Goal: Information Seeking & Learning: Get advice/opinions

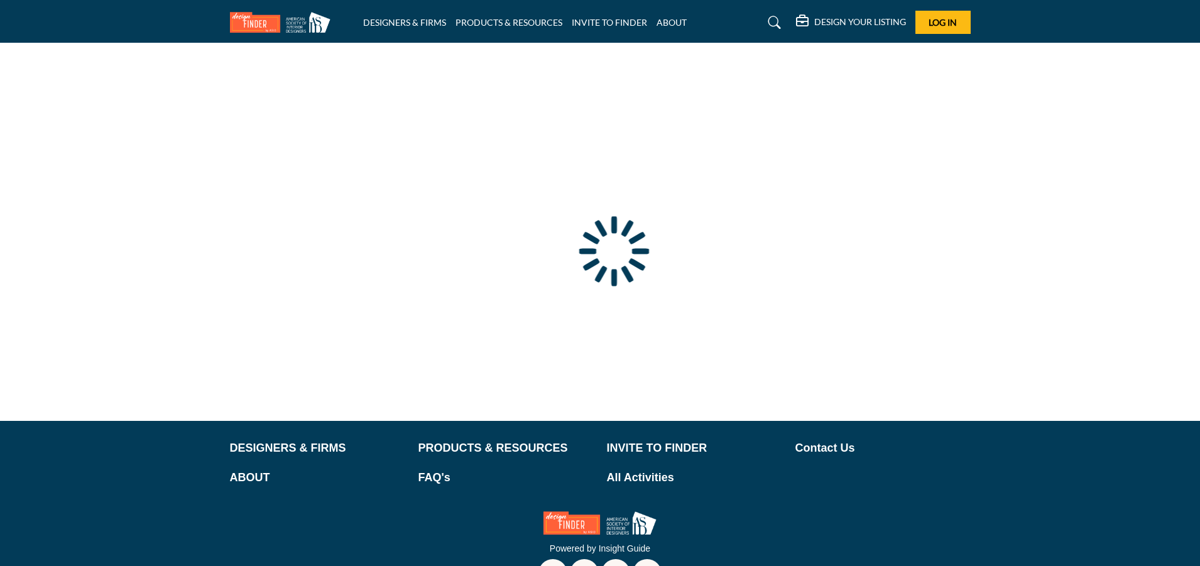
click at [0, 0] on div at bounding box center [0, 0] width 0 height 0
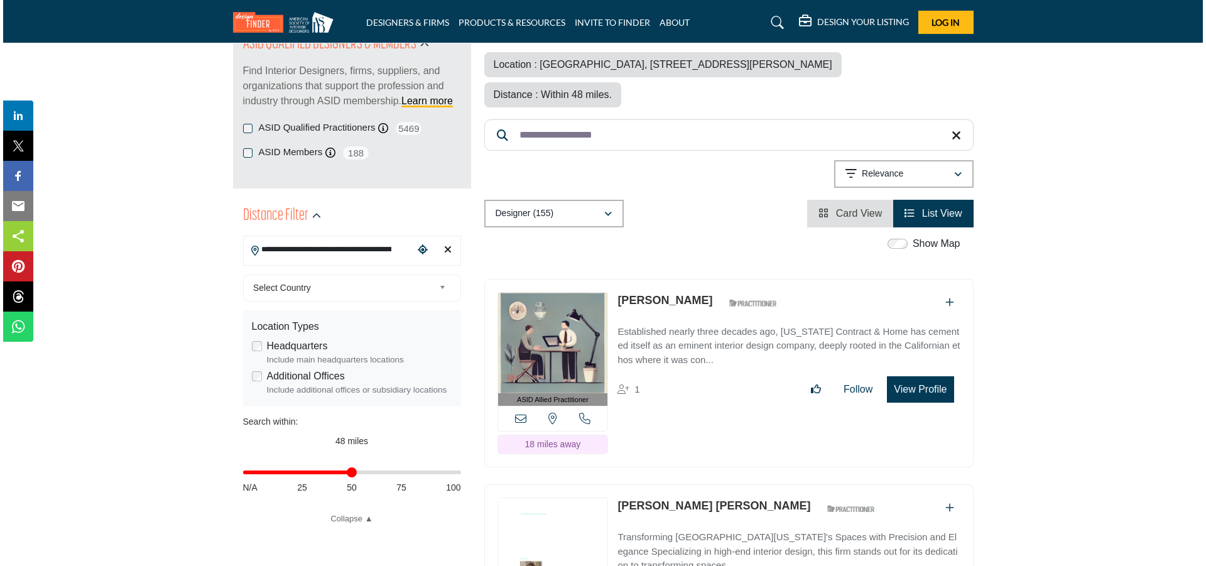
scroll to position [188, 0]
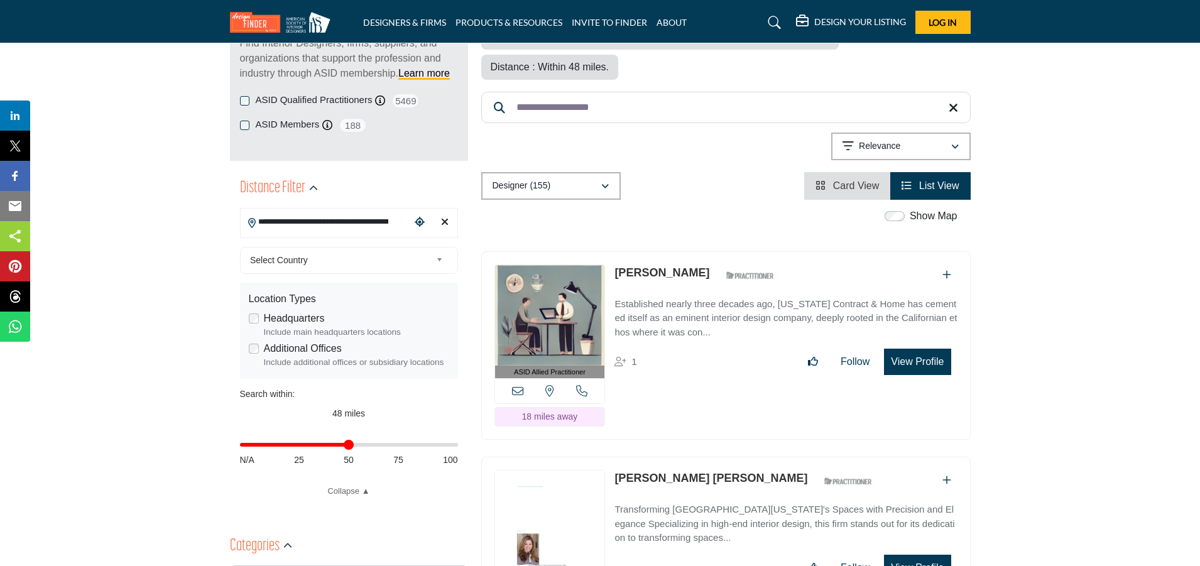
drag, startPoint x: 702, startPoint y: 300, endPoint x: 1147, endPoint y: 345, distance: 446.5
click at [925, 368] on button "View Profile" at bounding box center [917, 362] width 67 height 26
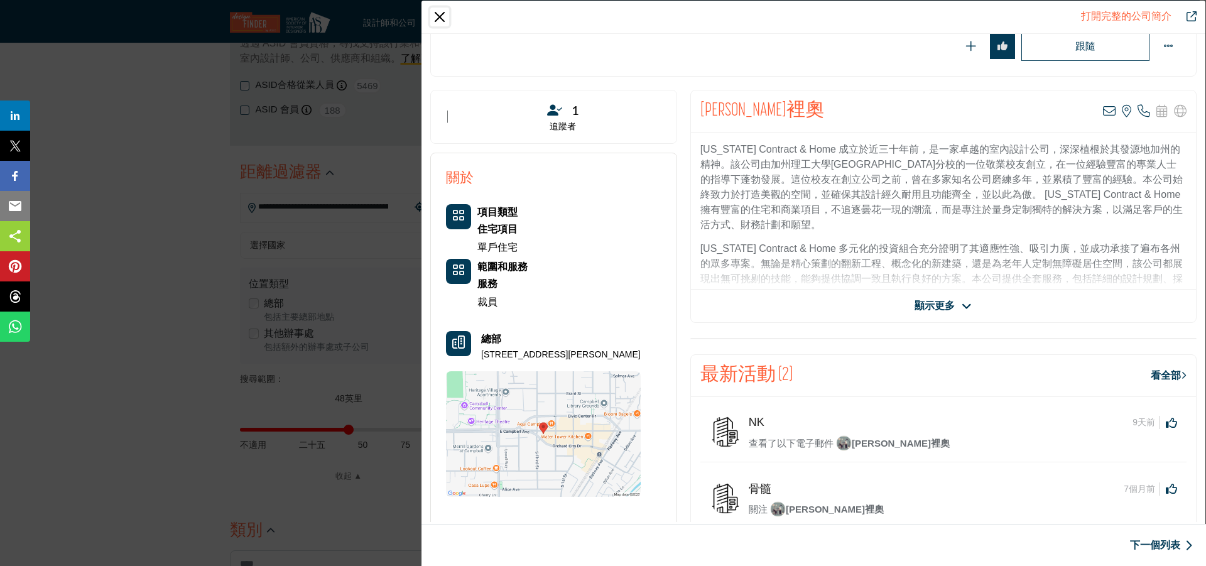
click at [440, 16] on button "關閉" at bounding box center [439, 17] width 19 height 19
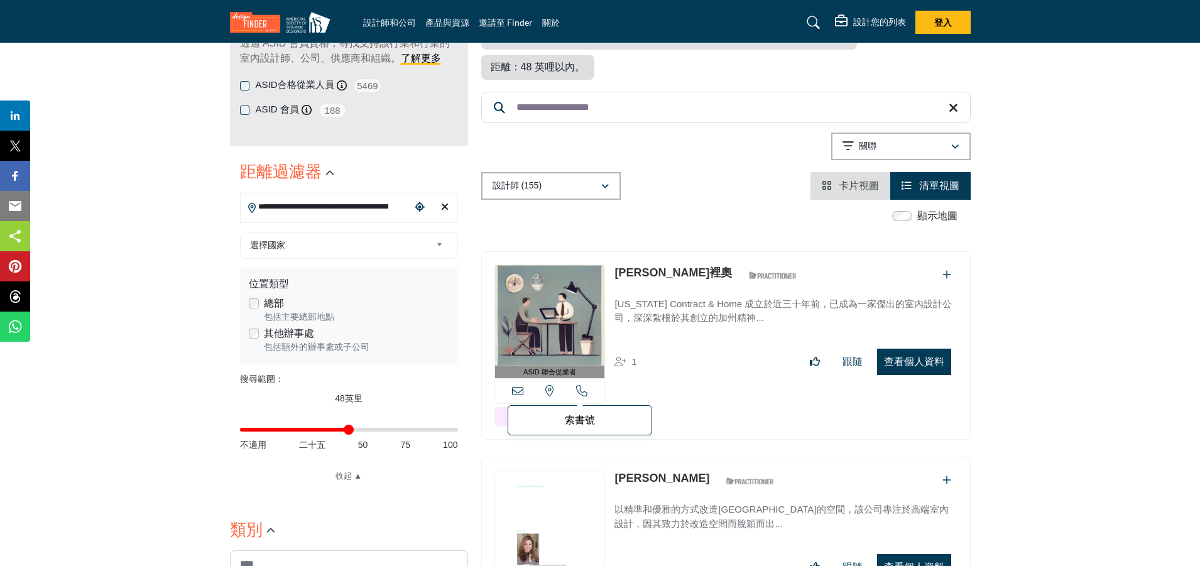
click at [581, 389] on icon at bounding box center [581, 390] width 11 height 11
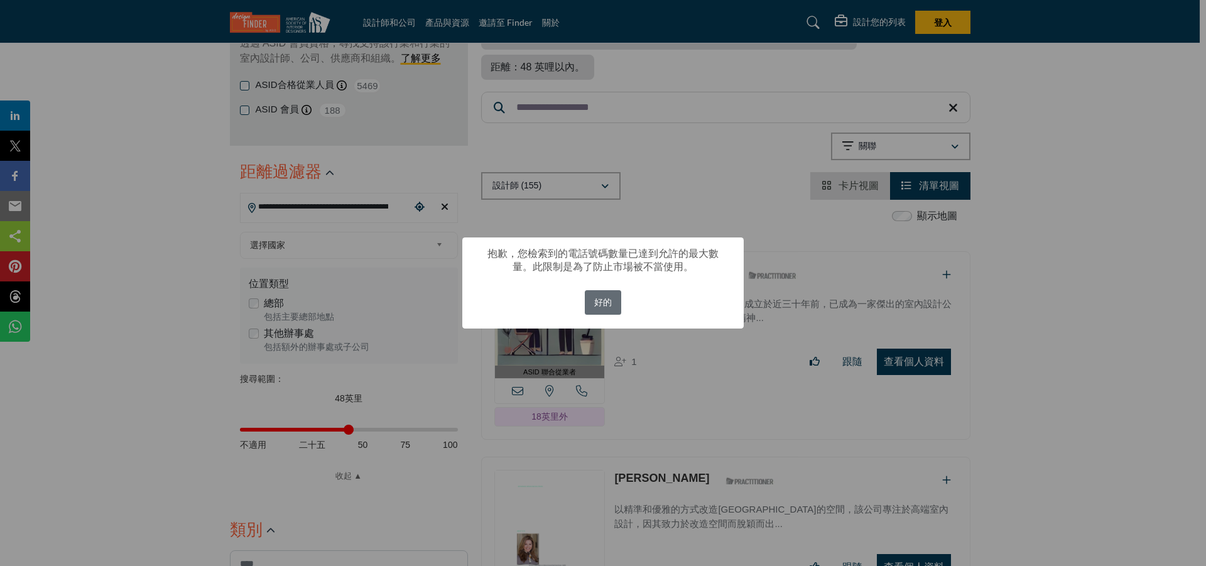
click at [606, 307] on font "好的" at bounding box center [603, 302] width 18 height 10
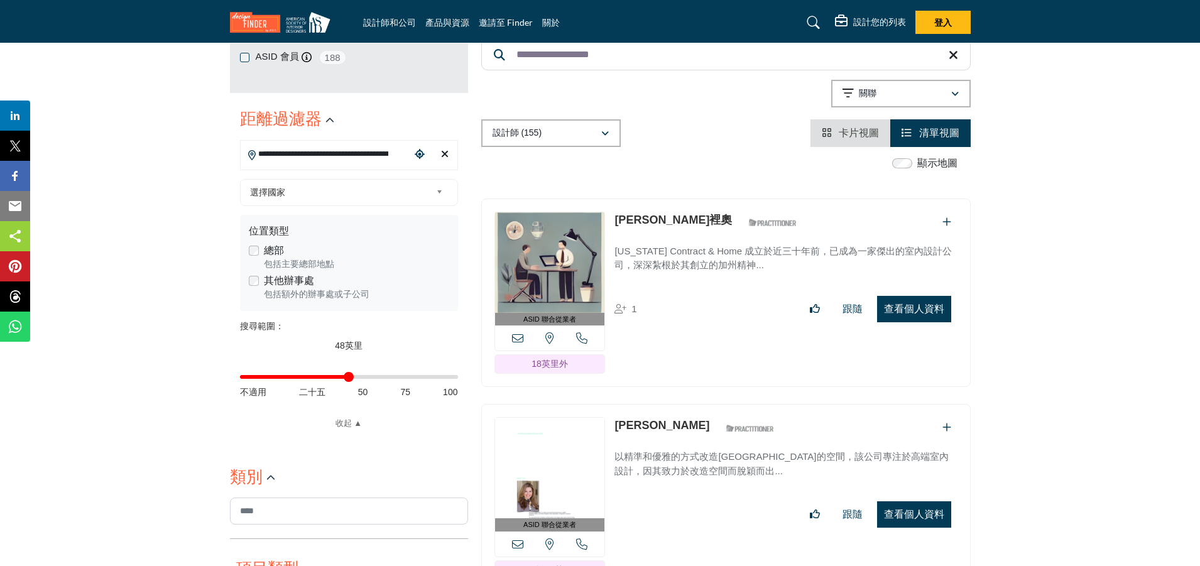
scroll to position [314, 0]
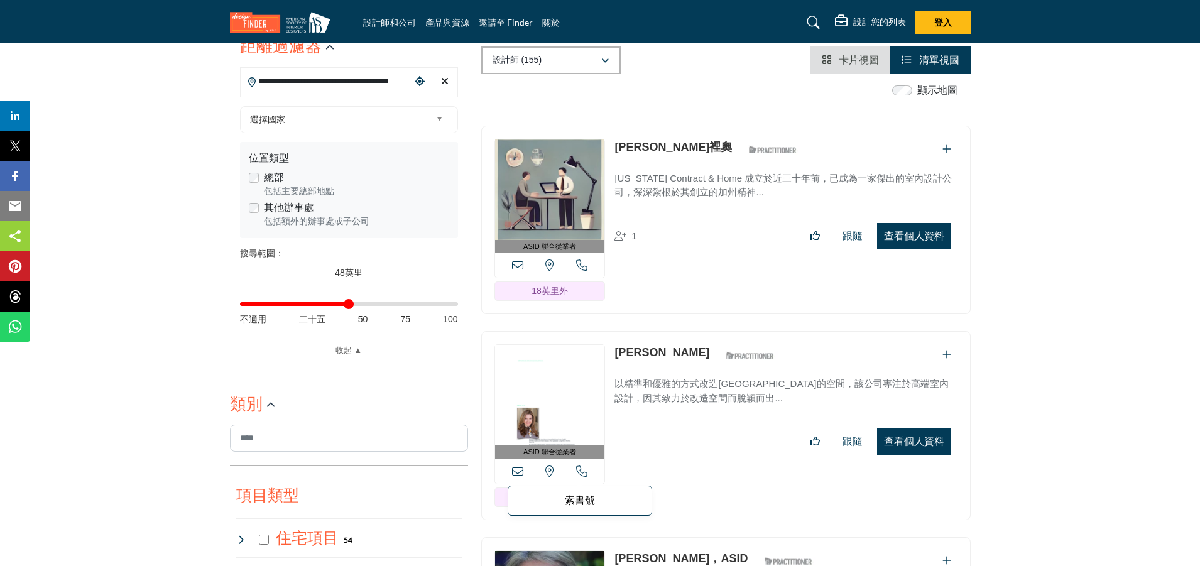
click at [580, 467] on icon at bounding box center [581, 471] width 11 height 11
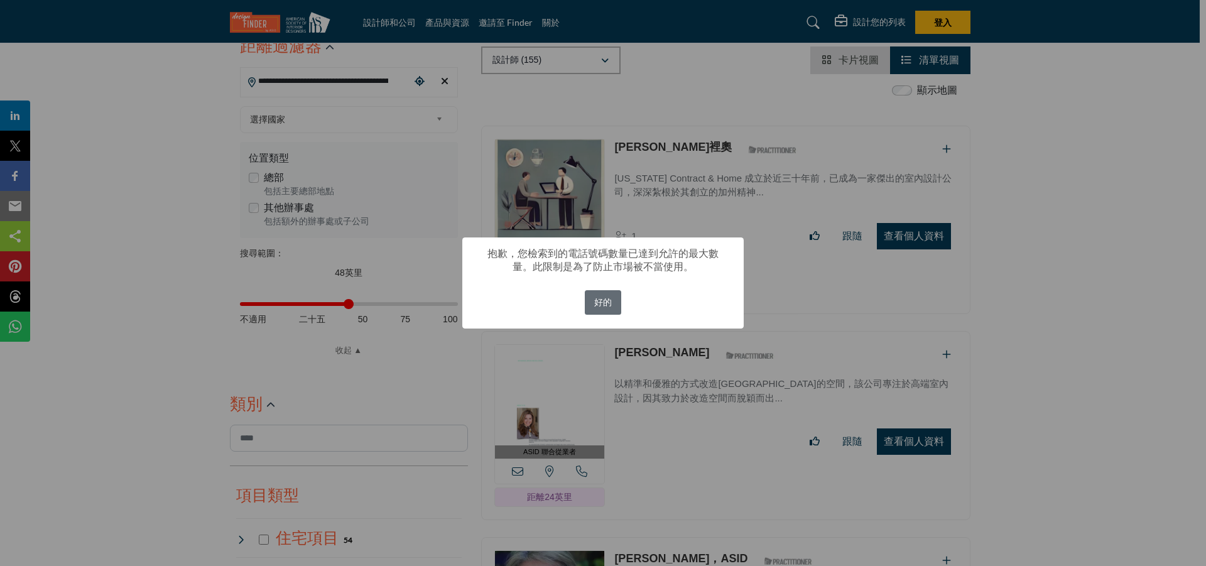
click at [594, 300] on button "好的" at bounding box center [603, 302] width 37 height 25
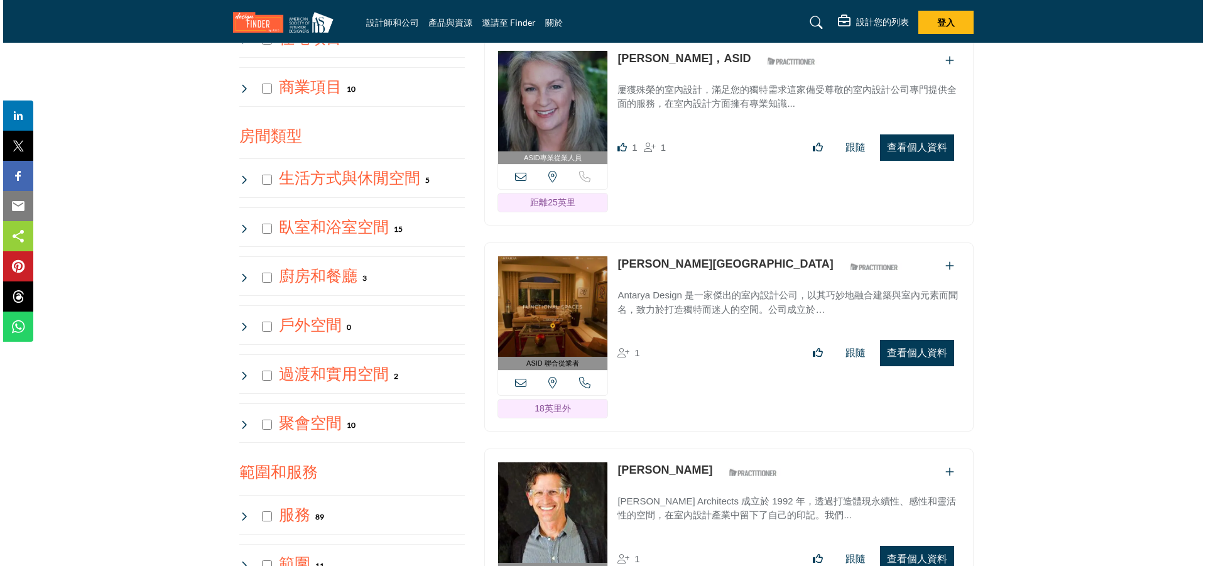
scroll to position [817, 0]
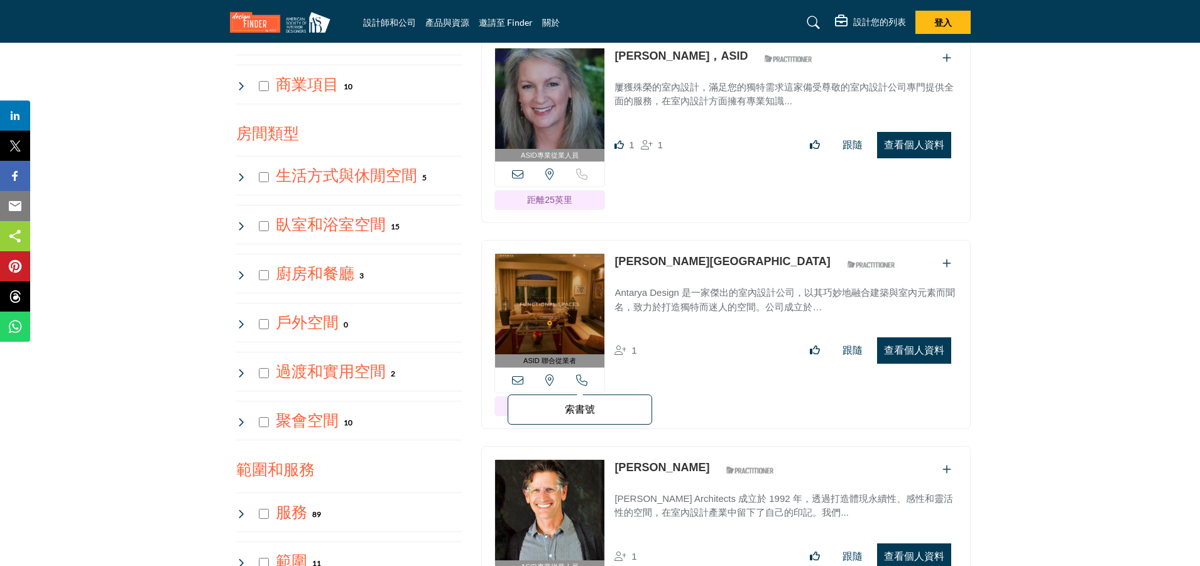
click at [581, 379] on icon at bounding box center [581, 379] width 11 height 11
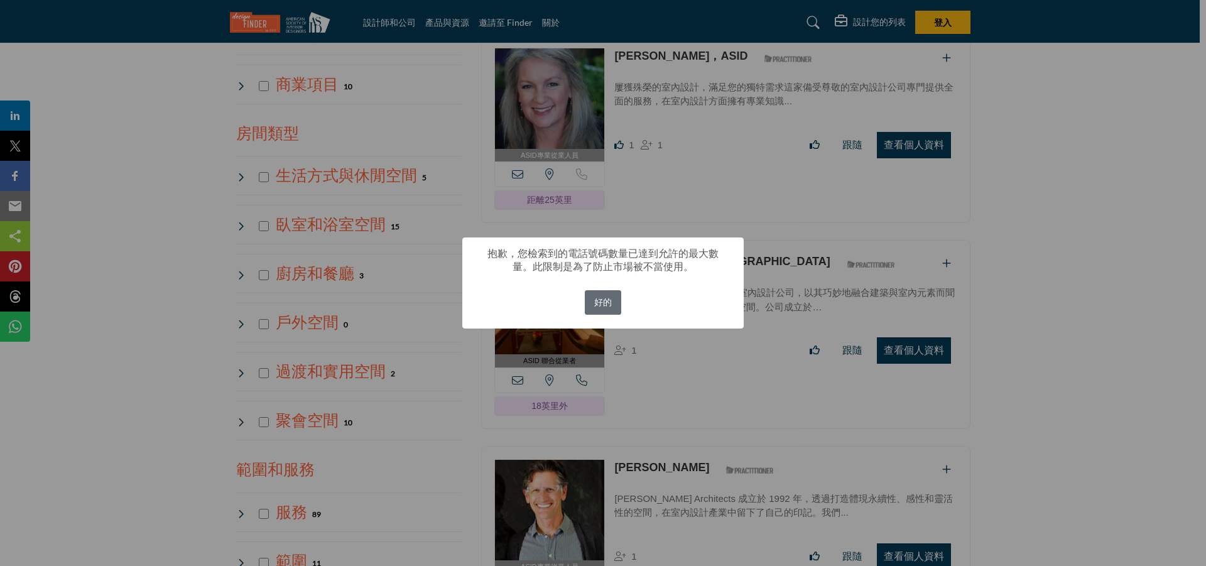
click at [609, 299] on font "好的" at bounding box center [603, 302] width 18 height 10
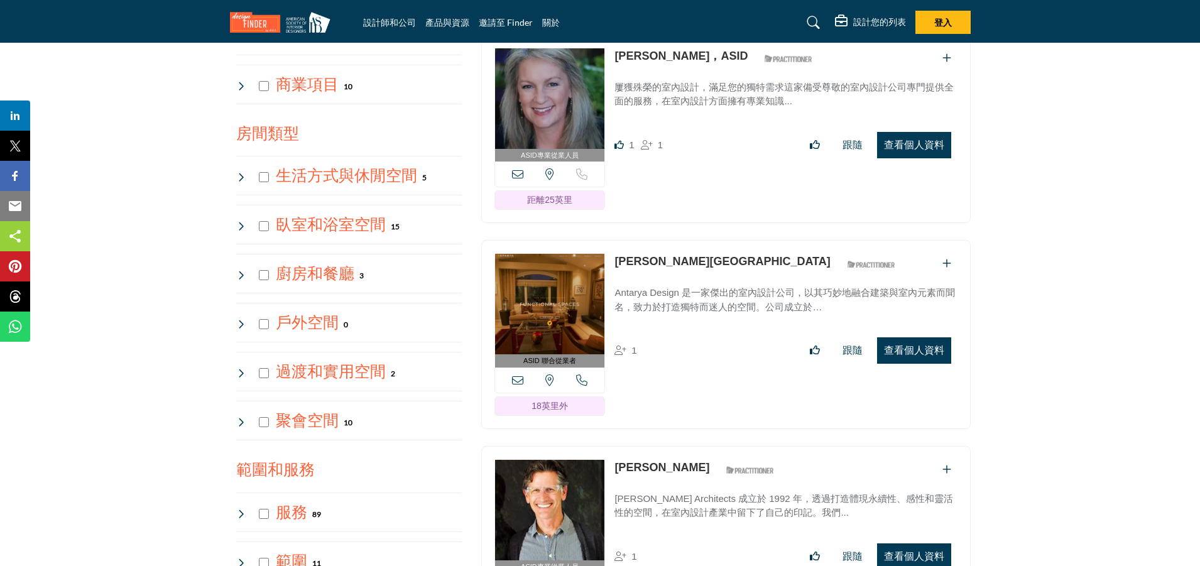
click at [918, 146] on font "查看個人資料" at bounding box center [914, 144] width 60 height 11
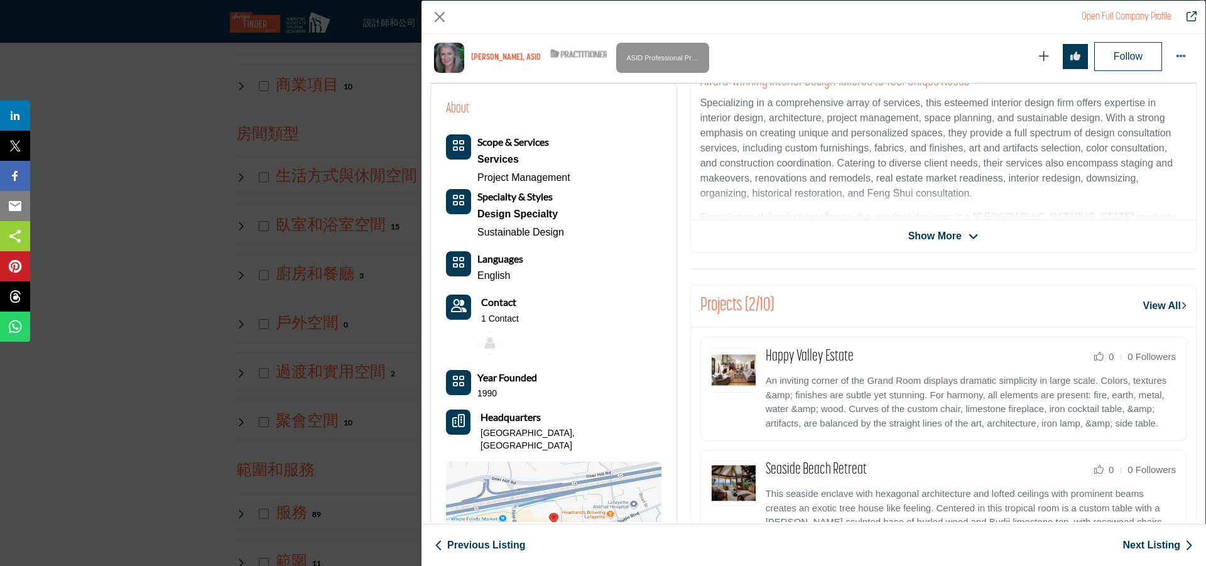
scroll to position [302, 0]
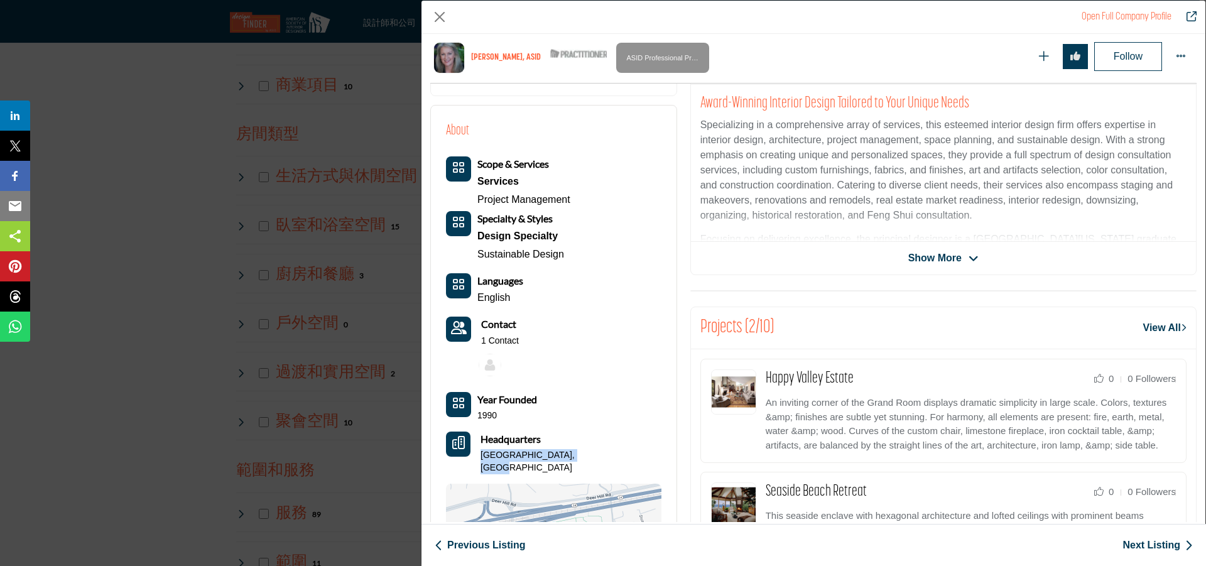
drag, startPoint x: 480, startPoint y: 457, endPoint x: 585, endPoint y: 452, distance: 105.0
click at [585, 452] on div "Headquarters Lafayette, CA 94549, USA" at bounding box center [553, 453] width 215 height 42
copy p "Lafayette, CA 94549, USA"
drag, startPoint x: 471, startPoint y: 57, endPoint x: 508, endPoint y: 63, distance: 38.2
click at [508, 63] on div "Lynda Catlin, ASID ASID Qualified Practitioner who validates work and experienc…" at bounding box center [571, 57] width 276 height 31
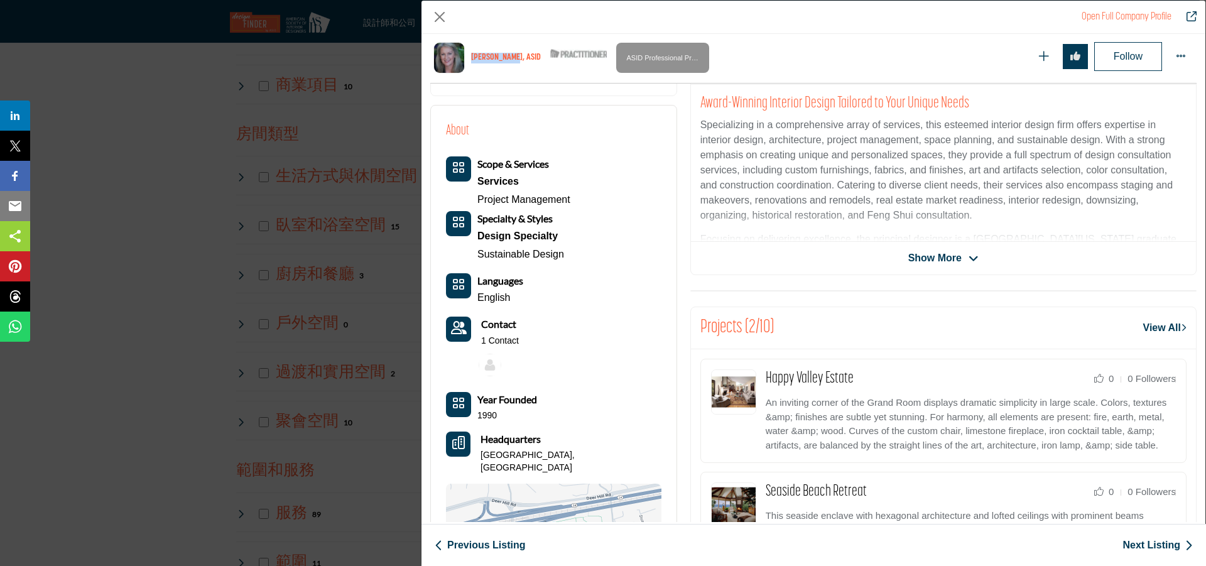
copy h1 "Lynda Catlin"
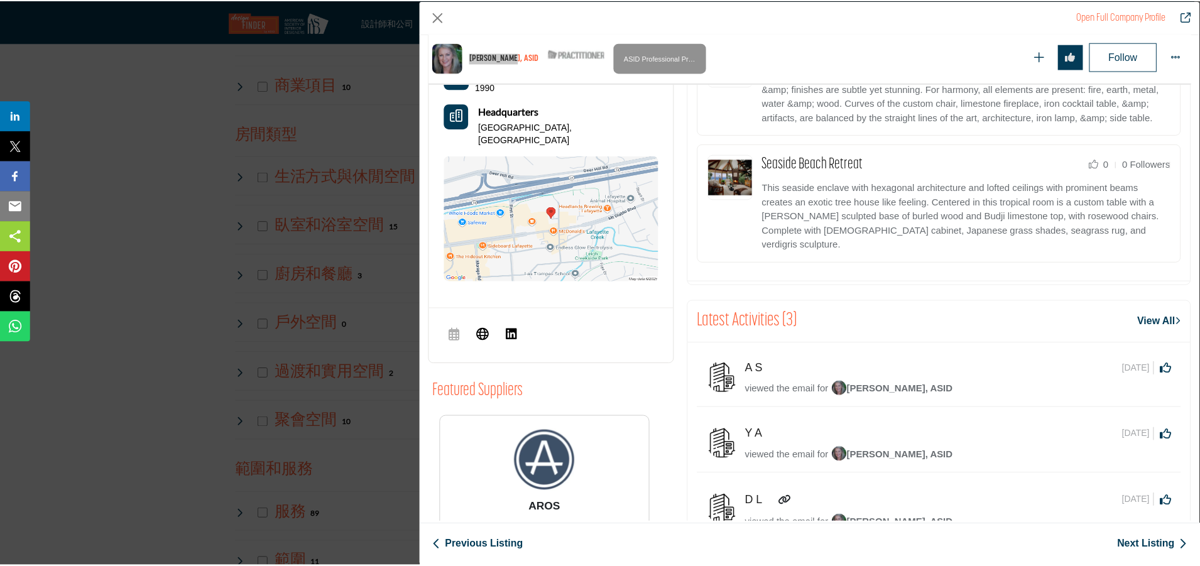
scroll to position [679, 0]
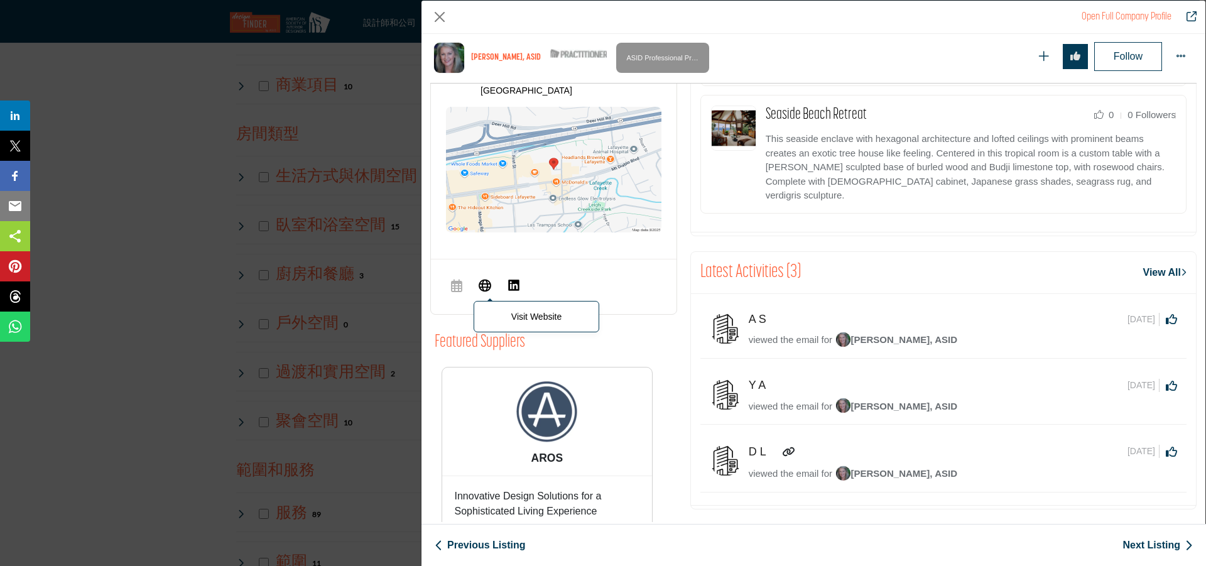
click at [479, 278] on icon "公司資料模型" at bounding box center [485, 285] width 13 height 15
click at [436, 17] on button "Close" at bounding box center [439, 17] width 19 height 19
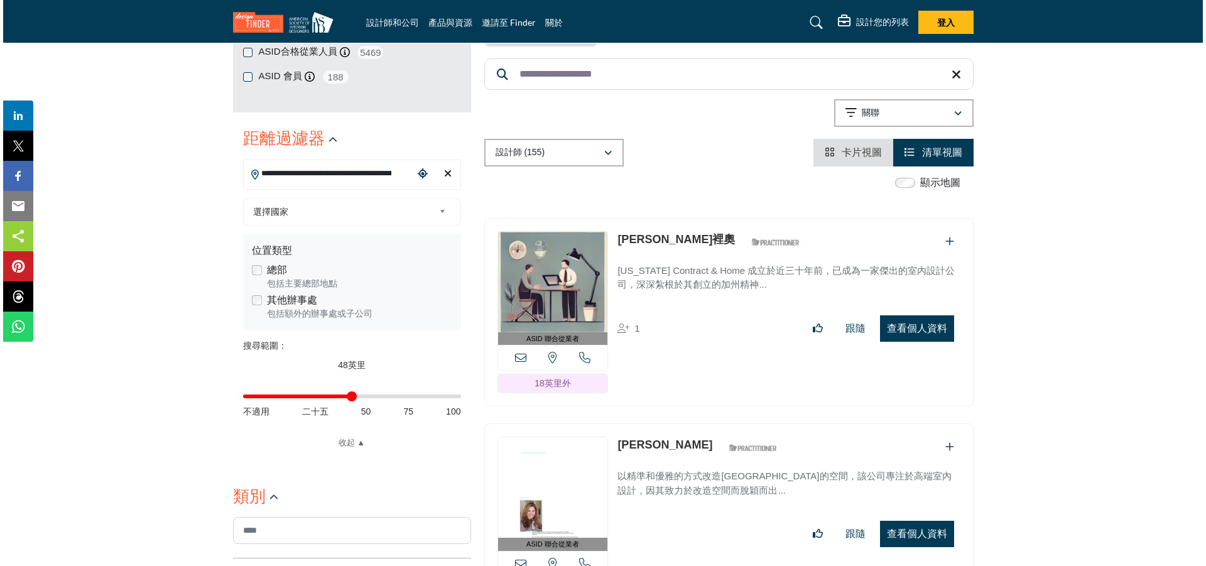
scroll to position [314, 0]
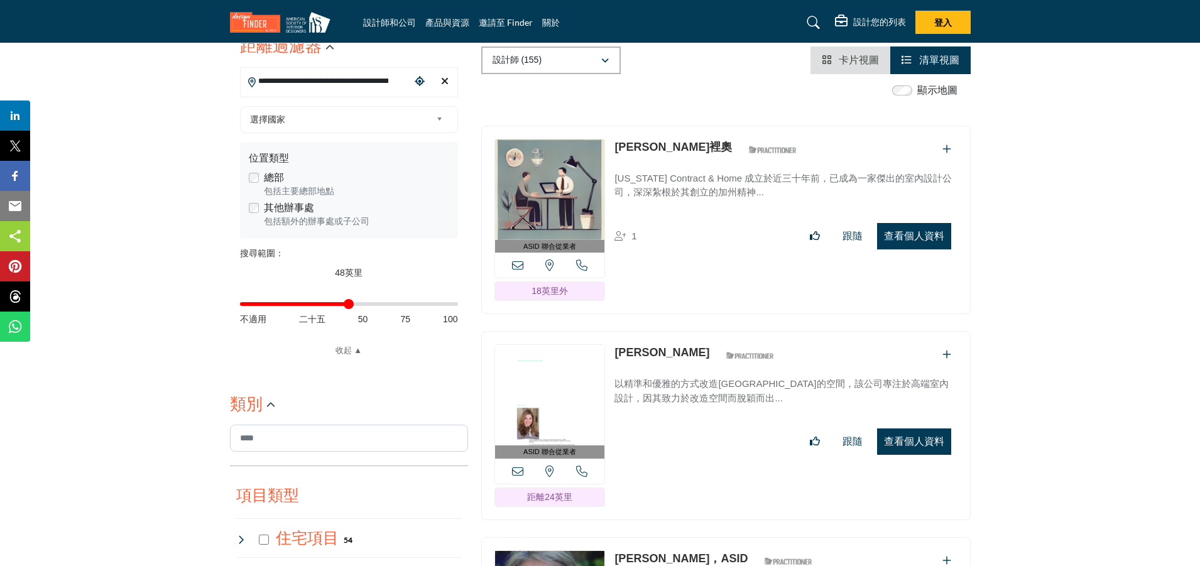
click at [927, 245] on button "查看個人資料" at bounding box center [914, 236] width 74 height 26
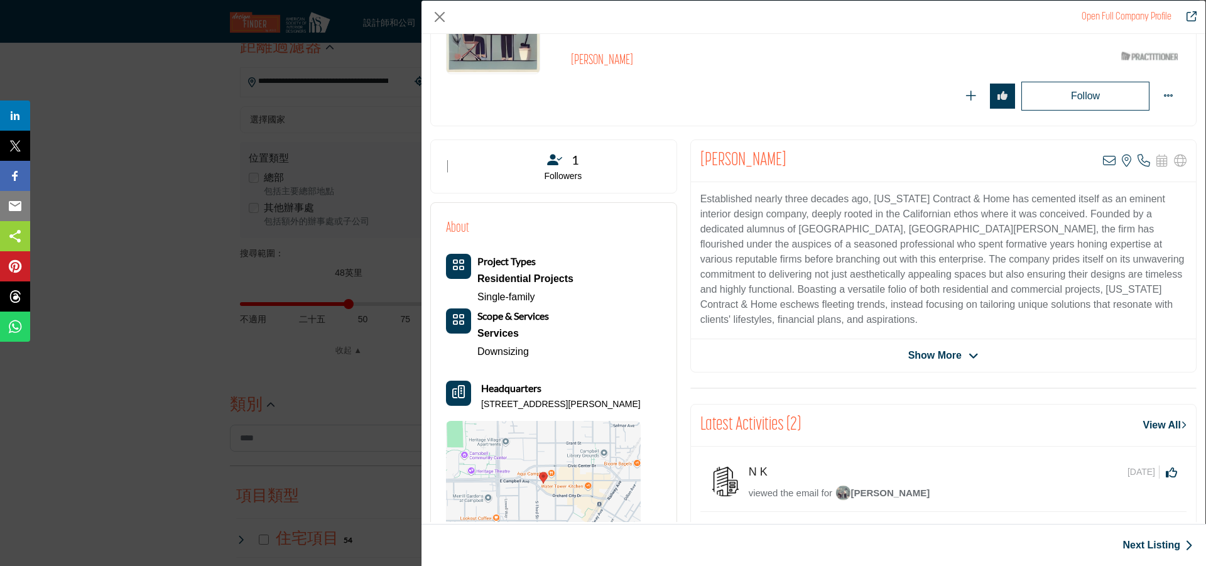
scroll to position [126, 0]
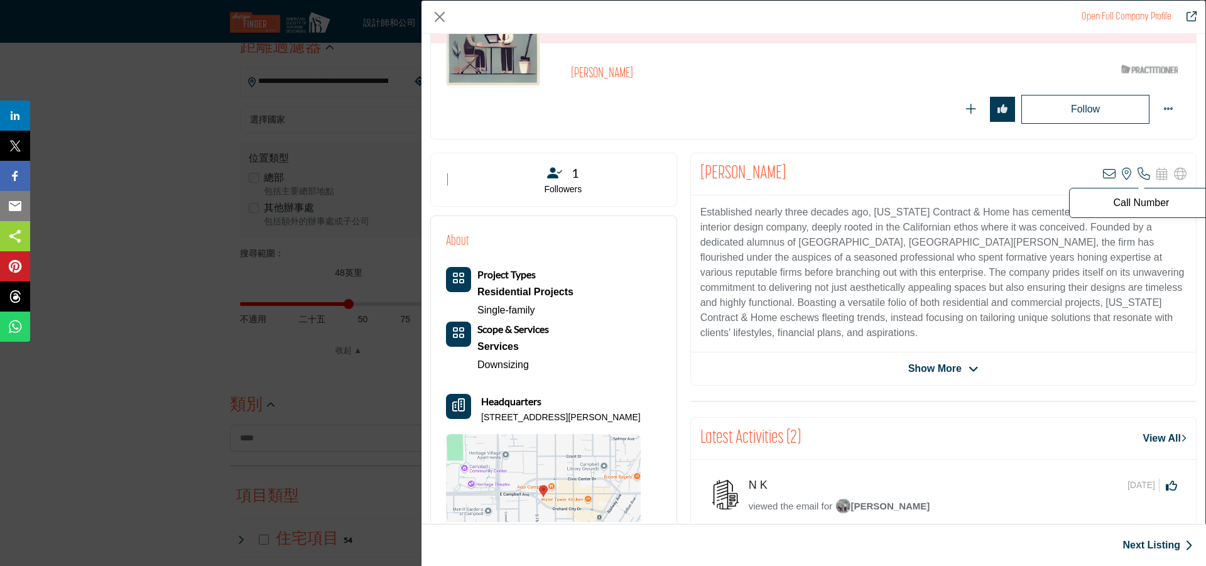
click at [1138, 176] on icon "公司資料模型" at bounding box center [1144, 174] width 13 height 13
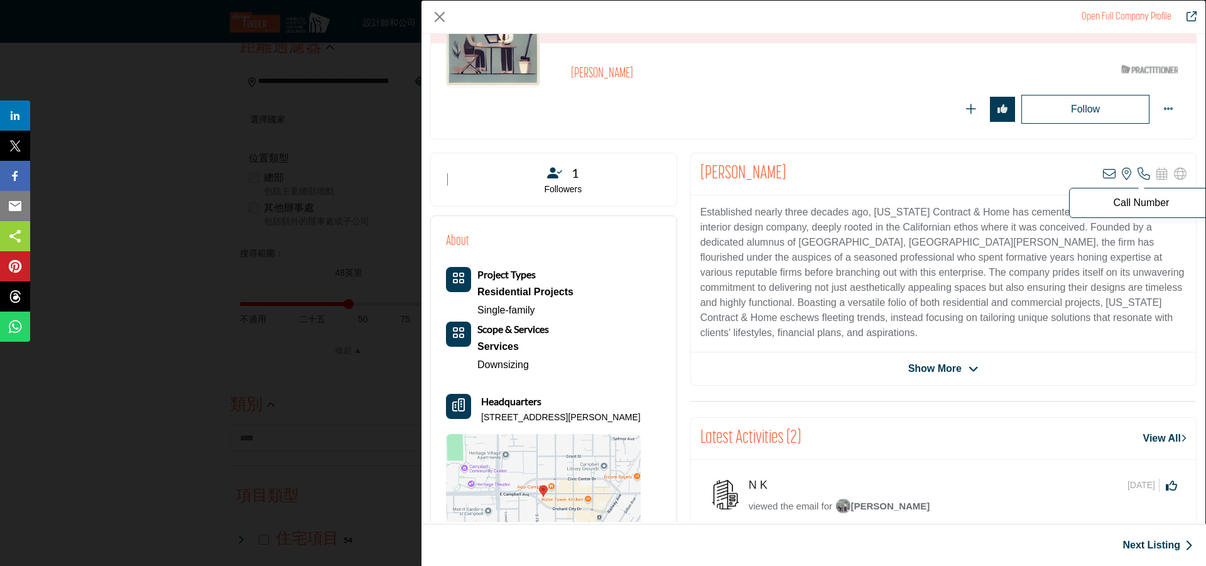
click at [1136, 202] on p "Call Number" at bounding box center [1141, 203] width 131 height 10
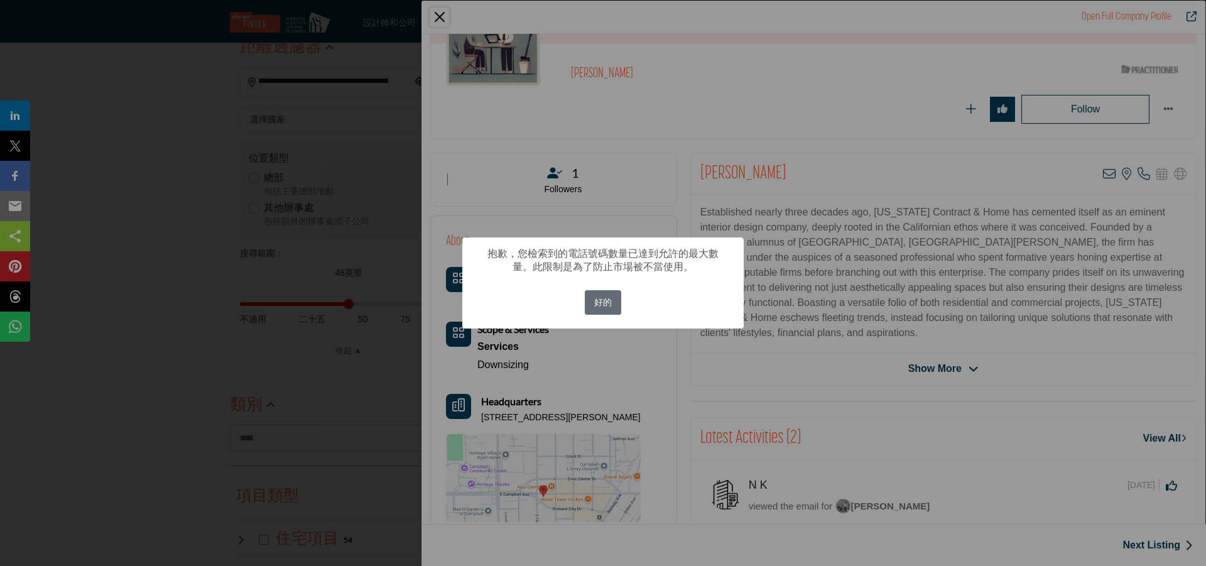
click at [605, 300] on font "好的" at bounding box center [603, 302] width 18 height 10
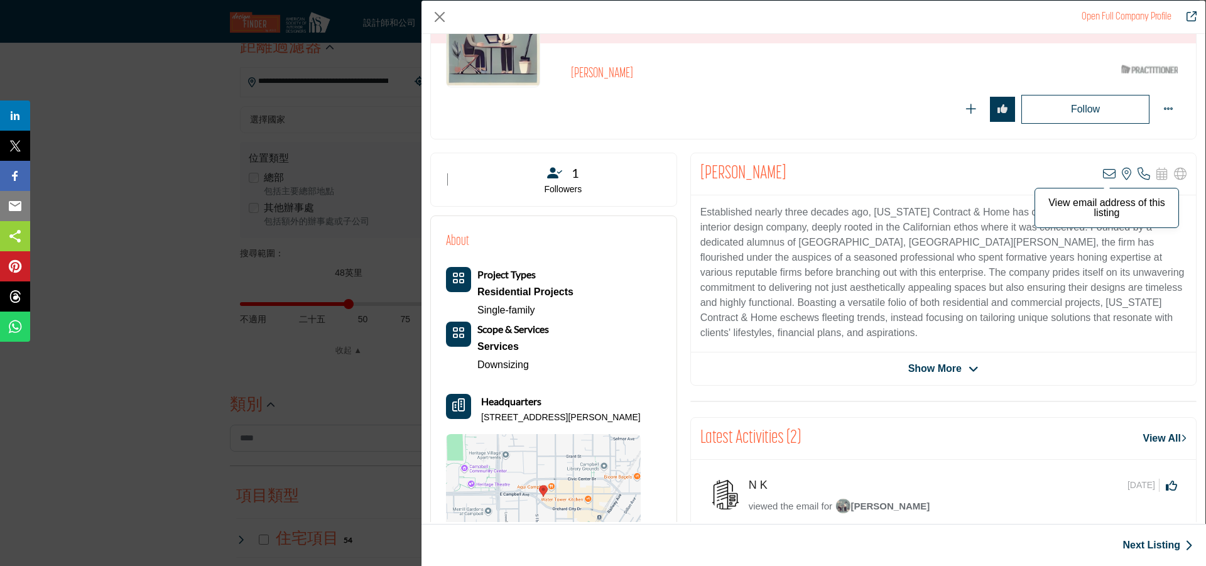
click at [1105, 175] on icon "公司資料模型" at bounding box center [1109, 174] width 13 height 13
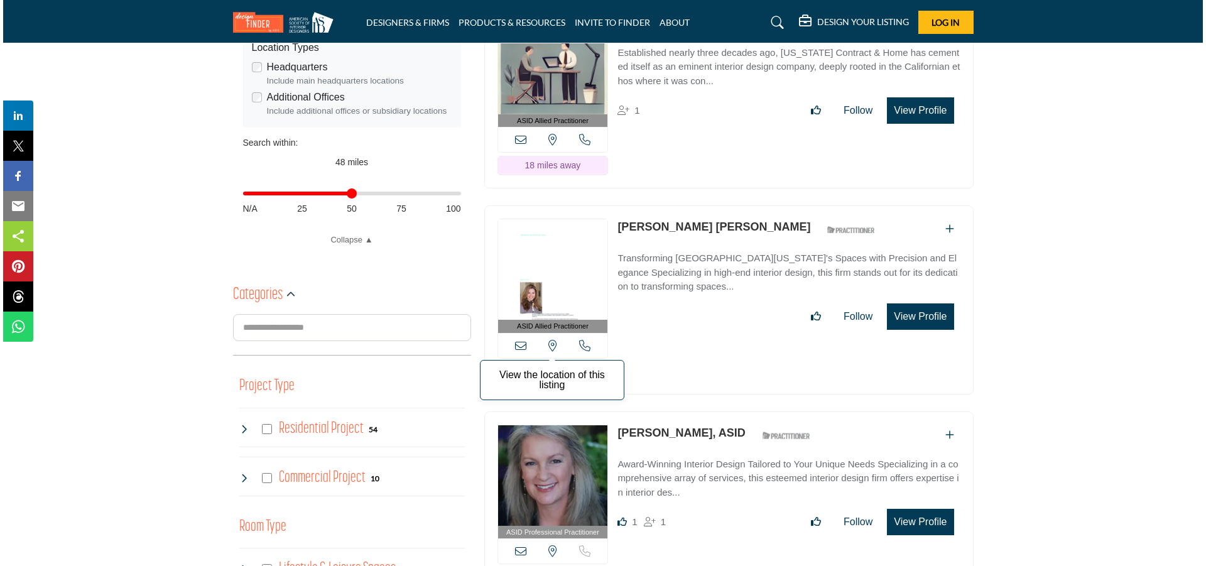
scroll to position [503, 0]
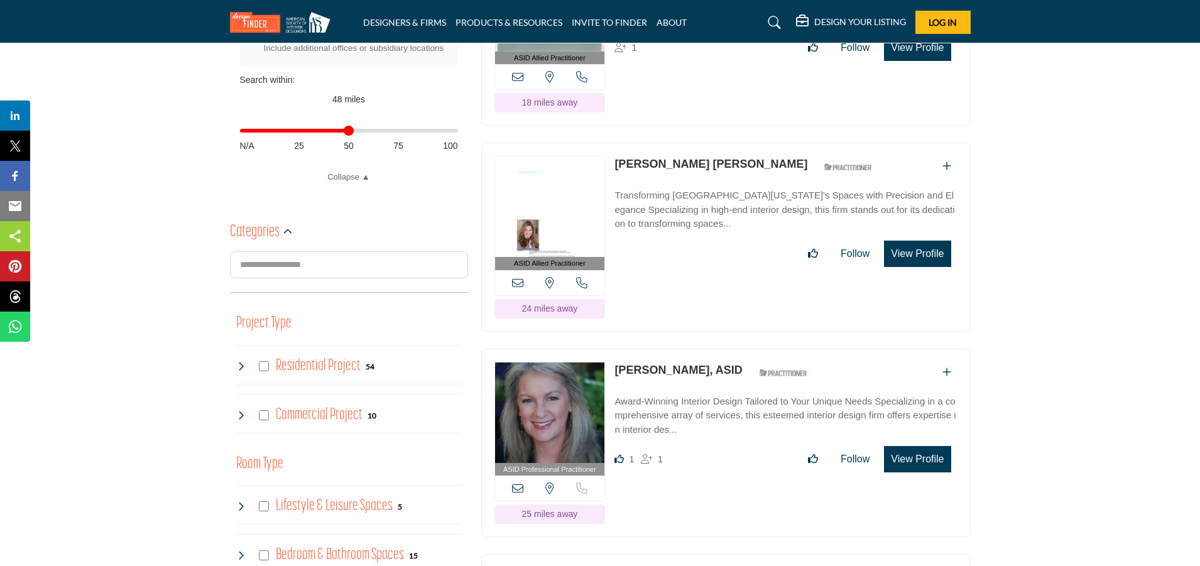
click at [915, 257] on button "View Profile" at bounding box center [917, 254] width 67 height 26
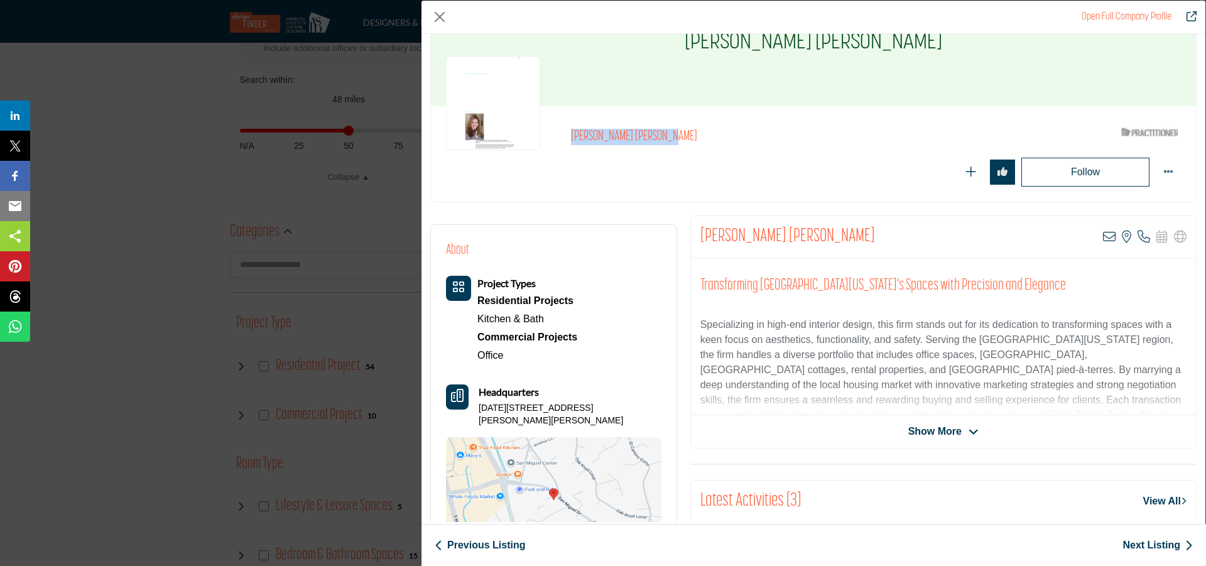
drag, startPoint x: 567, startPoint y: 137, endPoint x: 661, endPoint y: 131, distance: 93.8
click at [661, 131] on div "Kimberly Faubert Palffy ASID Qualified Practitioner who validates work and expe…" at bounding box center [813, 153] width 735 height 65
copy h2 "Kimberly Faubert Palffy"
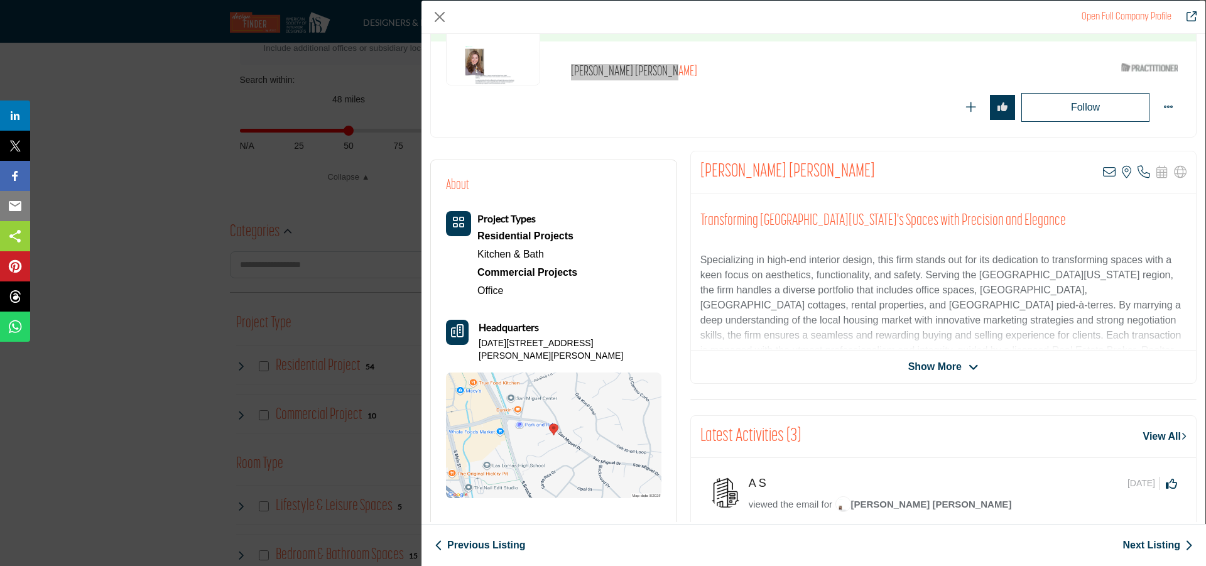
scroll to position [188, 0]
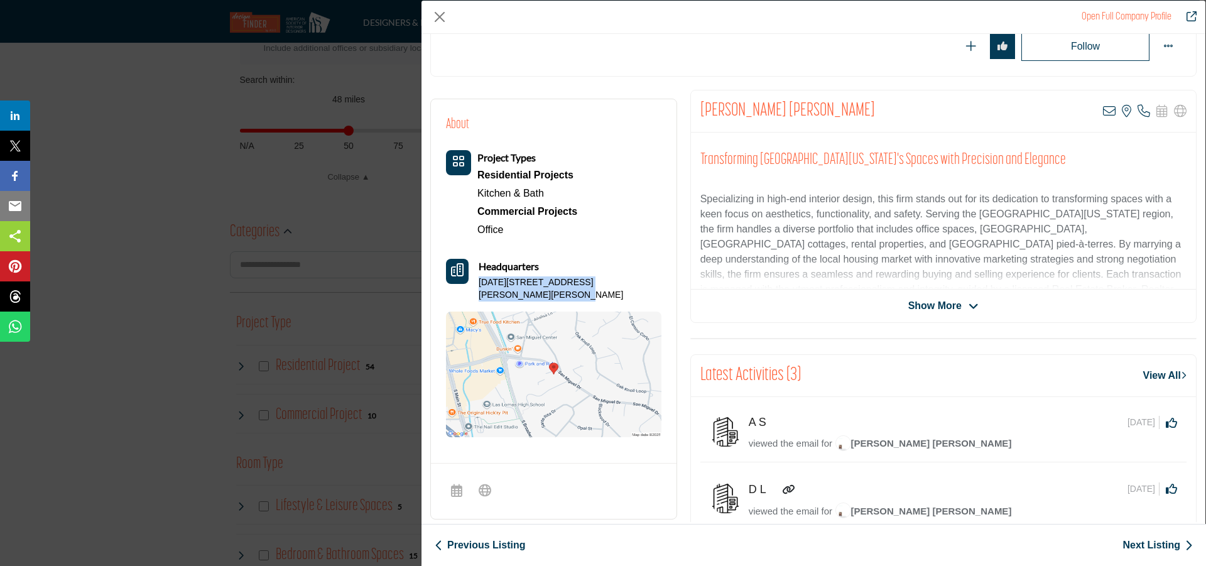
drag, startPoint x: 479, startPoint y: 281, endPoint x: 503, endPoint y: 297, distance: 28.2
click at [503, 297] on div "Headquarters 1931 San Miguel Dr Ste 100, 94596-5345, USA" at bounding box center [553, 280] width 215 height 42
click at [662, 253] on div "About Project Types Residential Projects Kitchen & Bath Commercial Projects Off…" at bounding box center [554, 276] width 246 height 355
drag, startPoint x: 623, startPoint y: 254, endPoint x: 599, endPoint y: 270, distance: 28.6
click at [623, 254] on div "Project Types Residential Projects Kitchen & Bath Office" at bounding box center [553, 293] width 215 height 286
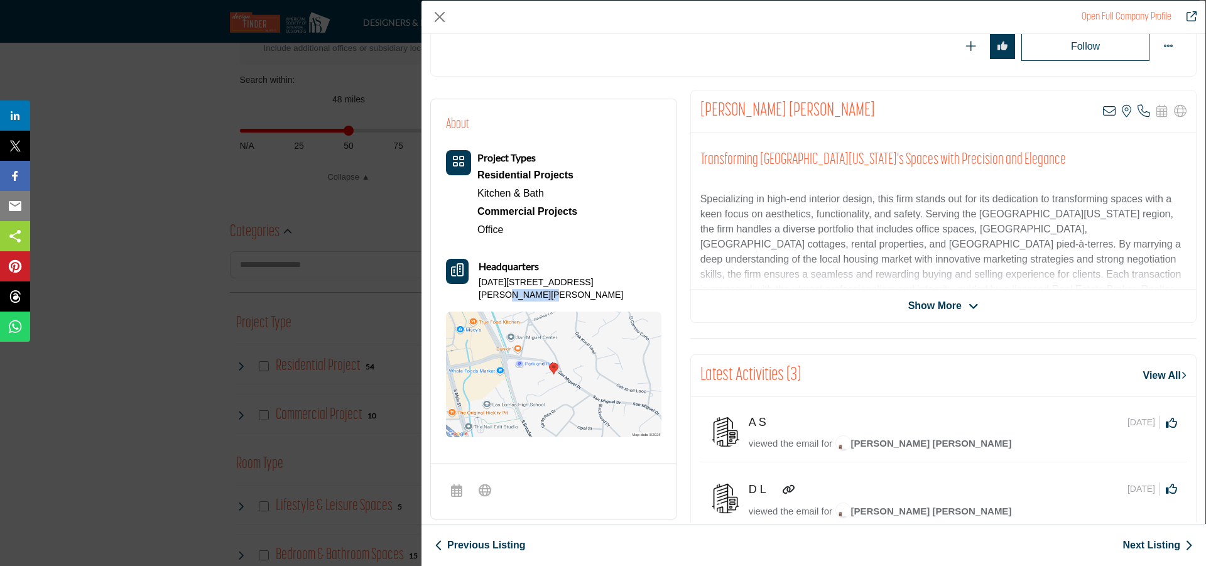
drag, startPoint x: 595, startPoint y: 279, endPoint x: 636, endPoint y: 278, distance: 41.5
click at [636, 278] on p "[DATE][STREET_ADDRESS][PERSON_NAME][PERSON_NAME]" at bounding box center [570, 288] width 183 height 25
click at [622, 241] on div "Project Types Residential Projects Kitchen & Bath Office" at bounding box center [553, 293] width 215 height 286
drag, startPoint x: 481, startPoint y: 281, endPoint x: 510, endPoint y: 294, distance: 31.8
click at [510, 294] on p "[DATE][STREET_ADDRESS][PERSON_NAME][PERSON_NAME]" at bounding box center [570, 288] width 183 height 25
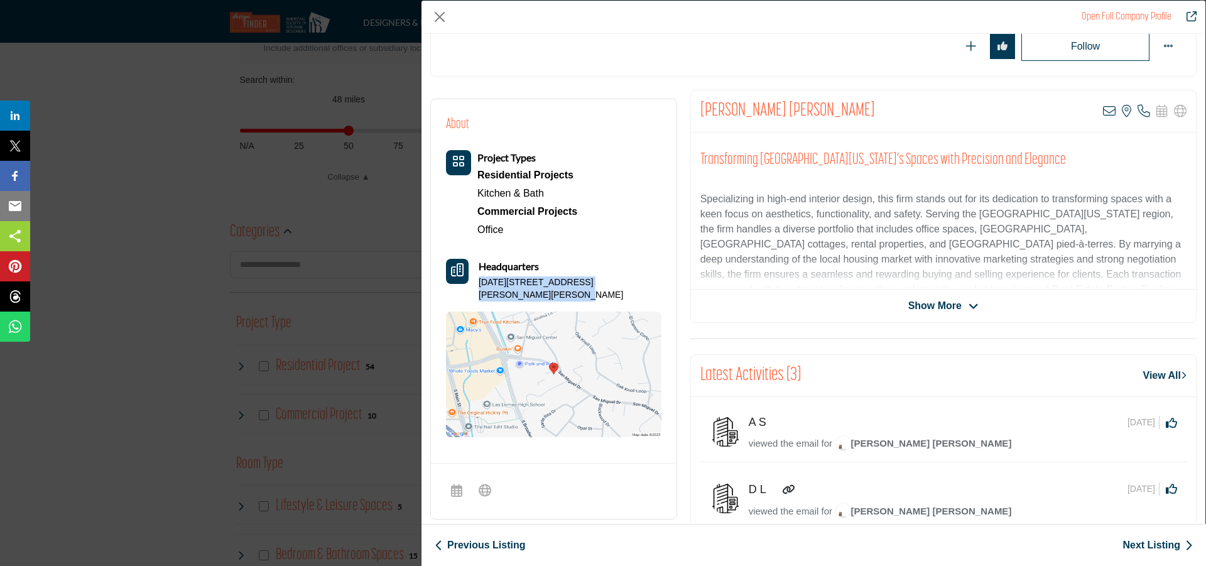
copy p "[DATE][STREET_ADDRESS][PERSON_NAME][PERSON_NAME]"
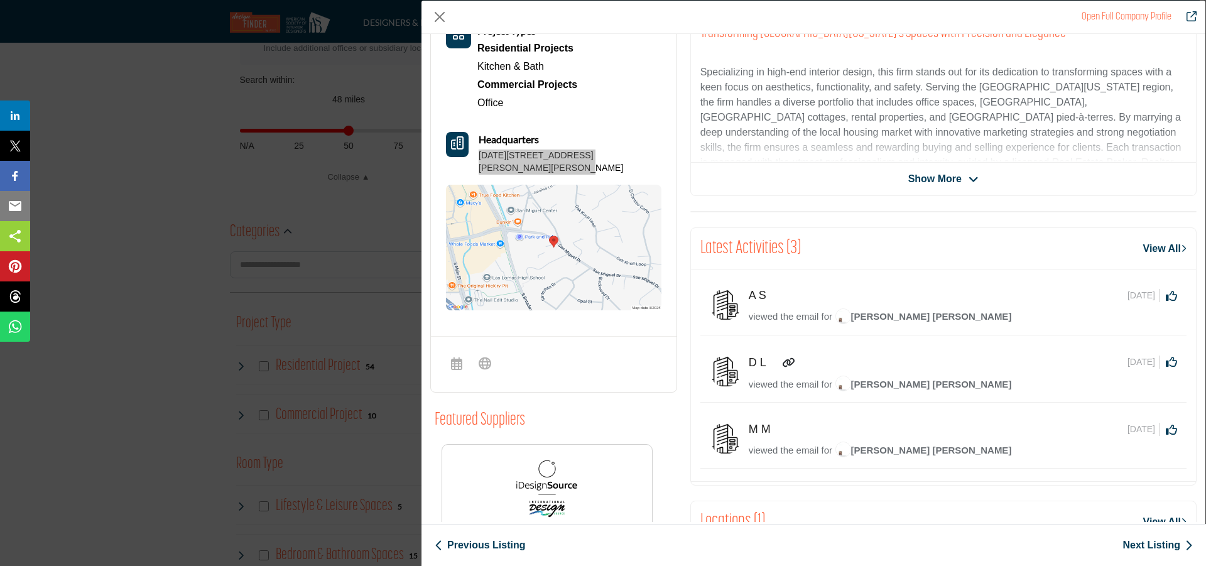
scroll to position [126, 0]
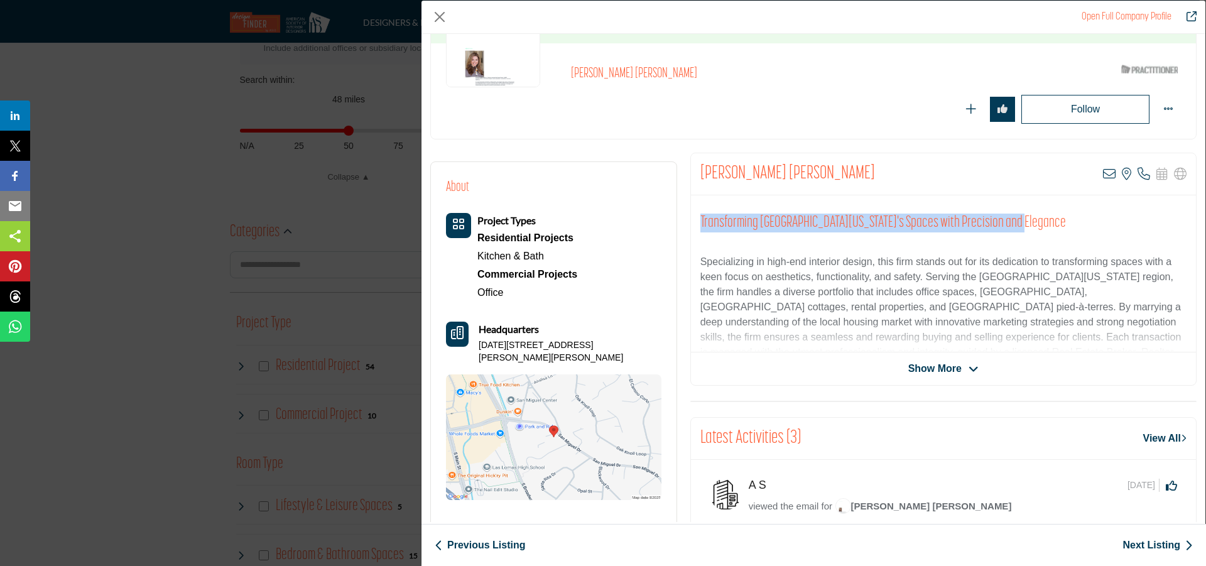
drag, startPoint x: 1141, startPoint y: 169, endPoint x: 1130, endPoint y: 232, distance: 63.8
click at [1131, 231] on div "Kimberly Faubert Palffy View email address of this listing View the location of…" at bounding box center [943, 269] width 506 height 233
click at [939, 178] on div "Kimberly Faubert Palffy View email address of this listing View the location of…" at bounding box center [943, 174] width 505 height 42
click at [939, 370] on span "Show More" at bounding box center [934, 368] width 53 height 15
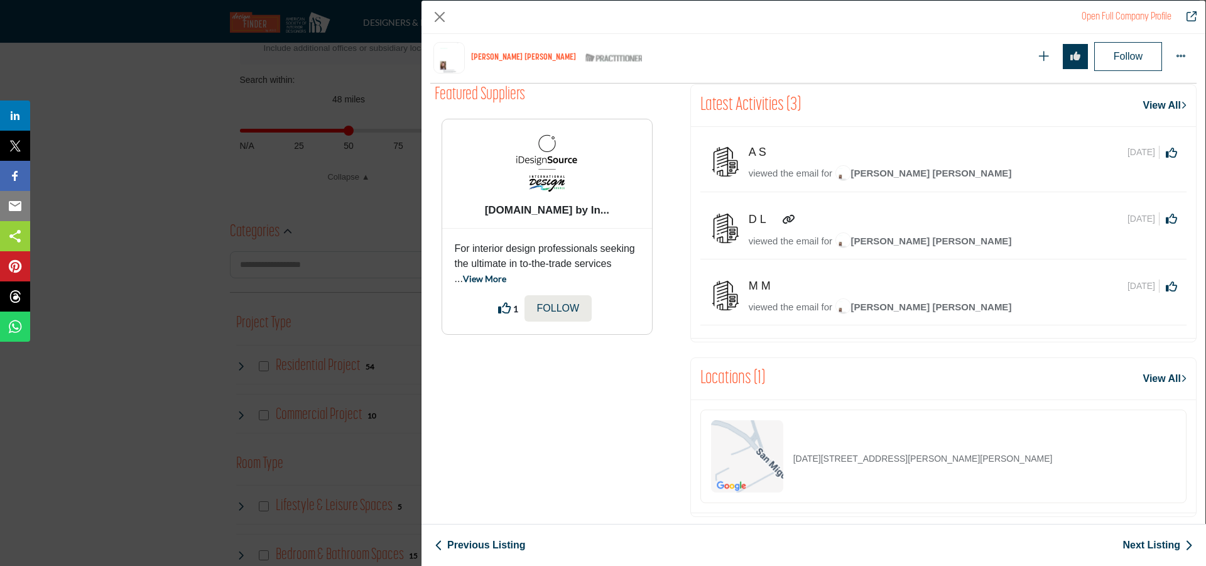
scroll to position [711, 0]
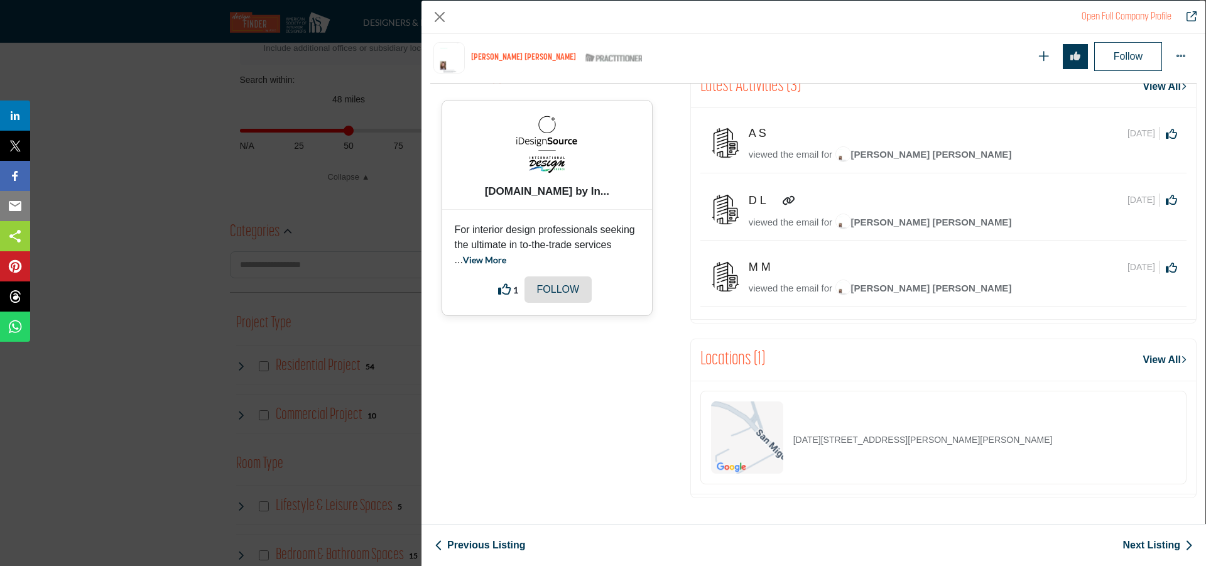
click at [529, 297] on button "Follow" at bounding box center [559, 289] width 68 height 26
click at [551, 295] on p "Follow" at bounding box center [558, 289] width 43 height 15
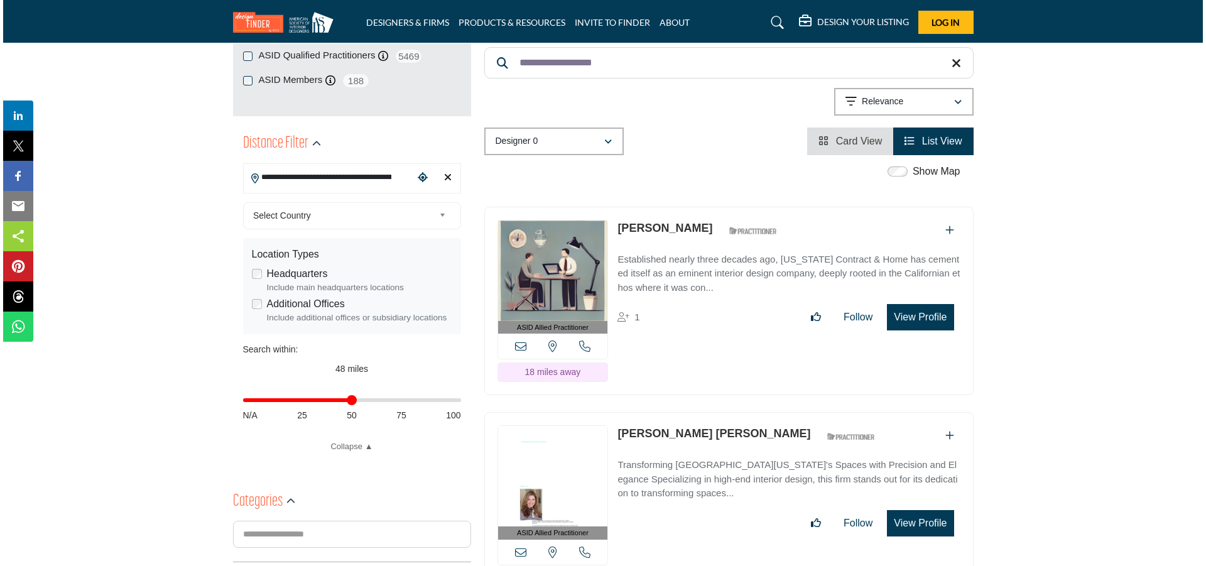
scroll to position [251, 0]
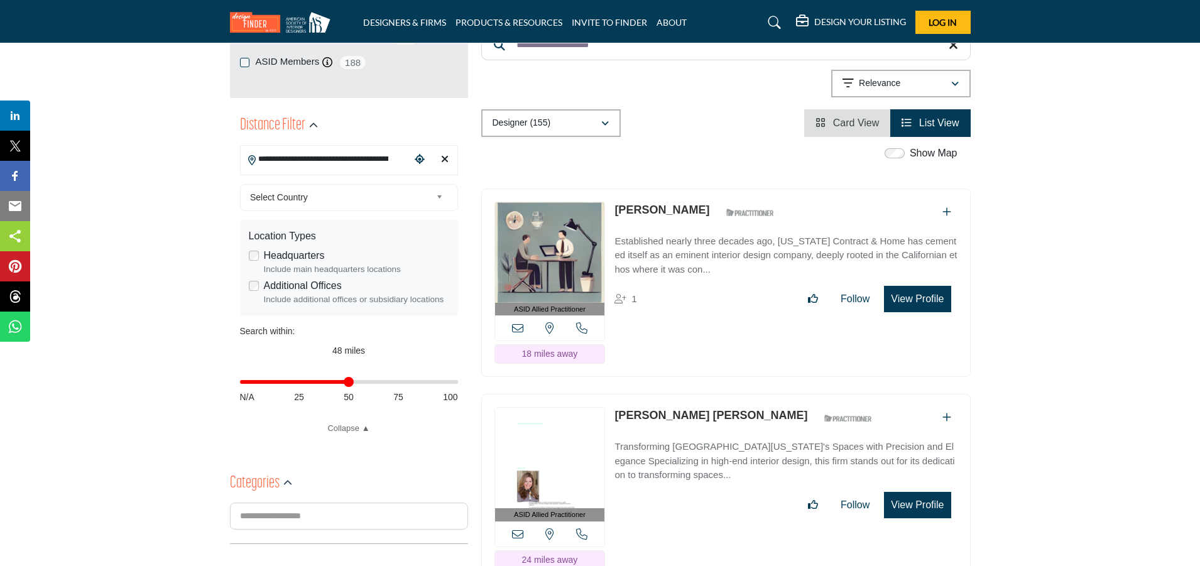
click at [922, 501] on button "View Profile" at bounding box center [917, 505] width 67 height 26
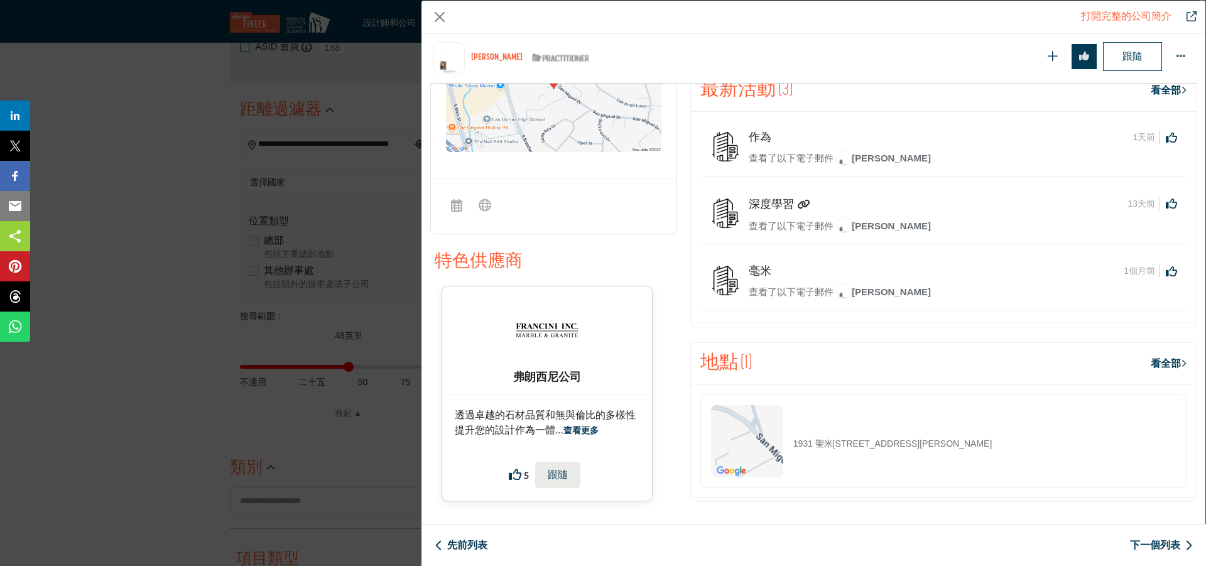
scroll to position [528, 0]
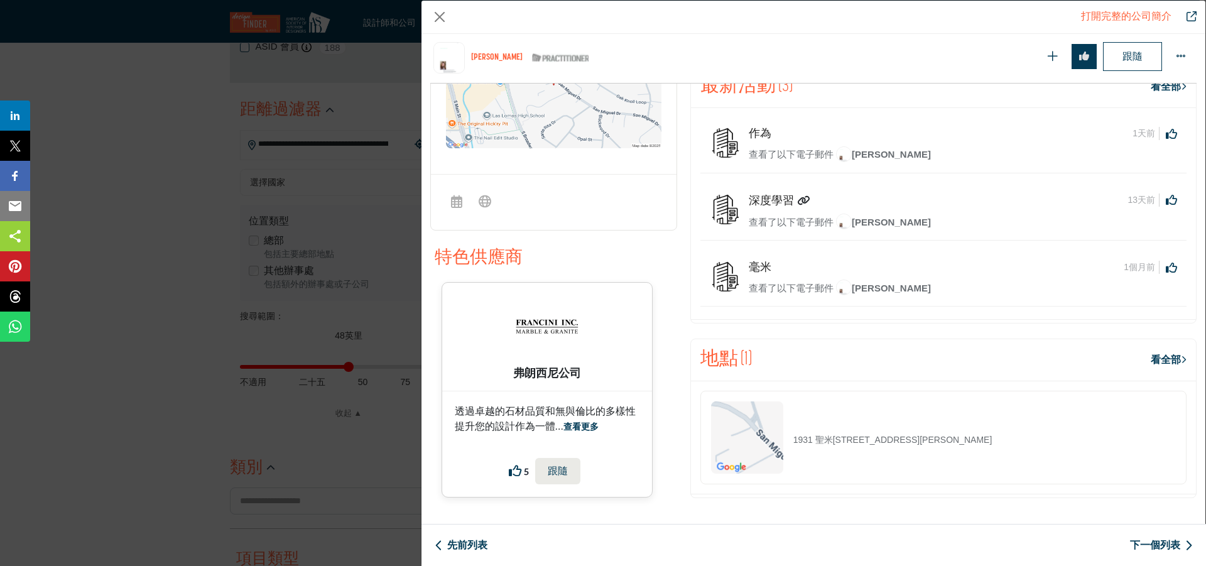
click at [580, 421] on font "查看更多" at bounding box center [581, 426] width 35 height 11
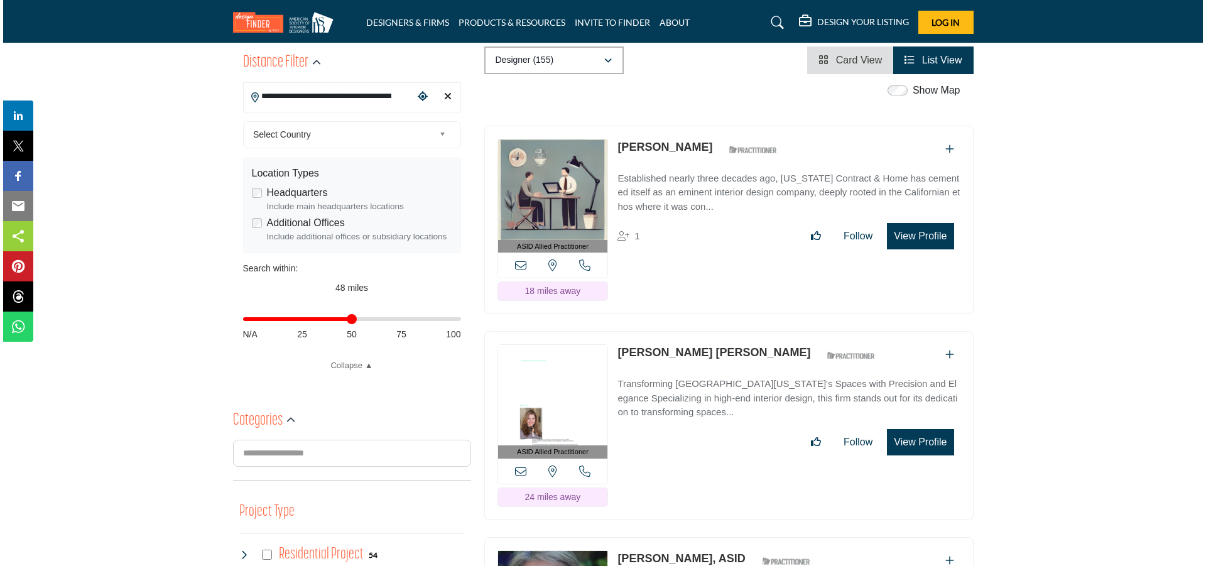
scroll to position [440, 0]
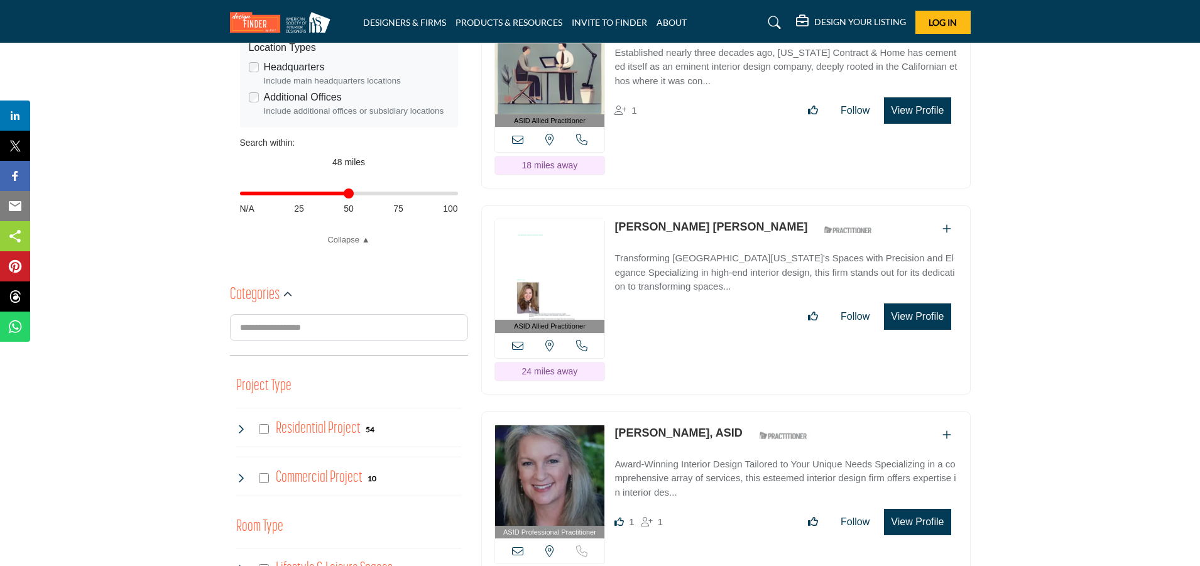
click at [936, 311] on button "View Profile" at bounding box center [917, 316] width 67 height 26
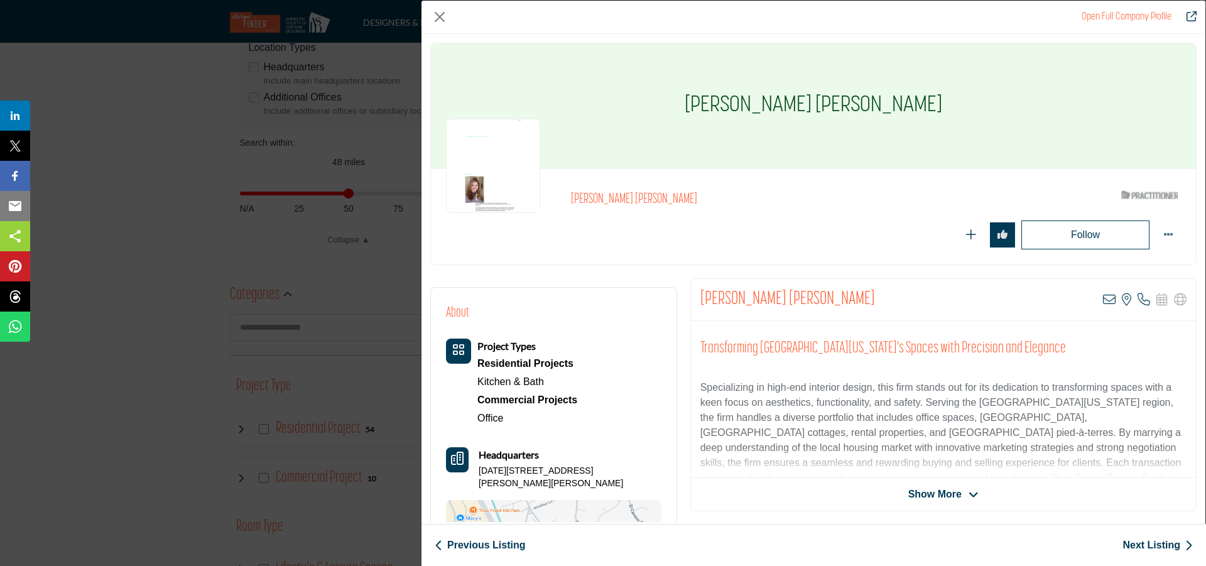
click at [950, 495] on span "Show More" at bounding box center [934, 494] width 53 height 15
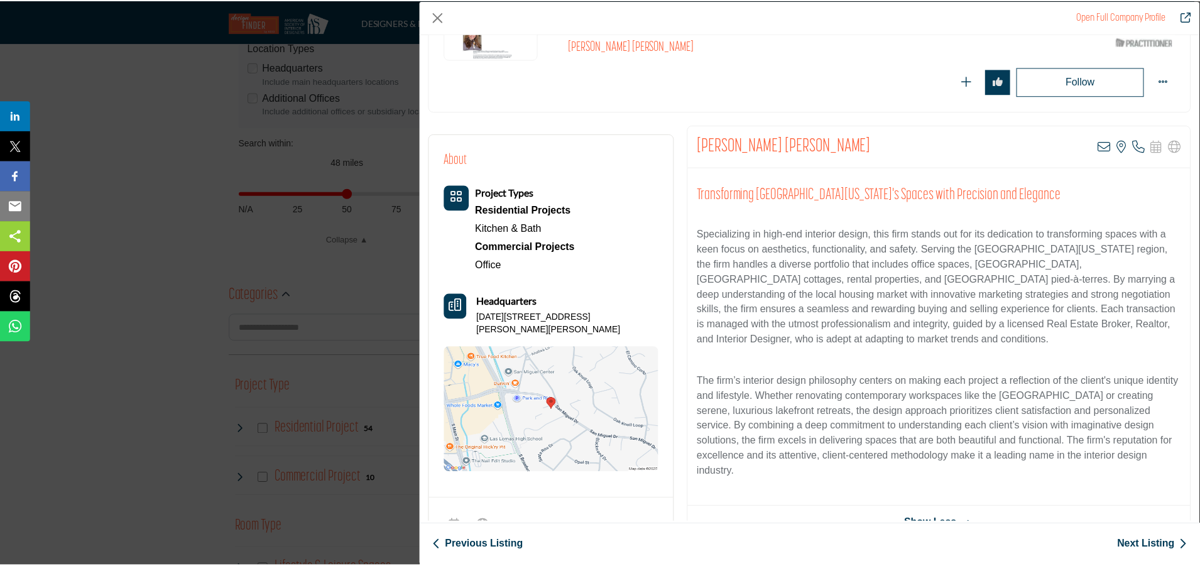
scroll to position [63, 0]
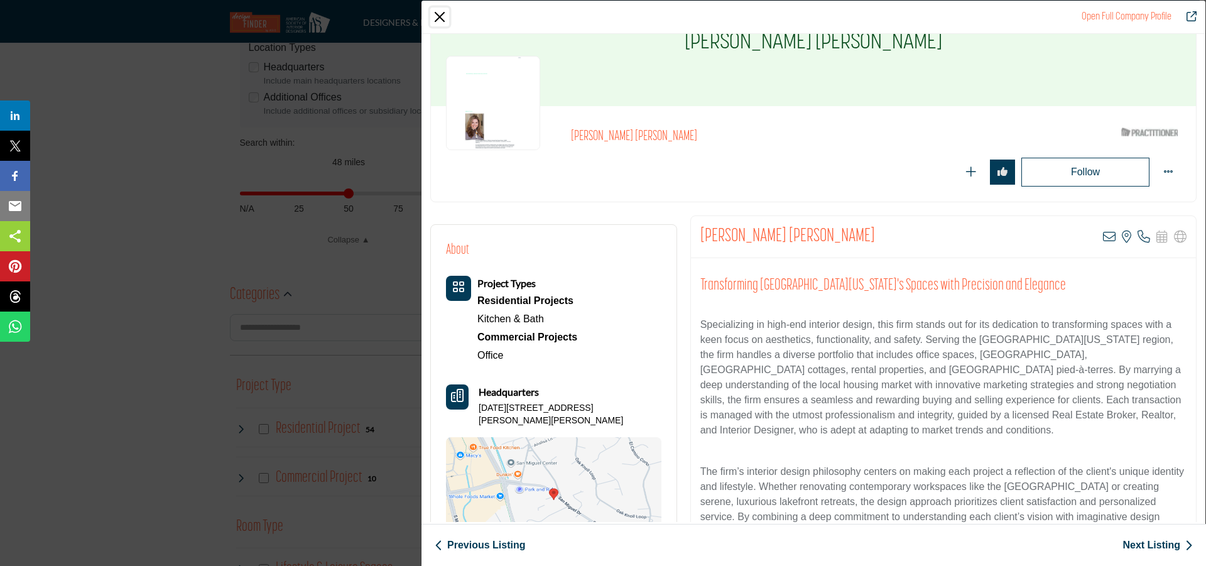
click at [439, 16] on button "Close" at bounding box center [439, 17] width 19 height 19
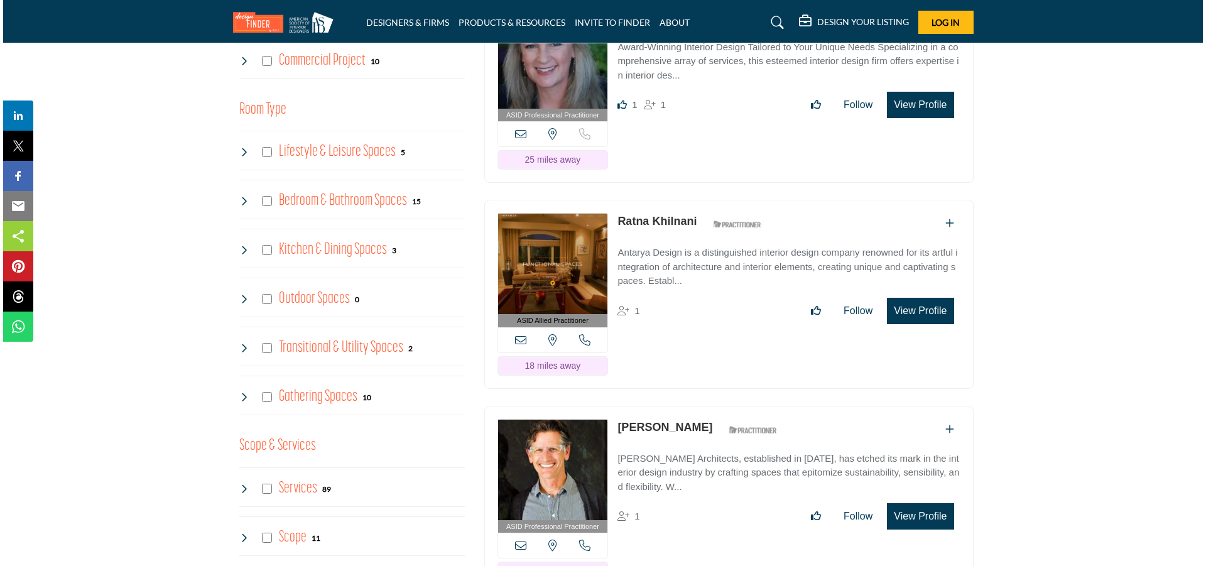
scroll to position [880, 0]
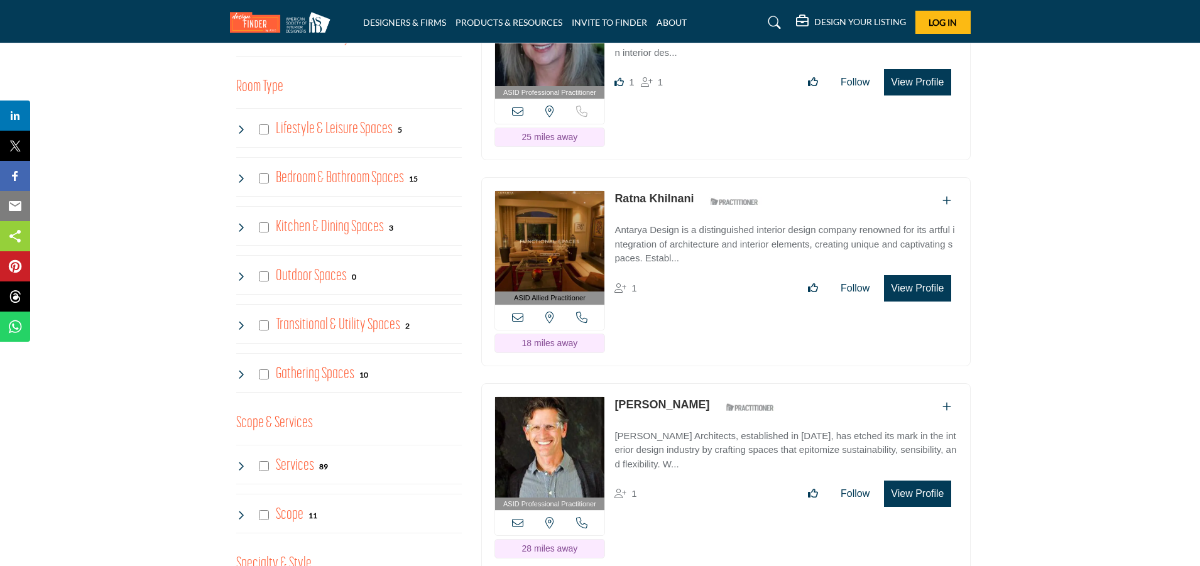
click at [915, 290] on button "View Profile" at bounding box center [917, 288] width 67 height 26
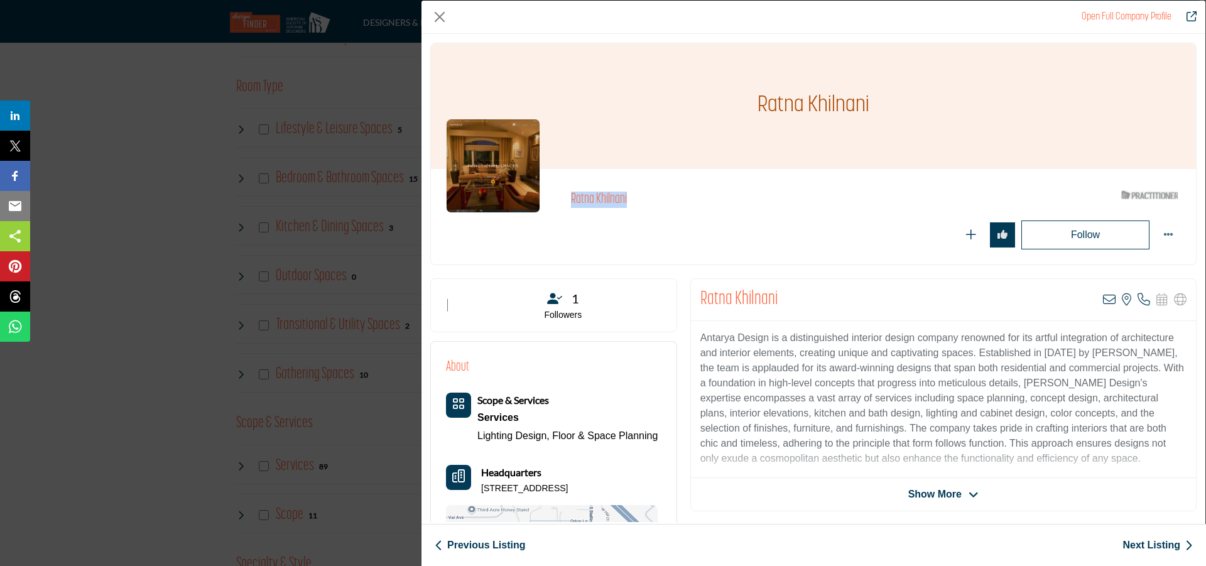
drag, startPoint x: 568, startPoint y: 202, endPoint x: 647, endPoint y: 202, distance: 79.2
click at [647, 202] on div "Ratna Khilnani ASID Qualified Practitioner who validates work and experience to…" at bounding box center [813, 216] width 735 height 65
copy h2 "Ratna Khilnani"
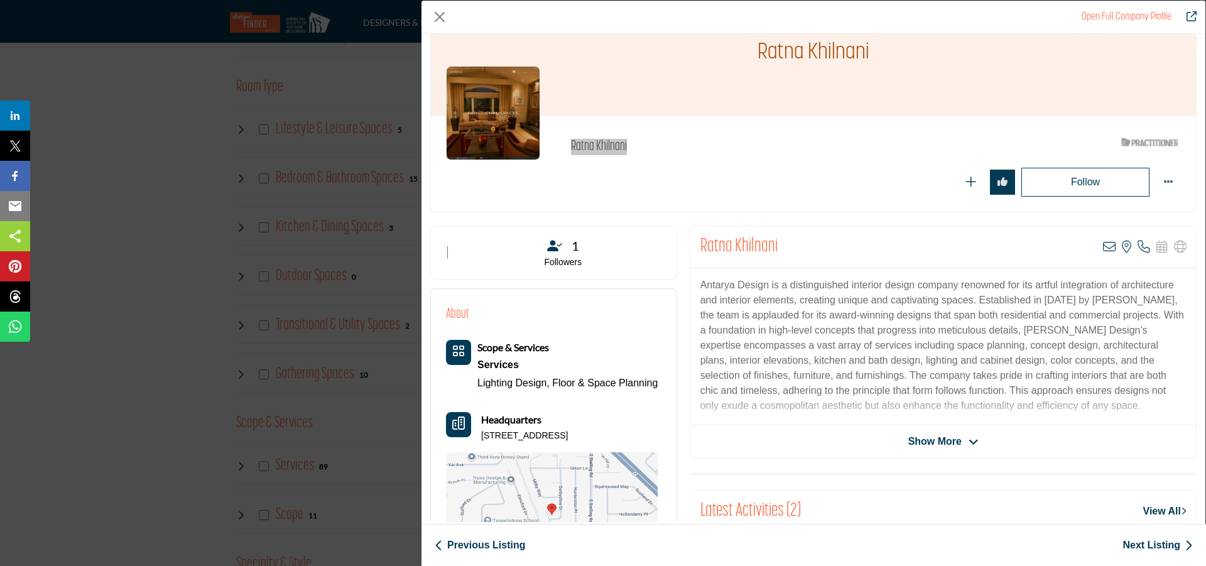
scroll to position [126, 0]
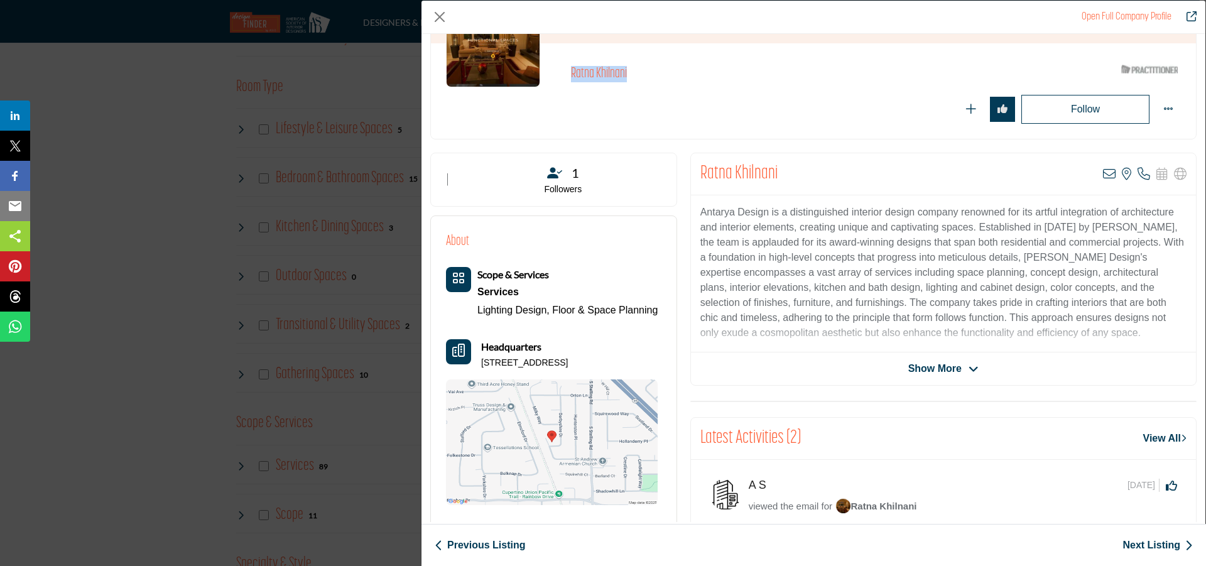
drag, startPoint x: 482, startPoint y: 366, endPoint x: 638, endPoint y: 365, distance: 155.2
click at [638, 365] on div "Headquarters 1149 Derbyshire Dr, 95014-5058, USA" at bounding box center [552, 354] width 212 height 30
copy p "[STREET_ADDRESS]"
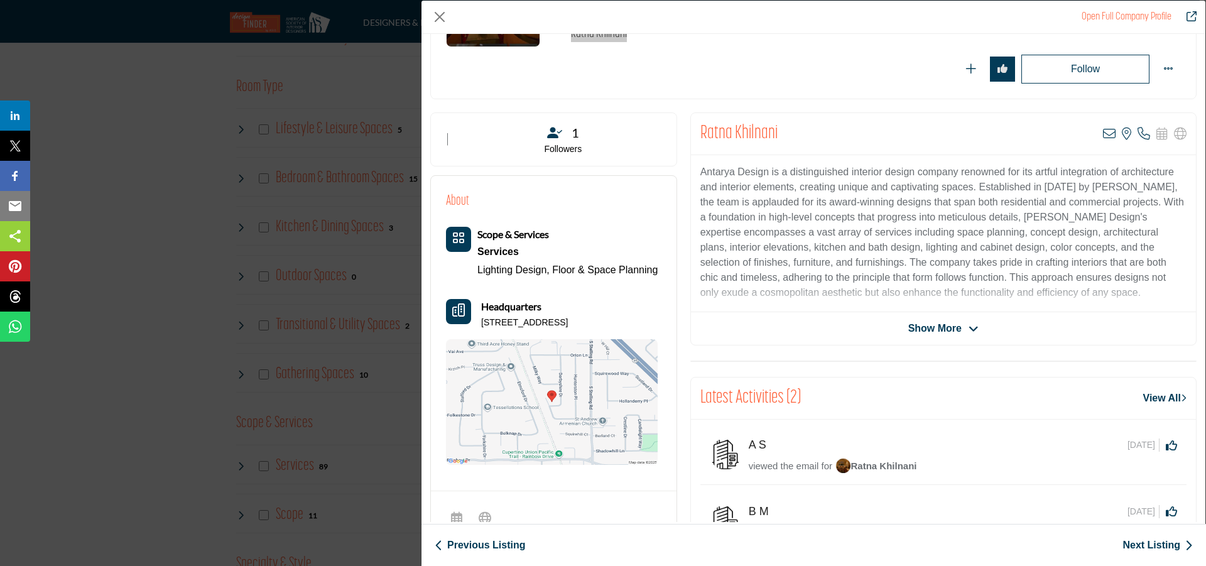
scroll to position [188, 0]
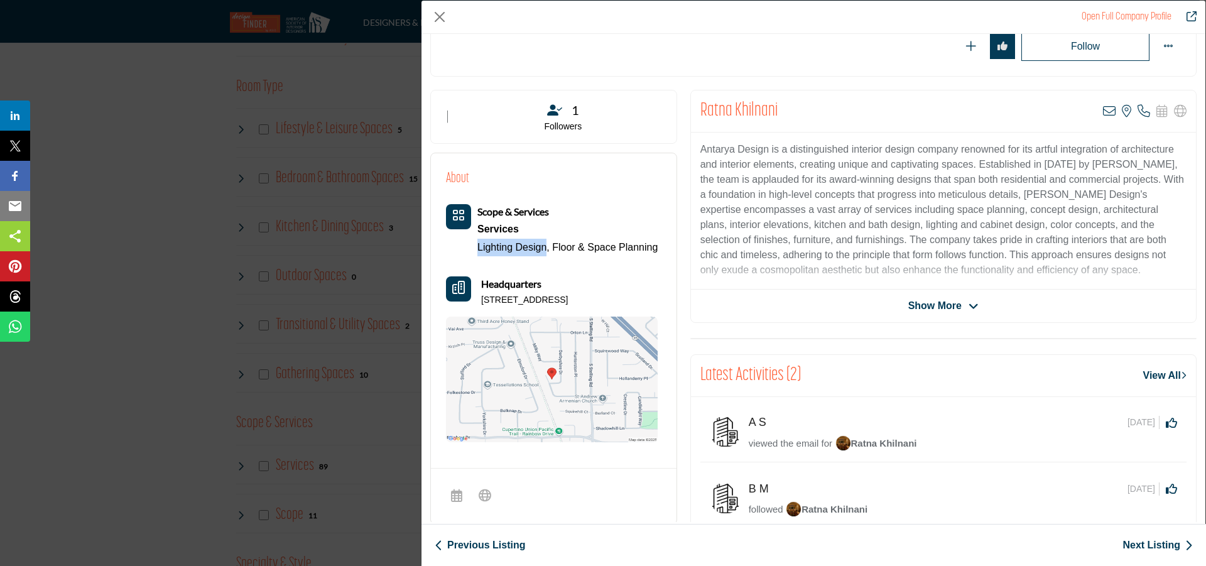
drag, startPoint x: 476, startPoint y: 247, endPoint x: 547, endPoint y: 252, distance: 71.8
click at [547, 252] on div "Scope & Services Services Lighting Design, Floor & Space Planning" at bounding box center [552, 230] width 212 height 52
click at [629, 226] on div "Services" at bounding box center [567, 229] width 180 height 19
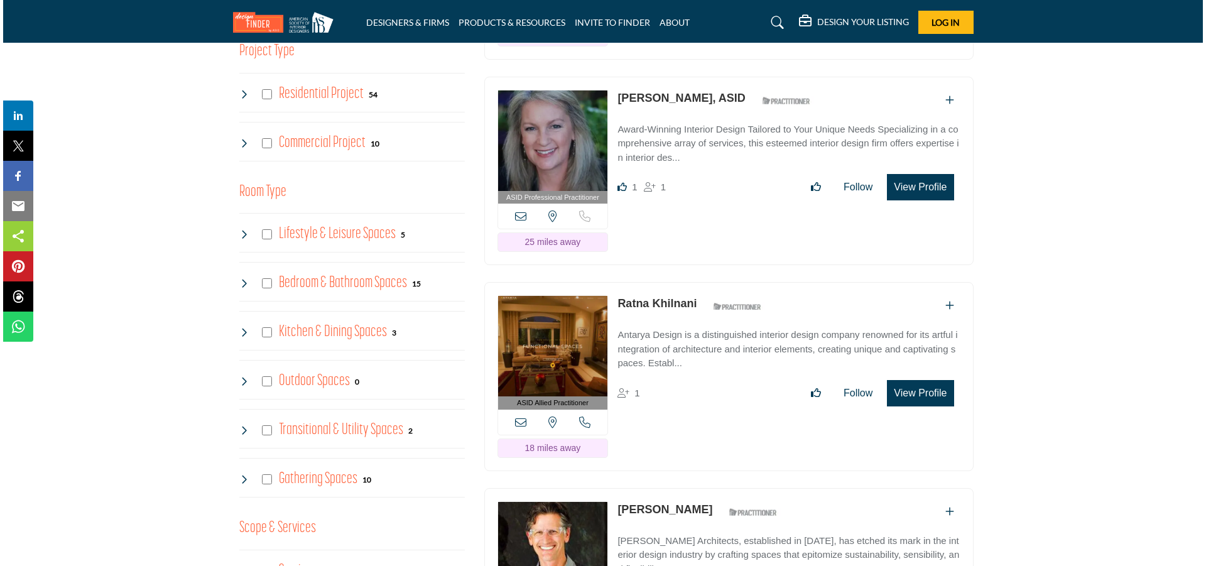
scroll to position [817, 0]
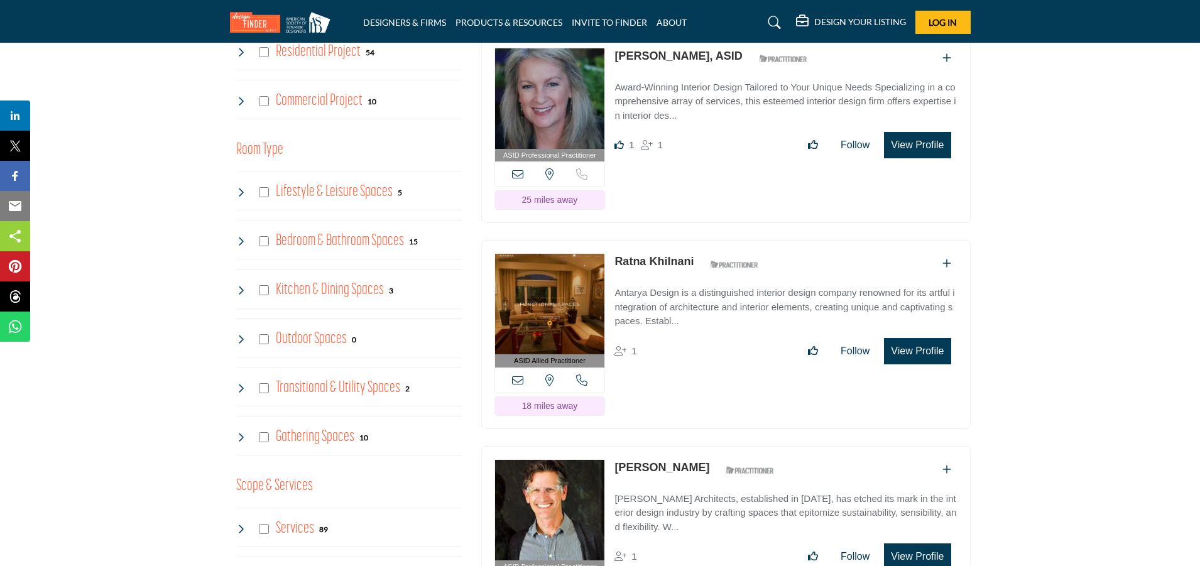
click at [924, 348] on button "View Profile" at bounding box center [917, 351] width 67 height 26
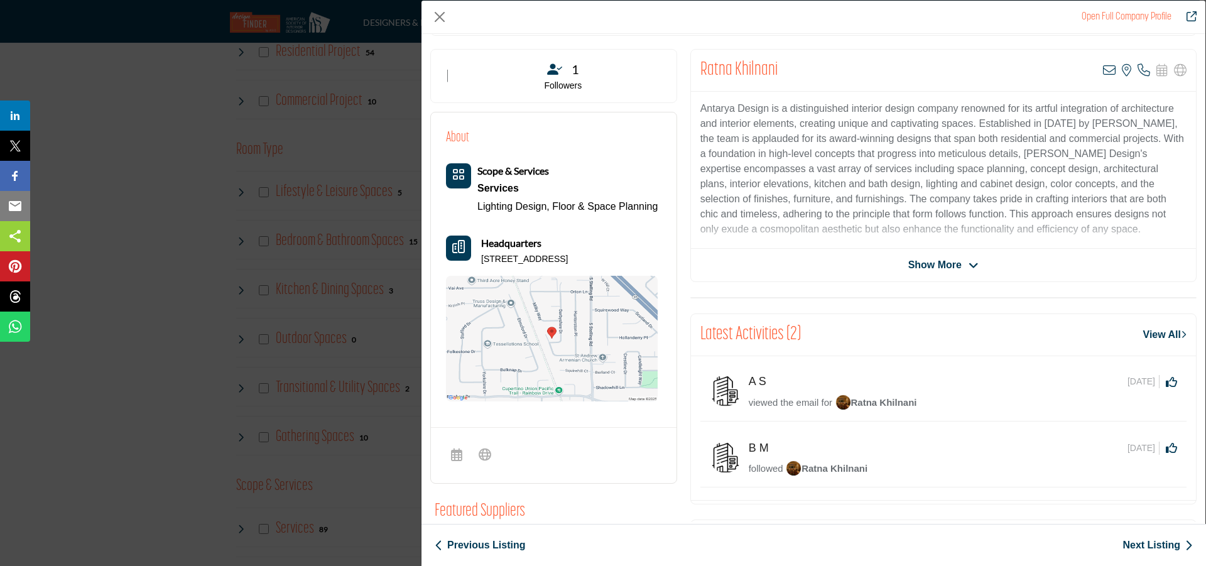
scroll to position [229, 0]
click at [942, 253] on div "Ratna Khilnani View email address of this listing View the location of this lis…" at bounding box center [943, 166] width 506 height 233
click at [947, 268] on span "Show More" at bounding box center [934, 265] width 53 height 15
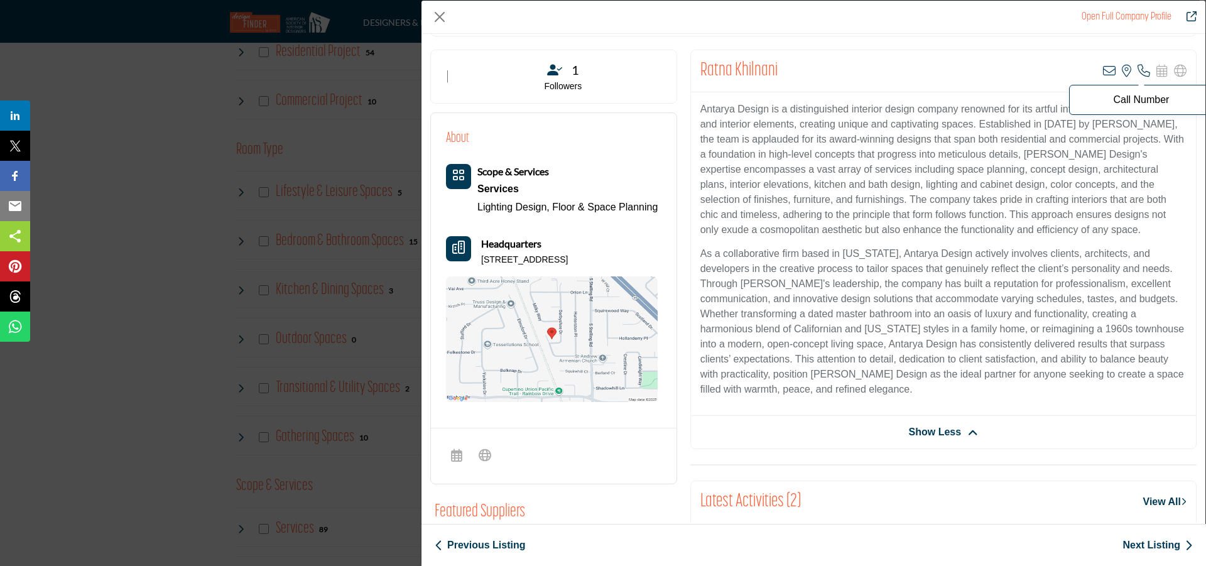
click at [1141, 74] on icon "Company Data Modal" at bounding box center [1144, 71] width 13 height 13
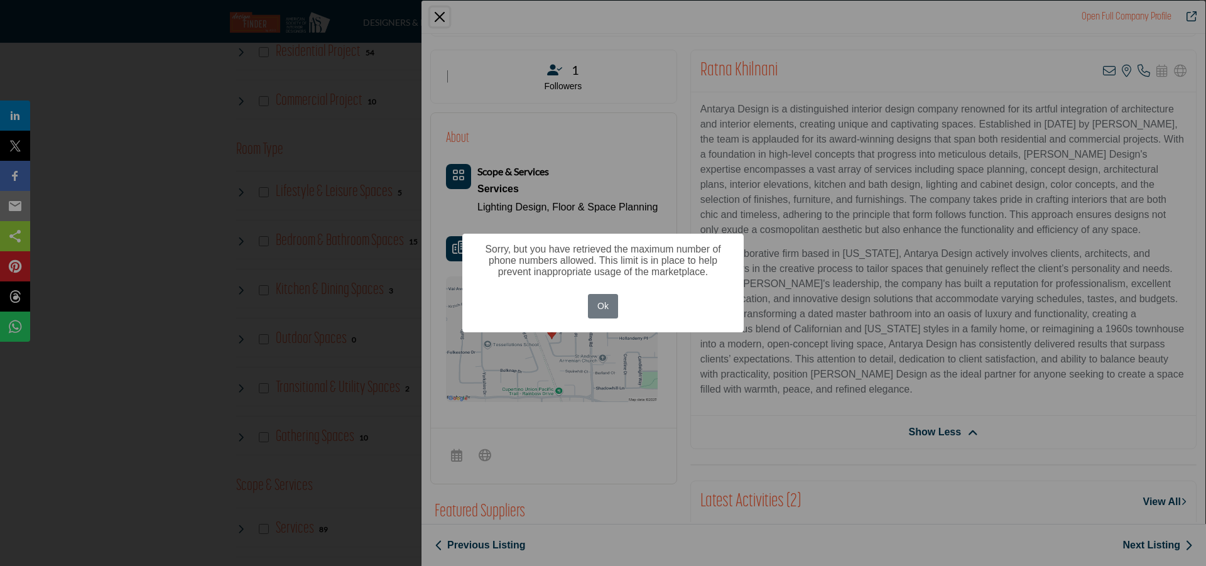
click at [595, 305] on button "Ok" at bounding box center [603, 306] width 31 height 25
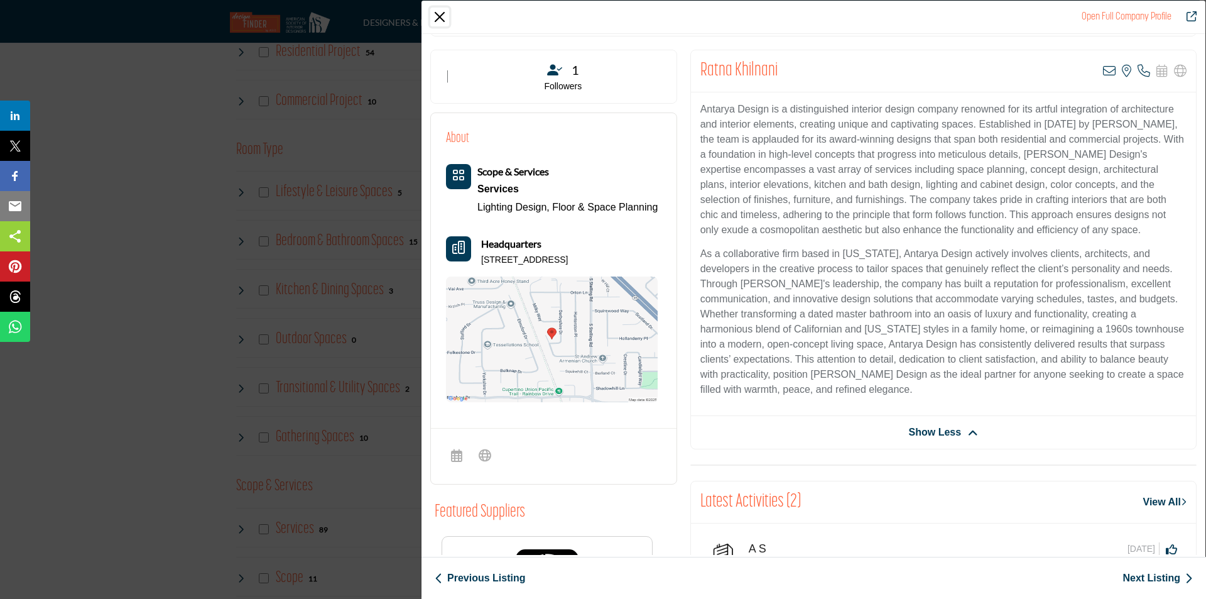
click at [438, 18] on button "Close" at bounding box center [439, 17] width 19 height 19
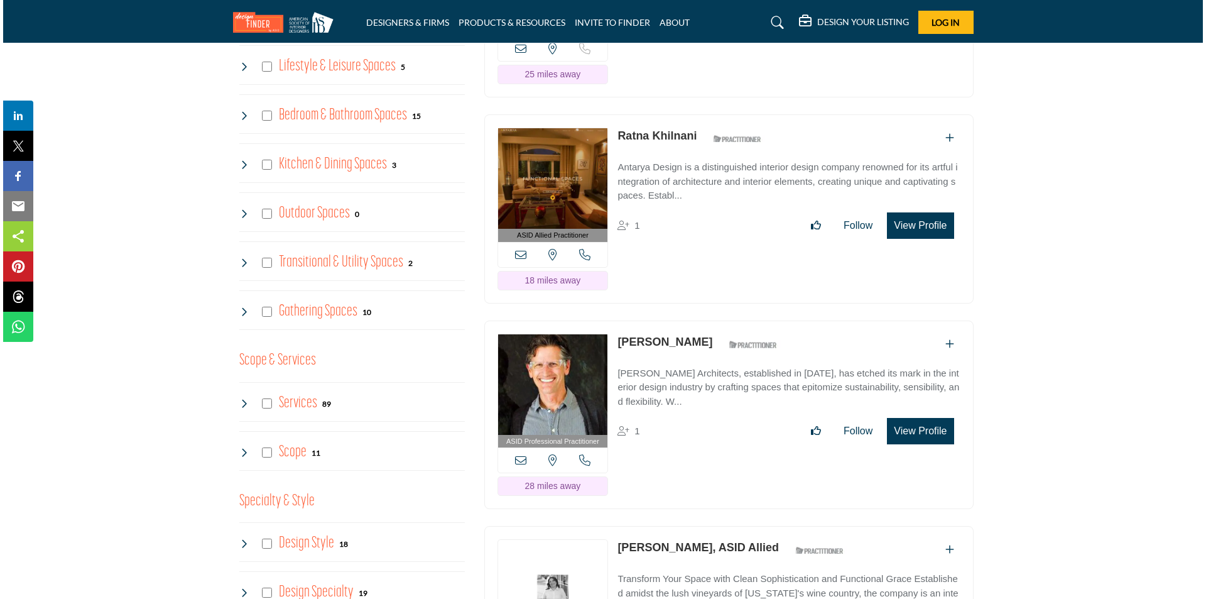
scroll to position [1005, 0]
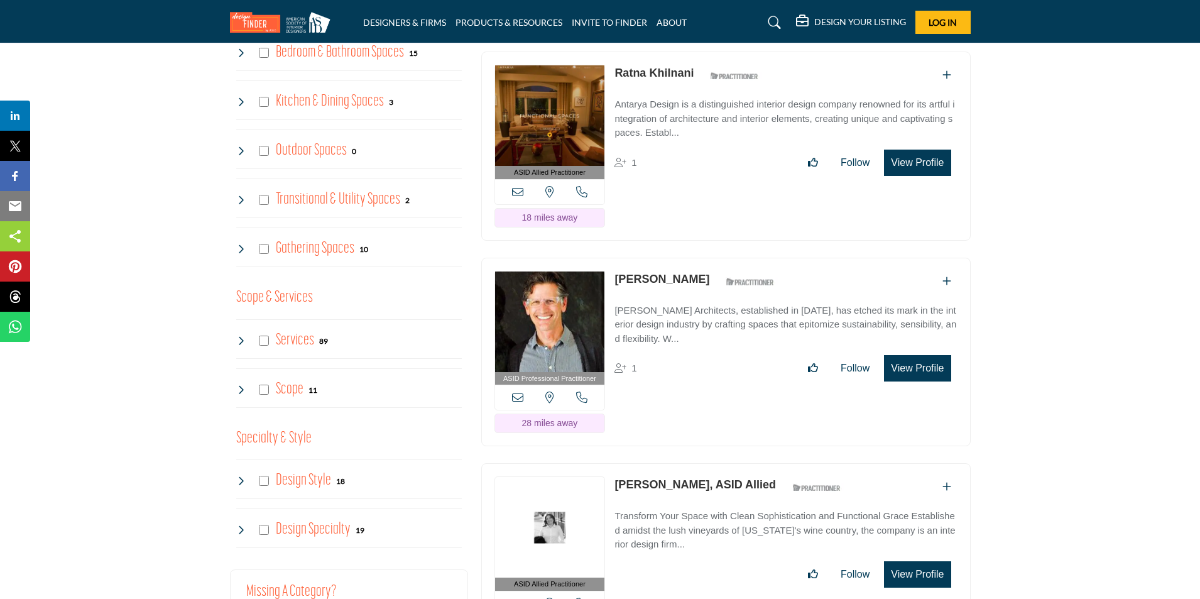
click at [910, 368] on button "View Profile" at bounding box center [917, 368] width 67 height 26
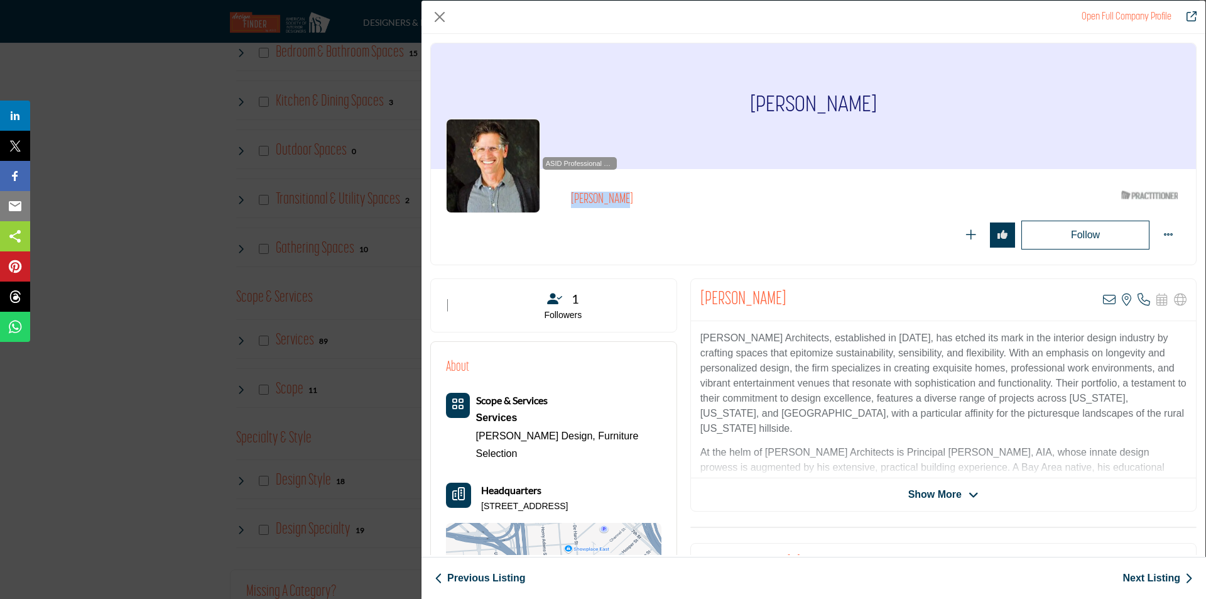
drag, startPoint x: 568, startPoint y: 197, endPoint x: 628, endPoint y: 201, distance: 60.4
click at [628, 201] on div "ASID Professional Practitioner ASID Professional Practitioners have successfull…" at bounding box center [813, 216] width 735 height 65
copy div "ASID Professional Practitioners have successfully passed an ASID-approved quali…"
drag, startPoint x: 264, startPoint y: 192, endPoint x: 271, endPoint y: 196, distance: 7.7
click at [264, 192] on div "Open Full Company Profile Mark English ASID Qualified Practitioner who validate…" at bounding box center [603, 299] width 1206 height 599
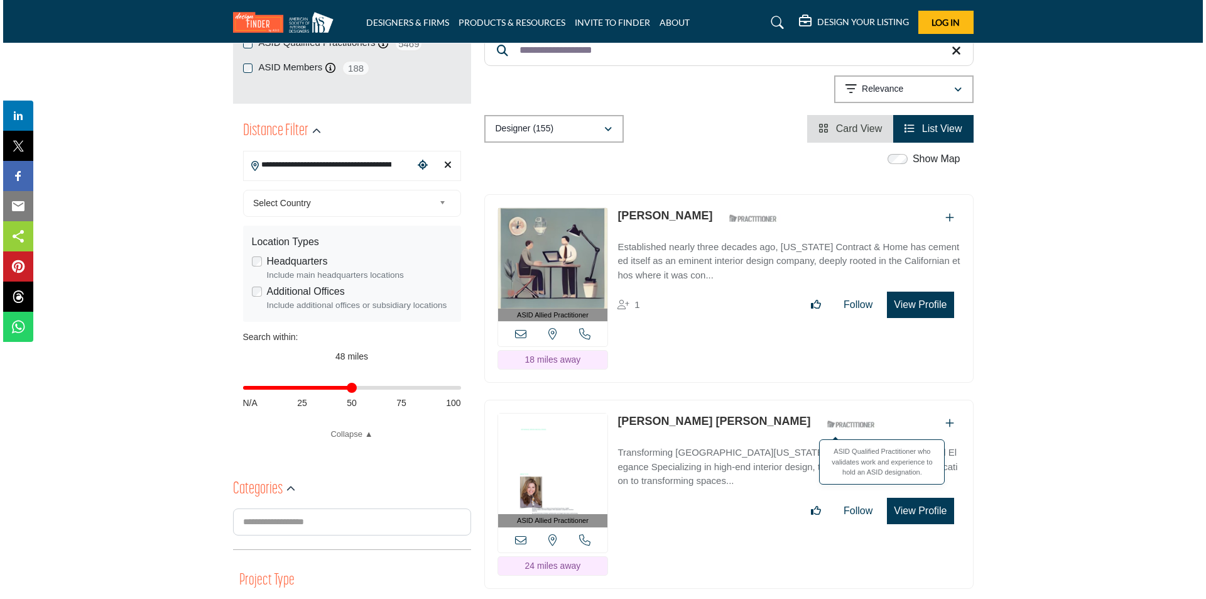
scroll to position [251, 0]
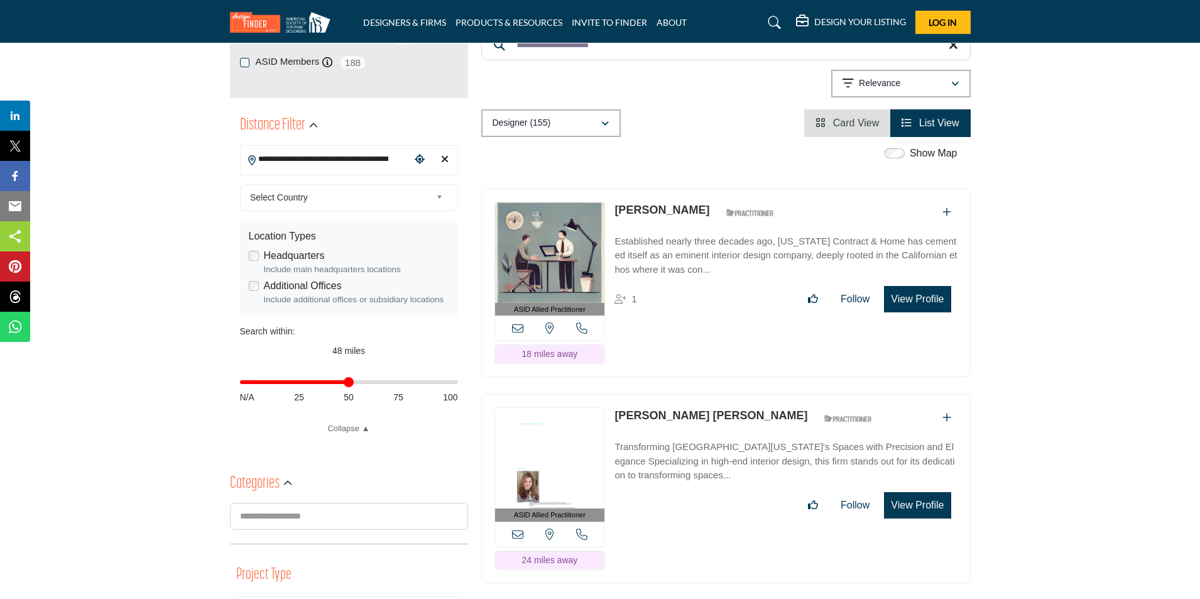
click at [915, 308] on button "View Profile" at bounding box center [917, 299] width 67 height 26
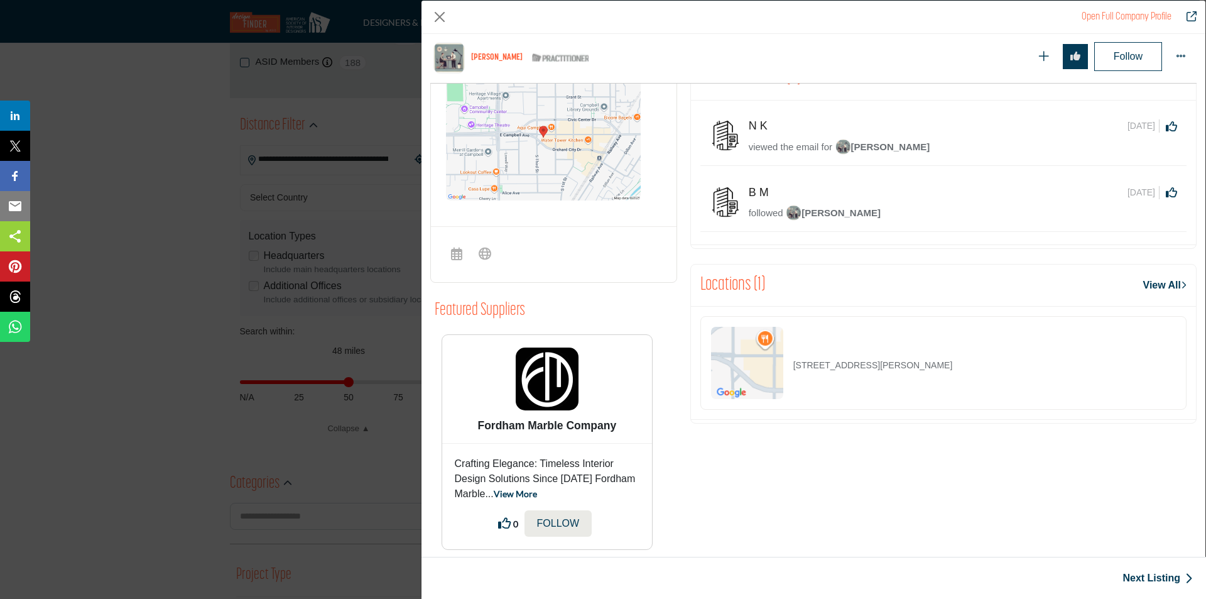
scroll to position [565, 0]
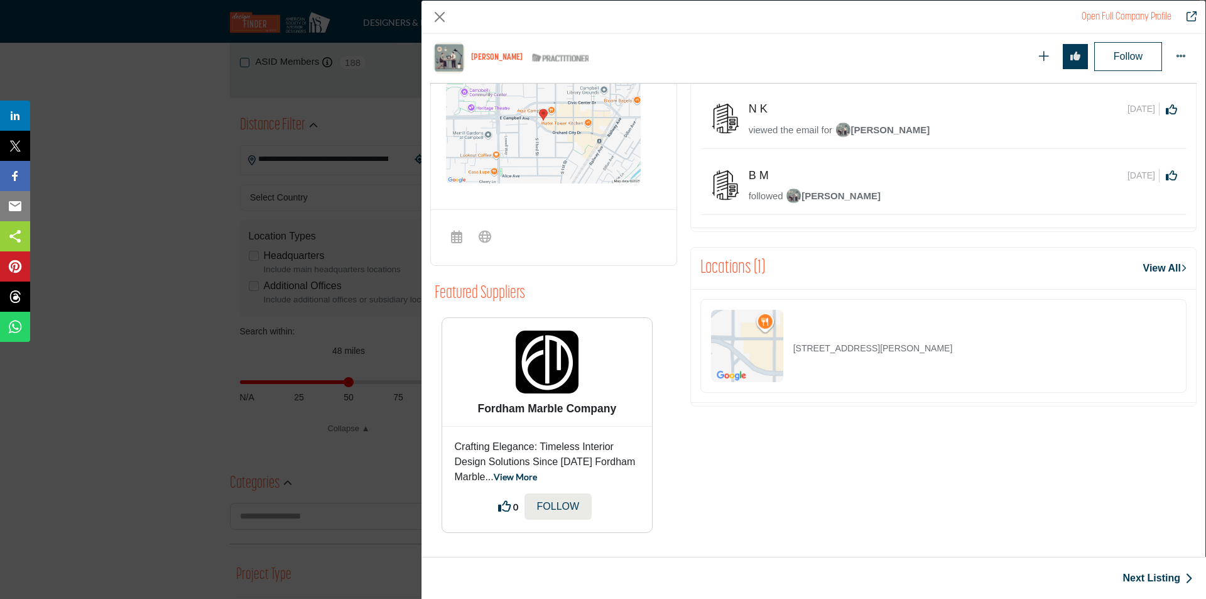
click at [1147, 261] on link "View All" at bounding box center [1164, 268] width 43 height 15
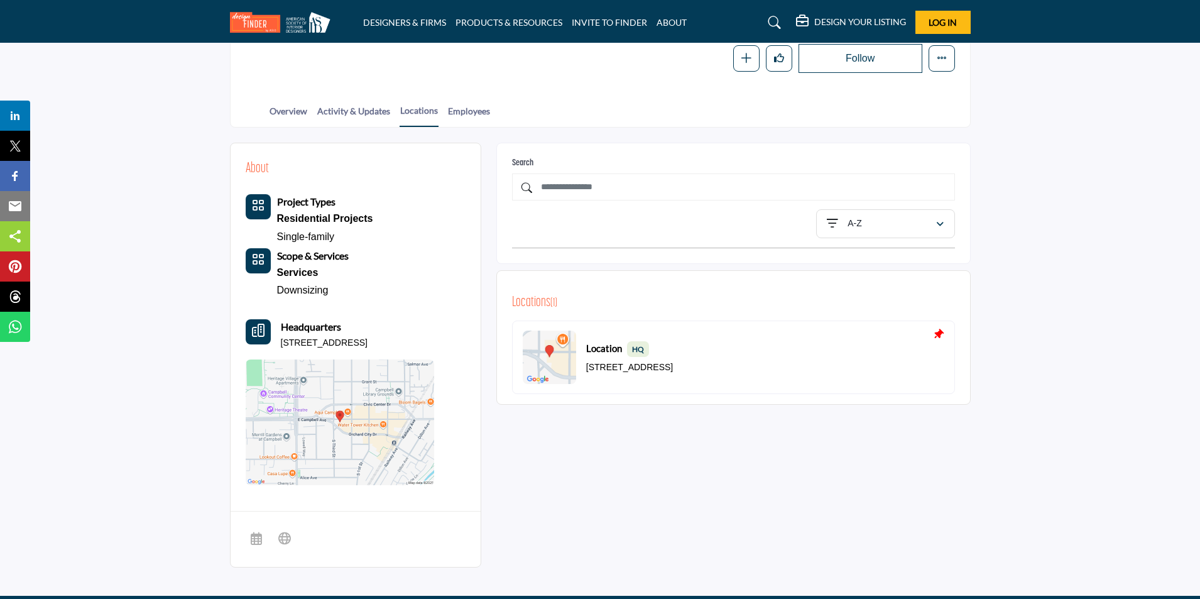
scroll to position [188, 0]
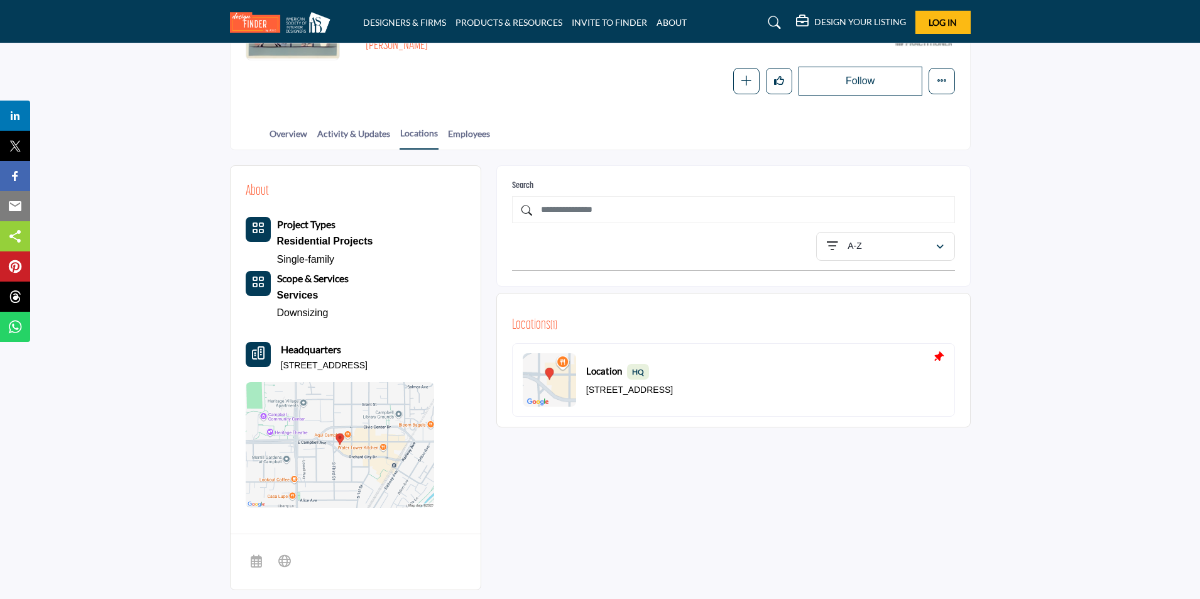
click at [313, 310] on link "Downsizing" at bounding box center [303, 312] width 52 height 11
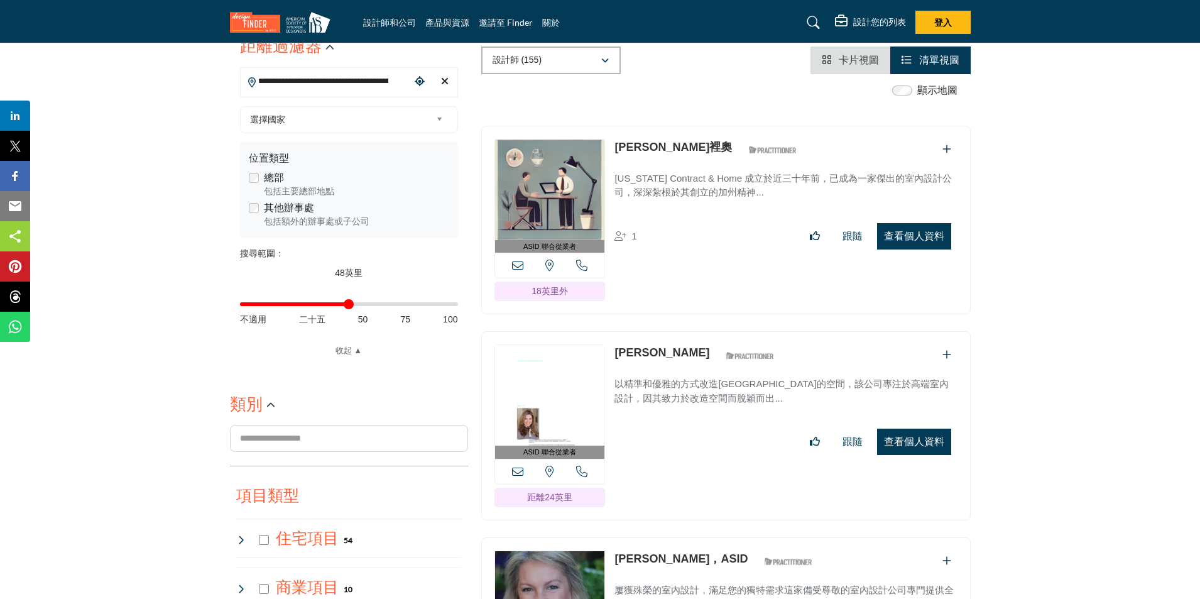
scroll to position [299, 0]
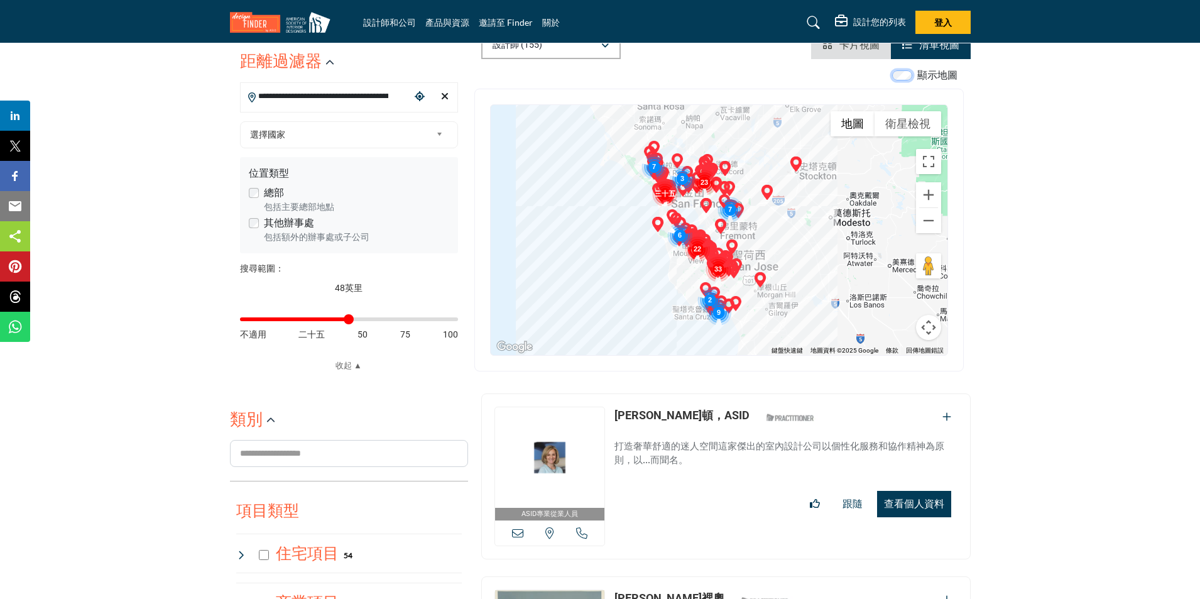
scroll to position [298, 0]
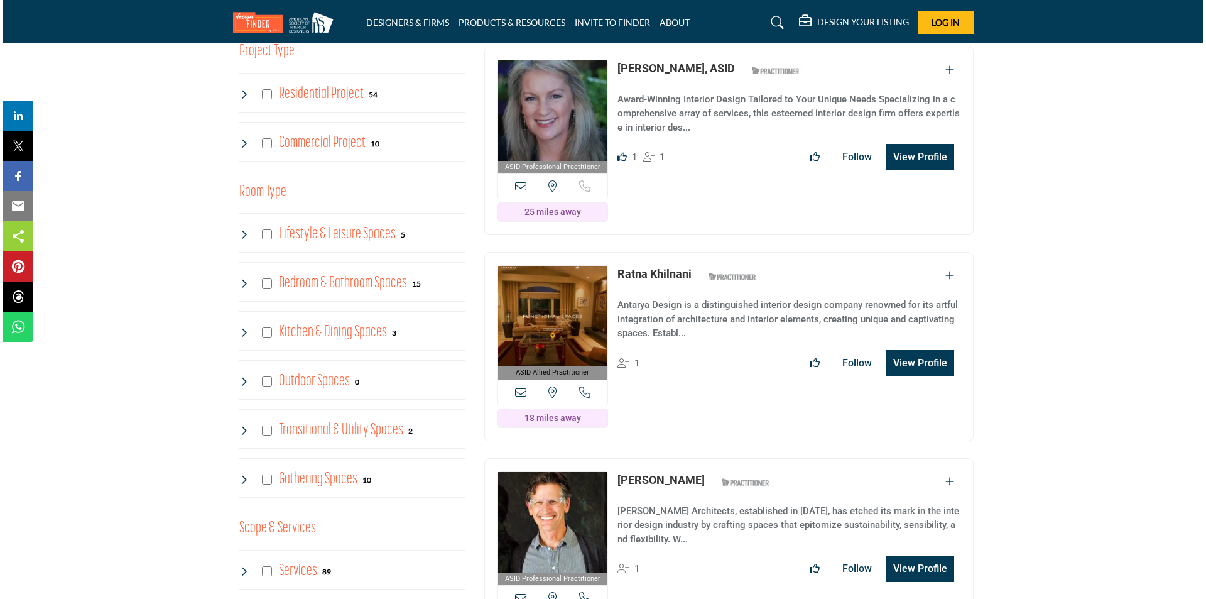
scroll to position [957, 0]
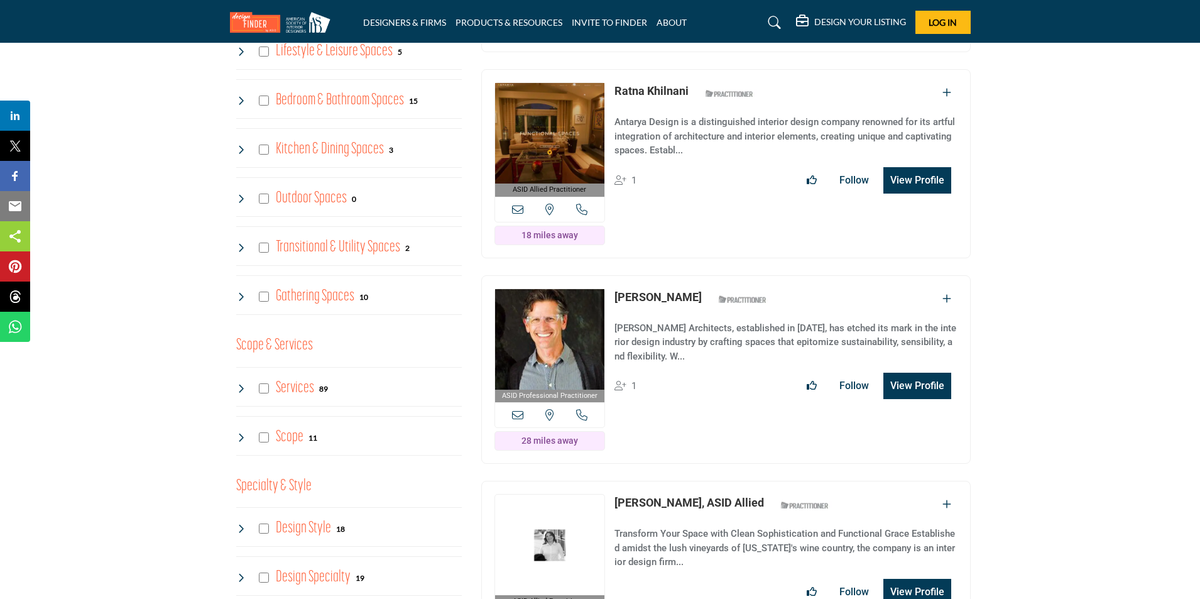
click at [931, 399] on button "View Profile" at bounding box center [917, 386] width 68 height 26
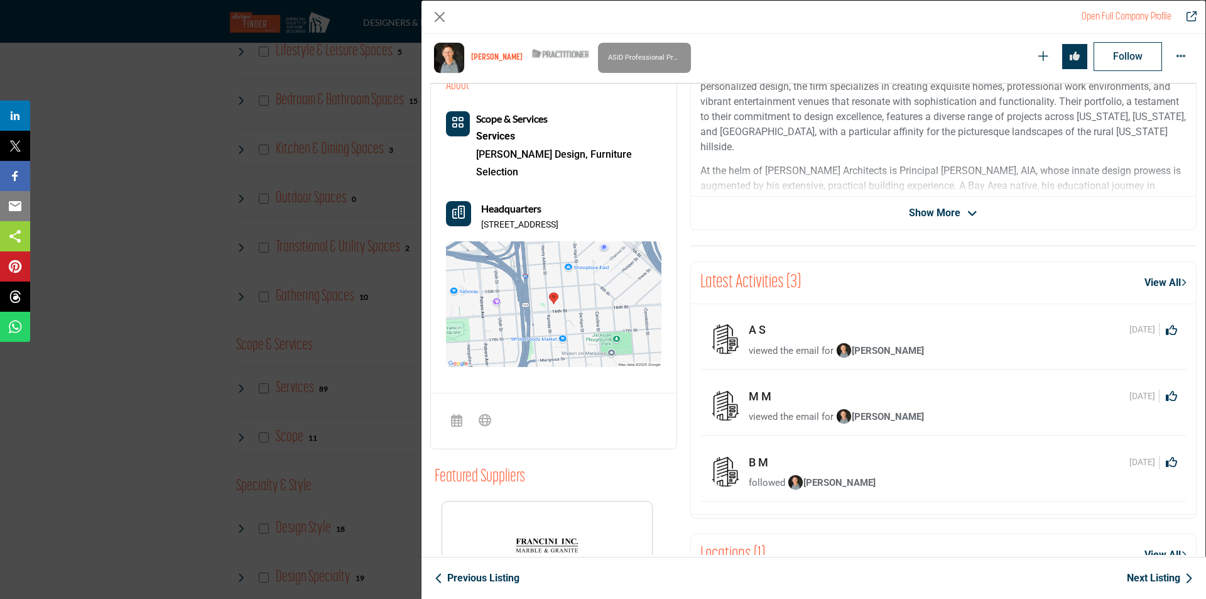
scroll to position [310, 0]
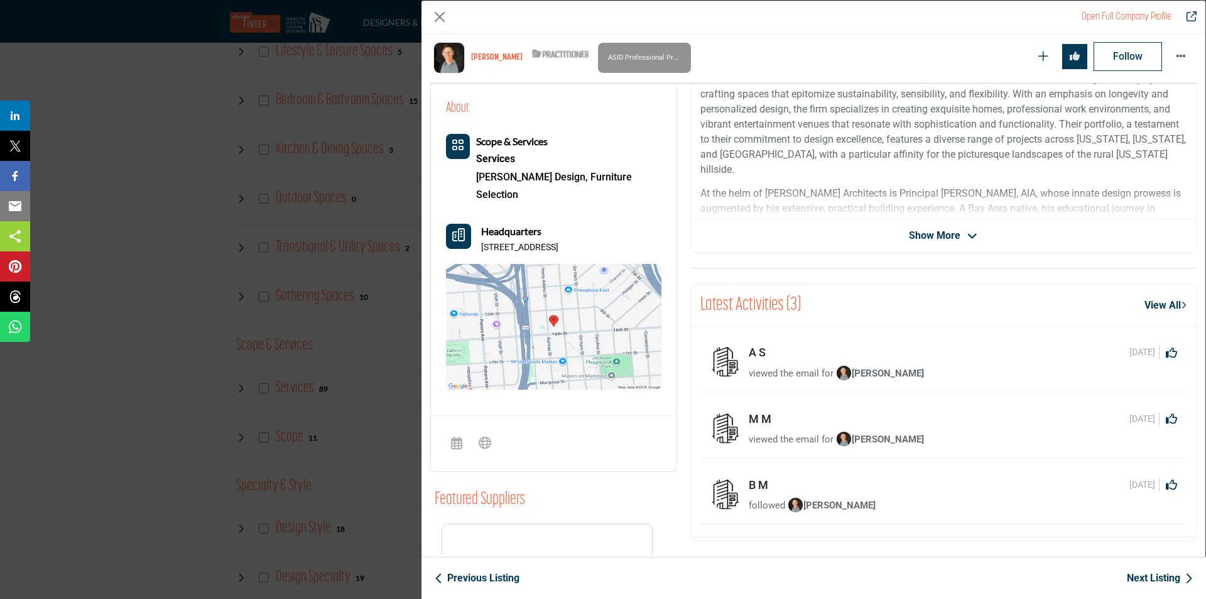
drag, startPoint x: 481, startPoint y: 229, endPoint x: 634, endPoint y: 226, distance: 152.7
click at [558, 241] on p "1616 16th St Ste 360, 94103-5164, USA" at bounding box center [519, 247] width 77 height 13
copy p "1616 16th St Ste 360, 94103-5164, USA"
drag, startPoint x: 568, startPoint y: 188, endPoint x: 606, endPoint y: 180, distance: 39.1
click at [568, 188] on div "Scope & Services Services Feng Shui Design, Furniture Selection" at bounding box center [553, 262] width 215 height 256
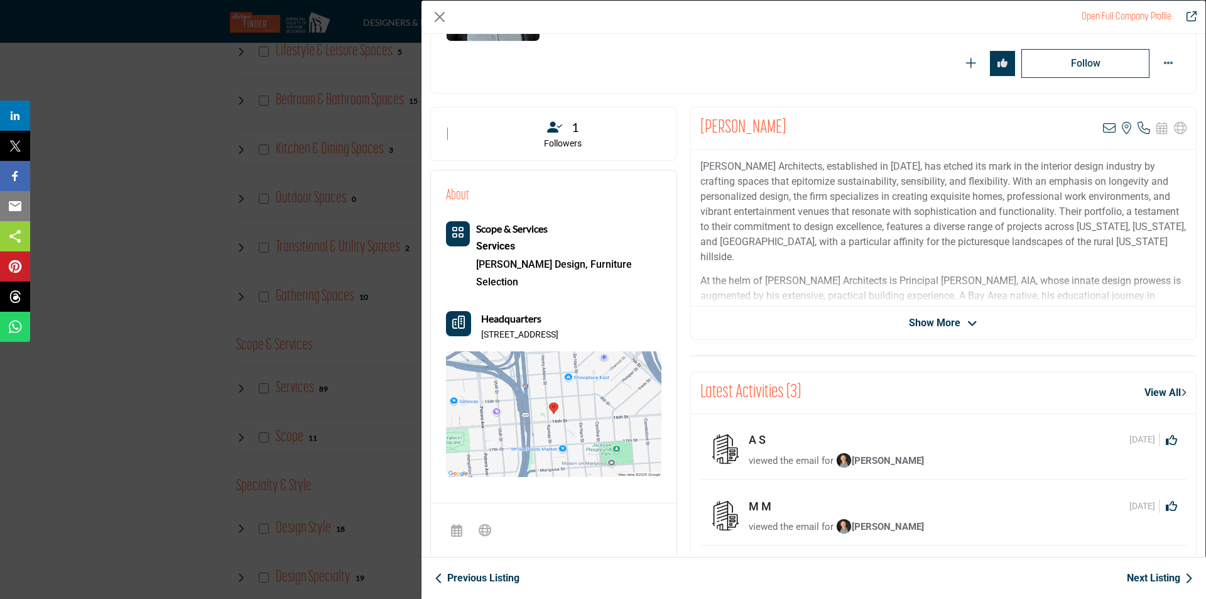
scroll to position [133, 0]
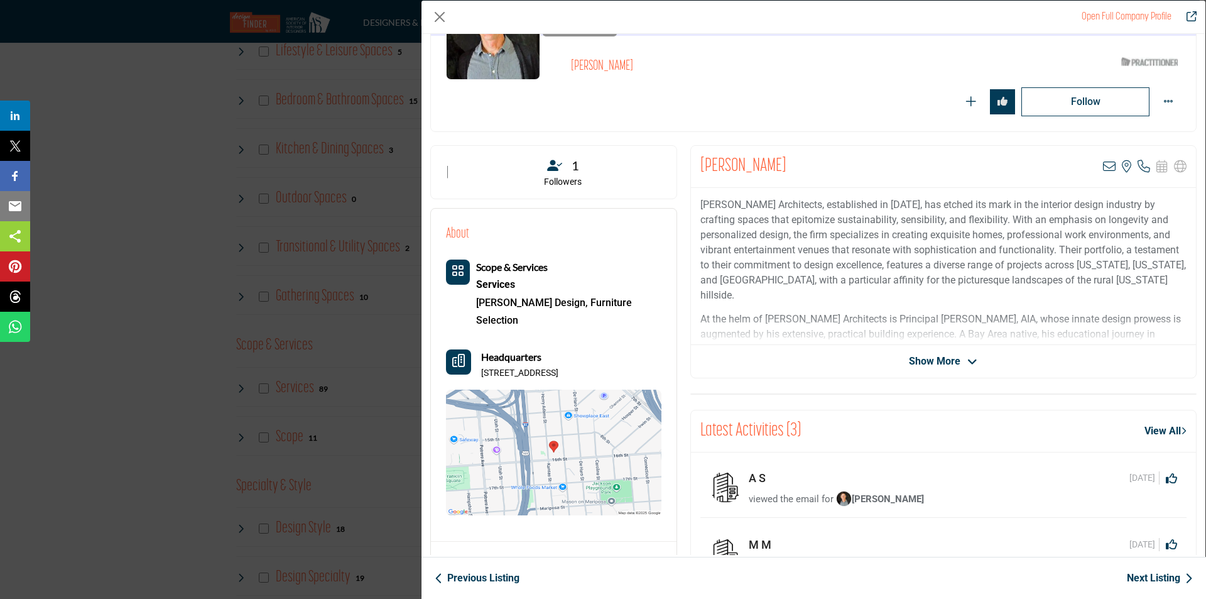
click at [554, 302] on link "Feng Shui Design," at bounding box center [532, 303] width 112 height 12
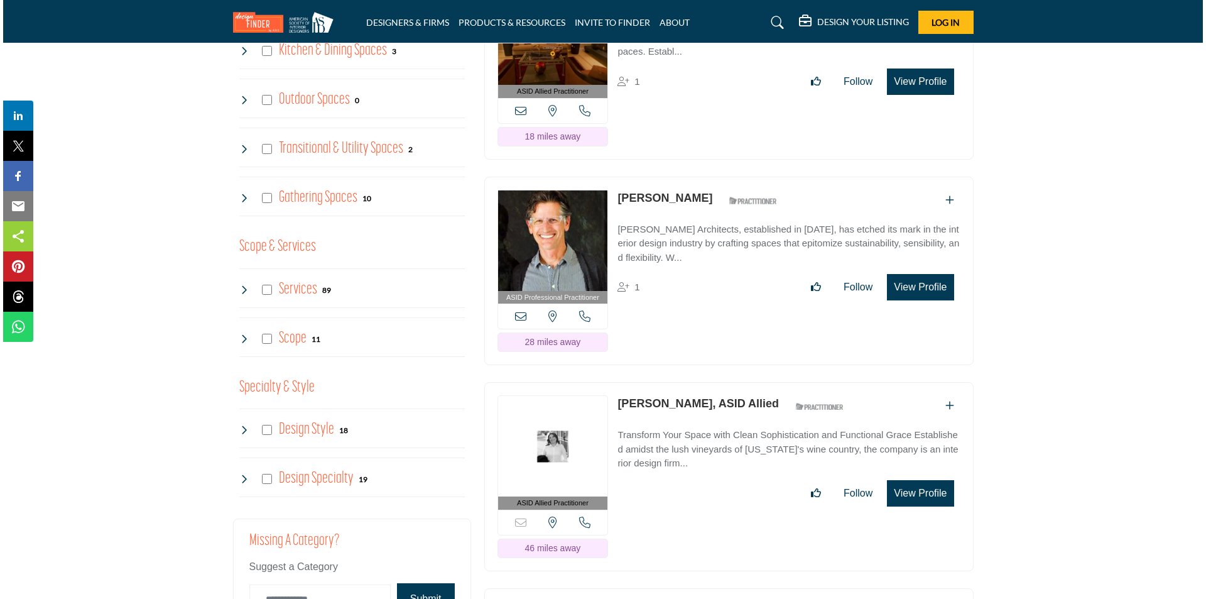
scroll to position [1068, 0]
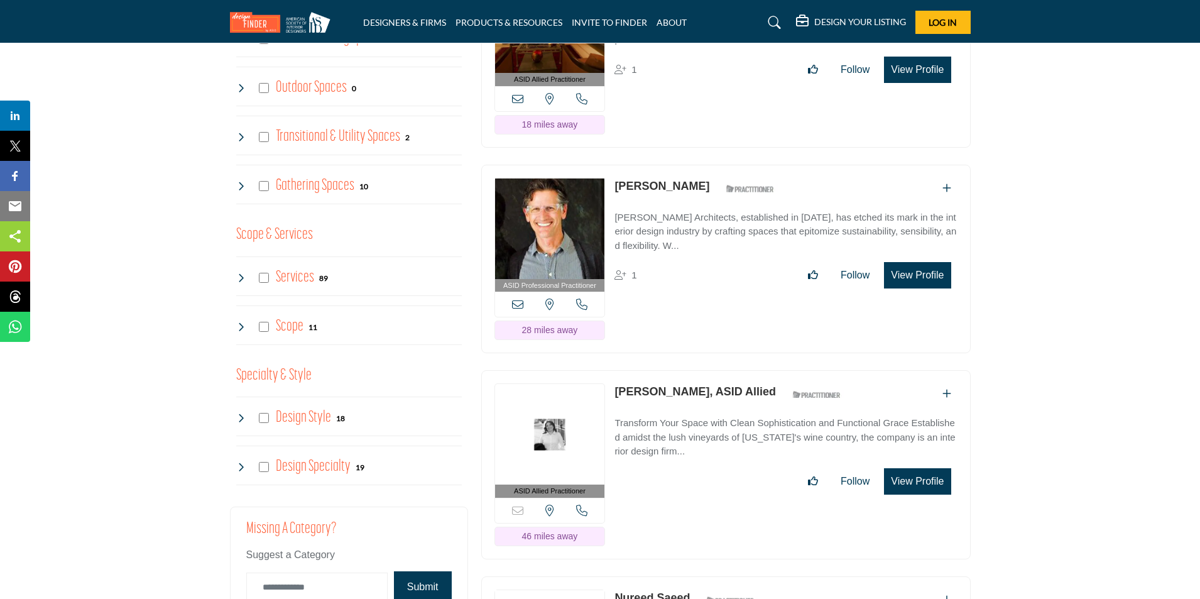
click at [918, 288] on button "View Profile" at bounding box center [917, 275] width 67 height 26
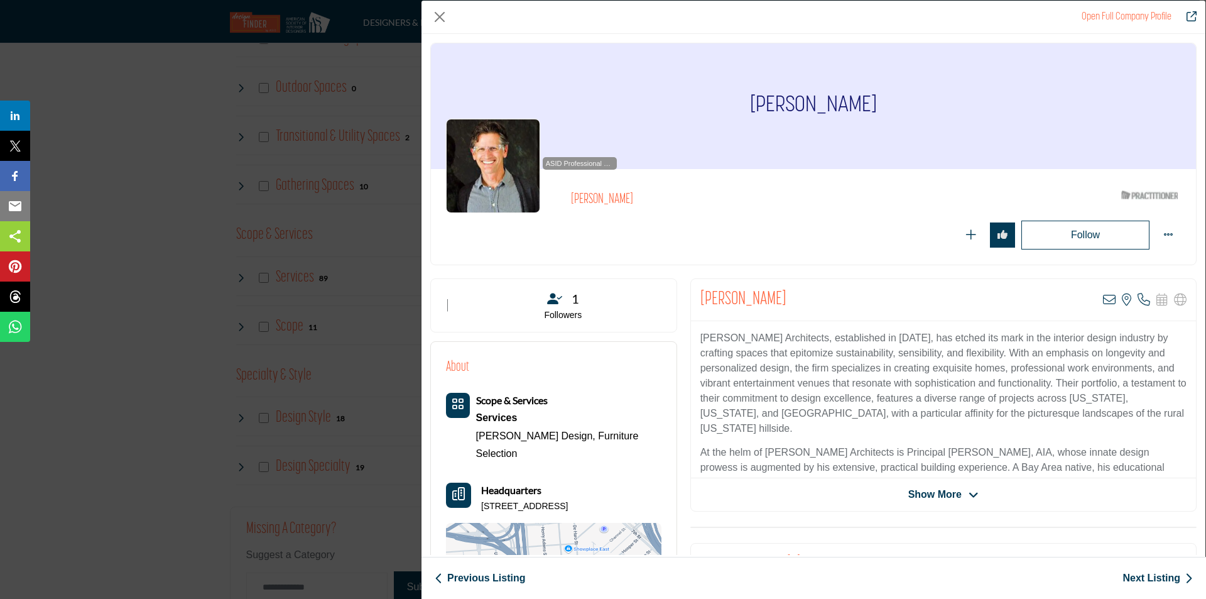
scroll to position [63, 0]
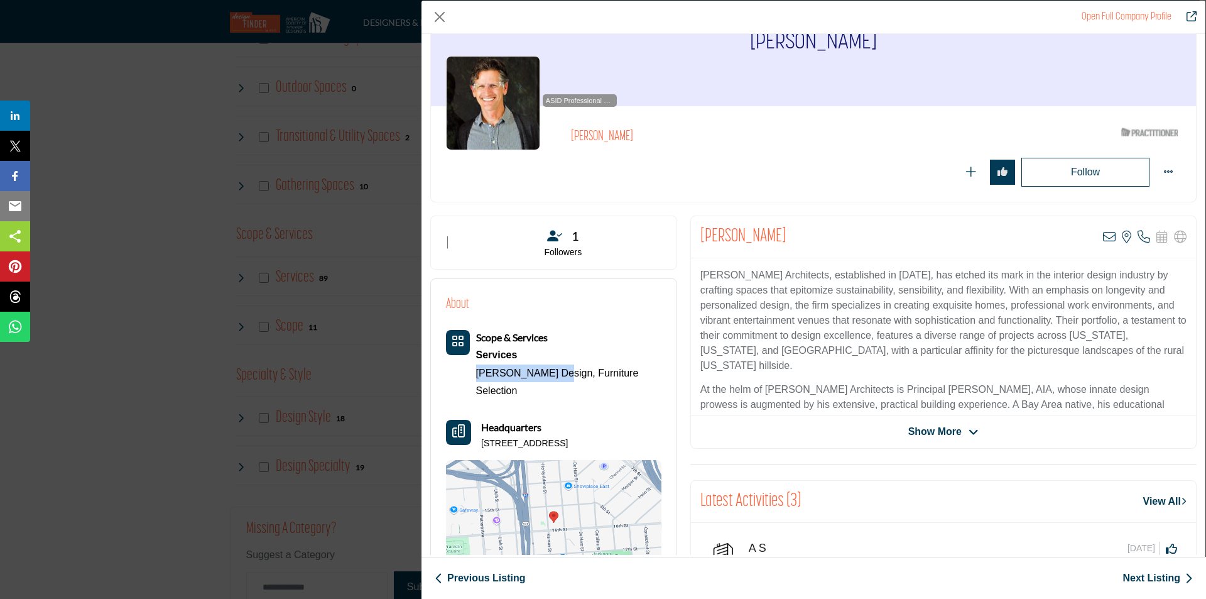
drag, startPoint x: 477, startPoint y: 373, endPoint x: 558, endPoint y: 386, distance: 82.0
click at [558, 386] on div "Scope & Services Services Feng Shui Design, Furniture Selection" at bounding box center [553, 458] width 215 height 256
copy link "Feng Shui Design"
drag, startPoint x: 613, startPoint y: 337, endPoint x: 619, endPoint y: 331, distance: 8.5
click at [613, 337] on div "Scope & Services Services Feng Shui Design, Furniture Selection" at bounding box center [568, 365] width 185 height 70
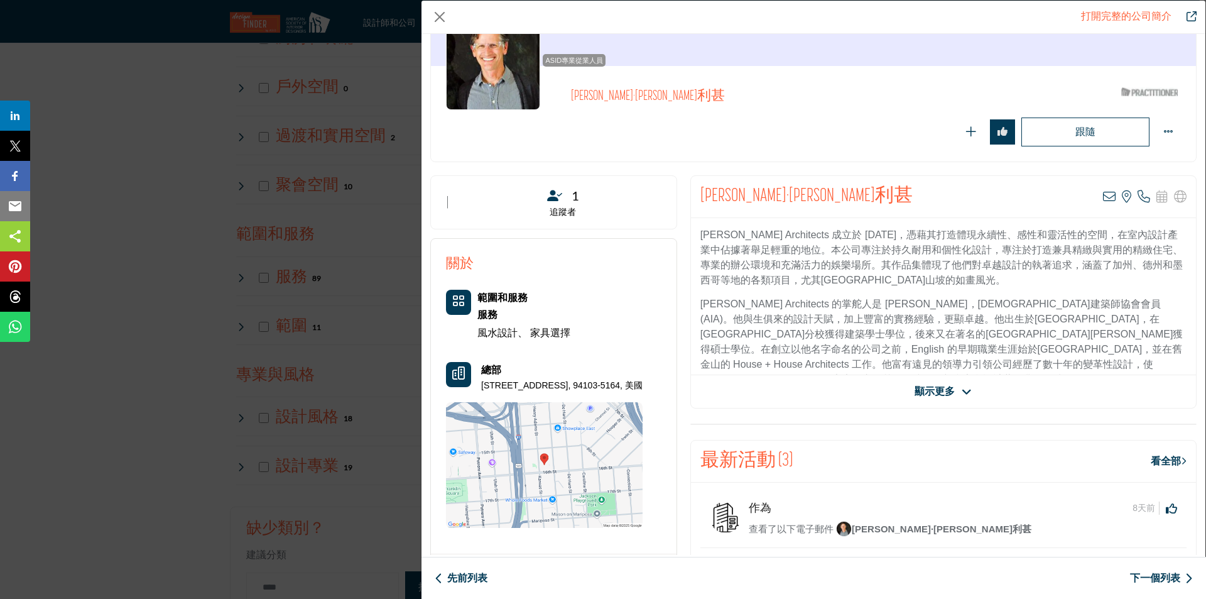
scroll to position [126, 0]
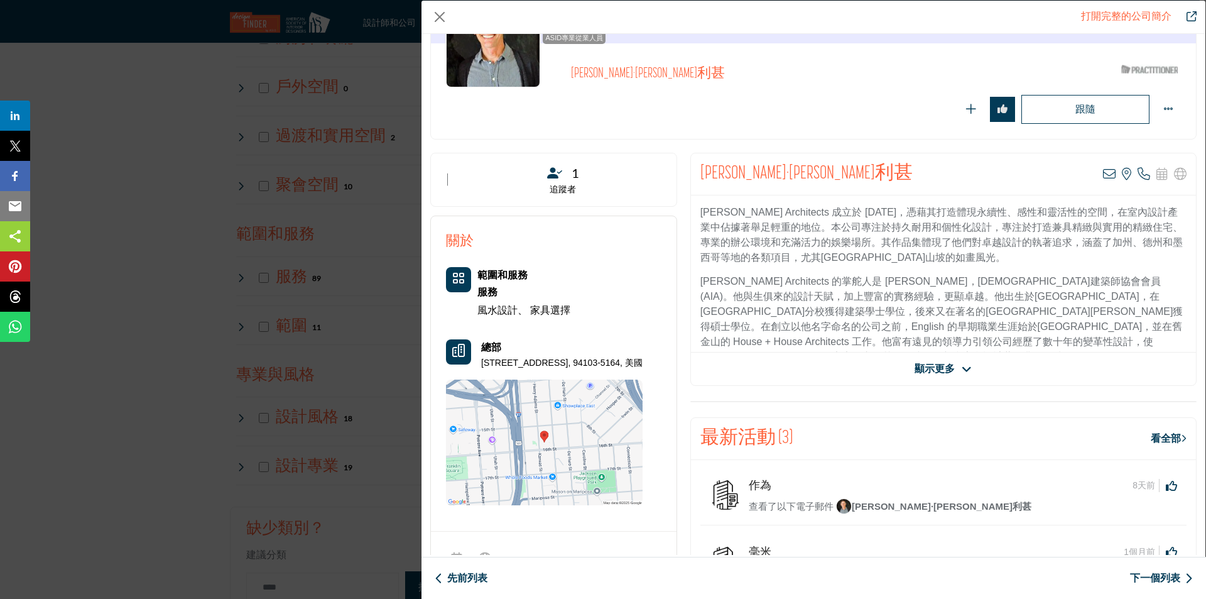
click at [942, 369] on font "顯示更多" at bounding box center [935, 368] width 40 height 11
click at [961, 366] on span "Show More" at bounding box center [943, 368] width 70 height 15
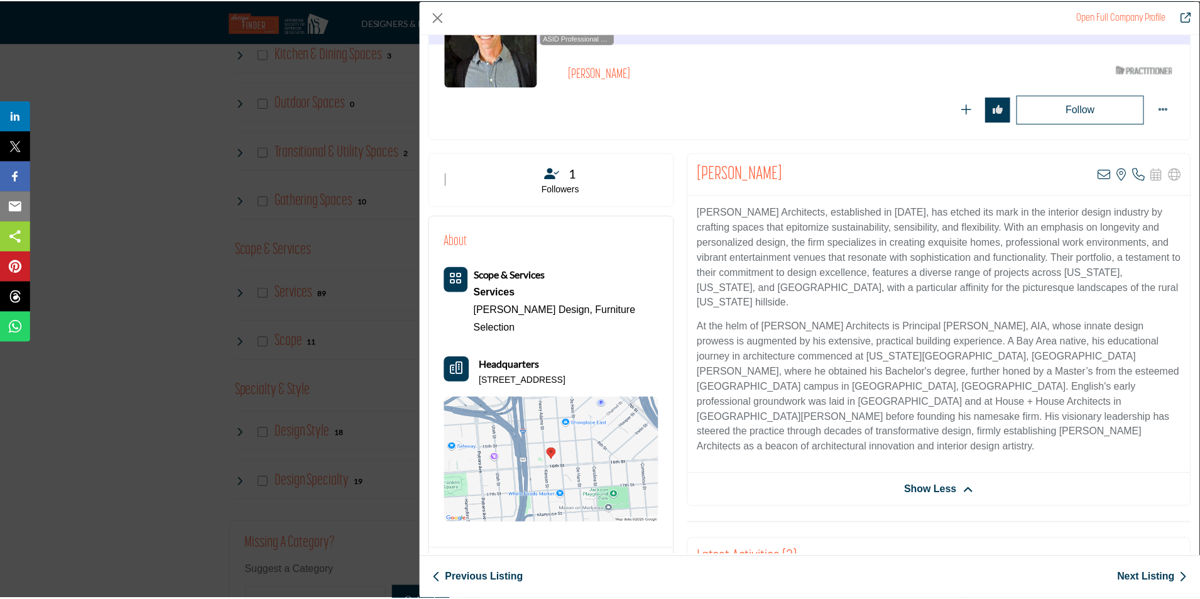
scroll to position [1068, 0]
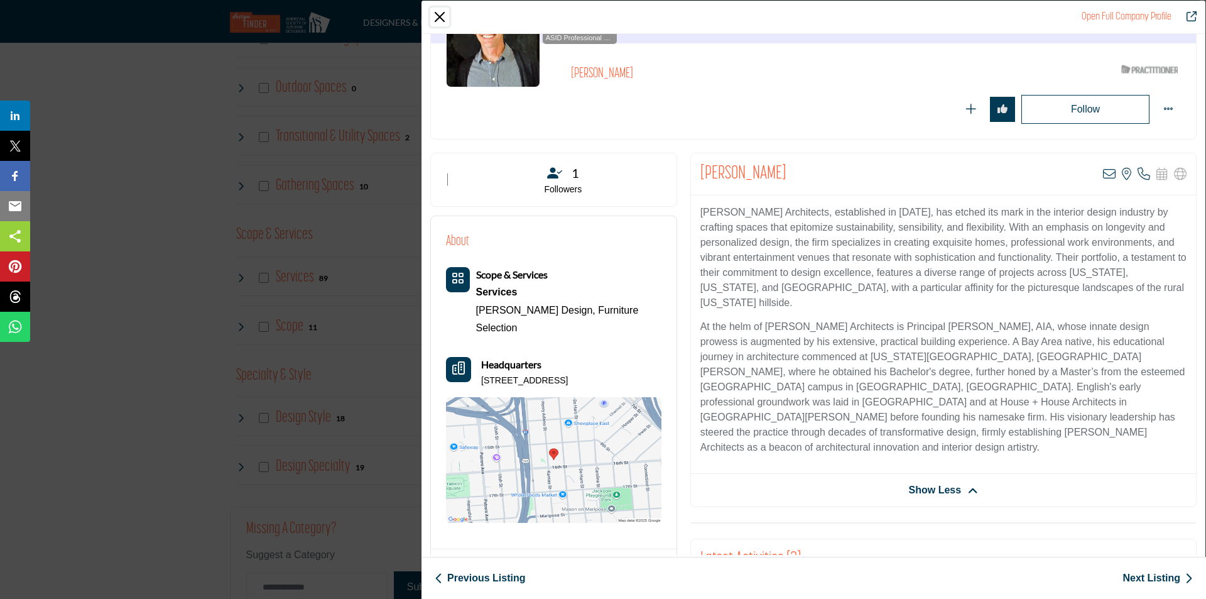
click at [443, 14] on button "Close" at bounding box center [439, 17] width 19 height 19
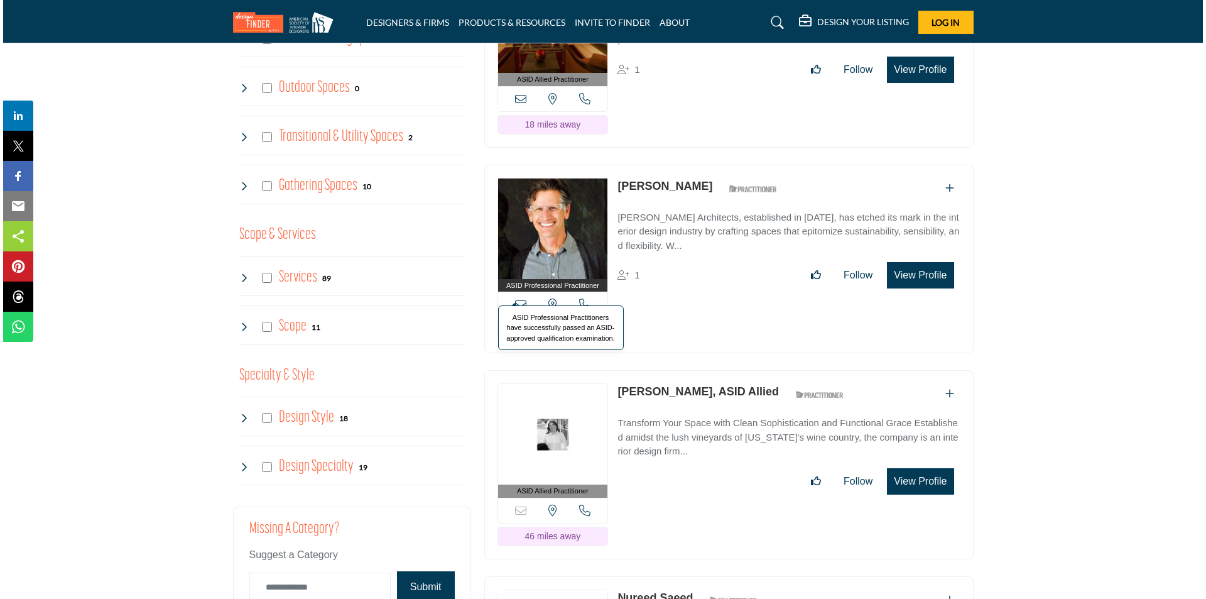
scroll to position [942, 0]
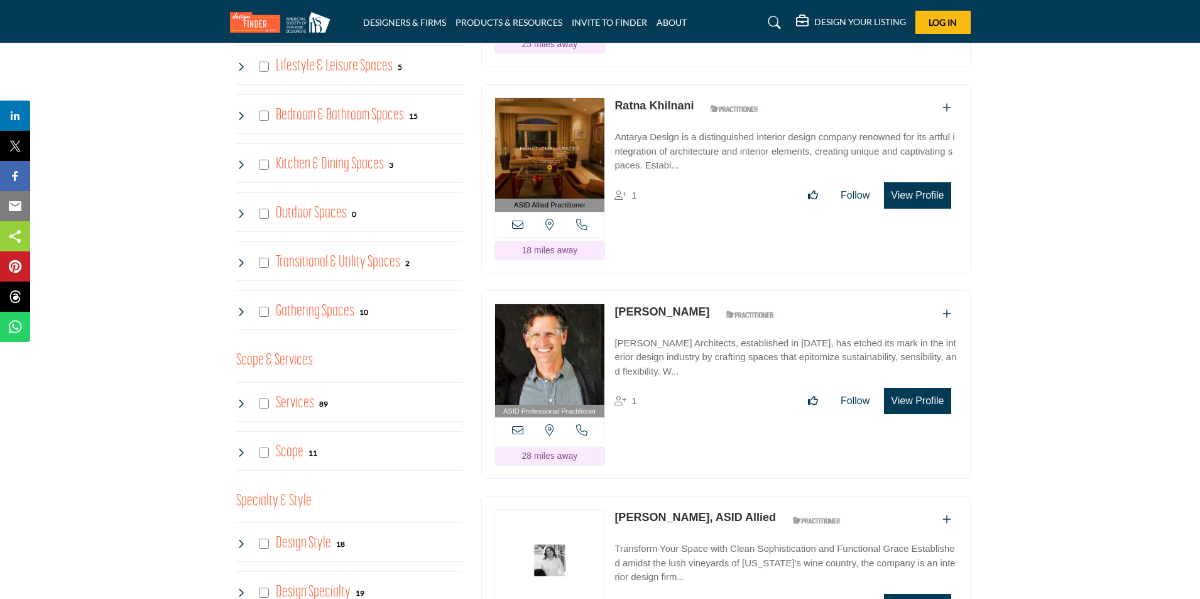
click at [909, 209] on button "View Profile" at bounding box center [917, 195] width 67 height 26
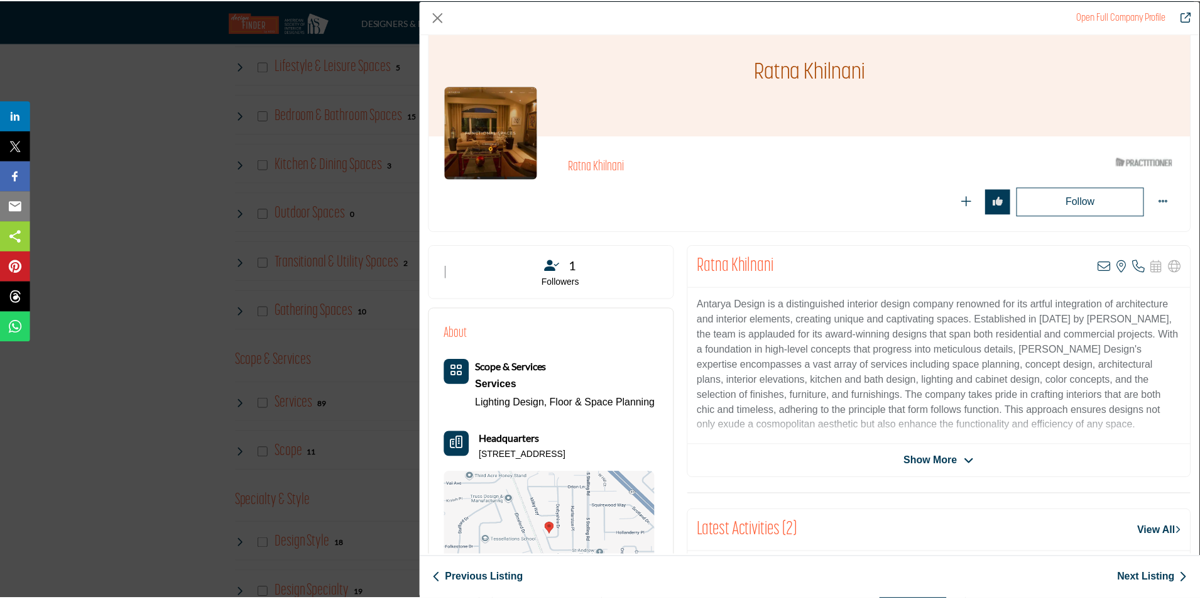
scroll to position [63, 0]
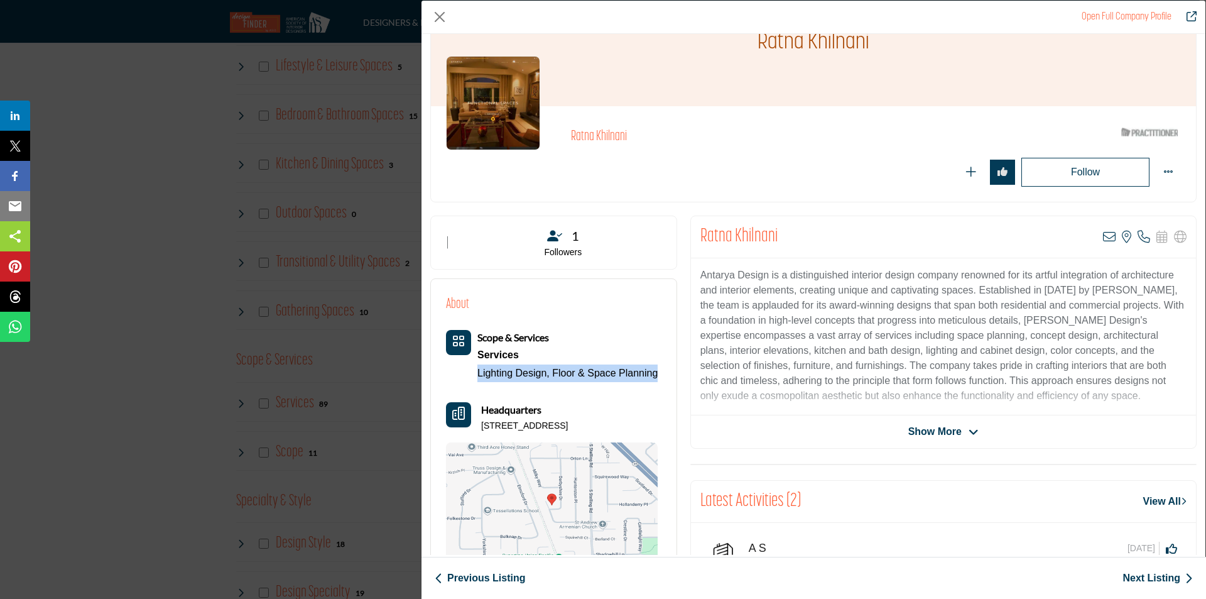
drag, startPoint x: 470, startPoint y: 371, endPoint x: 668, endPoint y: 378, distance: 198.7
click at [668, 378] on div "About Scope & Services Services Lighting Design, Floor & Space Planning" at bounding box center [554, 432] width 246 height 306
copy div "Lighting Design, Floor & Space Planning"
drag, startPoint x: 440, startPoint y: 19, endPoint x: 439, endPoint y: 65, distance: 45.9
click at [440, 19] on button "Close" at bounding box center [439, 17] width 19 height 19
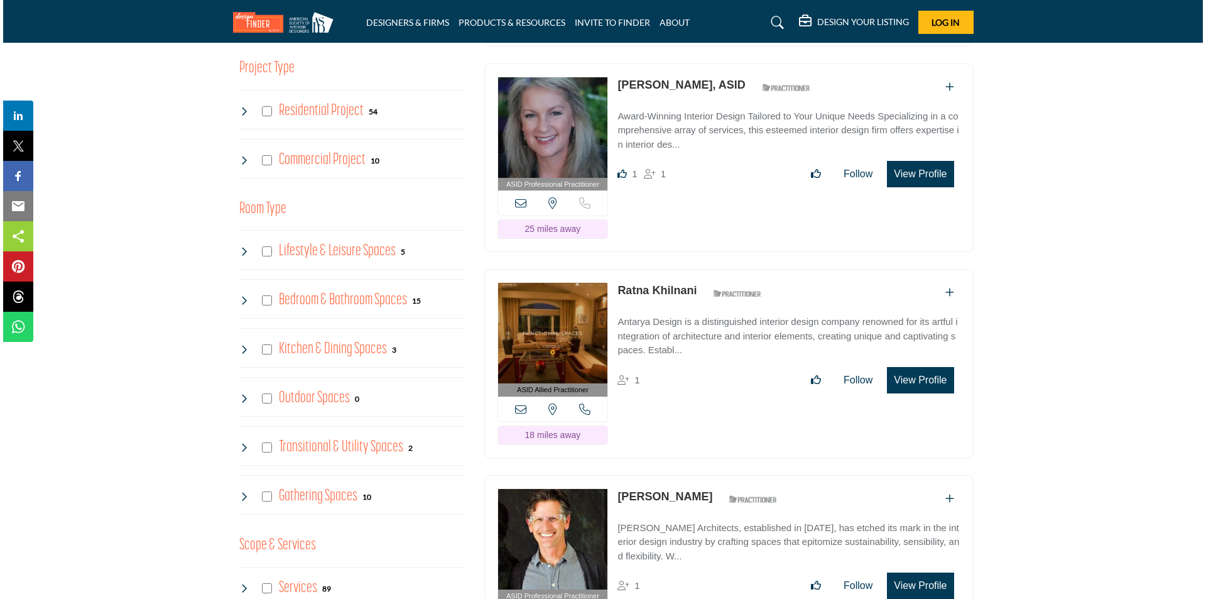
scroll to position [754, 0]
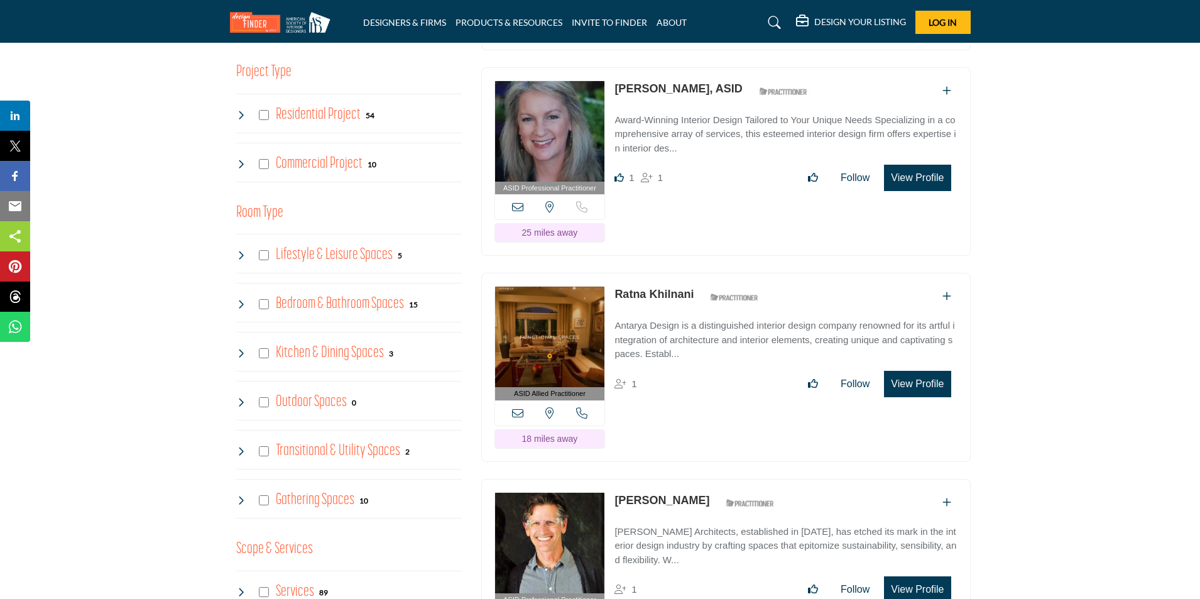
click at [900, 191] on button "View Profile" at bounding box center [917, 178] width 67 height 26
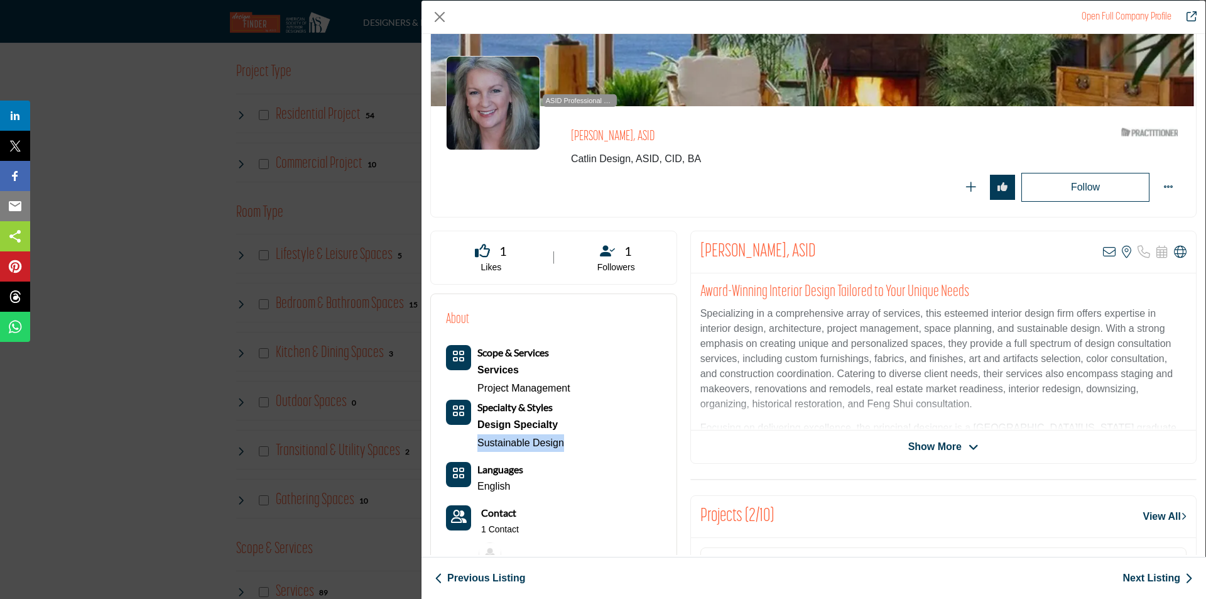
drag, startPoint x: 476, startPoint y: 446, endPoint x: 570, endPoint y: 444, distance: 94.9
click at [570, 444] on div "Scope & Services Services Project Management Design Specialty" at bounding box center [553, 398] width 215 height 107
copy link "Sustainable Design"
click at [438, 18] on button "Close" at bounding box center [439, 17] width 19 height 19
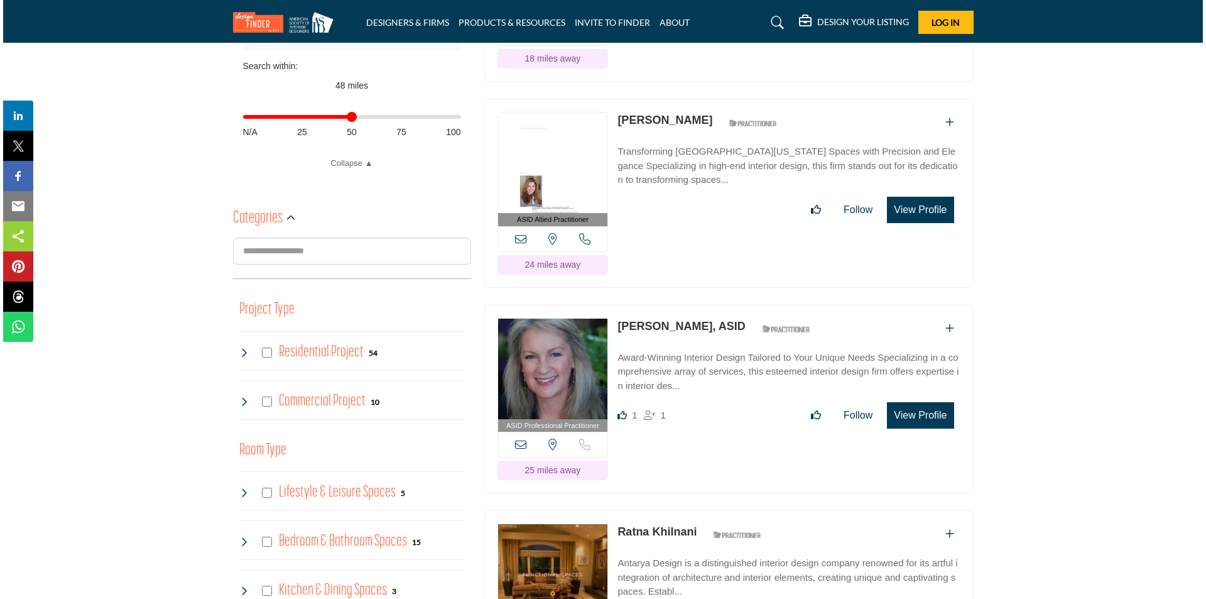
scroll to position [440, 0]
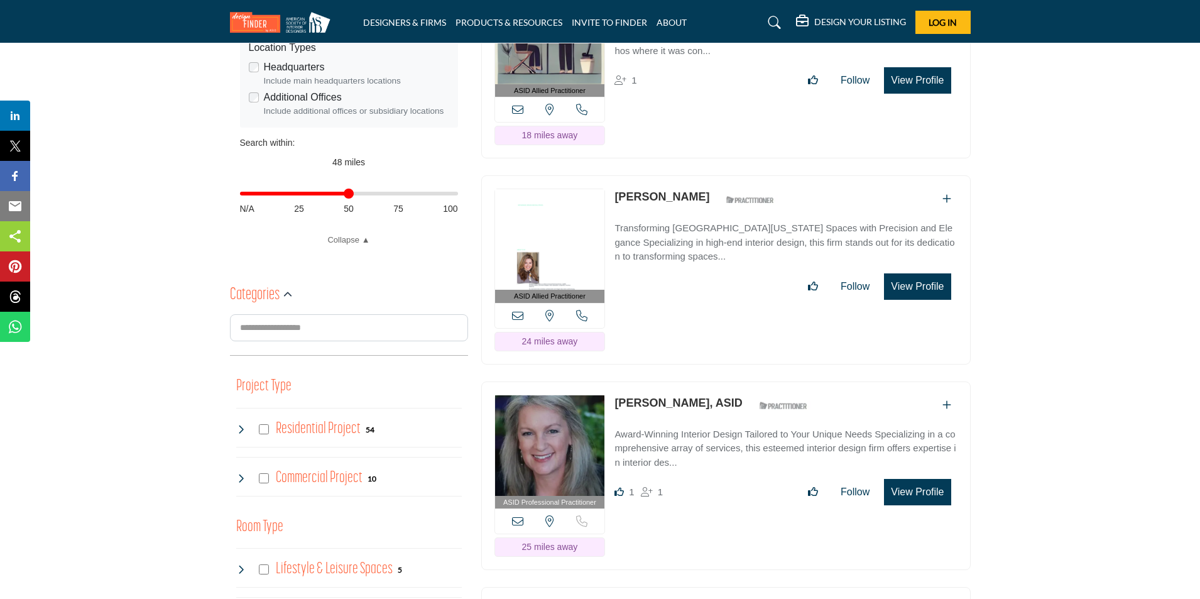
drag, startPoint x: 903, startPoint y: 317, endPoint x: 1172, endPoint y: 356, distance: 271.1
click at [904, 300] on button "View Profile" at bounding box center [917, 286] width 67 height 26
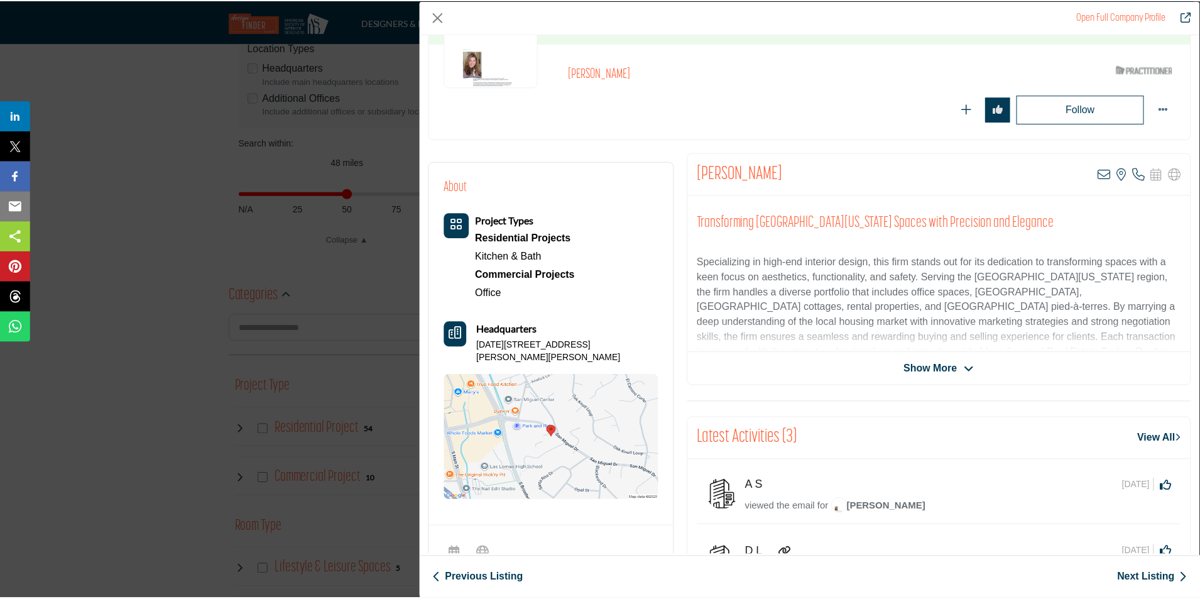
scroll to position [63, 0]
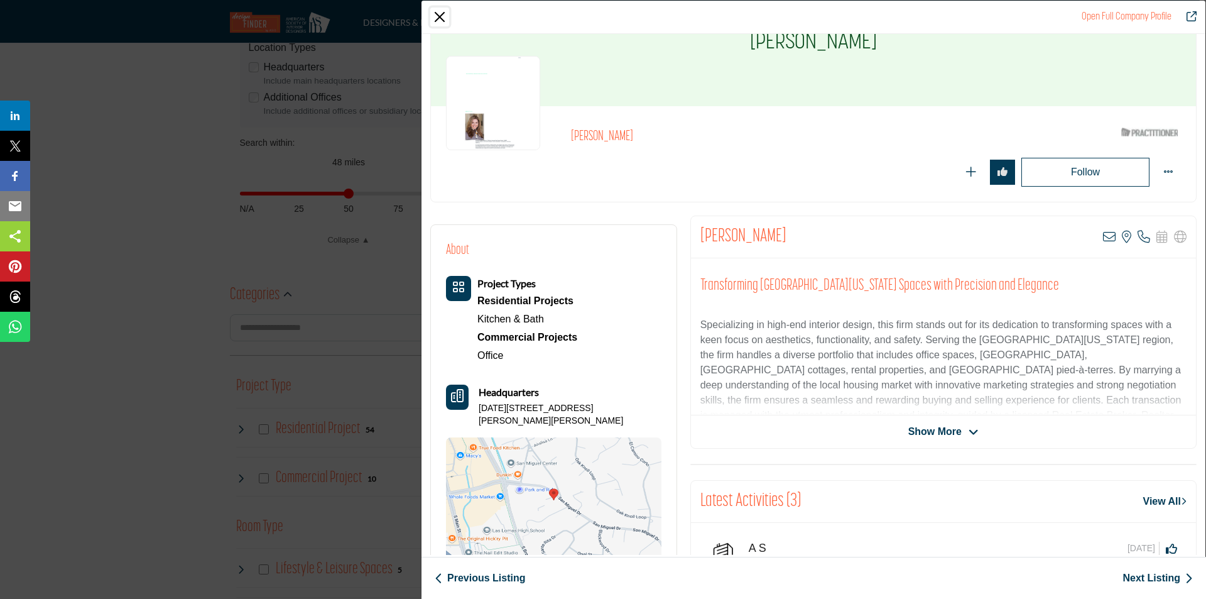
drag, startPoint x: 435, startPoint y: 11, endPoint x: 449, endPoint y: 72, distance: 62.5
click at [435, 11] on button "Close" at bounding box center [439, 17] width 19 height 19
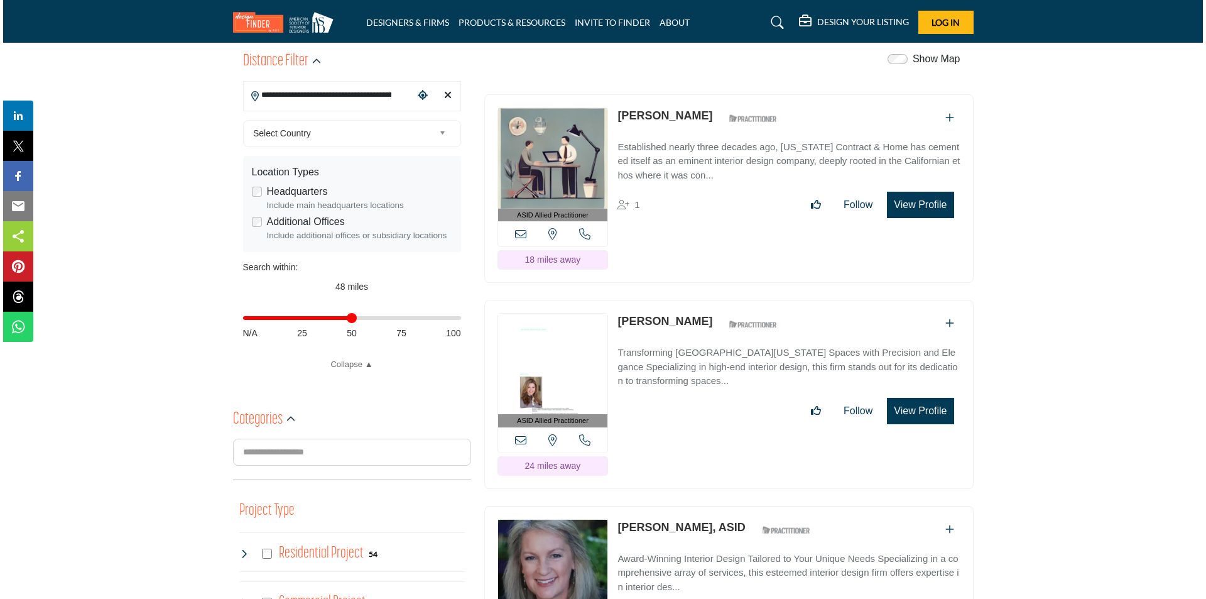
scroll to position [314, 0]
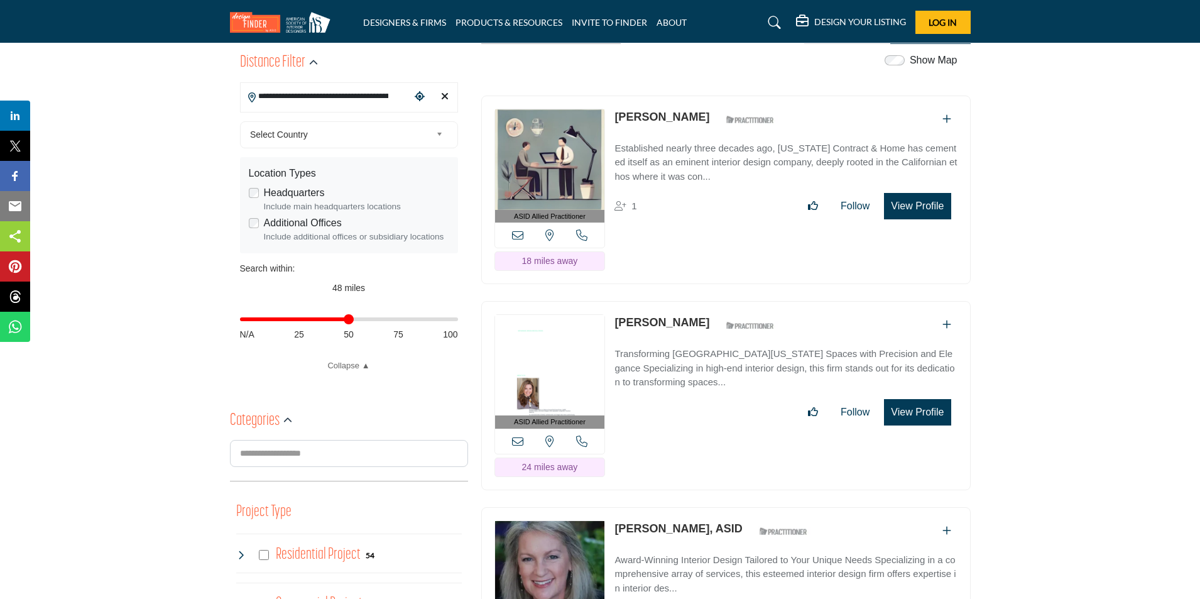
click at [912, 219] on button "View Profile" at bounding box center [917, 206] width 67 height 26
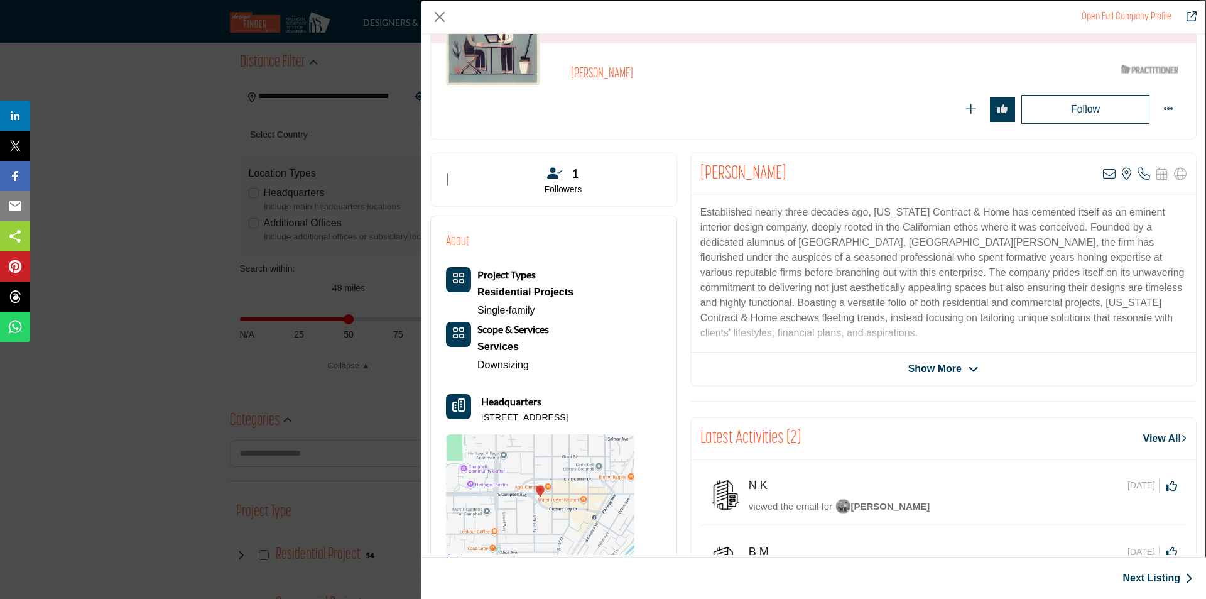
click at [359, 163] on div "Open Full Company Profile Ann Fiorio ASID Qualified Practitioner who validates …" at bounding box center [603, 299] width 1206 height 599
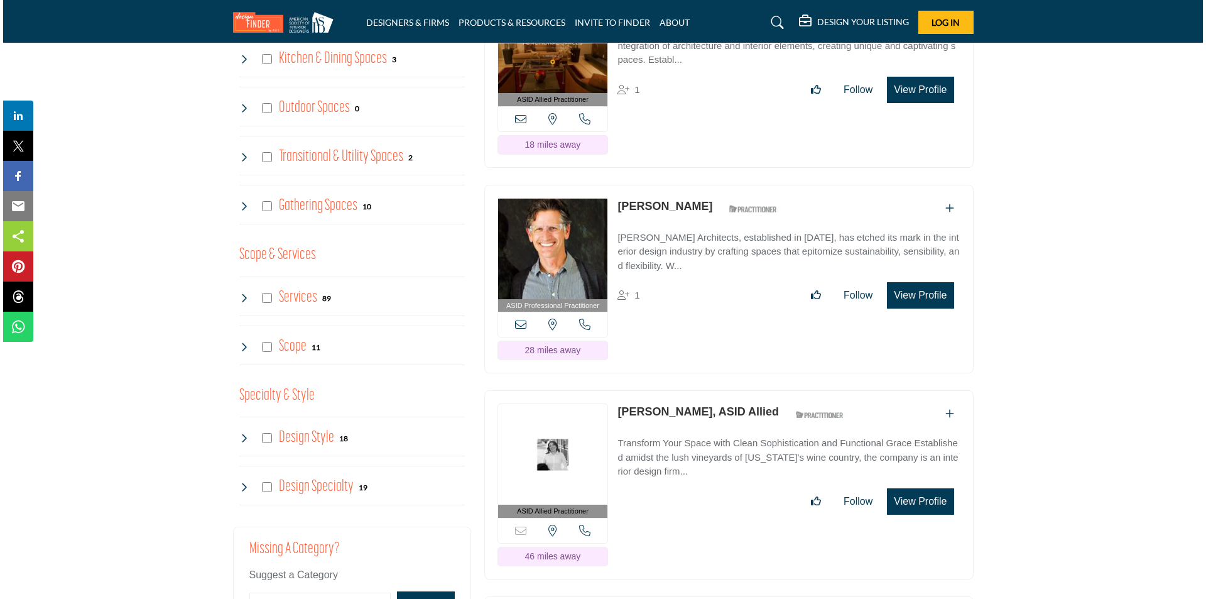
scroll to position [1194, 0]
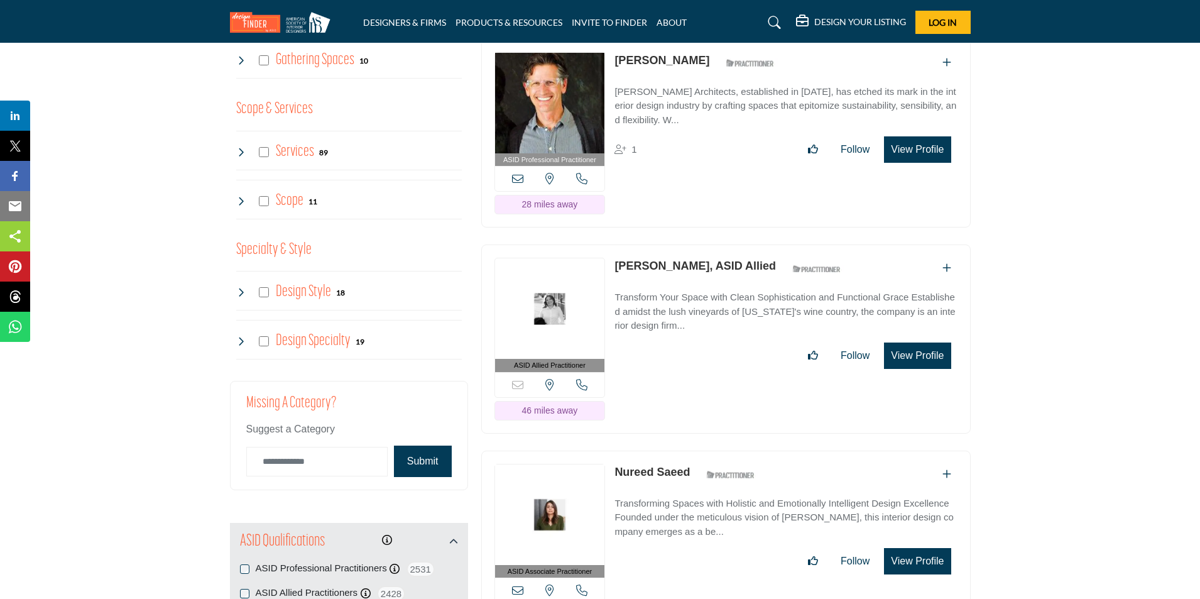
click at [919, 369] on button "View Profile" at bounding box center [917, 355] width 67 height 26
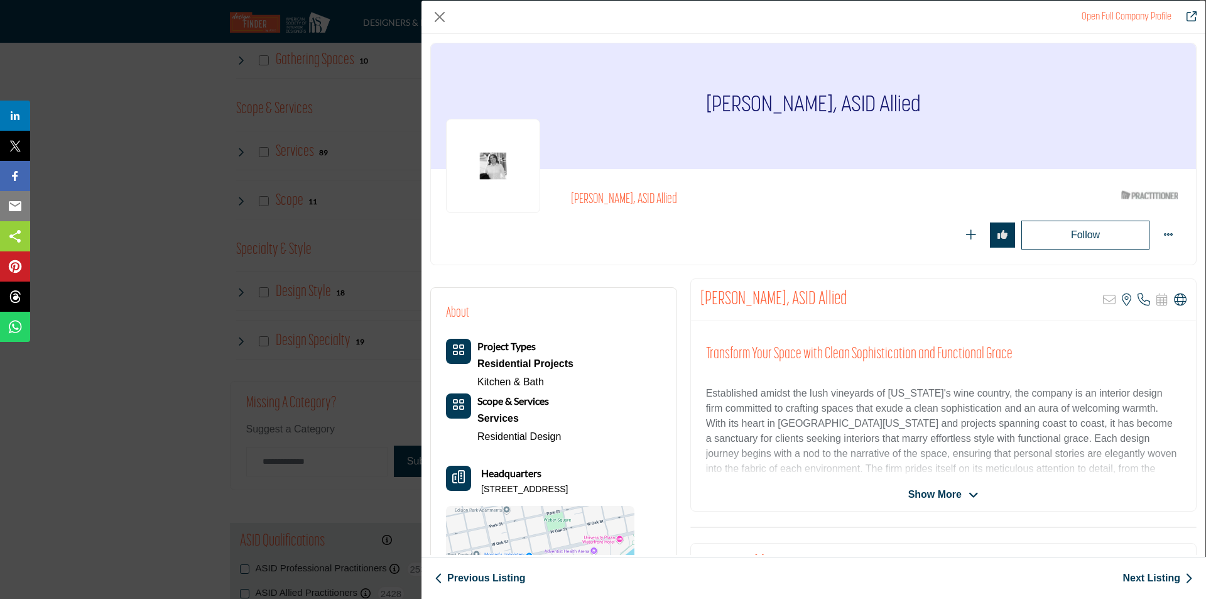
click at [352, 284] on div "Open Full Company Profile Kathleen Jennison, ASID Allied ASID Qualified Practit…" at bounding box center [603, 299] width 1206 height 599
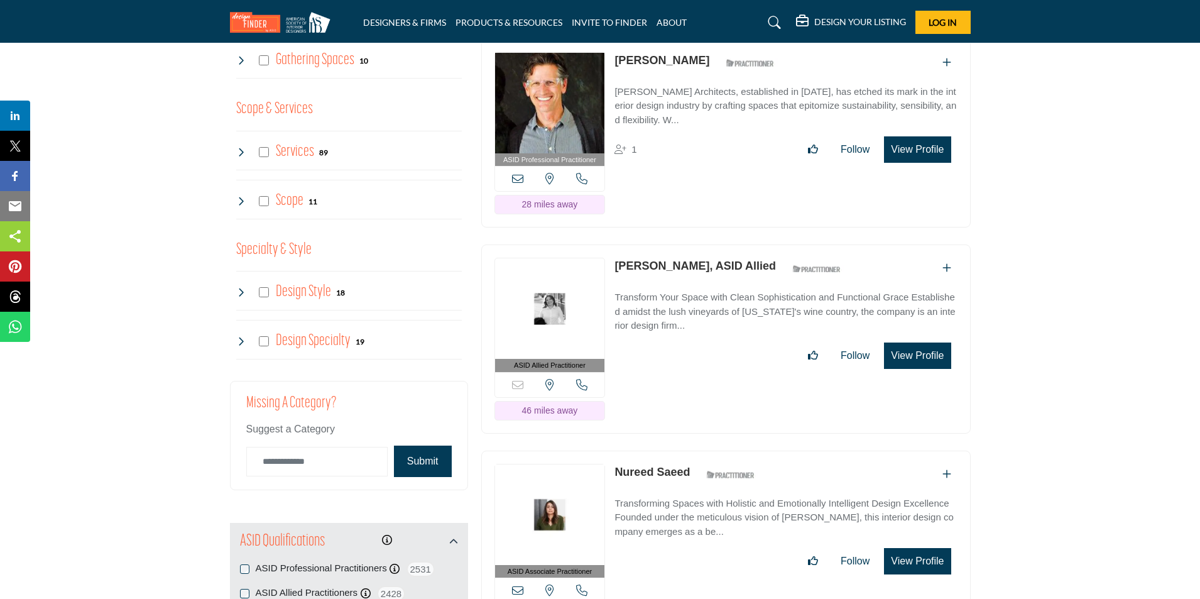
click at [923, 369] on button "View Profile" at bounding box center [917, 355] width 67 height 26
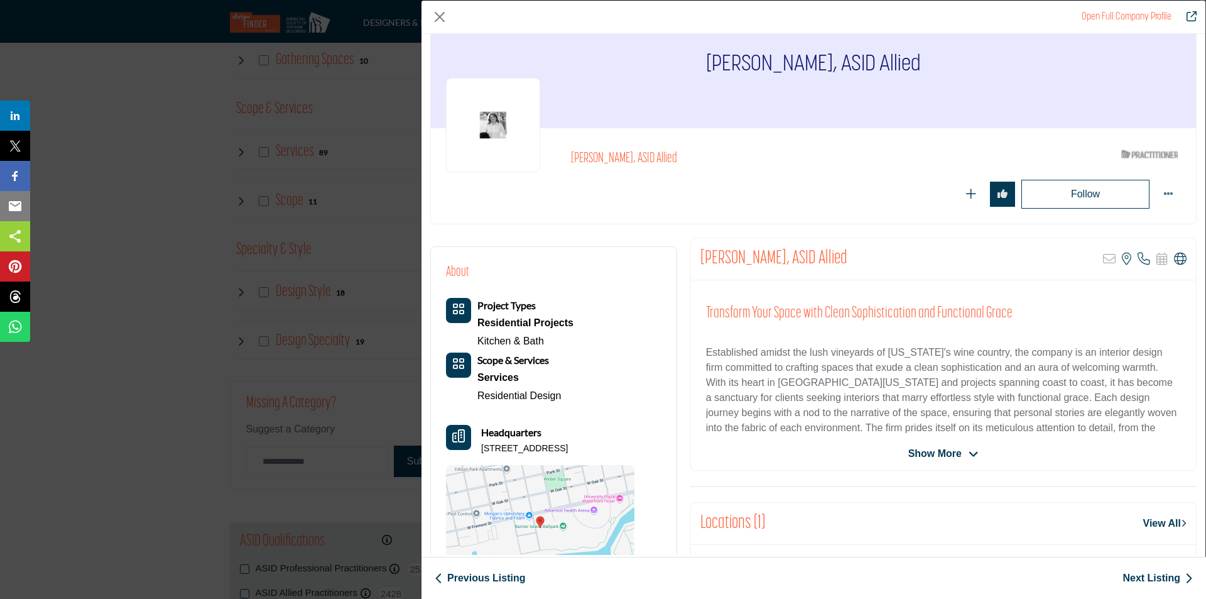
scroll to position [63, 0]
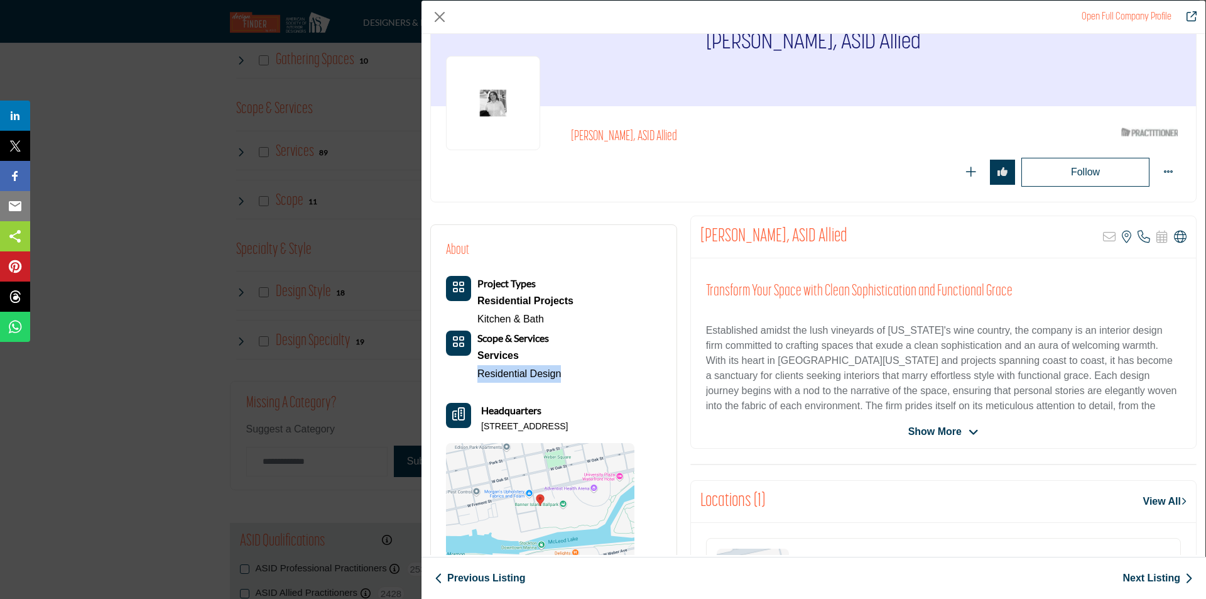
drag, startPoint x: 466, startPoint y: 374, endPoint x: 562, endPoint y: 378, distance: 96.2
click at [562, 378] on div "Project Types Residential Projects Kitchen & Bath Scope & Services Services" at bounding box center [510, 329] width 128 height 107
copy link "Residential Design"
drag, startPoint x: 599, startPoint y: 165, endPoint x: 665, endPoint y: 154, distance: 66.8
click at [600, 165] on div "Follow Following" at bounding box center [876, 172] width 610 height 29
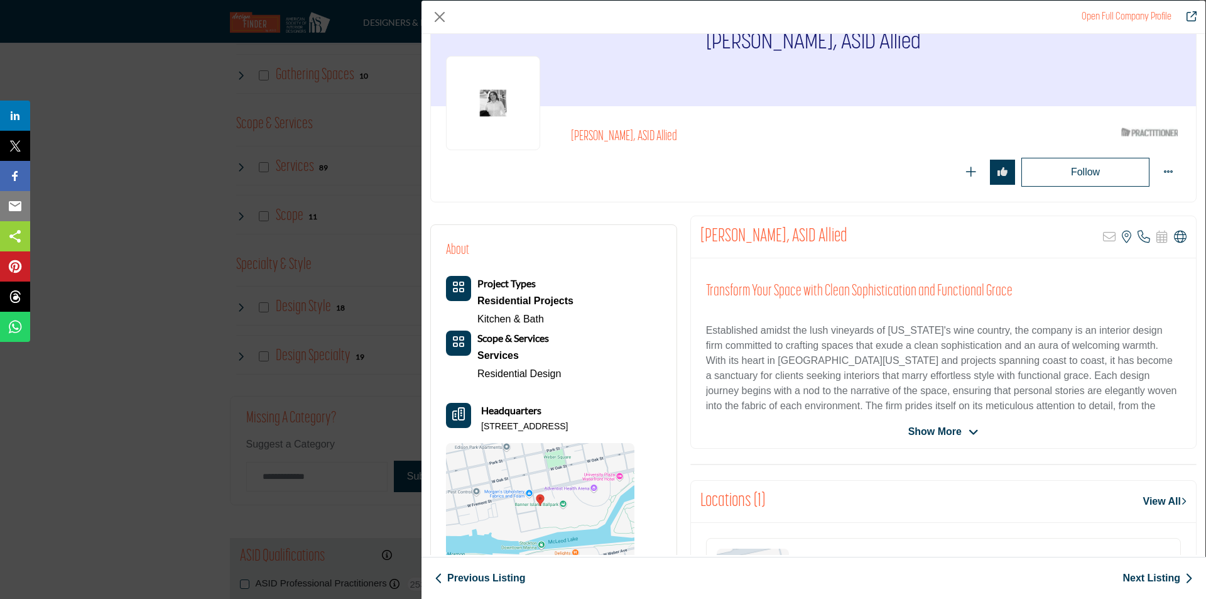
scroll to position [1194, 0]
drag, startPoint x: 621, startPoint y: 139, endPoint x: 695, endPoint y: 147, distance: 75.2
click at [699, 145] on div "Kathleen Jennison, ASID Allied ASID Qualified Practitioner who validates work a…" at bounding box center [813, 153] width 735 height 65
copy h2 "Kathleen Jennison, ASID Allied"
drag, startPoint x: 480, startPoint y: 428, endPoint x: 647, endPoint y: 428, distance: 167.1
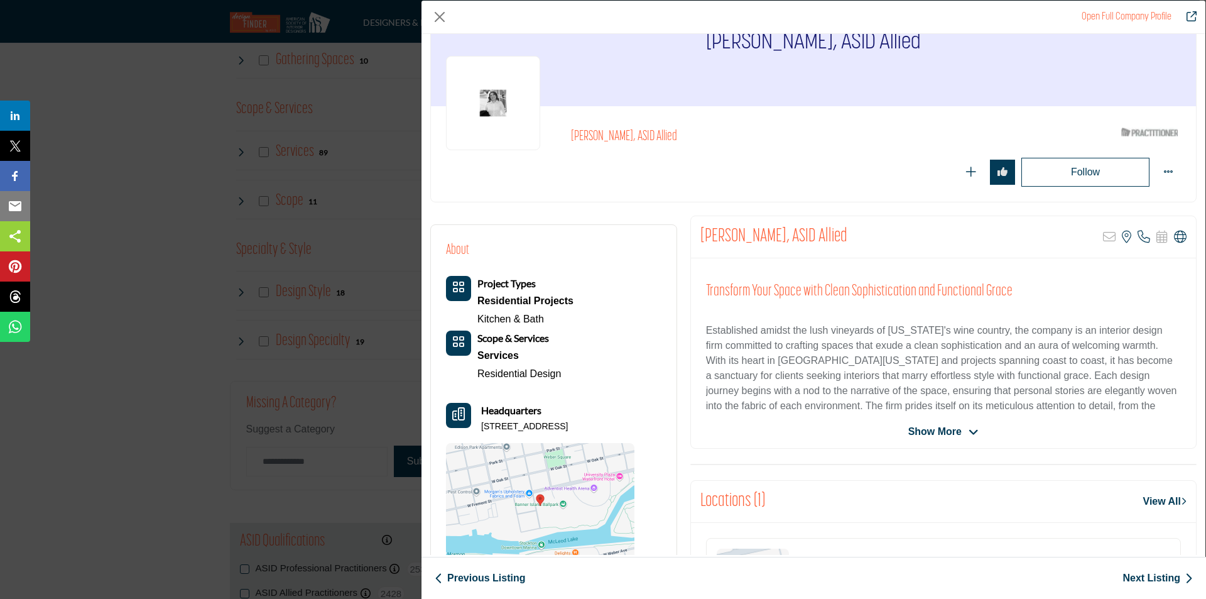
click at [647, 428] on div "About Project Types Residential Projects Kitchen & Bath Services" at bounding box center [553, 404] width 215 height 329
copy p "404 N Harrison St, 95203-2804, USA"
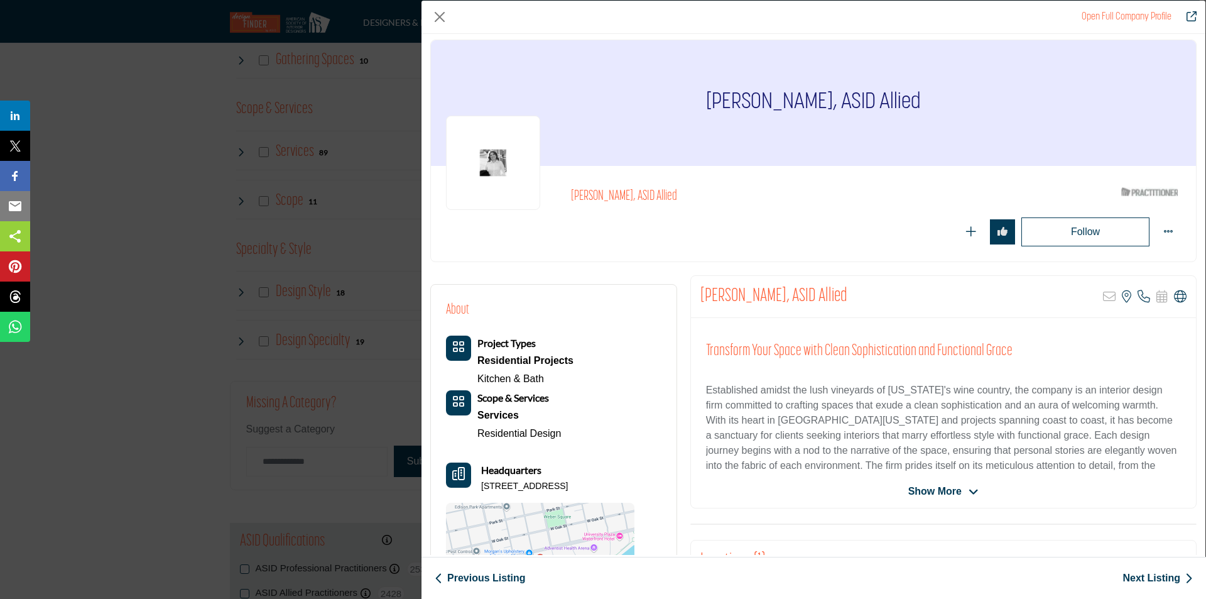
scroll to position [0, 0]
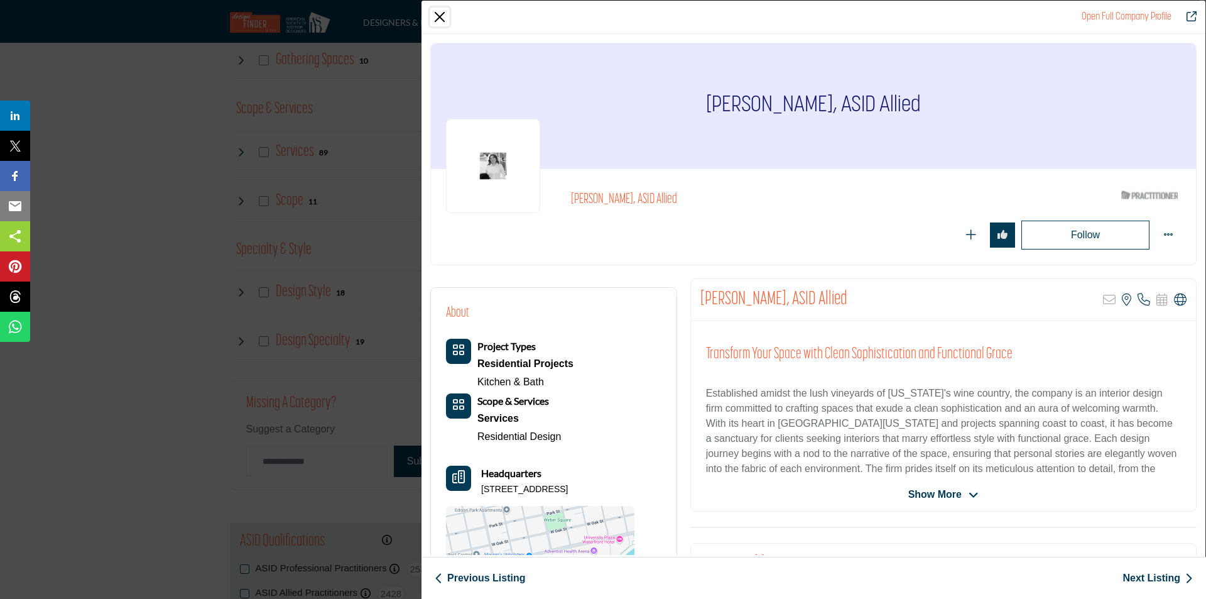
click at [437, 20] on button "Close" at bounding box center [439, 17] width 19 height 19
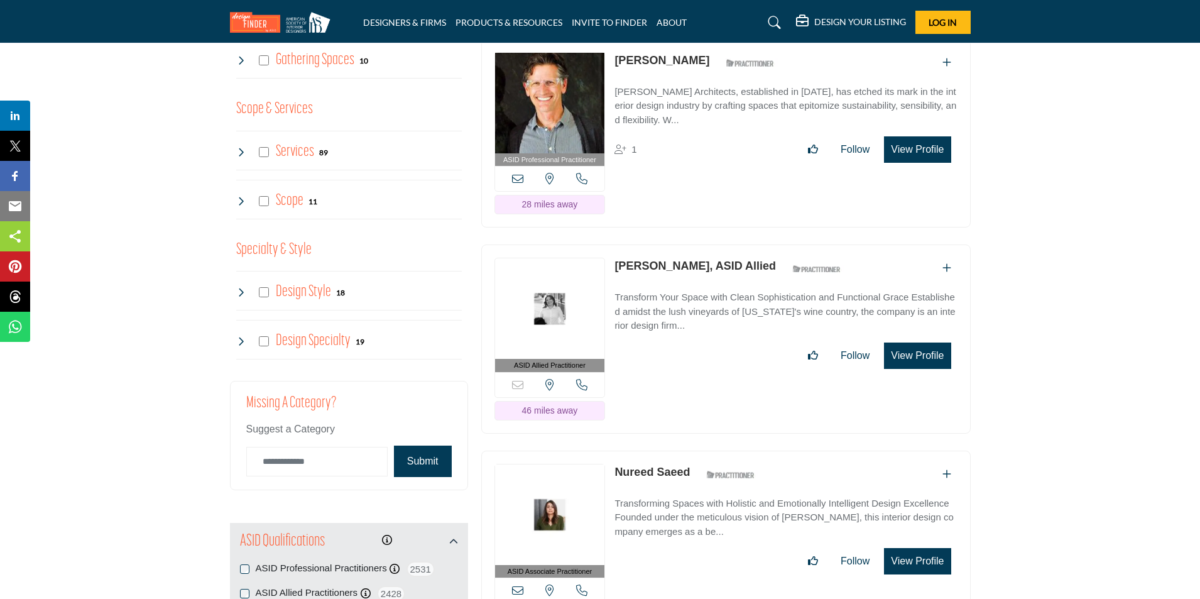
drag, startPoint x: 915, startPoint y: 395, endPoint x: 1121, endPoint y: 598, distance: 289.6
click at [915, 369] on button "View Profile" at bounding box center [917, 355] width 67 height 26
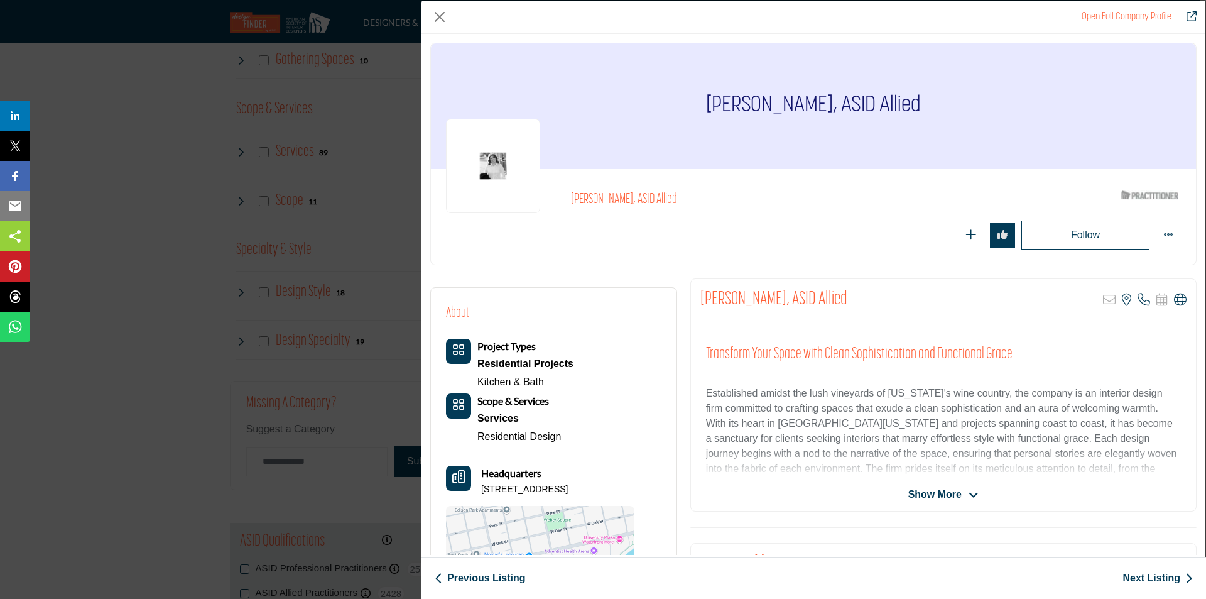
drag, startPoint x: 234, startPoint y: 105, endPoint x: 244, endPoint y: 103, distance: 9.6
click at [236, 106] on div "Open Full Company Profile Kathleen Jennison, ASID Allied ASID Qualified Practit…" at bounding box center [603, 299] width 1206 height 599
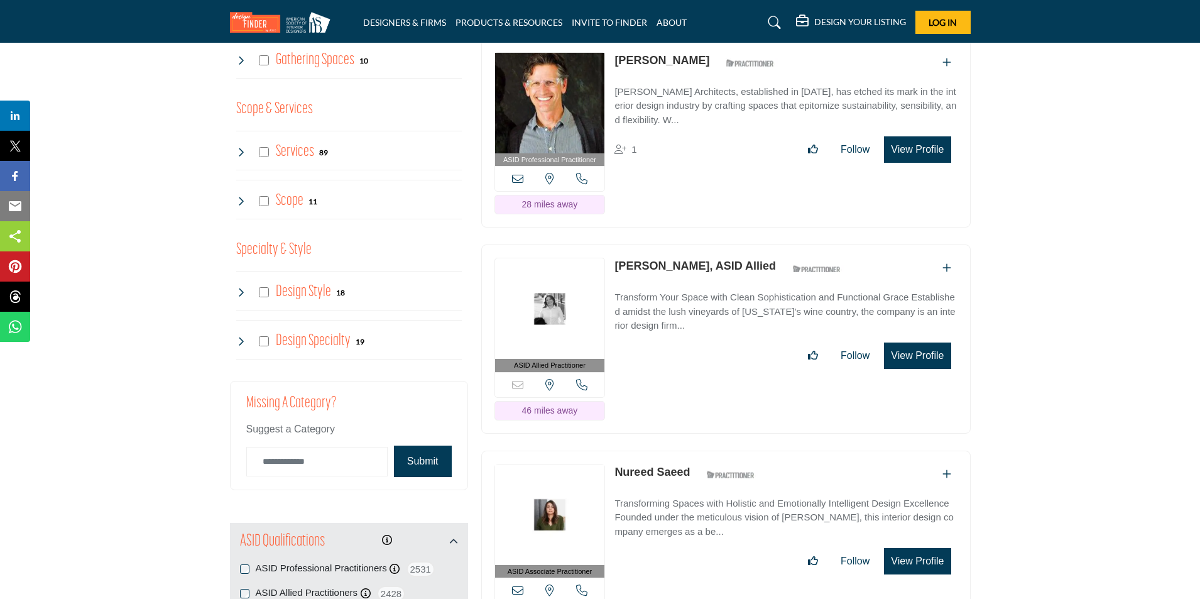
click at [923, 163] on button "View Profile" at bounding box center [917, 149] width 67 height 26
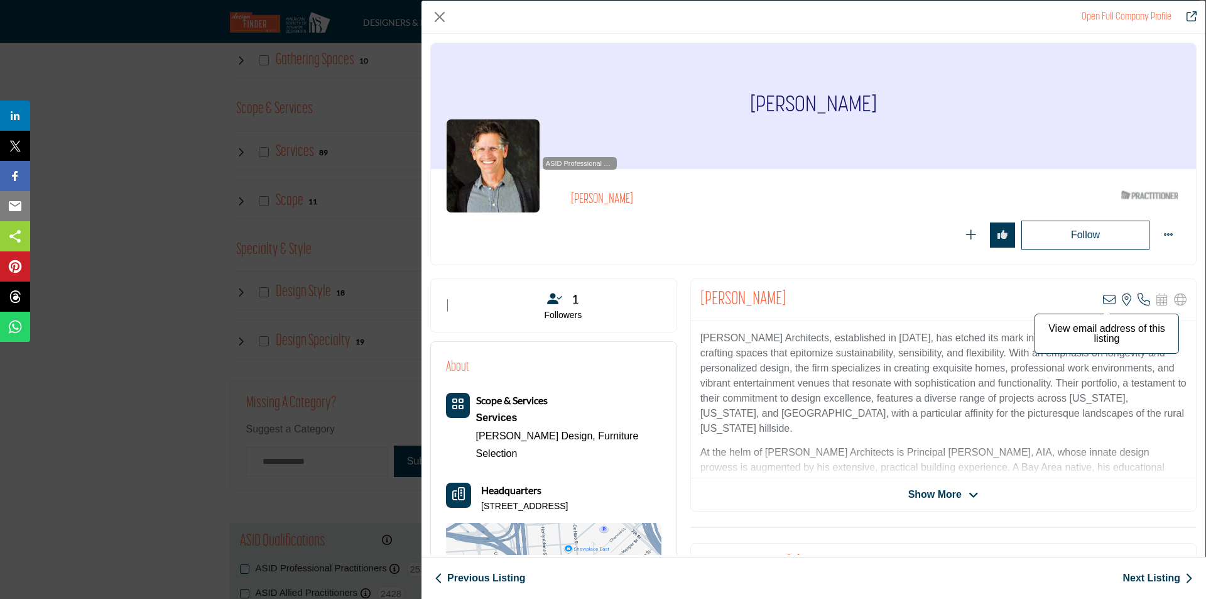
click at [1106, 298] on icon "Company Data Modal" at bounding box center [1109, 299] width 13 height 13
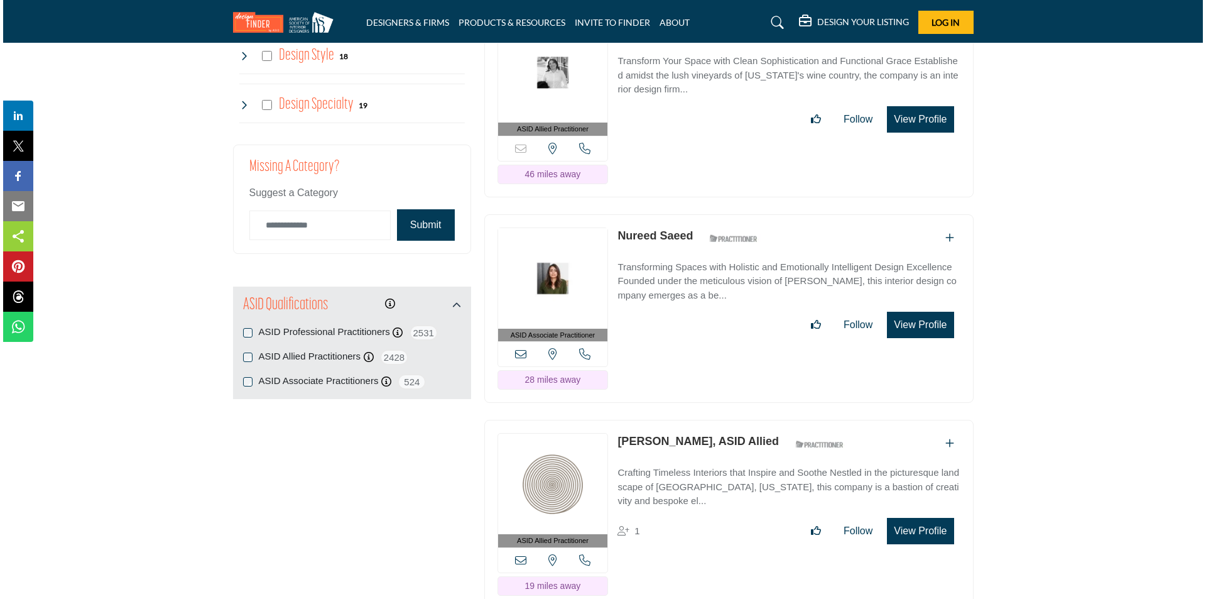
scroll to position [1445, 0]
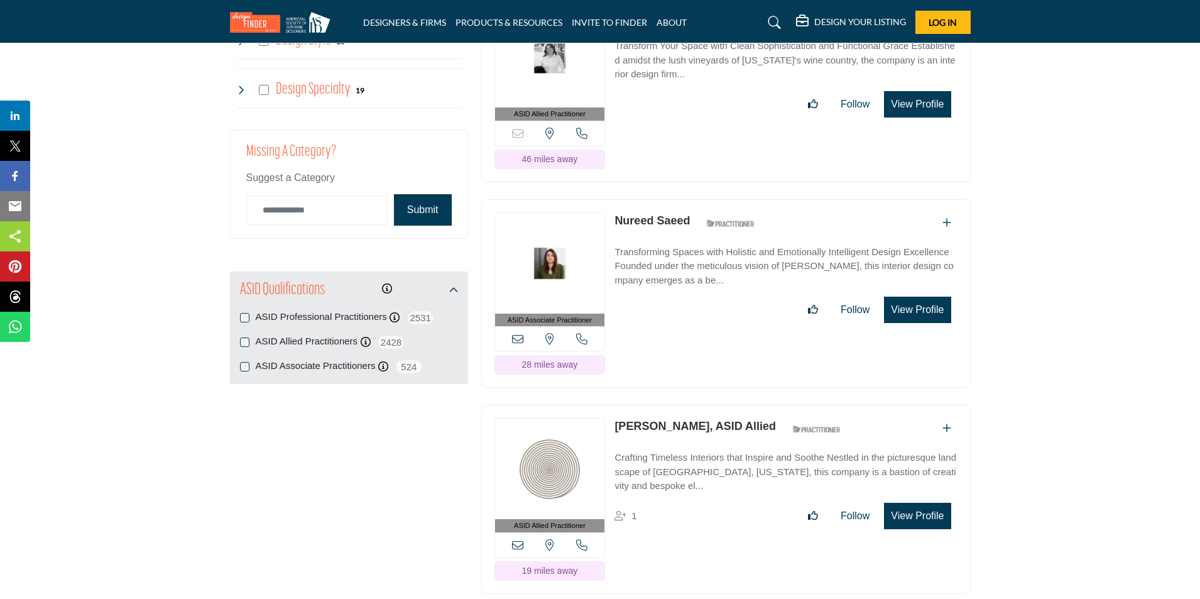
drag, startPoint x: 690, startPoint y: 246, endPoint x: 612, endPoint y: 248, distance: 78.6
click at [612, 248] on div "ASID Associate Practitioner ASID Associate Practitioners have a degree in any m…" at bounding box center [725, 293] width 489 height 189
copy link "Nureed Saeed"
click at [910, 323] on button "View Profile" at bounding box center [917, 310] width 67 height 26
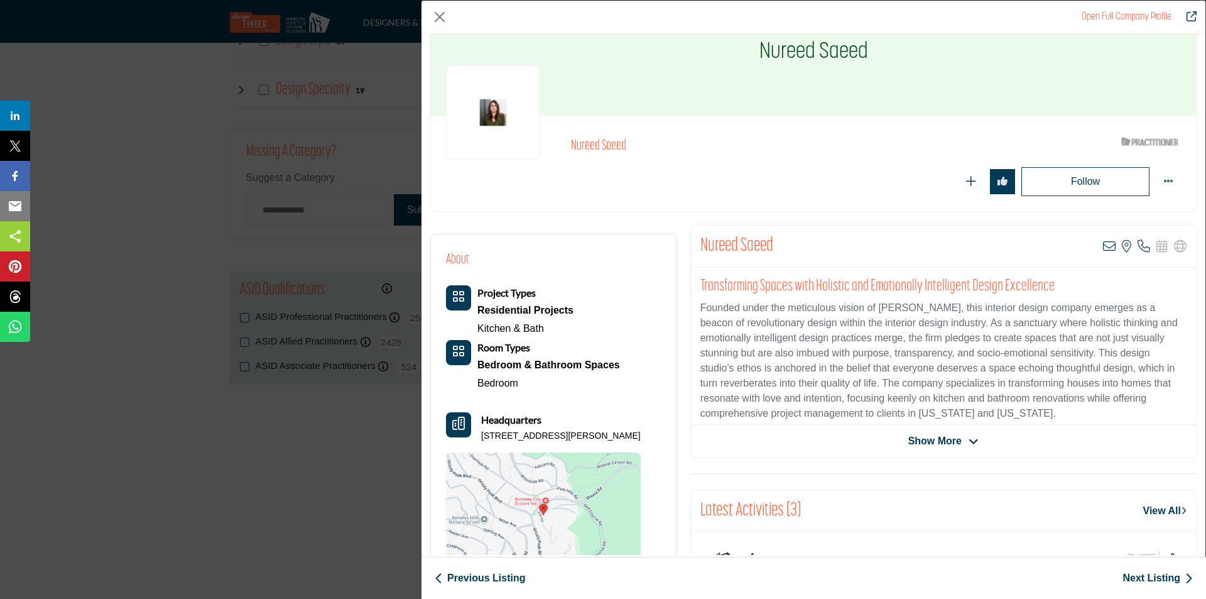
scroll to position [126, 0]
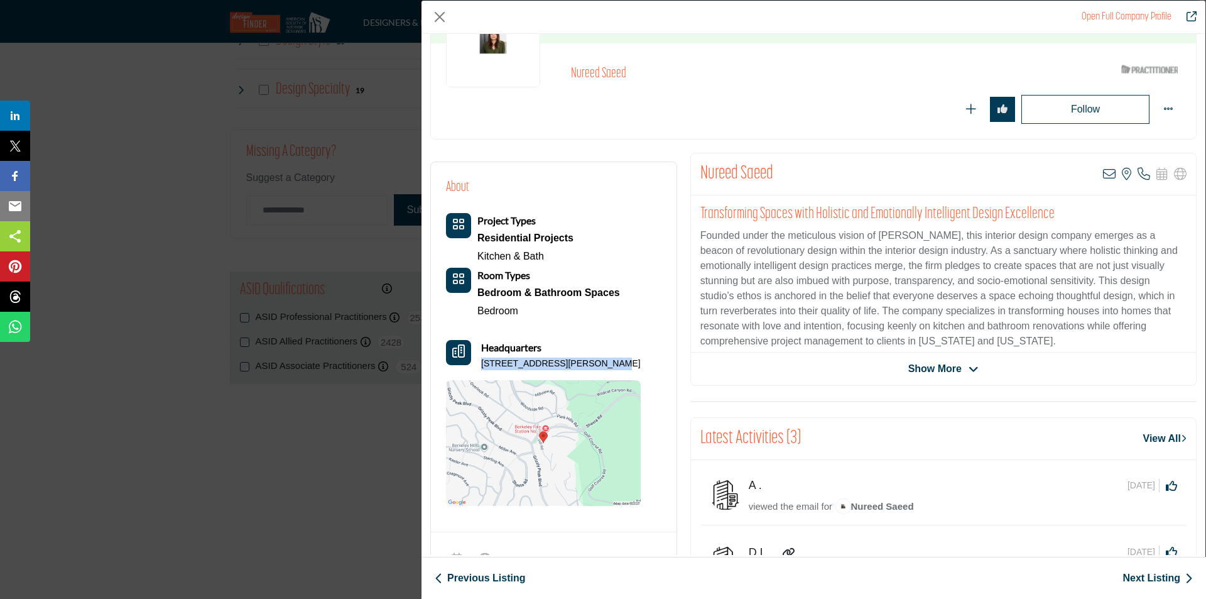
drag, startPoint x: 481, startPoint y: 363, endPoint x: 602, endPoint y: 358, distance: 122.0
click at [602, 358] on div "Headquarters 11 Hill Rd, 94708-2131, USA" at bounding box center [543, 355] width 195 height 30
copy p "11 Hill Rd, 94708-2131, USA"
drag, startPoint x: 567, startPoint y: 313, endPoint x: 550, endPoint y: 313, distance: 17.0
click at [567, 313] on div "Bedroom" at bounding box center [548, 311] width 143 height 18
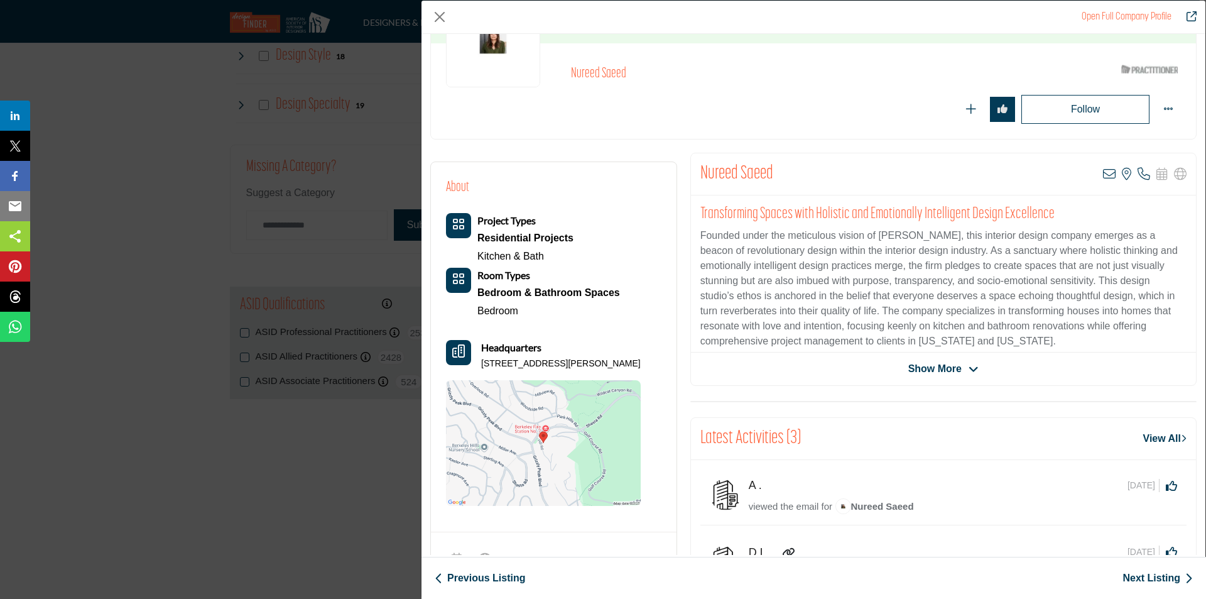
scroll to position [1445, 0]
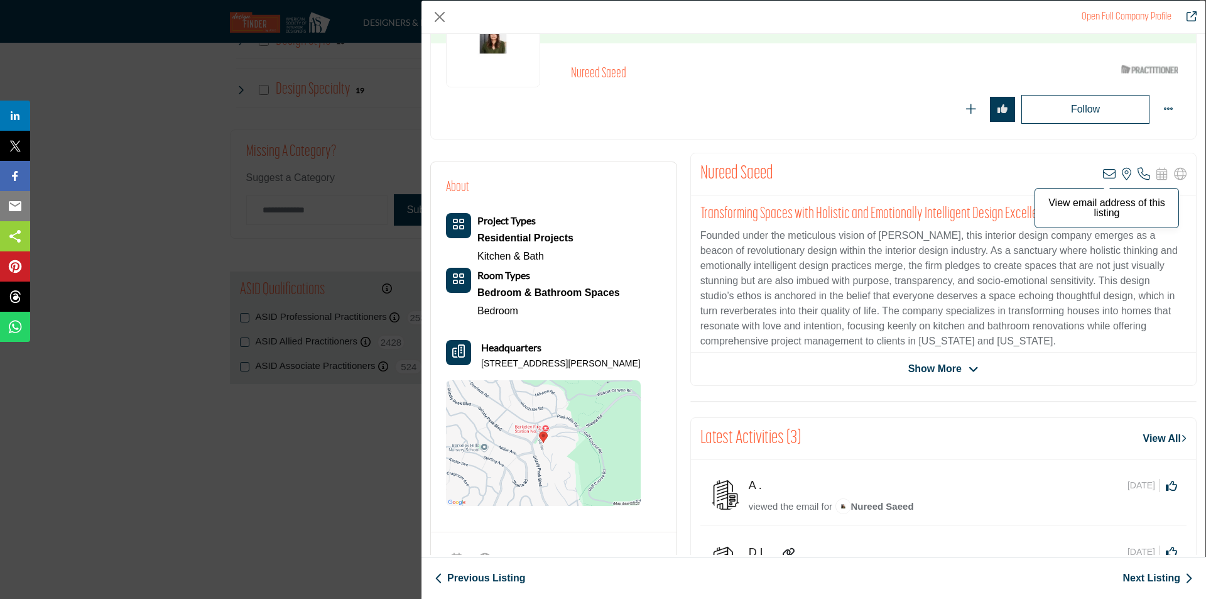
click at [1103, 174] on icon "Company Data Modal" at bounding box center [1109, 174] width 13 height 13
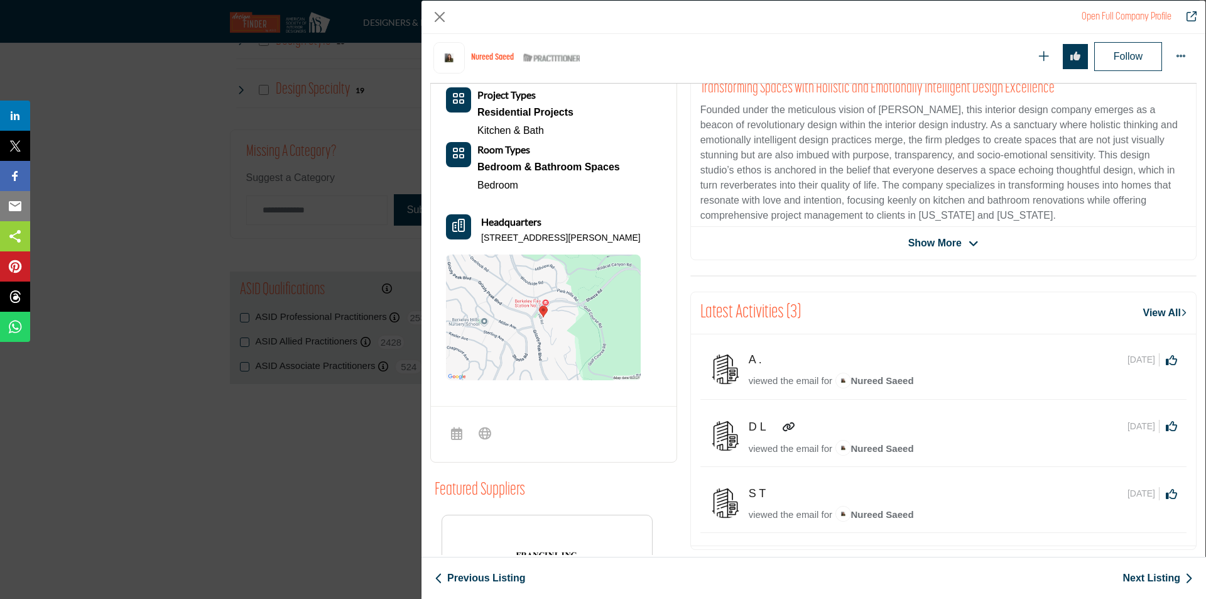
scroll to position [359, 0]
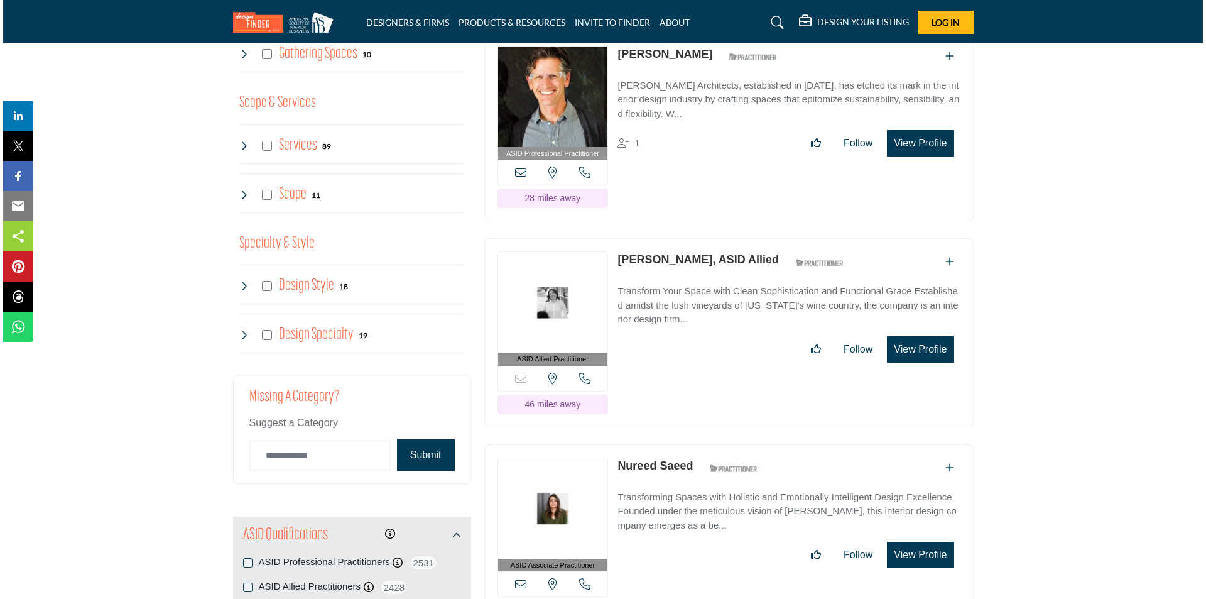
scroll to position [1382, 0]
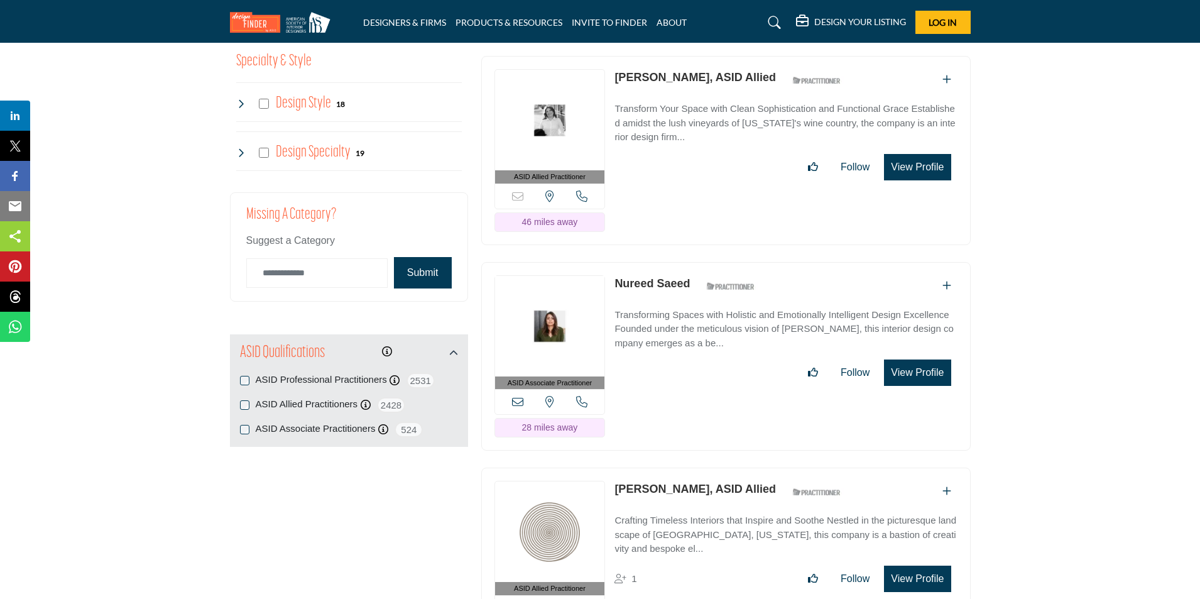
click at [909, 386] on button "View Profile" at bounding box center [917, 372] width 67 height 26
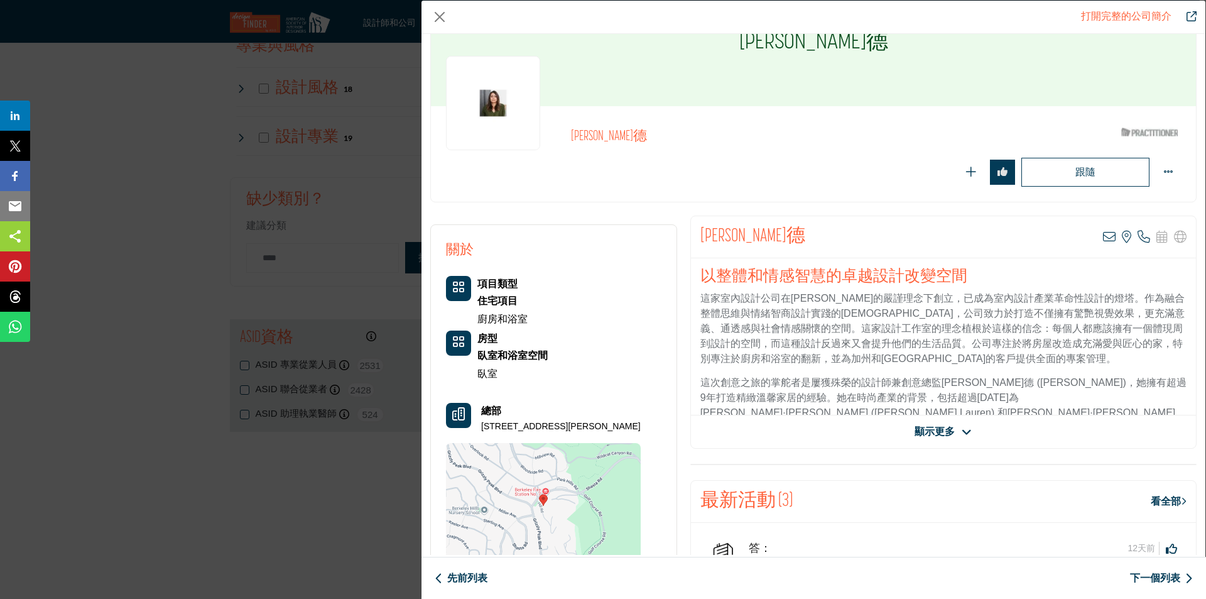
scroll to position [1367, 0]
click at [941, 433] on font "顯示更多" at bounding box center [935, 431] width 40 height 11
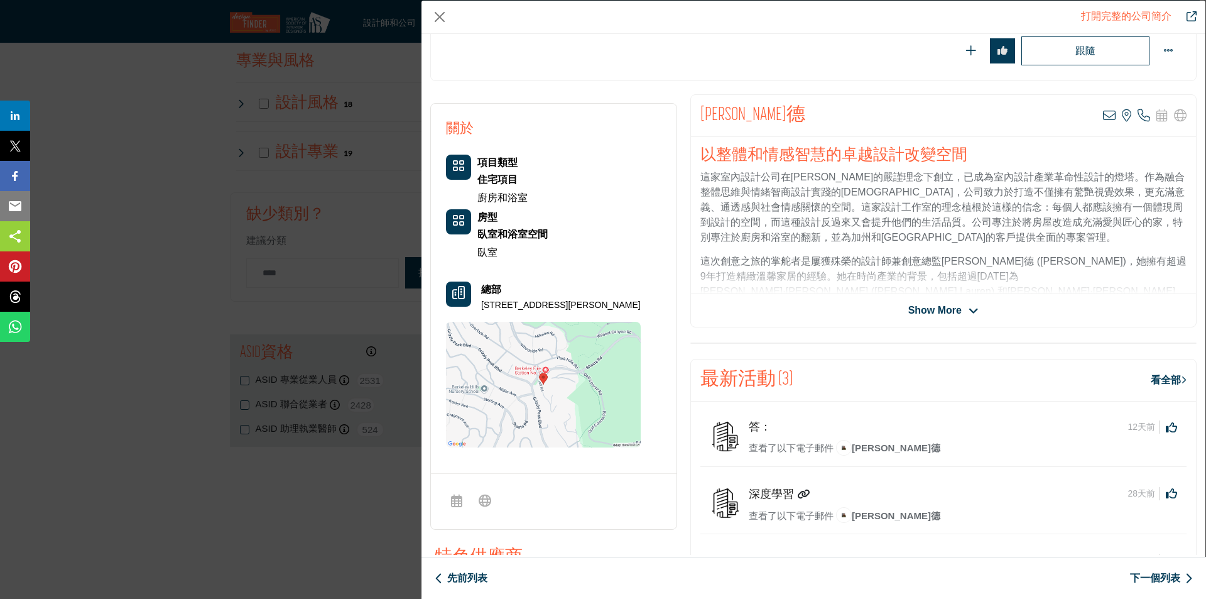
scroll to position [188, 0]
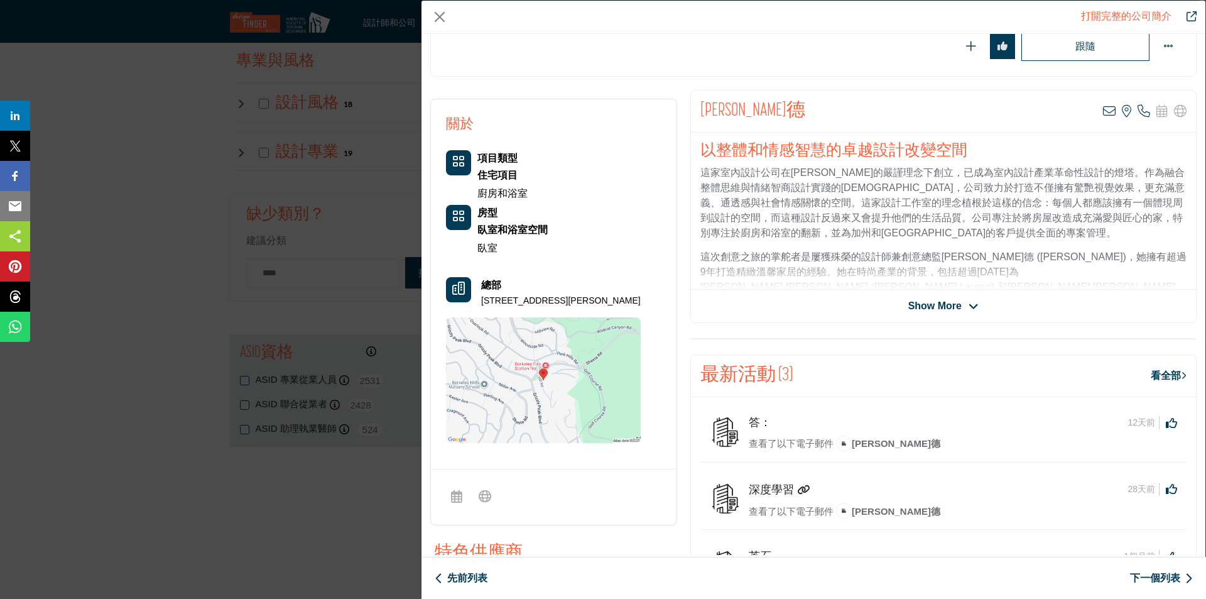
click at [937, 307] on span "Show More" at bounding box center [934, 305] width 53 height 15
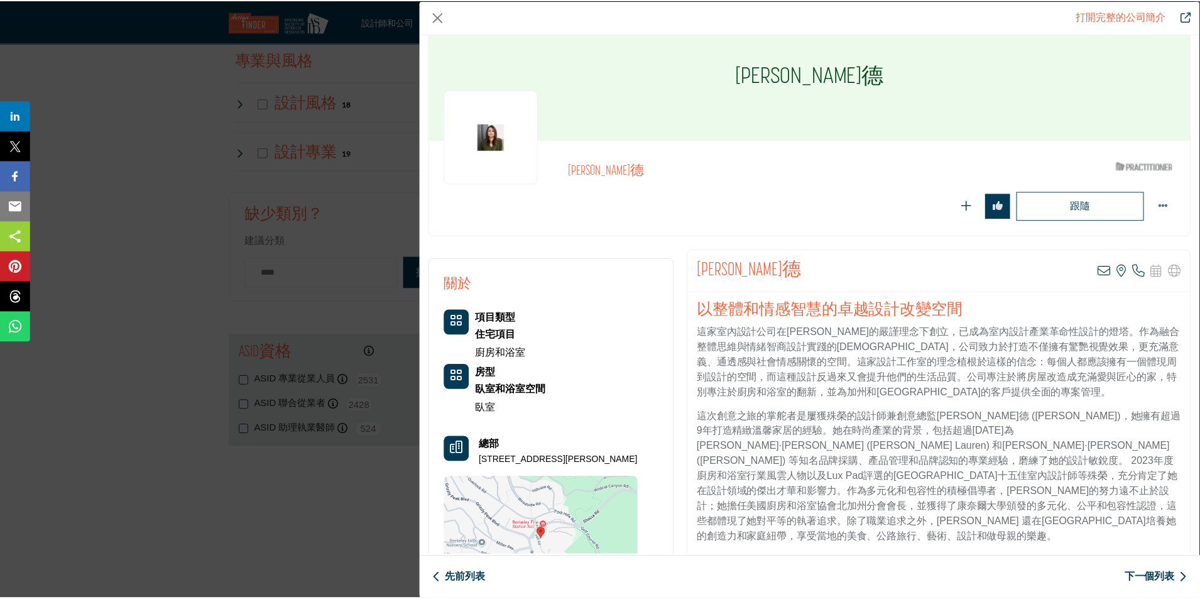
scroll to position [0, 0]
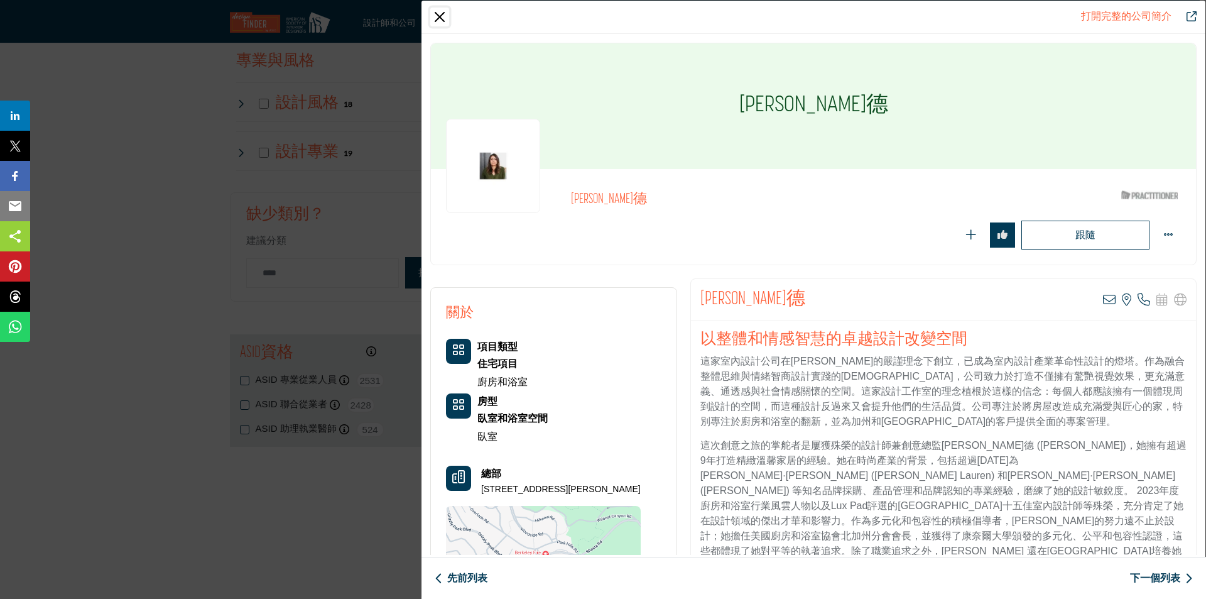
click at [434, 18] on button "關閉" at bounding box center [439, 17] width 19 height 19
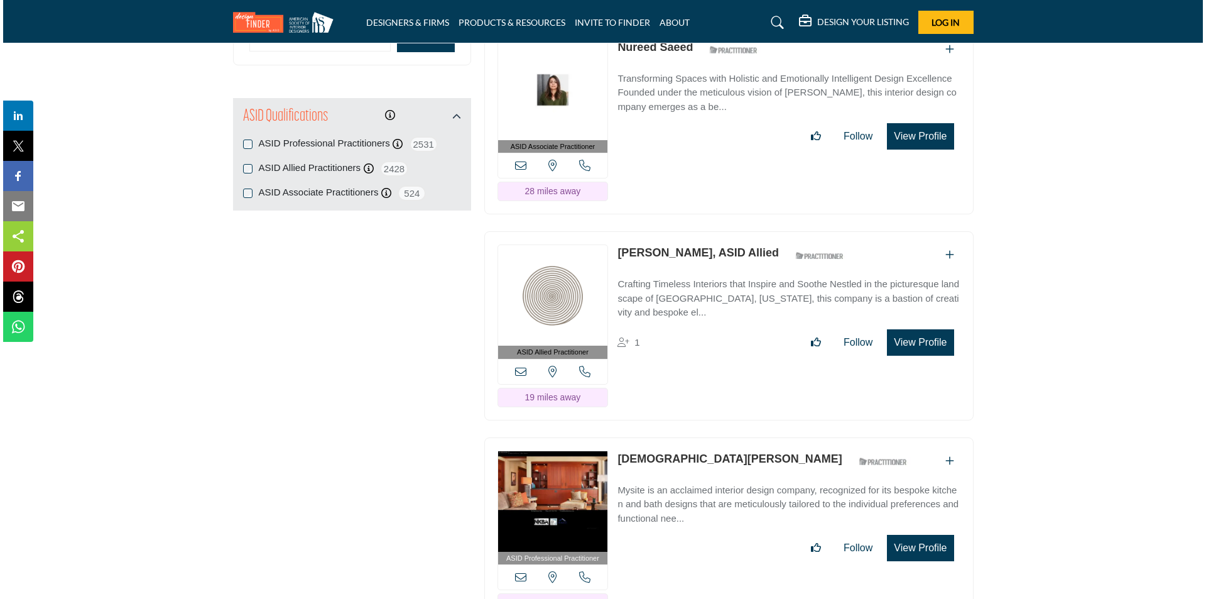
scroll to position [1633, 0]
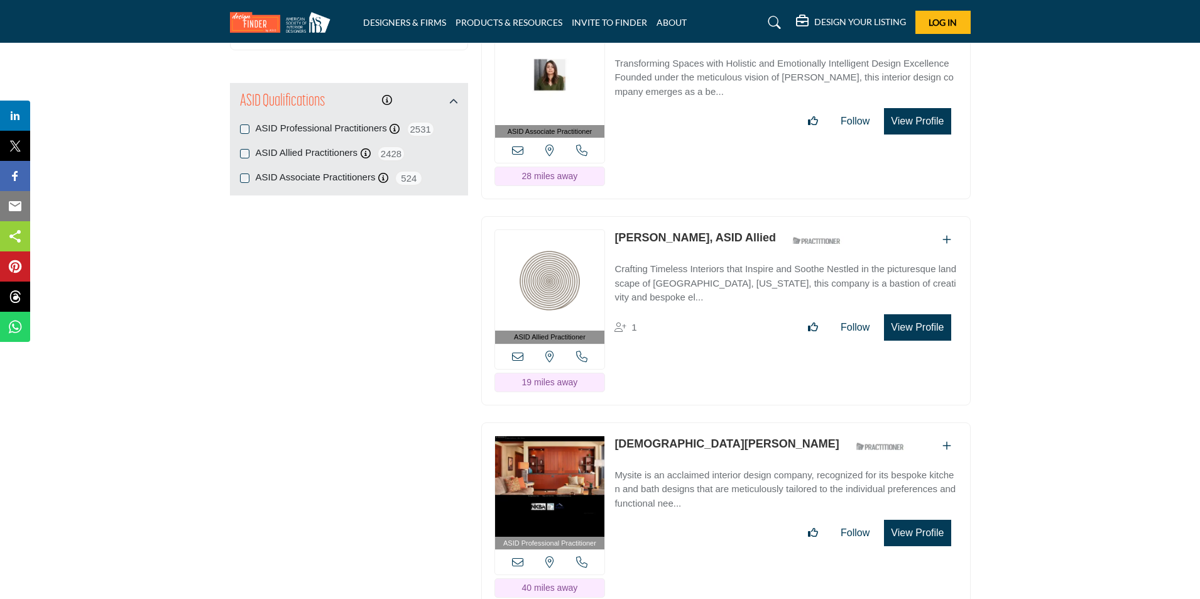
click at [920, 340] on button "View Profile" at bounding box center [917, 327] width 67 height 26
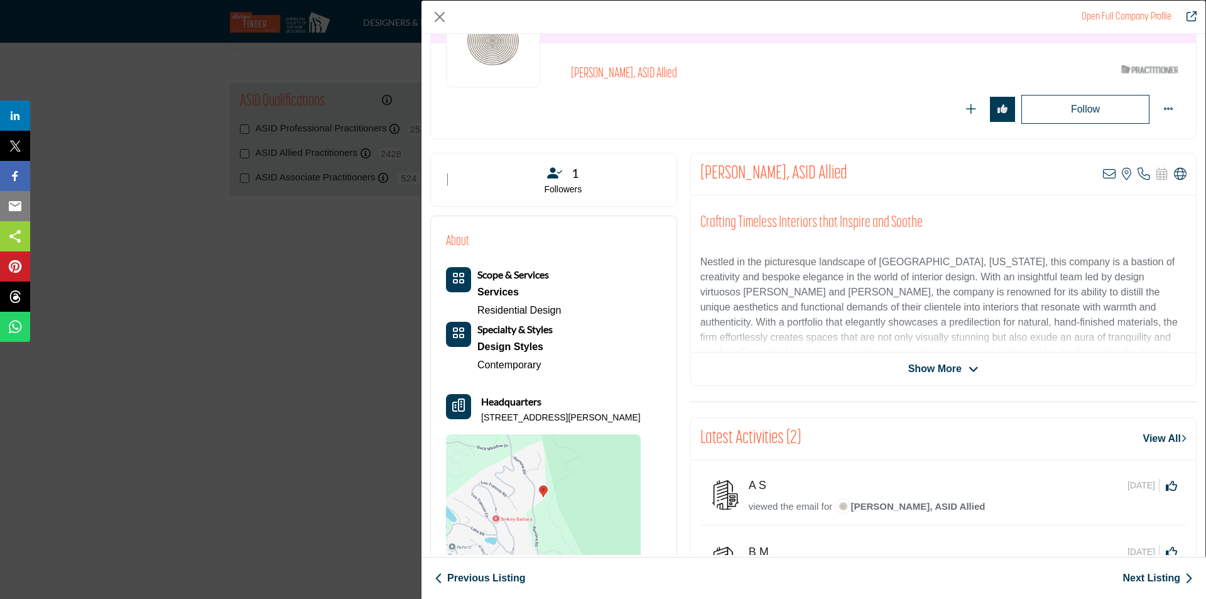
drag, startPoint x: 481, startPoint y: 423, endPoint x: 624, endPoint y: 424, distance: 142.6
click at [624, 424] on div "Scope & Services Services Residential Design Specialty & Styles Design Styles" at bounding box center [543, 413] width 195 height 293
copy p "[STREET_ADDRESS][PERSON_NAME]"
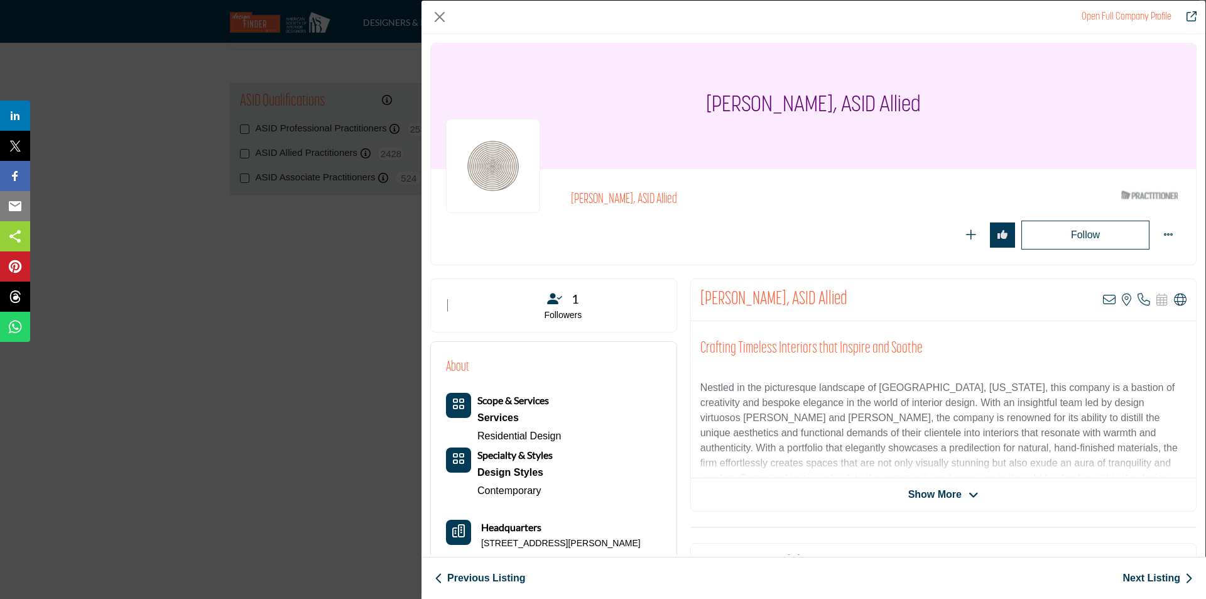
click at [704, 101] on div "[PERSON_NAME], ASID Allied" at bounding box center [813, 106] width 765 height 126
click at [682, 102] on div "[PERSON_NAME], ASID Allied" at bounding box center [813, 106] width 765 height 126
drag, startPoint x: 689, startPoint y: 100, endPoint x: 819, endPoint y: 114, distance: 130.8
click at [819, 114] on div "[PERSON_NAME], ASID Allied" at bounding box center [813, 106] width 765 height 126
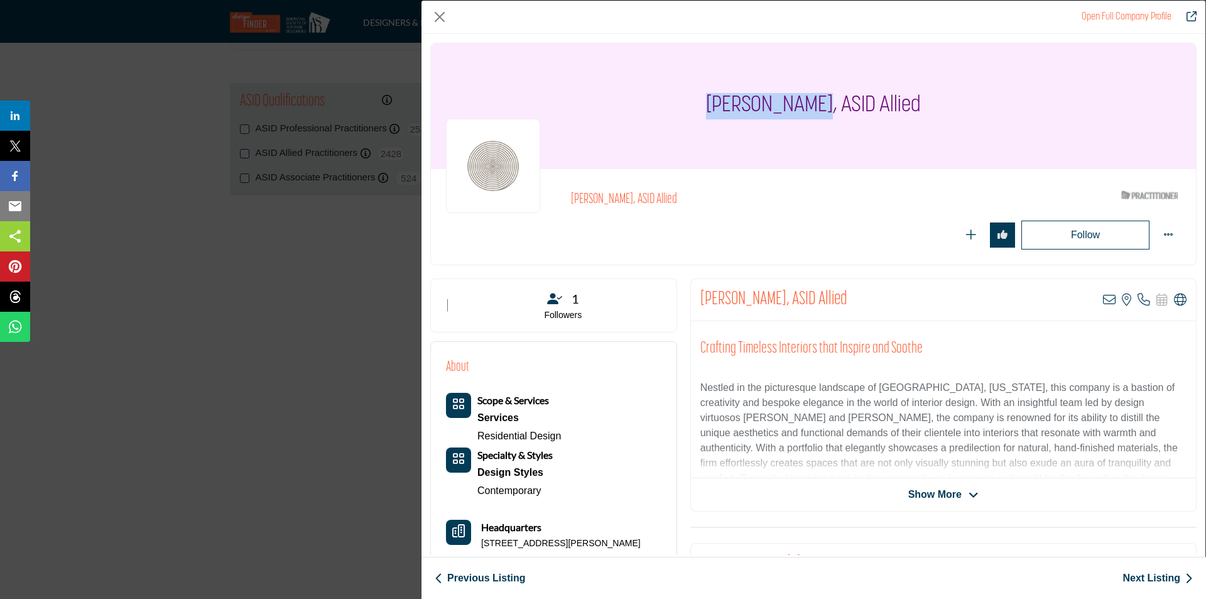
copy h1 "[PERSON_NAME]"
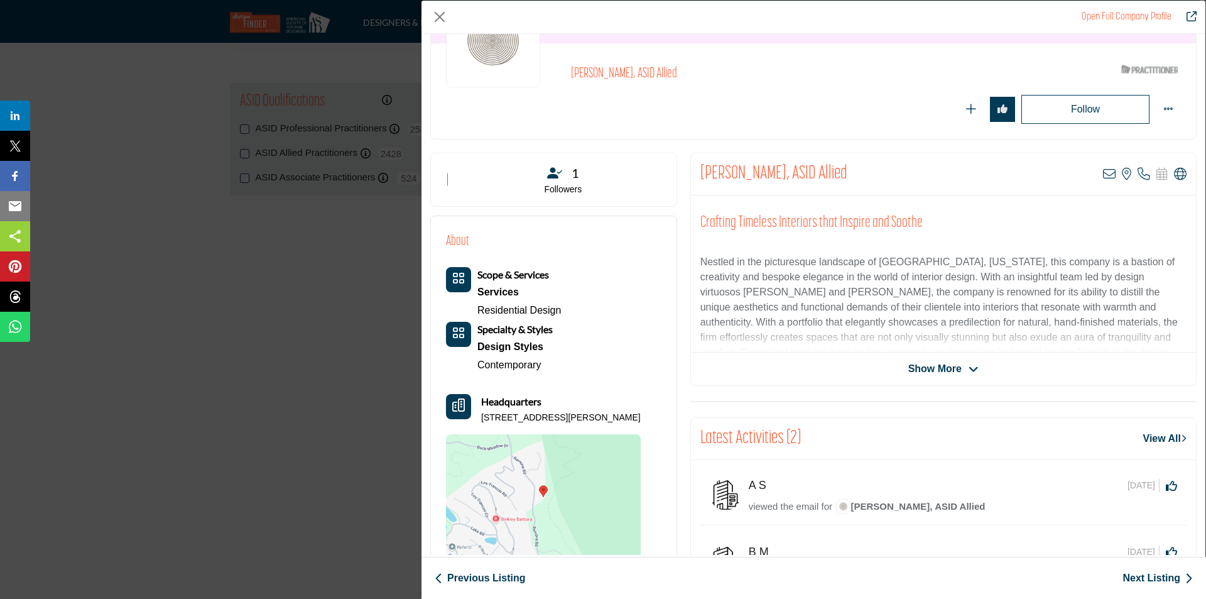
click at [468, 305] on div "Scope & Services Services Residential Design" at bounding box center [503, 293] width 115 height 52
click at [596, 319] on div "Scope & Services Services Residential Design Design Styles" at bounding box center [543, 320] width 195 height 107
drag, startPoint x: 564, startPoint y: 312, endPoint x: 475, endPoint y: 313, distance: 88.6
click at [475, 313] on div "Scope & Services Services Residential Design Design Styles" at bounding box center [543, 320] width 195 height 107
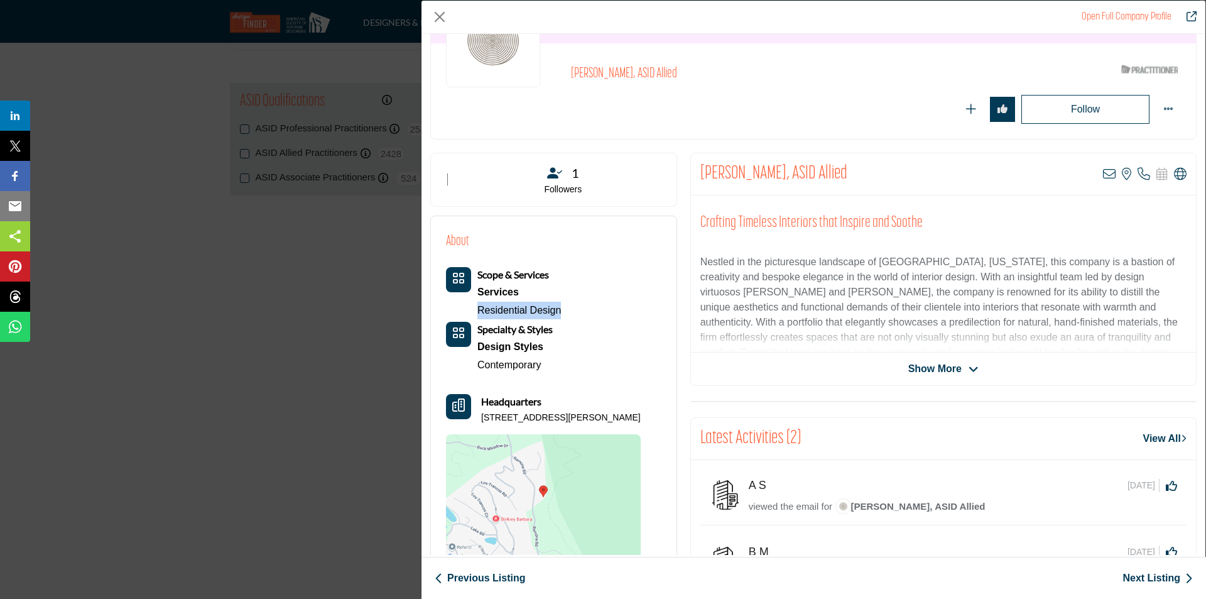
copy link "Residential Design"
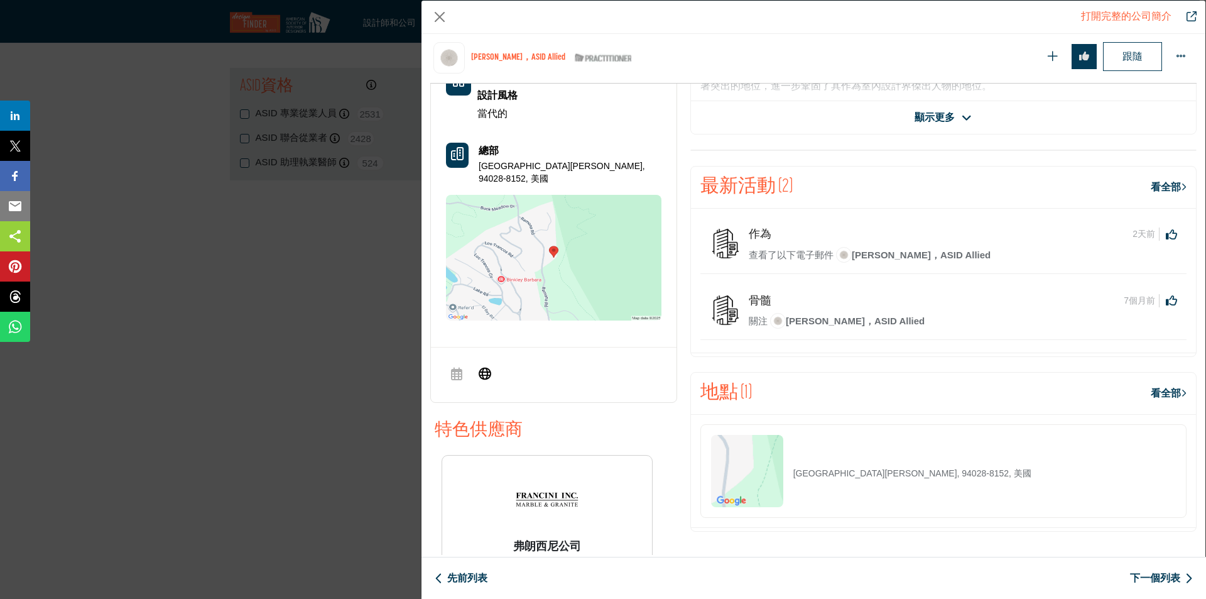
scroll to position [1618, 0]
click at [1154, 187] on font "看全部" at bounding box center [1166, 187] width 30 height 11
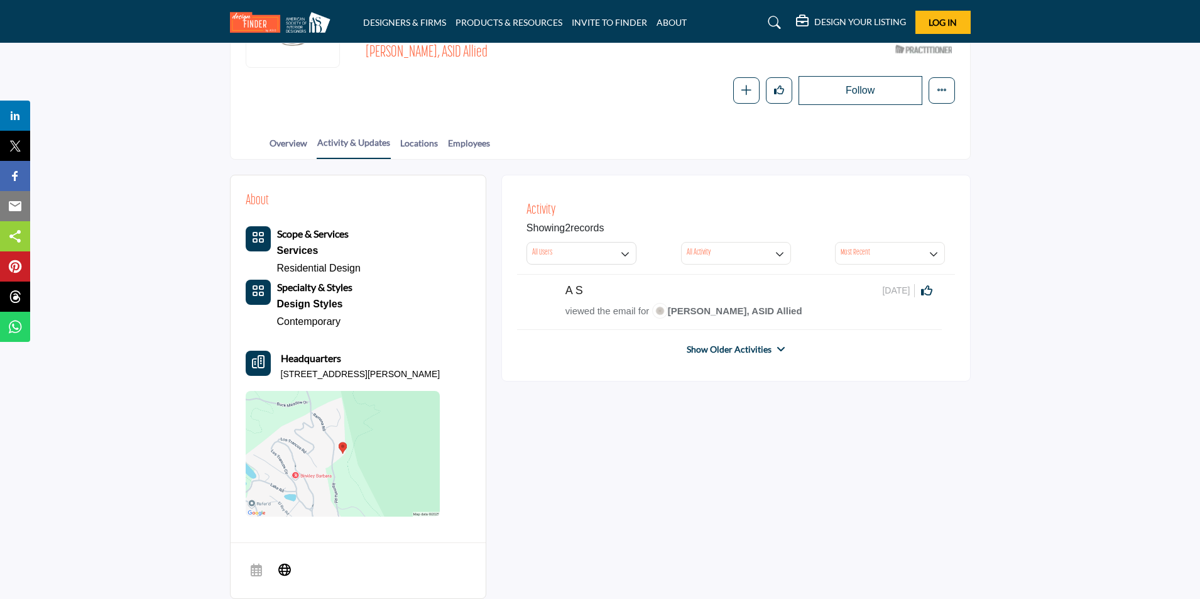
scroll to position [188, 0]
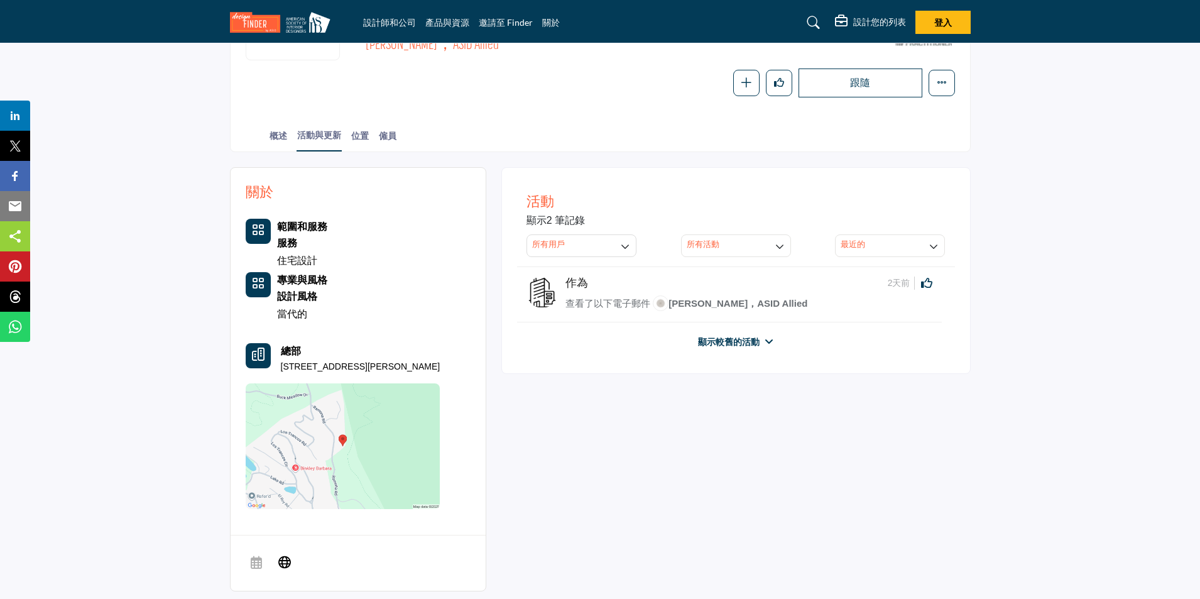
click at [727, 344] on font "顯示較舊的活動" at bounding box center [729, 341] width 62 height 11
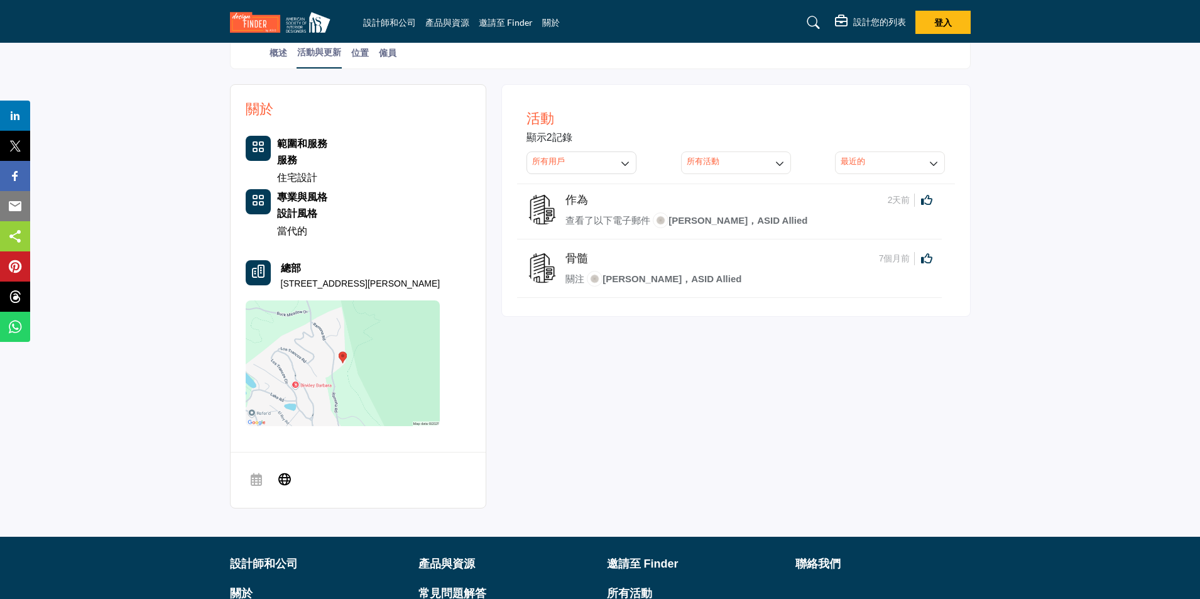
scroll to position [393, 0]
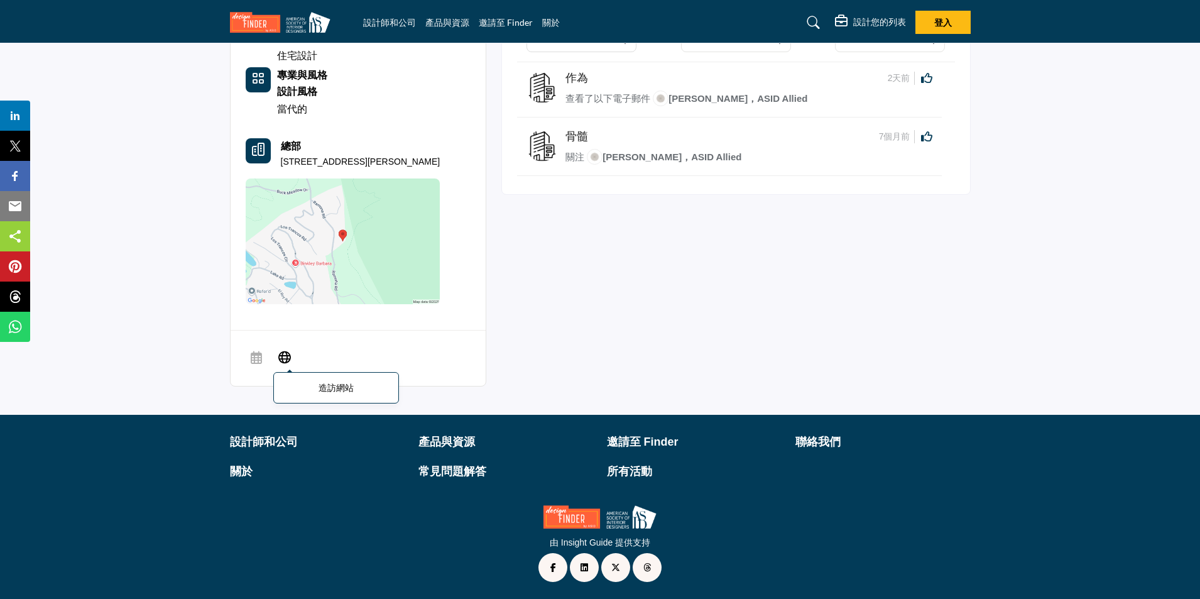
click at [288, 360] on icon at bounding box center [284, 356] width 13 height 15
click at [282, 352] on icon at bounding box center [284, 356] width 13 height 15
click at [809, 445] on font "聯絡我們" at bounding box center [817, 441] width 45 height 13
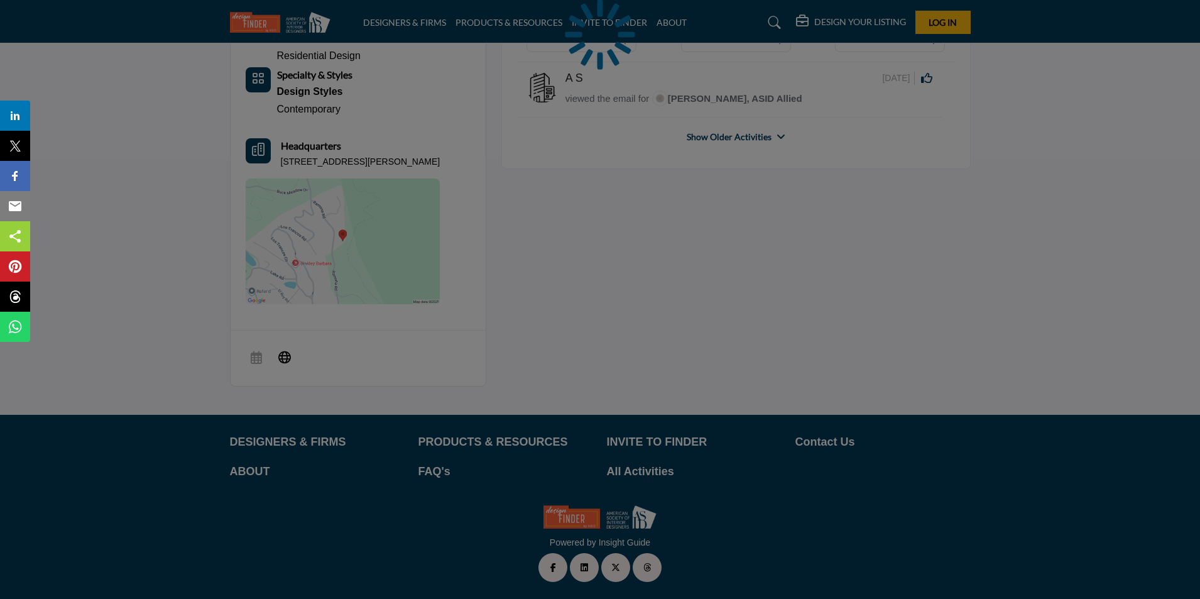
scroll to position [393, 0]
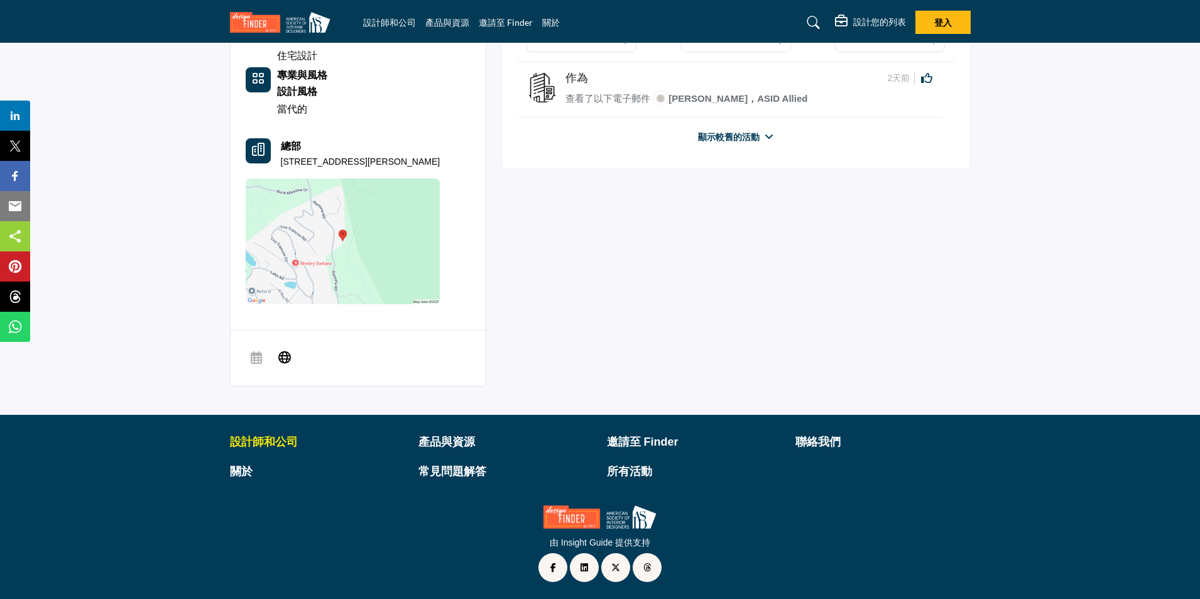
click at [278, 443] on font "設計師和公司" at bounding box center [264, 441] width 68 height 13
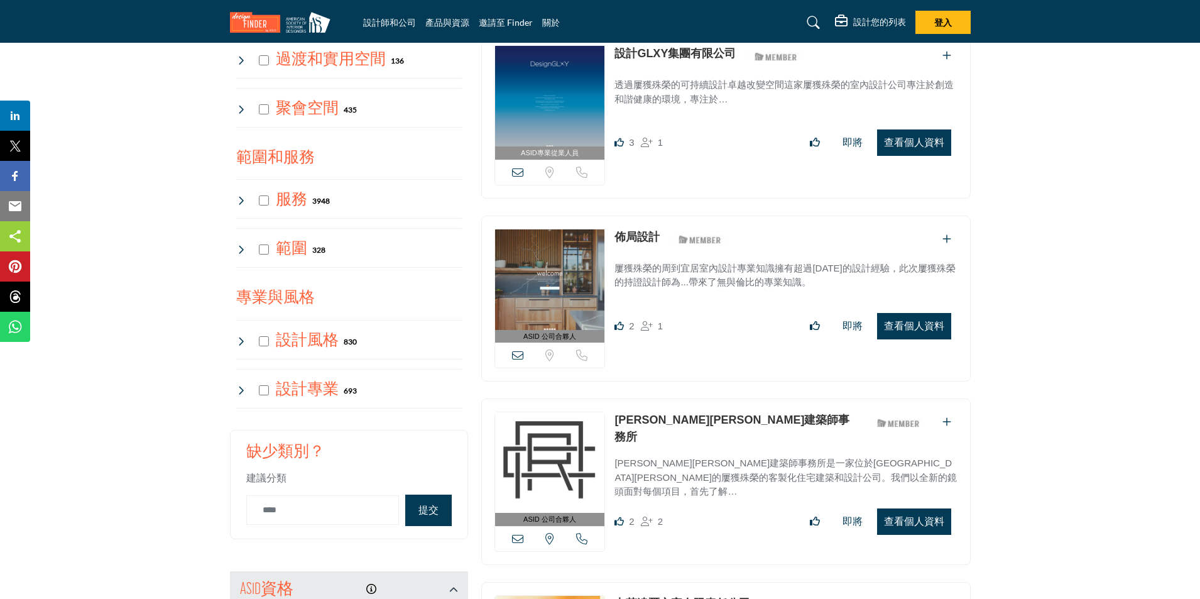
scroll to position [754, 0]
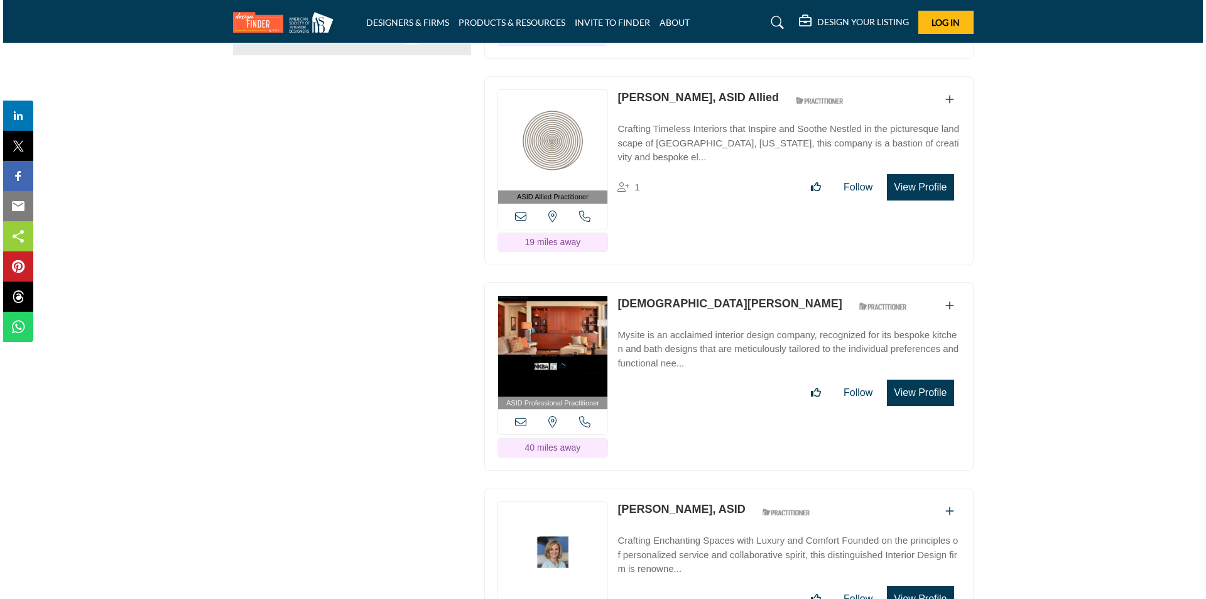
scroll to position [1948, 0]
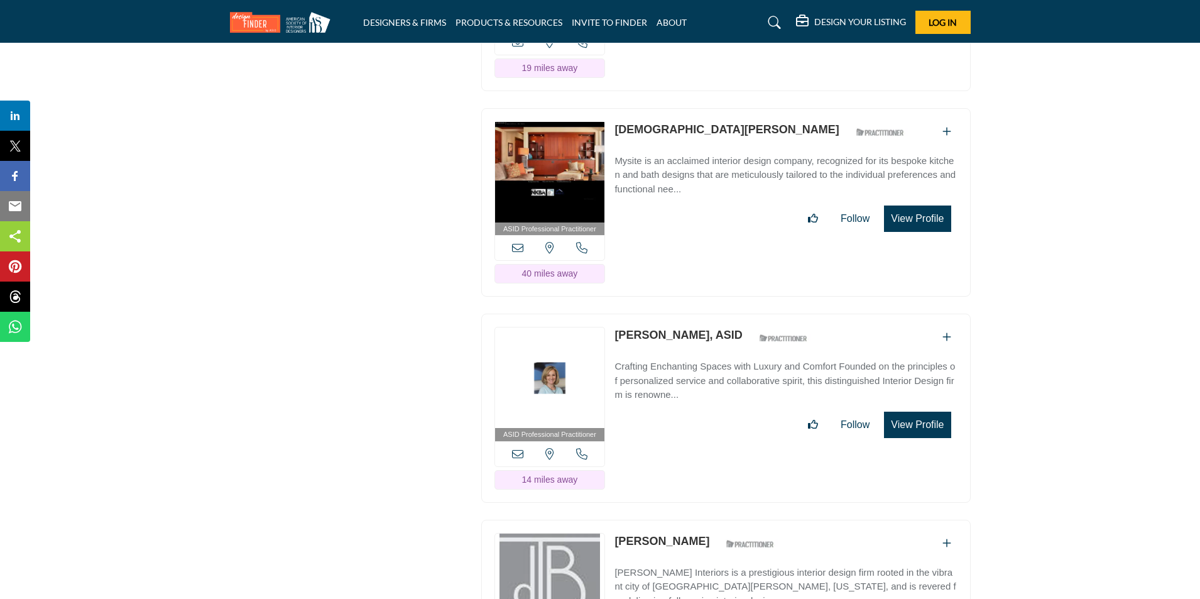
click at [923, 232] on button "View Profile" at bounding box center [917, 218] width 67 height 26
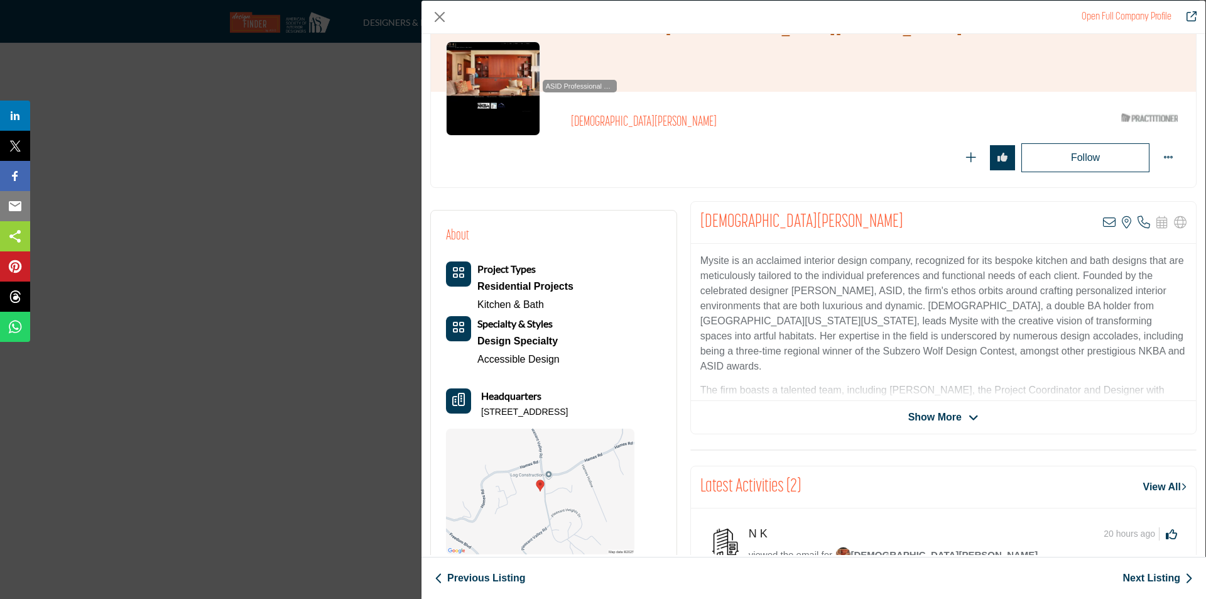
scroll to position [0, 0]
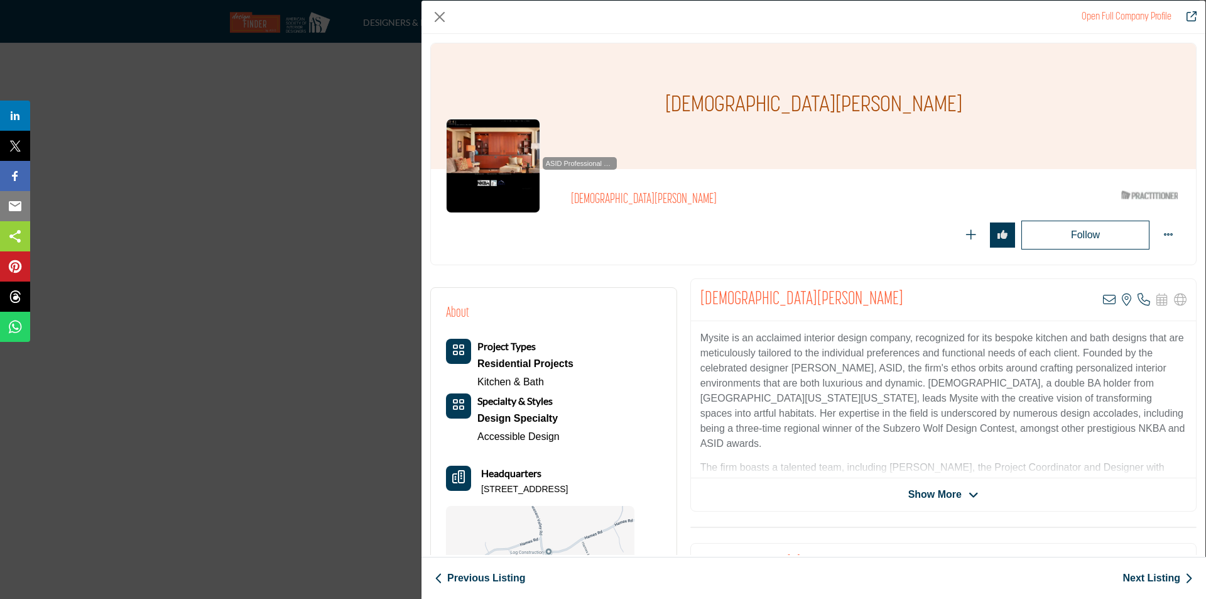
click at [969, 494] on icon "Company Data Modal" at bounding box center [974, 494] width 10 height 11
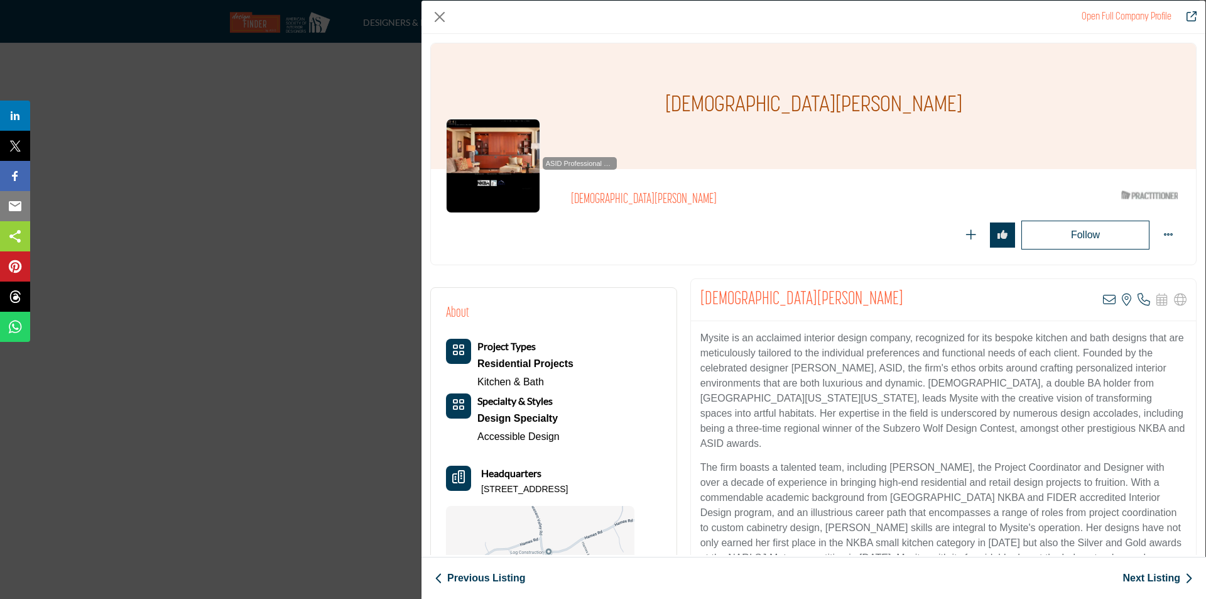
click at [567, 438] on div "Project Types Residential Projects Kitchen & Bath Specialty & Styles Design Spe…" at bounding box center [510, 392] width 128 height 107
click at [478, 439] on link "Accessible Design" at bounding box center [518, 436] width 82 height 11
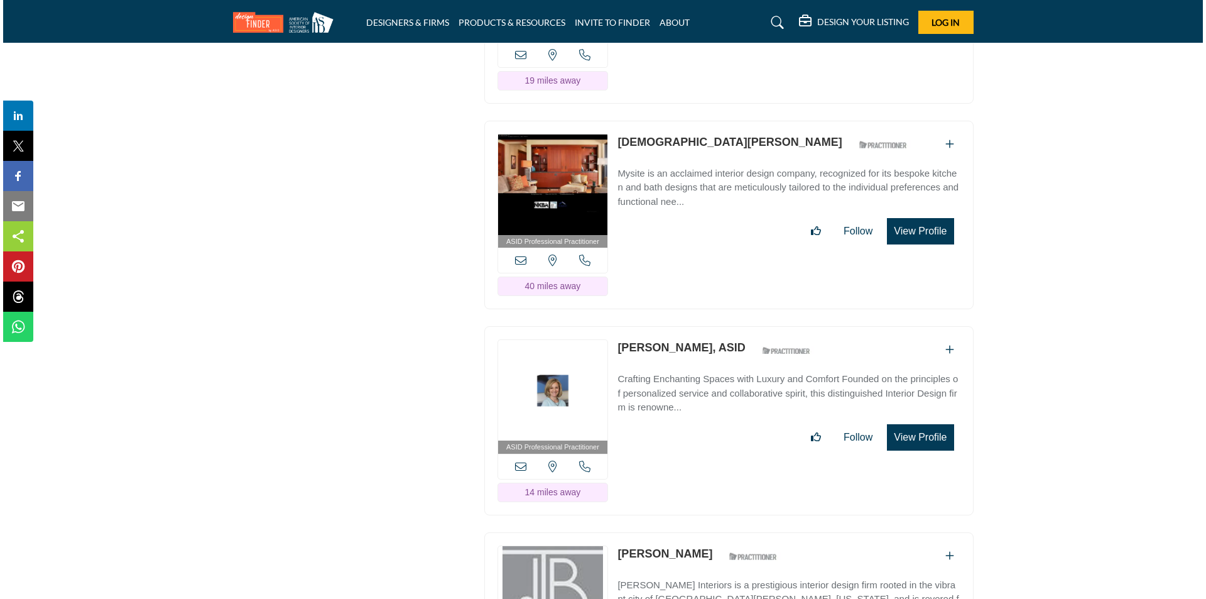
scroll to position [1948, 0]
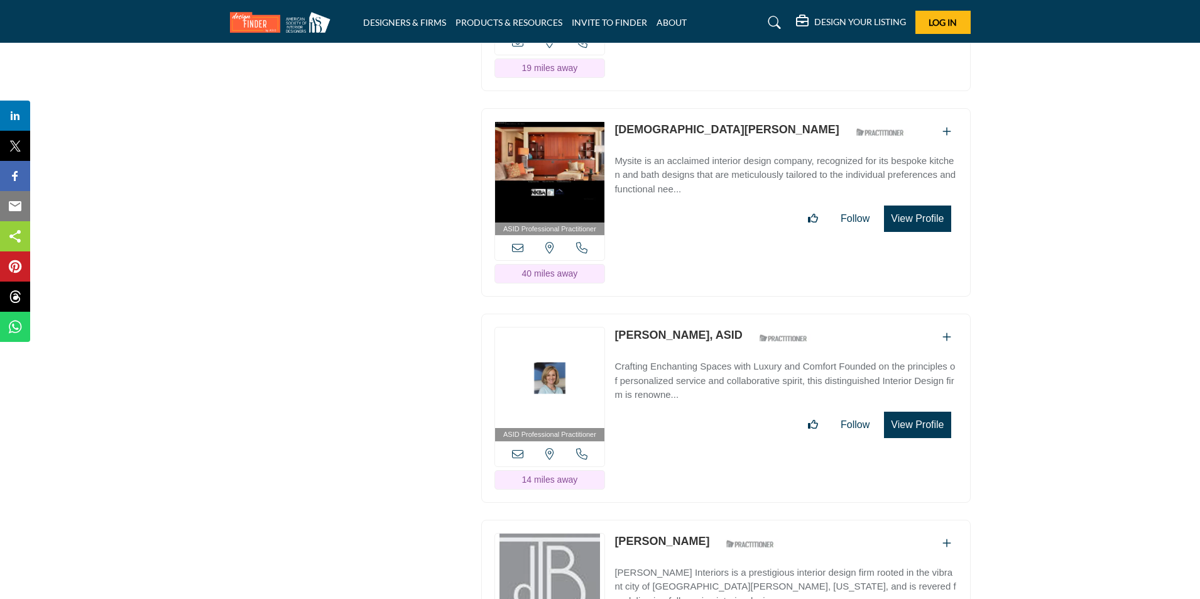
click at [910, 232] on button "View Profile" at bounding box center [917, 218] width 67 height 26
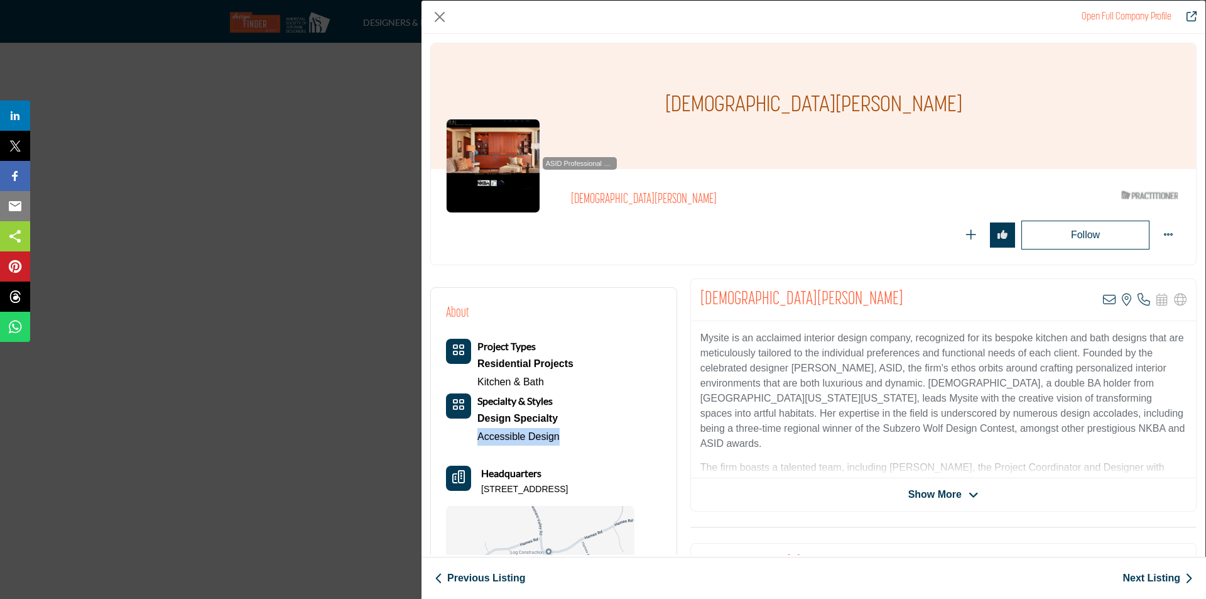
drag, startPoint x: 473, startPoint y: 436, endPoint x: 565, endPoint y: 438, distance: 91.7
click at [565, 438] on div "Project Types Residential Projects Kitchen & Bath Specialty & Styles Design Spe…" at bounding box center [510, 392] width 128 height 107
copy link "Accessible Design"
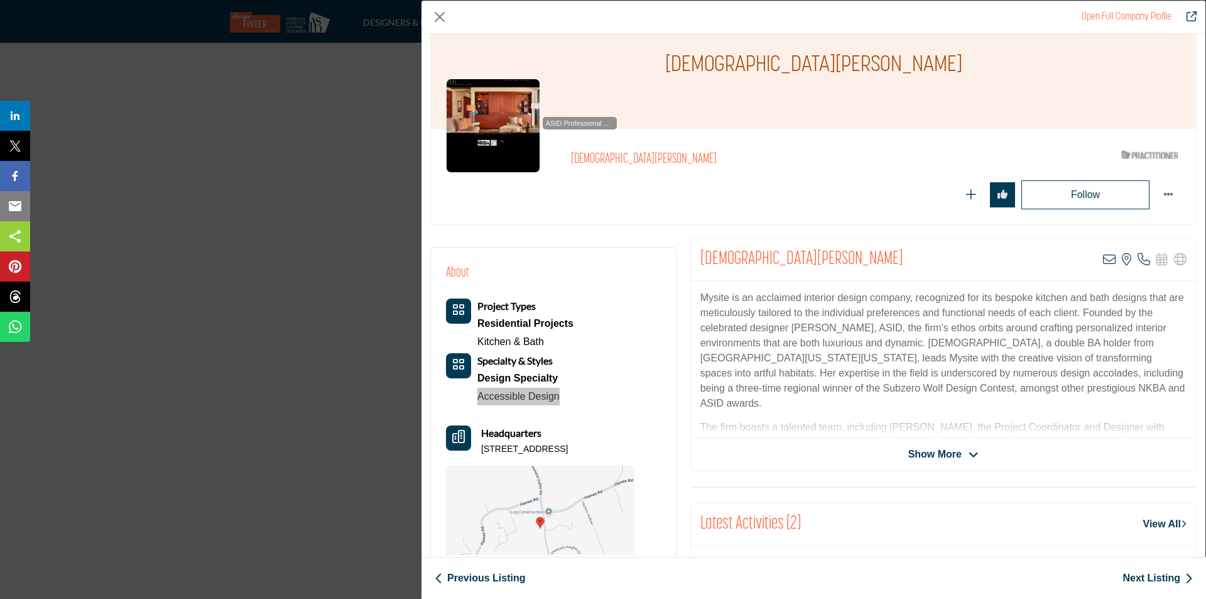
scroll to position [63, 0]
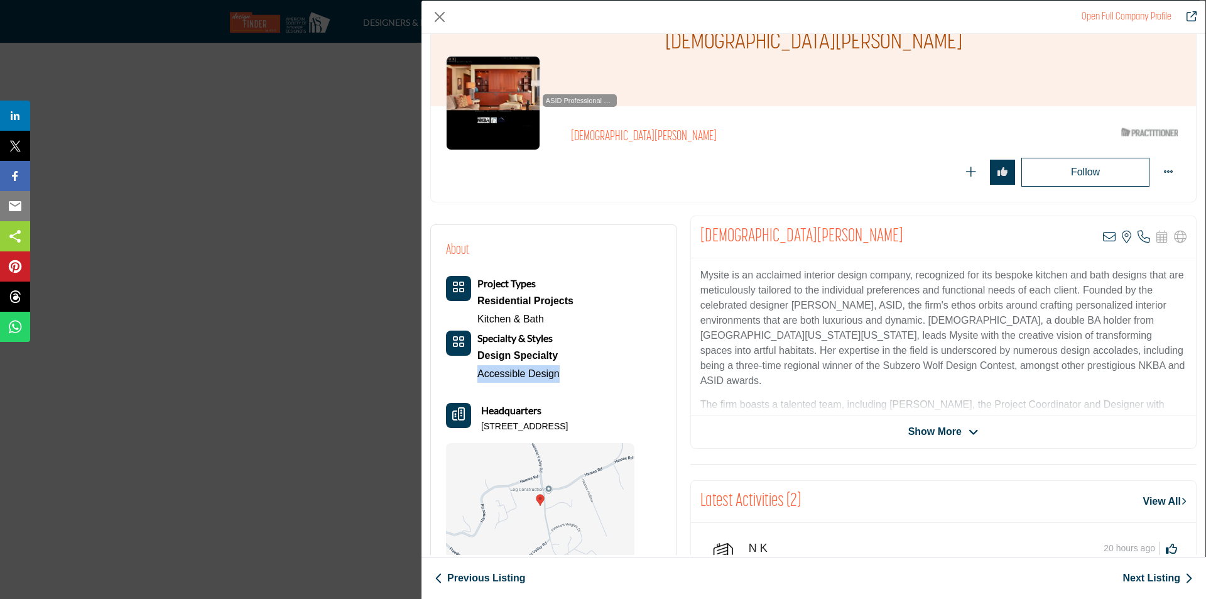
drag, startPoint x: 481, startPoint y: 427, endPoint x: 654, endPoint y: 426, distance: 172.8
click at [654, 426] on div "About Project Types Residential Projects Kitchen & Bath" at bounding box center [553, 404] width 215 height 329
copy p "1091 Pleasant Valley Rd, 95003-9770, USA"
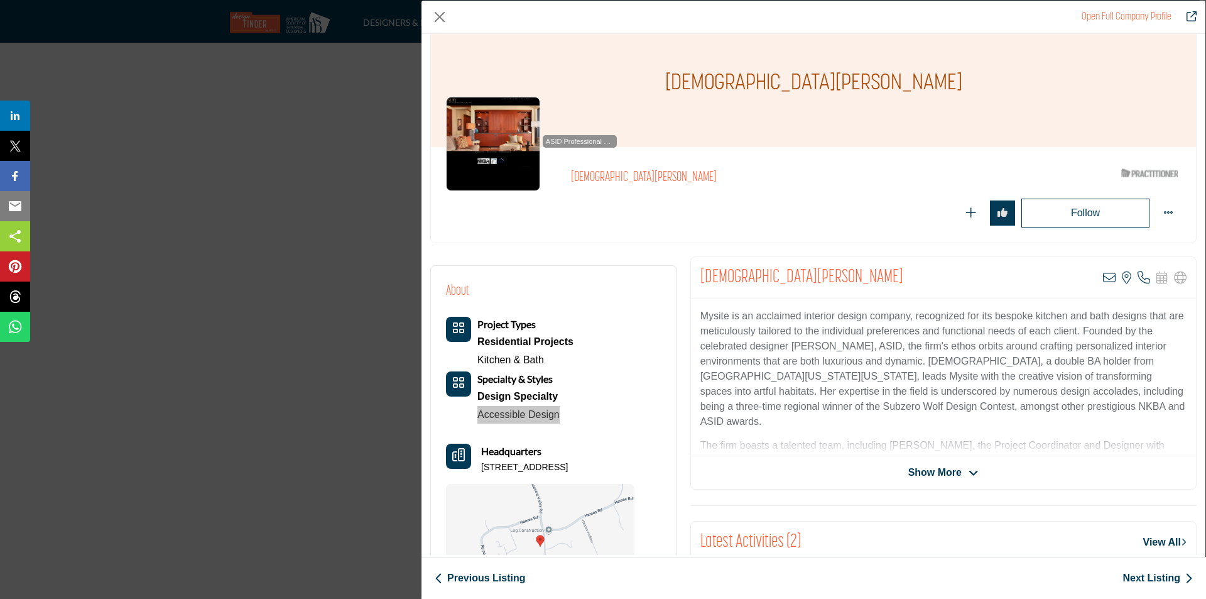
scroll to position [0, 0]
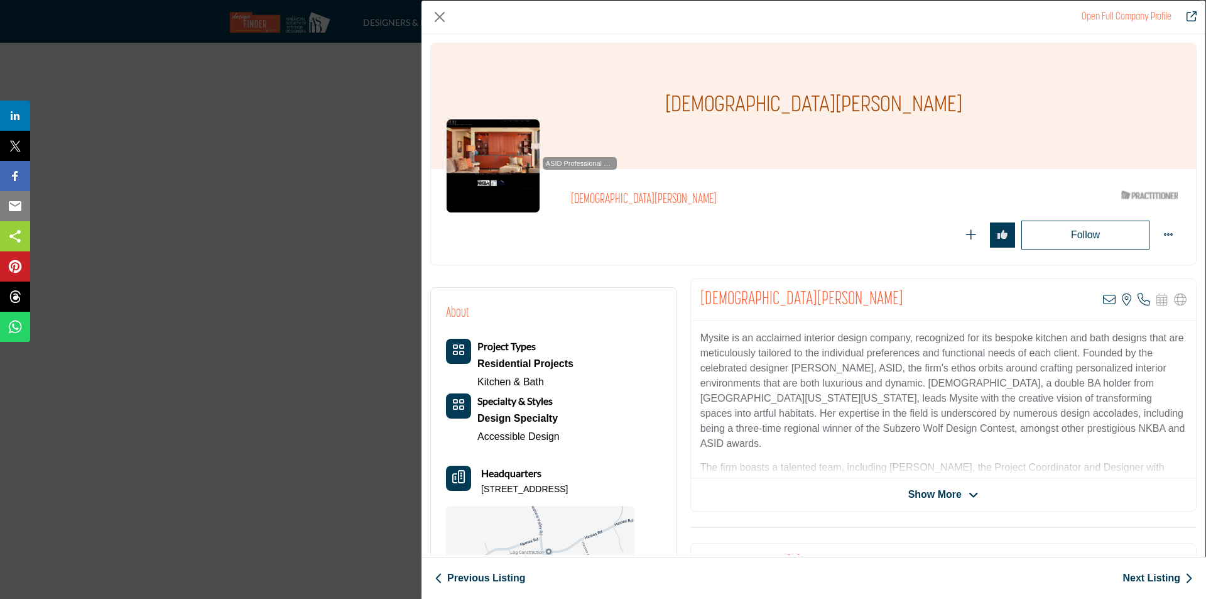
drag, startPoint x: 568, startPoint y: 199, endPoint x: 595, endPoint y: 204, distance: 27.5
click at [595, 204] on div "ASID Professional Practitioner ASID Professional Practitioners have successfull…" at bounding box center [531, 166] width 171 height 94
drag, startPoint x: 571, startPoint y: 202, endPoint x: 592, endPoint y: 200, distance: 20.8
click at [592, 200] on div "ASID Professional Practitioner ASID Professional Practitioners have successfull…" at bounding box center [531, 166] width 171 height 94
drag, startPoint x: 762, startPoint y: 106, endPoint x: 859, endPoint y: 106, distance: 97.4
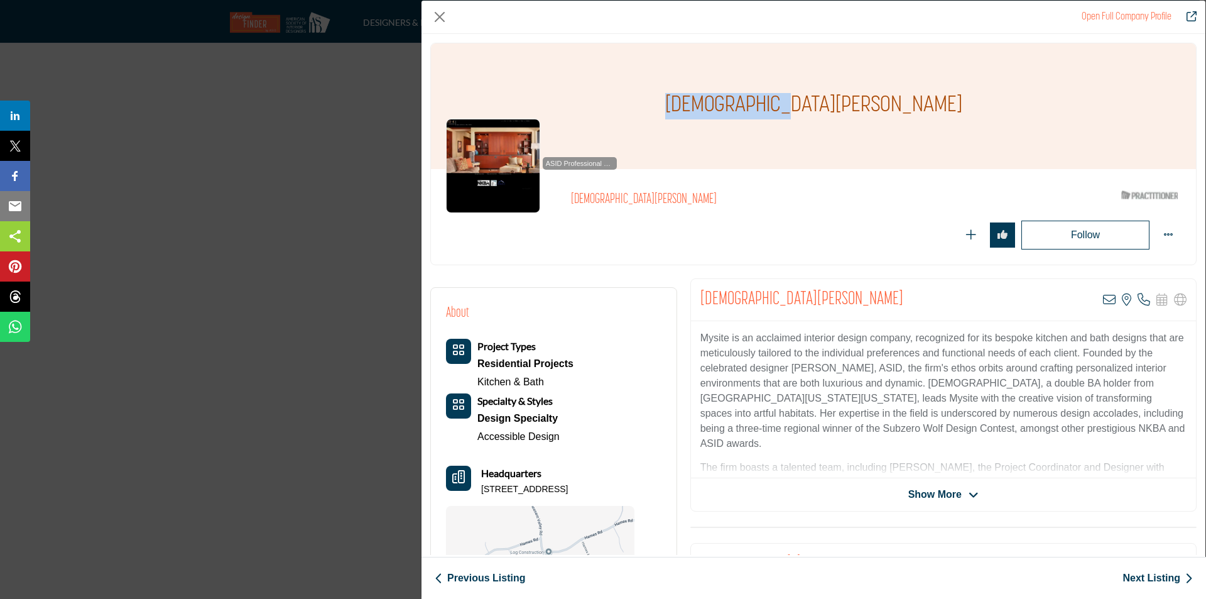
click at [859, 106] on h1 "[DEMOGRAPHIC_DATA][PERSON_NAME]" at bounding box center [813, 106] width 297 height 126
copy h1 "[DEMOGRAPHIC_DATA][PERSON_NAME]"
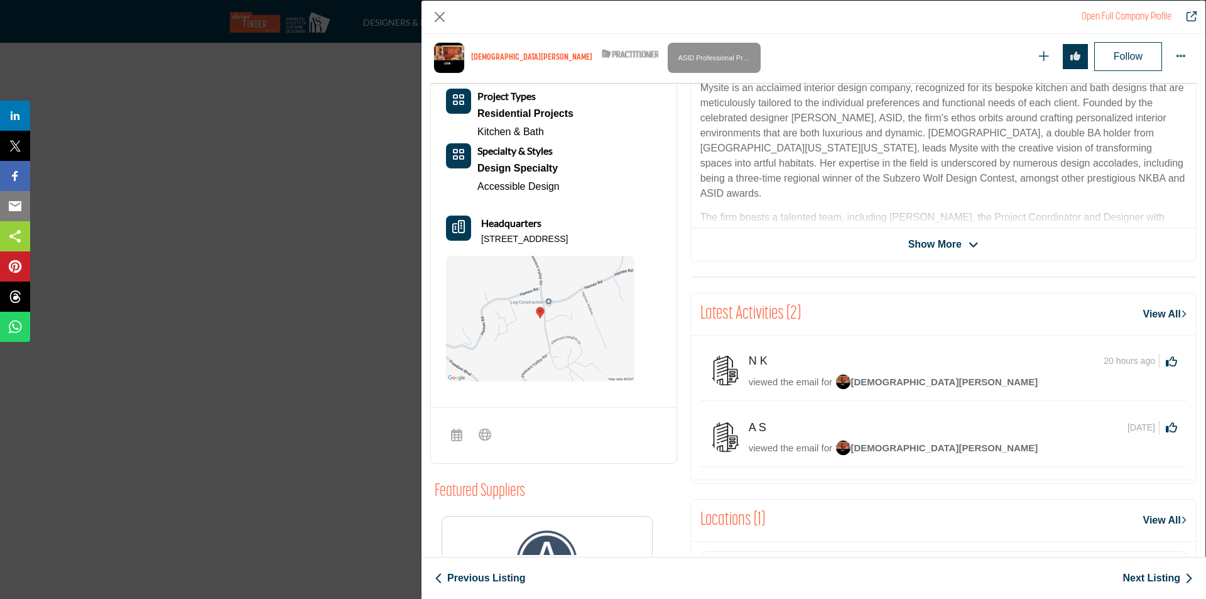
scroll to position [302, 0]
click at [956, 244] on span "Show More" at bounding box center [934, 243] width 53 height 15
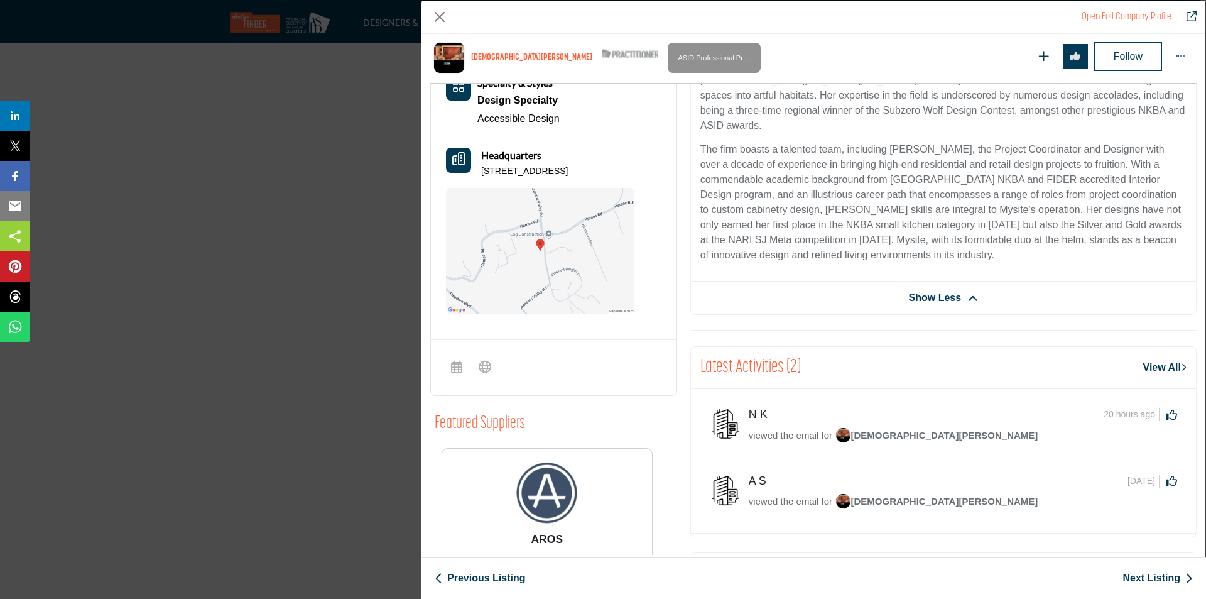
scroll to position [361, 0]
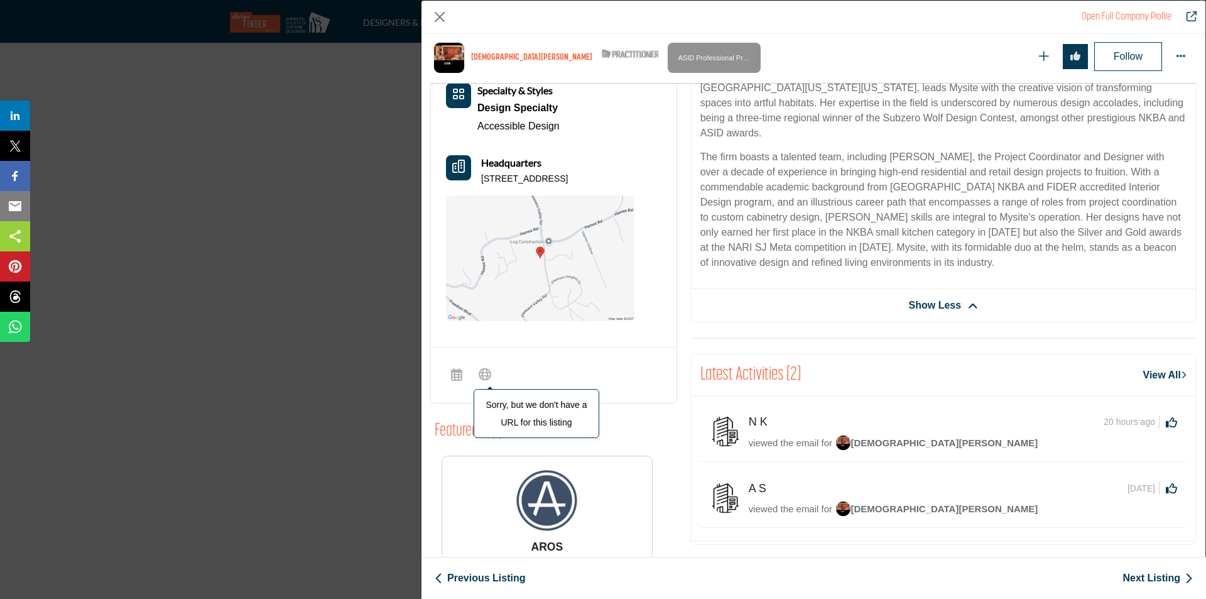
click at [488, 379] on icon "Company Data Modal" at bounding box center [485, 373] width 13 height 15
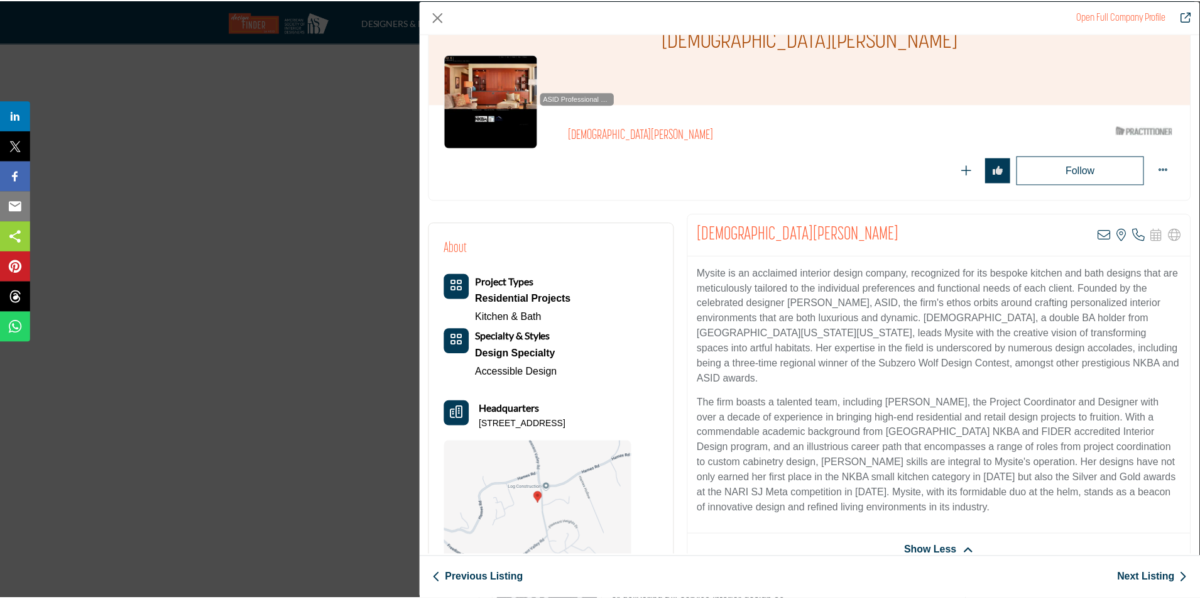
scroll to position [0, 0]
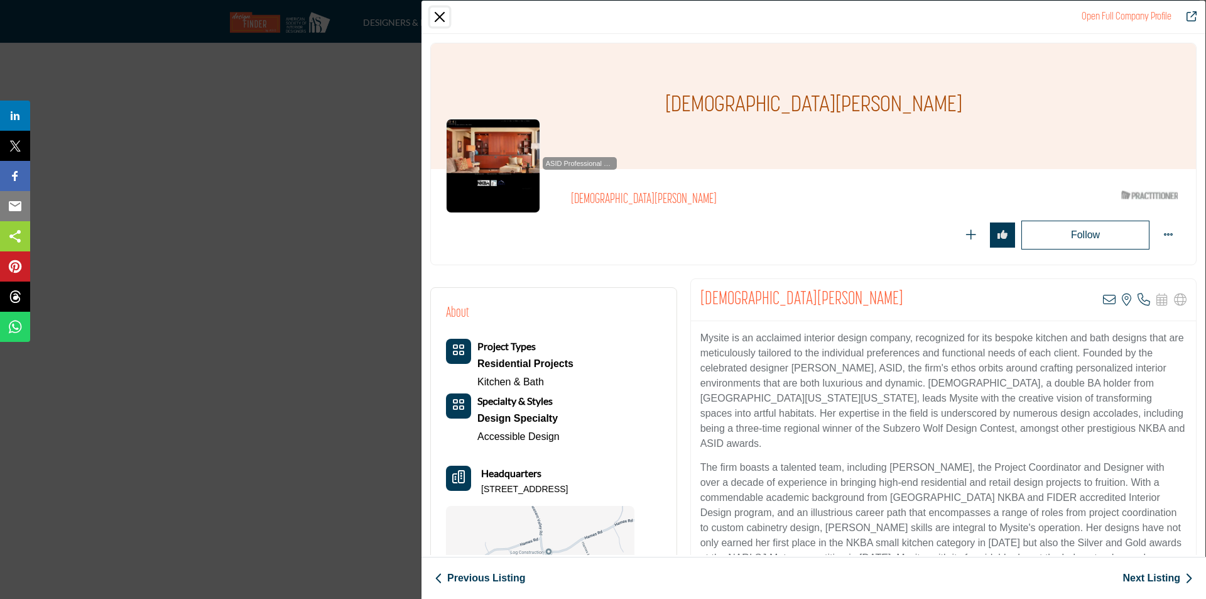
click at [439, 19] on button "Close" at bounding box center [439, 17] width 19 height 19
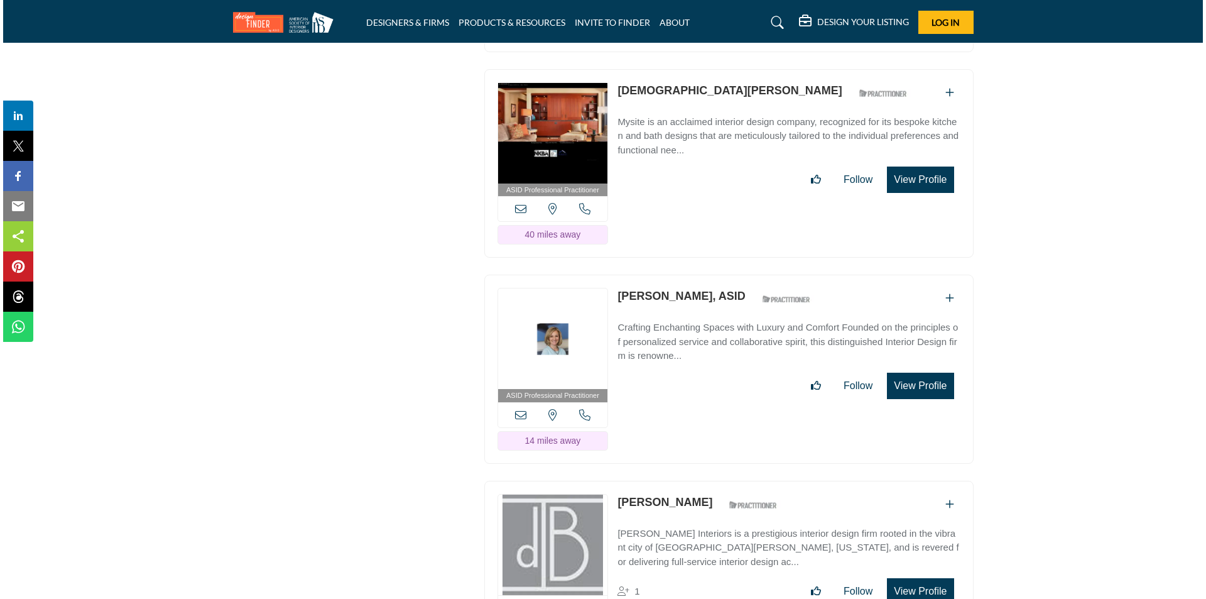
scroll to position [2136, 0]
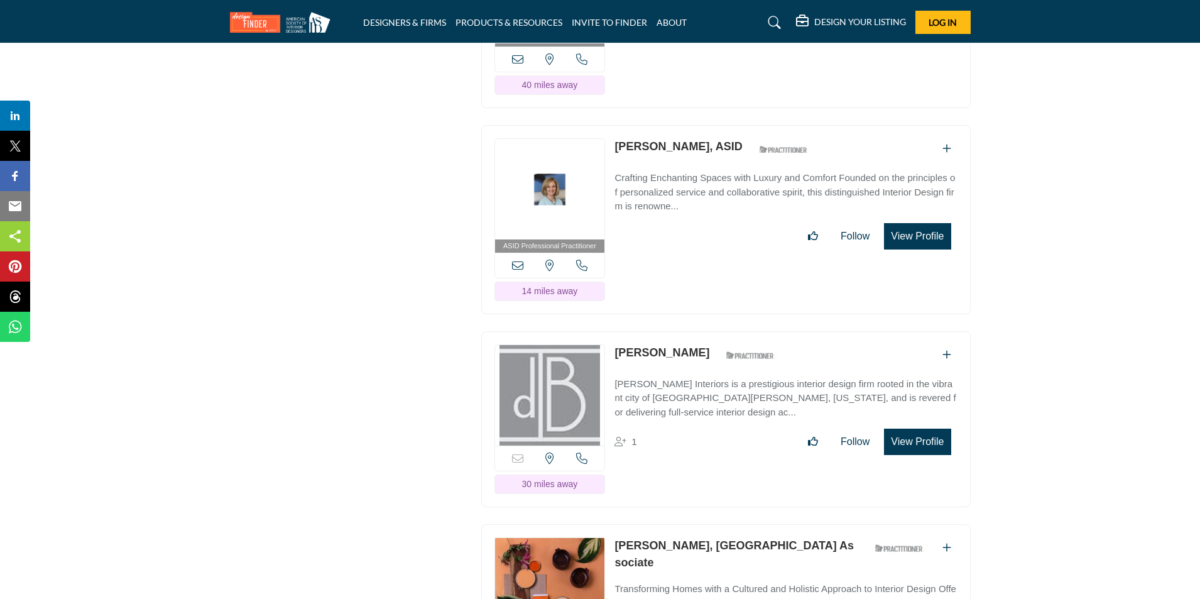
click at [906, 249] on button "View Profile" at bounding box center [917, 236] width 67 height 26
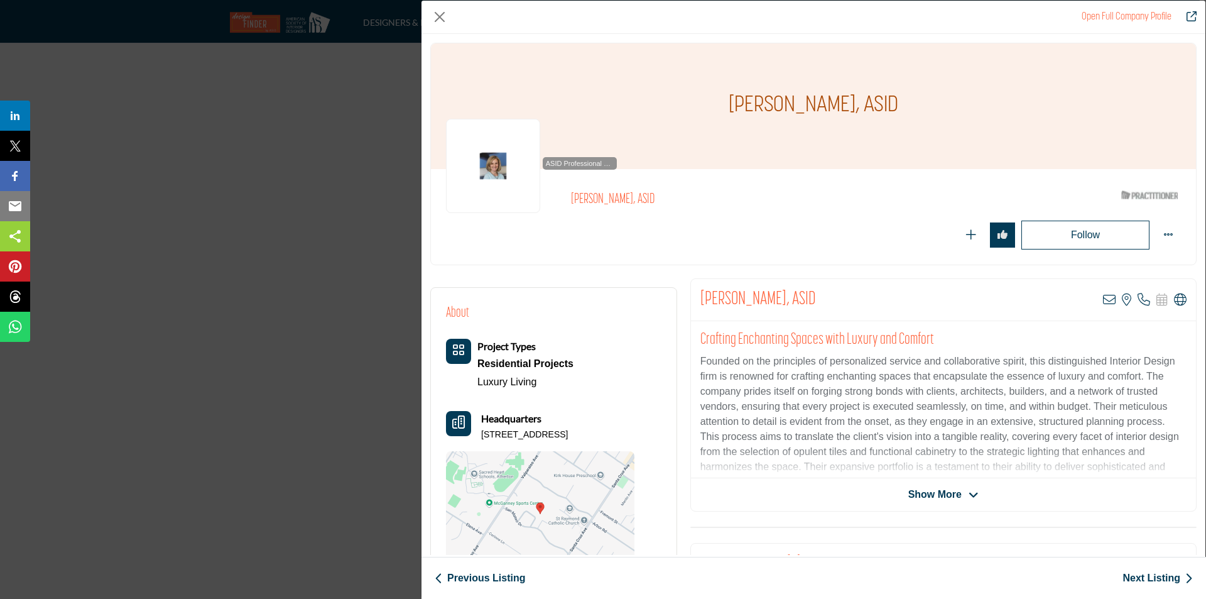
drag, startPoint x: 722, startPoint y: 137, endPoint x: 726, endPoint y: 130, distance: 7.9
click at [722, 137] on div "Alison Johnston, ASID" at bounding box center [813, 106] width 765 height 126
drag, startPoint x: 729, startPoint y: 108, endPoint x: 849, endPoint y: 109, distance: 120.6
click at [849, 109] on h1 "Alison Johnston, ASID" at bounding box center [814, 106] width 170 height 126
copy h1 "Alison Johnston"
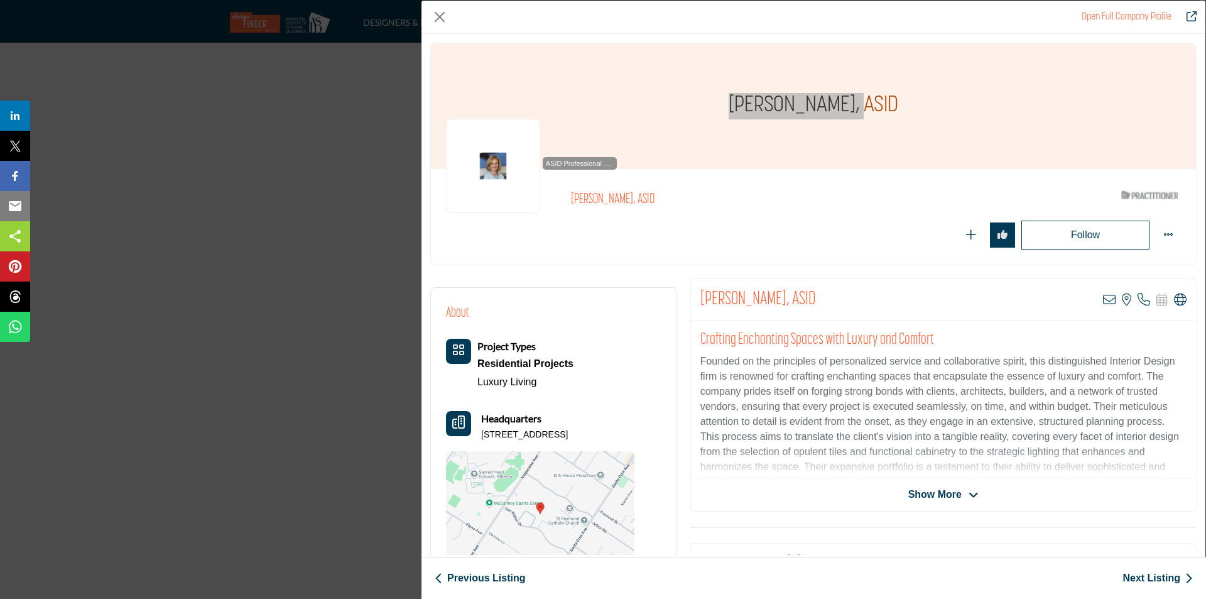
scroll to position [63, 0]
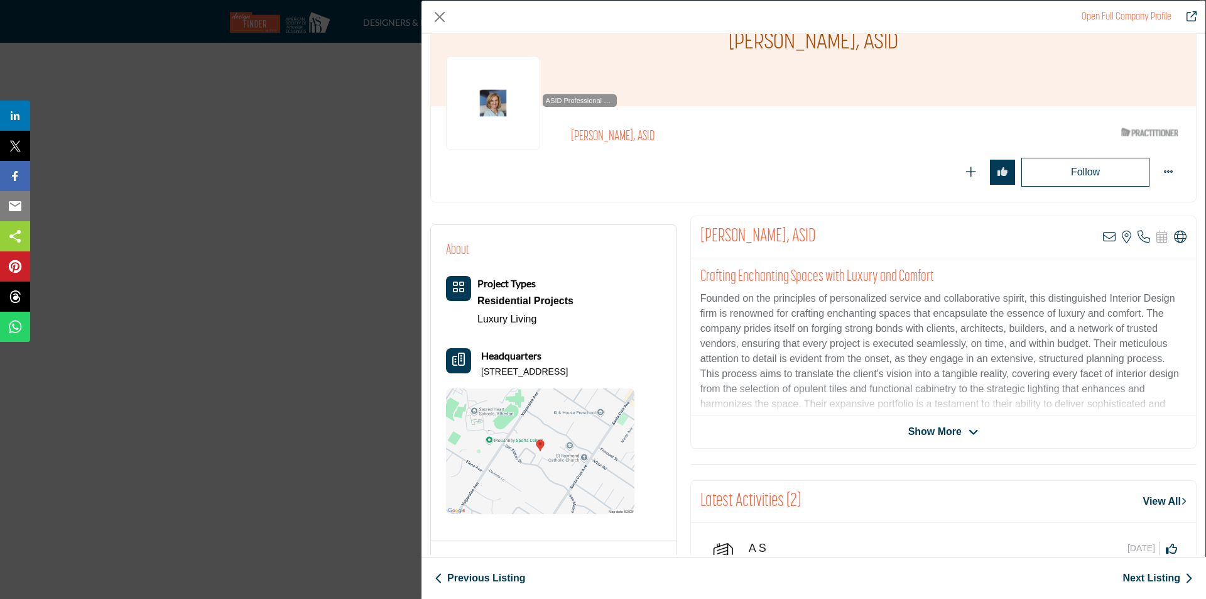
drag, startPoint x: 484, startPoint y: 372, endPoint x: 558, endPoint y: 375, distance: 74.8
click at [568, 369] on p "1280 Garden Ln, 94025-5568, USA" at bounding box center [524, 372] width 87 height 13
click at [480, 373] on div "Headquarters 1280 Garden Ln, 94025-5568, USA" at bounding box center [540, 363] width 188 height 30
drag, startPoint x: 481, startPoint y: 370, endPoint x: 619, endPoint y: 373, distance: 137.6
click at [568, 373] on p "1280 Garden Ln, 94025-5568, USA" at bounding box center [524, 372] width 87 height 13
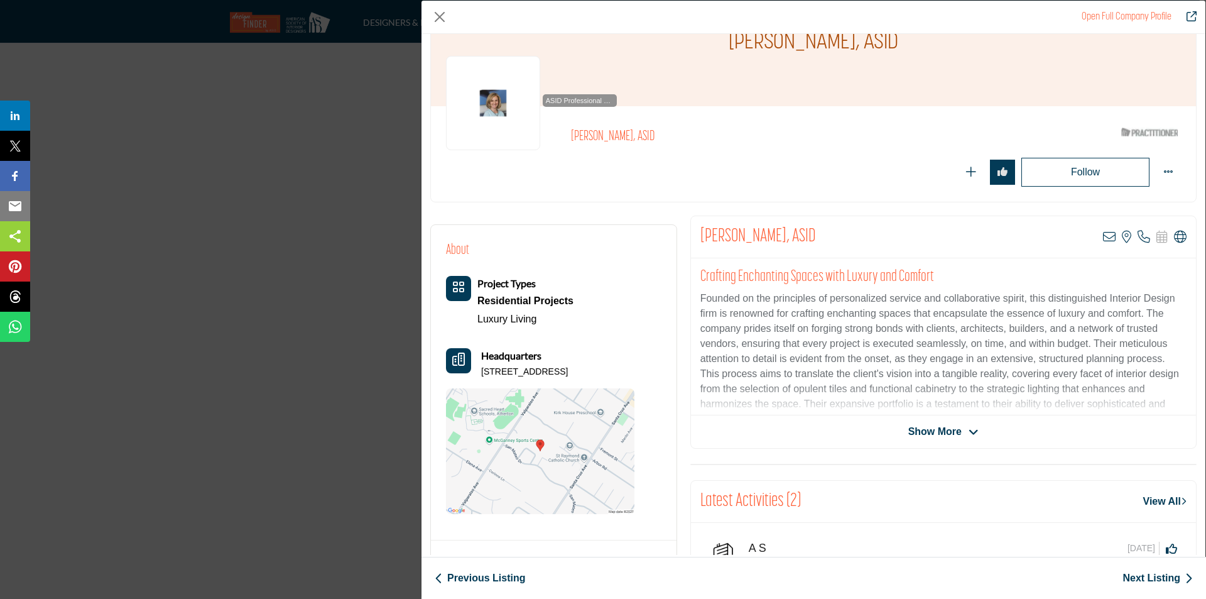
copy p "1280 Garden Ln, 94025-5568, USA"
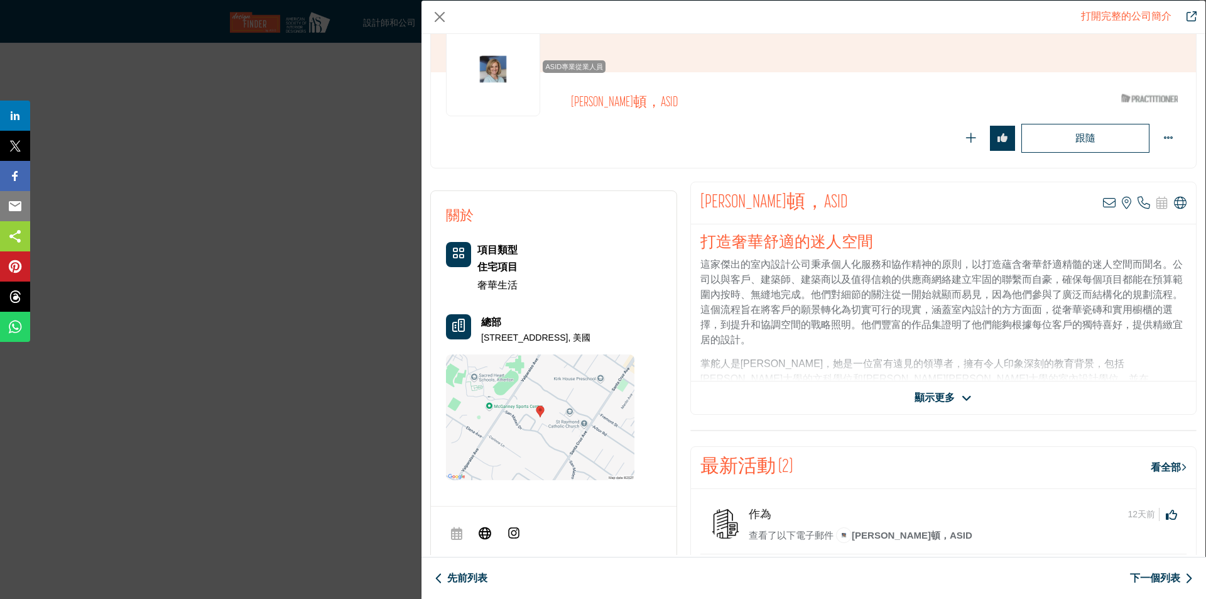
scroll to position [188, 0]
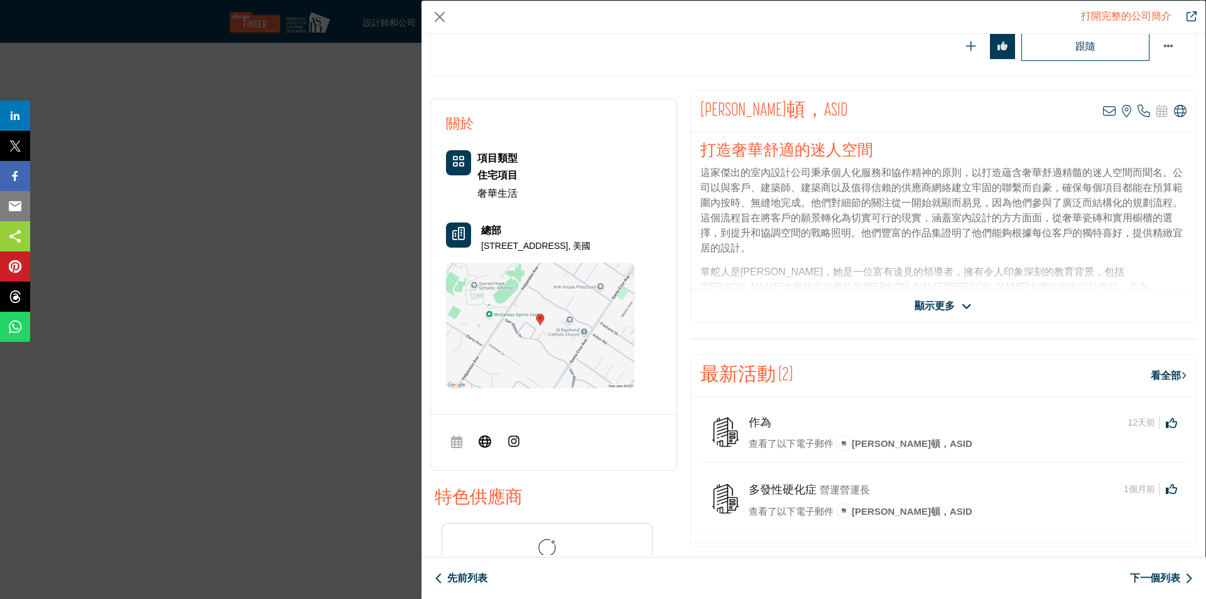
click at [943, 305] on font "顯示更多" at bounding box center [935, 305] width 40 height 11
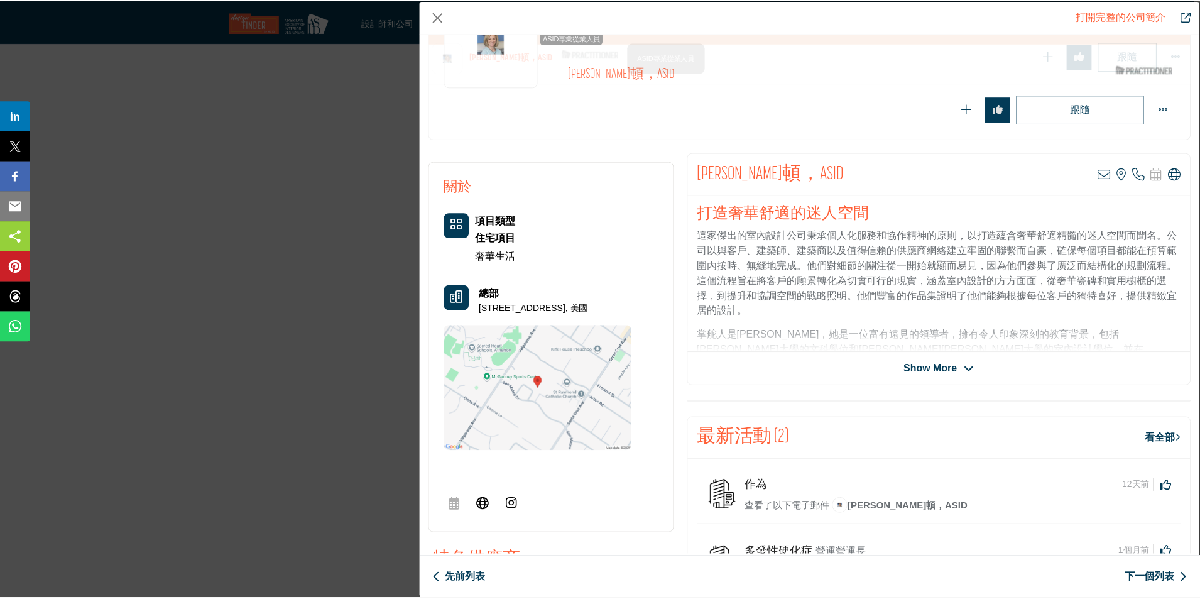
scroll to position [428, 0]
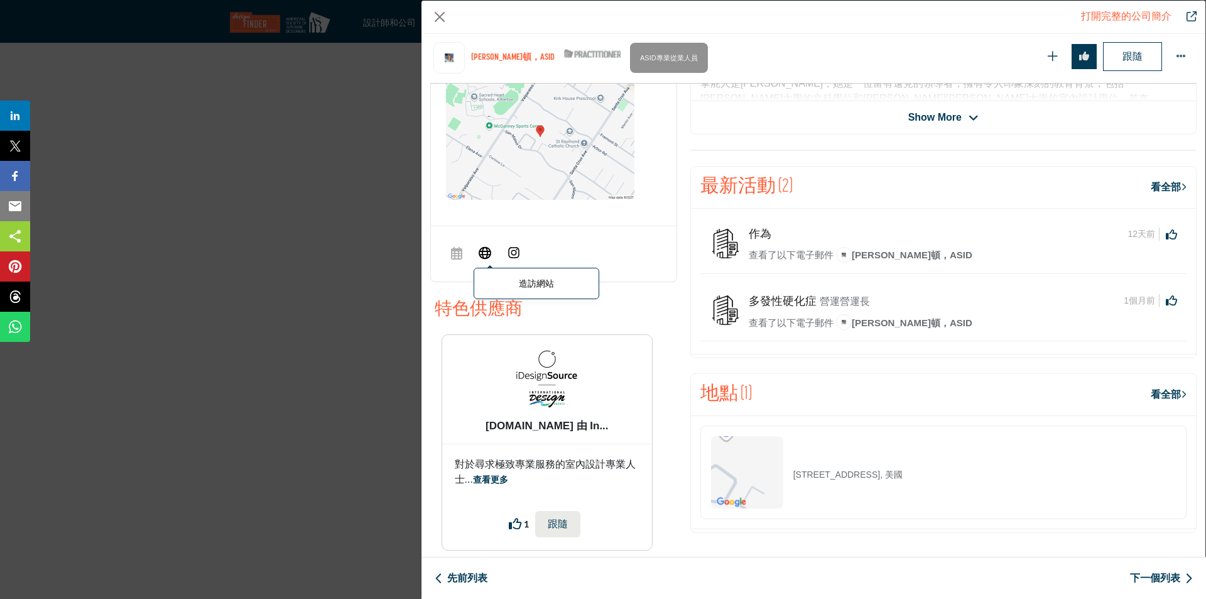
click at [484, 252] on icon "公司資料模型" at bounding box center [485, 251] width 13 height 15
click at [485, 254] on icon "公司資料模型" at bounding box center [485, 251] width 13 height 15
click at [347, 327] on div "打開完整的公司簡介 艾莉森約翰斯頓，ASID ASID 合格從業者，透過驗證工作和經驗來獲得 ASID 頭銜。" at bounding box center [603, 299] width 1206 height 599
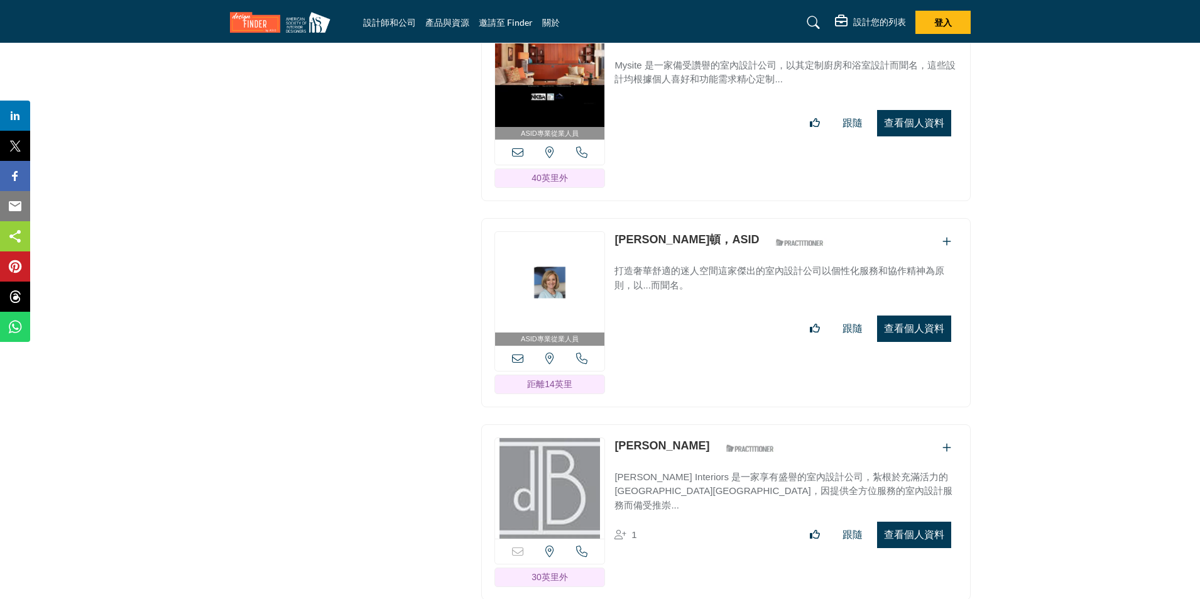
scroll to position [2010, 0]
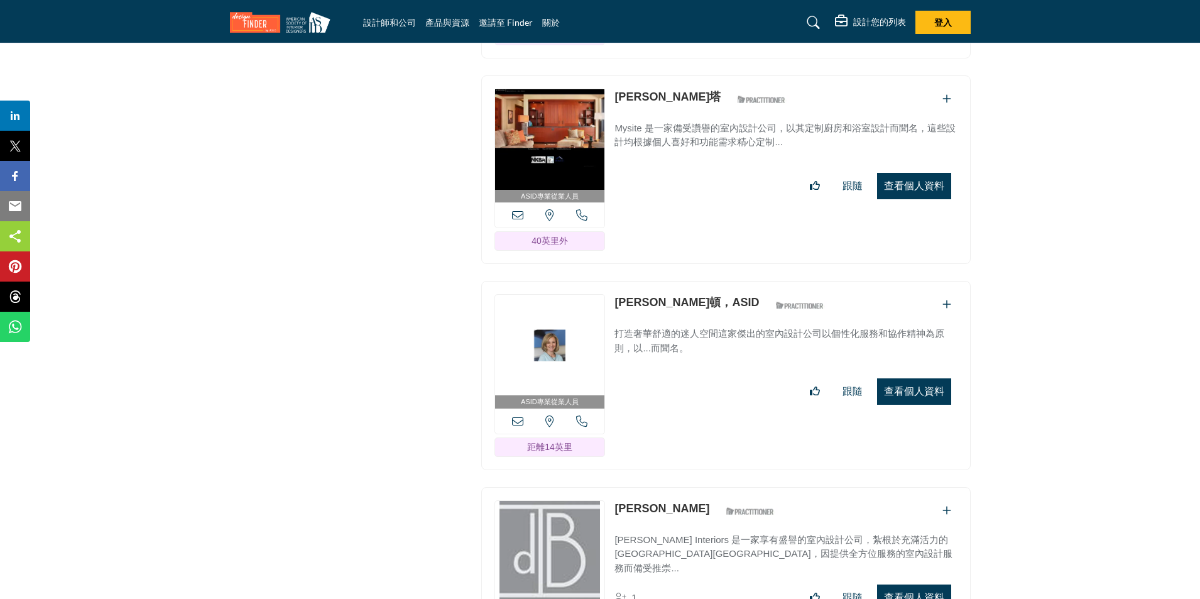
click at [675, 123] on font "Mysite 是一家備受讚譽的室內設計公司，以其定制廚房和浴室設計而聞名，這些設計均根據個人喜好和功能需求精心定制..." at bounding box center [784, 135] width 341 height 25
click at [900, 173] on button "查看個人資料" at bounding box center [914, 186] width 74 height 26
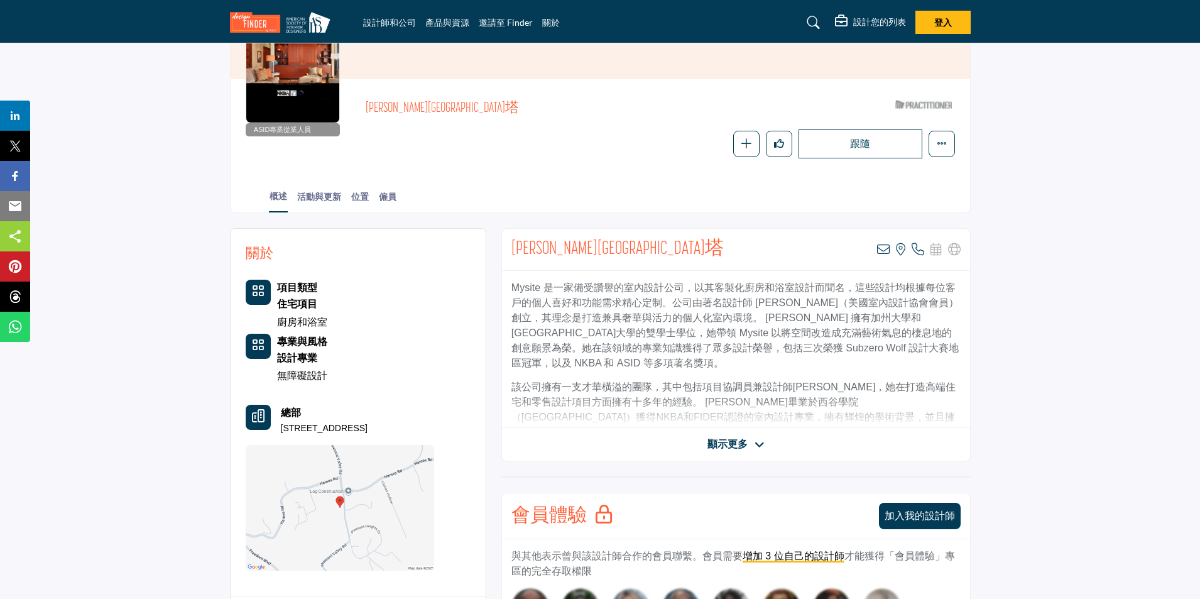
scroll to position [251, 0]
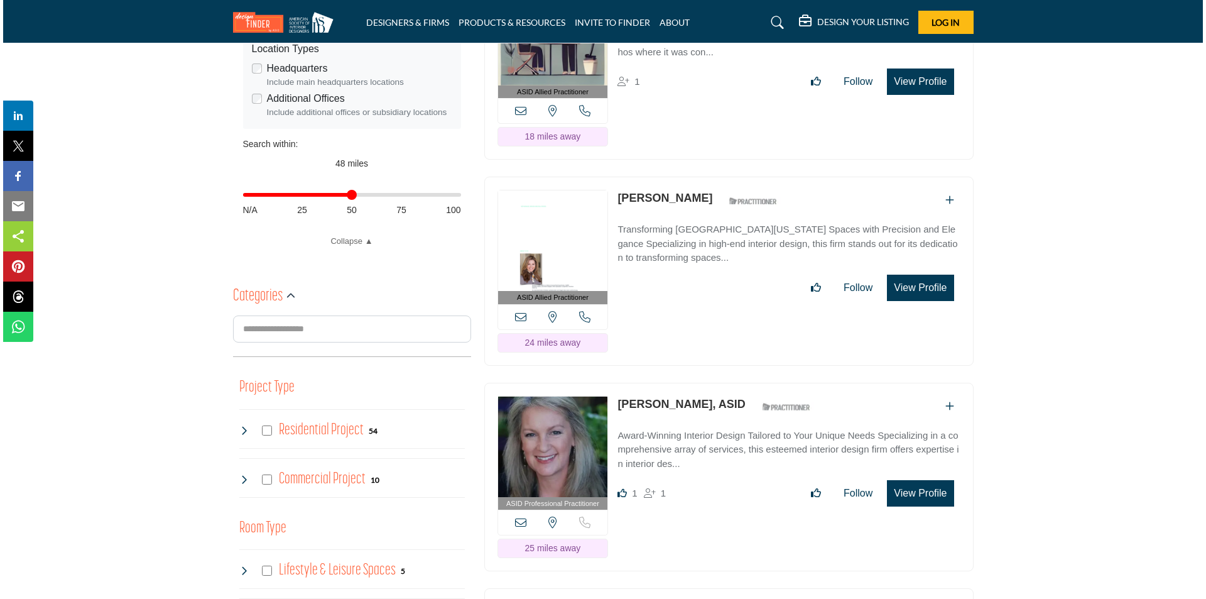
scroll to position [314, 0]
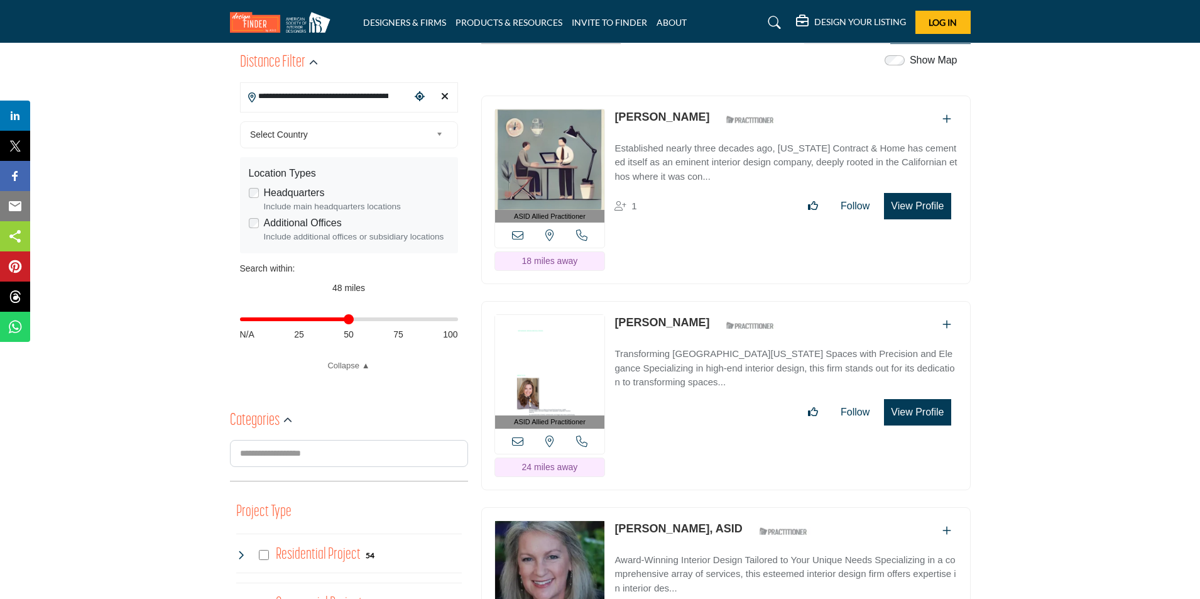
click at [907, 219] on button "View Profile" at bounding box center [917, 206] width 67 height 26
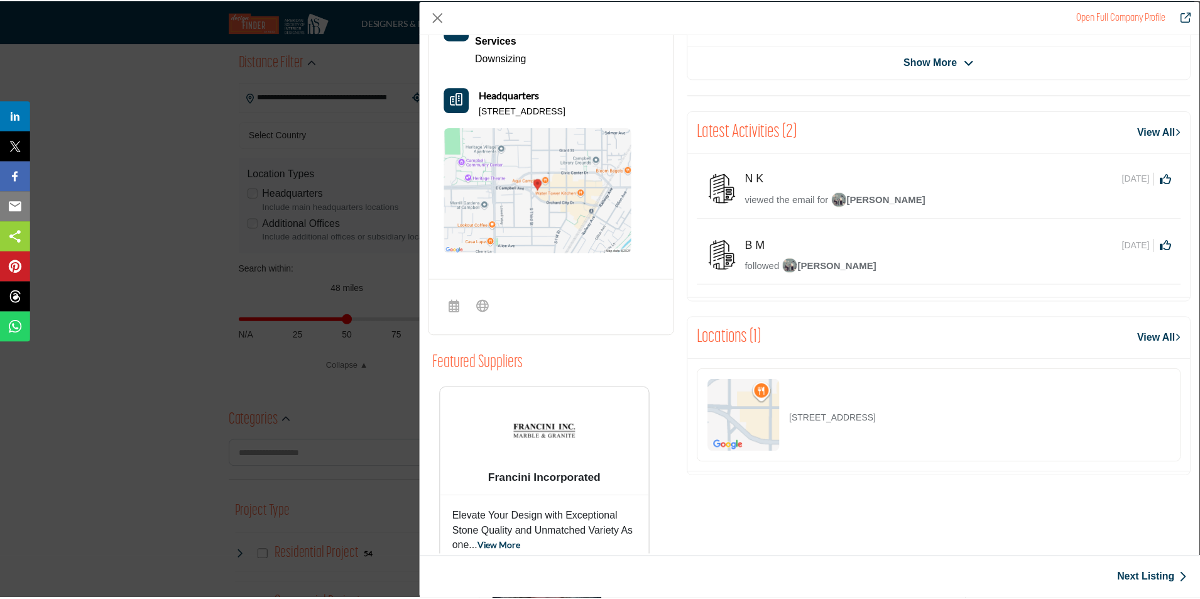
scroll to position [200, 0]
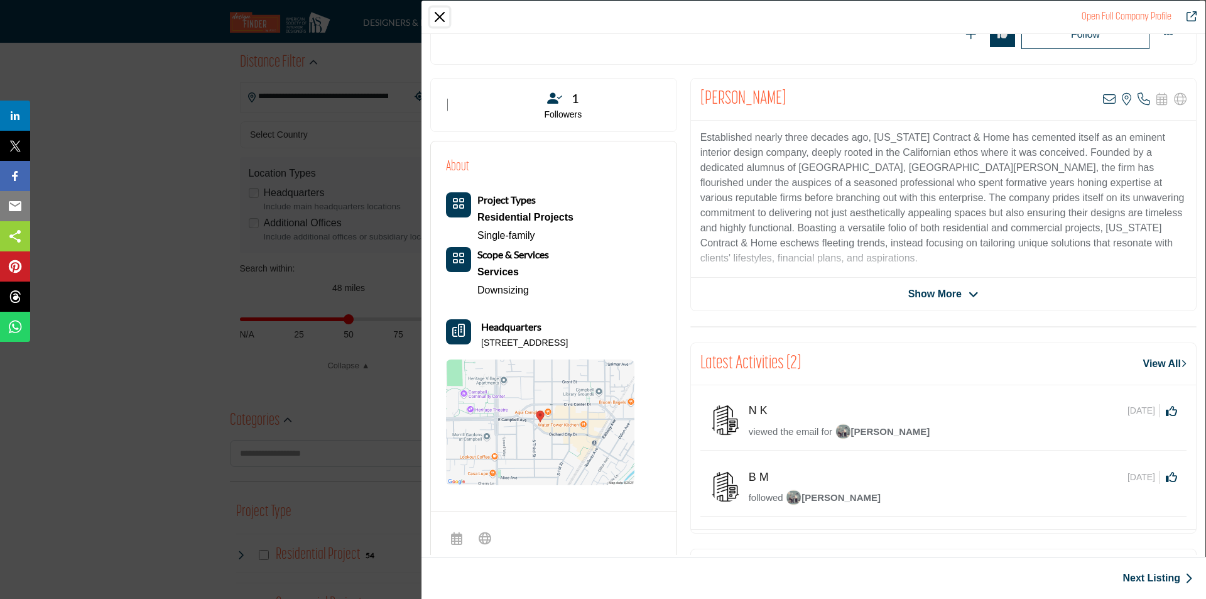
click at [440, 24] on button "Close" at bounding box center [439, 17] width 19 height 19
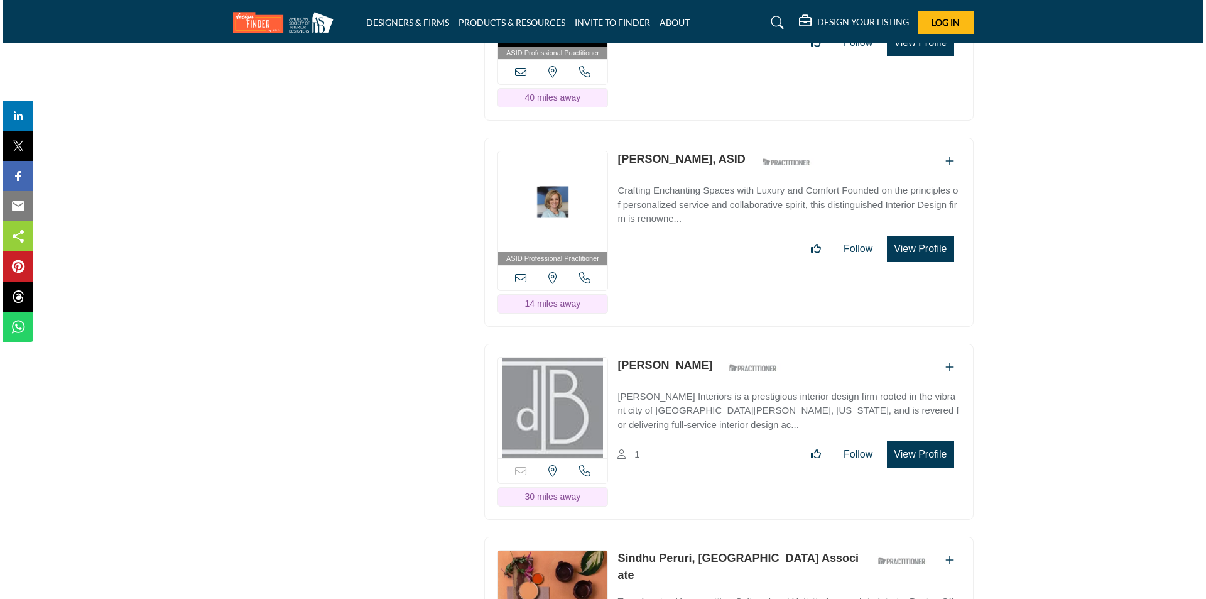
scroll to position [2199, 0]
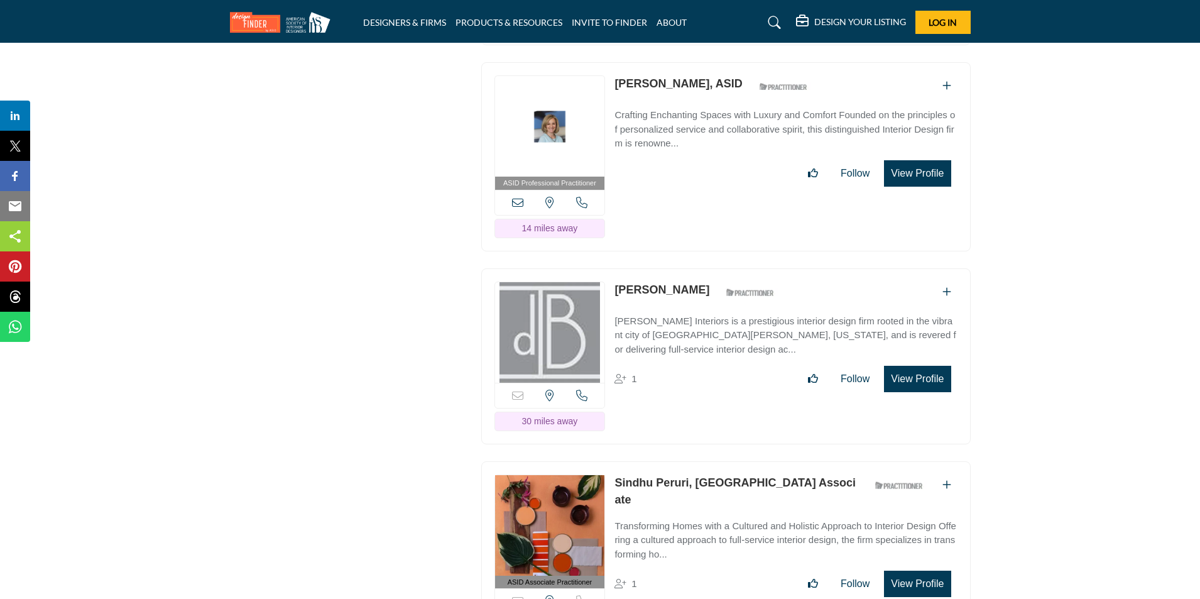
click at [933, 392] on button "View Profile" at bounding box center [917, 379] width 67 height 26
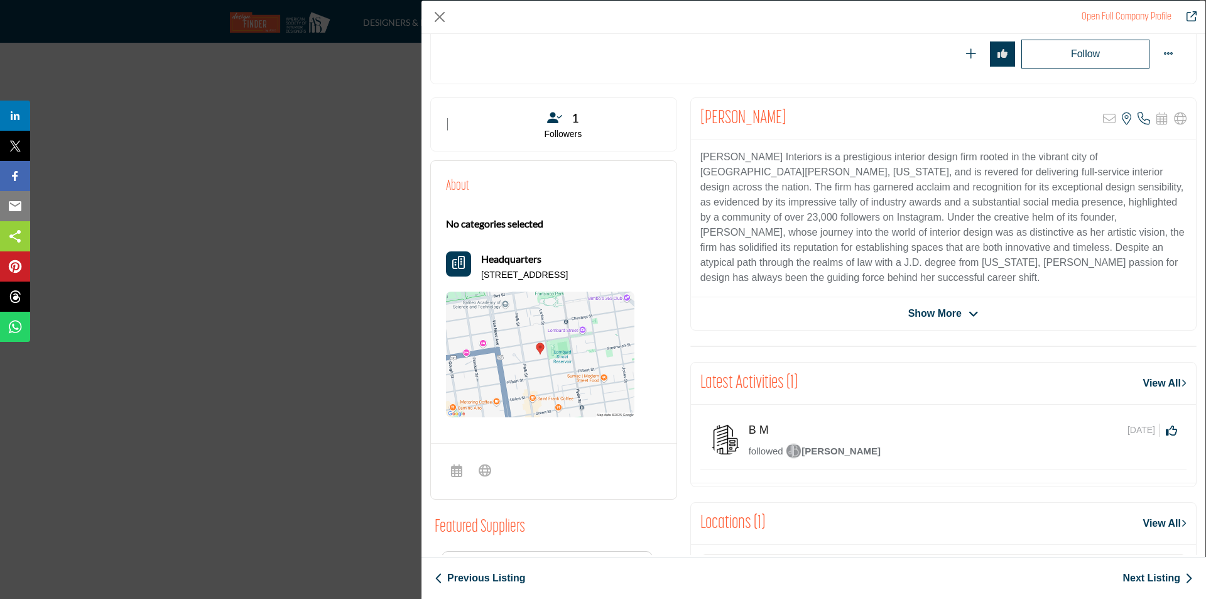
scroll to position [188, 0]
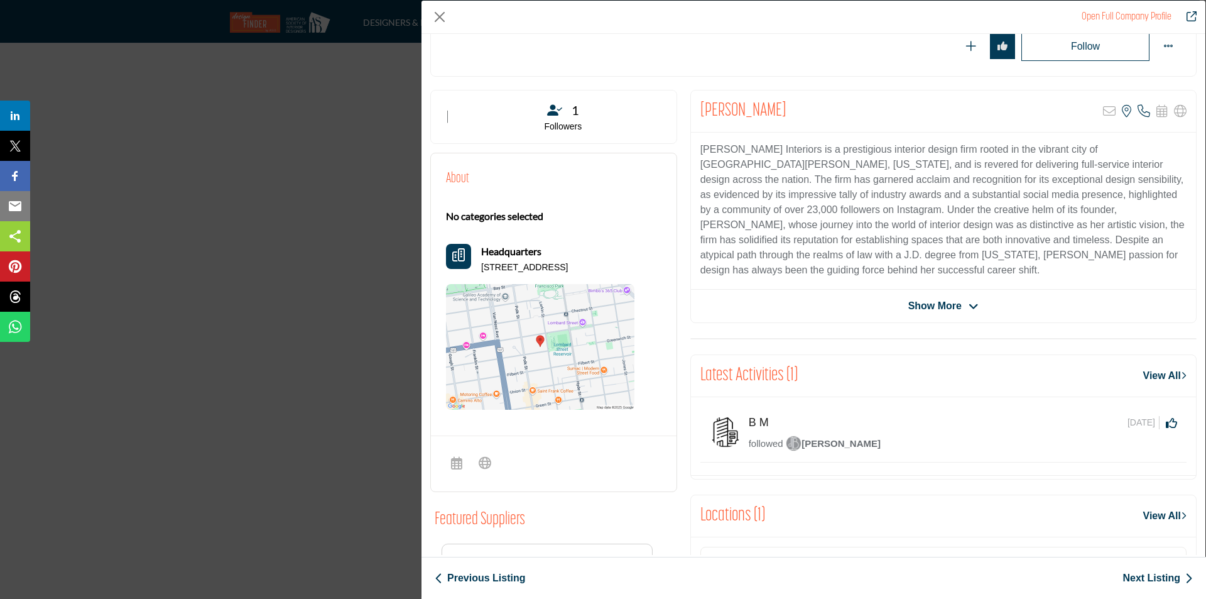
click at [969, 308] on icon "Company Data Modal" at bounding box center [974, 306] width 10 height 11
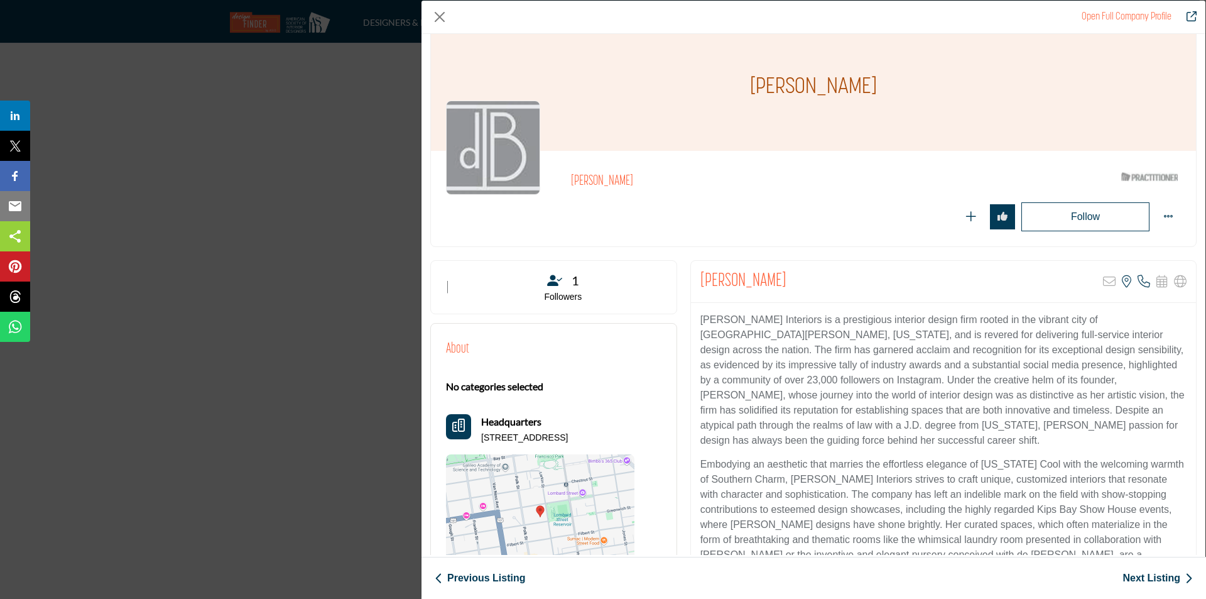
scroll to position [0, 0]
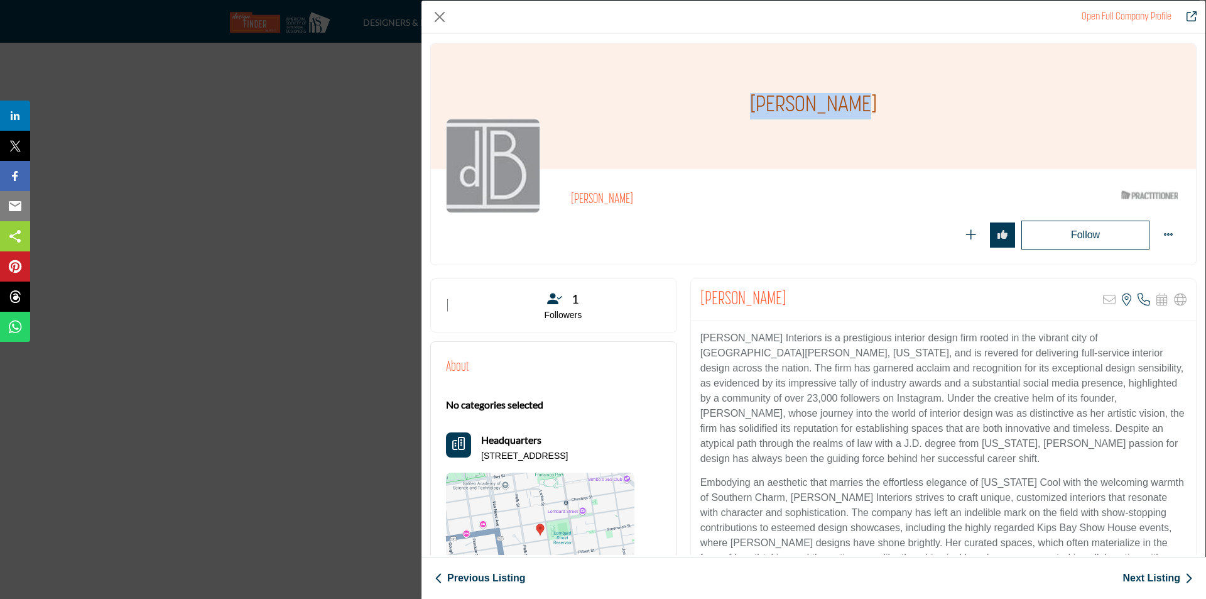
drag, startPoint x: 756, startPoint y: 105, endPoint x: 866, endPoint y: 102, distance: 110.6
click at [866, 102] on div "[PERSON_NAME]" at bounding box center [813, 106] width 765 height 126
copy h1 "[PERSON_NAME]"
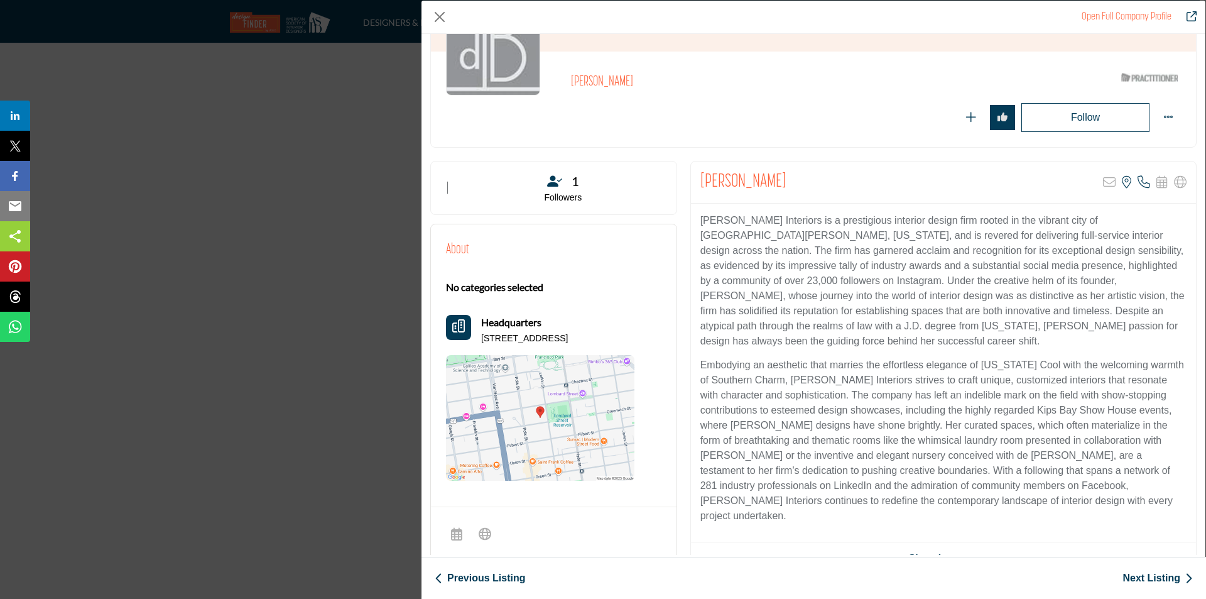
scroll to position [126, 0]
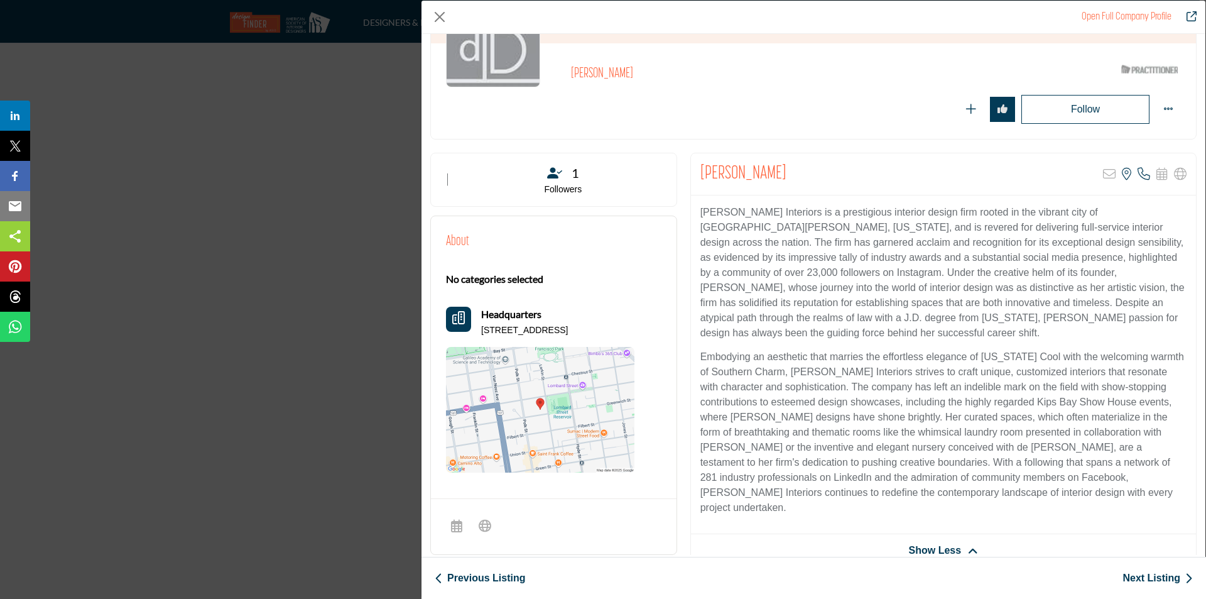
drag, startPoint x: 481, startPoint y: 332, endPoint x: 631, endPoint y: 333, distance: 150.1
click at [631, 333] on div "Headquarters 1326 Greenwich St, 94109-1519, USA" at bounding box center [540, 322] width 188 height 30
copy p "[STREET_ADDRESS]"
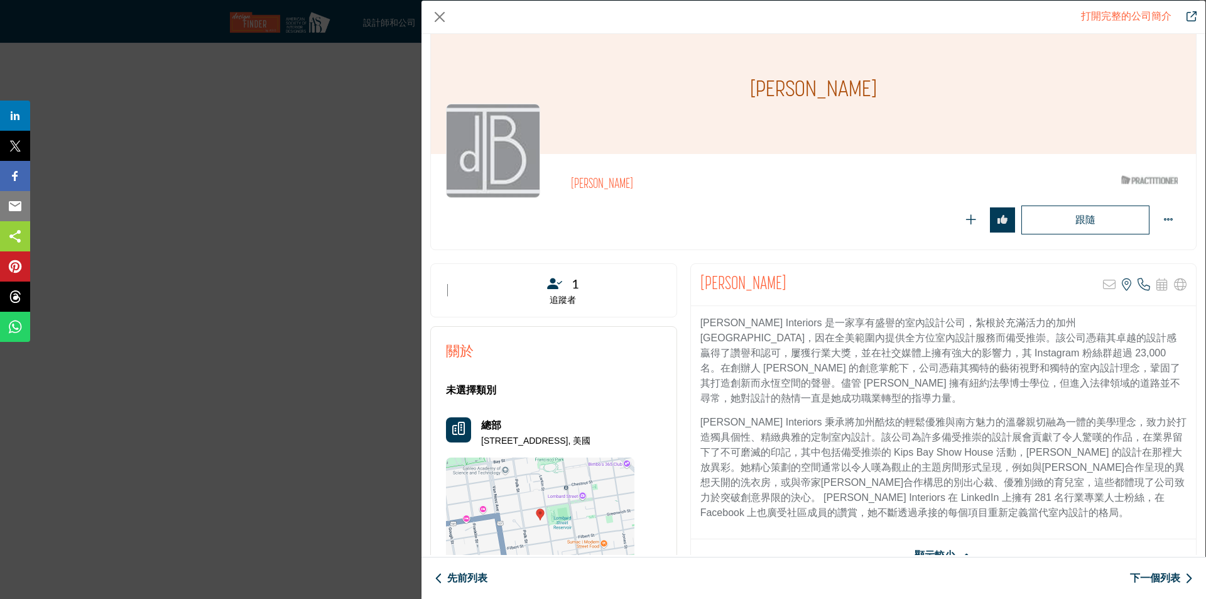
scroll to position [188, 0]
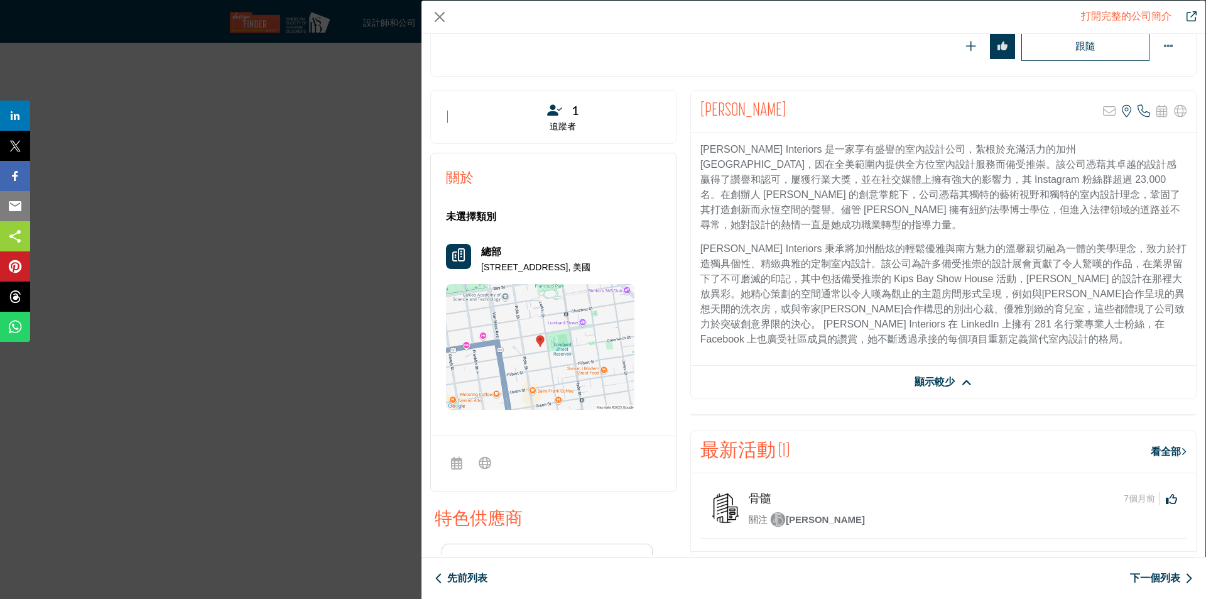
click at [943, 390] on div "迪娜·班德曼 抱歉，但此列表屬於訂閱計劃，不允許用戶透過電子郵件聯繫他們 查看此房源的位置 索書號" at bounding box center [943, 244] width 506 height 309
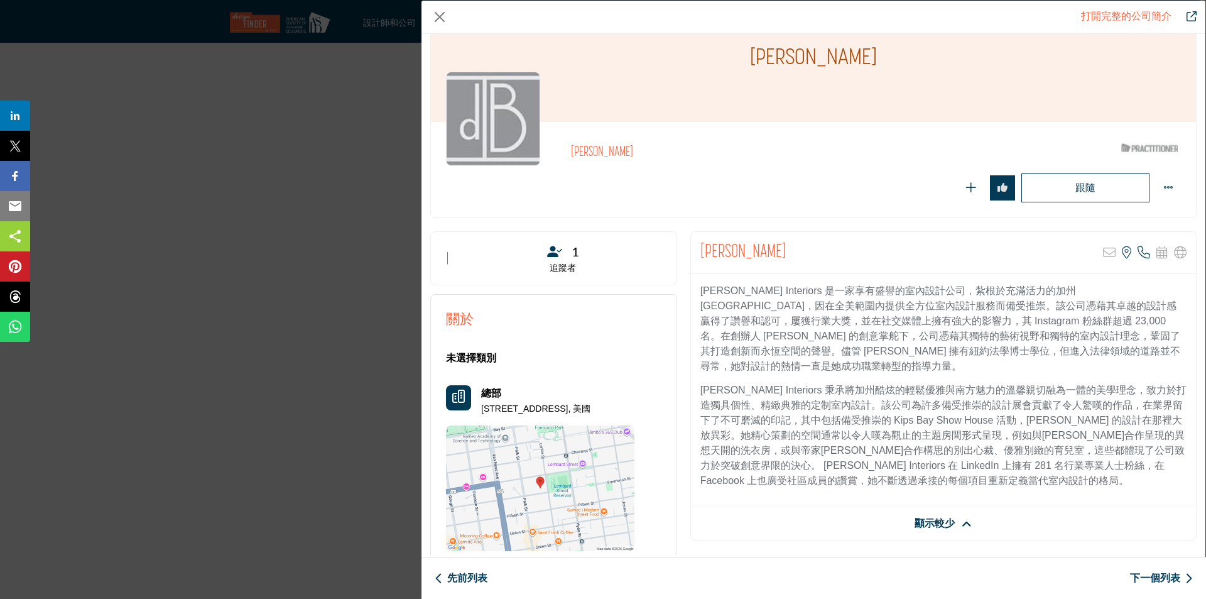
scroll to position [0, 0]
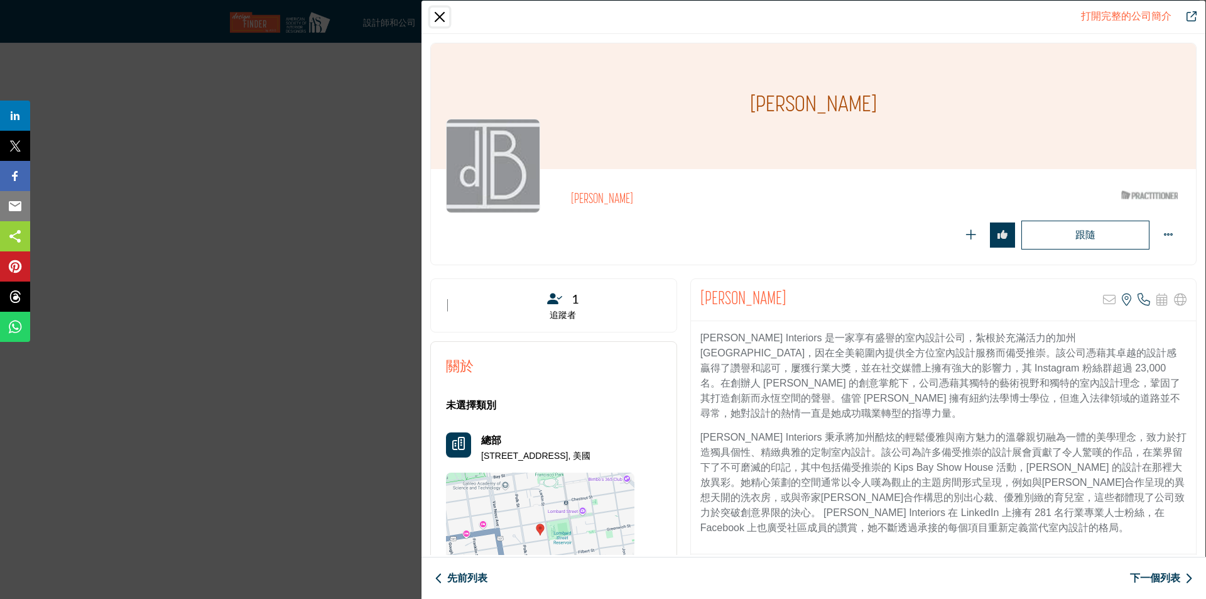
click at [440, 20] on button "關閉" at bounding box center [439, 17] width 19 height 19
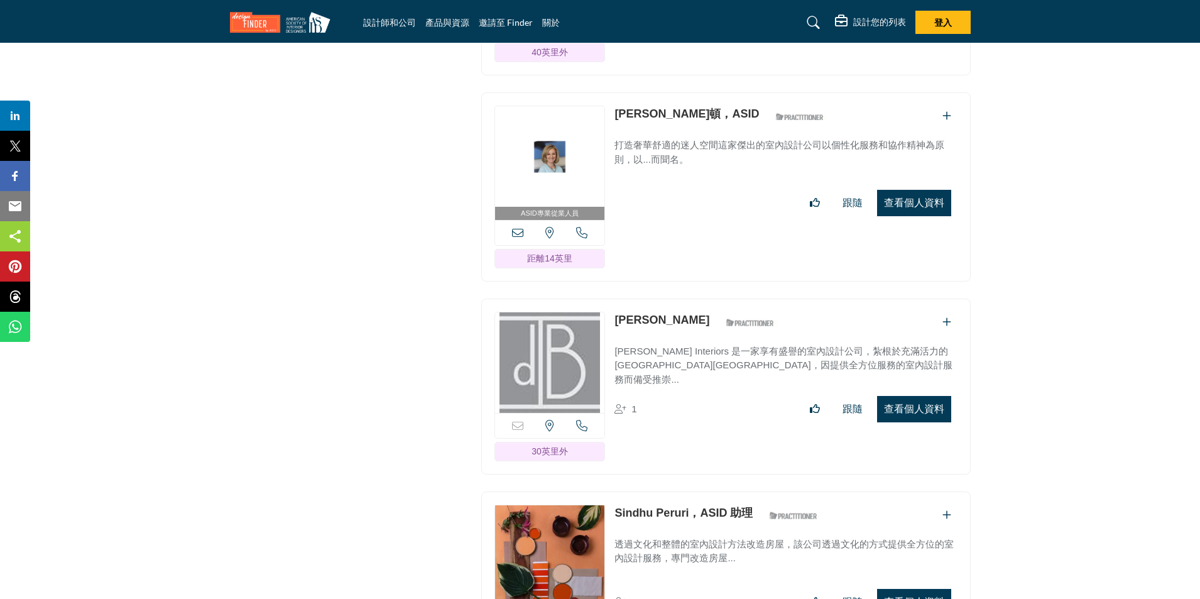
click at [897, 405] on font "查看個人資料" at bounding box center [914, 408] width 60 height 11
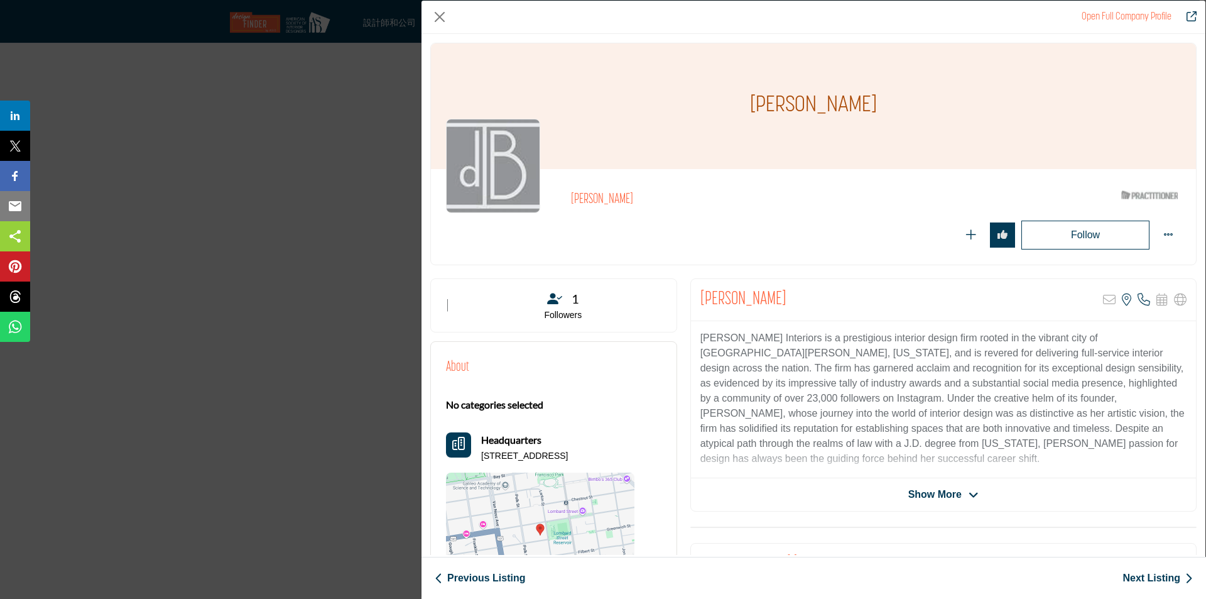
click at [1100, 19] on link "Open Full Company Profile" at bounding box center [1127, 17] width 90 height 10
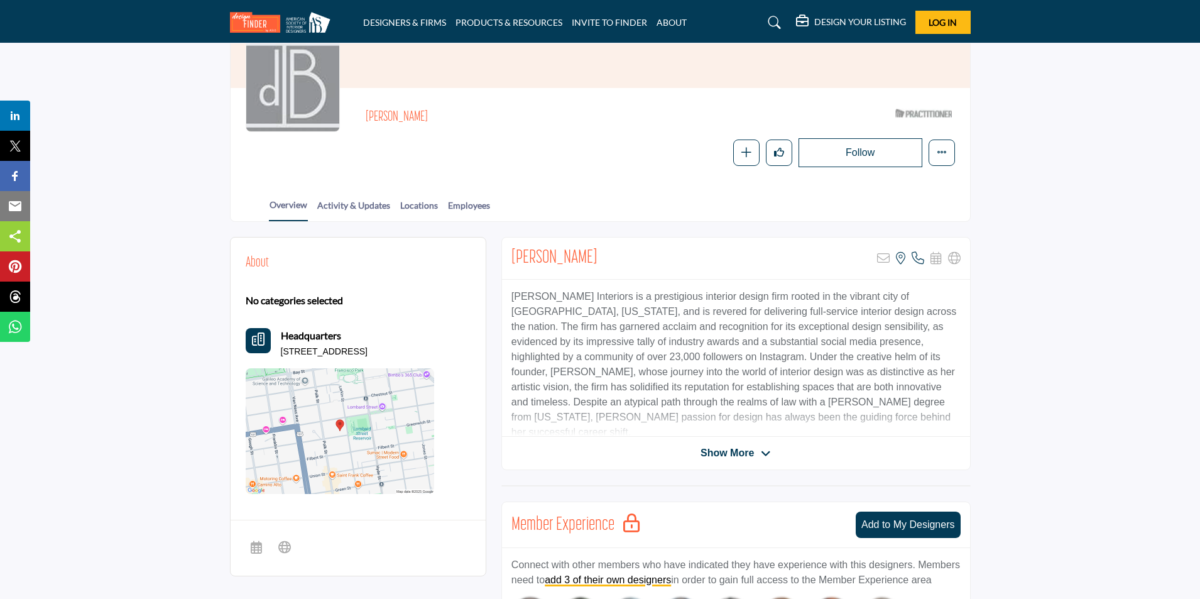
scroll to position [188, 0]
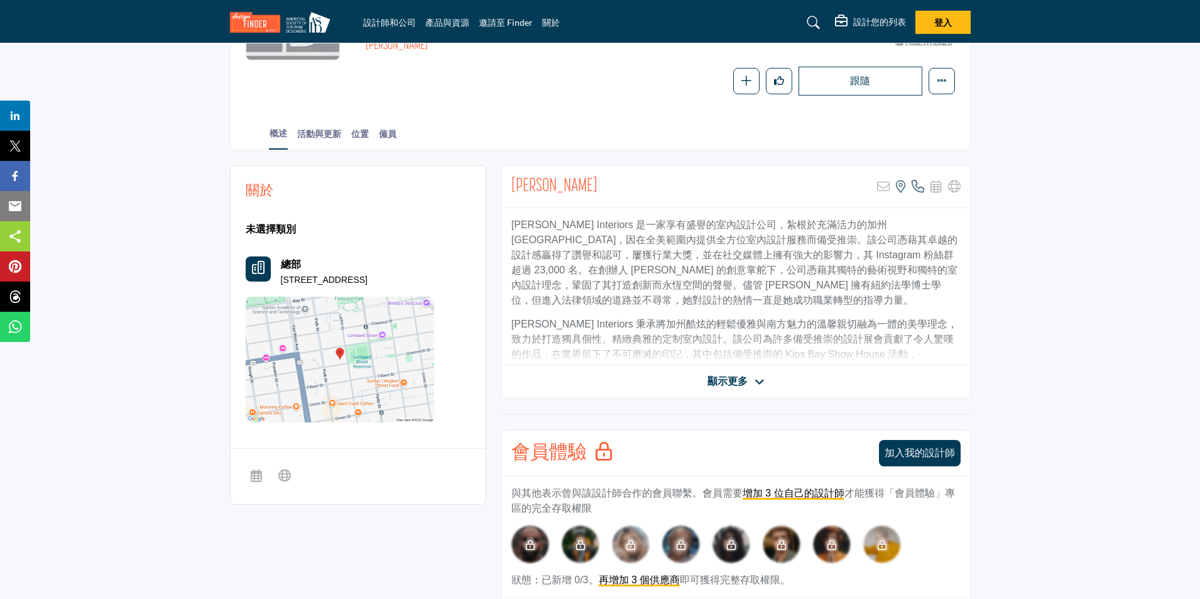
click at [715, 388] on span "顯示更多" at bounding box center [727, 381] width 40 height 15
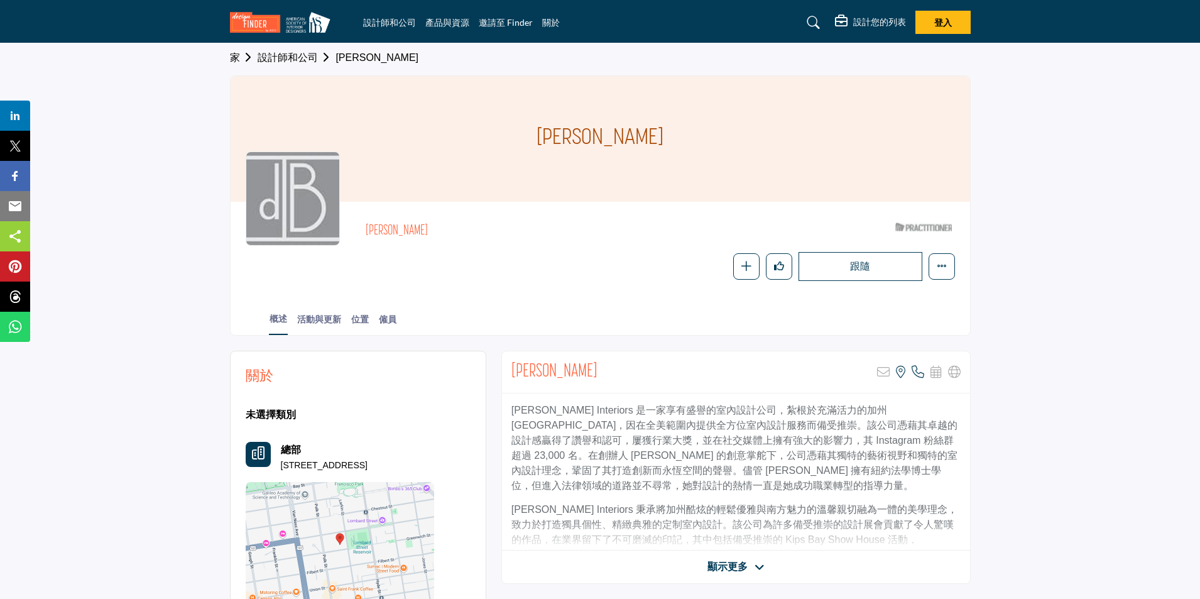
scroll to position [0, 0]
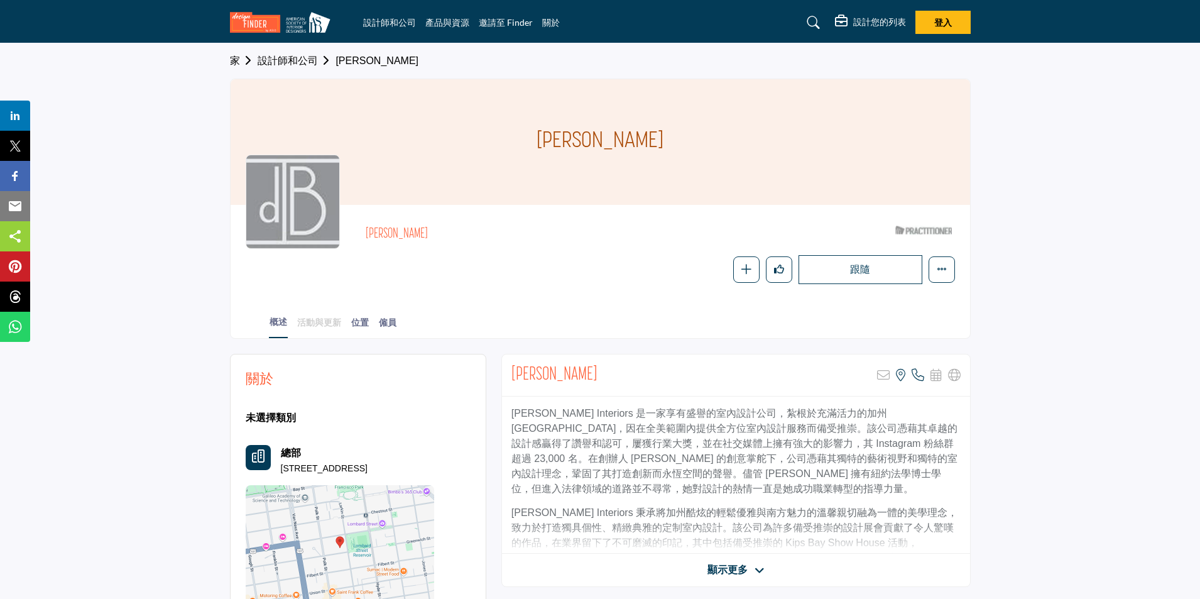
click at [329, 327] on font "活動與更新" at bounding box center [319, 322] width 44 height 11
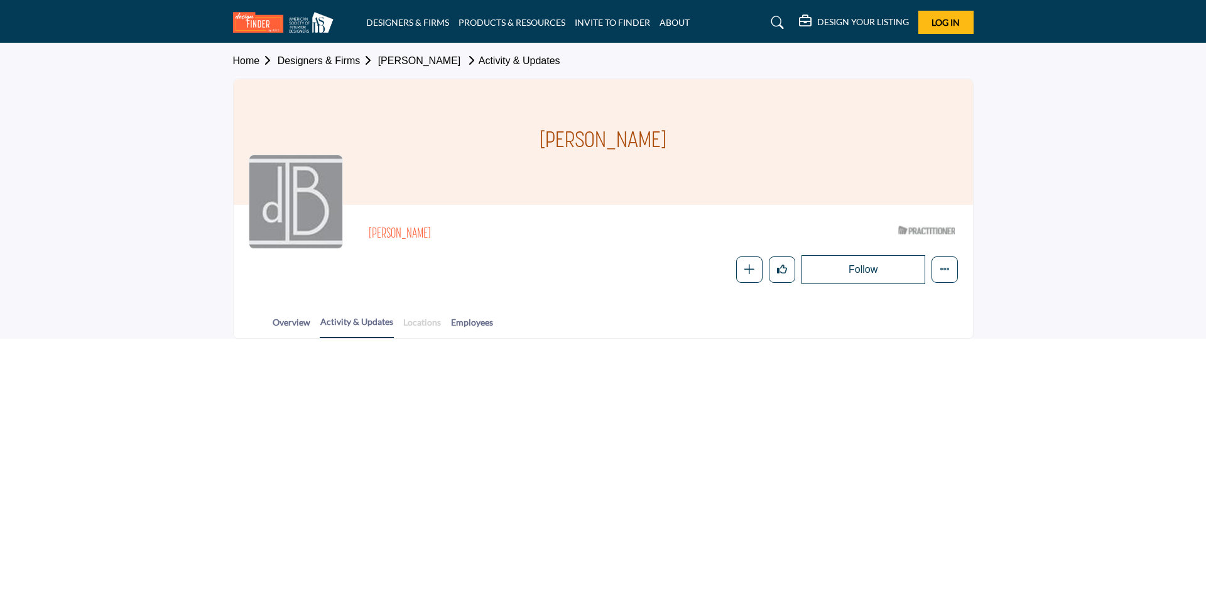
click at [434, 332] on link "Locations" at bounding box center [422, 326] width 39 height 22
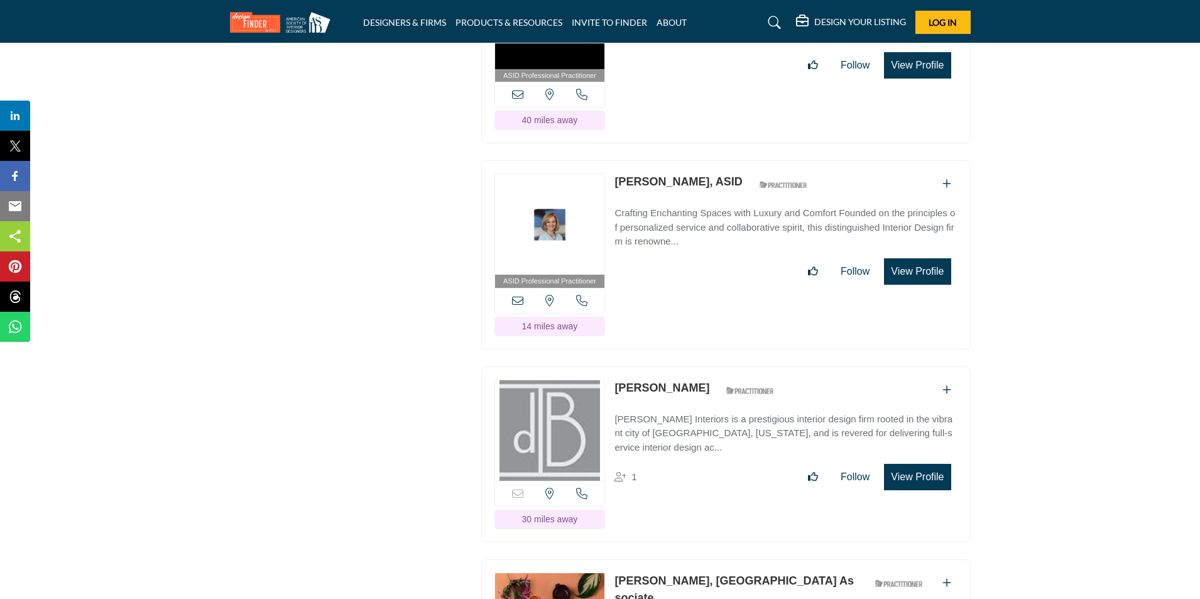
scroll to position [2262, 0]
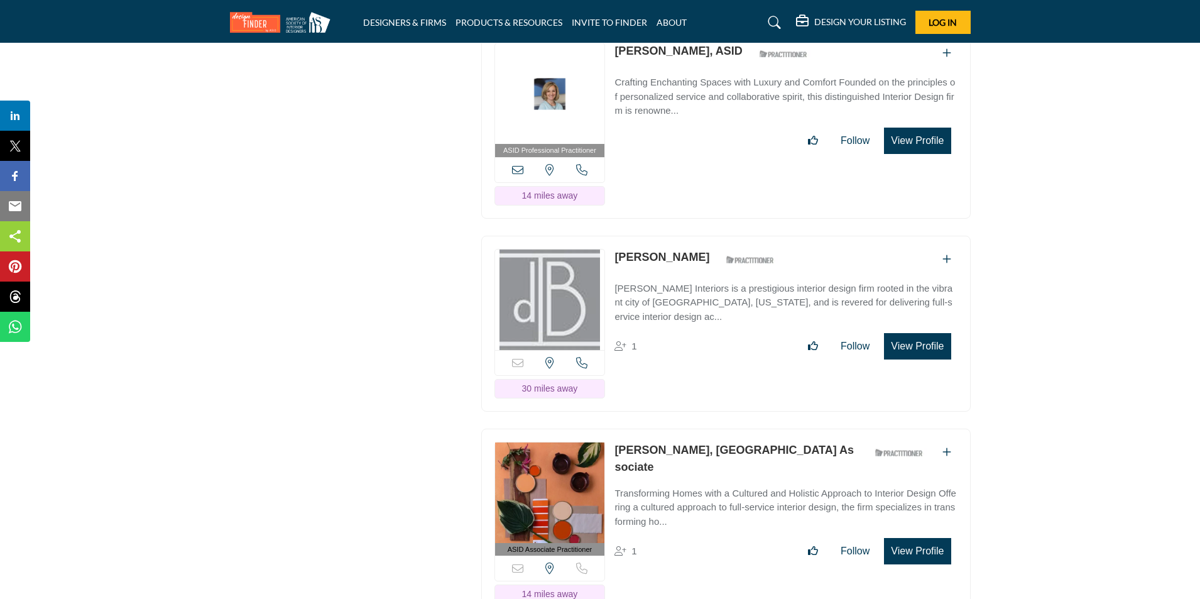
click at [526, 162] on div "View the location of this listing Call Number" at bounding box center [550, 169] width 110 height 25
click at [521, 165] on icon at bounding box center [517, 169] width 11 height 11
click at [514, 164] on icon at bounding box center [517, 169] width 11 height 11
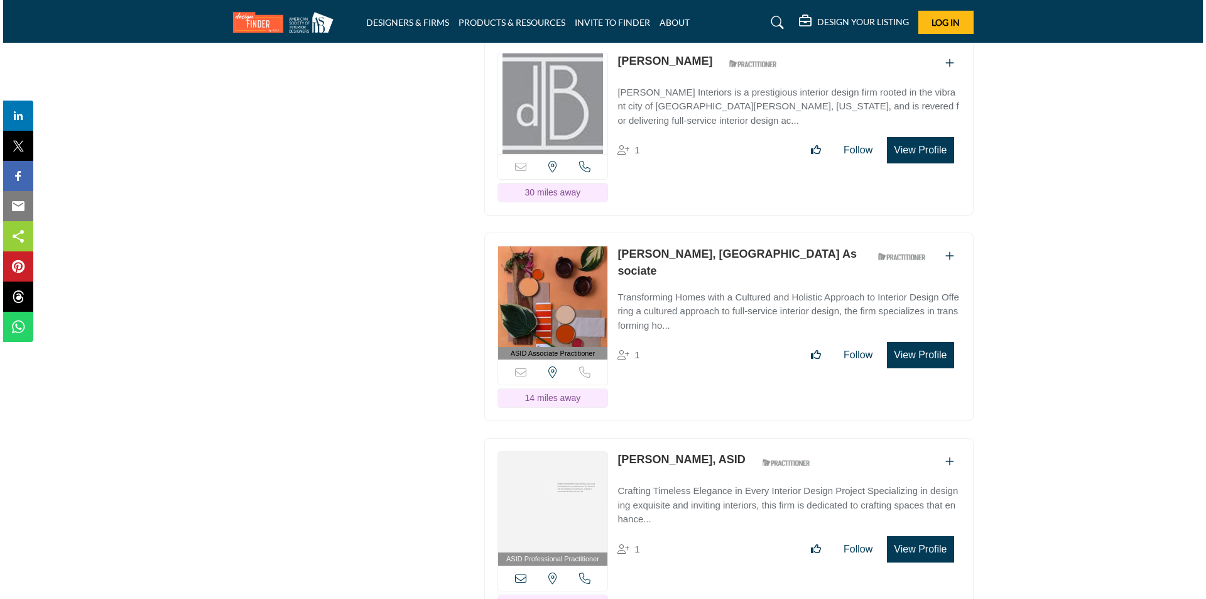
scroll to position [2450, 0]
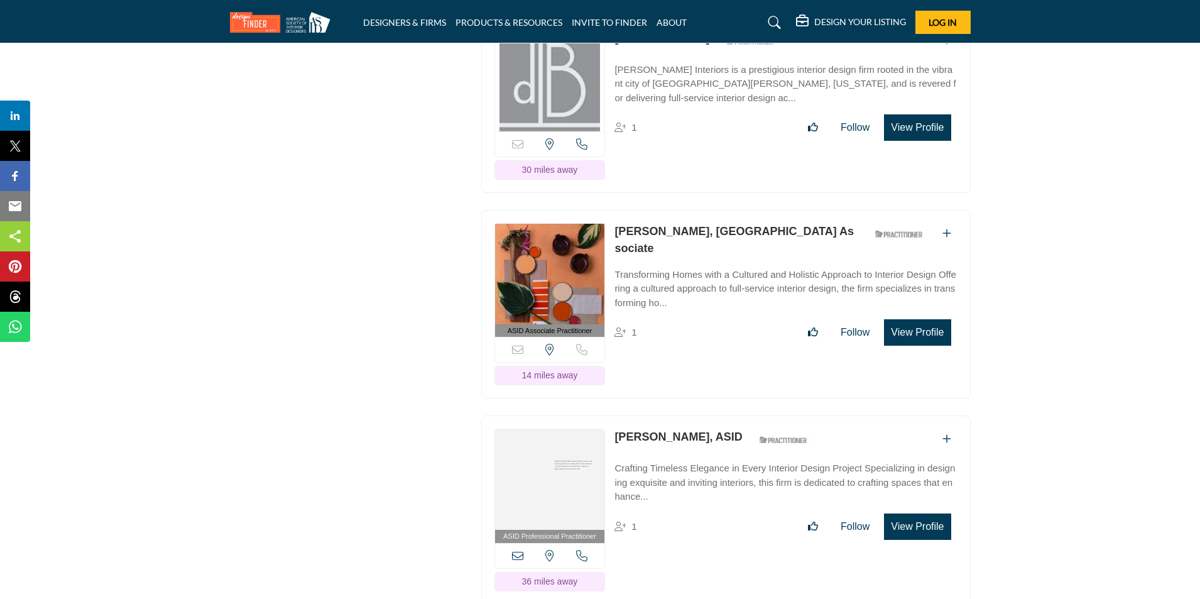
click at [914, 343] on button "View Profile" at bounding box center [917, 332] width 67 height 26
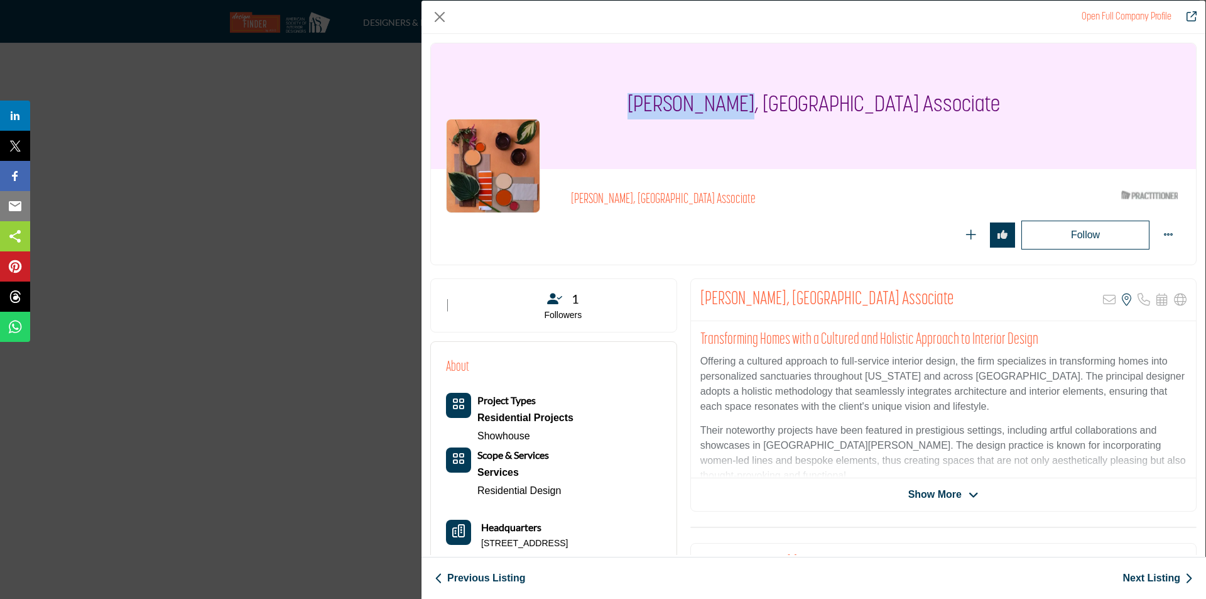
drag, startPoint x: 698, startPoint y: 106, endPoint x: 802, endPoint y: 107, distance: 103.7
click at [802, 107] on h1 "[PERSON_NAME], [GEOGRAPHIC_DATA] Associate" at bounding box center [814, 106] width 373 height 126
copy h1 "Sindhu Peruri"
drag, startPoint x: 469, startPoint y: 489, endPoint x: 564, endPoint y: 493, distance: 94.9
click at [564, 493] on div "Project Types Residential Projects Showhouse Scope & Services Services Resident…" at bounding box center [510, 446] width 128 height 107
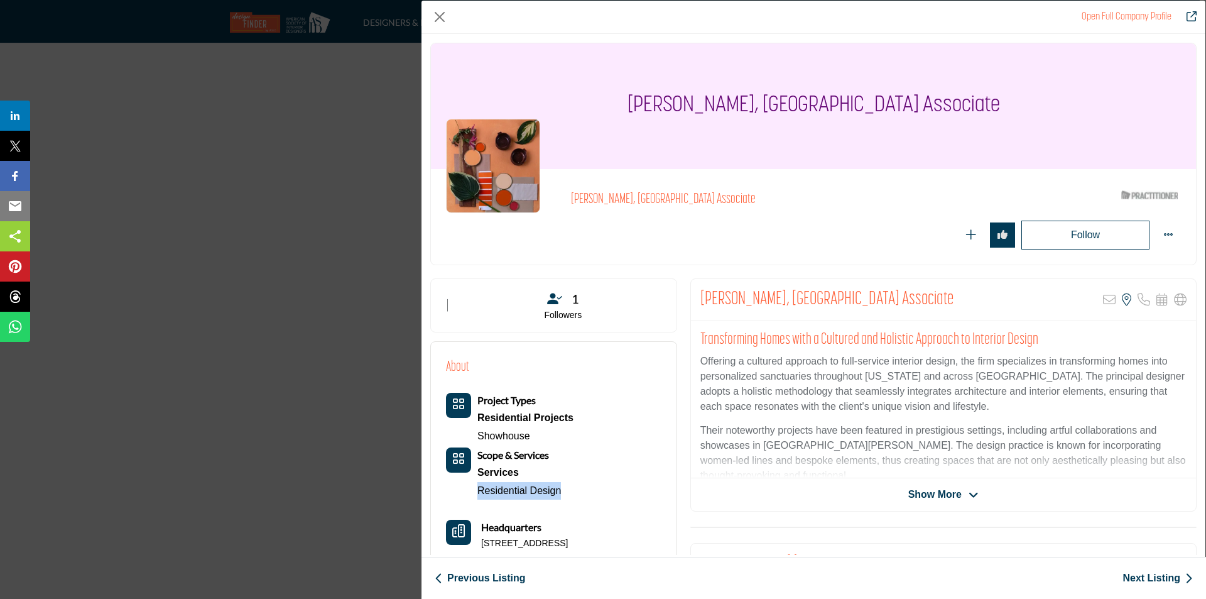
copy link "Residential Design"
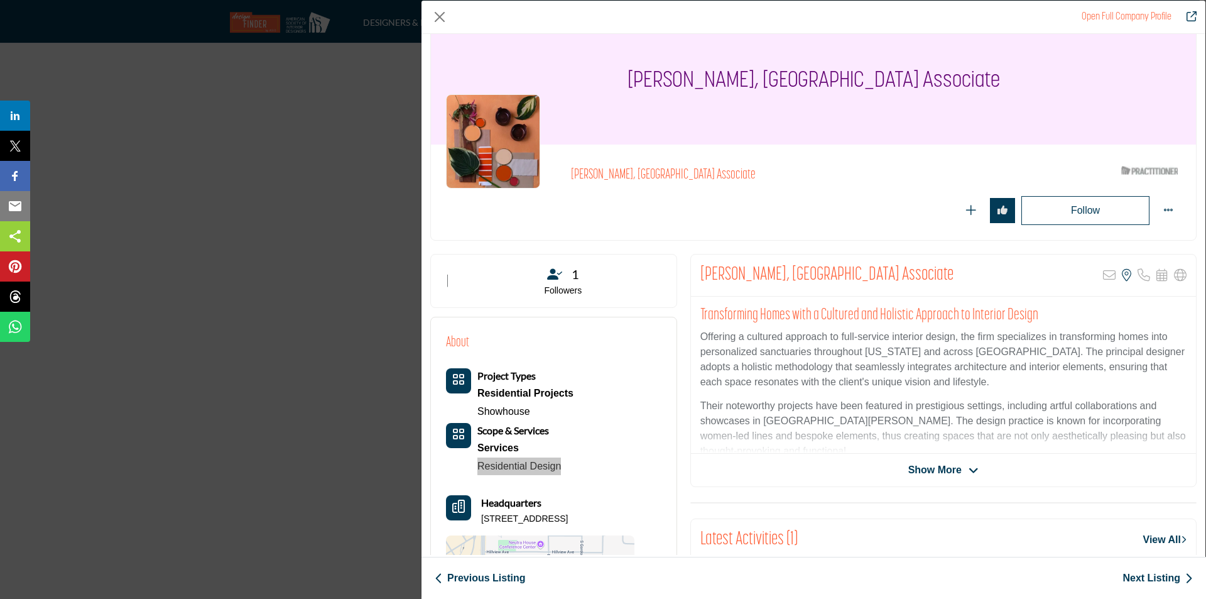
scroll to position [63, 0]
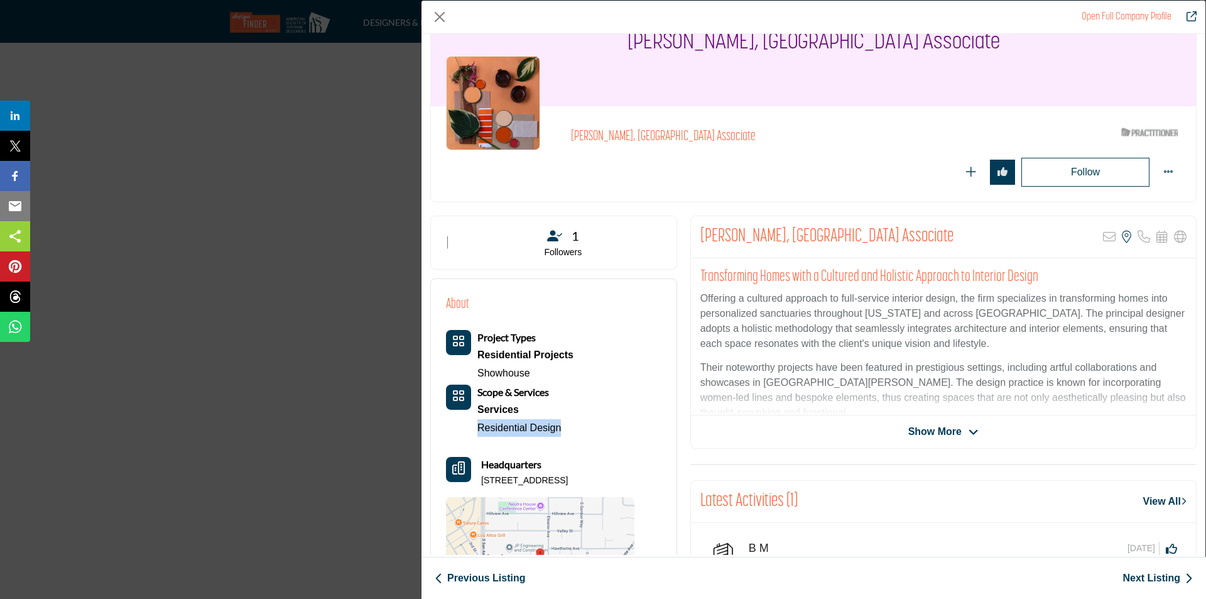
drag, startPoint x: 481, startPoint y: 480, endPoint x: 622, endPoint y: 474, distance: 140.8
click at [622, 474] on div "Headquarters 174 Pepper Dr, 94022-3716, USA" at bounding box center [540, 472] width 188 height 30
copy p "174 Pepper Dr, 94022-3716, USA"
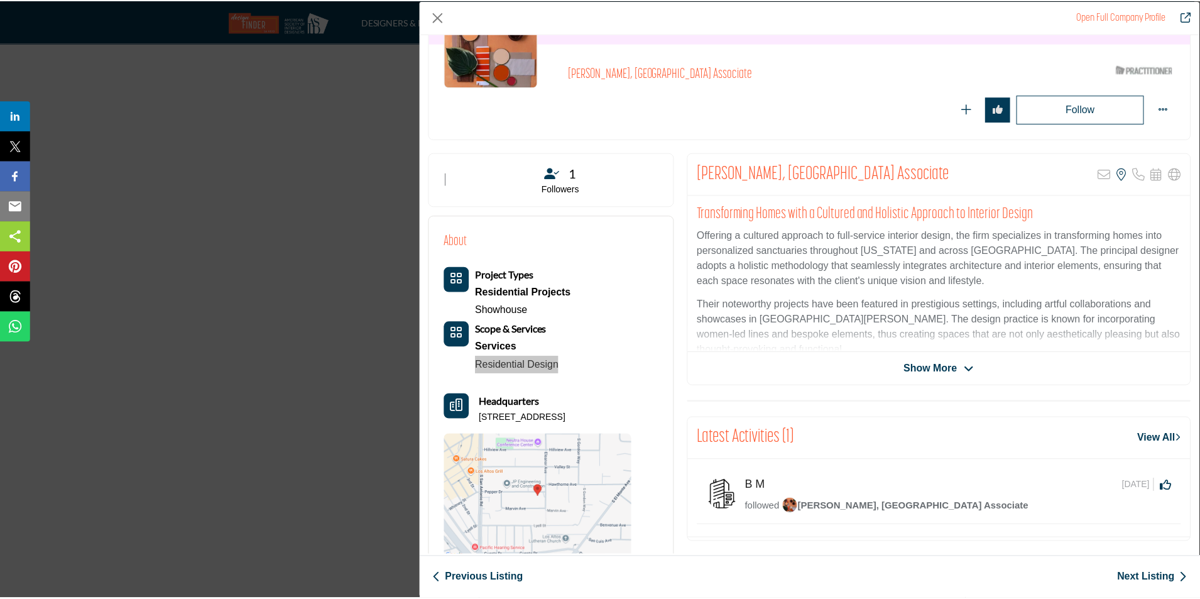
scroll to position [0, 0]
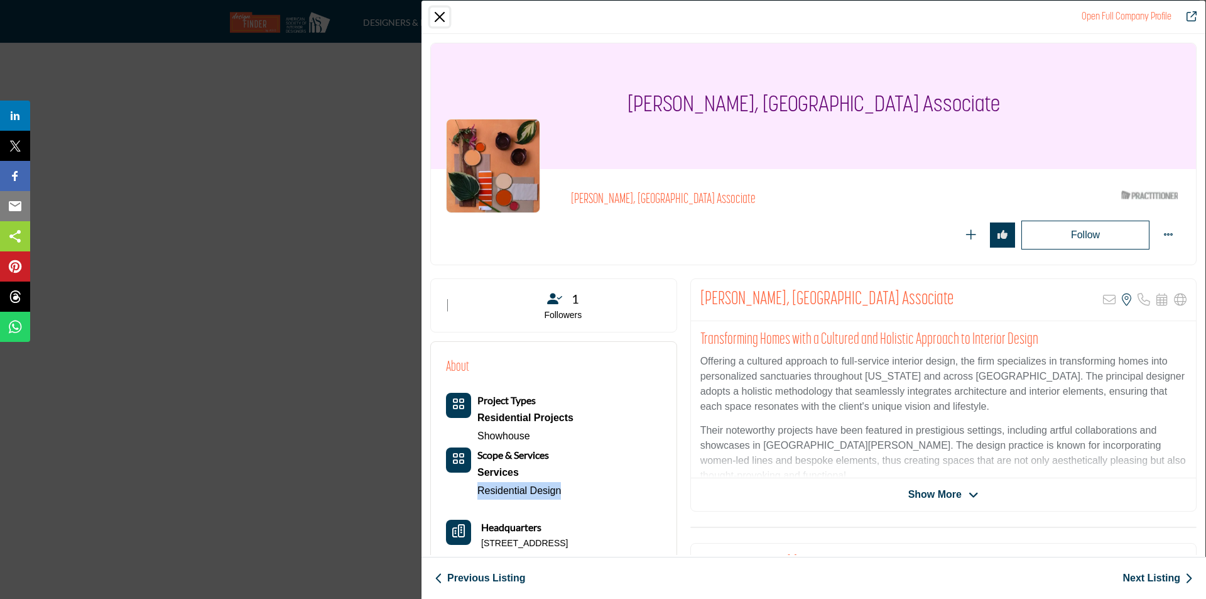
click at [439, 14] on button "Close" at bounding box center [439, 17] width 19 height 19
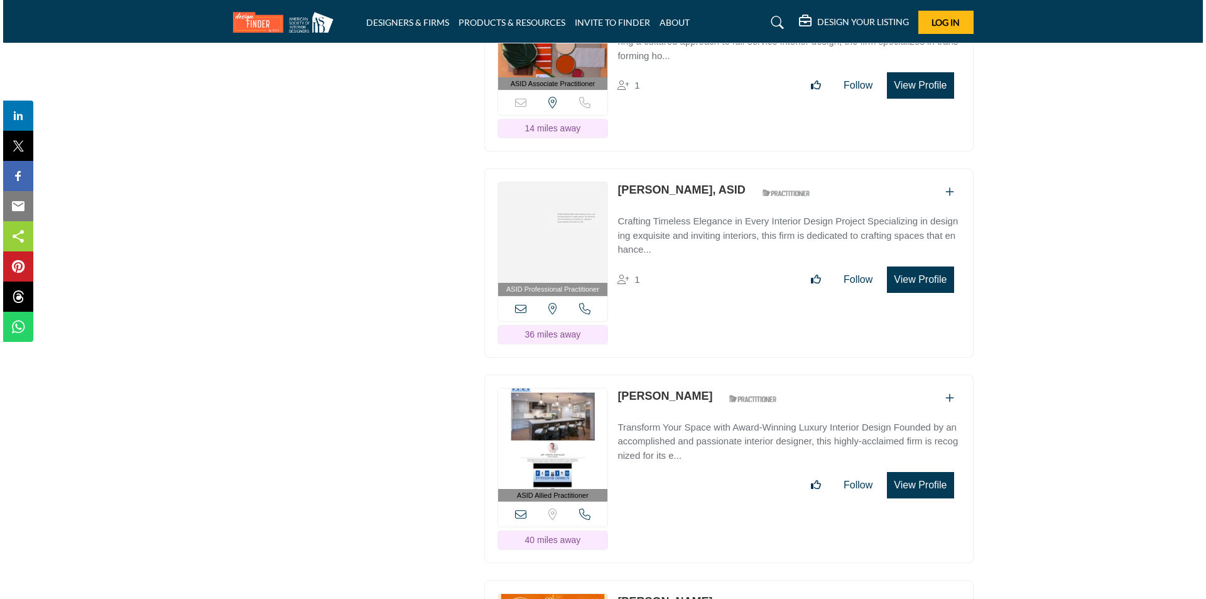
scroll to position [2701, 0]
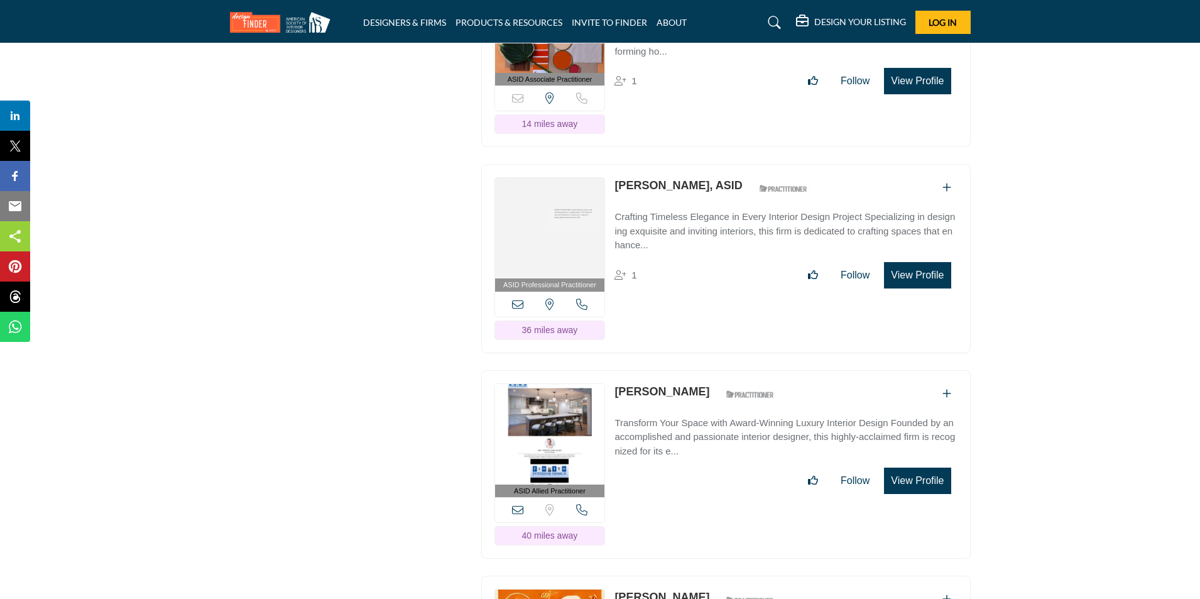
click at [895, 288] on button "View Profile" at bounding box center [917, 275] width 67 height 26
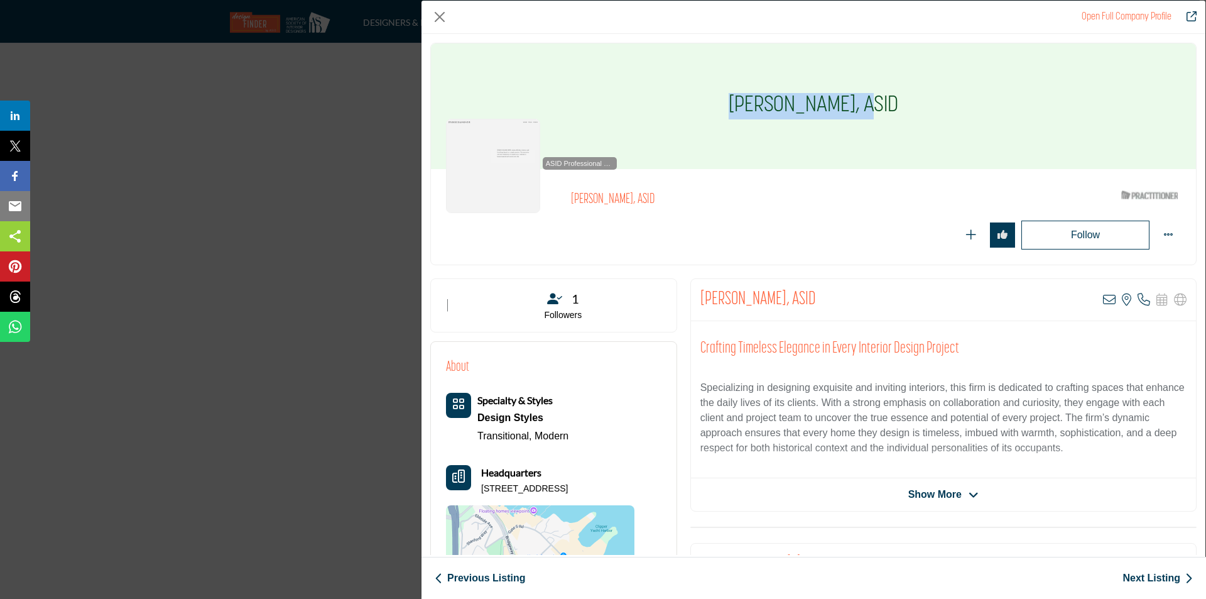
drag, startPoint x: 721, startPoint y: 102, endPoint x: 850, endPoint y: 104, distance: 129.4
click at [850, 104] on div "Christopher Weir, ASID" at bounding box center [813, 106] width 765 height 126
copy h1 "Christopher Weir"
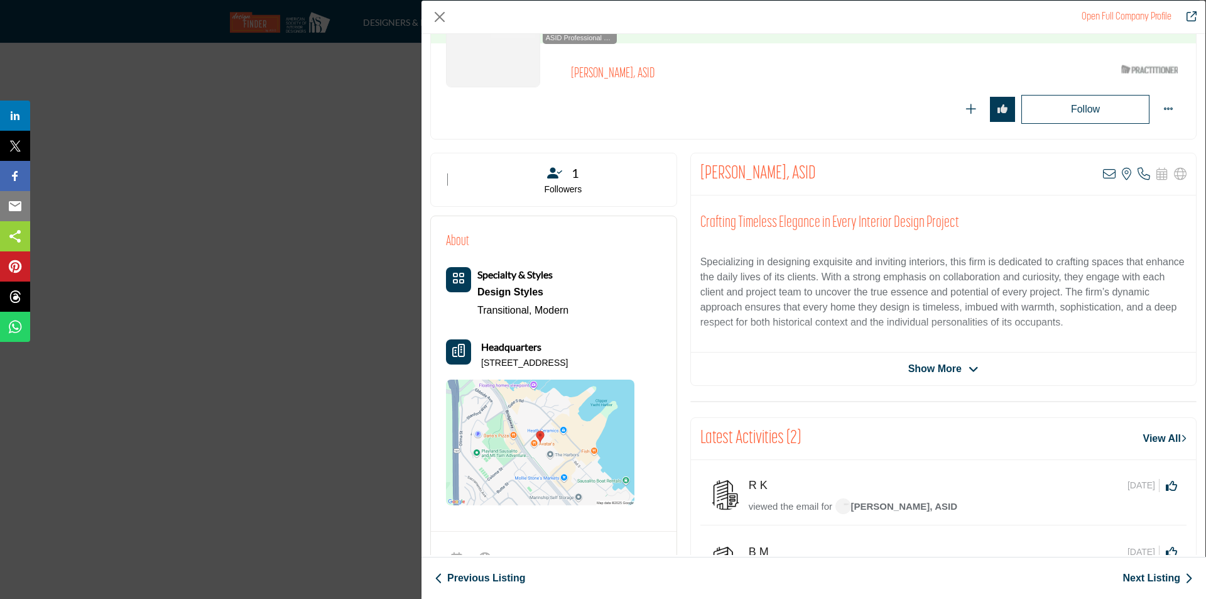
drag, startPoint x: 482, startPoint y: 363, endPoint x: 616, endPoint y: 360, distance: 133.8
click at [616, 360] on div "Headquarters 451 Coloma St, 94965-2827, USA" at bounding box center [540, 354] width 188 height 30
copy p "451 Coloma St, 94965-2827, USA"
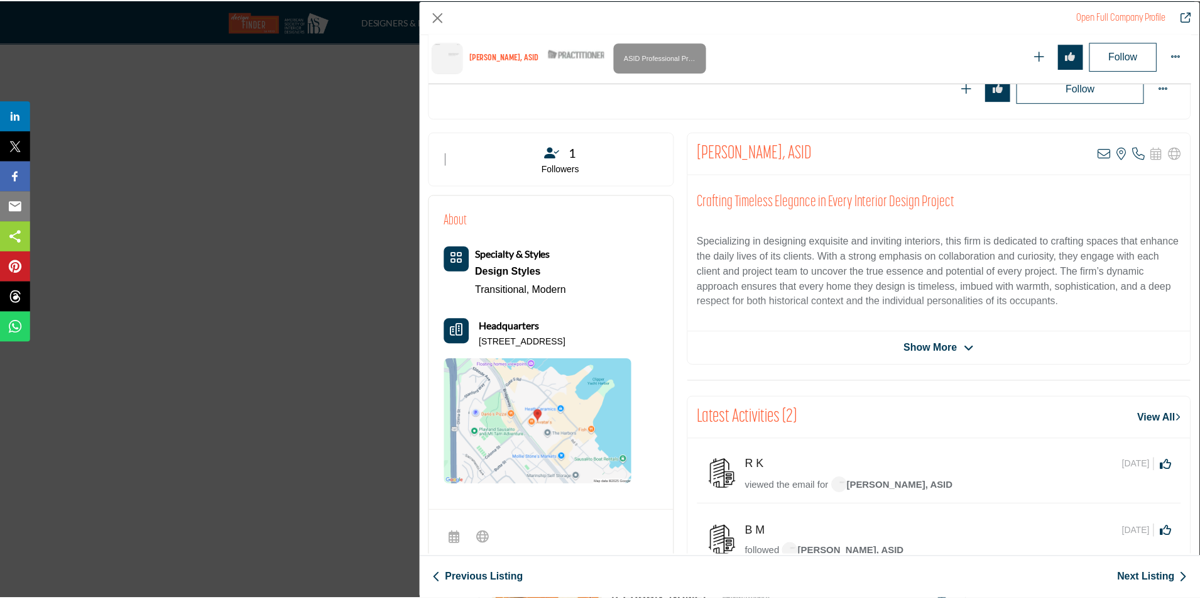
scroll to position [0, 0]
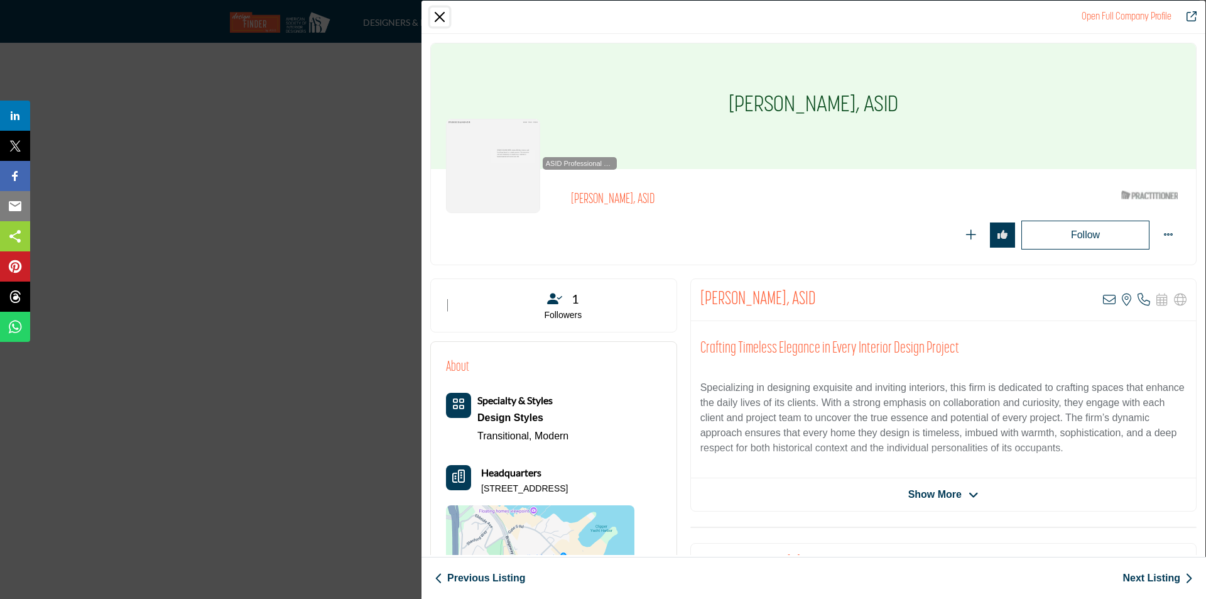
click at [432, 17] on button "Close" at bounding box center [439, 17] width 19 height 19
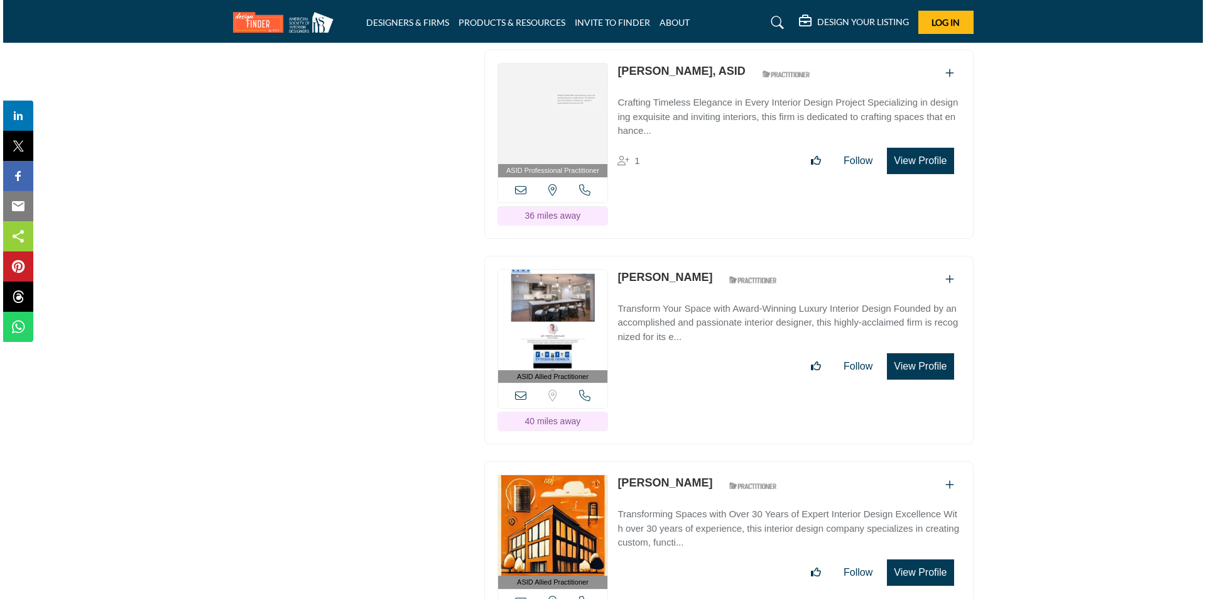
scroll to position [2827, 0]
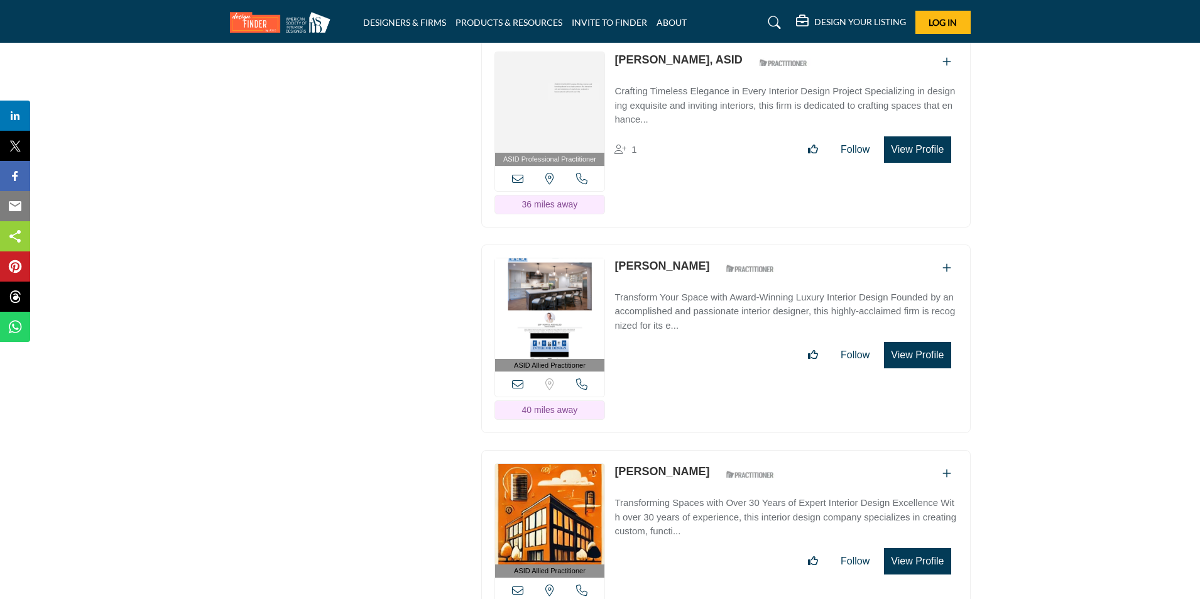
click at [910, 368] on button "View Profile" at bounding box center [917, 355] width 67 height 26
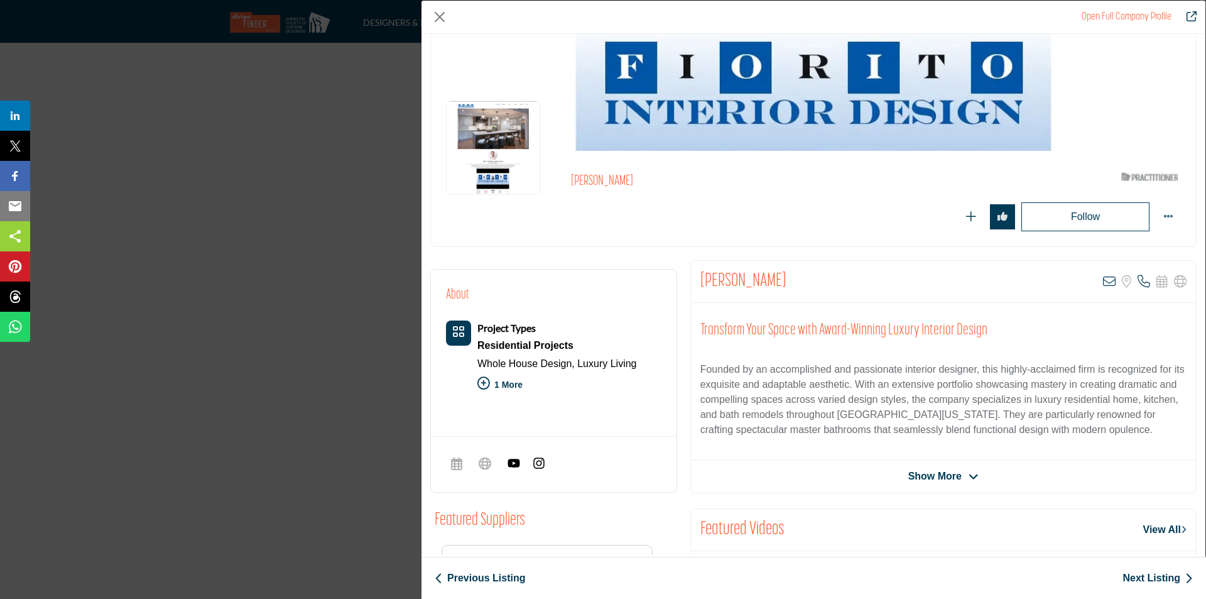
scroll to position [0, 0]
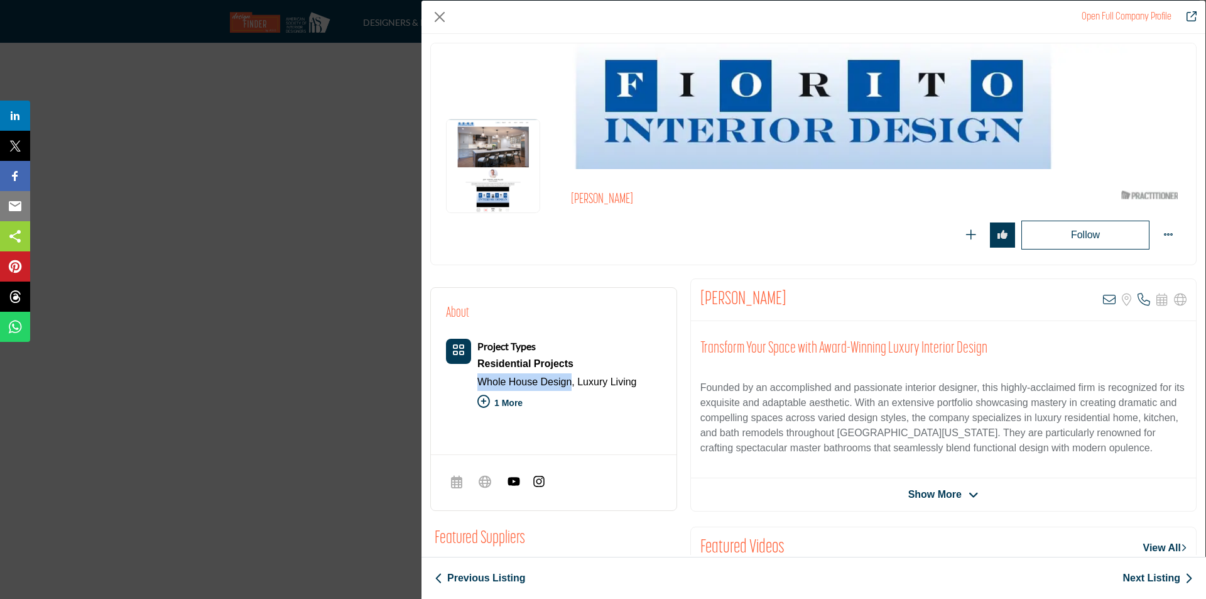
drag, startPoint x: 477, startPoint y: 385, endPoint x: 572, endPoint y: 387, distance: 95.5
click at [572, 387] on div "Project Types Residential Projects Whole House Design, Luxury Living" at bounding box center [541, 379] width 190 height 80
copy link "Whole House Design"
drag, startPoint x: 569, startPoint y: 199, endPoint x: 624, endPoint y: 206, distance: 55.8
click at [624, 206] on div "Jeff Fiorito ASID Qualified Practitioner who validates work and experience to h…" at bounding box center [813, 216] width 735 height 65
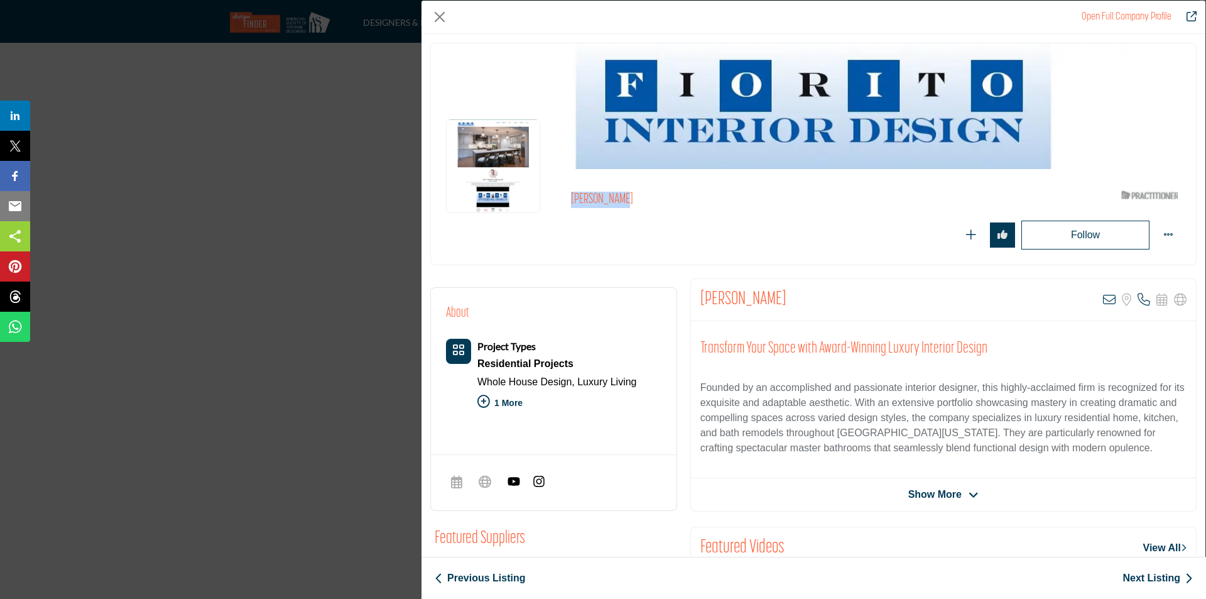
copy h2 "[PERSON_NAME]"
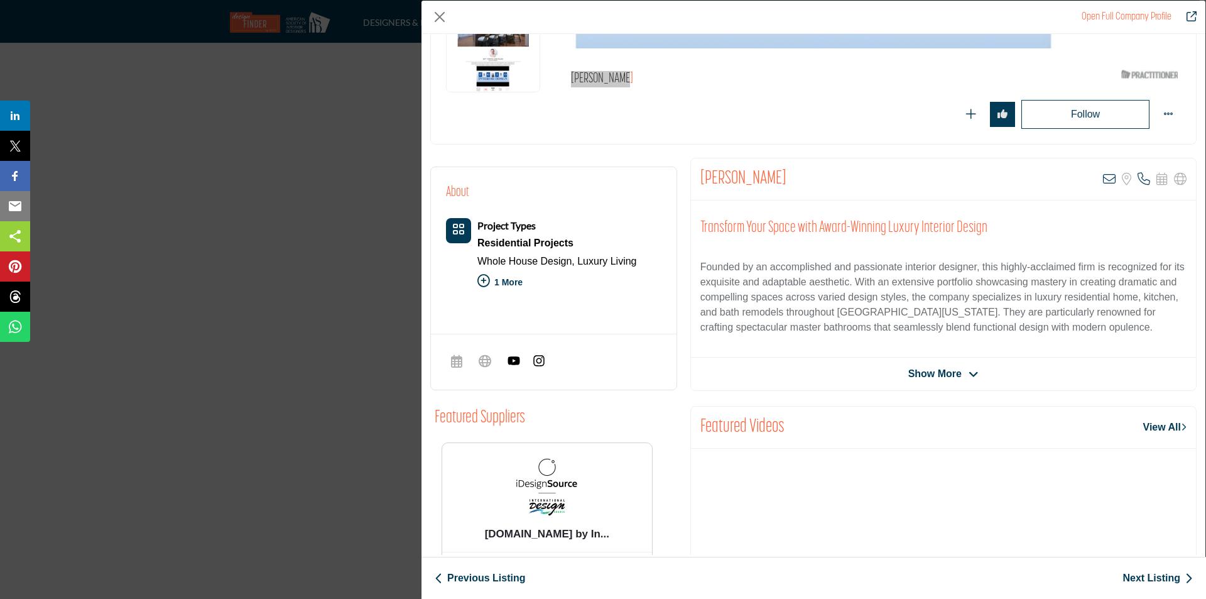
scroll to position [126, 0]
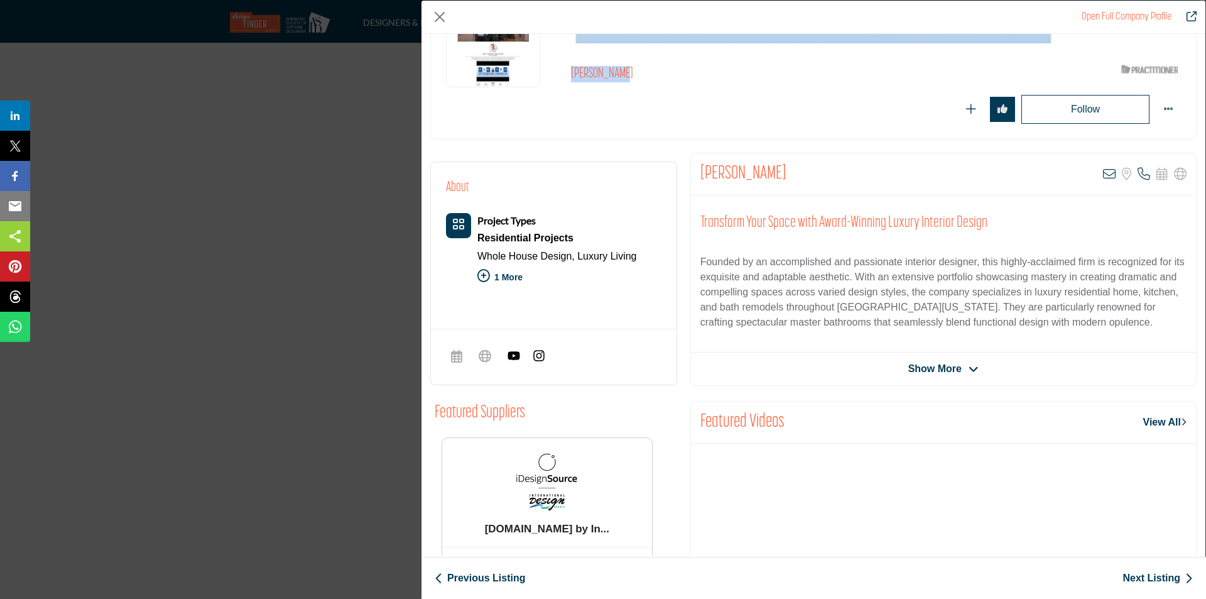
click at [512, 356] on img "Company Data Modal" at bounding box center [514, 355] width 13 height 13
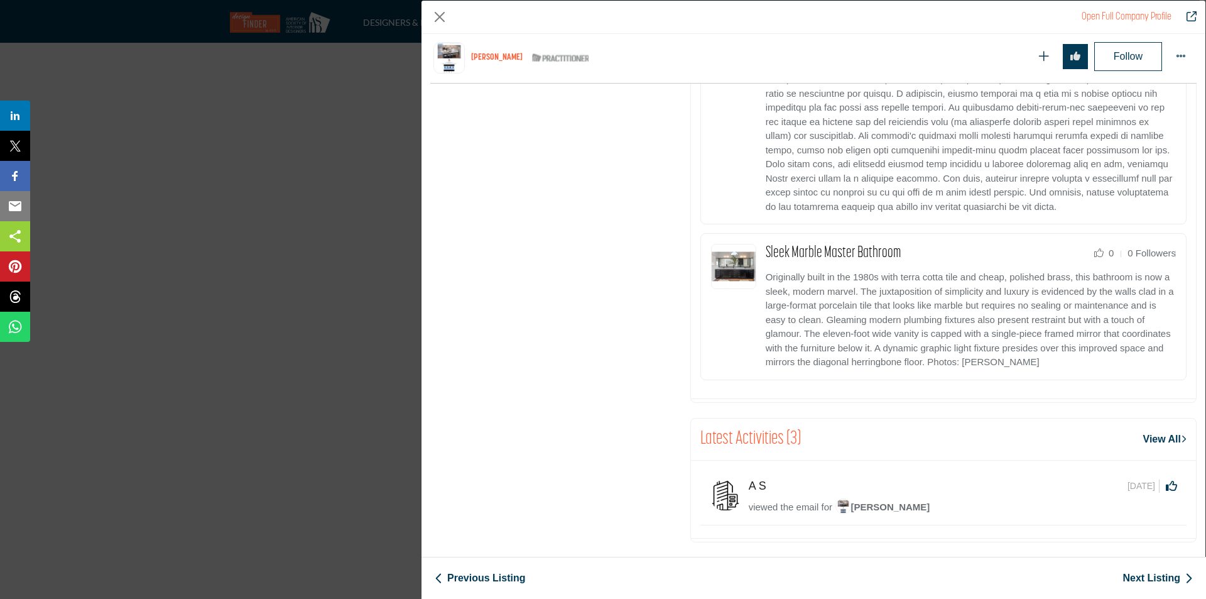
scroll to position [1420, 0]
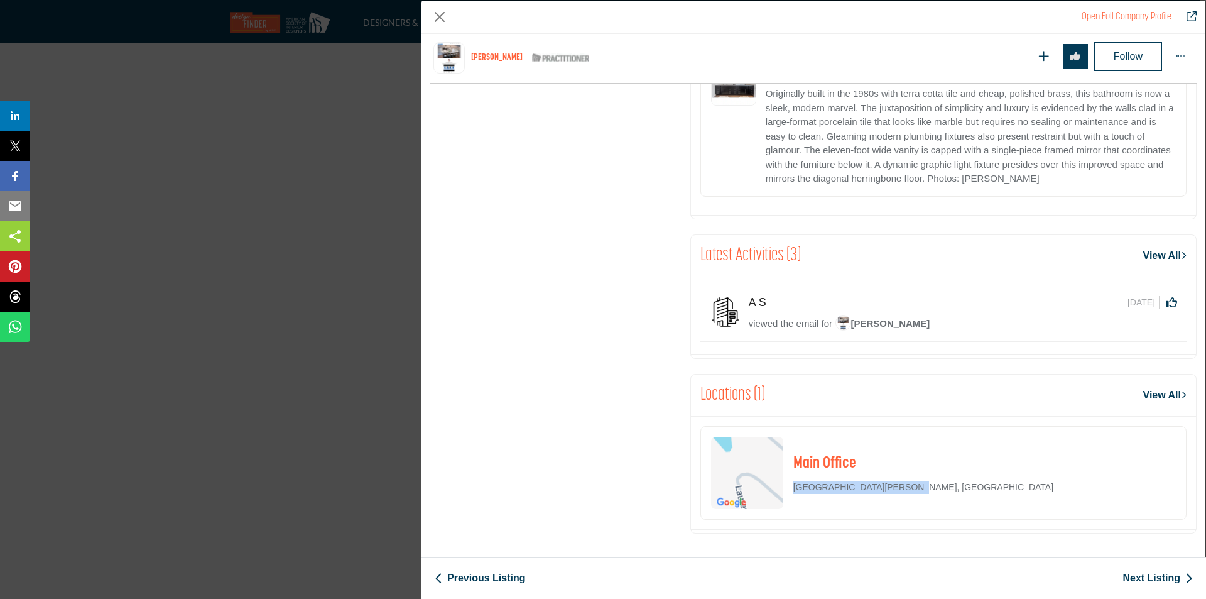
drag, startPoint x: 910, startPoint y: 480, endPoint x: 793, endPoint y: 491, distance: 116.7
click at [793, 491] on div "Main Office Santa Cruz, CA 95060, USA" at bounding box center [943, 473] width 486 height 94
copy p "Santa Cruz, CA 95060, USA"
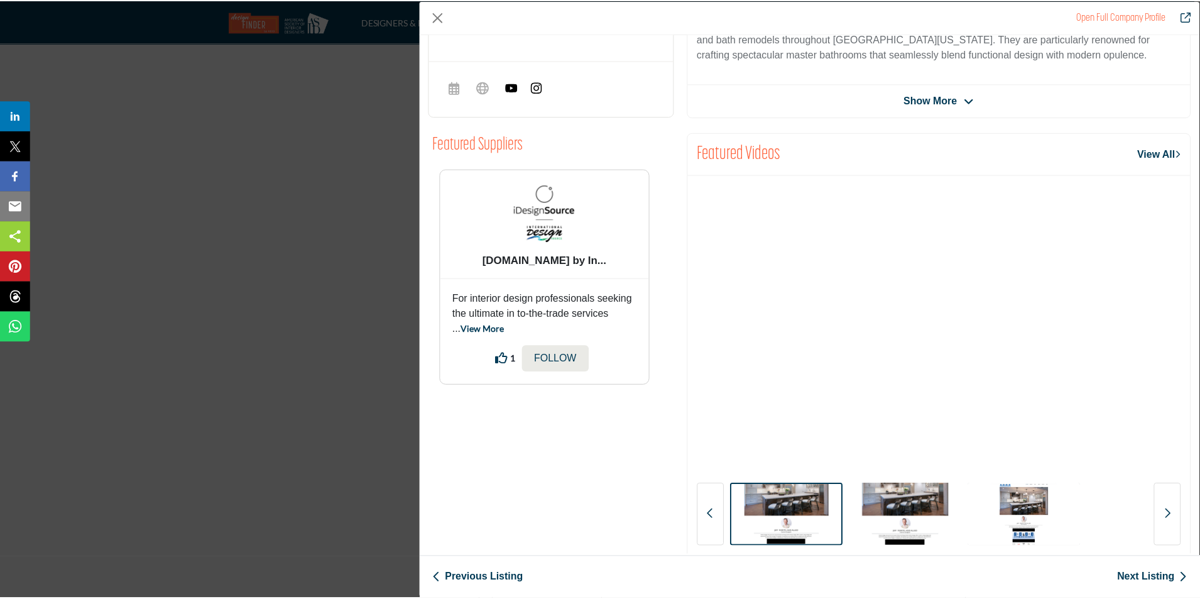
scroll to position [176, 0]
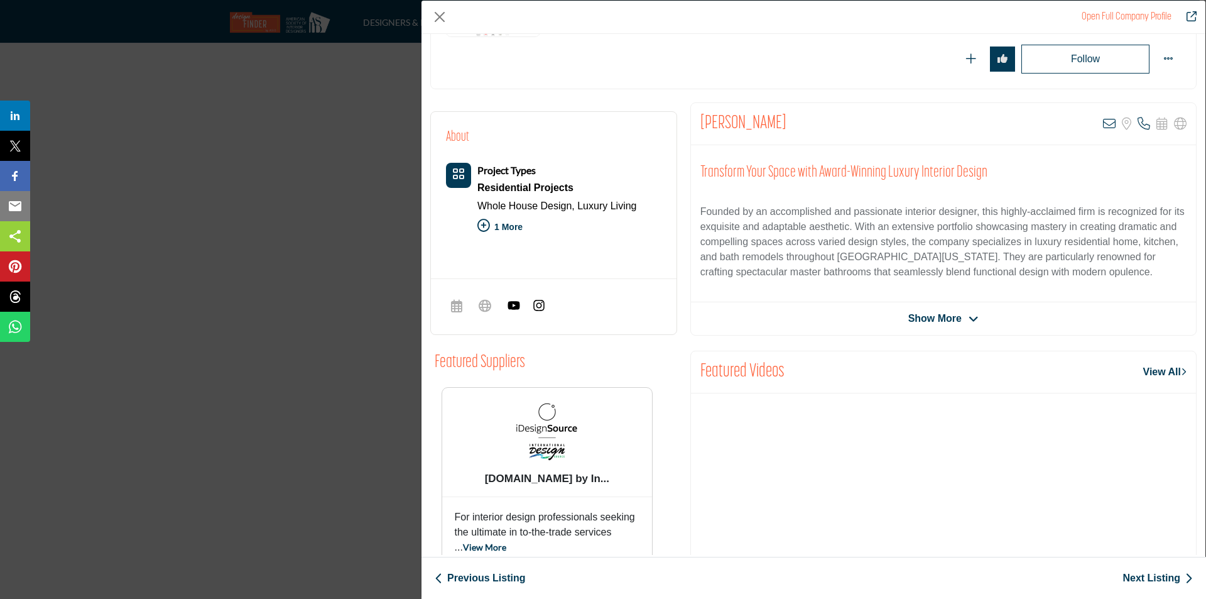
click at [944, 317] on span "Show More" at bounding box center [934, 318] width 53 height 15
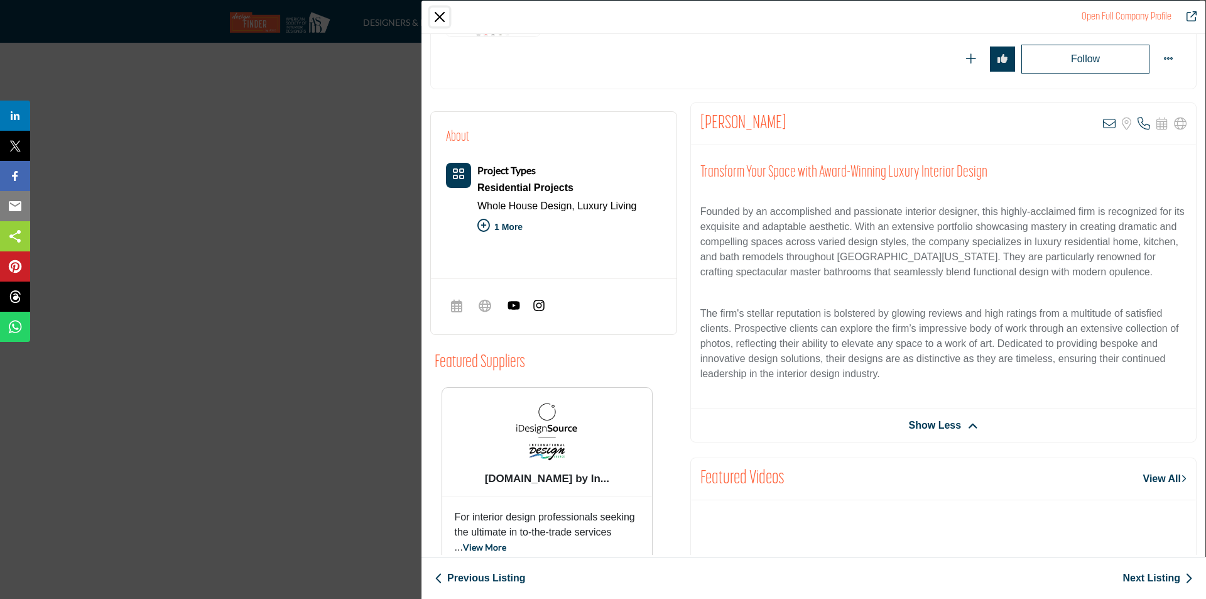
click at [437, 16] on button "Close" at bounding box center [439, 17] width 19 height 19
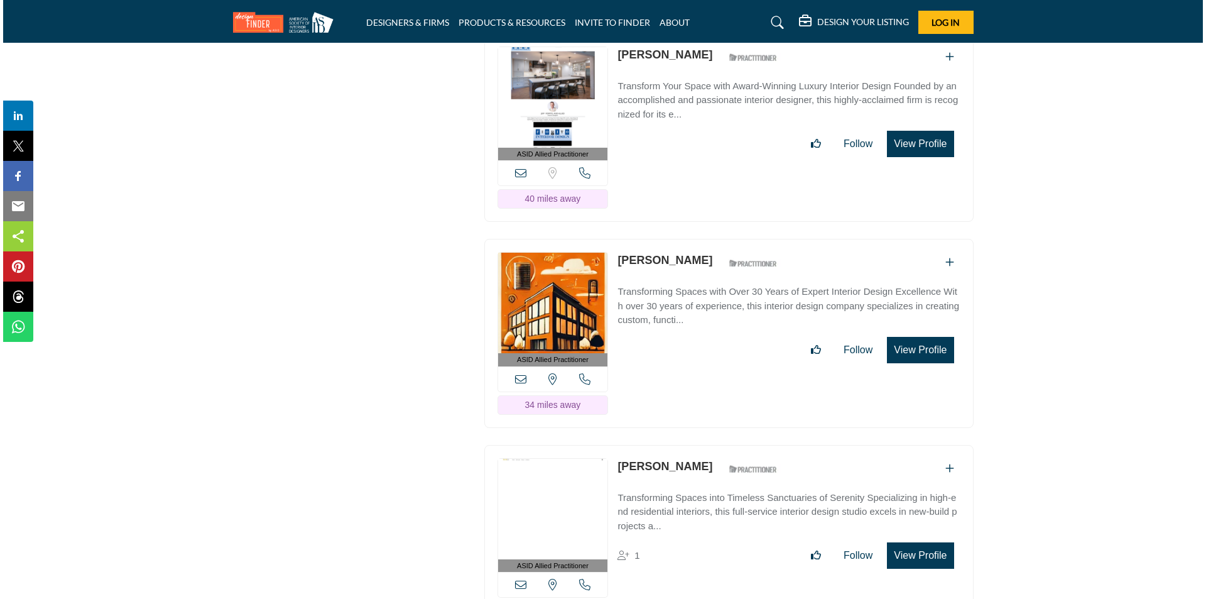
scroll to position [3015, 0]
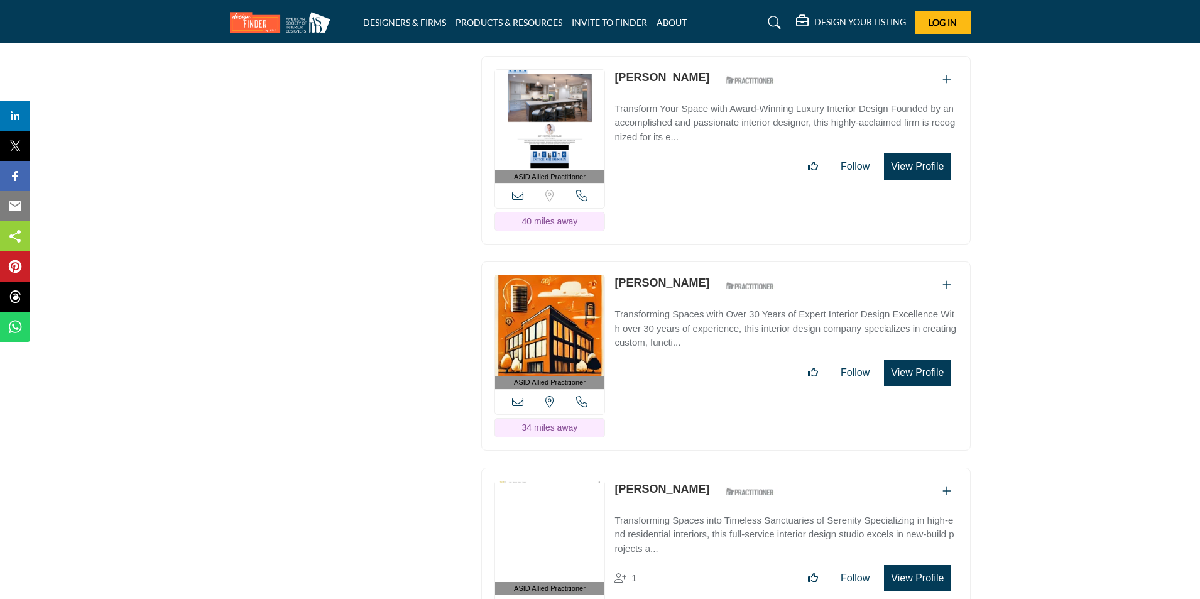
click at [940, 386] on button "View Profile" at bounding box center [917, 372] width 67 height 26
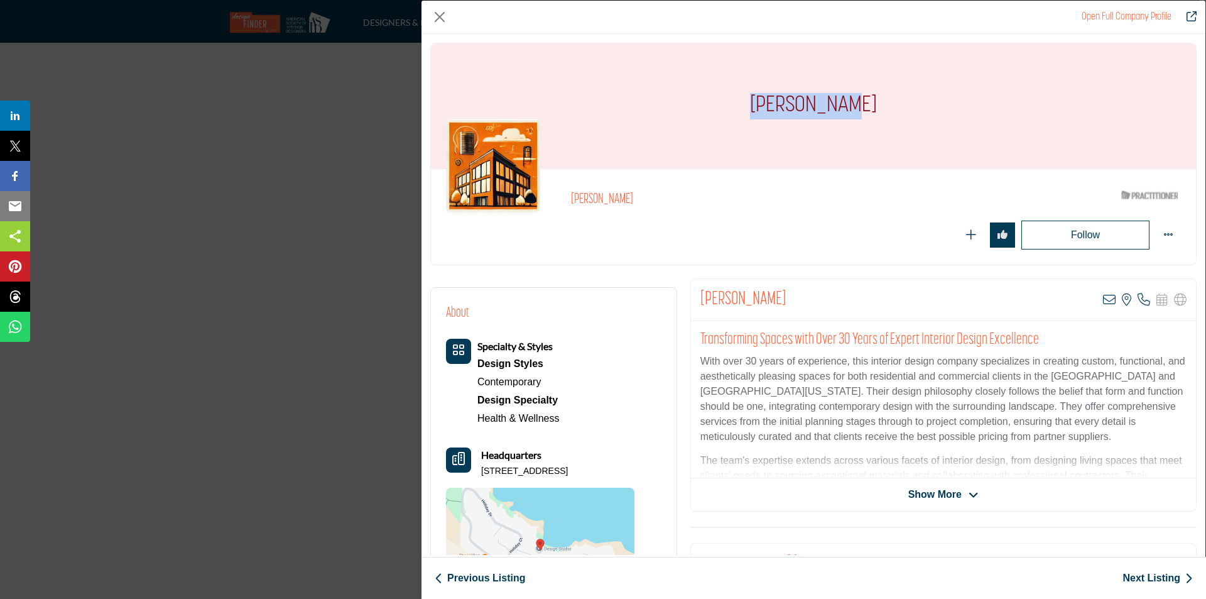
drag, startPoint x: 861, startPoint y: 103, endPoint x: 759, endPoint y: 102, distance: 101.8
click at [759, 102] on div "[PERSON_NAME]" at bounding box center [813, 106] width 765 height 126
copy h1 "[PERSON_NAME]"
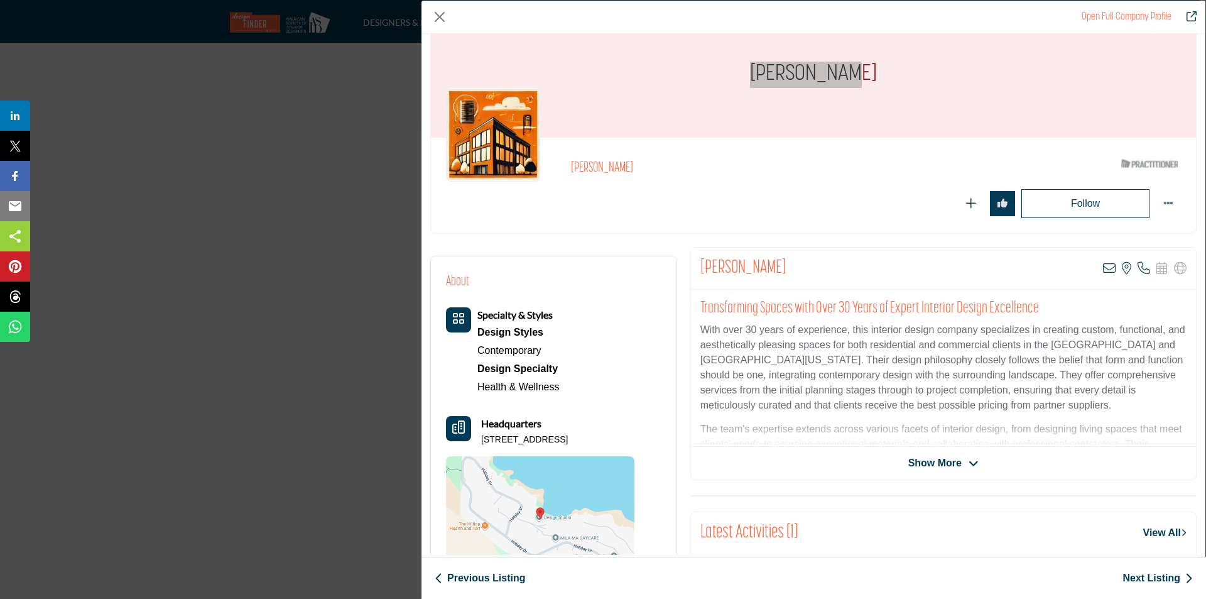
scroll to position [63, 0]
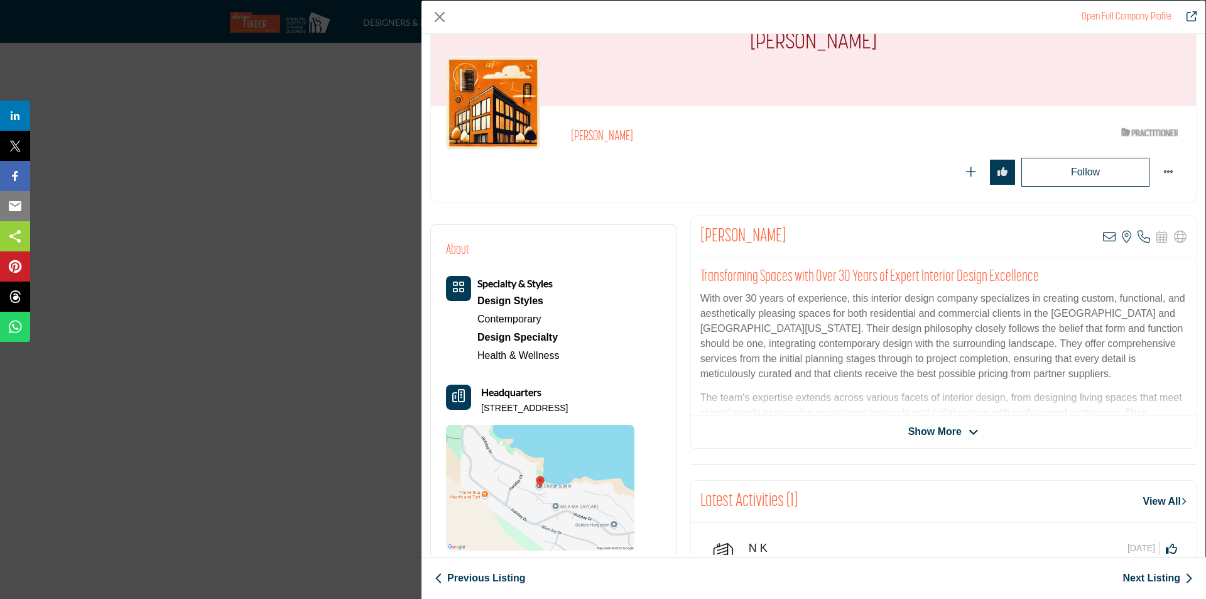
drag, startPoint x: 481, startPoint y: 410, endPoint x: 636, endPoint y: 410, distance: 155.2
click at [636, 410] on div "About Specialty & Styles Design Styles Contemporary" at bounding box center [553, 395] width 215 height 310
copy p "17640 Raccoon Ct, 95037-6314, USA"
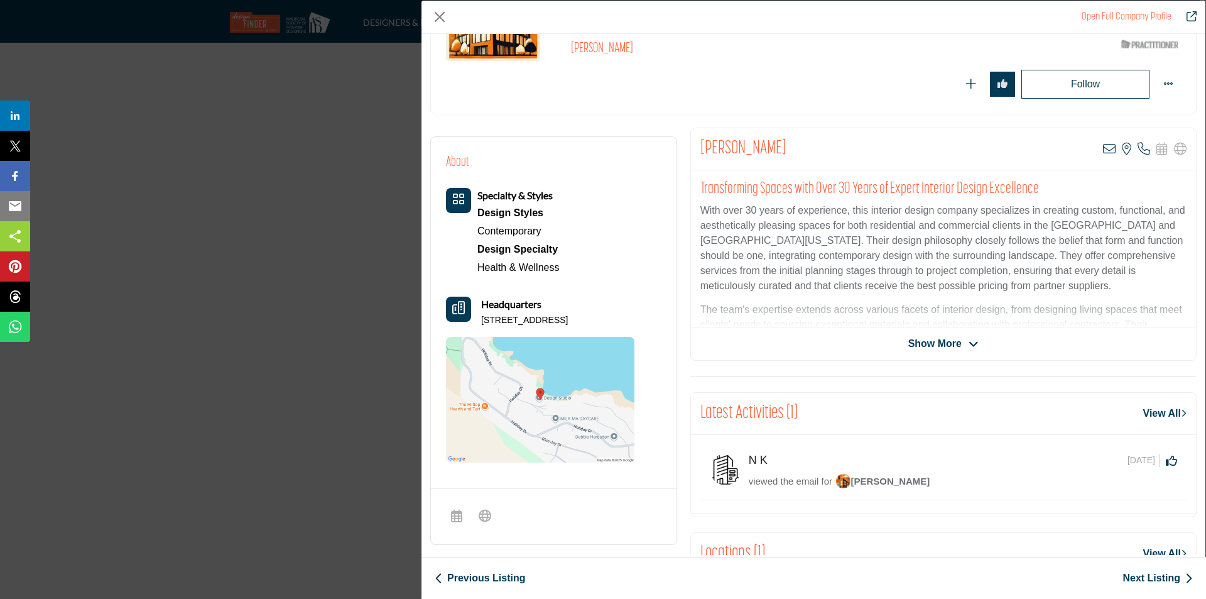
scroll to position [116, 0]
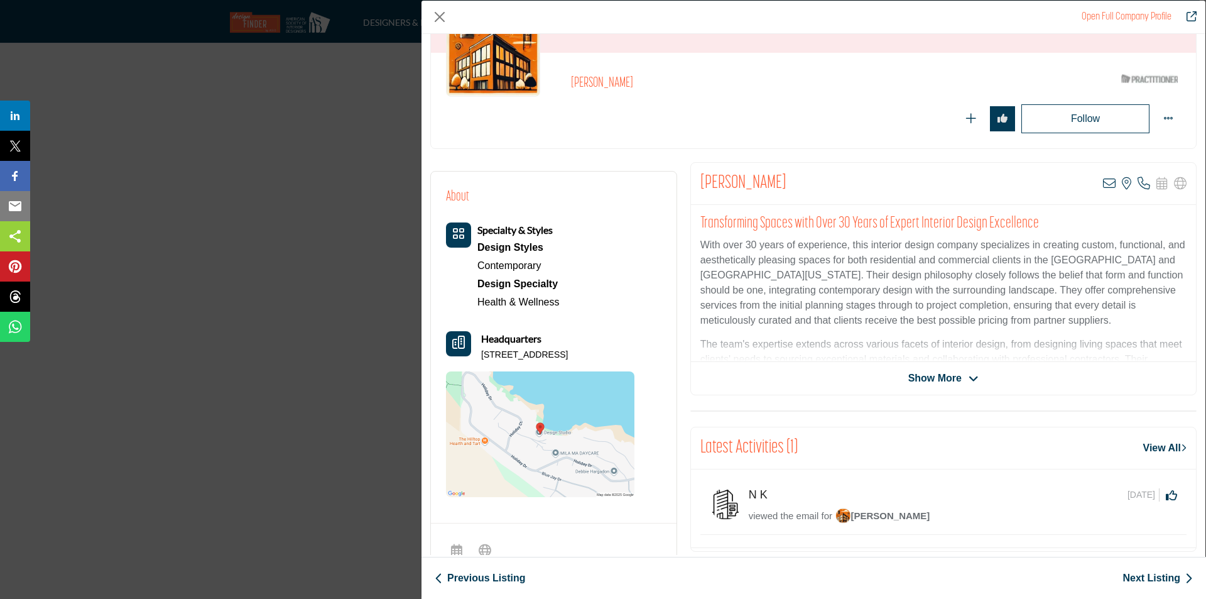
click at [922, 377] on span "Show More" at bounding box center [934, 378] width 53 height 15
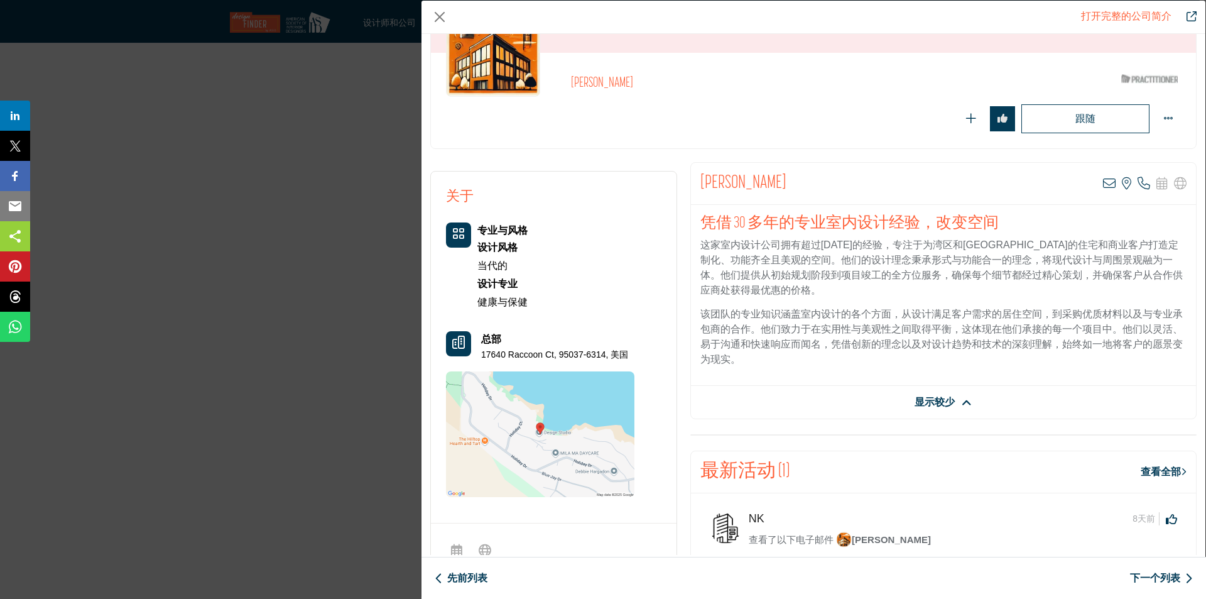
click at [537, 425] on img "公司数据模型" at bounding box center [540, 434] width 188 height 126
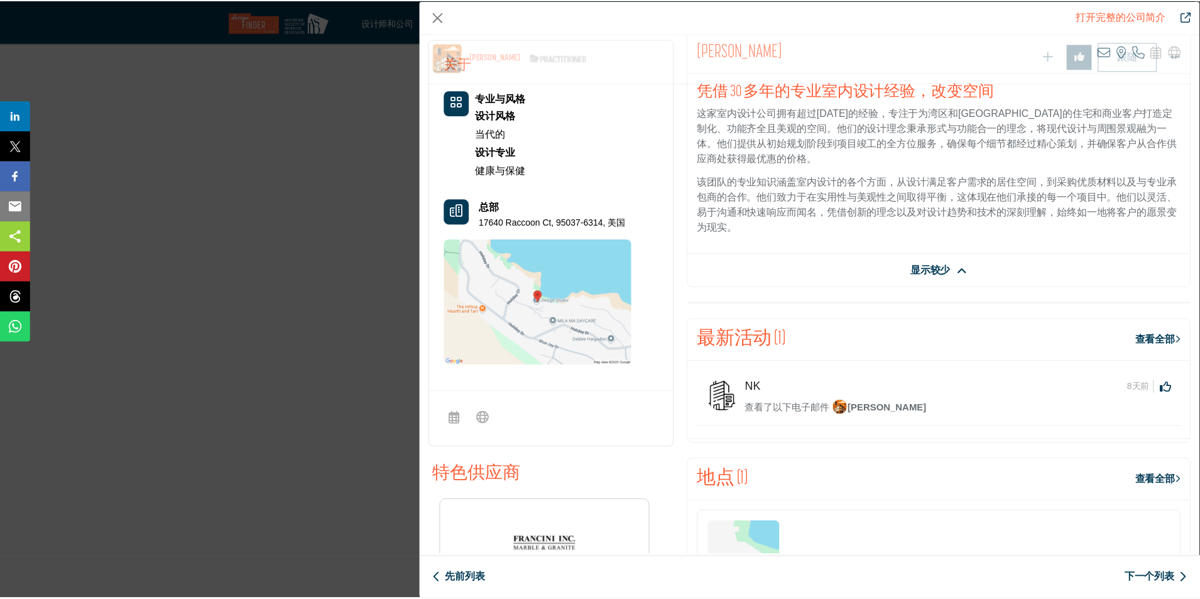
scroll to position [481, 0]
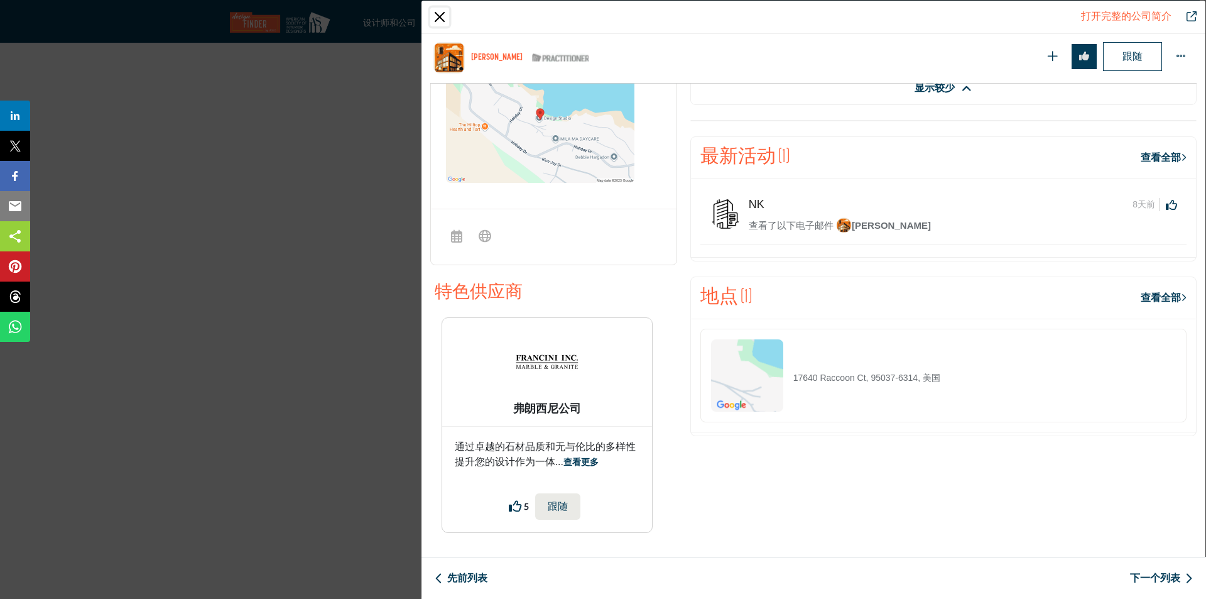
click at [440, 21] on button "关闭" at bounding box center [439, 17] width 19 height 19
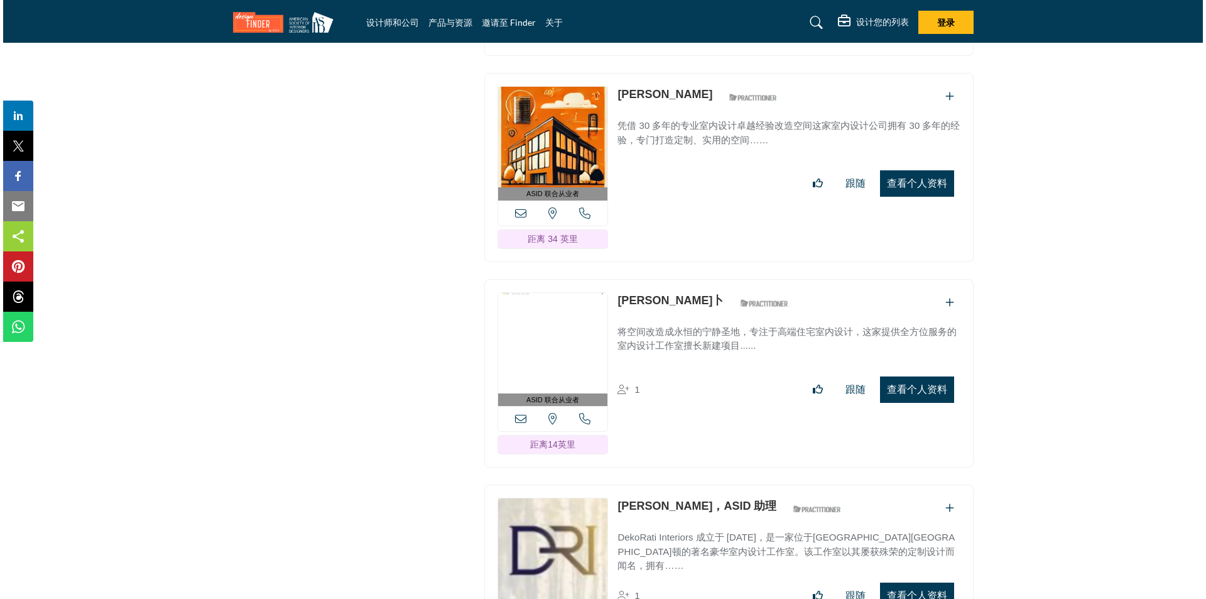
scroll to position [3267, 0]
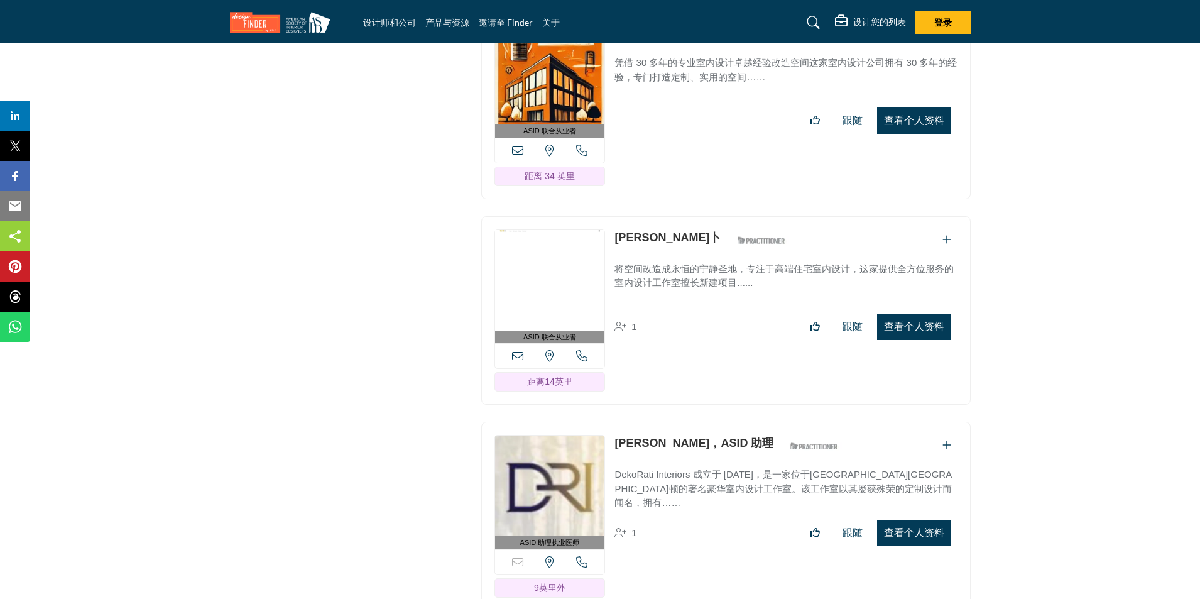
click at [893, 332] on font "查看个人资料" at bounding box center [914, 326] width 60 height 11
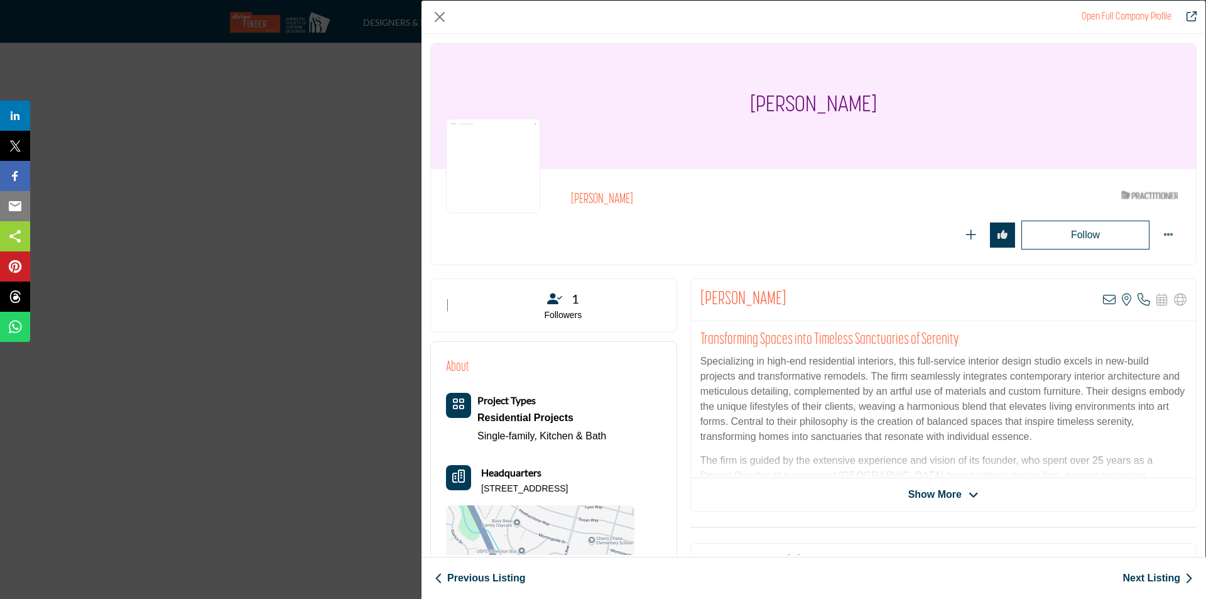
drag, startPoint x: 748, startPoint y: 98, endPoint x: 886, endPoint y: 108, distance: 138.6
click at [886, 108] on div "[PERSON_NAME]" at bounding box center [813, 106] width 765 height 126
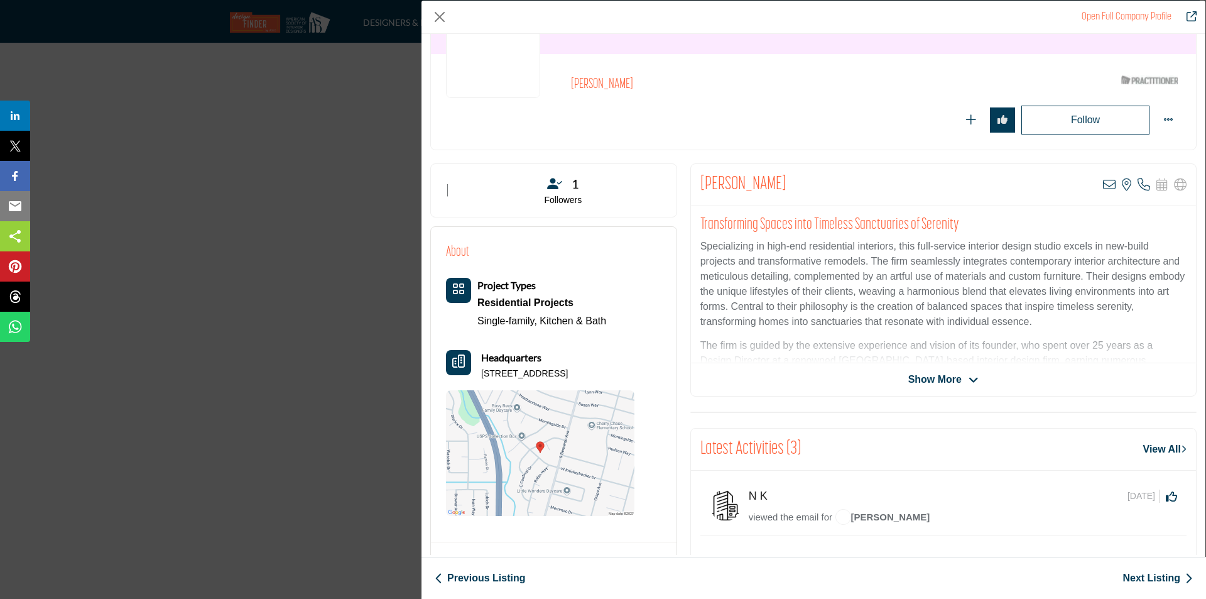
scroll to position [126, 0]
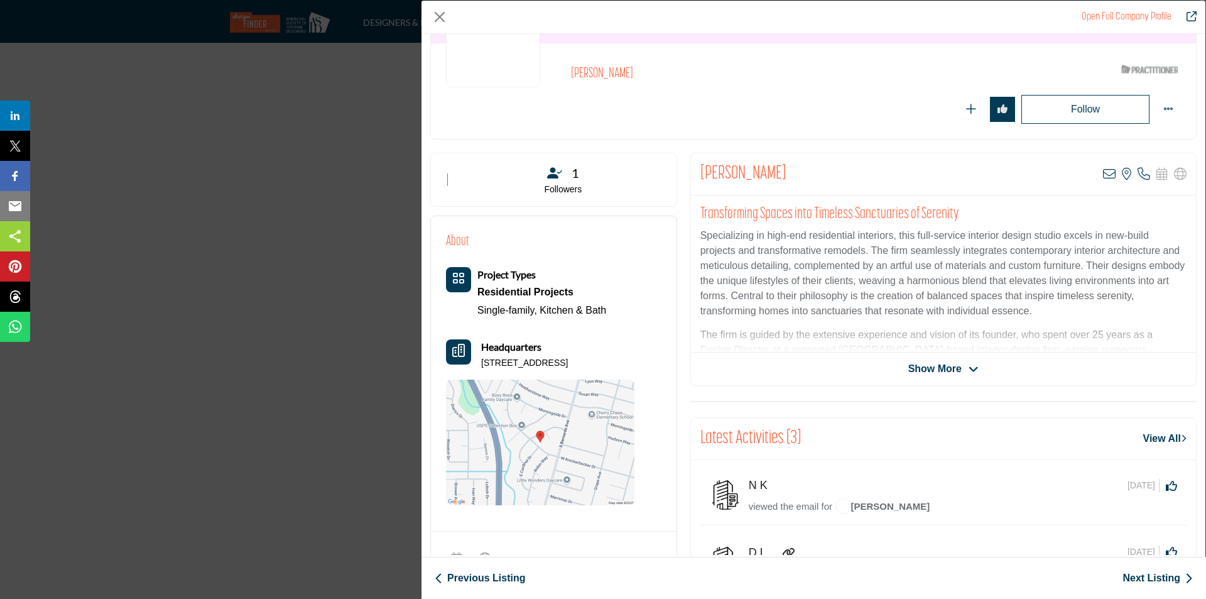
drag, startPoint x: 482, startPoint y: 364, endPoint x: 660, endPoint y: 362, distance: 177.8
click at [660, 362] on div "About Project Types Residential Projects Single-family, Kitchen & Bath" at bounding box center [554, 369] width 246 height 306
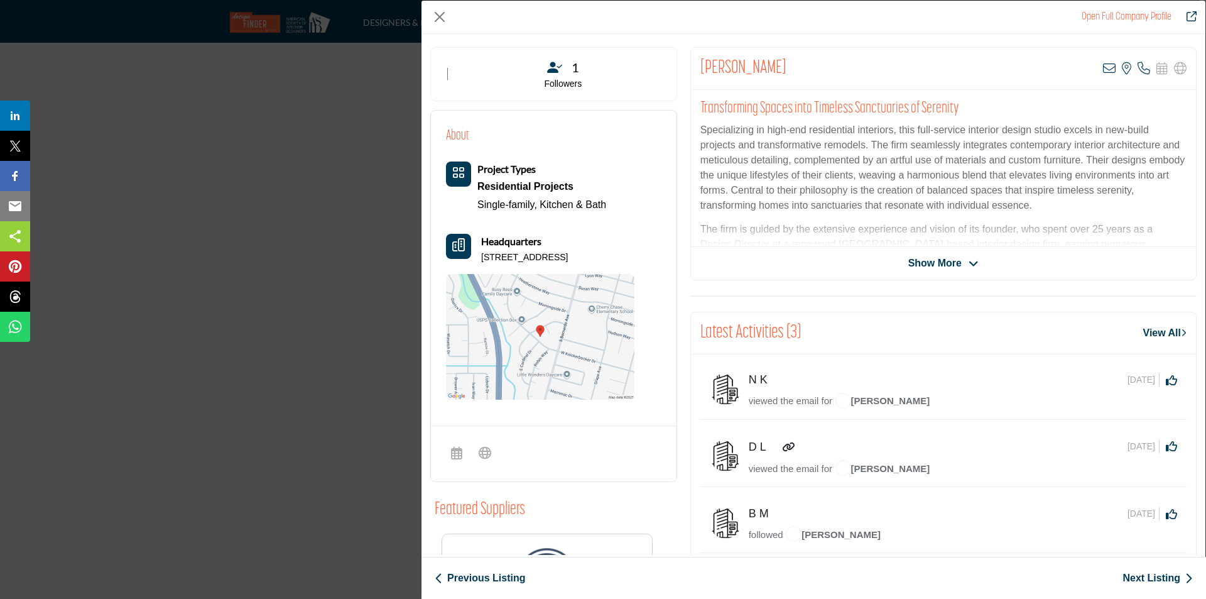
scroll to position [70, 0]
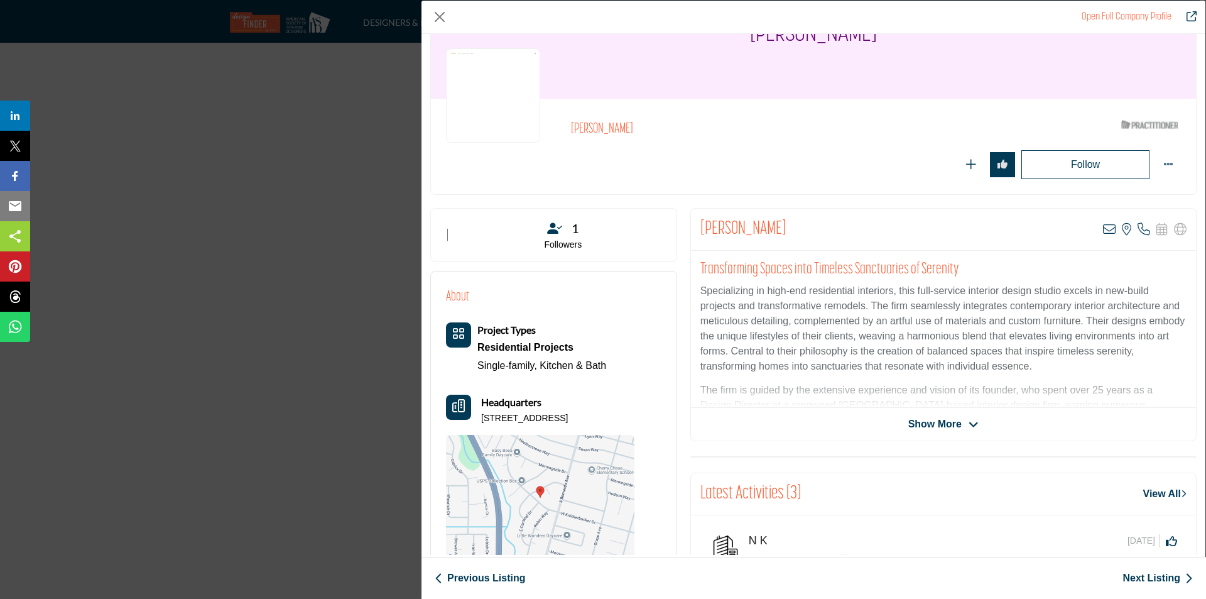
click at [944, 430] on span "Show More" at bounding box center [934, 424] width 53 height 15
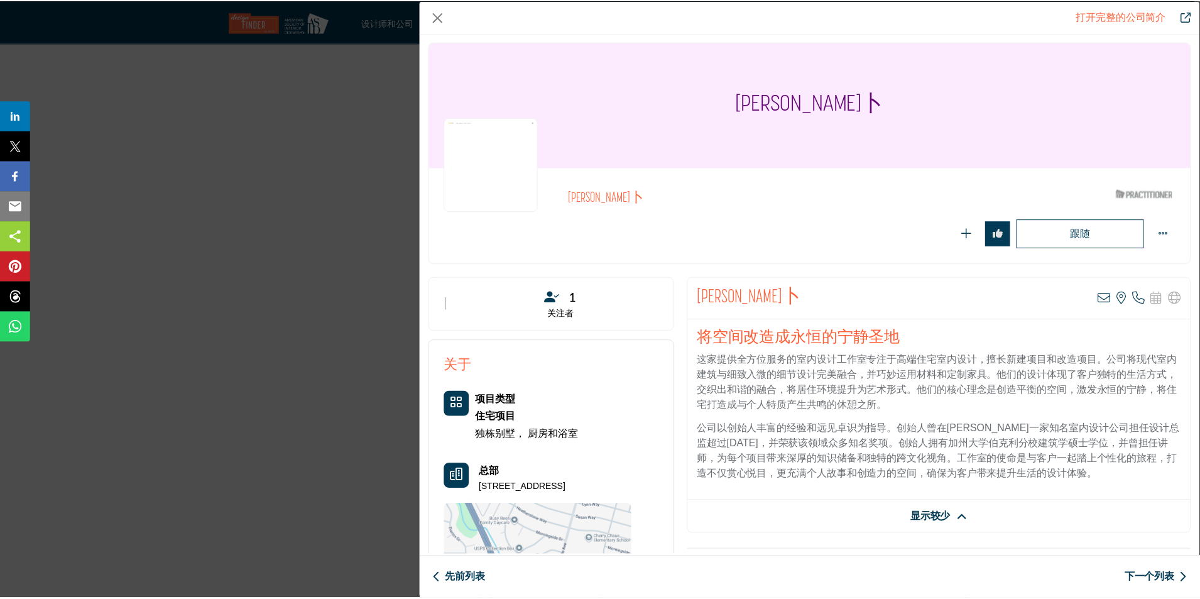
scroll to position [0, 0]
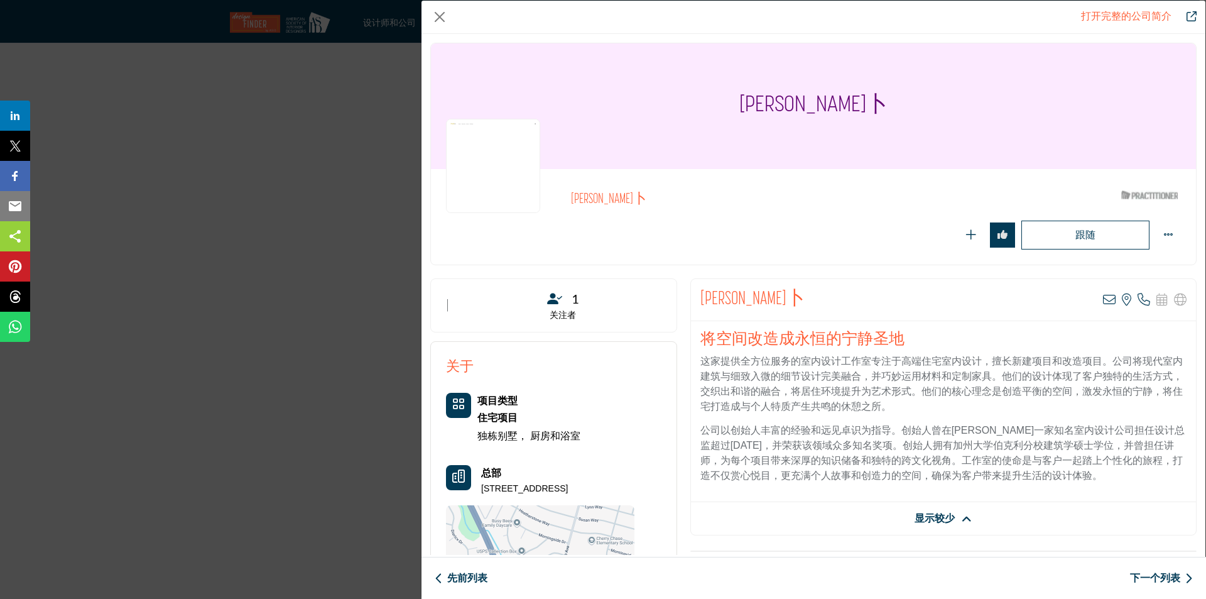
click at [312, 172] on div "打开完整的公司简介 尊彦·瓦哈卜 ASID 合格从业者，通过验证工作和经验来获得 ASID 称号。" at bounding box center [603, 299] width 1206 height 599
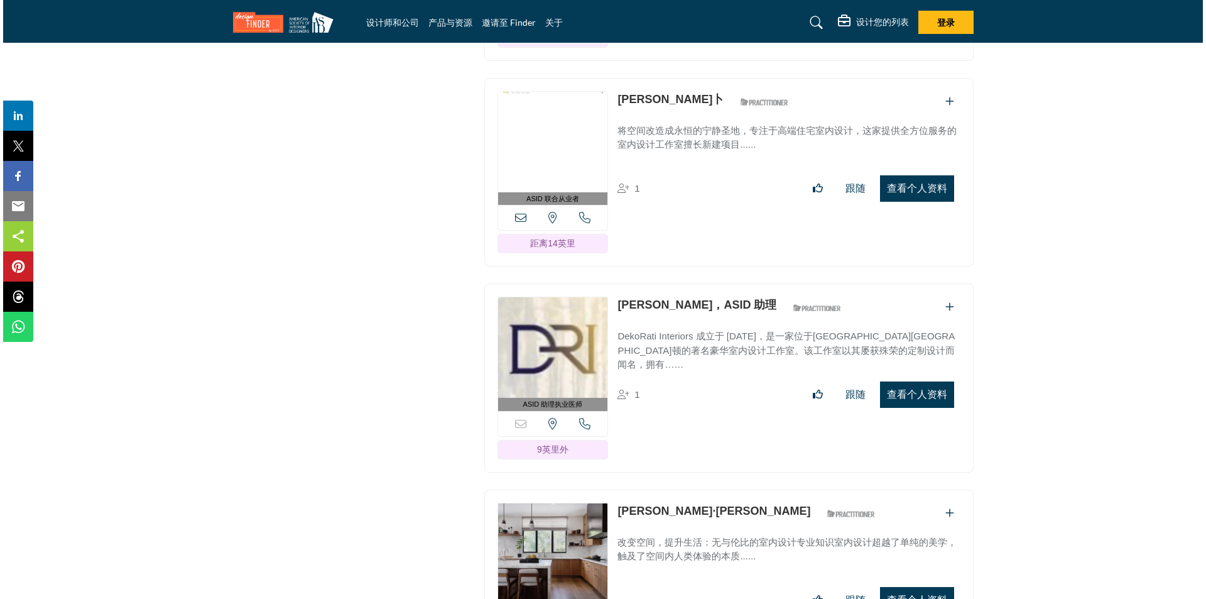
scroll to position [3455, 0]
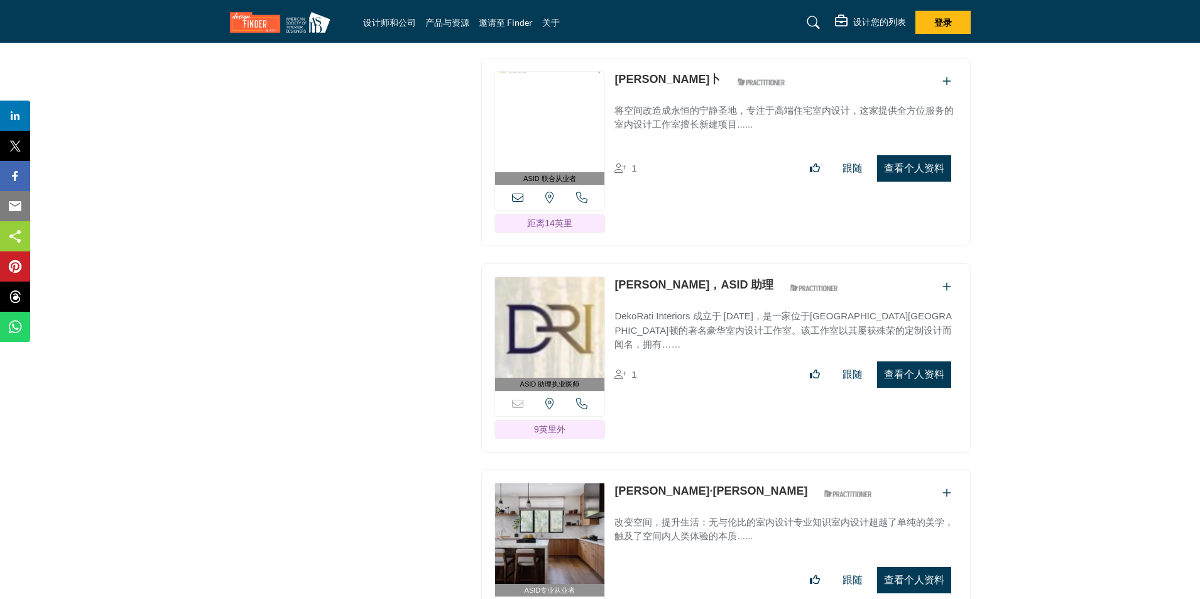
click at [900, 369] on font "查看个人资料" at bounding box center [914, 374] width 60 height 11
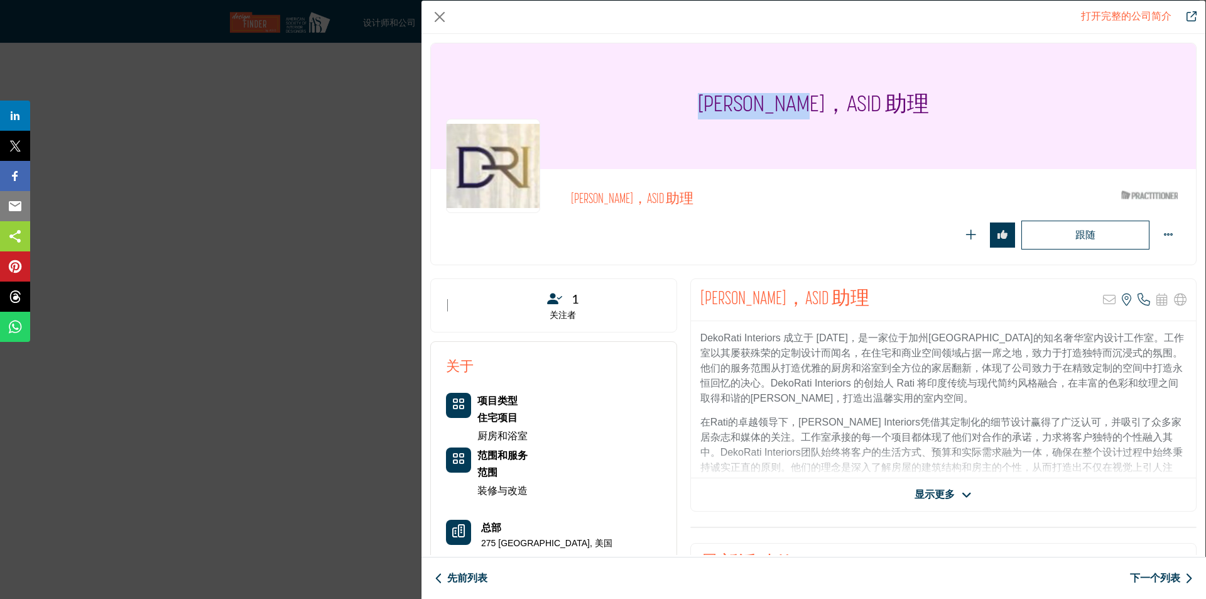
drag, startPoint x: 716, startPoint y: 109, endPoint x: 802, endPoint y: 114, distance: 86.8
click at [802, 114] on font "[PERSON_NAME]，ASID 助理" at bounding box center [813, 106] width 231 height 22
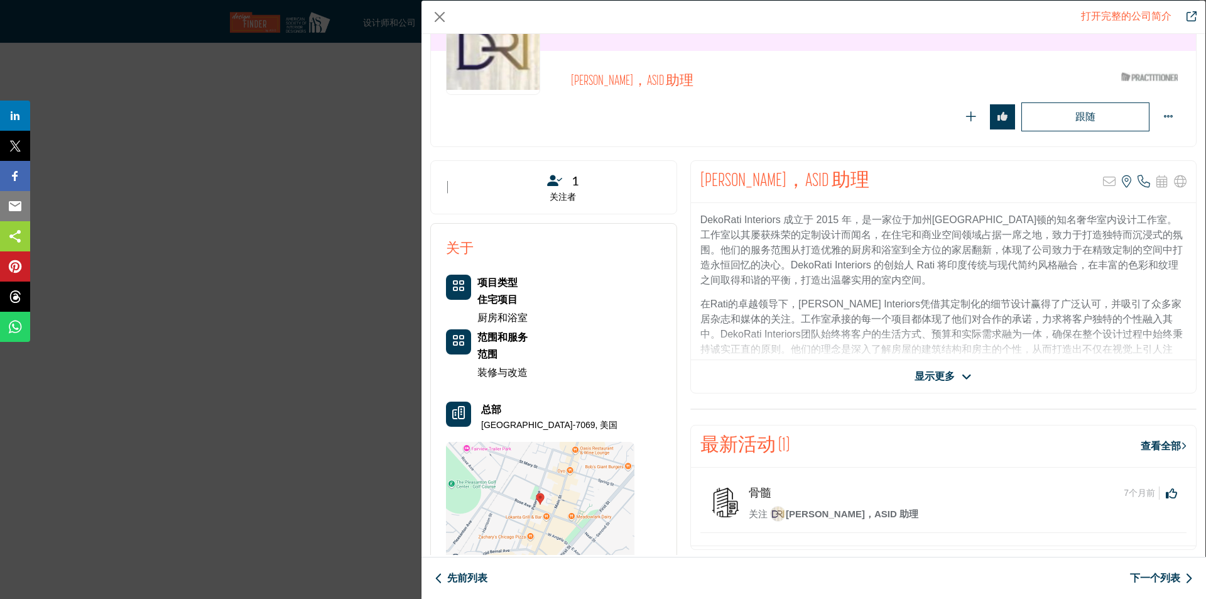
scroll to position [126, 0]
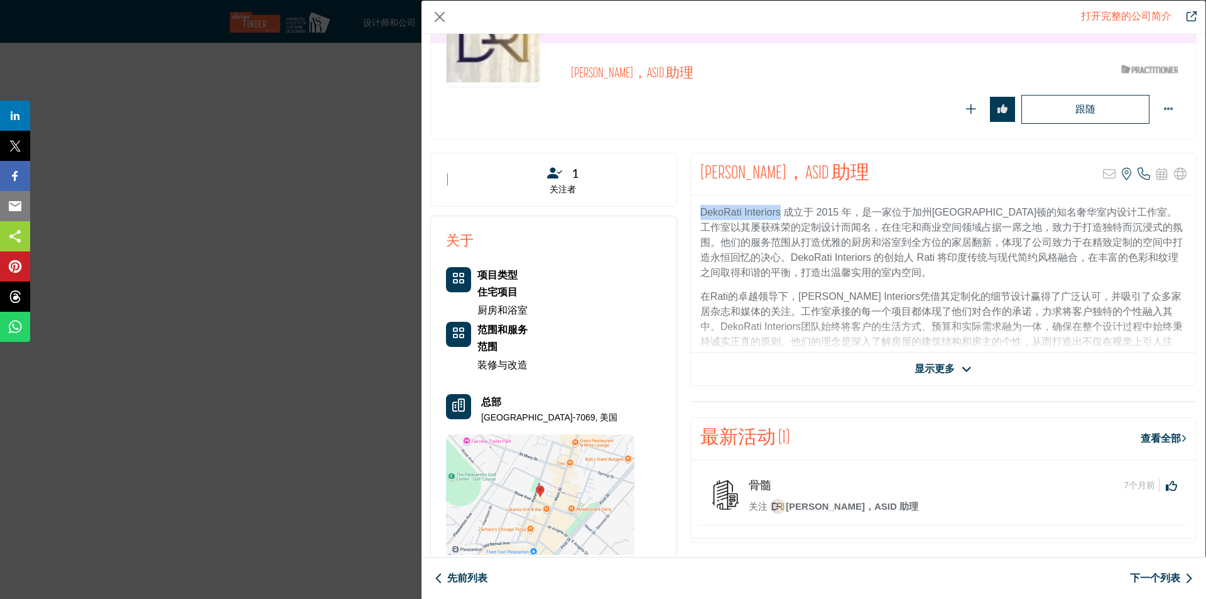
drag, startPoint x: 778, startPoint y: 212, endPoint x: 694, endPoint y: 212, distance: 84.2
click at [694, 212] on div "DekoRati Interiors 成立于 2015 年，是一家位于加州[GEOGRAPHIC_DATA]顿的知名奢华室内设计工作室。工作室以其屡获殊荣的定…" at bounding box center [943, 273] width 505 height 157
copy font "DekoRati Interiors"
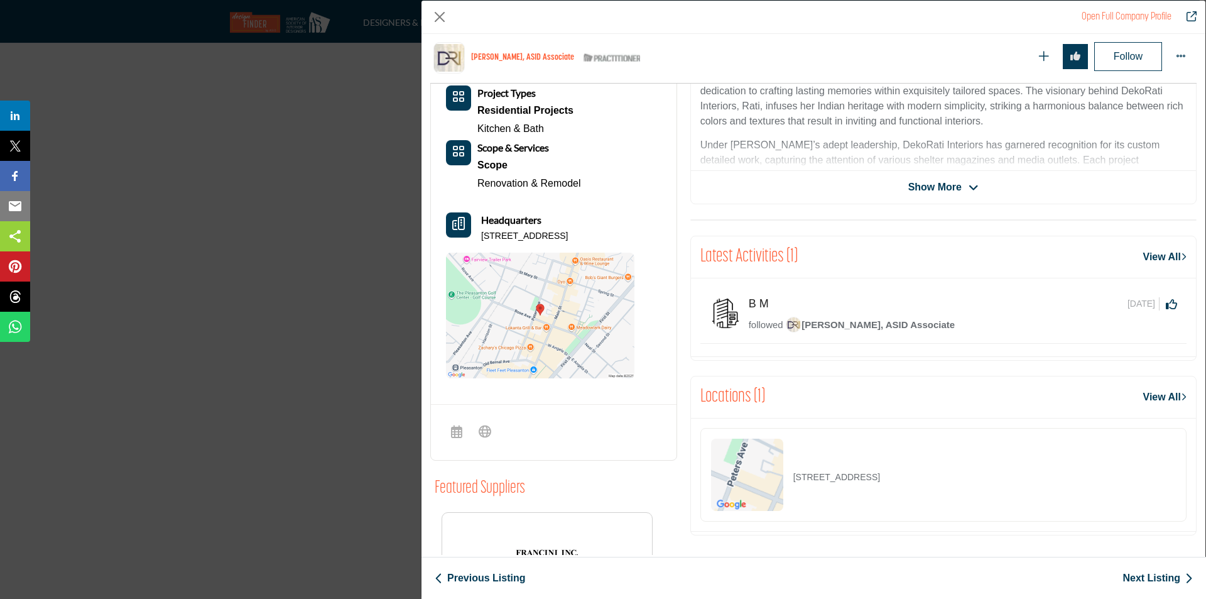
scroll to position [365, 0]
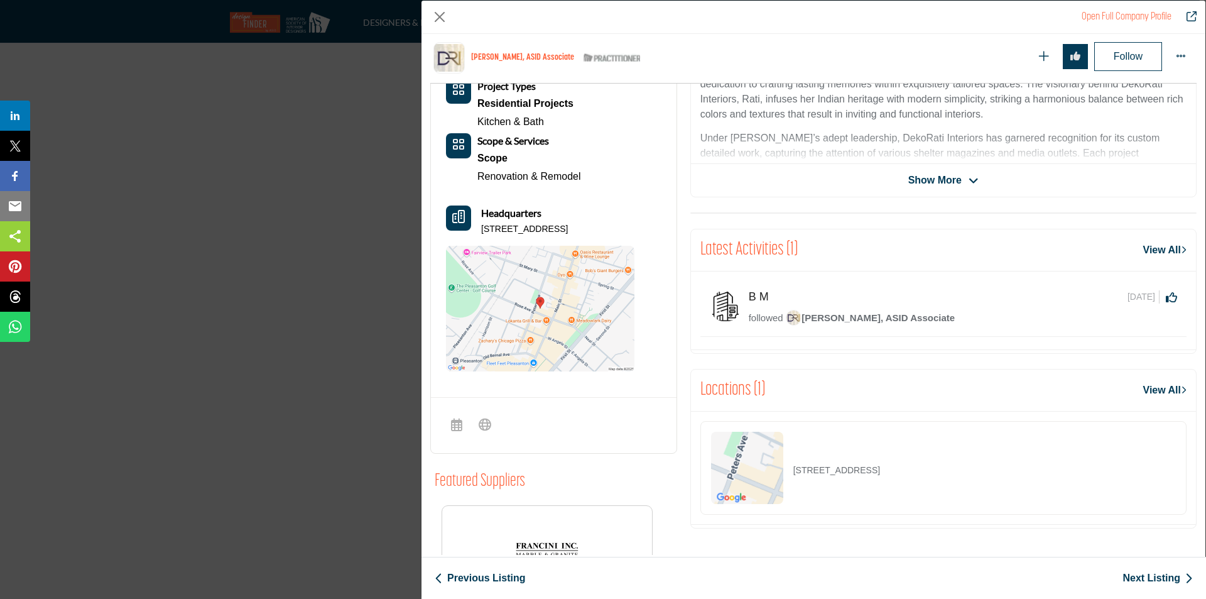
drag, startPoint x: 479, startPoint y: 227, endPoint x: 501, endPoint y: 239, distance: 25.0
click at [501, 236] on div "Headquarters [STREET_ADDRESS]" at bounding box center [540, 220] width 188 height 30
copy p "[STREET_ADDRESS]"
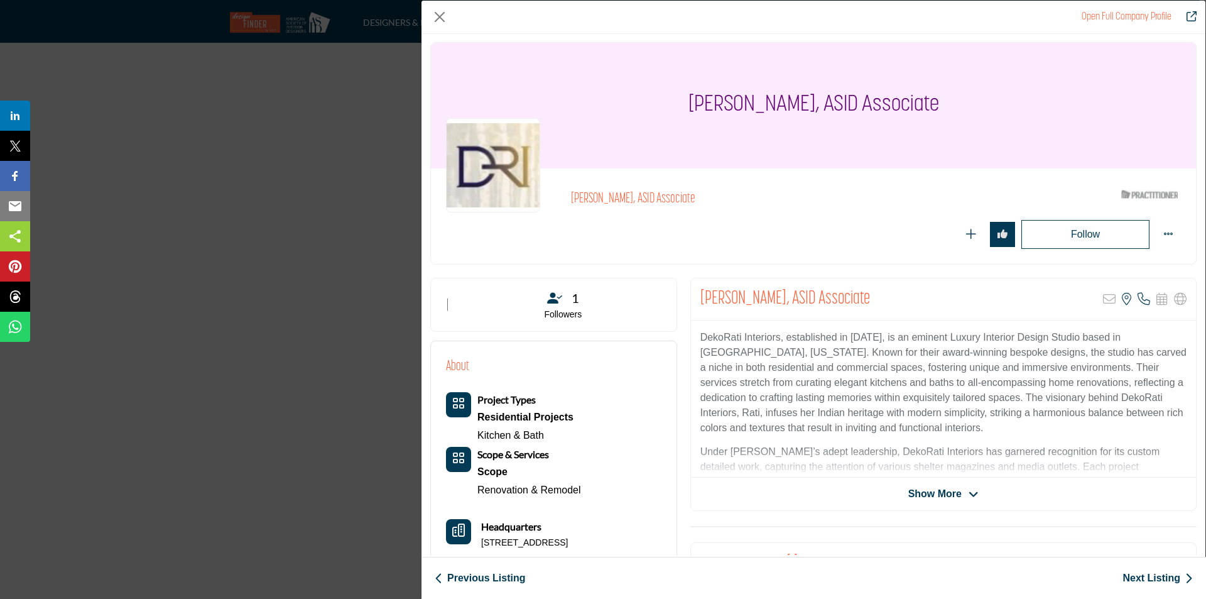
scroll to position [0, 0]
click at [945, 493] on span "Show More" at bounding box center [934, 494] width 53 height 15
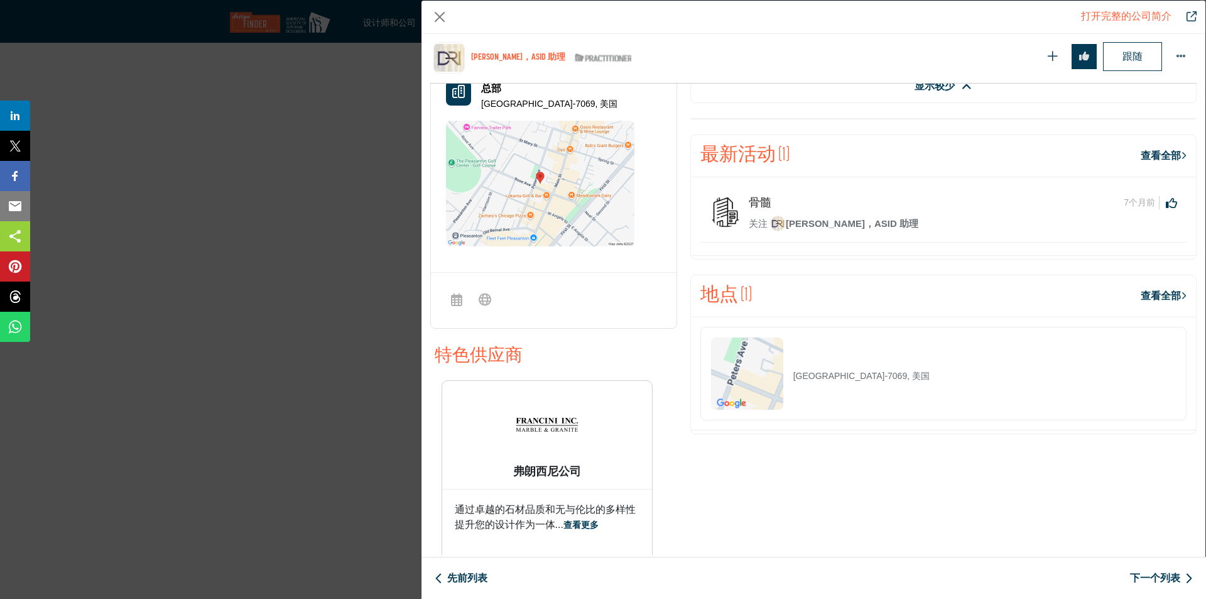
scroll to position [491, 0]
drag, startPoint x: 839, startPoint y: 224, endPoint x: 928, endPoint y: 199, distance: 92.1
click at [928, 199] on div "骨髓" at bounding box center [937, 202] width 376 height 14
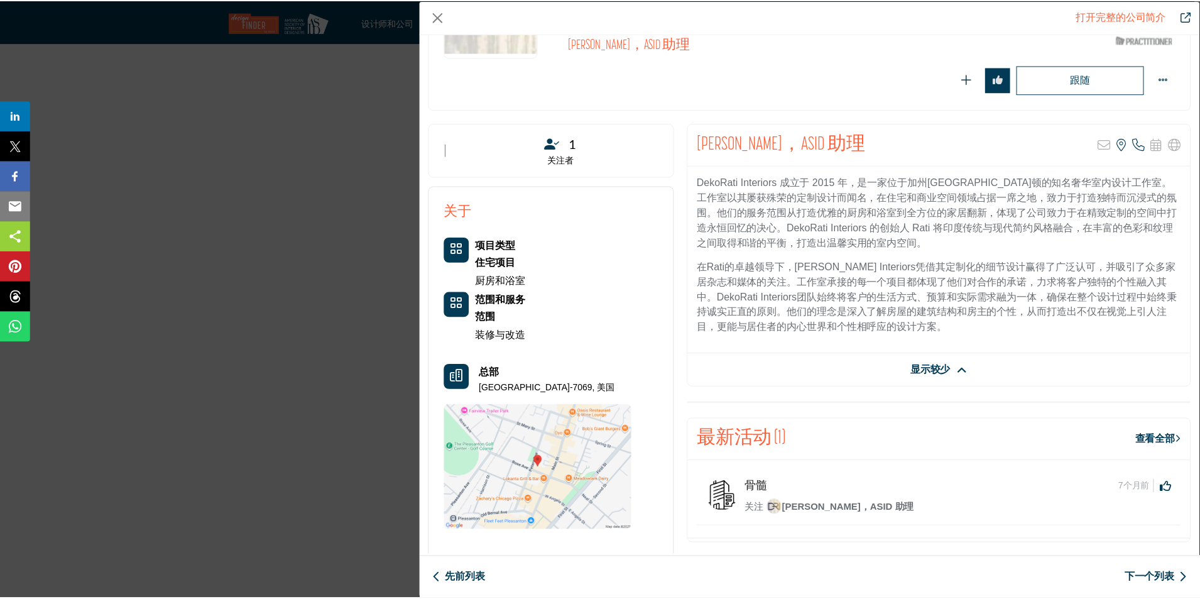
scroll to position [0, 0]
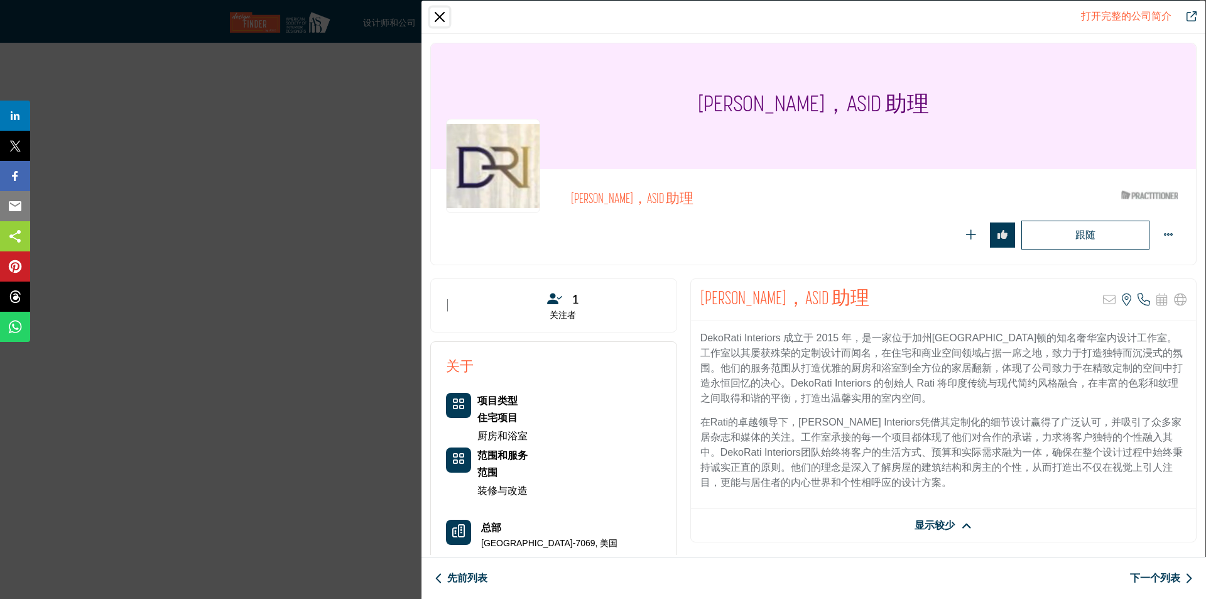
click at [445, 15] on button "关闭" at bounding box center [439, 17] width 19 height 19
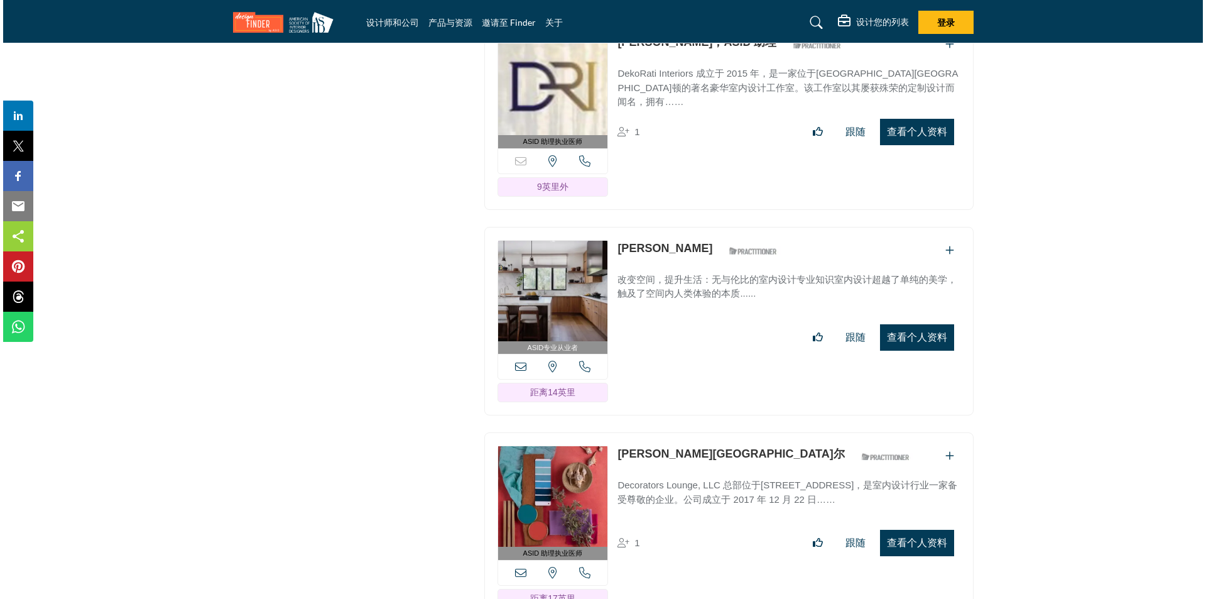
scroll to position [3707, 0]
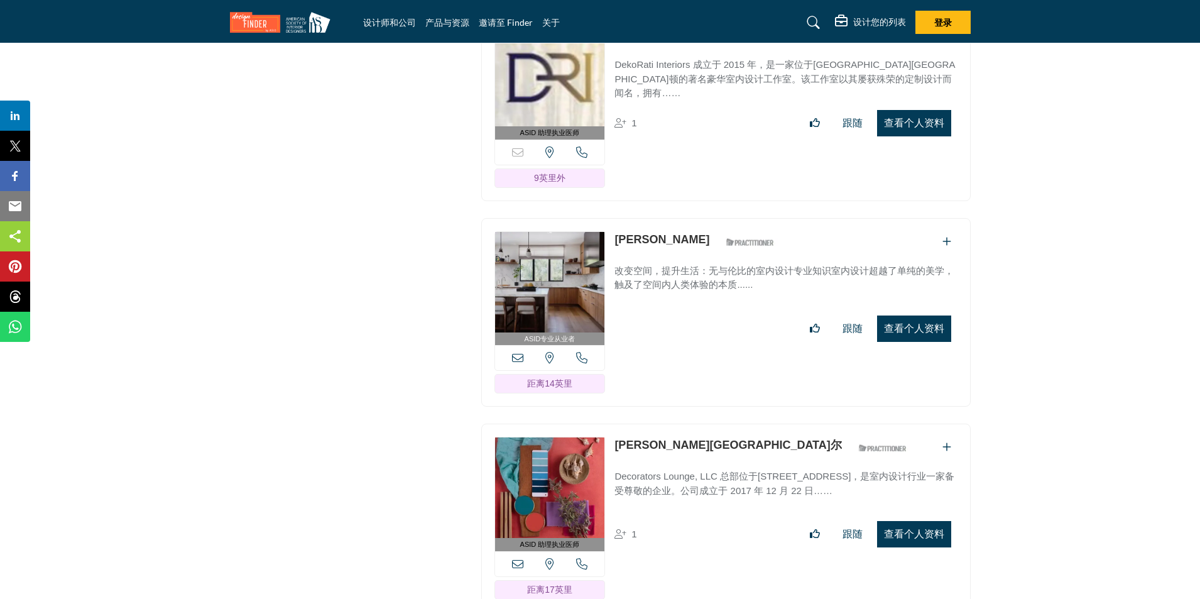
drag, startPoint x: 920, startPoint y: 313, endPoint x: 929, endPoint y: 314, distance: 9.4
click at [920, 323] on font "查看个人资料" at bounding box center [914, 328] width 60 height 11
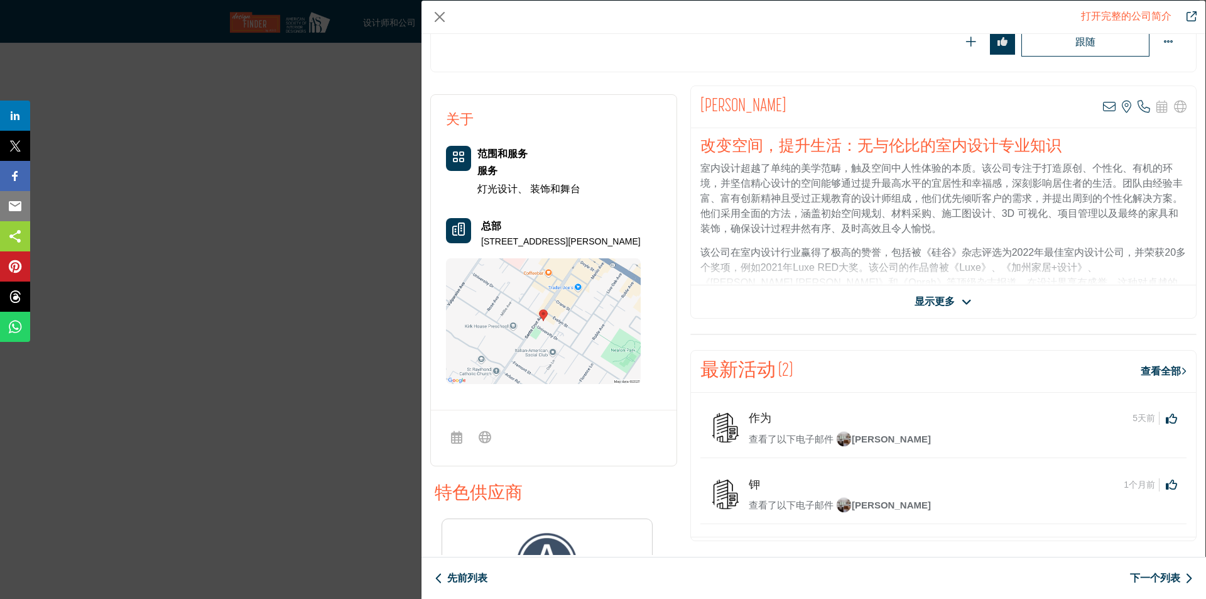
scroll to position [302, 0]
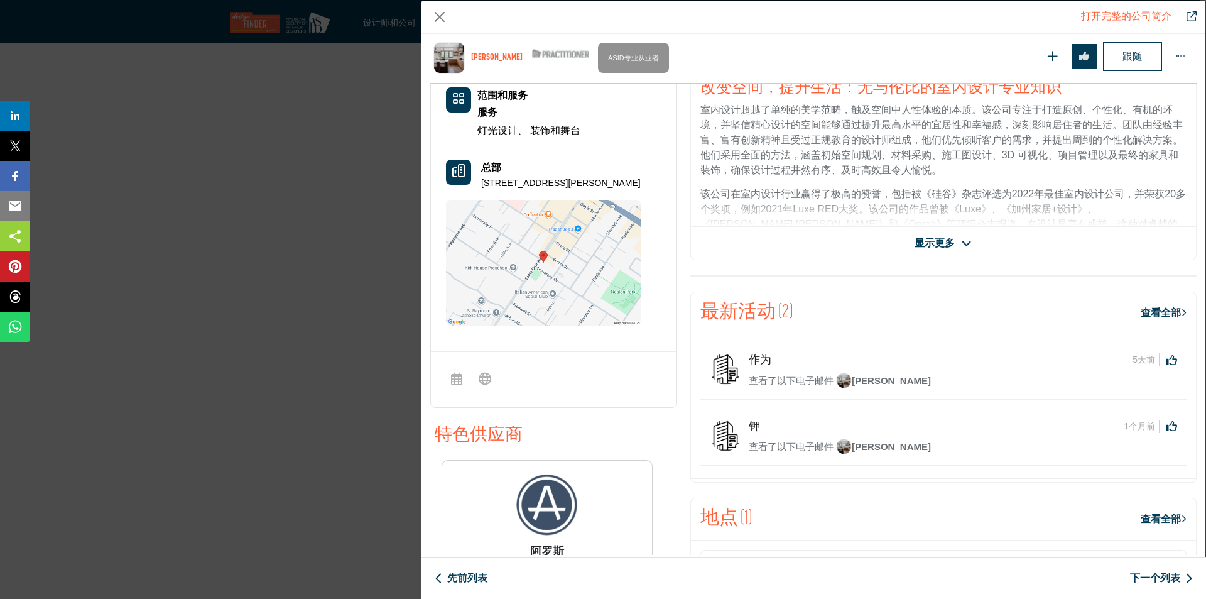
click at [927, 242] on font "显示更多" at bounding box center [935, 242] width 40 height 11
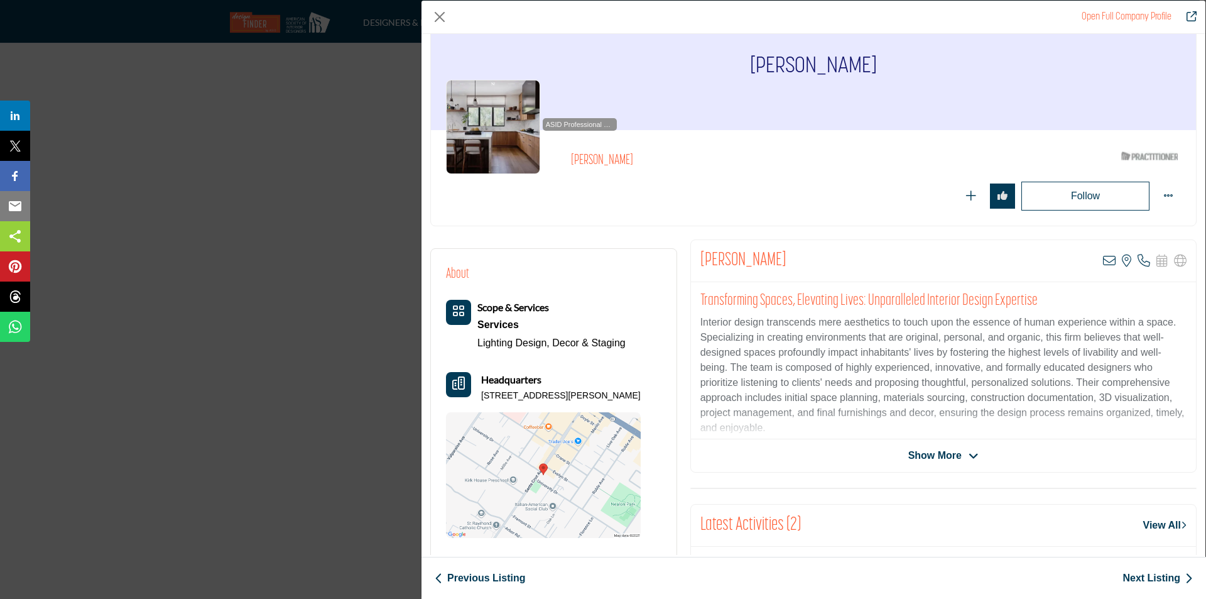
scroll to position [0, 0]
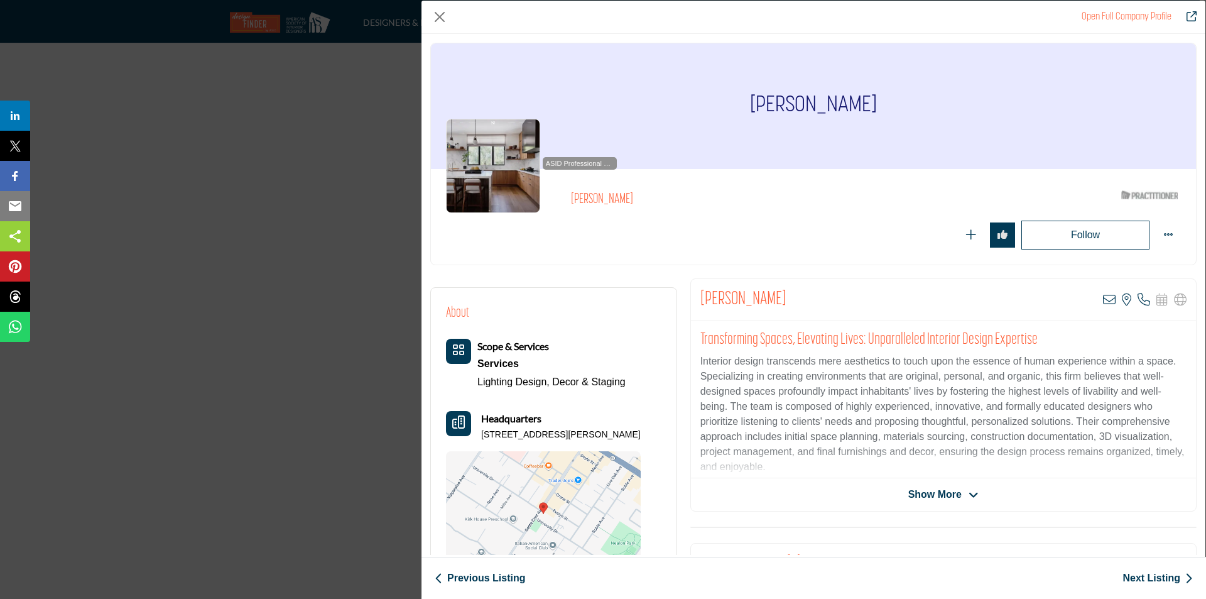
drag, startPoint x: 757, startPoint y: 109, endPoint x: 863, endPoint y: 117, distance: 105.8
click at [863, 117] on div "[PERSON_NAME]" at bounding box center [813, 106] width 765 height 126
copy h1 "[PERSON_NAME]"
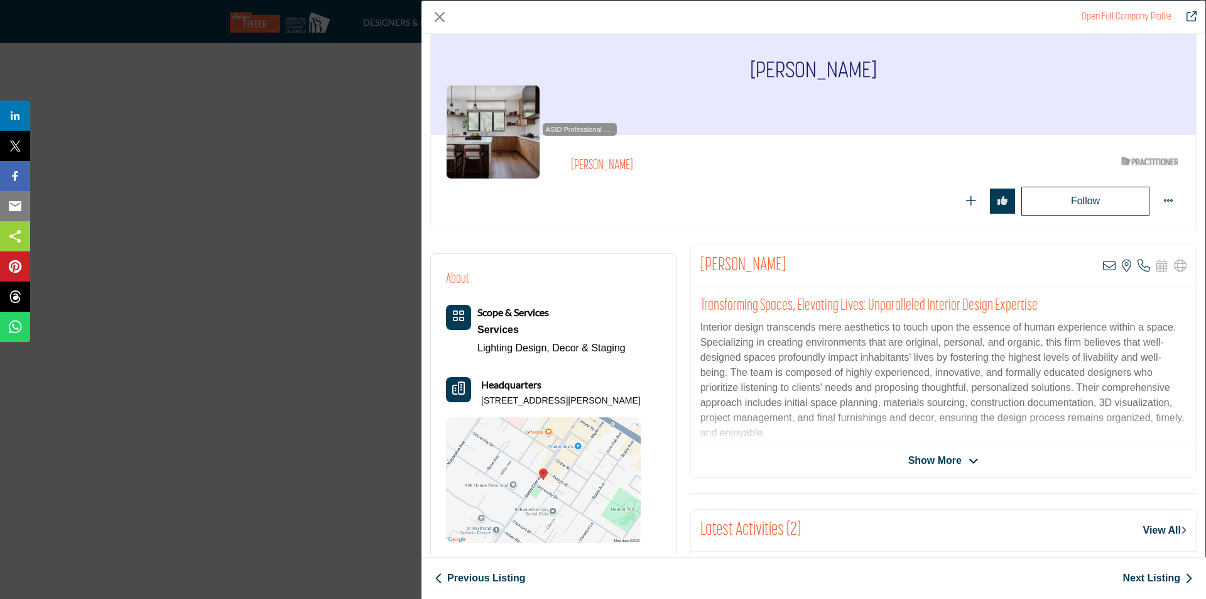
scroll to position [63, 0]
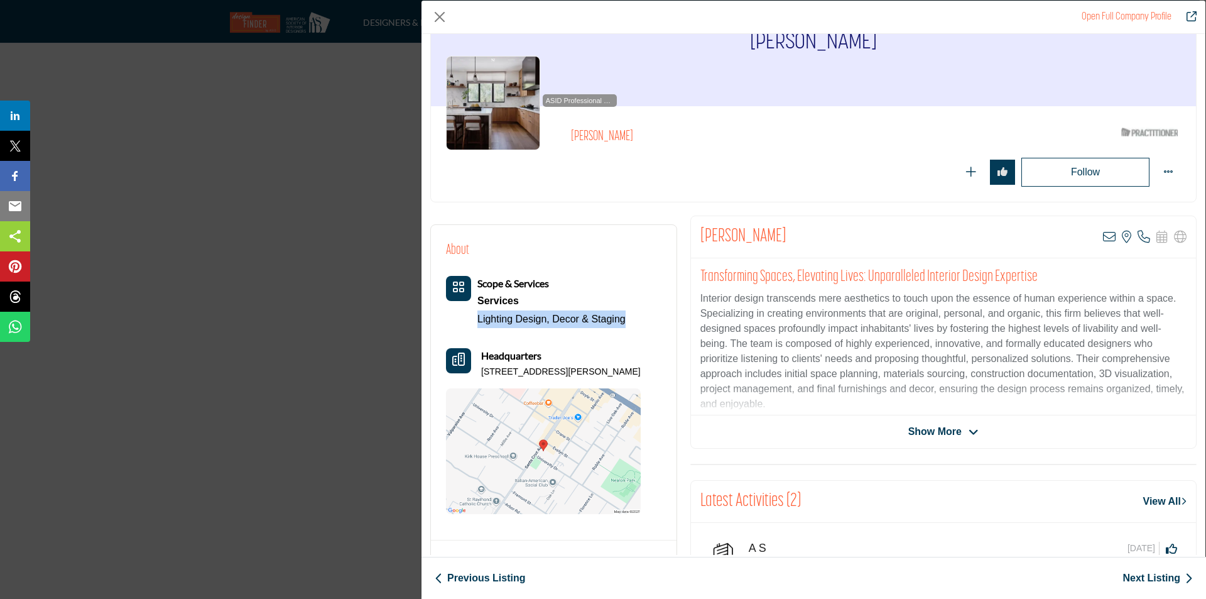
drag, startPoint x: 475, startPoint y: 320, endPoint x: 635, endPoint y: 327, distance: 160.3
click at [635, 327] on div "Scope & Services Services Lighting Design, Decor & Staging" at bounding box center [543, 302] width 195 height 52
copy div "Lighting Design, Decor & Staging"
drag, startPoint x: 480, startPoint y: 373, endPoint x: 508, endPoint y: 384, distance: 29.9
click at [508, 378] on div "Headquarters 883 Santa Cruz Ave Ste 201, 94025-4608, USA" at bounding box center [543, 363] width 195 height 30
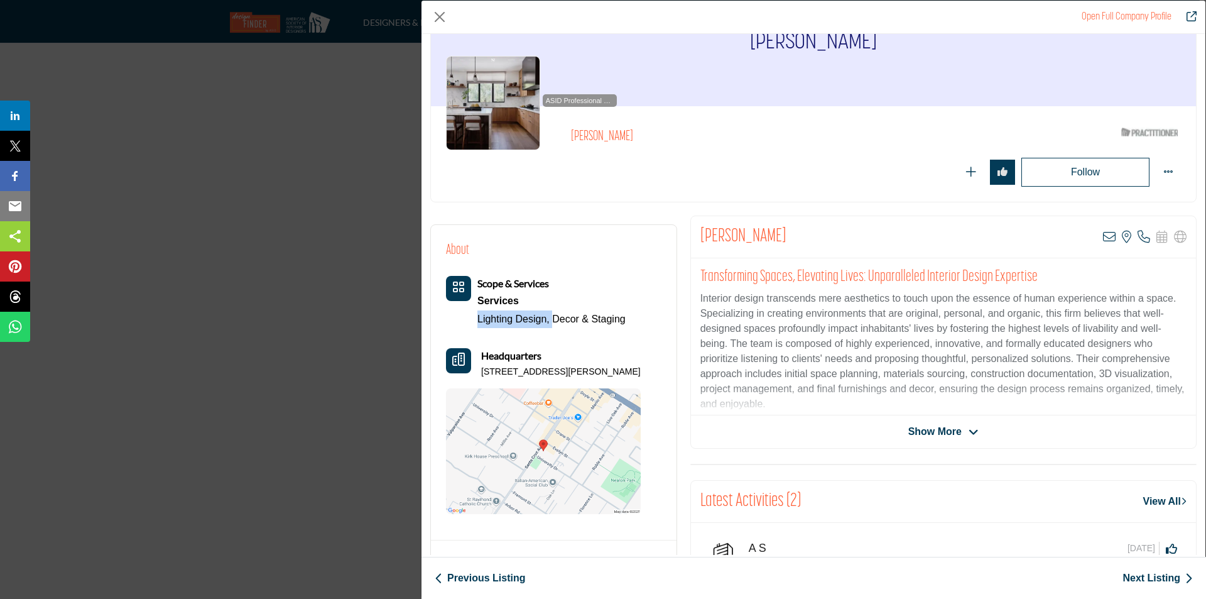
copy p "883 Santa Cruz Ave Ste 201, 94025-4608, USA"
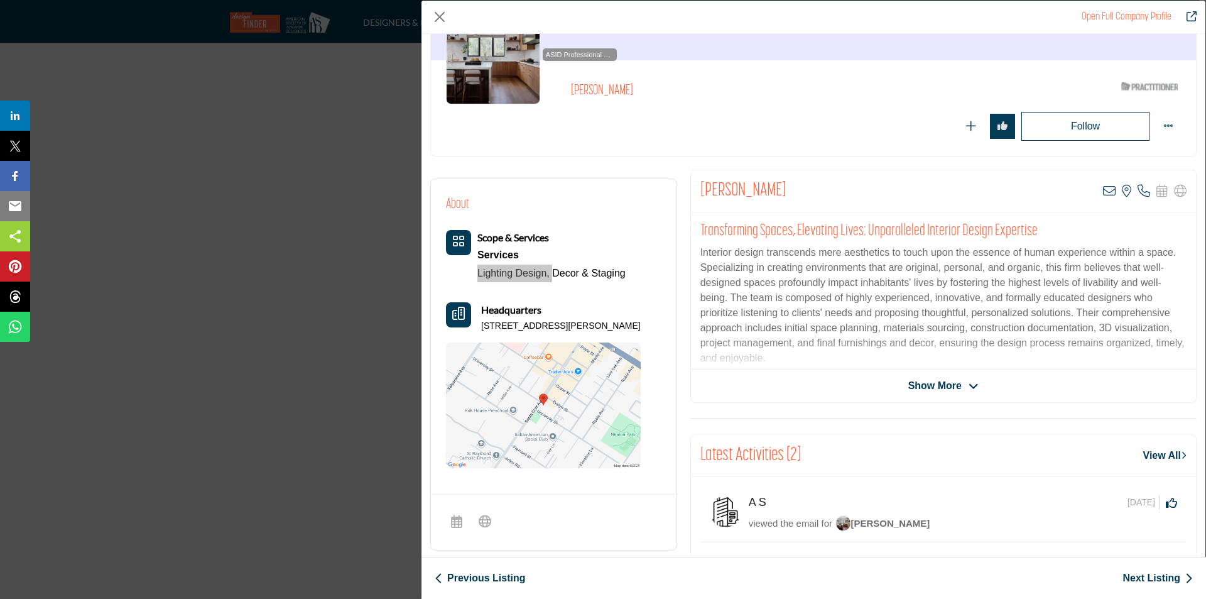
scroll to position [188, 0]
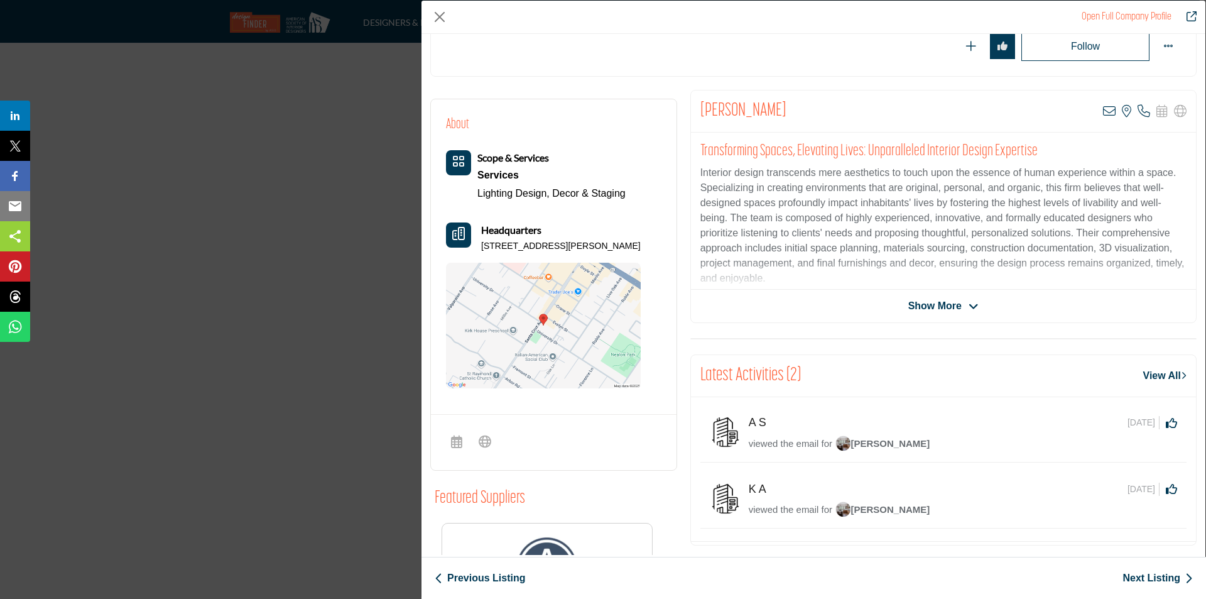
click at [927, 308] on span "Show More" at bounding box center [934, 305] width 53 height 15
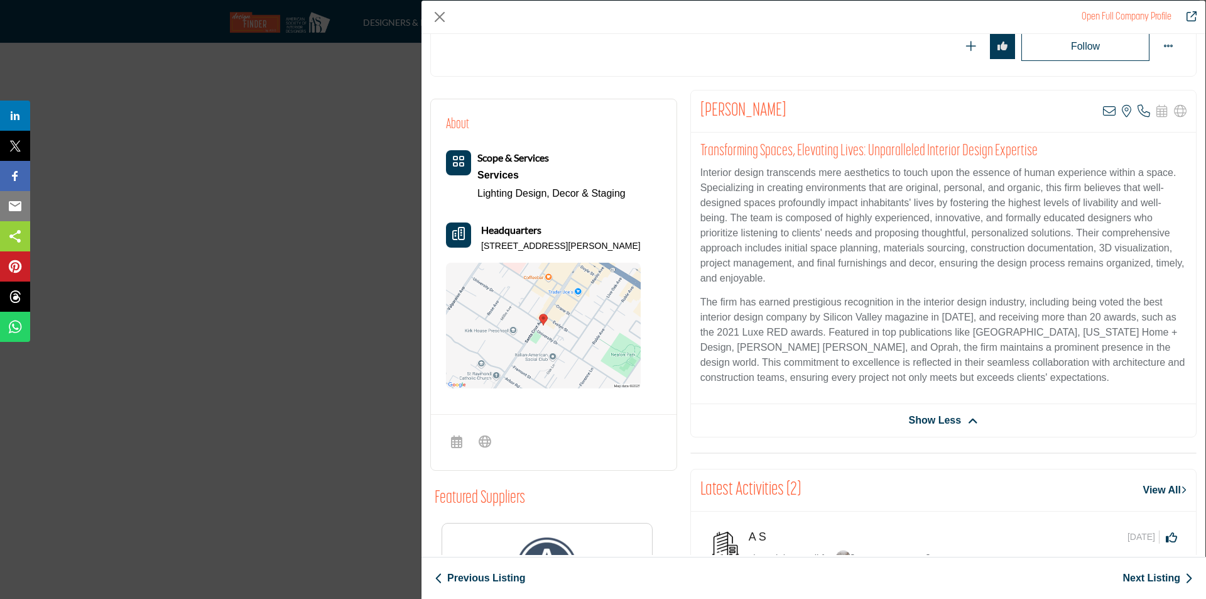
click at [1107, 16] on link "Open Full Company Profile" at bounding box center [1127, 17] width 90 height 10
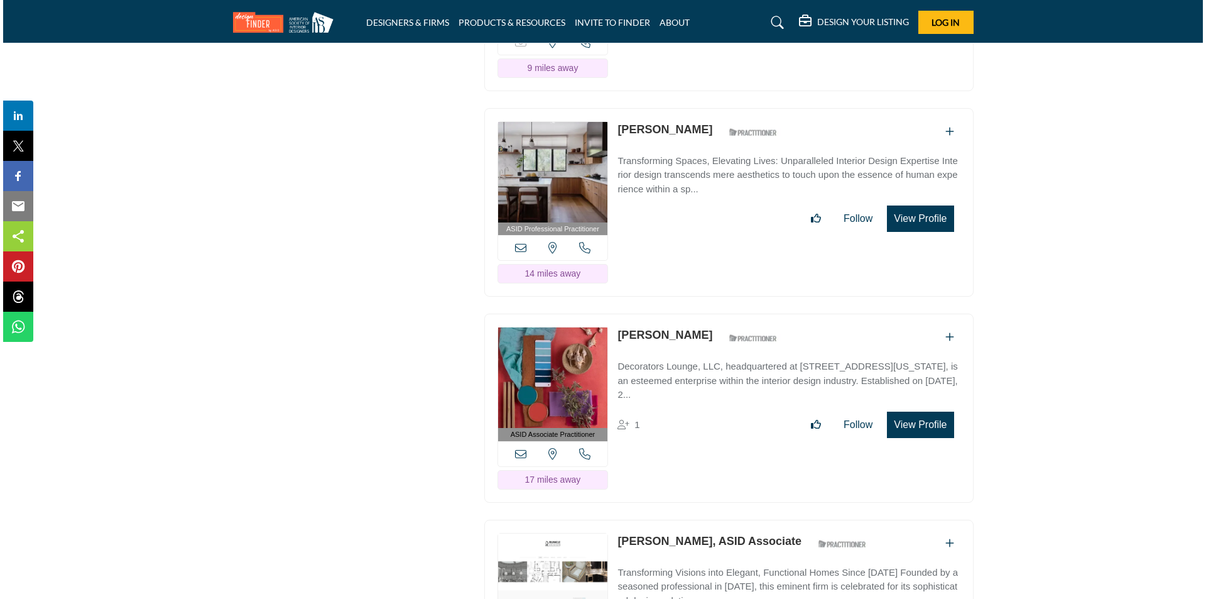
scroll to position [3832, 0]
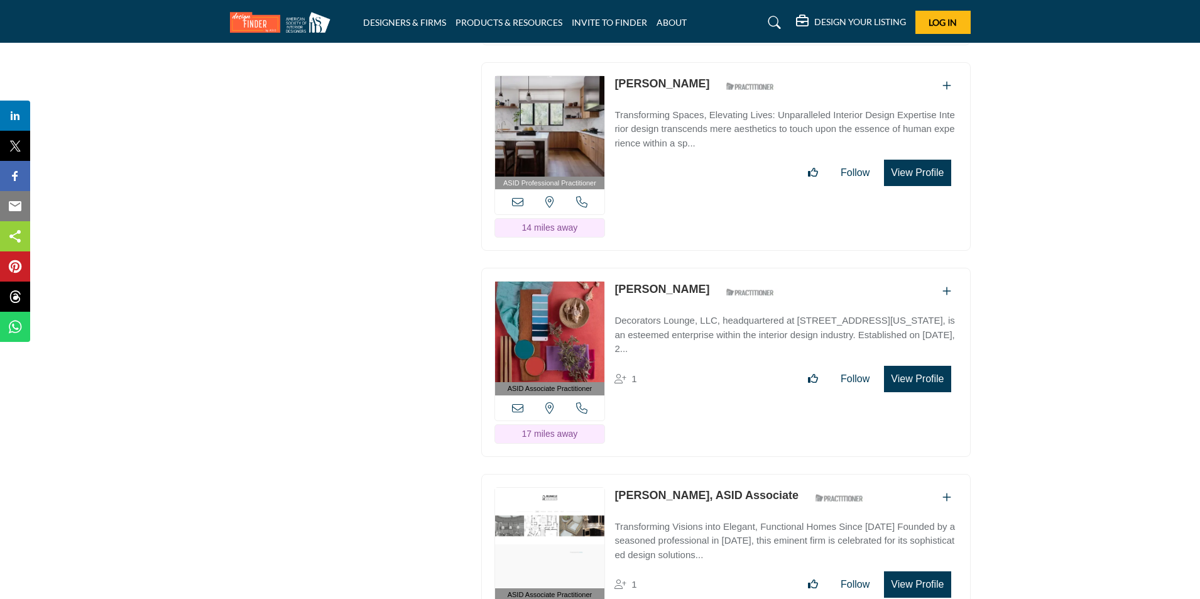
drag, startPoint x: 1003, startPoint y: 297, endPoint x: 995, endPoint y: 305, distance: 11.1
click at [929, 392] on button "View Profile" at bounding box center [917, 379] width 67 height 26
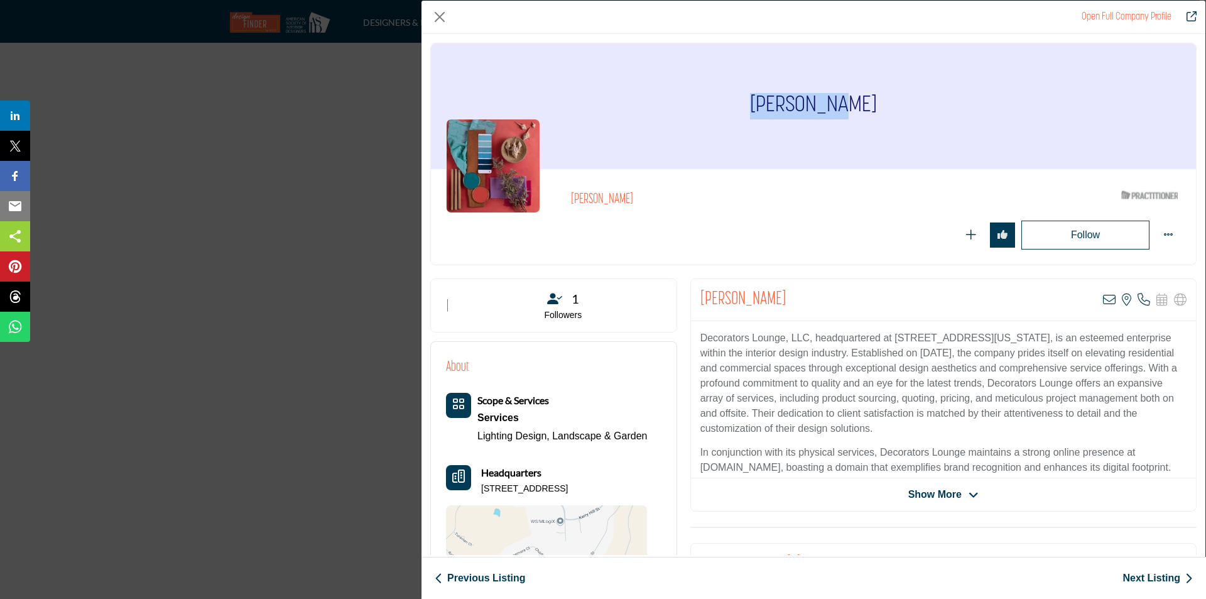
drag, startPoint x: 852, startPoint y: 101, endPoint x: 770, endPoint y: 104, distance: 81.7
click at [771, 104] on div "[PERSON_NAME]" at bounding box center [813, 106] width 765 height 126
copy h1 "[PERSON_NAME]"
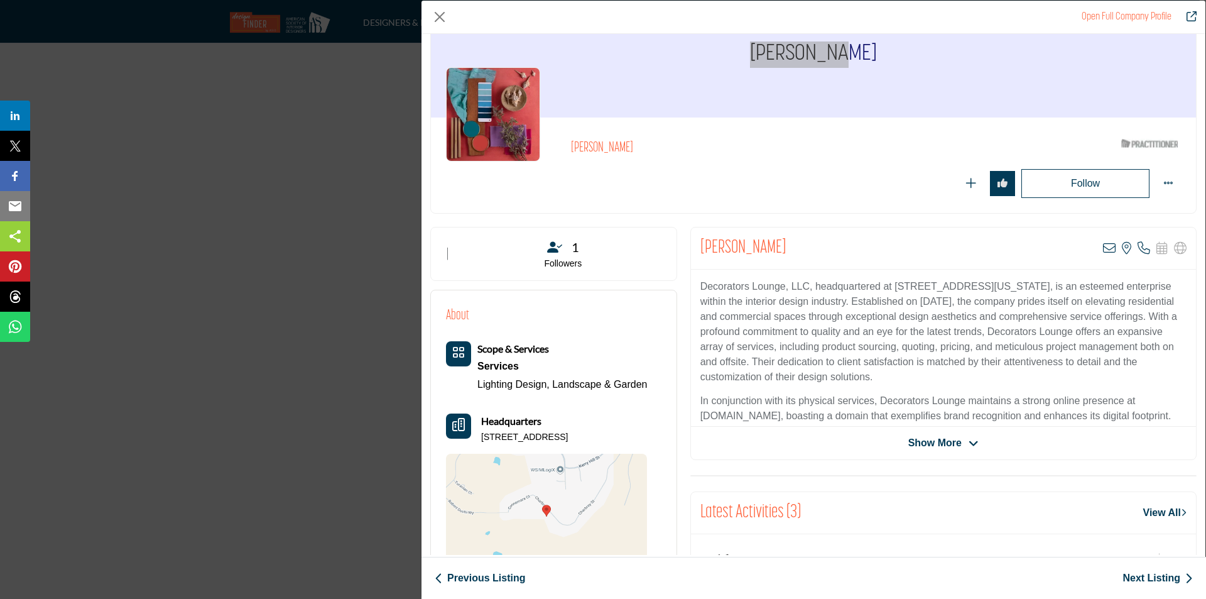
scroll to position [126, 0]
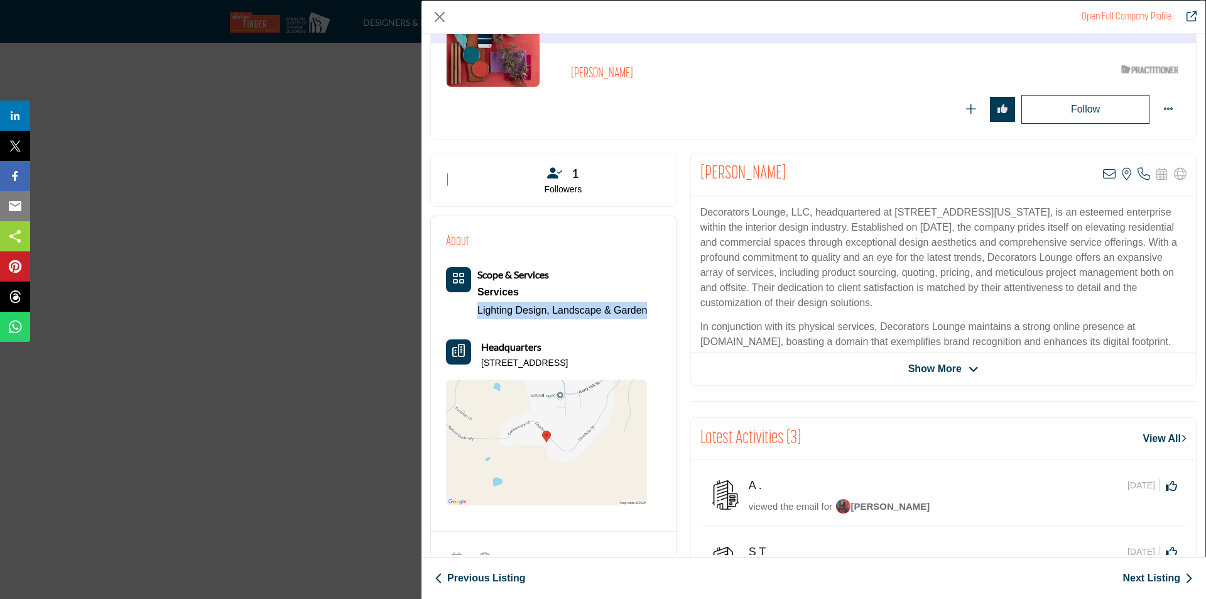
drag, startPoint x: 474, startPoint y: 312, endPoint x: 655, endPoint y: 312, distance: 180.9
click at [655, 312] on div "About Scope & Services Services Lighting Design, Landscape & Garden Headquarters" at bounding box center [553, 368] width 215 height 274
copy div "Lighting Design, Landscape & Garden"
drag, startPoint x: 479, startPoint y: 364, endPoint x: 630, endPoint y: 364, distance: 150.8
click at [630, 364] on div "Headquarters 1339 Charbray St, 94506-1361, USA" at bounding box center [546, 354] width 201 height 30
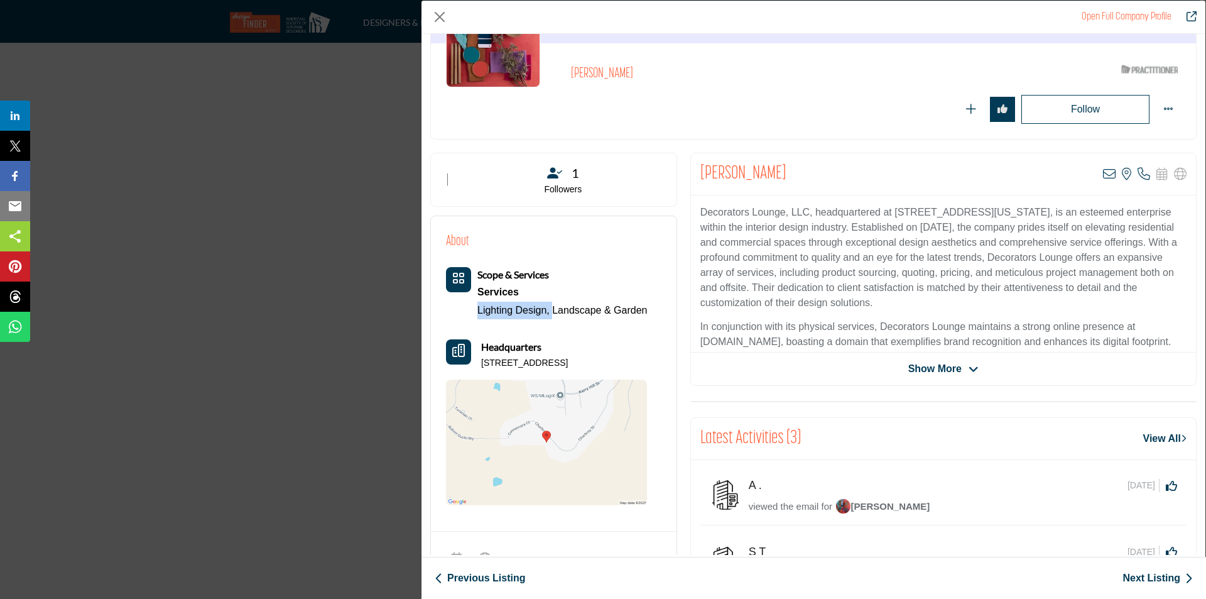
copy p "1339 Charbray St, 94506-1361, USA"
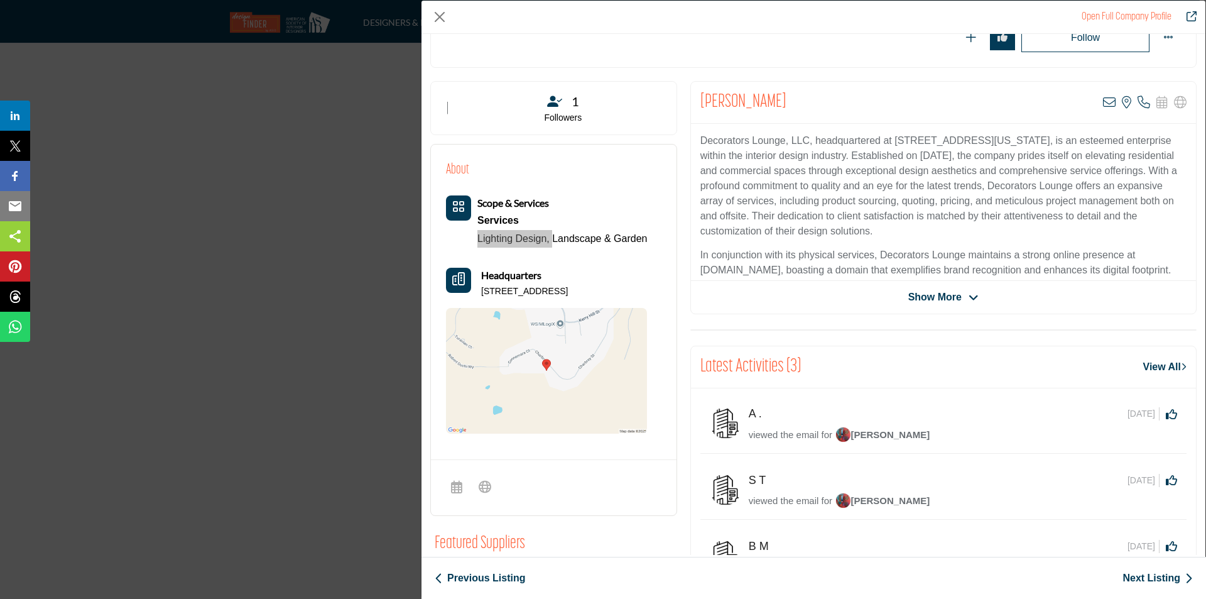
scroll to position [0, 0]
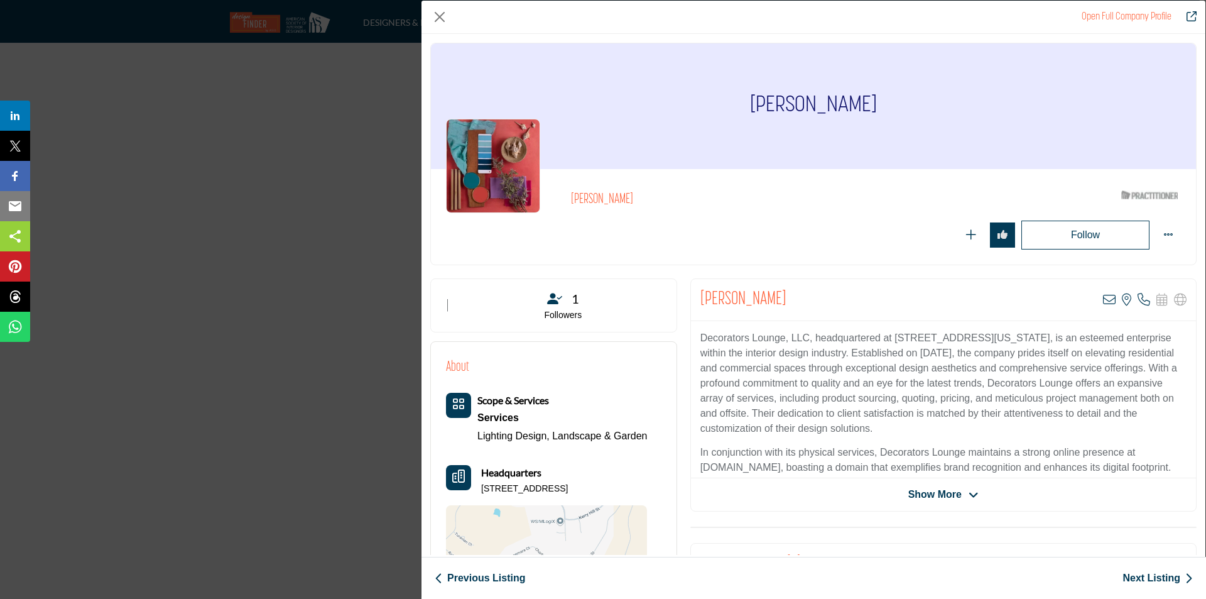
click at [955, 489] on span "Show More" at bounding box center [934, 494] width 53 height 15
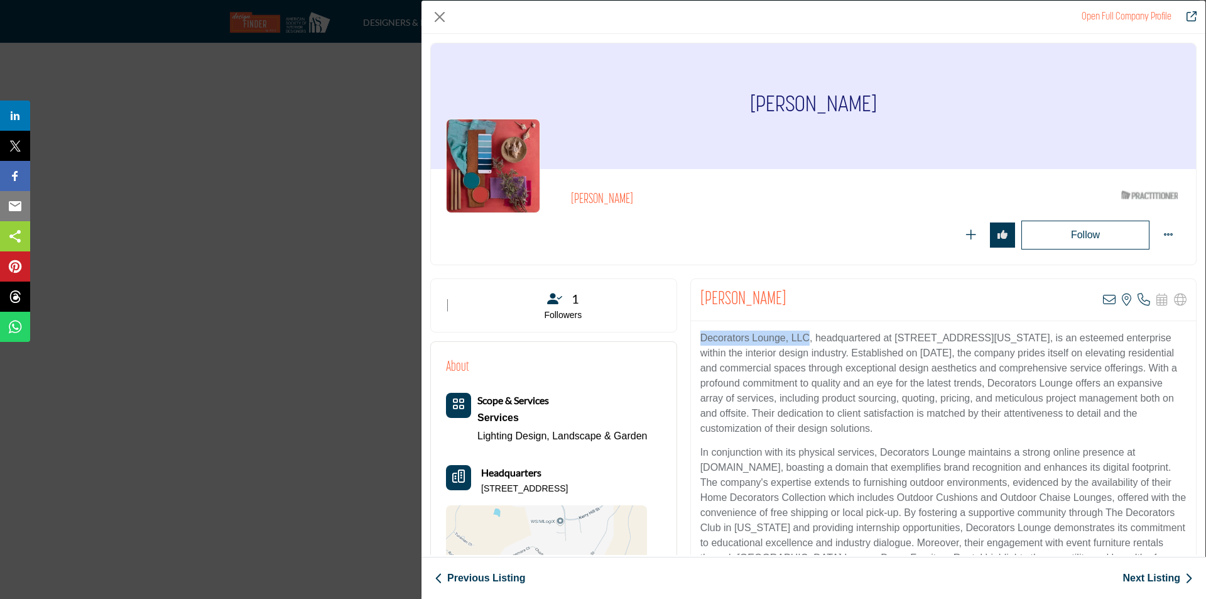
drag, startPoint x: 806, startPoint y: 339, endPoint x: 699, endPoint y: 336, distance: 106.8
click at [700, 336] on p "Decorators Lounge, LLC, headquartered at 1339 Charbray Street in Danville, Cali…" at bounding box center [943, 383] width 486 height 106
copy p "Decorators Lounge, LLC"
click at [442, 16] on button "Close" at bounding box center [439, 17] width 19 height 19
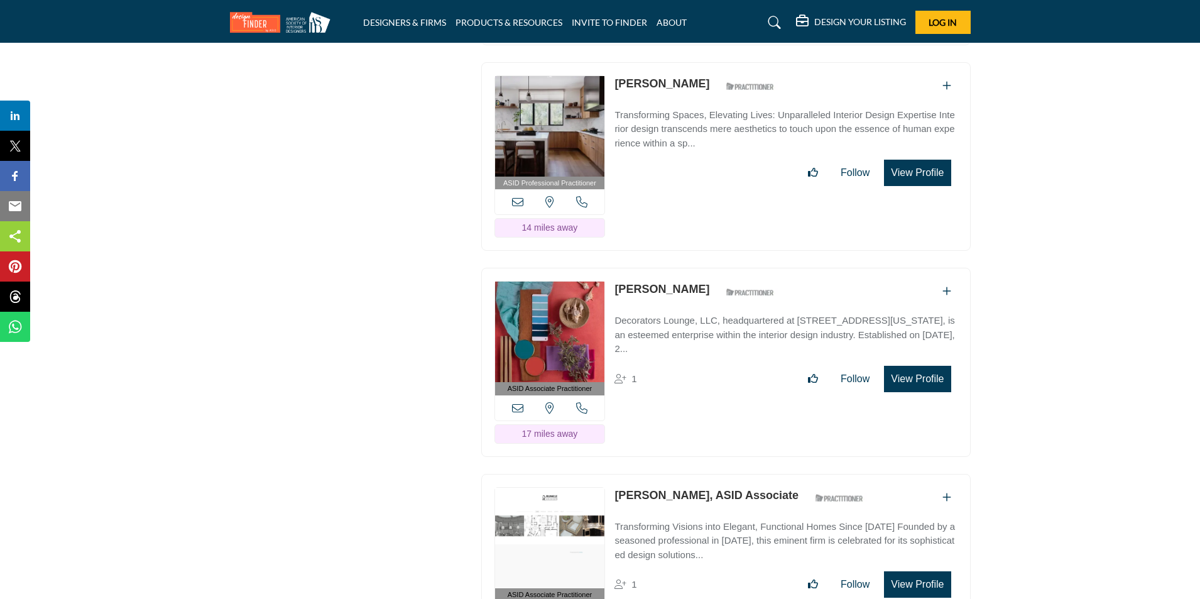
click at [919, 392] on button "View Profile" at bounding box center [917, 379] width 67 height 26
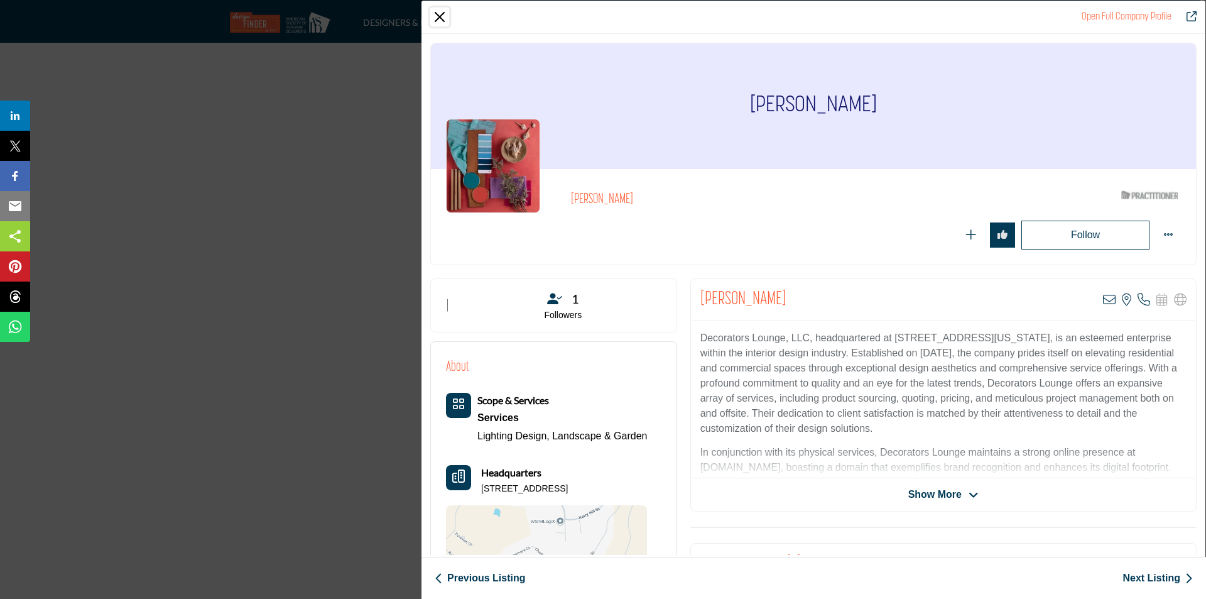
click at [440, 18] on button "Close" at bounding box center [439, 17] width 19 height 19
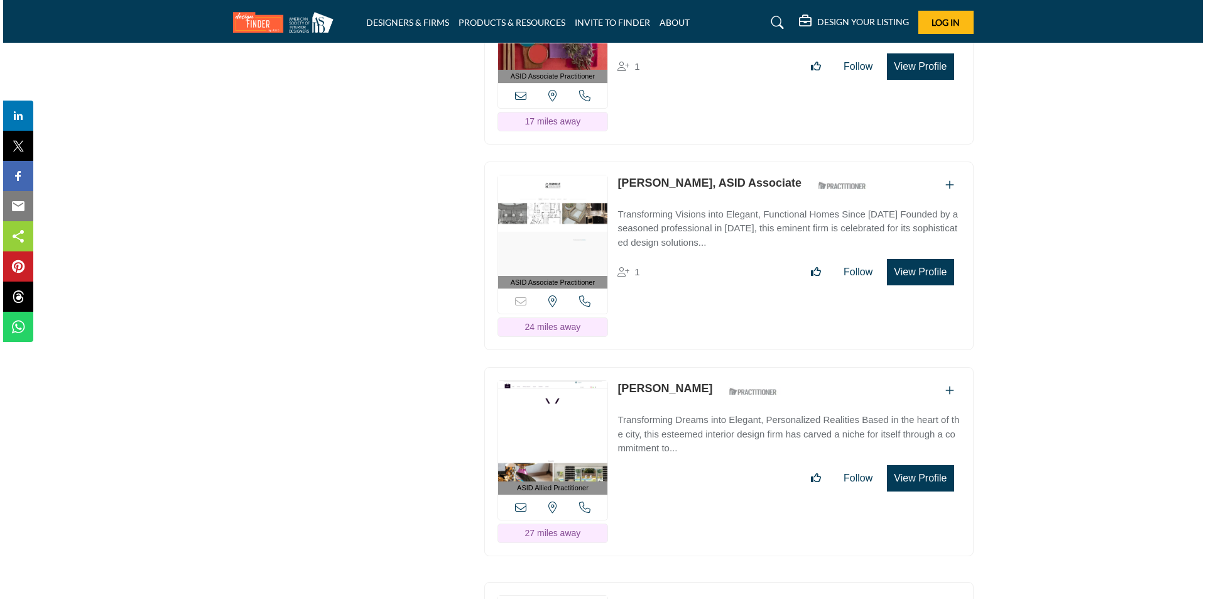
scroll to position [4146, 0]
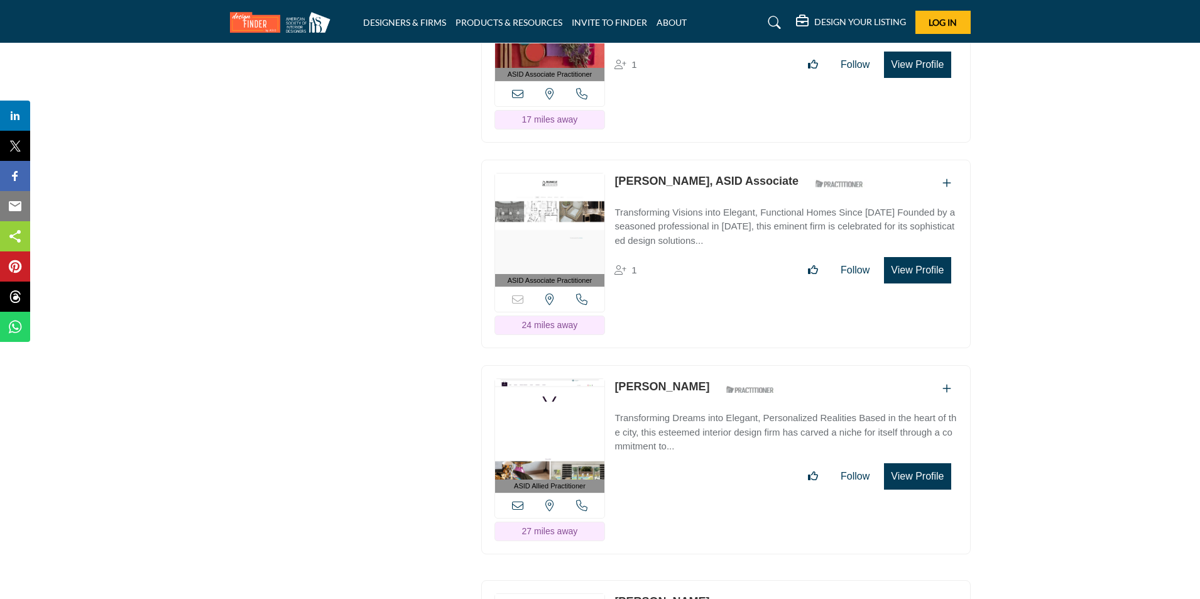
click at [908, 283] on button "View Profile" at bounding box center [917, 270] width 67 height 26
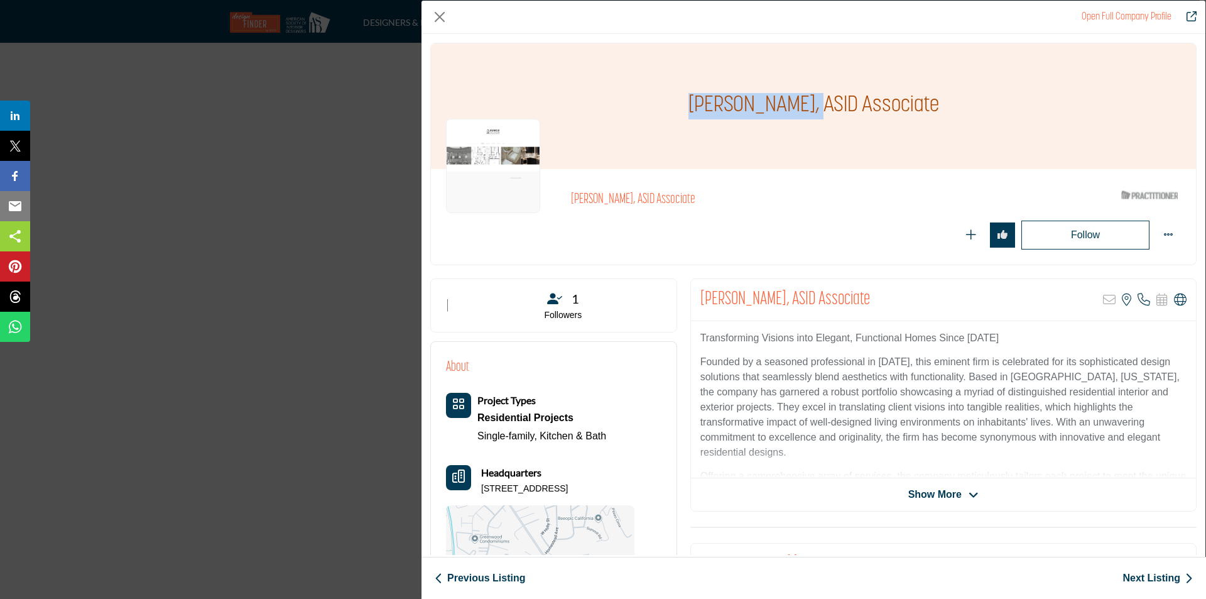
drag, startPoint x: 690, startPoint y: 110, endPoint x: 805, endPoint y: 109, distance: 115.0
click at [805, 109] on h1 "[PERSON_NAME], ASID Associate" at bounding box center [814, 106] width 251 height 126
copy h1 "Jennifer Runkle"
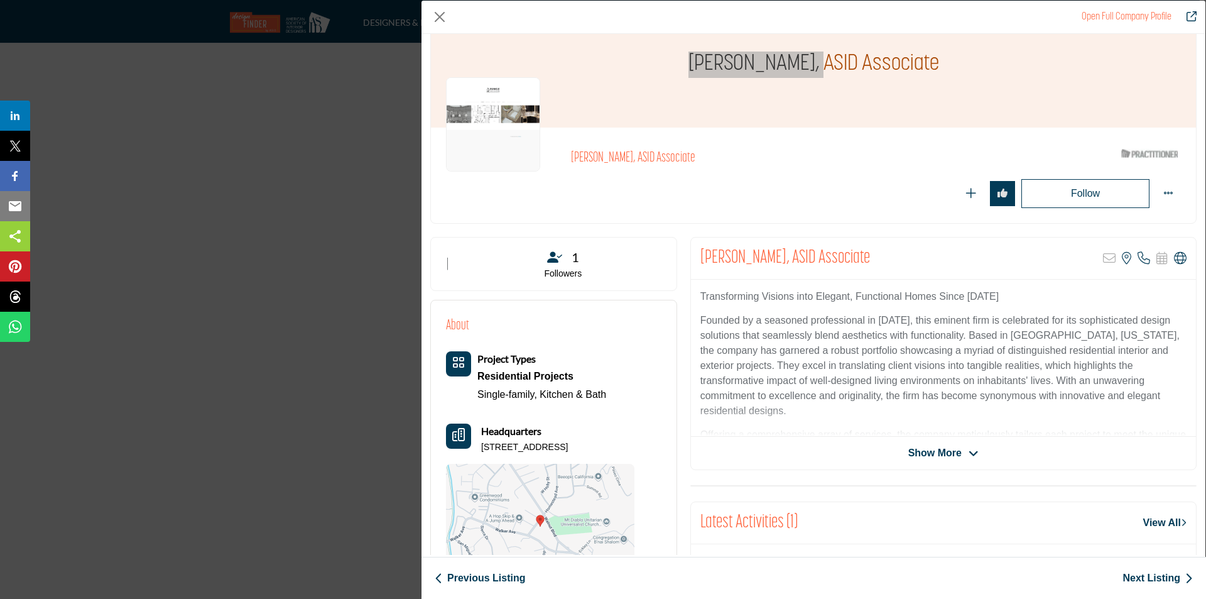
scroll to position [126, 0]
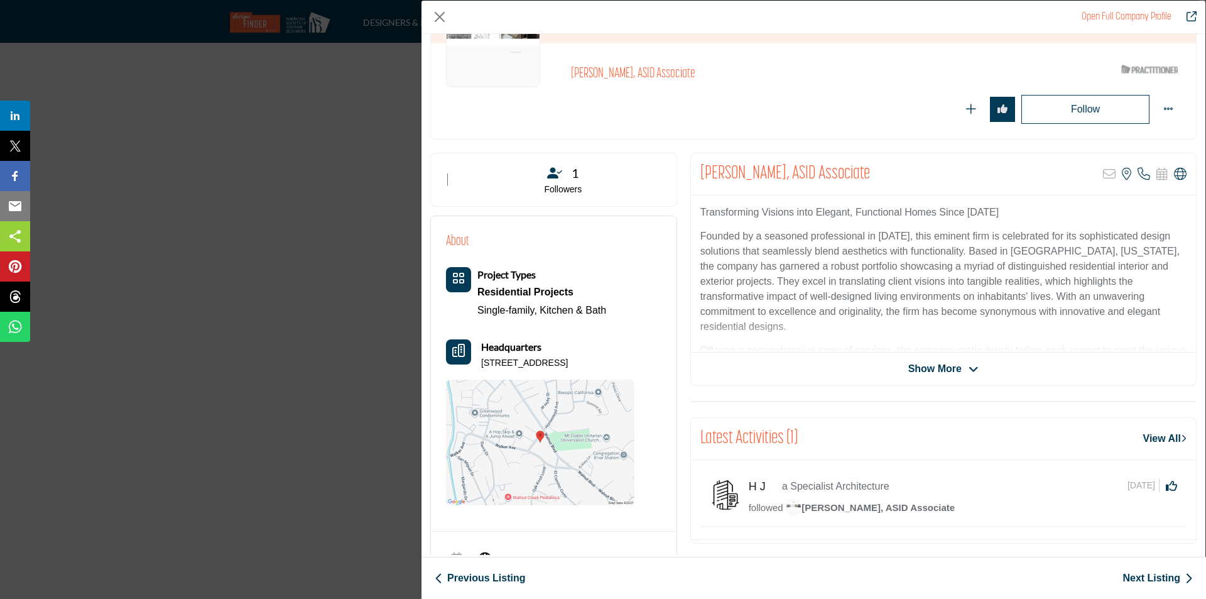
drag, startPoint x: 480, startPoint y: 363, endPoint x: 635, endPoint y: 370, distance: 154.7
click at [635, 370] on div "Project Types Residential Projects Single-family, Kitchen & Bath" at bounding box center [540, 386] width 188 height 238
copy p "930 Homestead Ave, 94596-4939, USA"
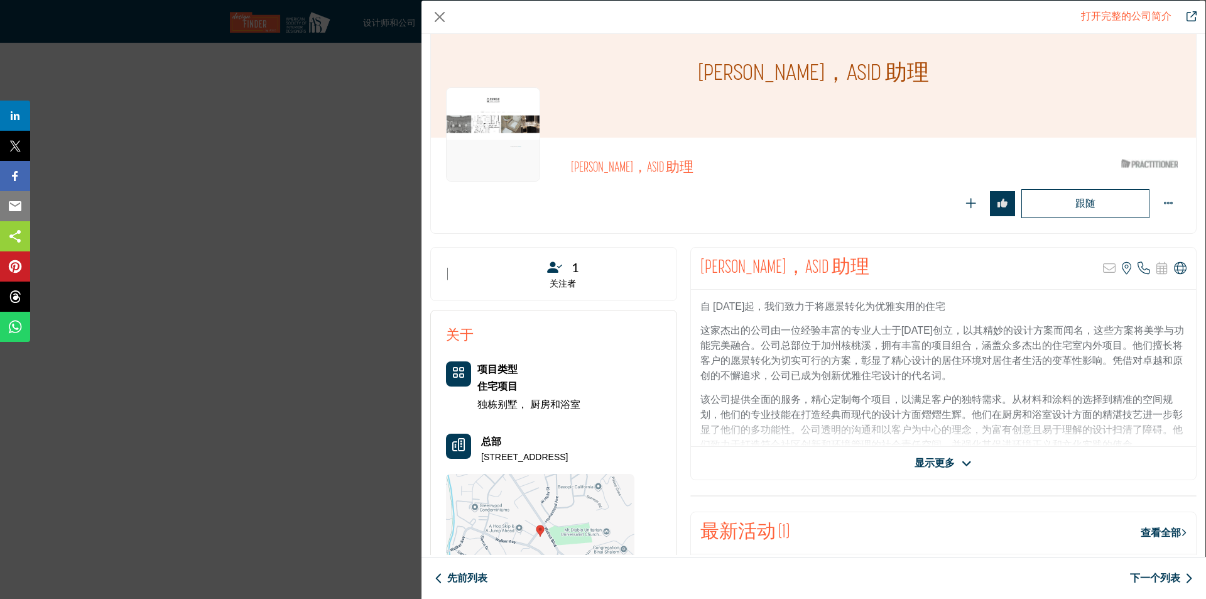
scroll to position [63, 0]
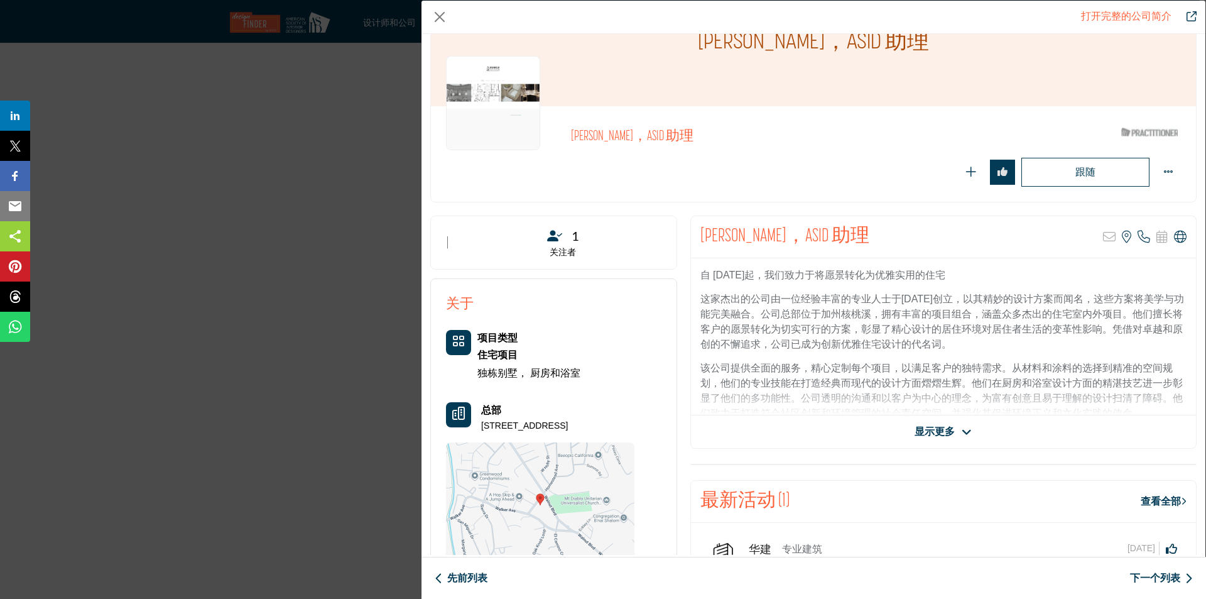
click at [952, 432] on span "显示更多" at bounding box center [943, 431] width 57 height 15
click at [956, 430] on span "Show More" at bounding box center [934, 431] width 53 height 15
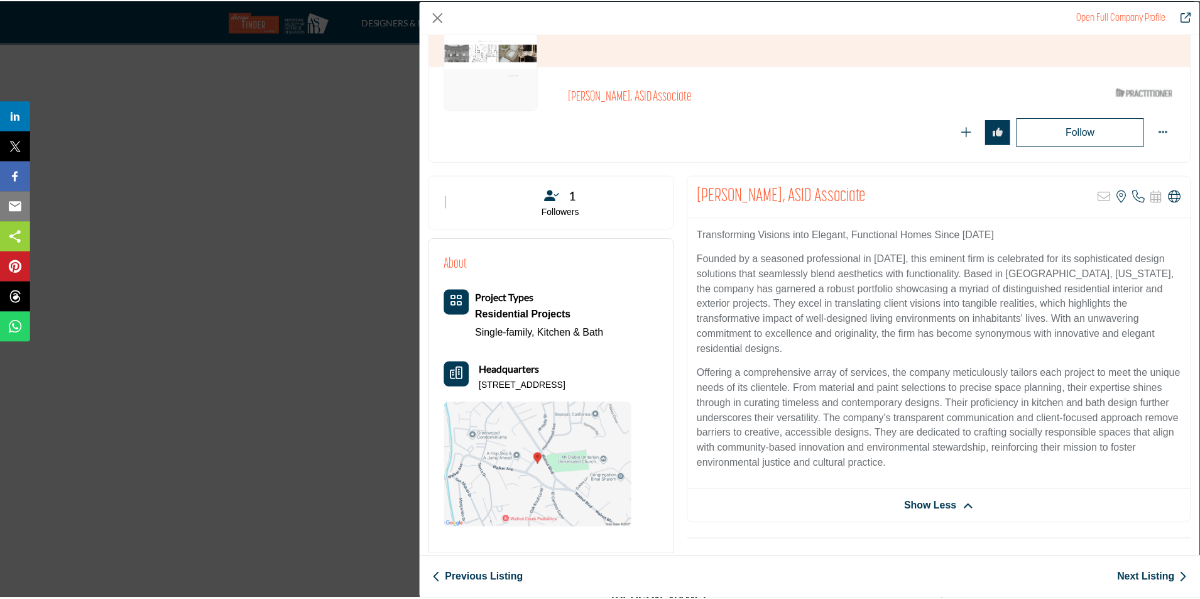
scroll to position [188, 0]
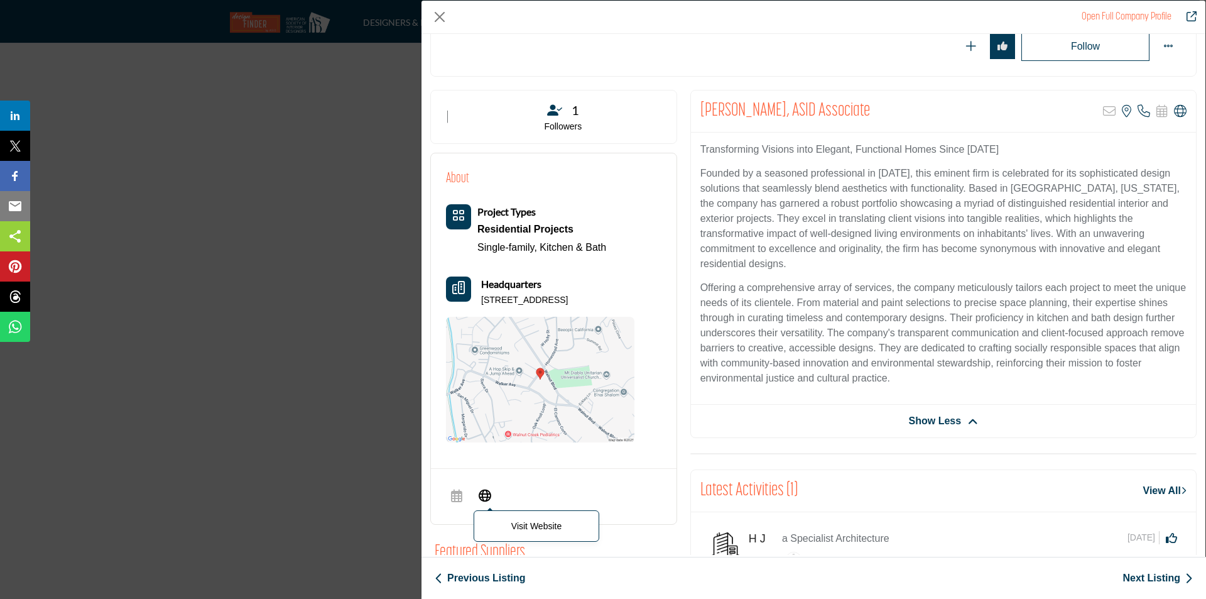
click at [489, 493] on icon "Company Data Modal" at bounding box center [485, 494] width 13 height 15
click at [439, 17] on button "Close" at bounding box center [439, 17] width 19 height 19
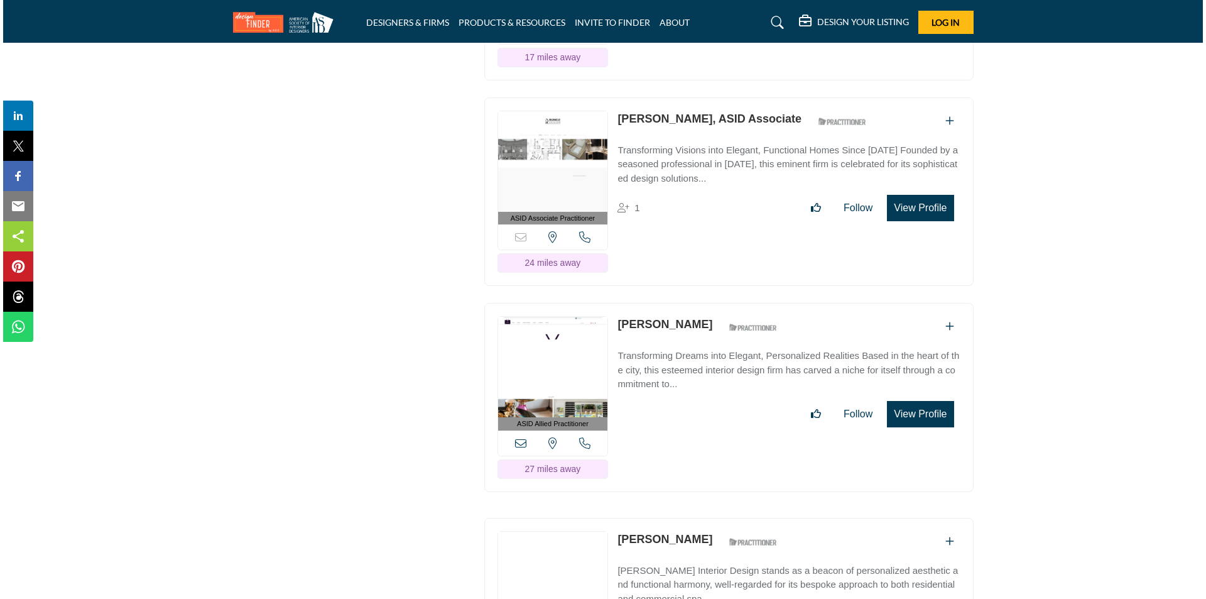
scroll to position [4209, 0]
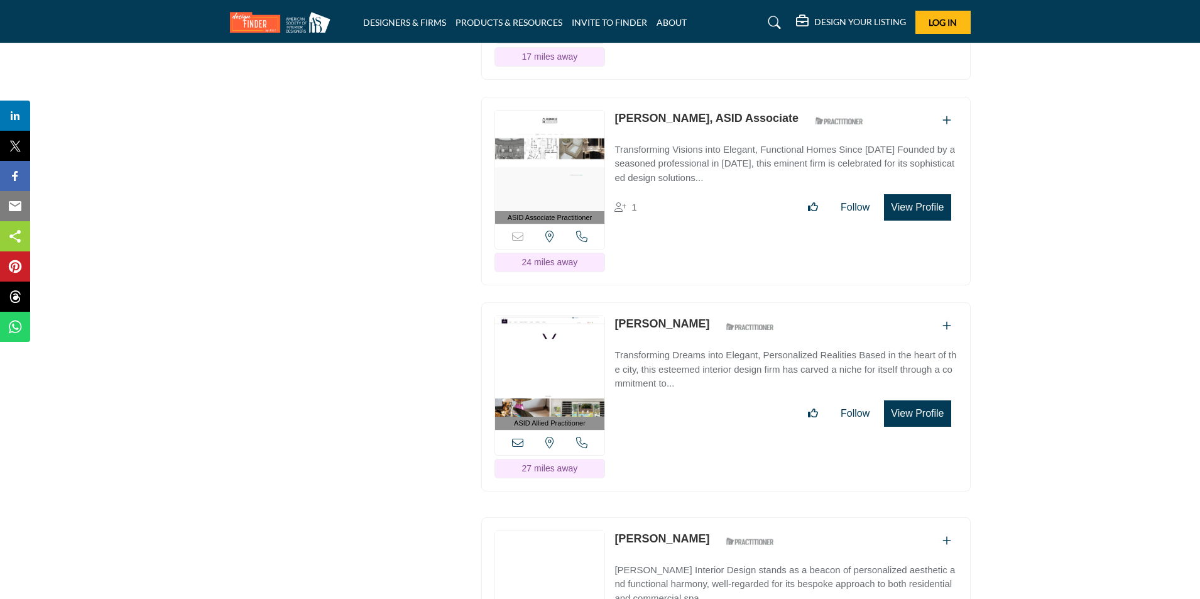
click at [939, 427] on button "View Profile" at bounding box center [917, 413] width 67 height 26
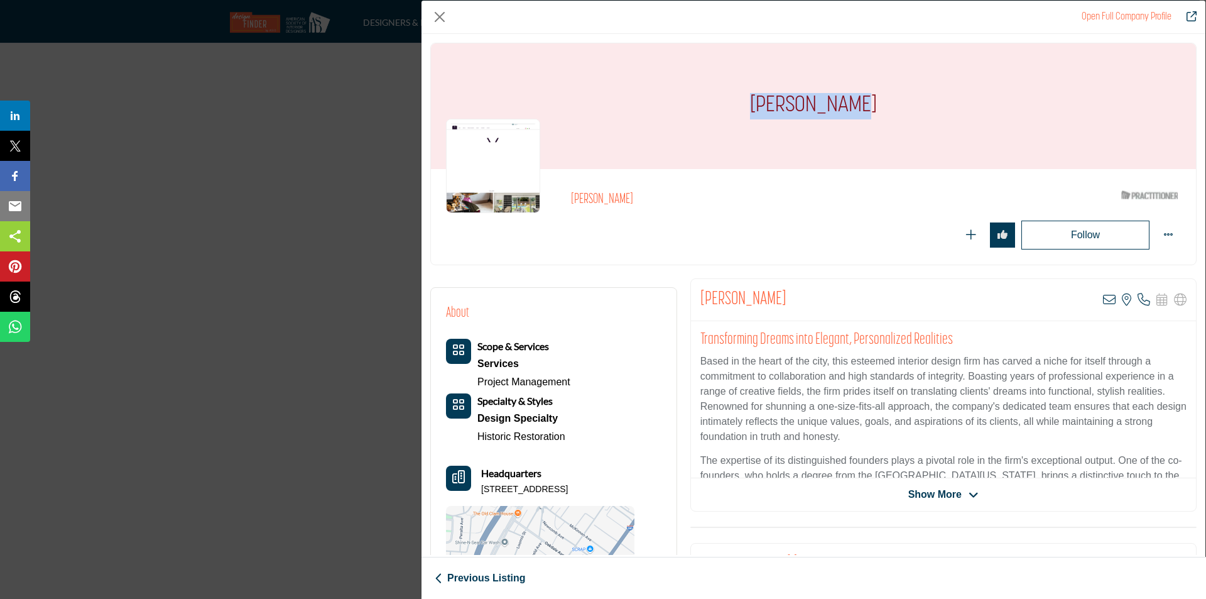
drag, startPoint x: 765, startPoint y: 107, endPoint x: 863, endPoint y: 110, distance: 98.1
click at [863, 110] on div "[PERSON_NAME]" at bounding box center [813, 106] width 765 height 126
copy h1 "[PERSON_NAME]"
drag, startPoint x: 478, startPoint y: 488, endPoint x: 643, endPoint y: 488, distance: 164.6
click at [643, 488] on div "About Scope & Services Services Project Management Headquarters" at bounding box center [553, 467] width 215 height 329
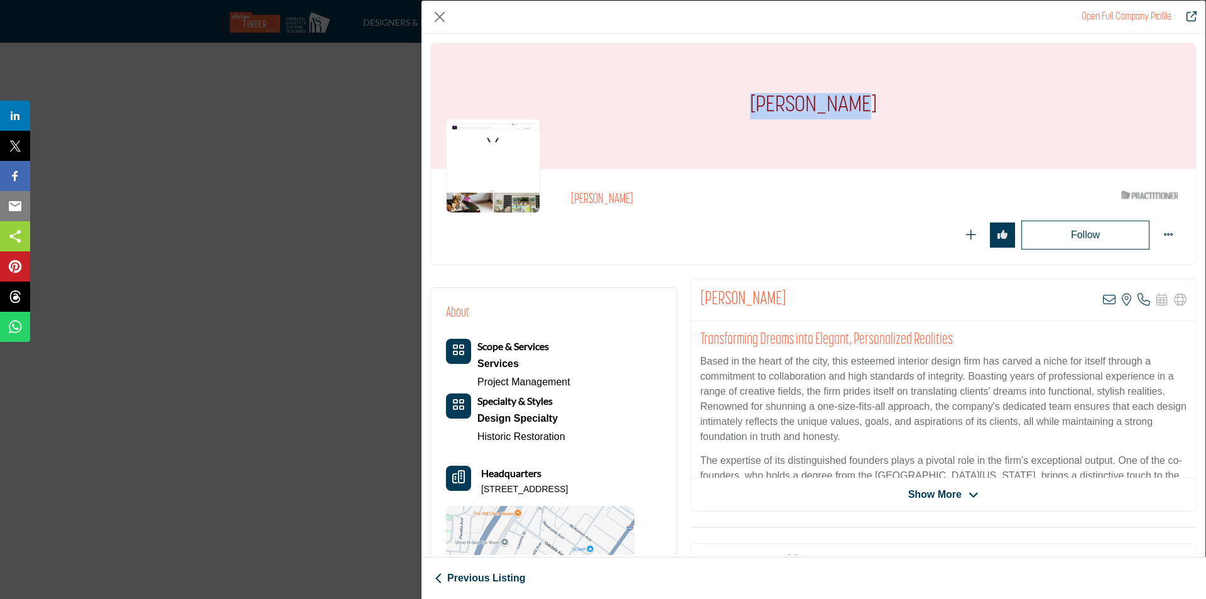
copy p "455 Barneveld Ave, 94124-1501, USA"
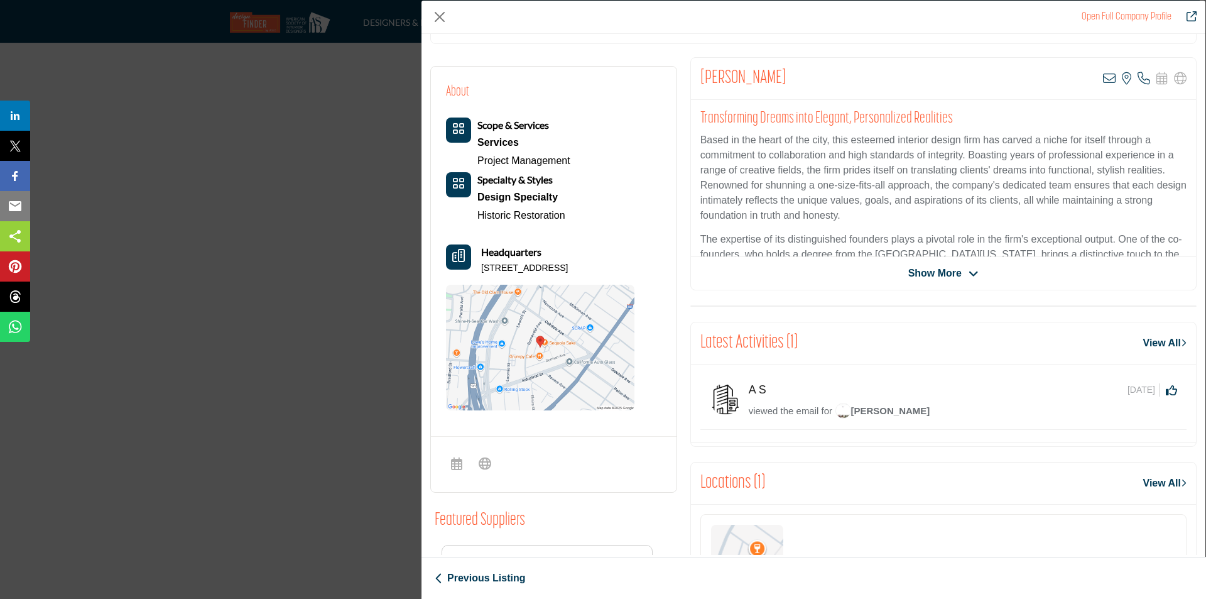
scroll to position [0, 0]
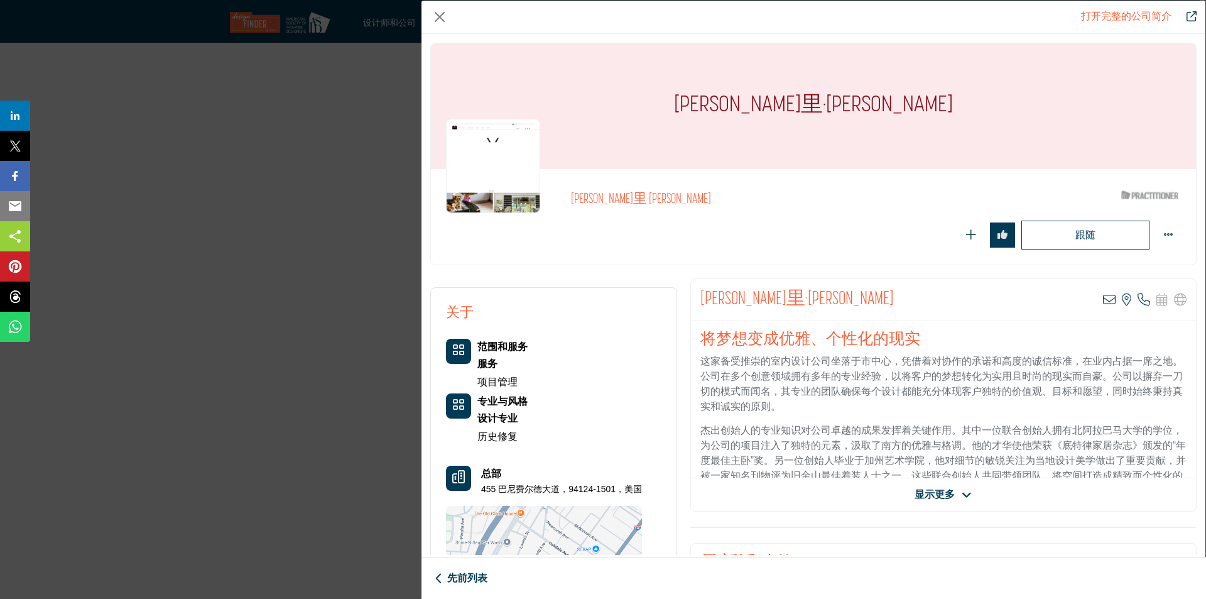
click at [934, 492] on font "显示更多" at bounding box center [935, 494] width 40 height 11
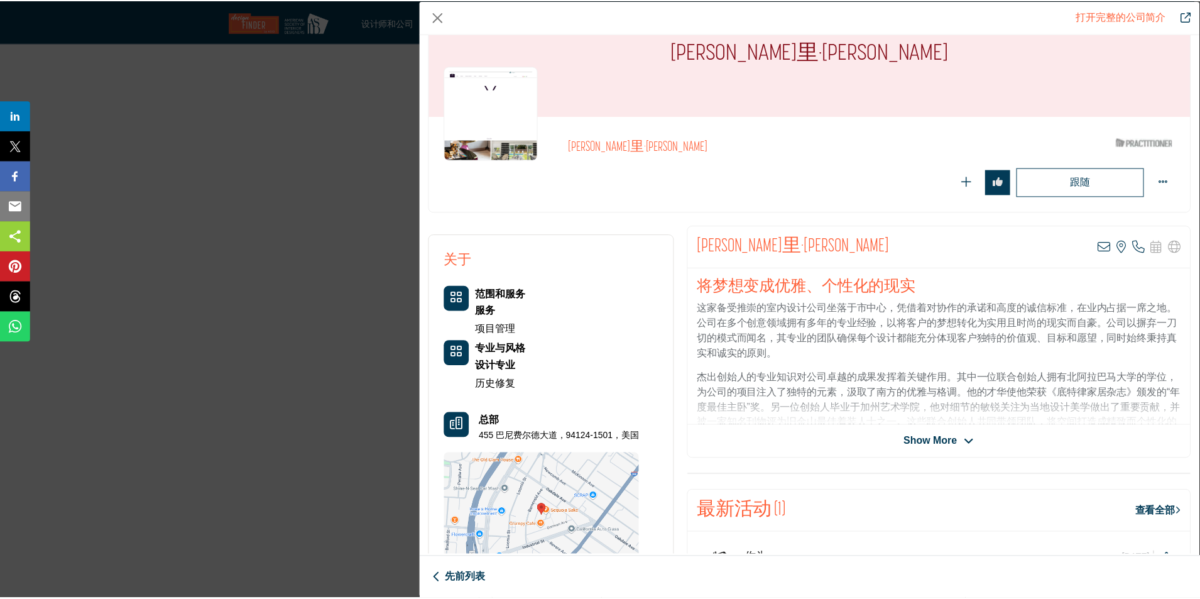
scroll to position [126, 0]
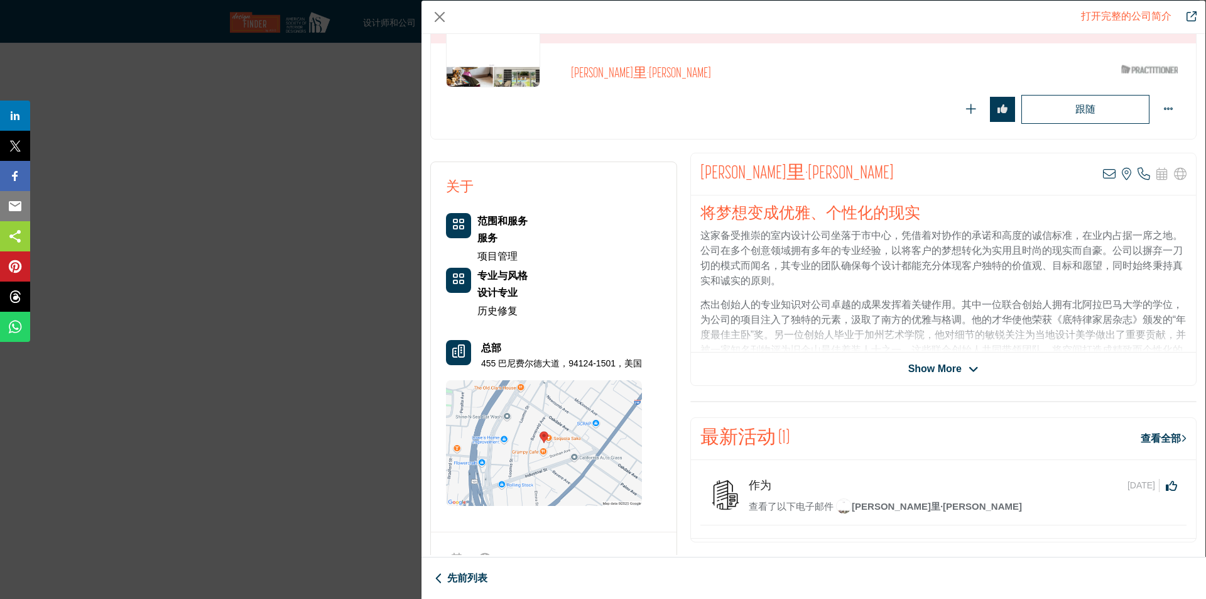
click at [960, 368] on span "Show More" at bounding box center [943, 368] width 70 height 15
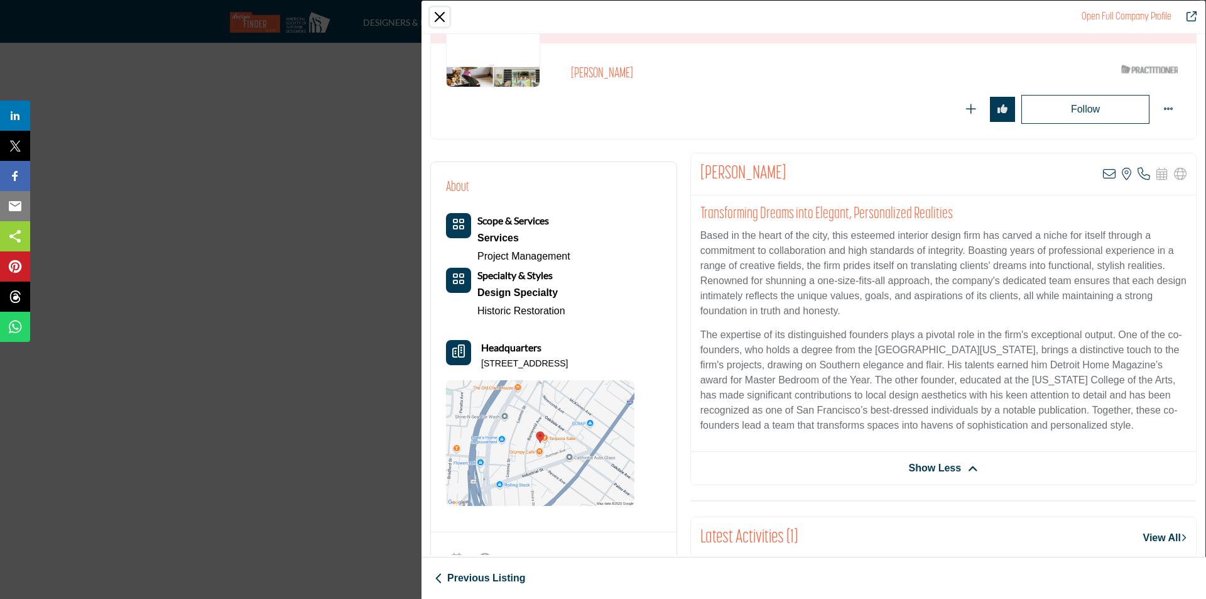
click at [431, 17] on button "Close" at bounding box center [439, 17] width 19 height 19
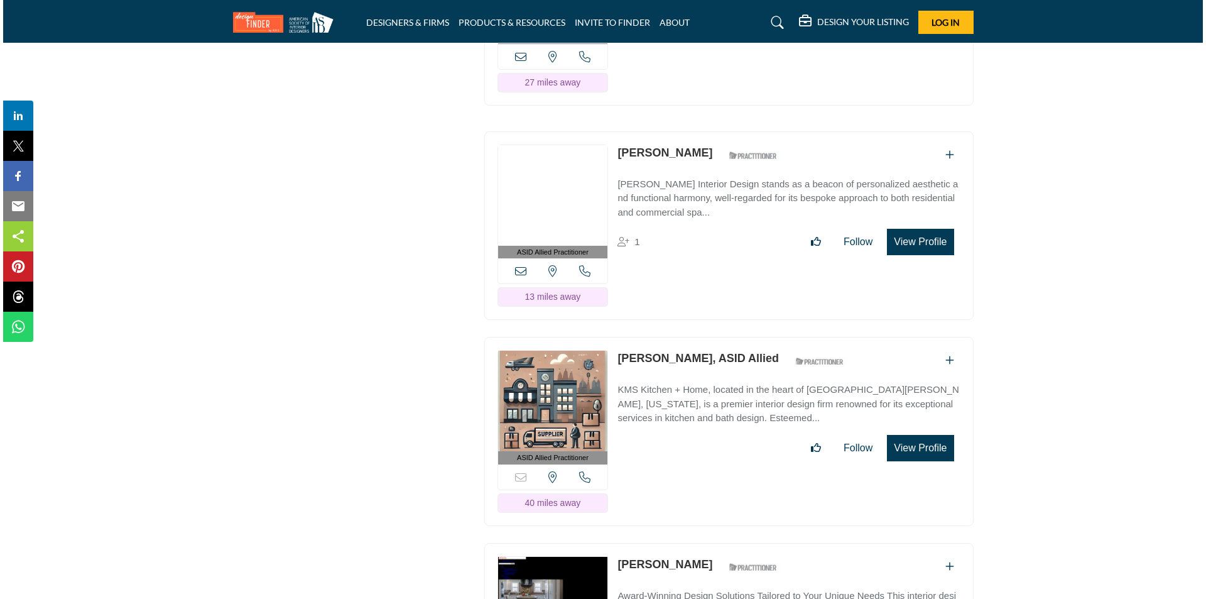
scroll to position [4649, 0]
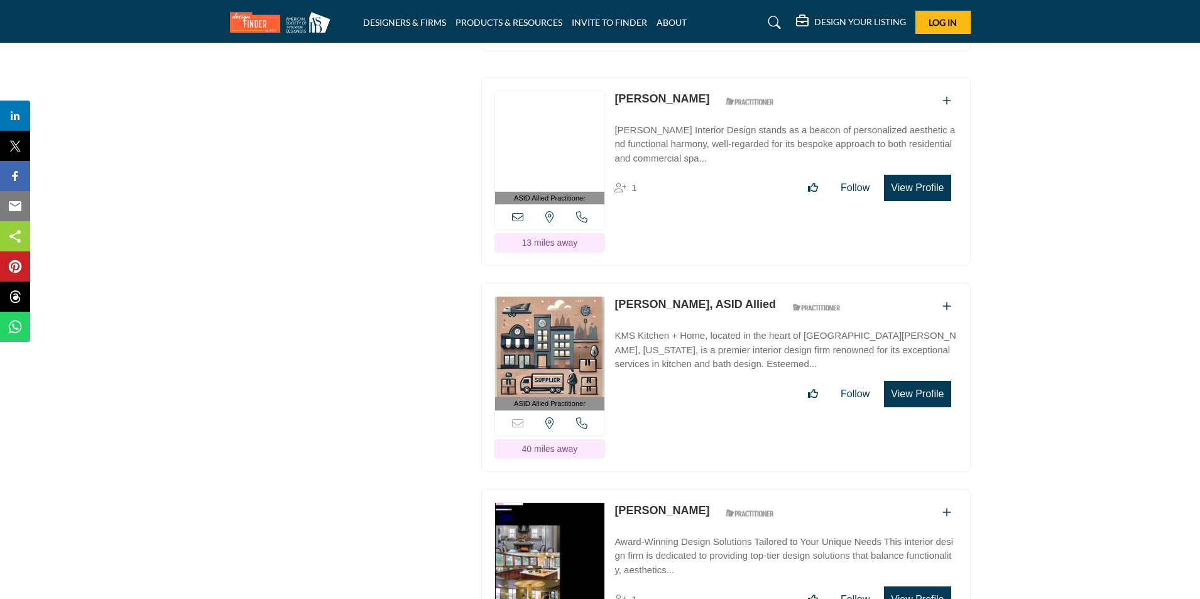
click at [920, 201] on button "View Profile" at bounding box center [917, 188] width 67 height 26
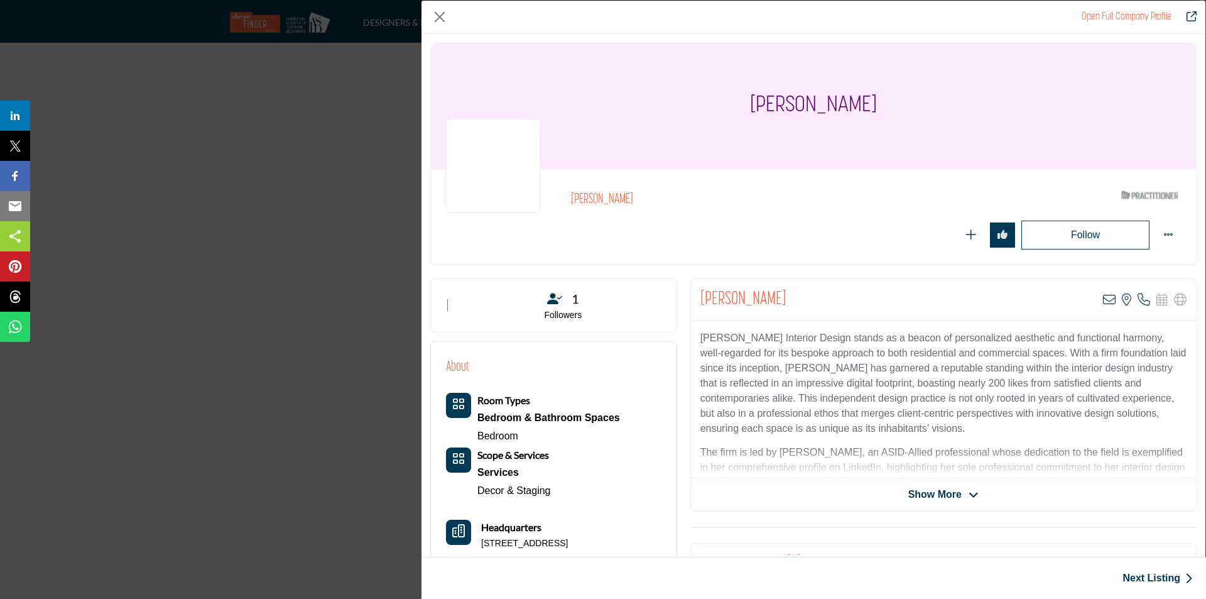
click at [890, 111] on div "[PERSON_NAME]" at bounding box center [813, 106] width 765 height 126
drag, startPoint x: 743, startPoint y: 105, endPoint x: 880, endPoint y: 102, distance: 137.0
click at [877, 102] on h1 "[PERSON_NAME]" at bounding box center [813, 106] width 127 height 126
copy h1 "[PERSON_NAME]"
click at [937, 158] on div "[PERSON_NAME]" at bounding box center [813, 106] width 765 height 126
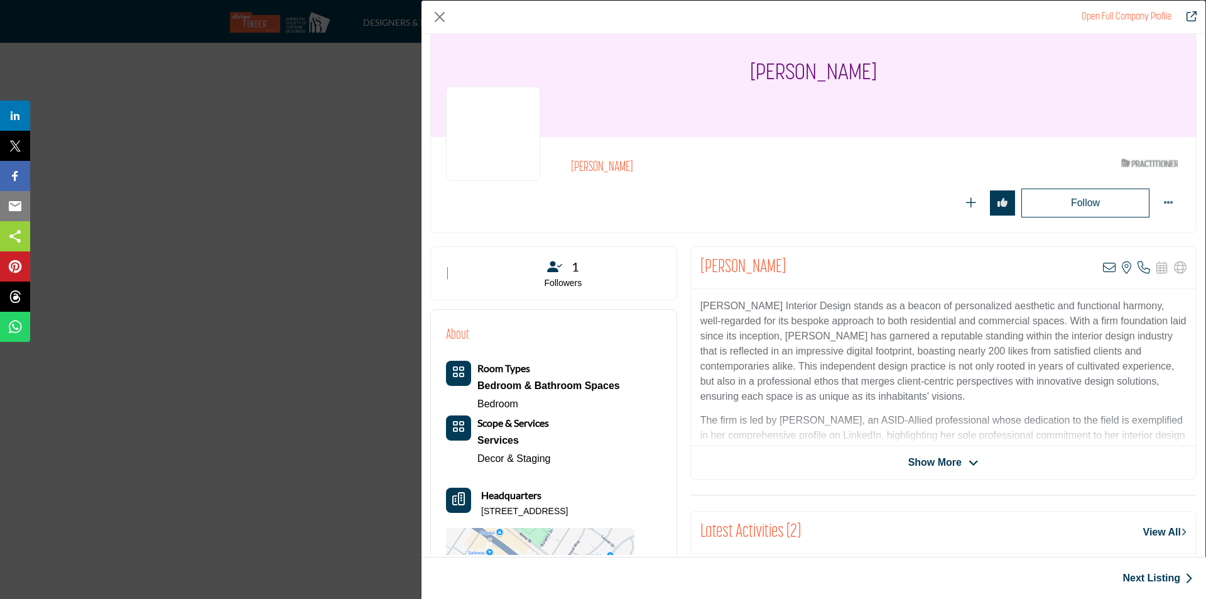
scroll to position [63, 0]
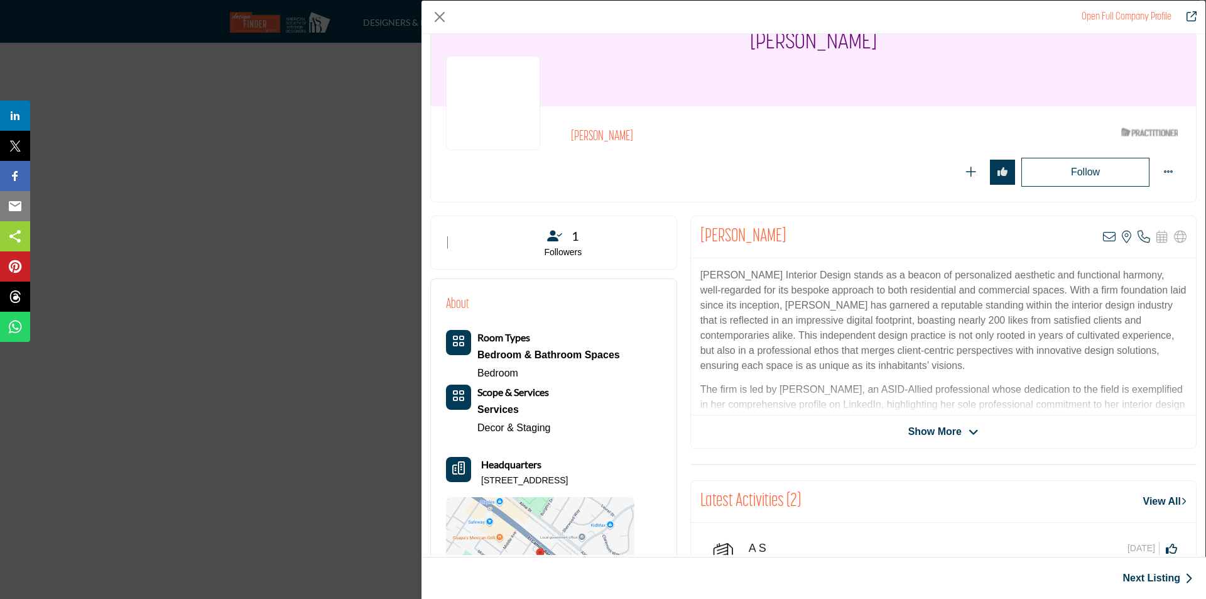
drag, startPoint x: 479, startPoint y: 481, endPoint x: 645, endPoint y: 483, distance: 165.2
click at [645, 483] on div "About Room Types Bedroom & Bathroom Spaces Bedroom Services" at bounding box center [553, 458] width 215 height 329
copy p "624 Partridge Ave, 94025-5212, USA"
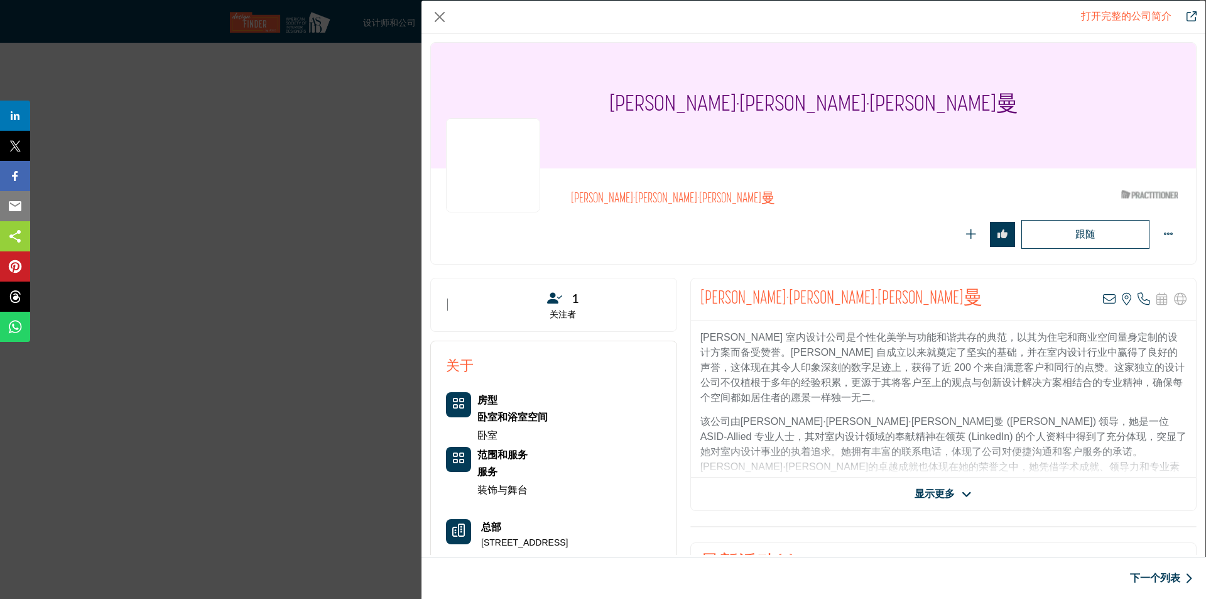
scroll to position [0, 0]
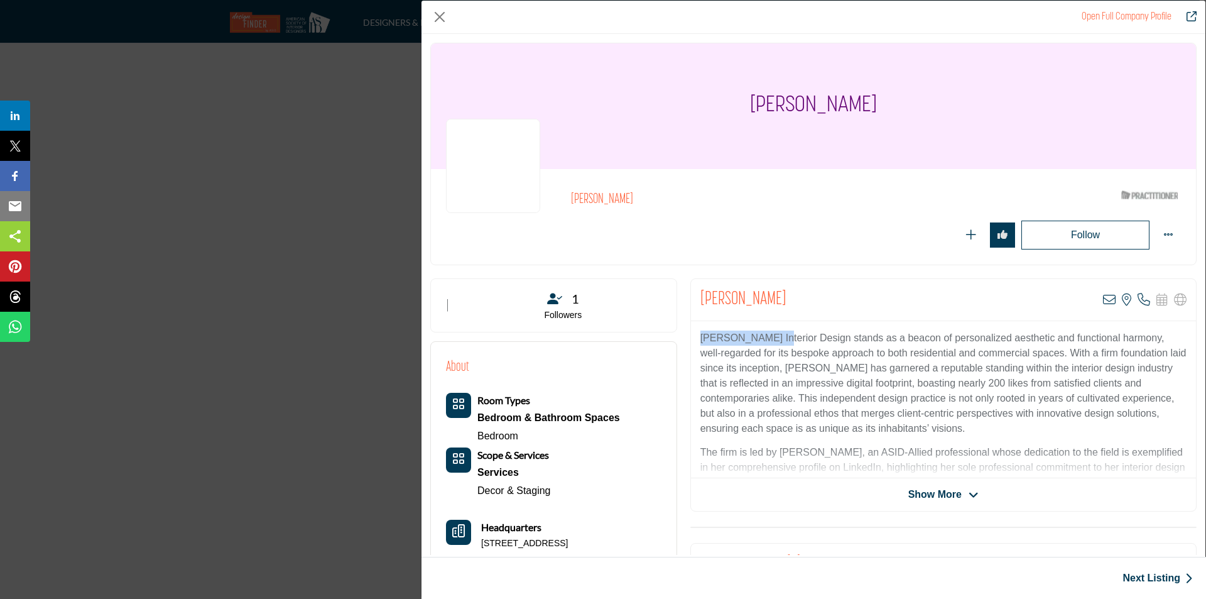
drag, startPoint x: 781, startPoint y: 338, endPoint x: 683, endPoint y: 340, distance: 98.0
click at [969, 496] on icon "Company Data Modal" at bounding box center [974, 494] width 10 height 11
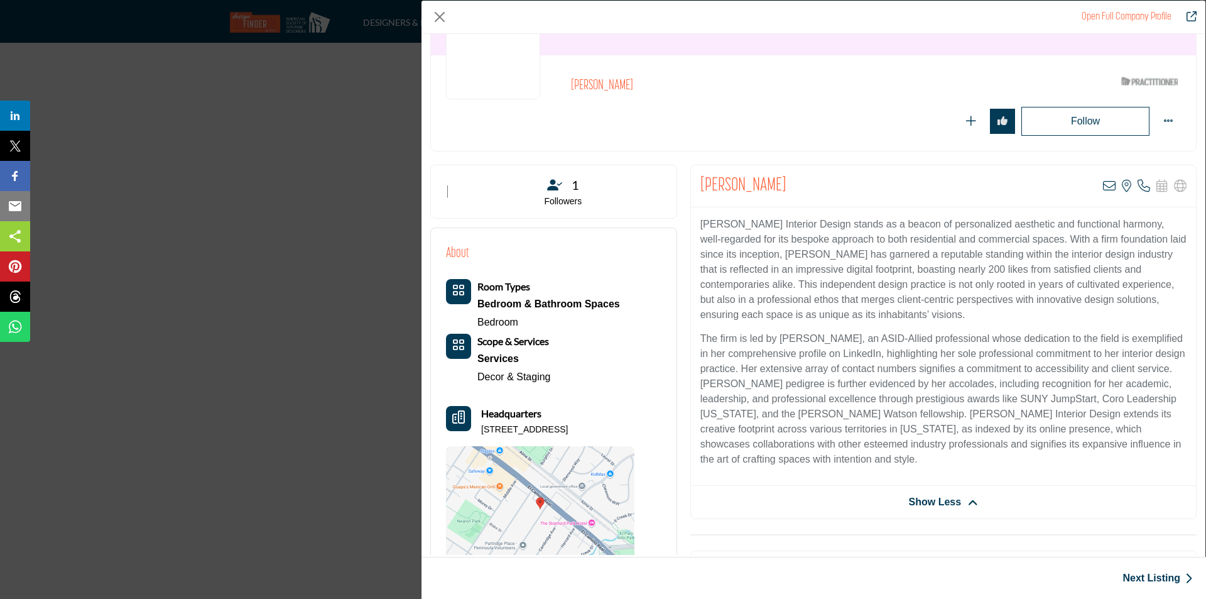
scroll to position [126, 0]
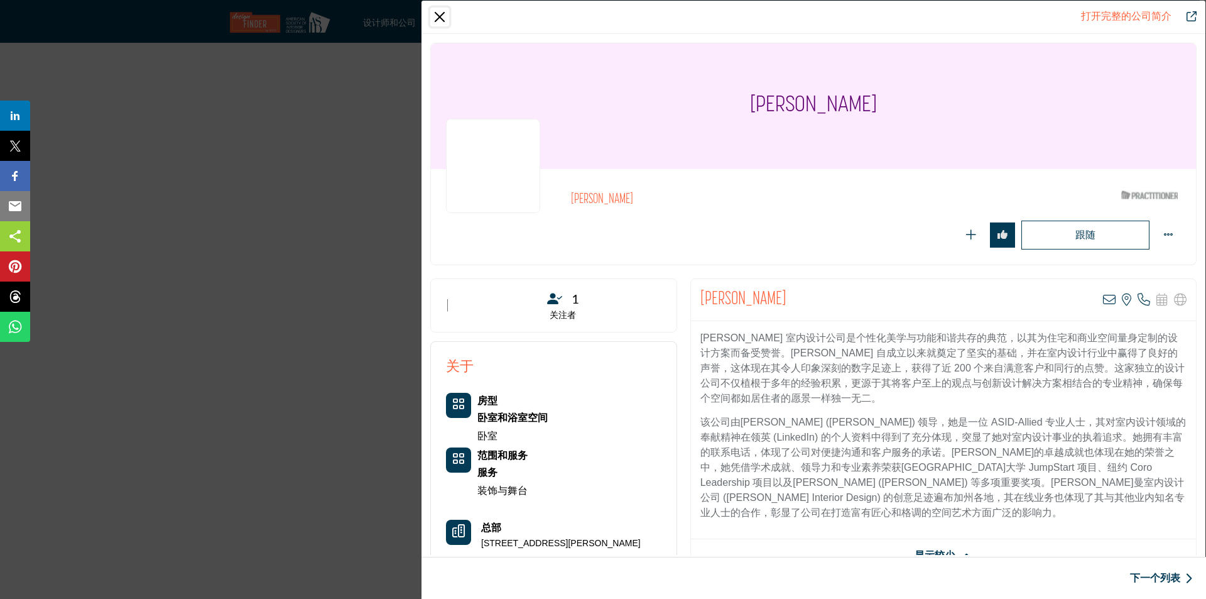
click at [441, 17] on button "关闭" at bounding box center [439, 17] width 19 height 19
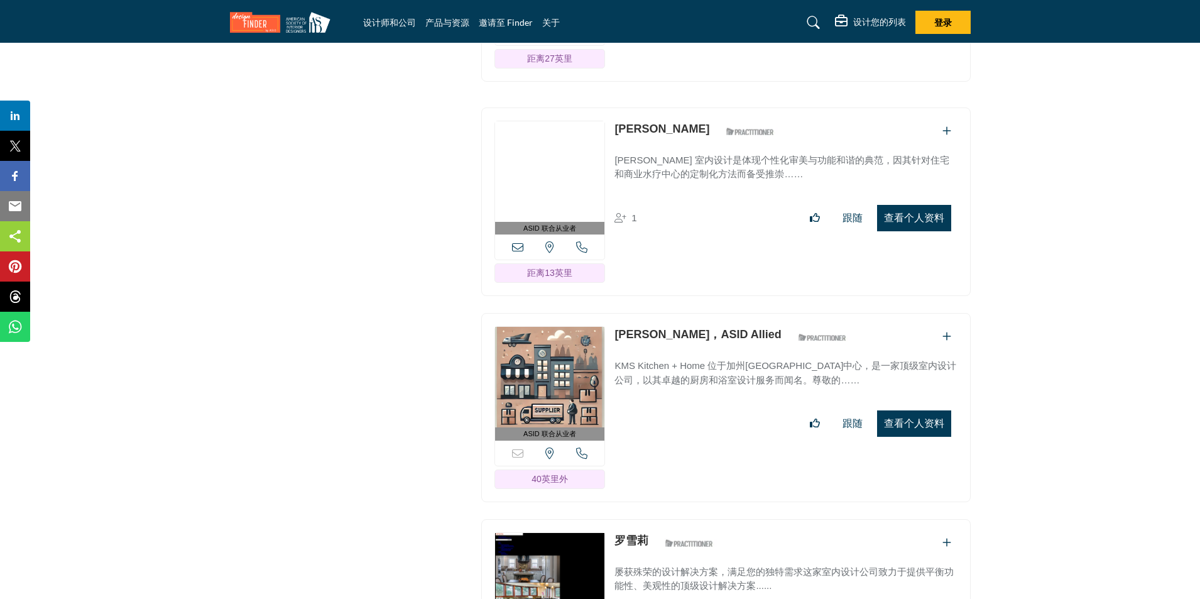
click at [895, 418] on font "查看个人资料" at bounding box center [914, 423] width 60 height 11
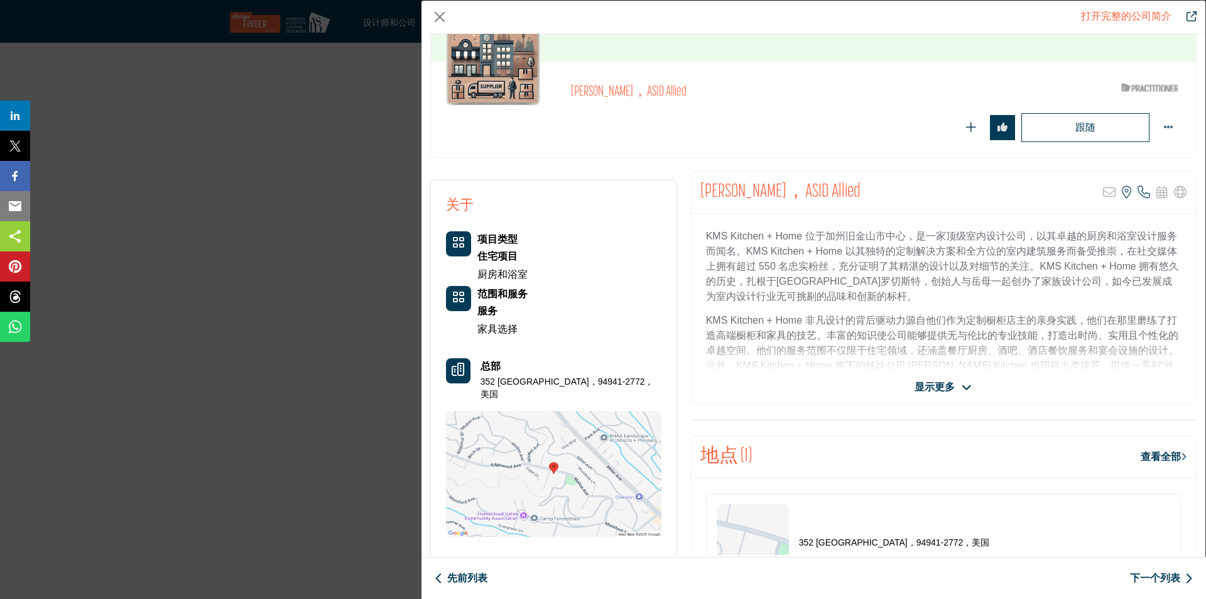
scroll to position [126, 0]
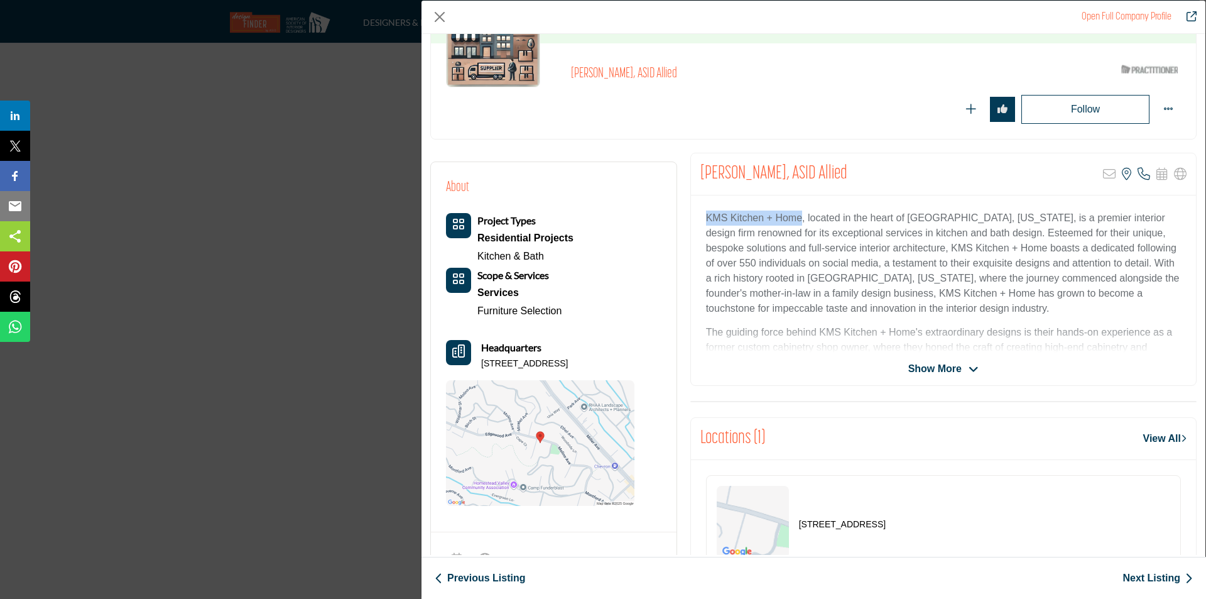
drag, startPoint x: 800, startPoint y: 218, endPoint x: 689, endPoint y: 216, distance: 111.8
click at [691, 216] on div "KMS Kitchen + Home, located in the heart of [GEOGRAPHIC_DATA], [US_STATE], is a…" at bounding box center [943, 273] width 505 height 157
copy p "KMS Kitchen + Home"
click at [785, 106] on div "Follow Following" at bounding box center [967, 109] width 427 height 29
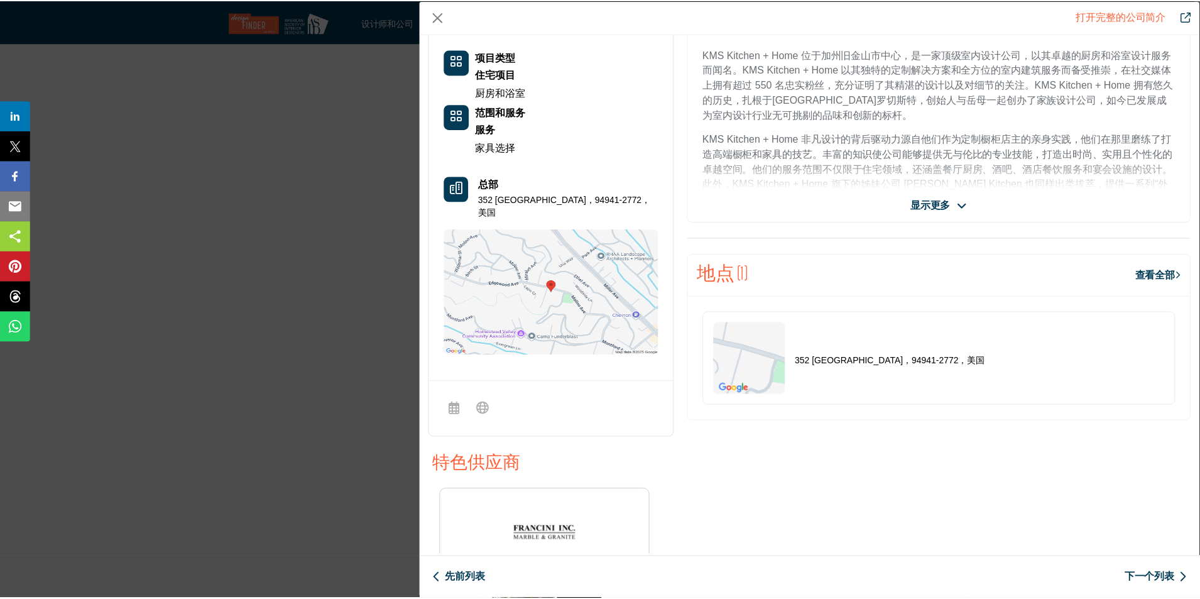
scroll to position [302, 0]
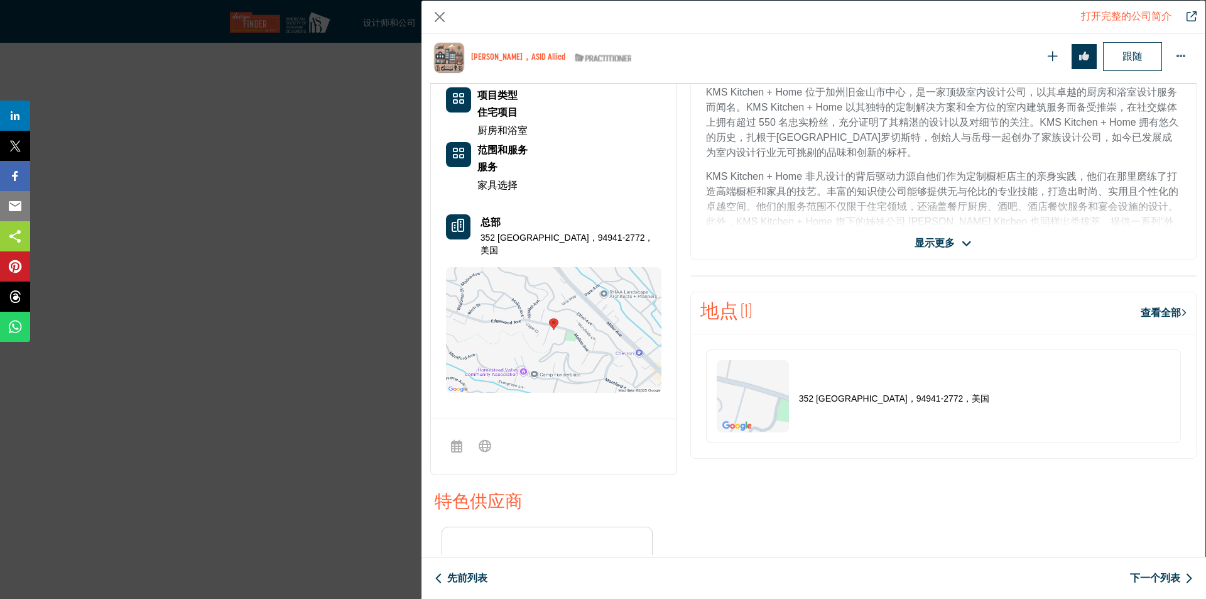
click at [940, 246] on font "显示更多" at bounding box center [935, 242] width 40 height 11
click at [962, 242] on span "Show More" at bounding box center [943, 243] width 70 height 15
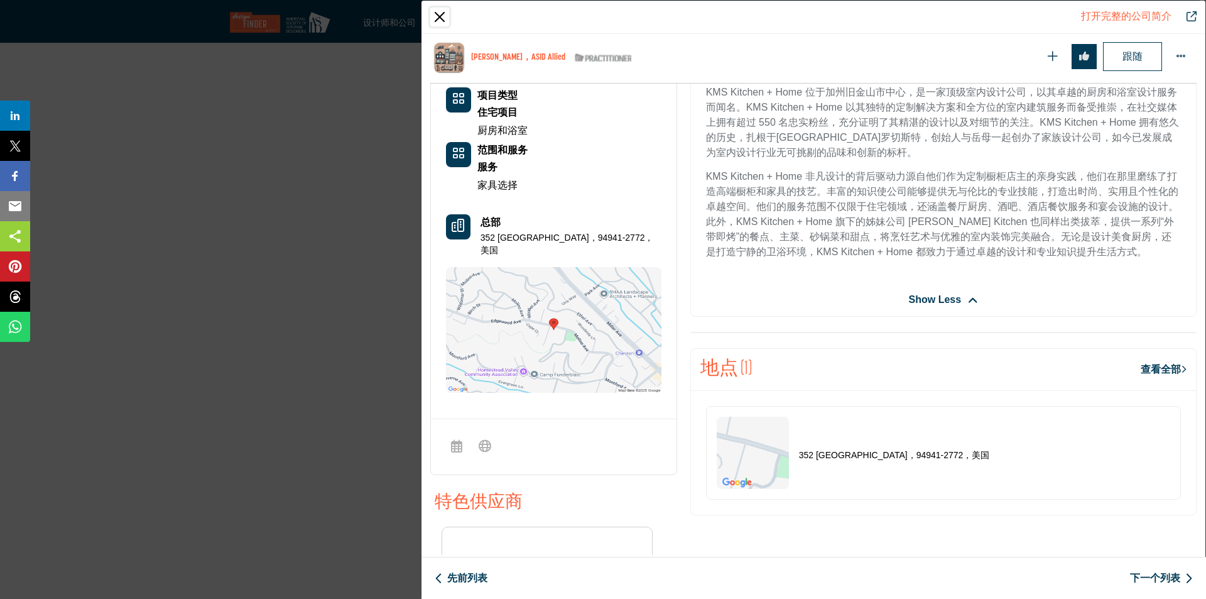
click at [443, 15] on button "关闭" at bounding box center [439, 17] width 19 height 19
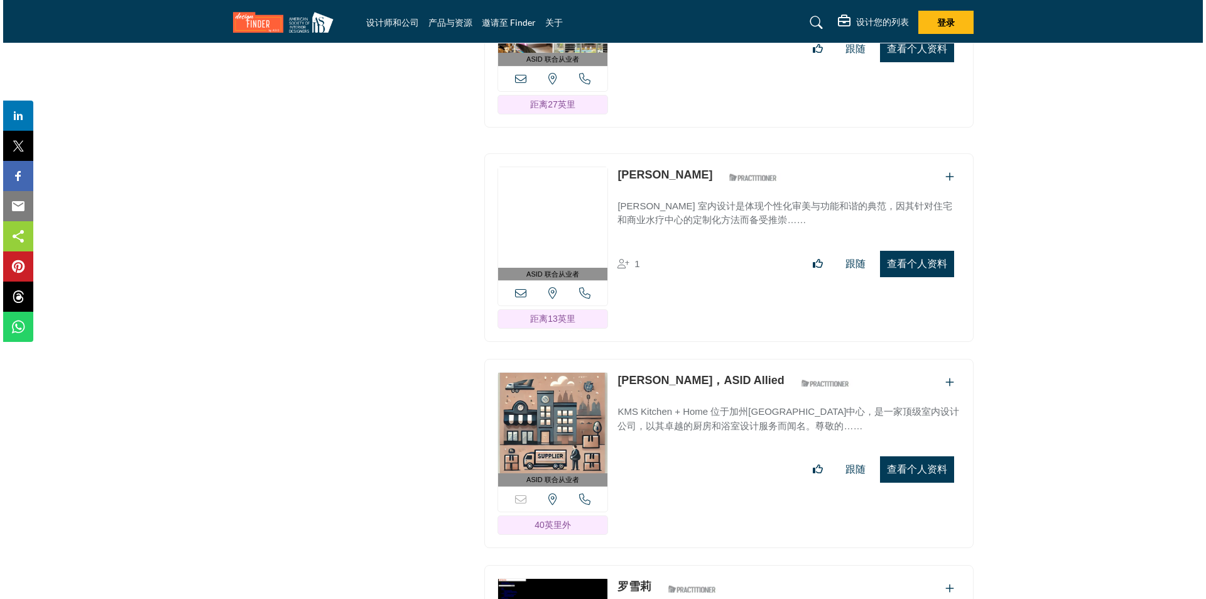
scroll to position [4523, 0]
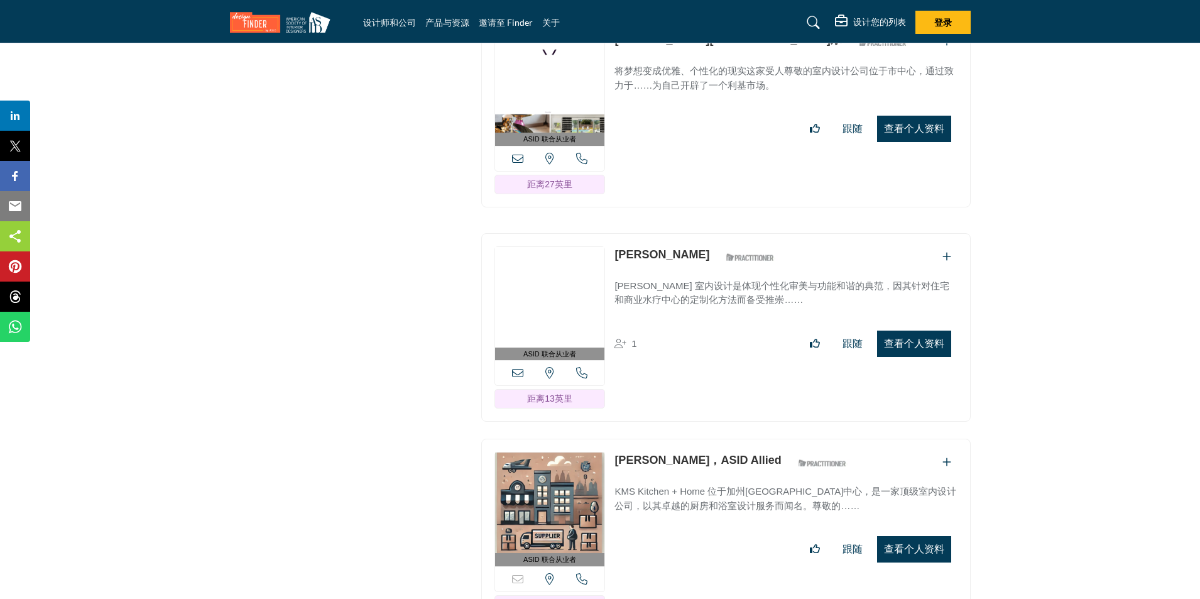
click at [907, 338] on font "查看个人资料" at bounding box center [914, 343] width 60 height 11
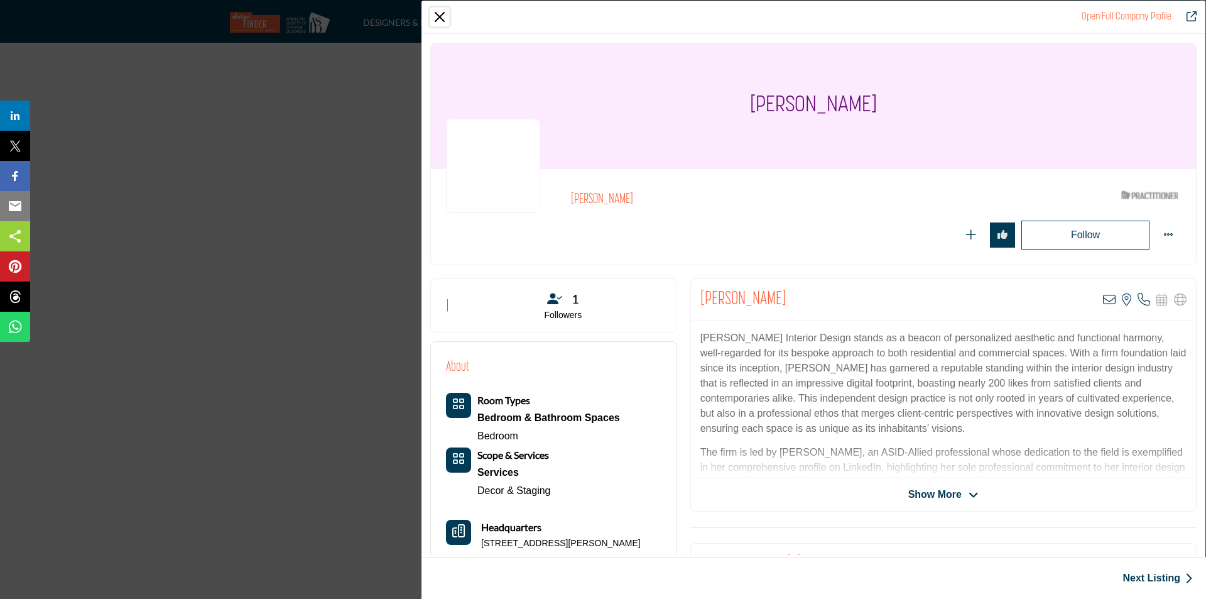
click at [436, 18] on button "Close" at bounding box center [439, 17] width 19 height 19
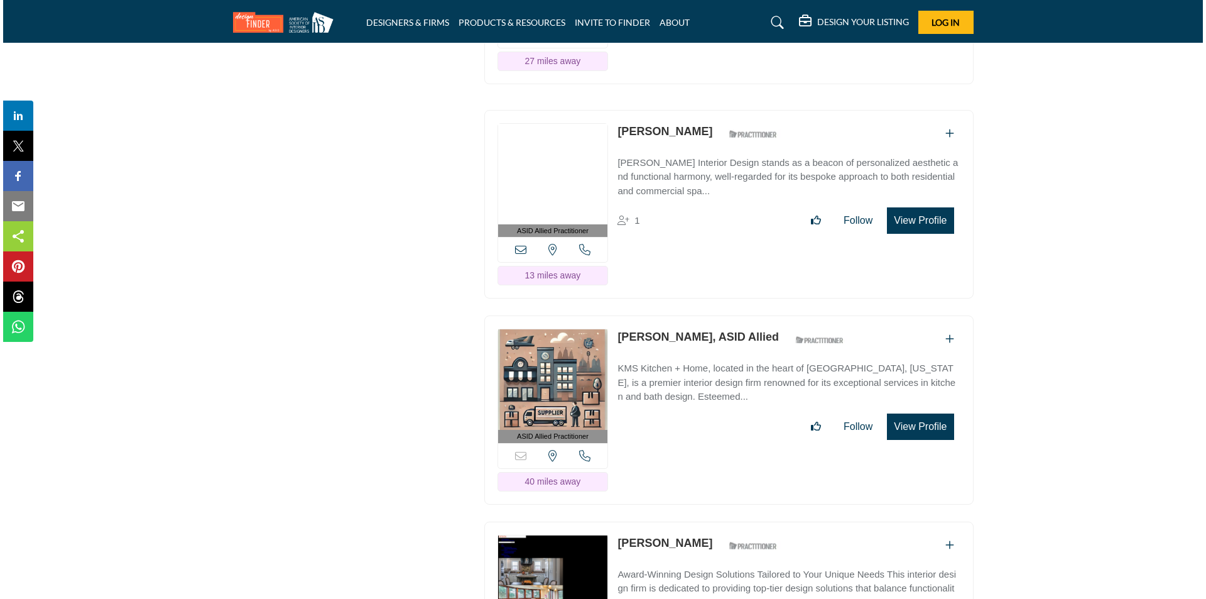
scroll to position [4649, 0]
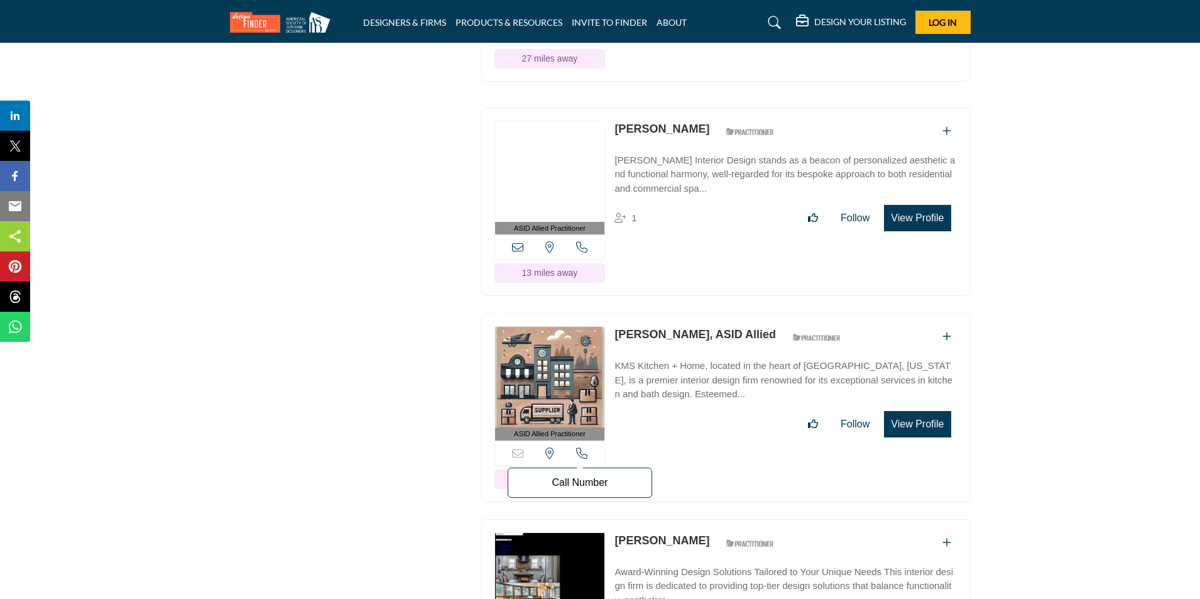
click at [577, 447] on icon at bounding box center [581, 452] width 11 height 11
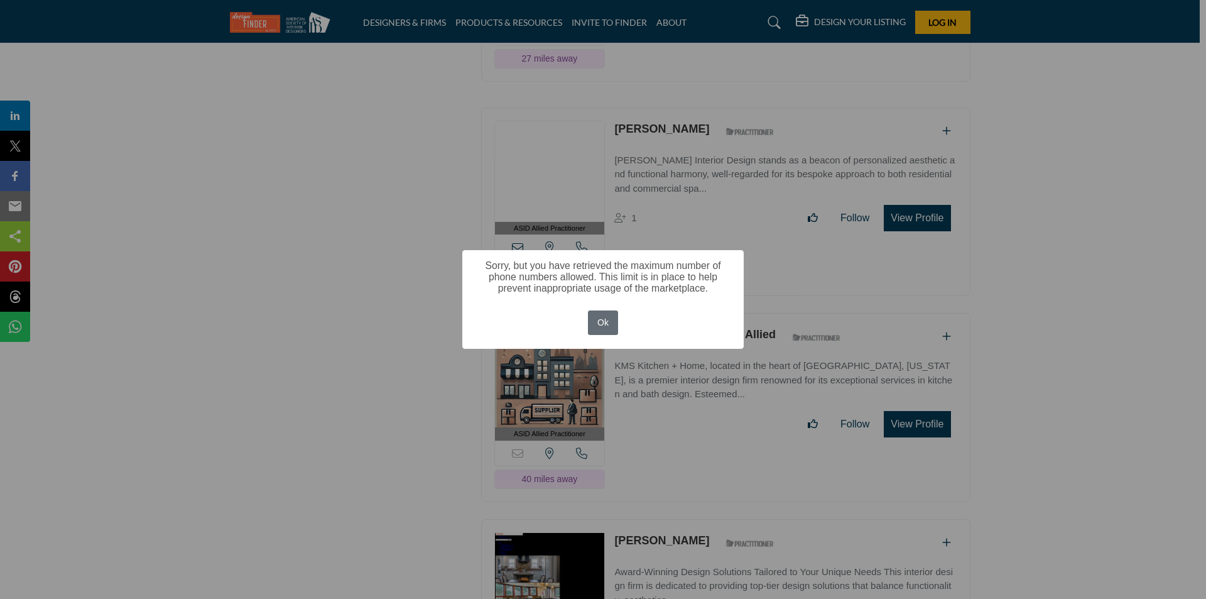
click at [597, 325] on button "Ok" at bounding box center [603, 322] width 31 height 25
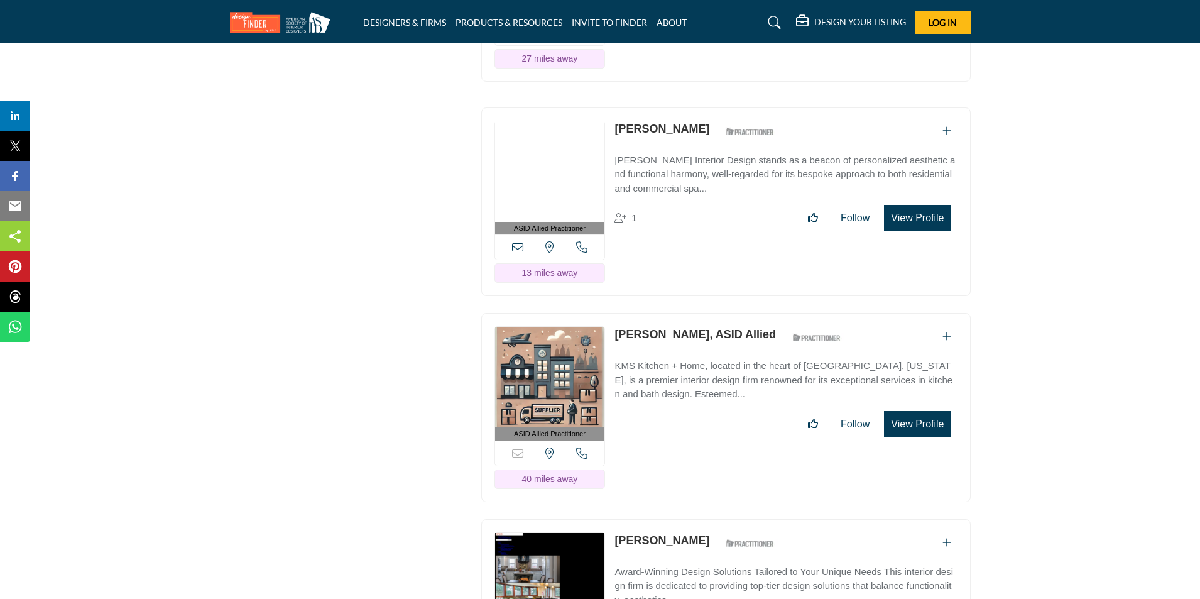
click at [934, 411] on button "View Profile" at bounding box center [917, 424] width 67 height 26
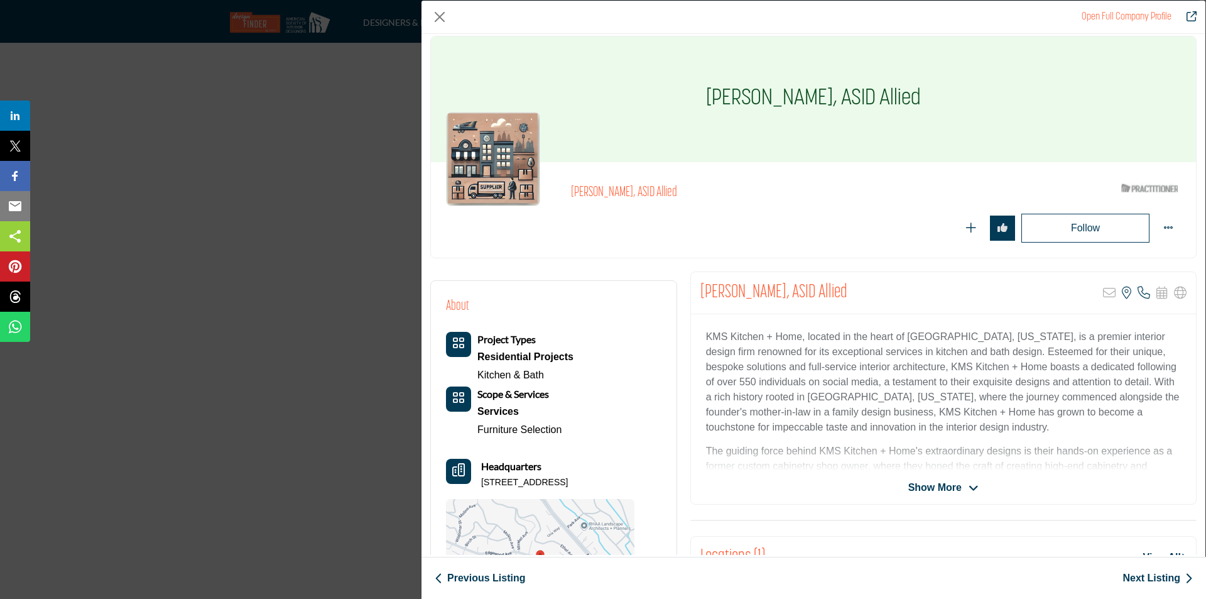
scroll to position [0, 0]
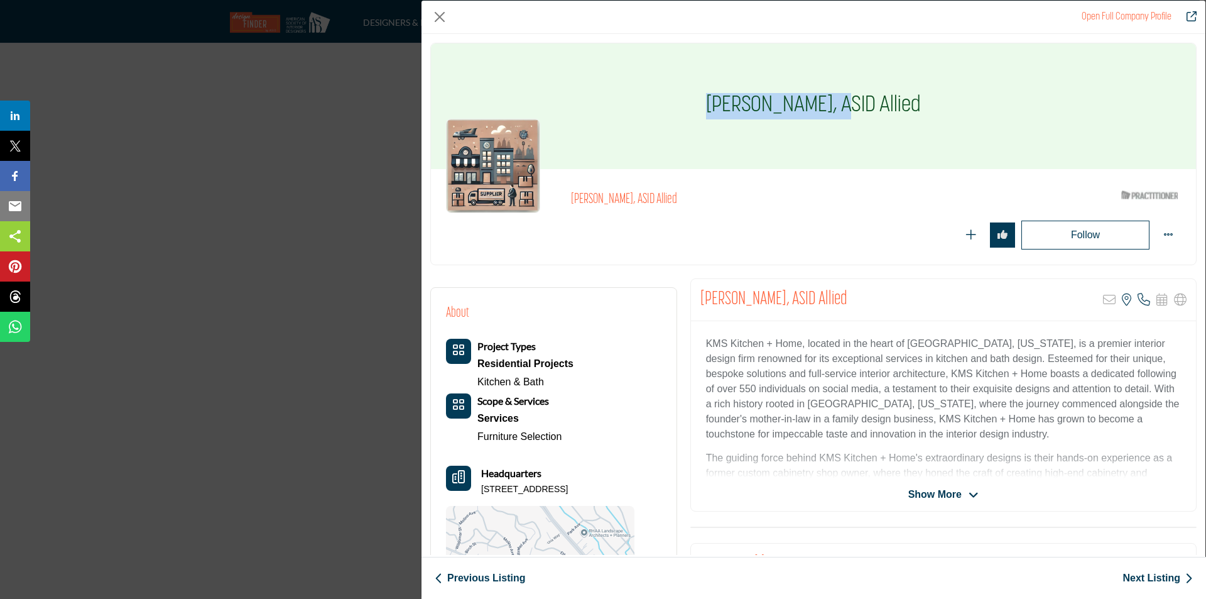
drag, startPoint x: 712, startPoint y: 106, endPoint x: 825, endPoint y: 105, distance: 112.5
click at [825, 105] on h1 "[PERSON_NAME], ASID Allied" at bounding box center [813, 106] width 215 height 126
copy h1 "Kristina Shaffer"
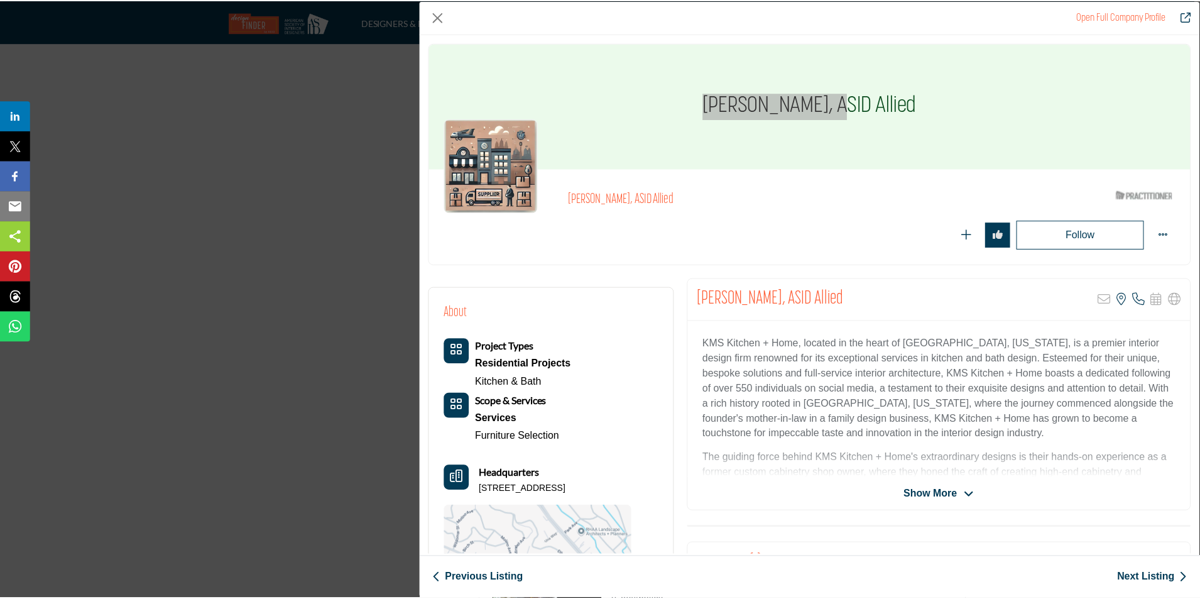
scroll to position [63, 0]
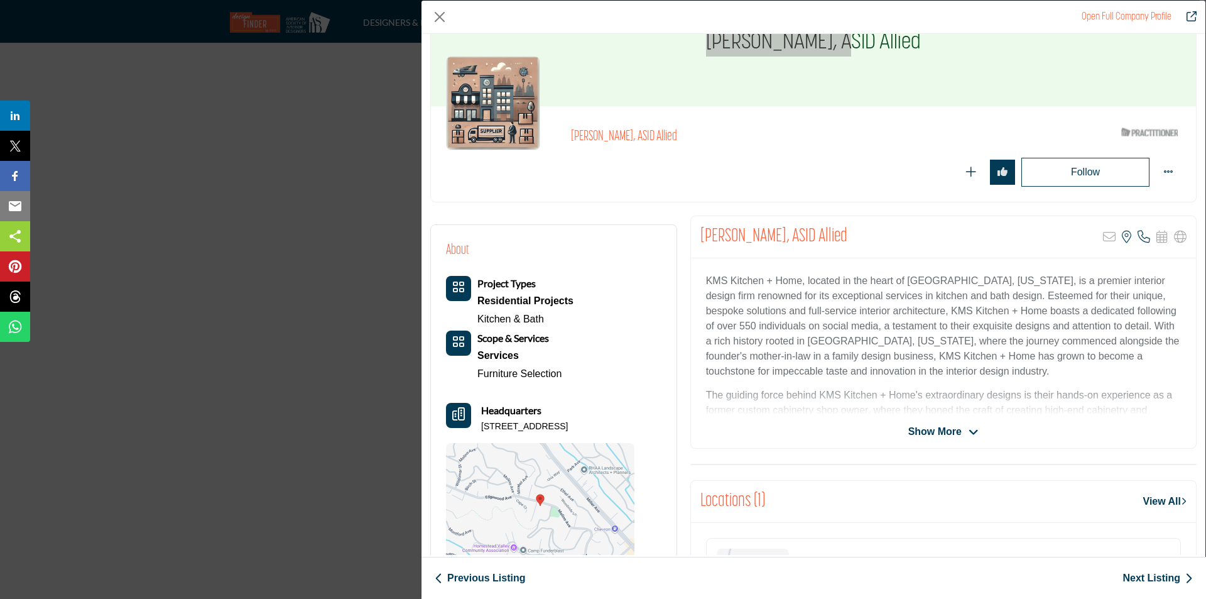
drag, startPoint x: 481, startPoint y: 429, endPoint x: 634, endPoint y: 431, distance: 153.3
click at [634, 431] on div "Headquarters 352 Molino Ave, 94941-2772, USA" at bounding box center [540, 418] width 188 height 30
copy p "352 Molino Ave, 94941-2772, USA"
click at [359, 247] on div "Open Full Company Profile Kristina Shaffer, ASID Allied ASID Qualified Practiti…" at bounding box center [603, 299] width 1206 height 599
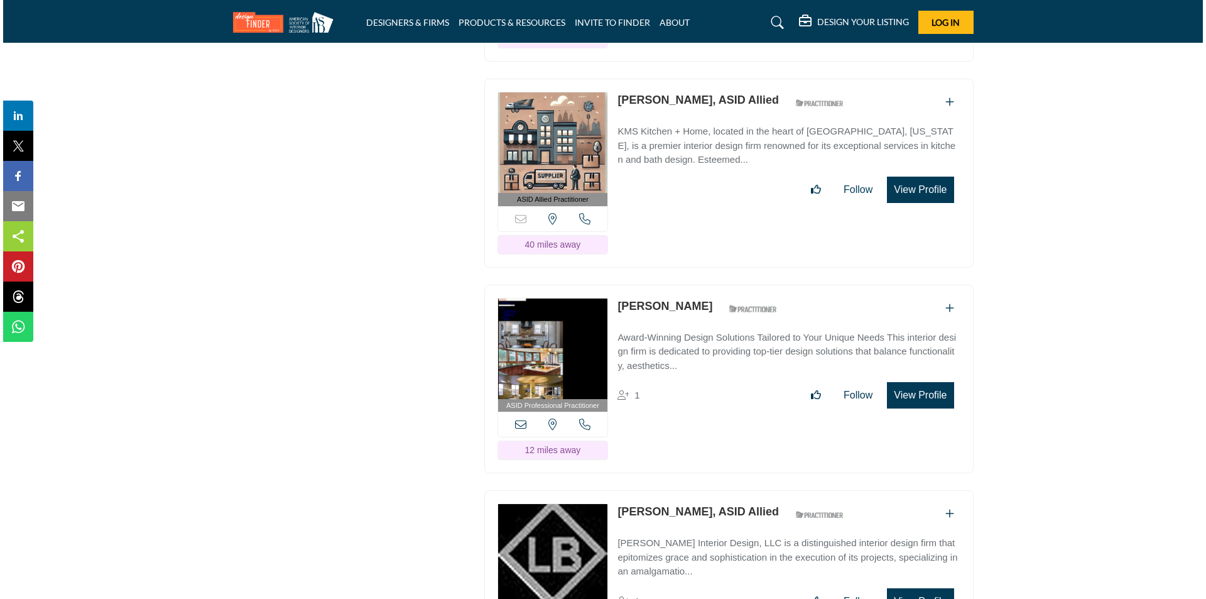
scroll to position [4963, 0]
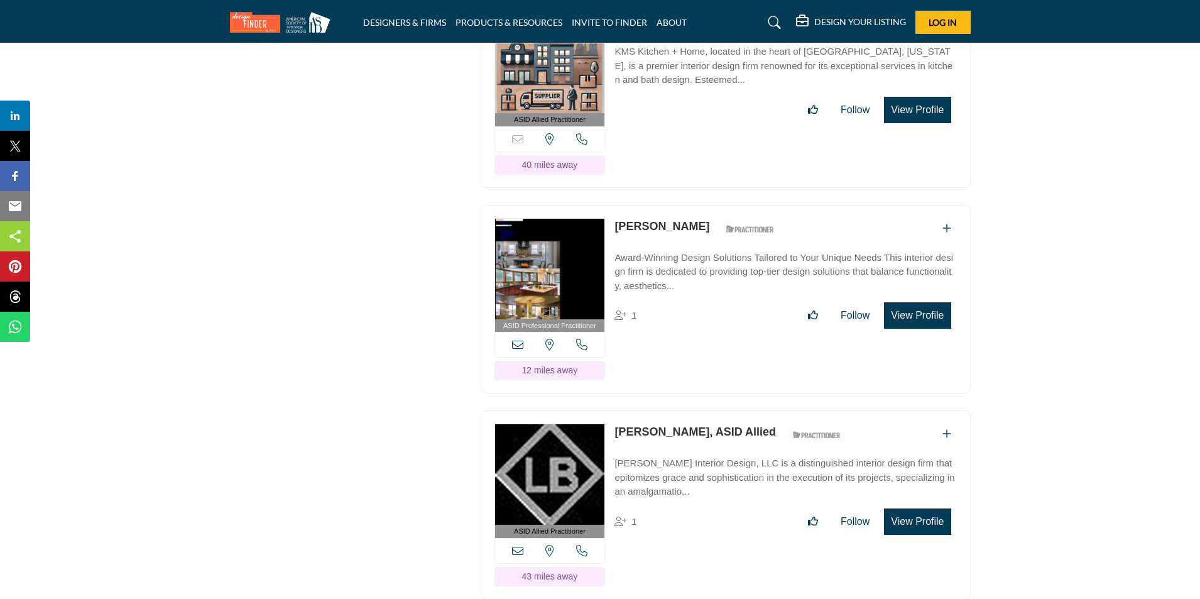
click at [921, 307] on button "View Profile" at bounding box center [917, 315] width 67 height 26
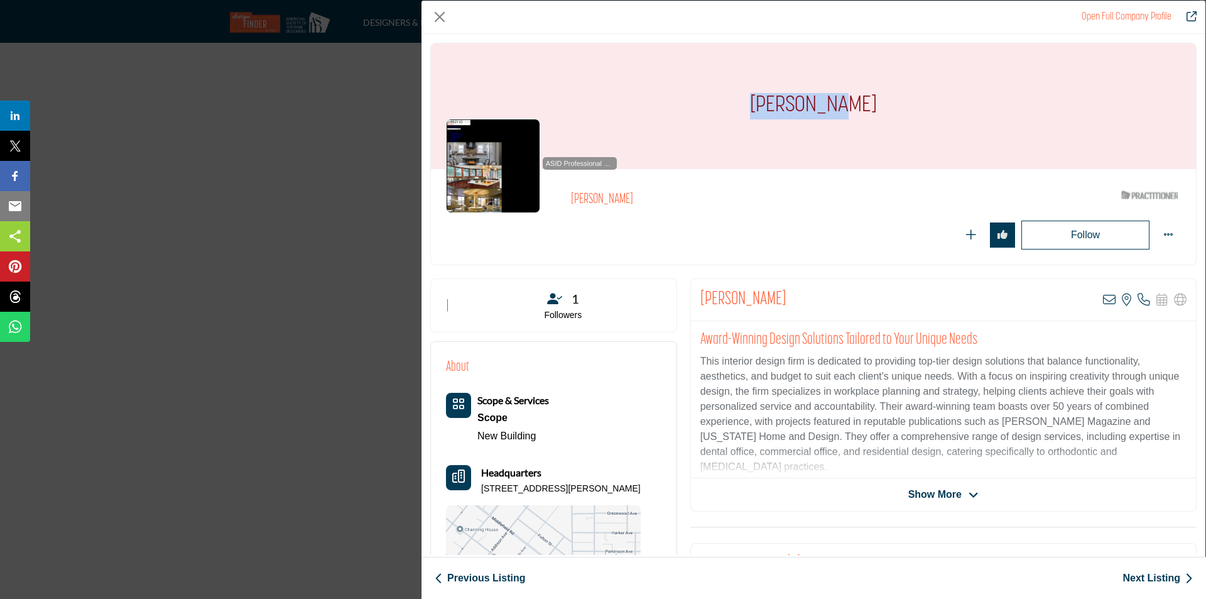
drag, startPoint x: 774, startPoint y: 101, endPoint x: 847, endPoint y: 104, distance: 73.6
click at [847, 104] on div "[PERSON_NAME]" at bounding box center [813, 106] width 765 height 126
copy h1 "[PERSON_NAME]"
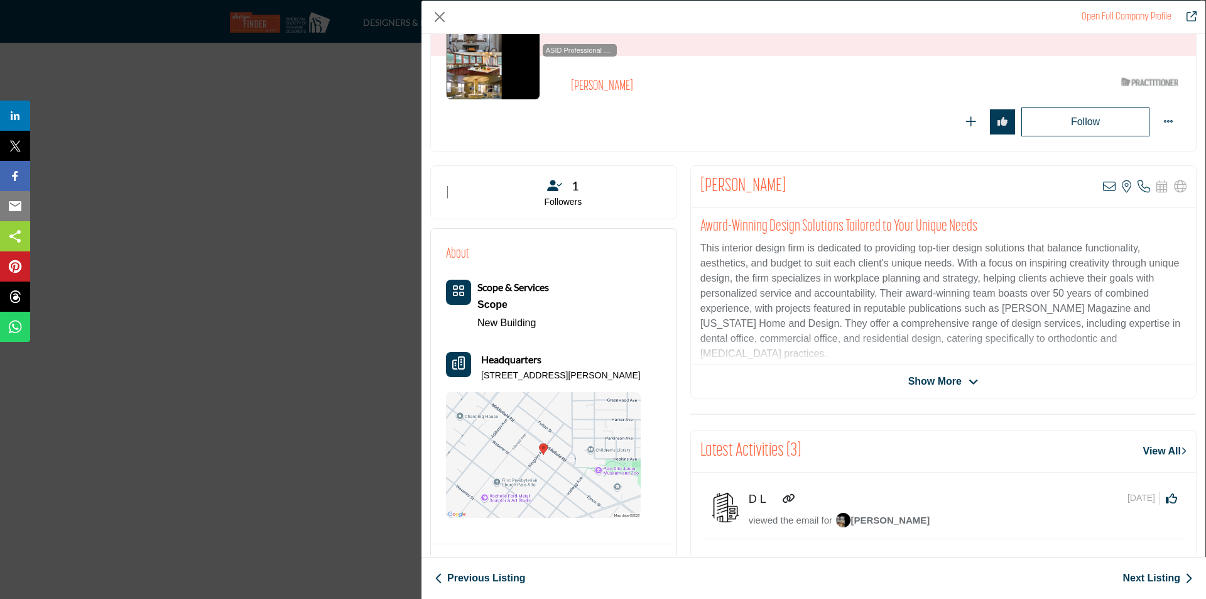
scroll to position [126, 0]
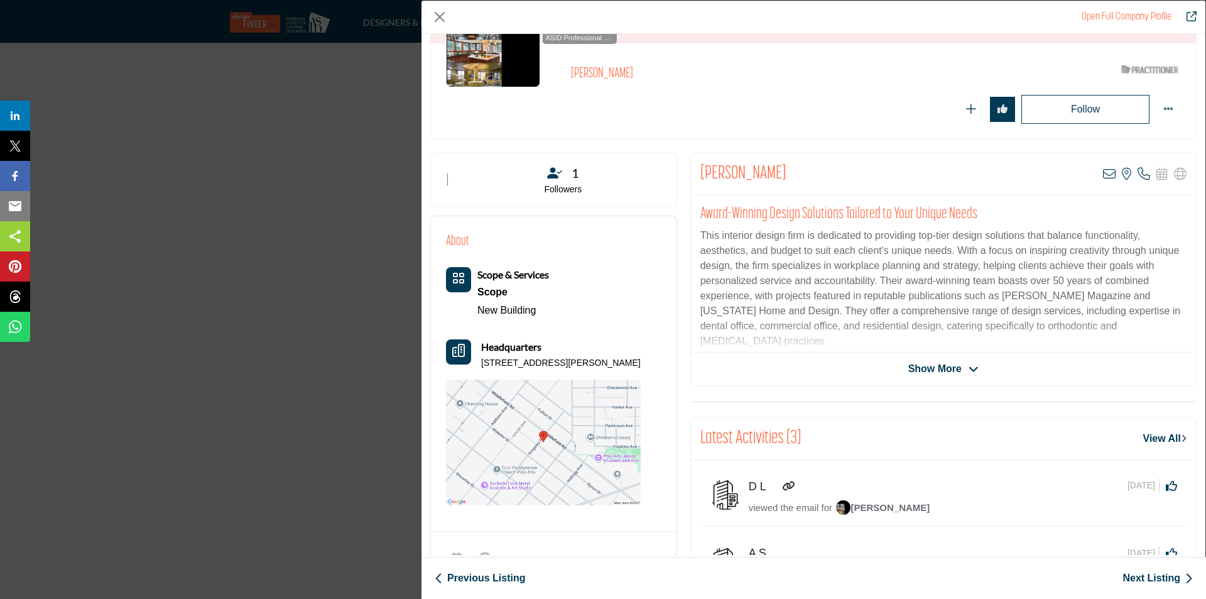
drag, startPoint x: 482, startPoint y: 361, endPoint x: 629, endPoint y: 349, distance: 147.5
click at [629, 349] on div "Headquarters 656 Kingsley Ave, 94301-3228, USA" at bounding box center [543, 354] width 195 height 30
copy p "656 Kingsley Ave, 94301-3228, USA"
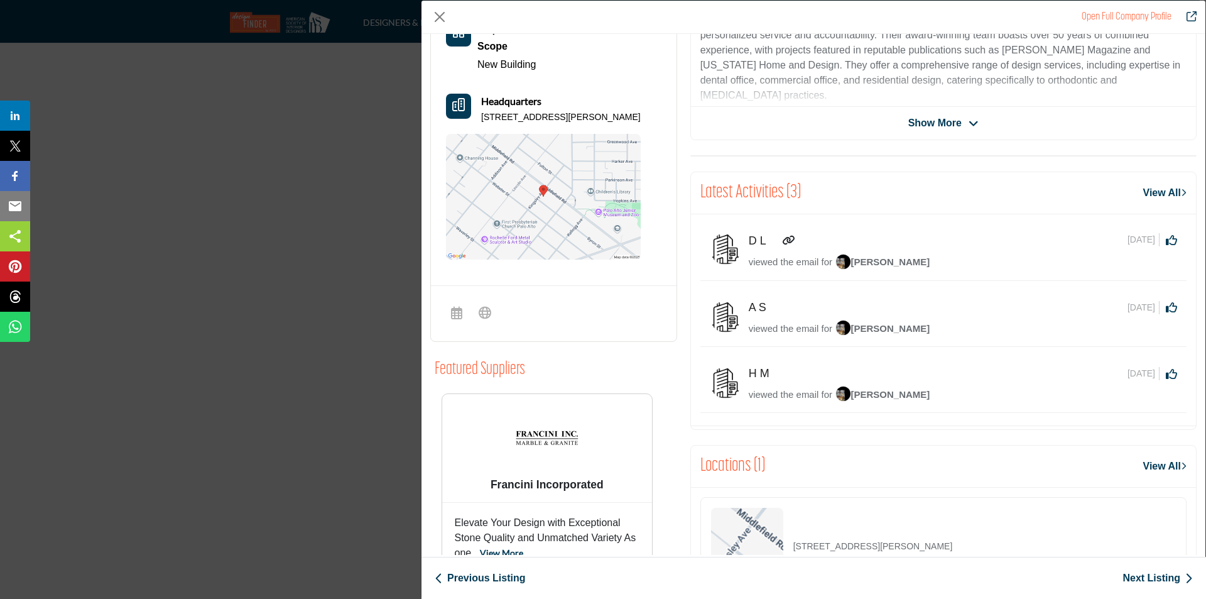
scroll to position [133, 0]
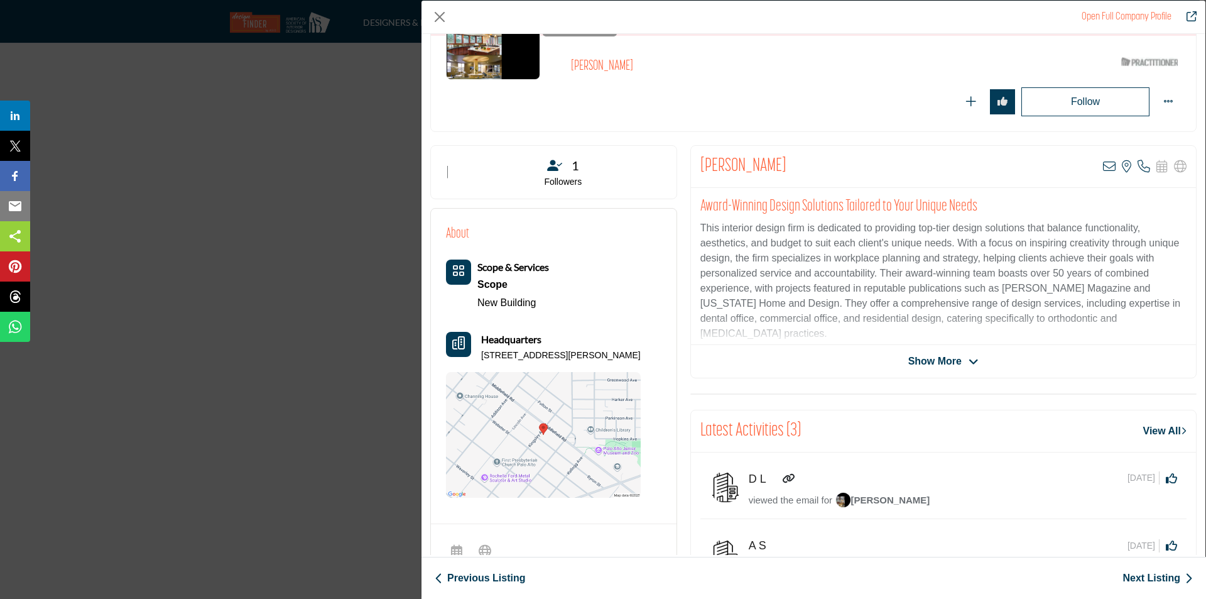
click at [960, 363] on span "Show More" at bounding box center [943, 361] width 70 height 15
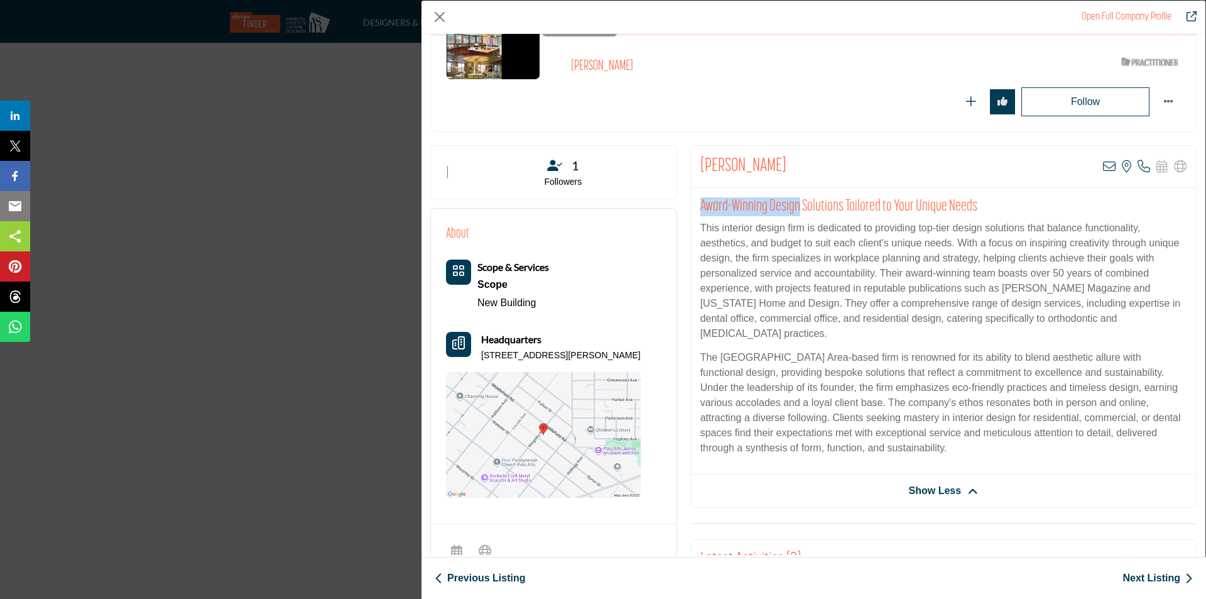
drag, startPoint x: 795, startPoint y: 208, endPoint x: 687, endPoint y: 209, distance: 108.1
click at [687, 209] on div "Shirley Lo View email address of this listing View the location of this listing…" at bounding box center [944, 566] width 520 height 842
copy h2 "Award-Winning Design"
drag, startPoint x: 715, startPoint y: 209, endPoint x: 822, endPoint y: 173, distance: 113.2
click at [822, 173] on div "Shirley Lo View email address of this listing View the location of this listing…" at bounding box center [943, 167] width 505 height 42
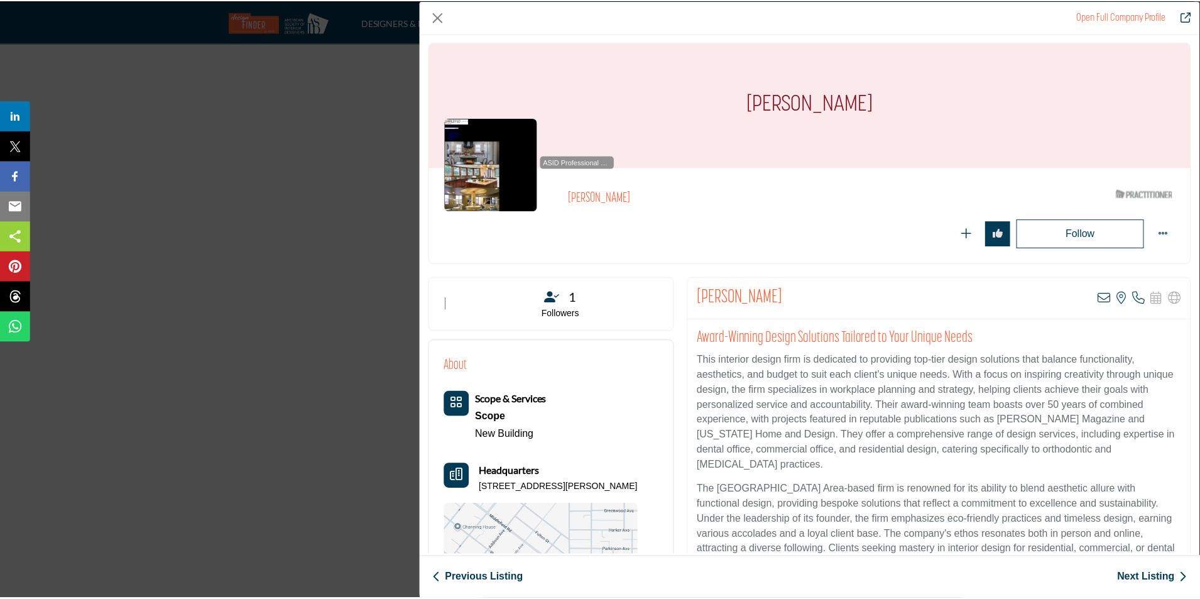
scroll to position [0, 0]
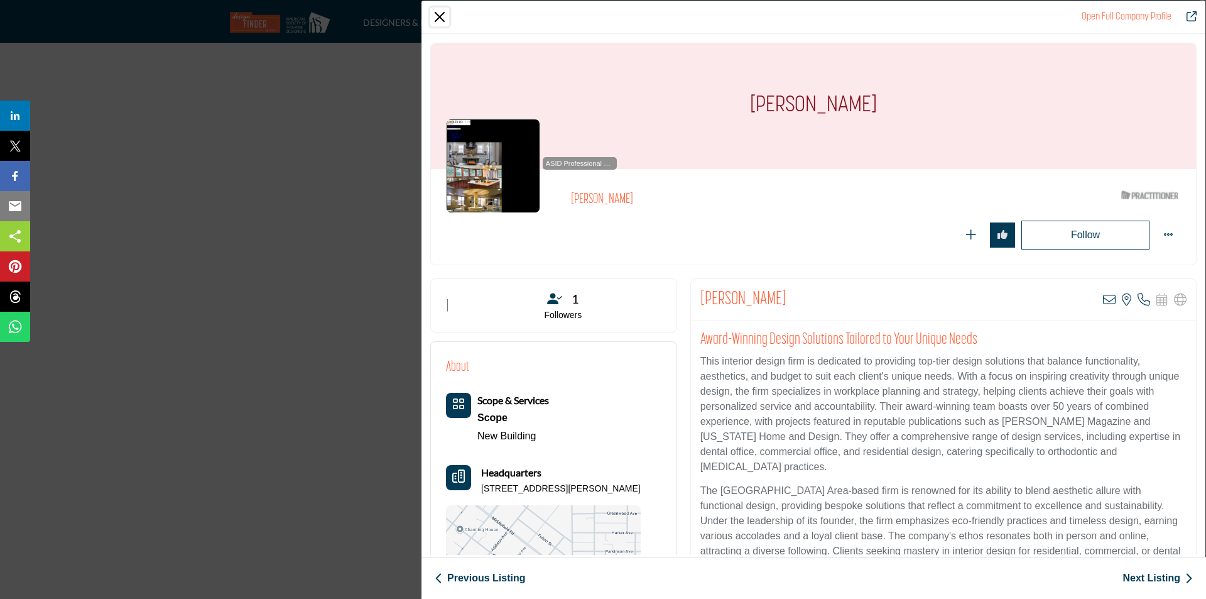
click at [442, 17] on button "Close" at bounding box center [439, 17] width 19 height 19
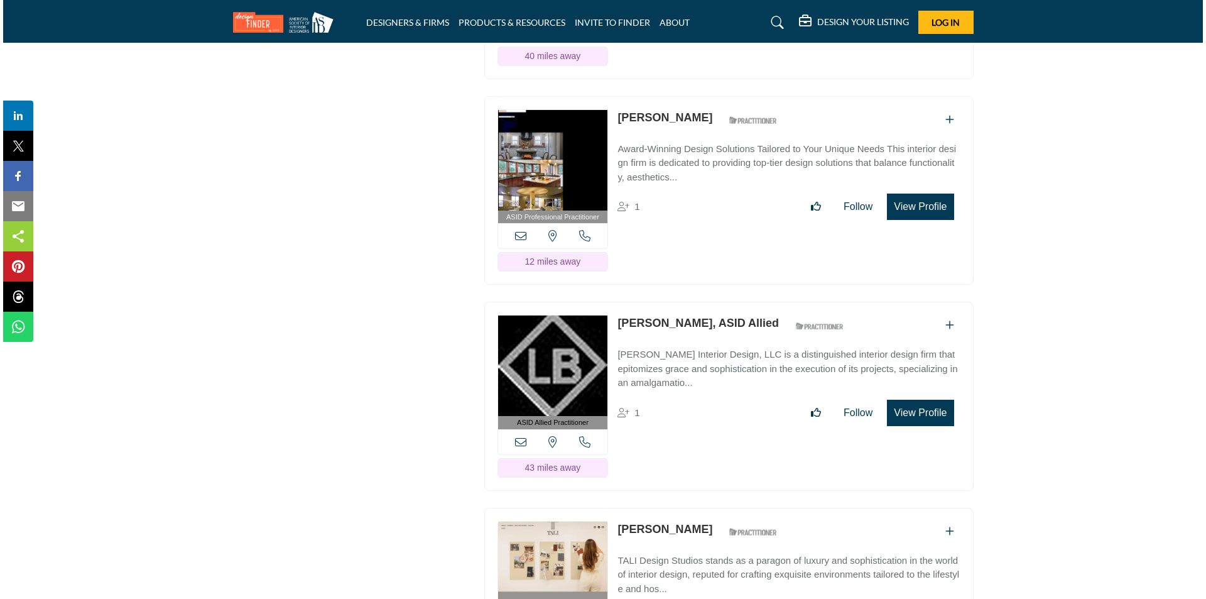
scroll to position [5089, 0]
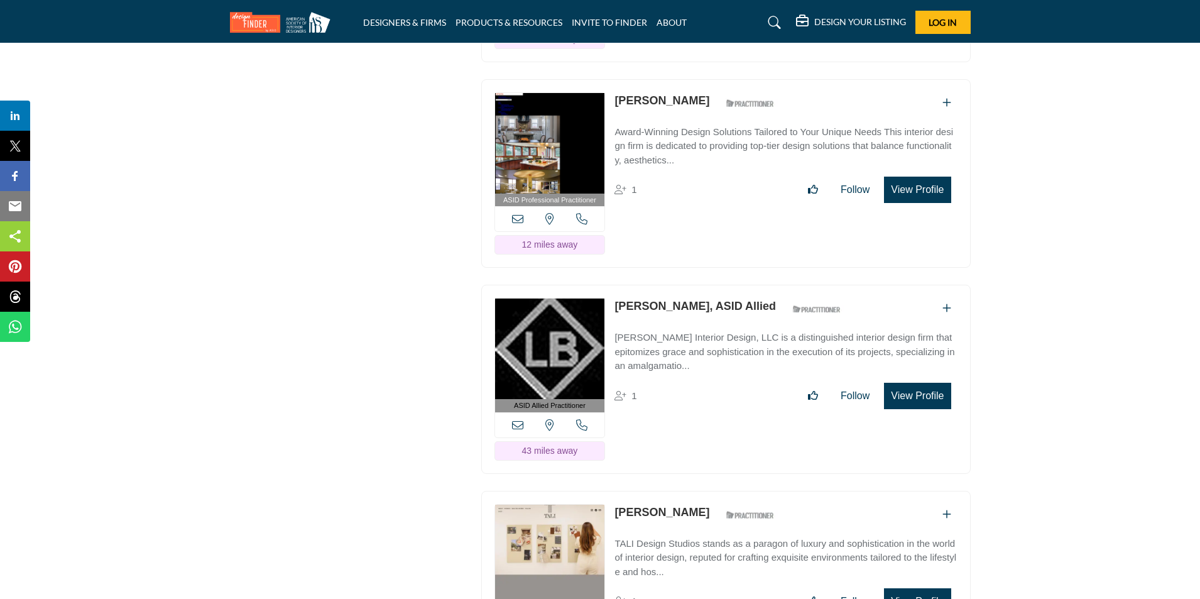
click at [925, 385] on button "View Profile" at bounding box center [917, 396] width 67 height 26
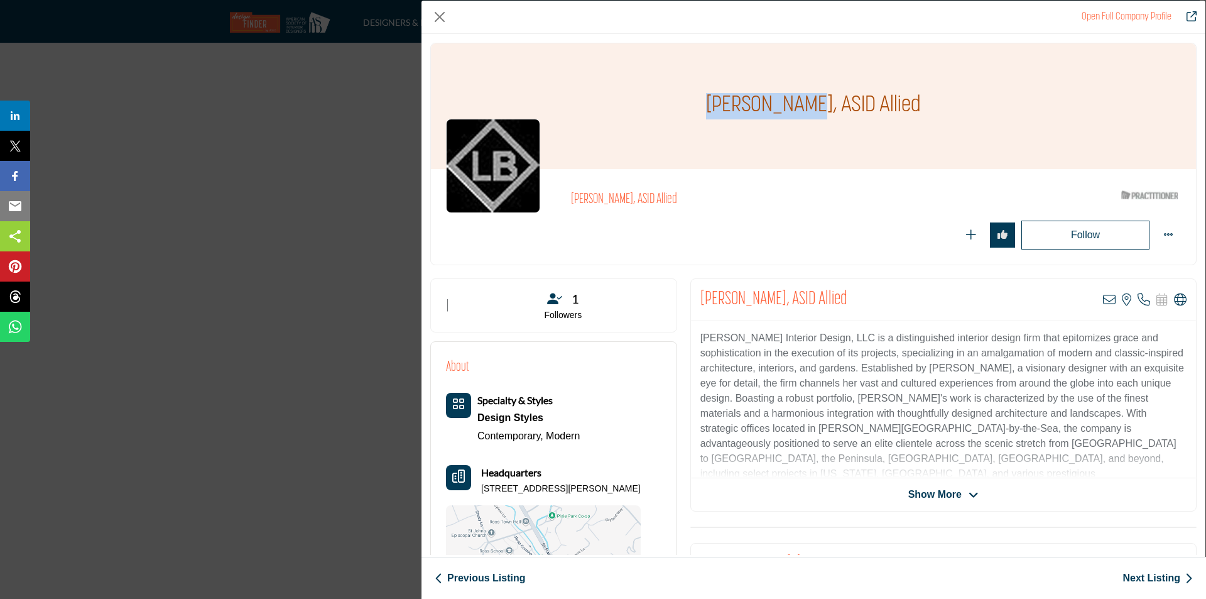
drag, startPoint x: 814, startPoint y: 108, endPoint x: 702, endPoint y: 102, distance: 112.6
click at [702, 102] on div "[PERSON_NAME], ASID Allied" at bounding box center [813, 106] width 765 height 126
copy h1 "Lauren Berry"
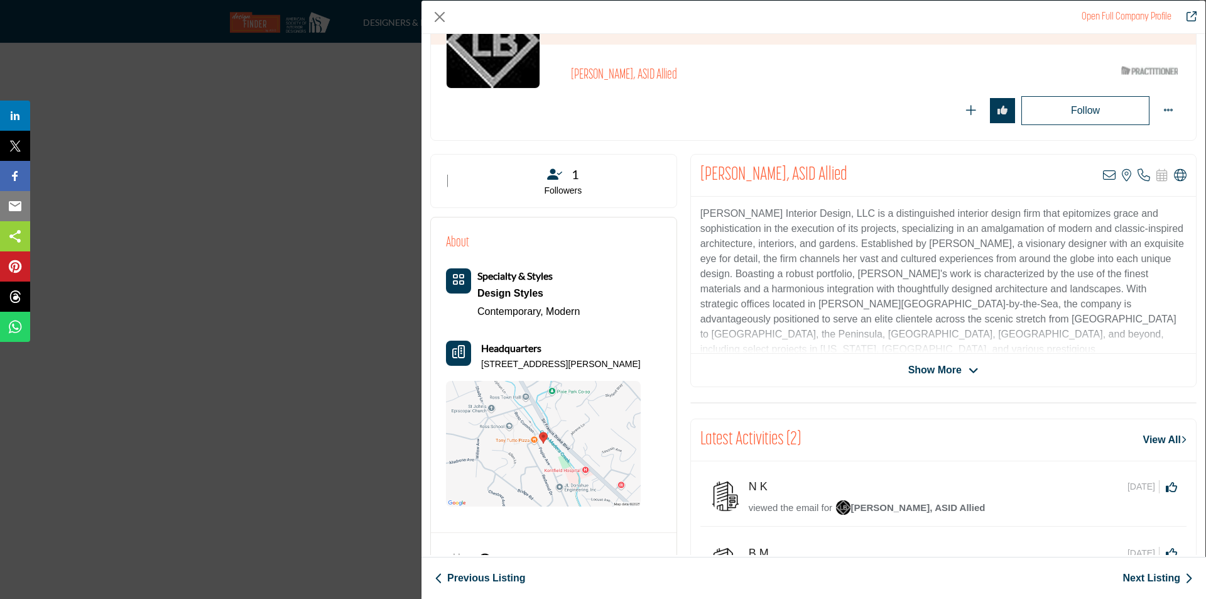
scroll to position [126, 0]
drag, startPoint x: 479, startPoint y: 364, endPoint x: 636, endPoint y: 365, distance: 157.7
click at [636, 365] on div "About Specialty & Styles Design Styles Contemporary, Modern" at bounding box center [553, 368] width 215 height 274
copy p "23 Ross Cmn Ste 9, 94957-9900, USA"
drag, startPoint x: 846, startPoint y: 211, endPoint x: 699, endPoint y: 214, distance: 147.0
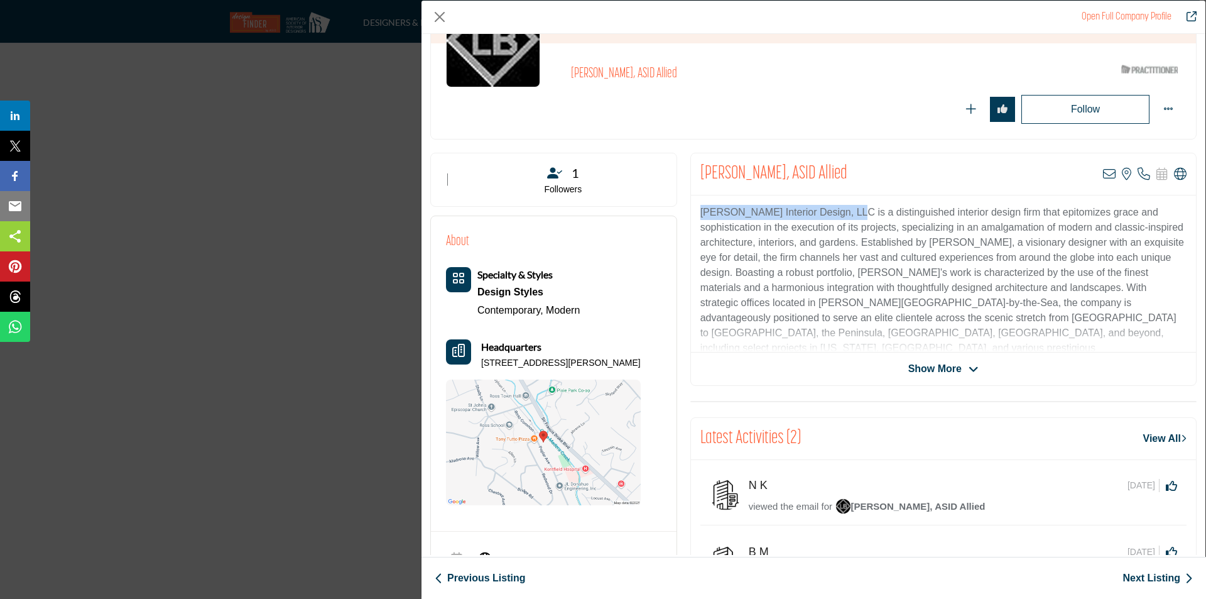
click at [700, 214] on p "Lauren Berry Interior Design, LLC is a distinguished interior design firm that …" at bounding box center [943, 288] width 486 height 166
copy p "Lauren Berry Interior Design, LLC"
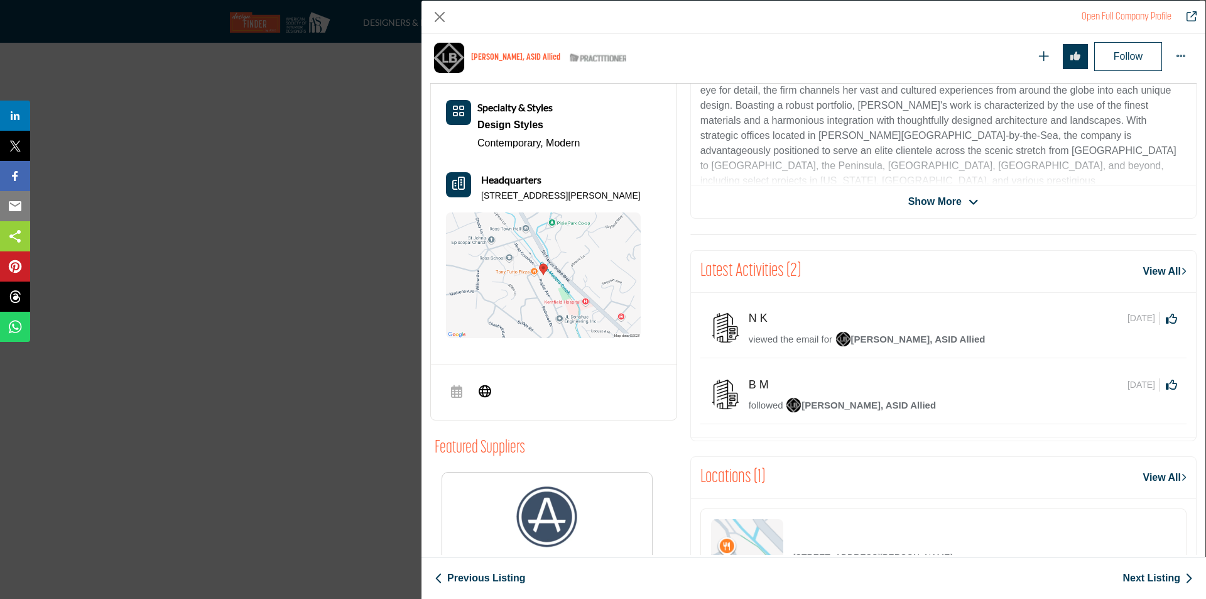
scroll to position [365, 0]
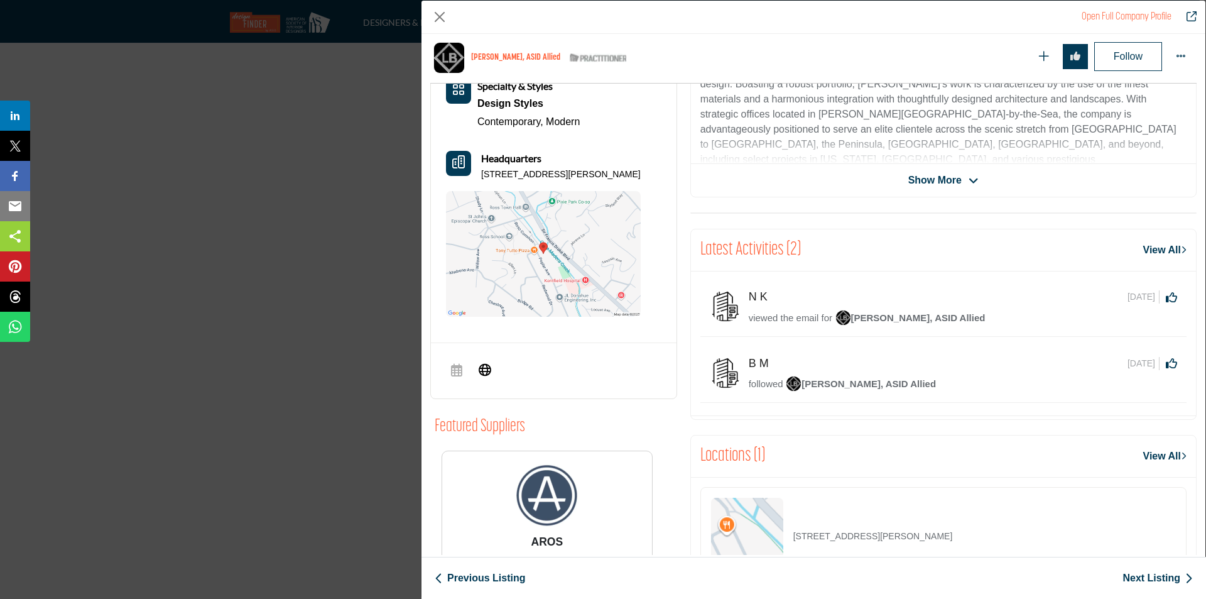
click at [950, 176] on span "Show More" at bounding box center [934, 180] width 53 height 15
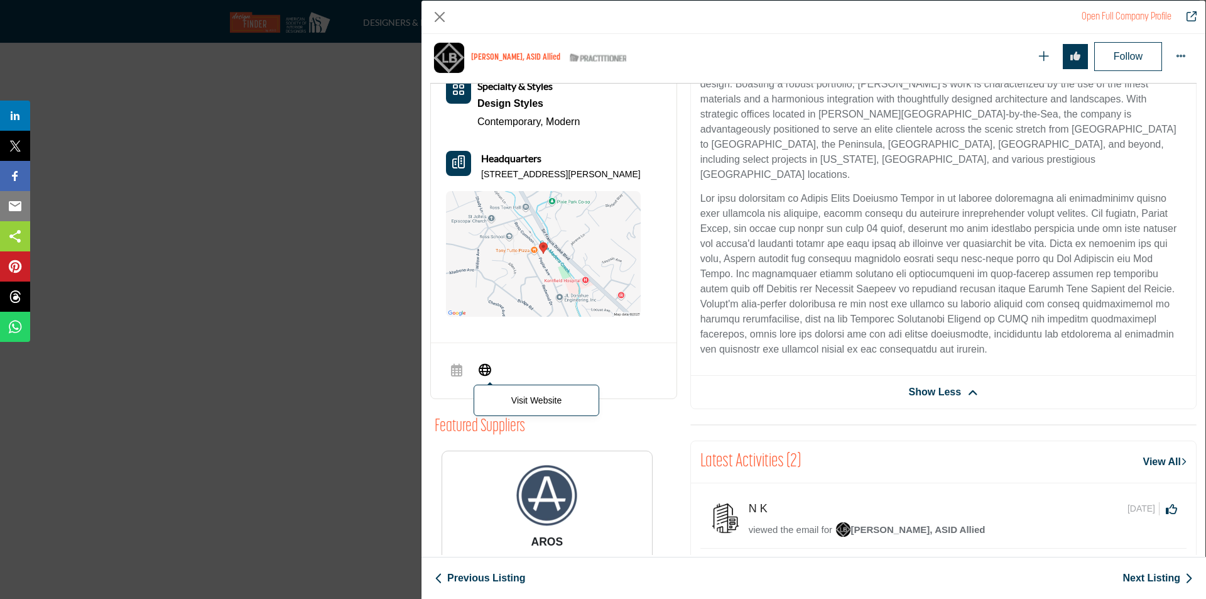
click at [484, 369] on icon "Company Data Modal" at bounding box center [485, 368] width 13 height 15
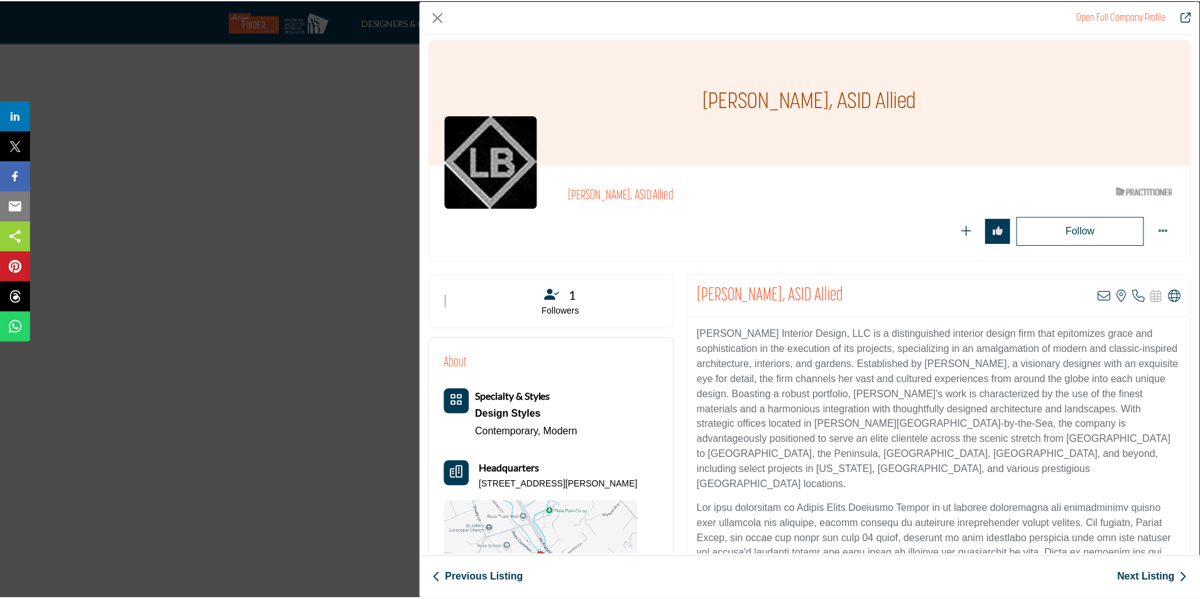
scroll to position [0, 0]
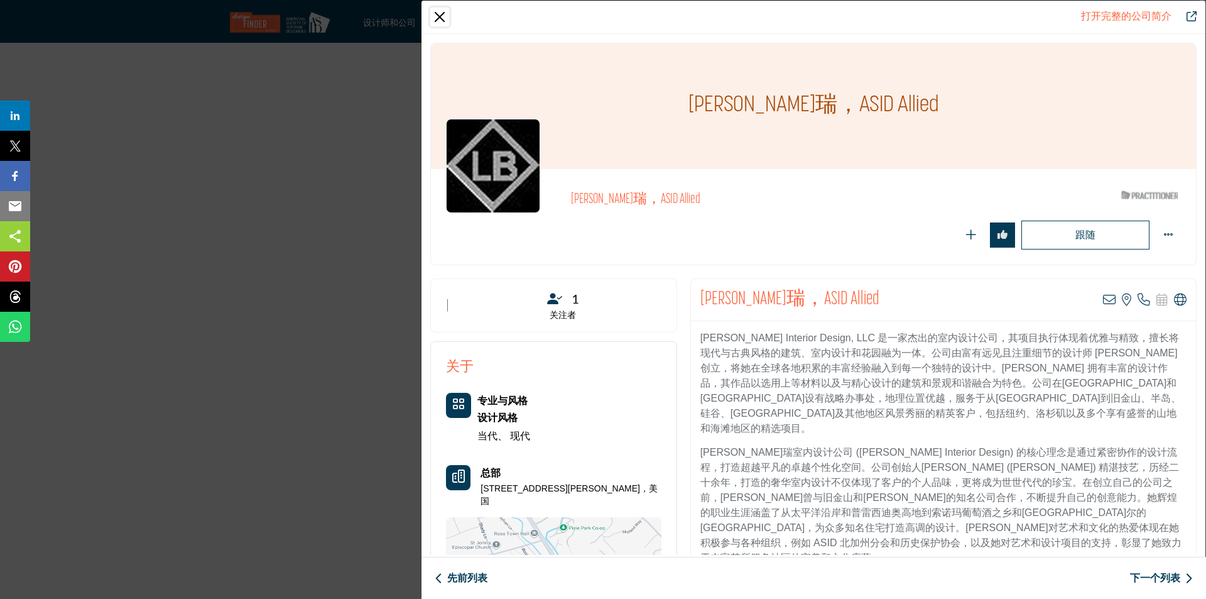
click at [440, 19] on button "关闭" at bounding box center [439, 17] width 19 height 19
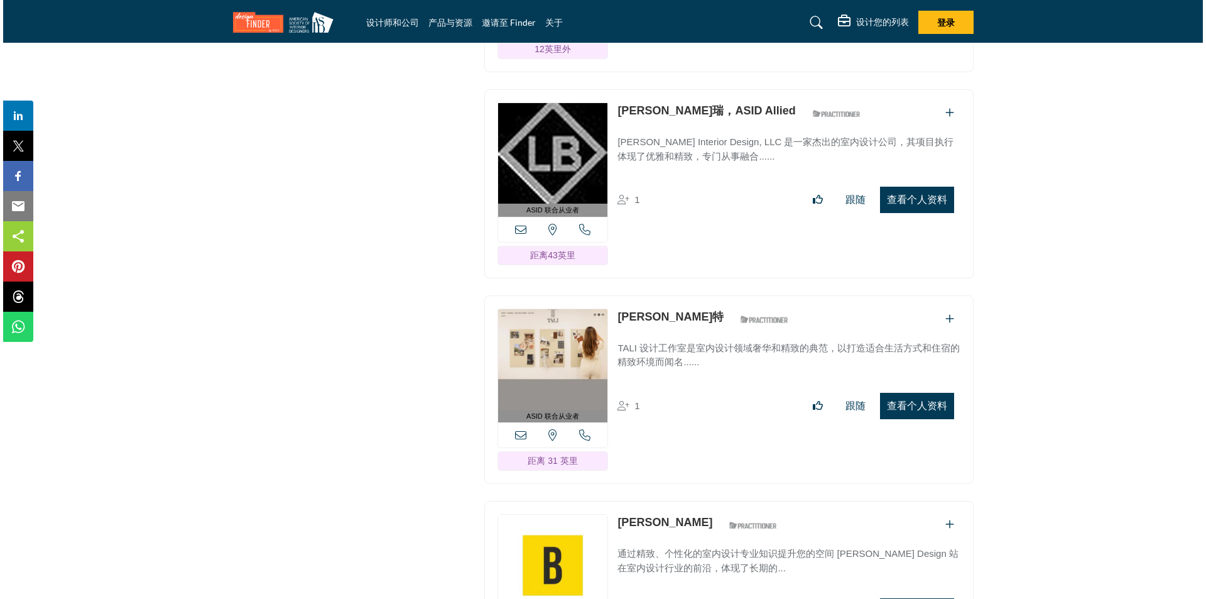
scroll to position [5403, 0]
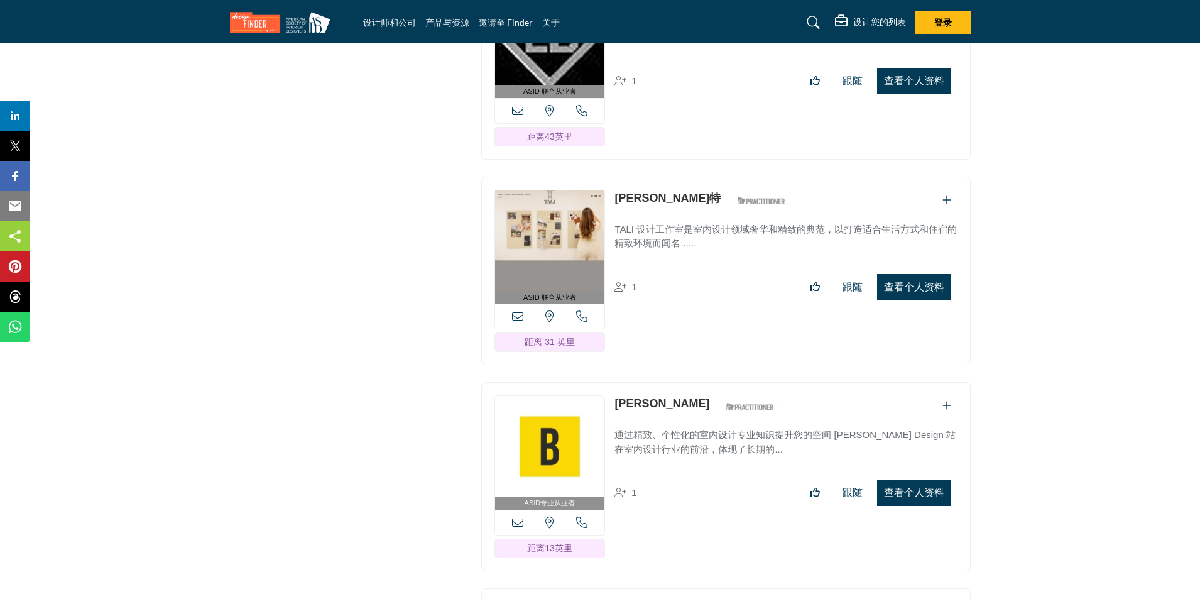
click at [903, 281] on font "查看个人资料" at bounding box center [914, 286] width 60 height 11
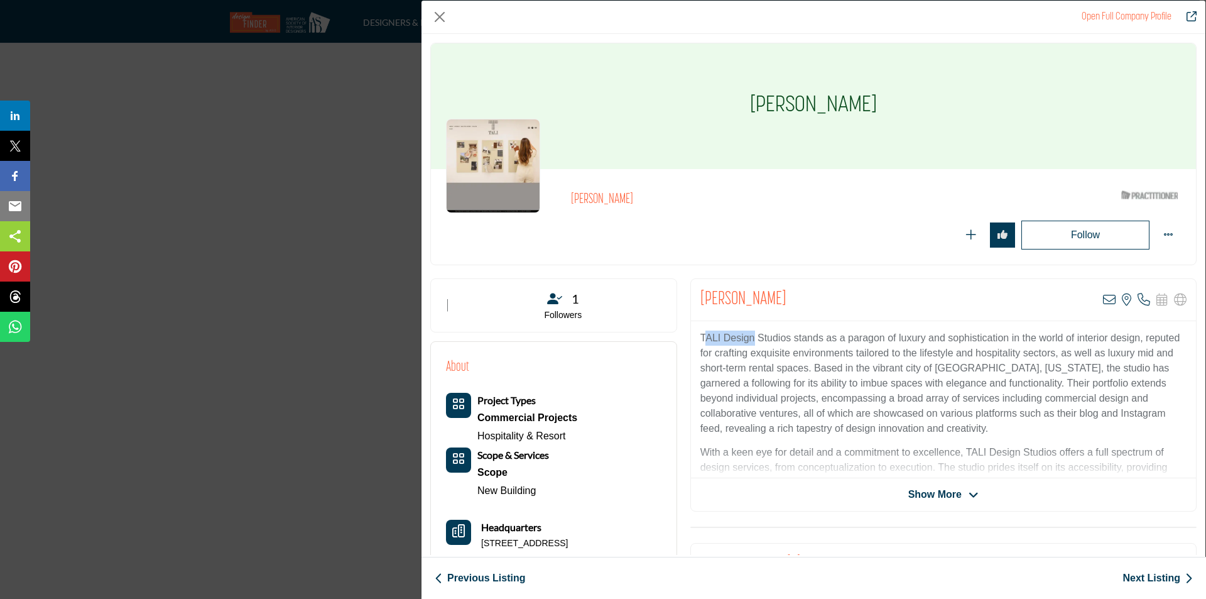
drag, startPoint x: 753, startPoint y: 336, endPoint x: 873, endPoint y: 302, distance: 124.9
click at [704, 335] on p "TALI Design Studios stands as a paragon of luxury and sophistication in the wor…" at bounding box center [943, 383] width 486 height 106
drag, startPoint x: 699, startPoint y: 337, endPoint x: 821, endPoint y: 338, distance: 122.5
click at [821, 338] on p "TALI Design Studios stands as a paragon of luxury and sophistication in the wor…" at bounding box center [943, 383] width 486 height 106
click at [969, 496] on icon "Company Data Modal" at bounding box center [974, 494] width 10 height 11
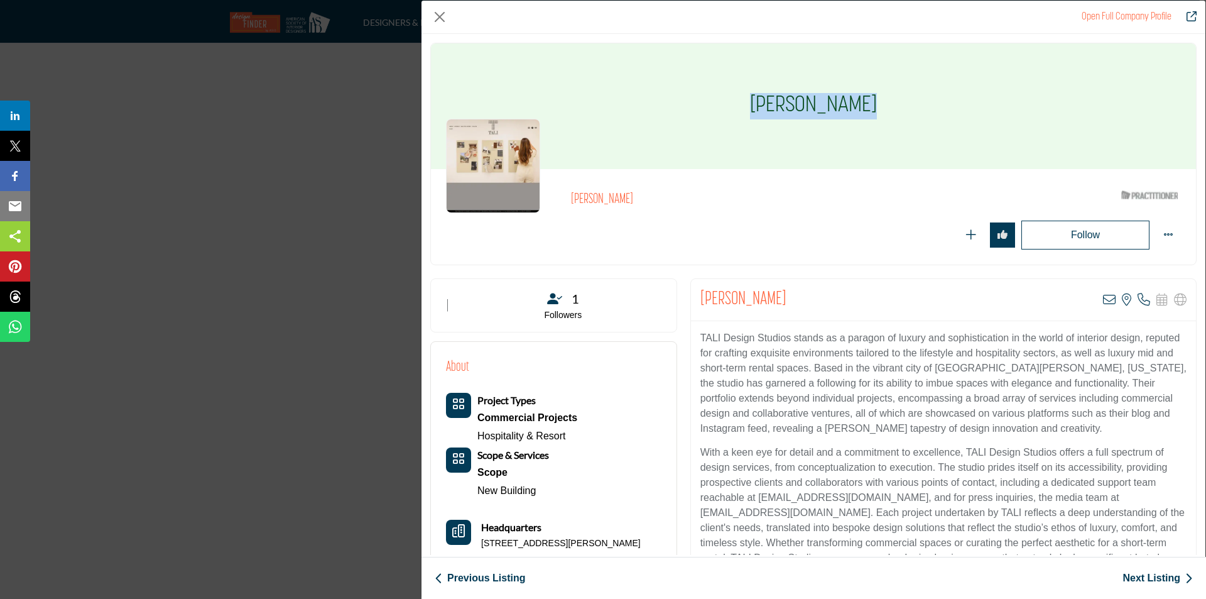
drag, startPoint x: 753, startPoint y: 104, endPoint x: 900, endPoint y: 106, distance: 146.4
click at [900, 106] on div "[PERSON_NAME]" at bounding box center [813, 106] width 765 height 126
copy h1 "[PERSON_NAME]"
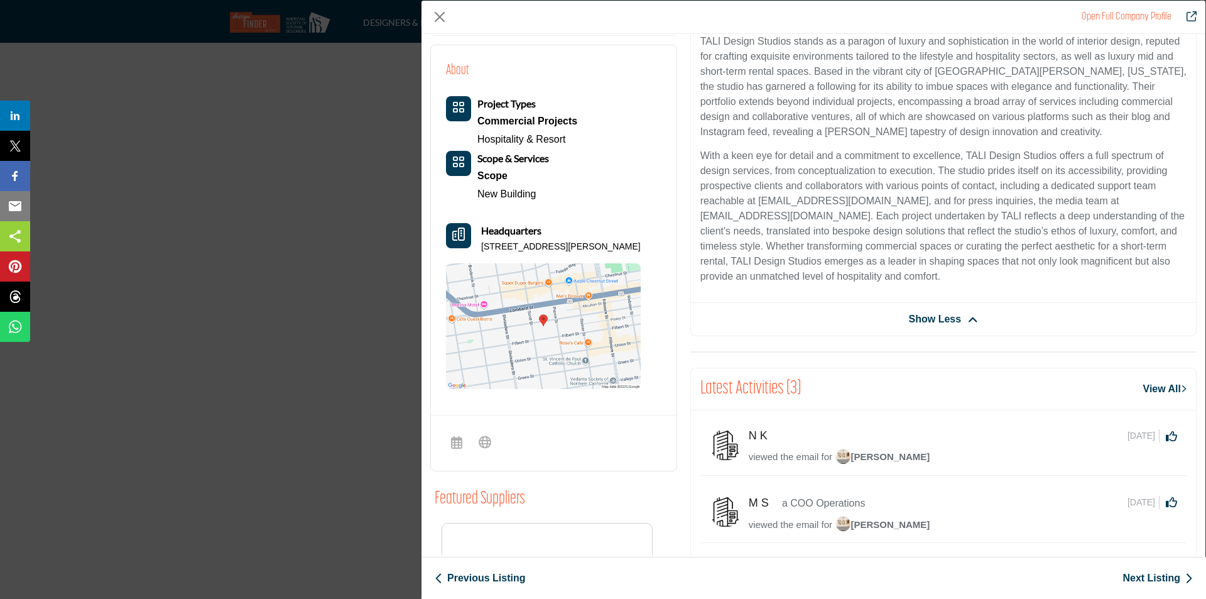
scroll to position [302, 0]
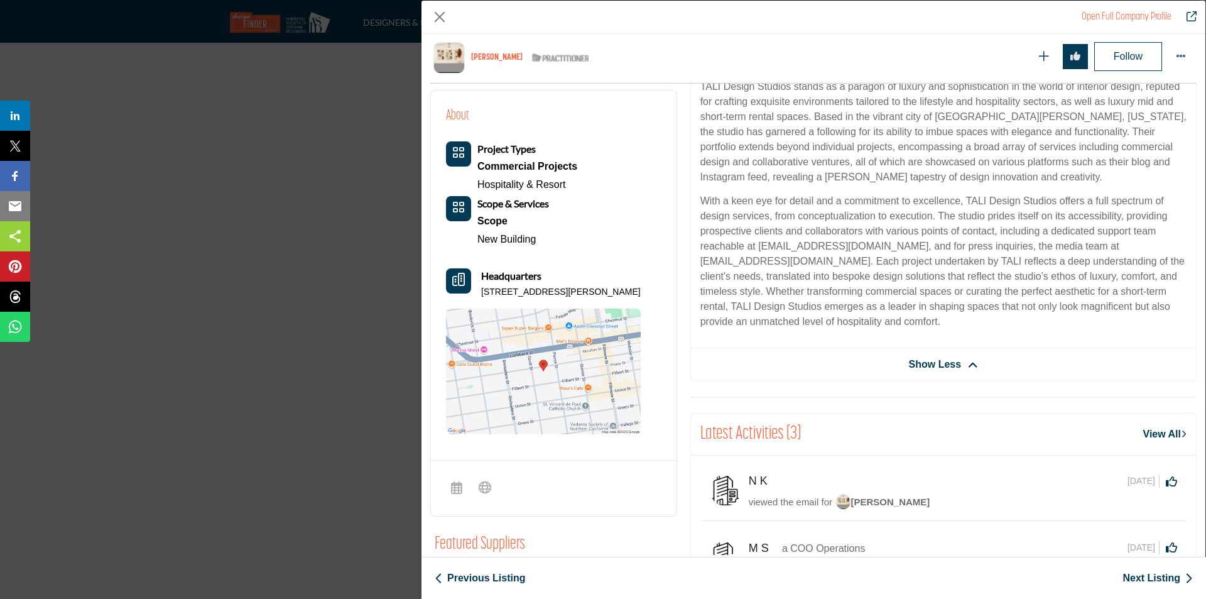
drag, startPoint x: 569, startPoint y: 306, endPoint x: 481, endPoint y: 293, distance: 89.6
click at [481, 293] on p "[STREET_ADDRESS][PERSON_NAME]" at bounding box center [561, 292] width 160 height 13
copy p "[STREET_ADDRESS][PERSON_NAME]"
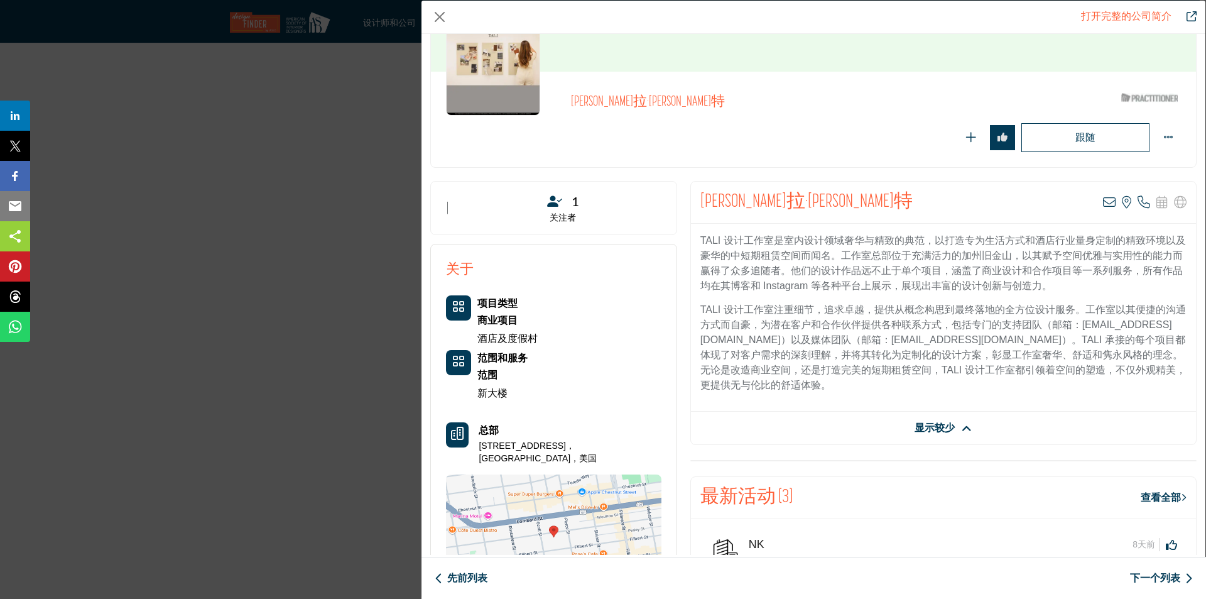
scroll to position [75, 0]
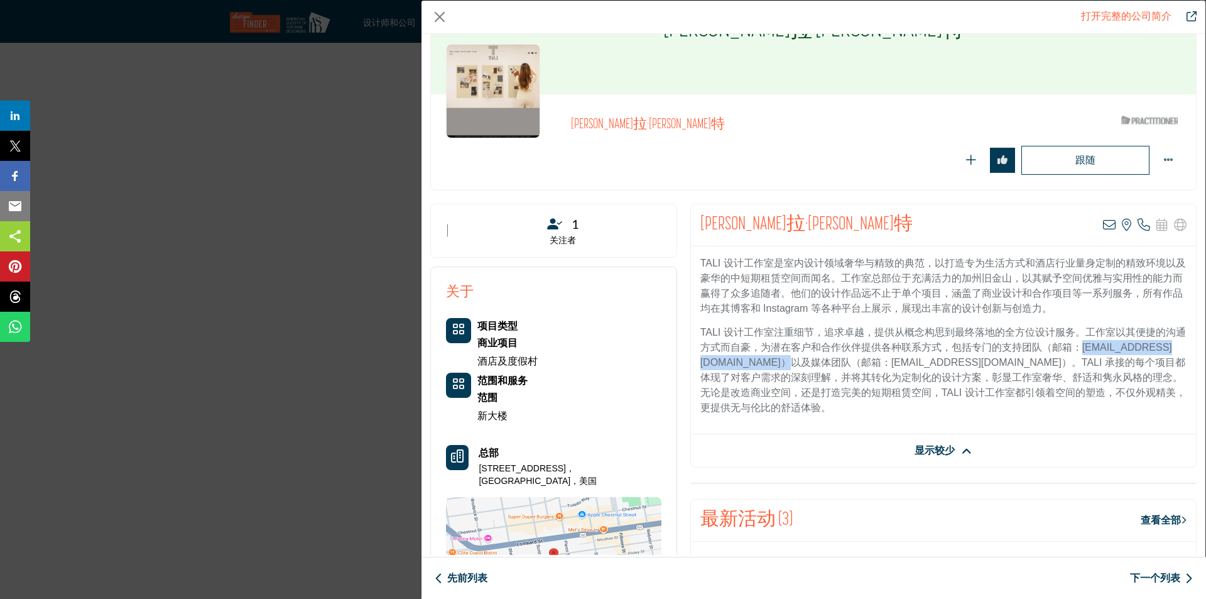
drag, startPoint x: 699, startPoint y: 362, endPoint x: 839, endPoint y: 361, distance: 140.1
click at [839, 361] on font "TALI 设计工作室注重细节，追求卓越，提供从概念构思到最终落地的全方位设计服务。工作室以其便捷的沟通方式而自豪，为潜在客户和合作伙伴提供各种联系方式，包括专…" at bounding box center [943, 370] width 486 height 86
copy font "[EMAIL_ADDRESS][DOMAIN_NAME]"
click at [964, 452] on icon "公司数据模型" at bounding box center [967, 450] width 10 height 11
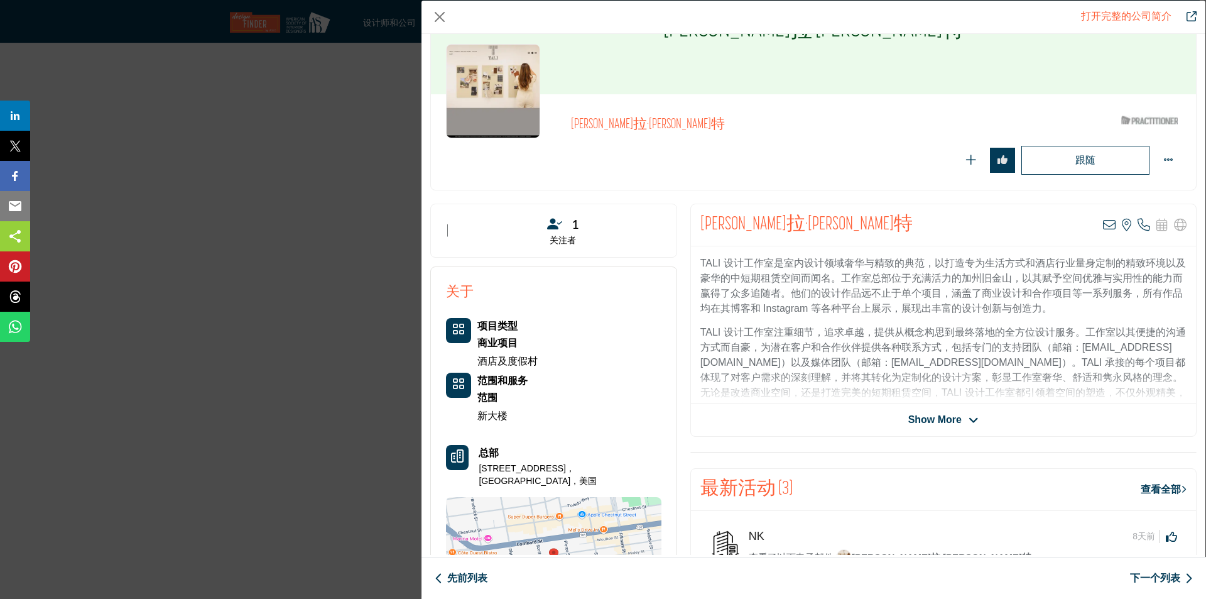
click at [969, 423] on icon "公司数据模型" at bounding box center [974, 420] width 10 height 11
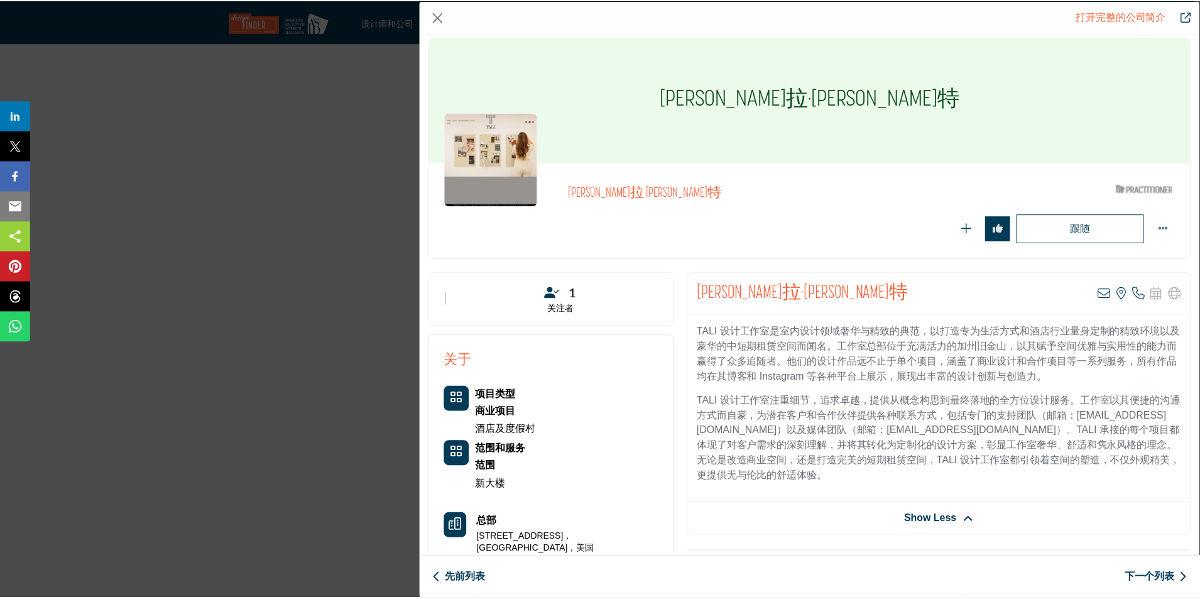
scroll to position [0, 0]
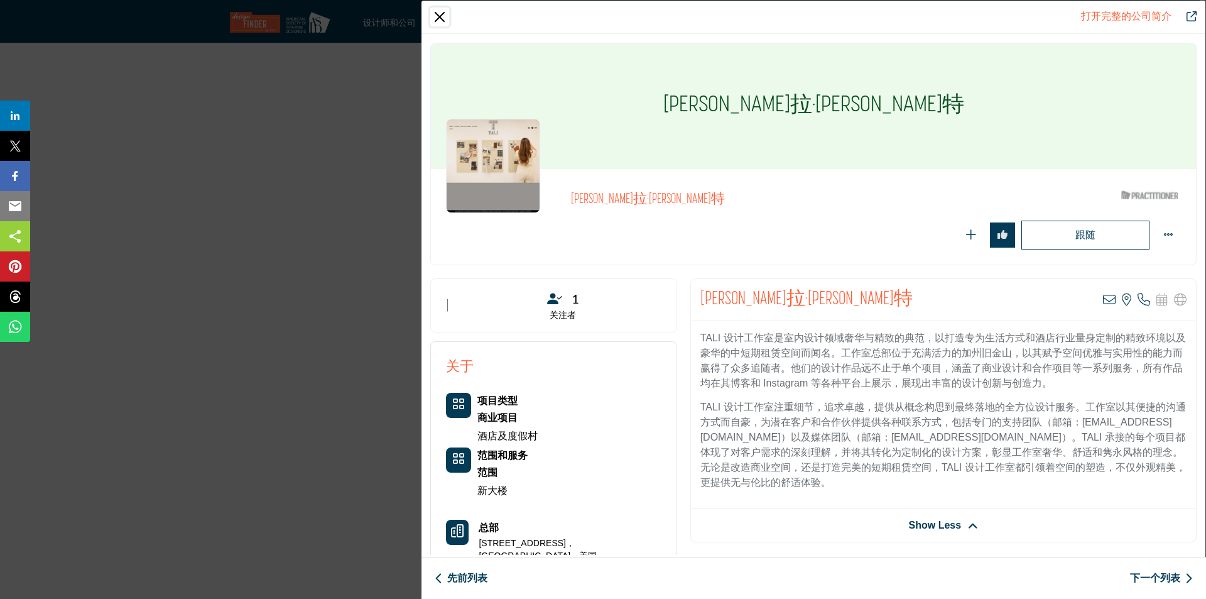
drag, startPoint x: 440, startPoint y: 13, endPoint x: 1179, endPoint y: 238, distance: 772.3
click at [440, 13] on button "关闭" at bounding box center [439, 17] width 19 height 19
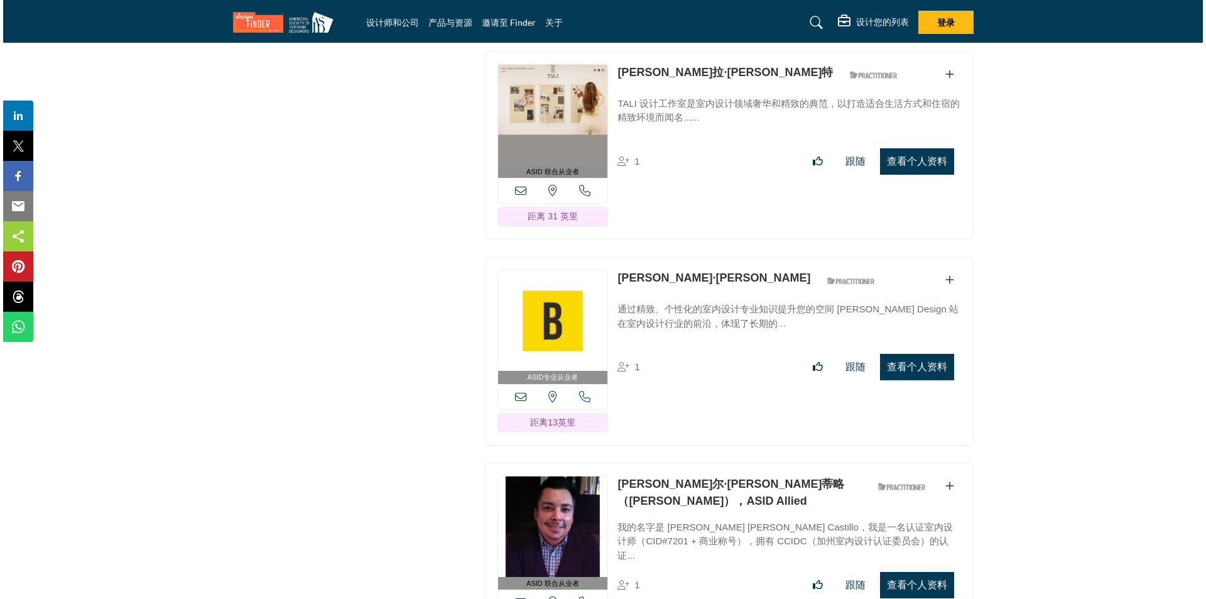
scroll to position [5466, 0]
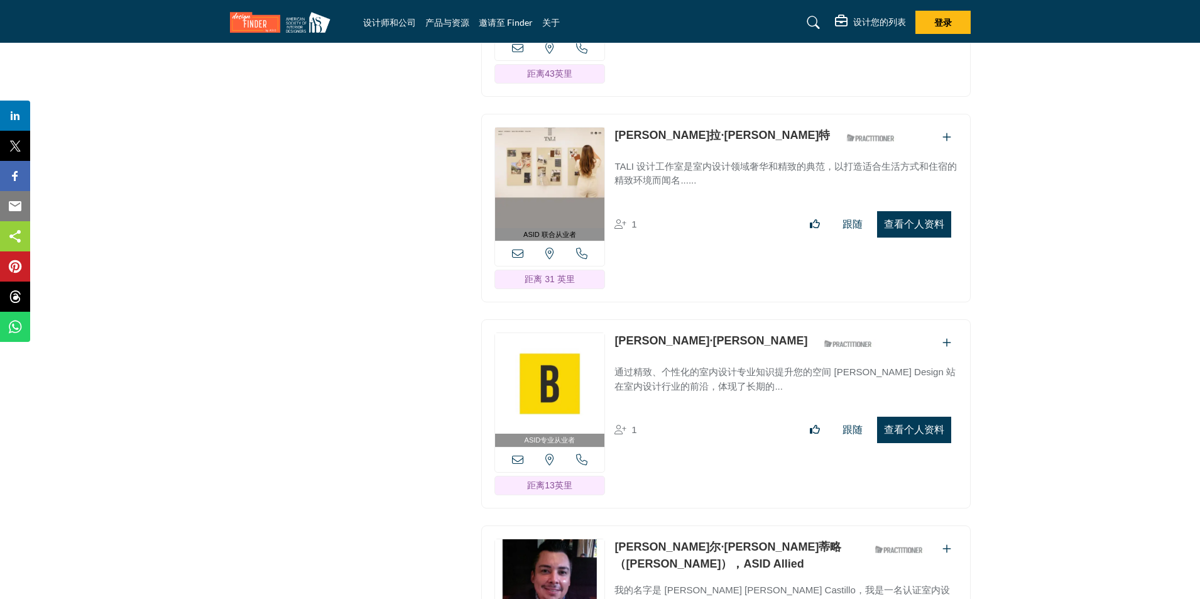
click at [908, 214] on button "查看个人资料" at bounding box center [914, 224] width 74 height 26
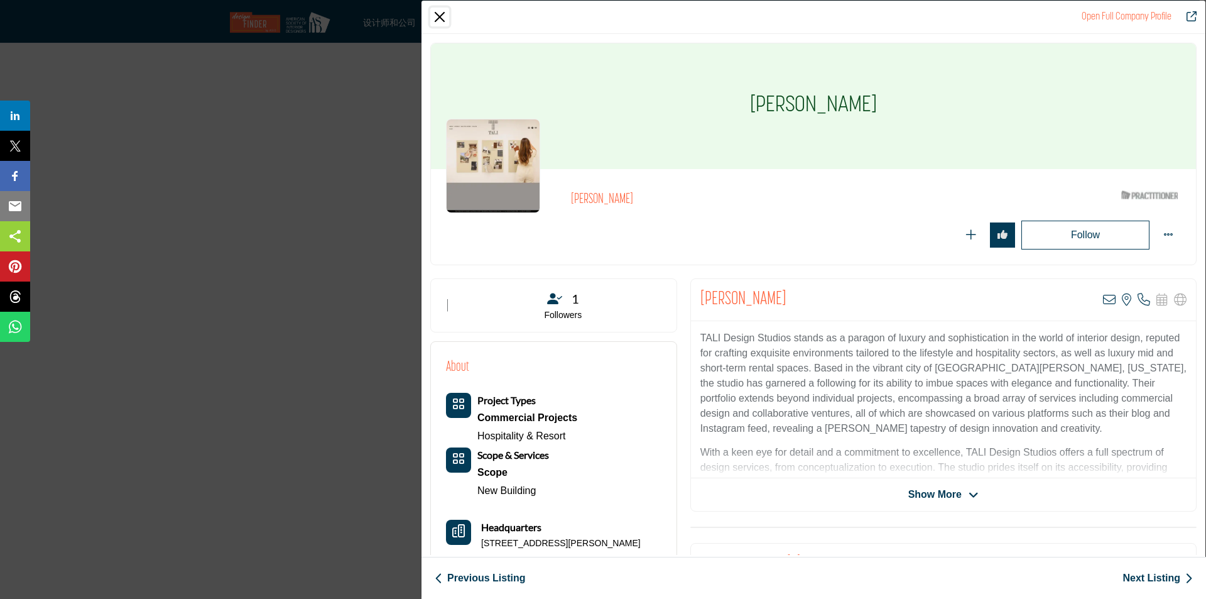
click at [437, 13] on button "Close" at bounding box center [439, 17] width 19 height 19
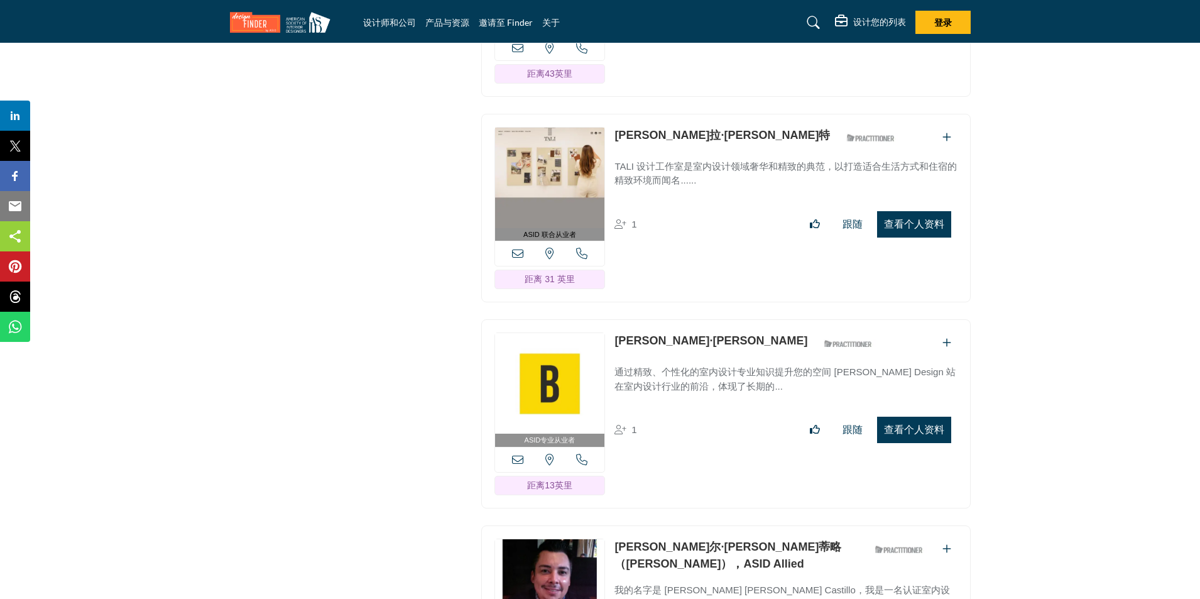
click at [905, 424] on font "查看个人资料" at bounding box center [914, 429] width 60 height 11
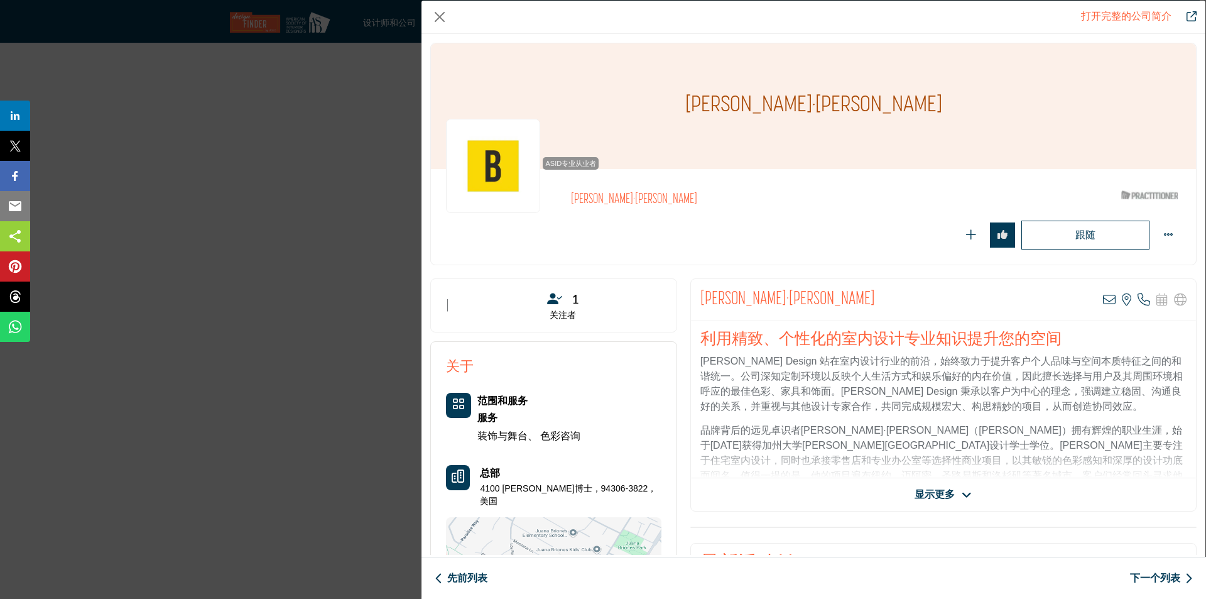
click at [951, 493] on font "显示更多" at bounding box center [935, 494] width 40 height 11
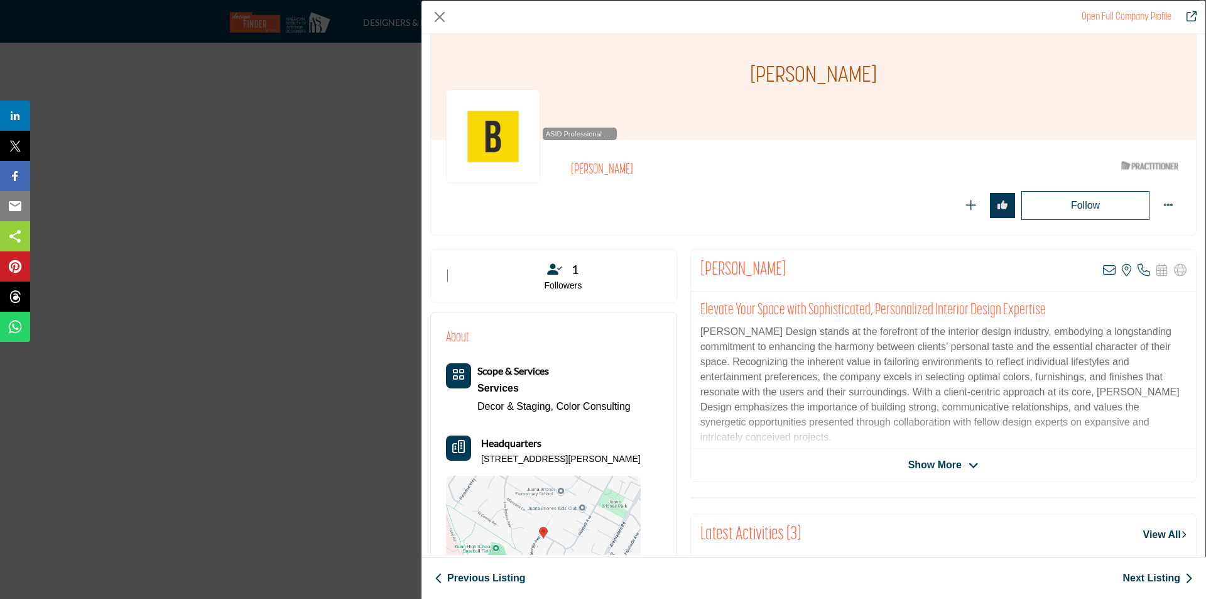
scroll to position [0, 0]
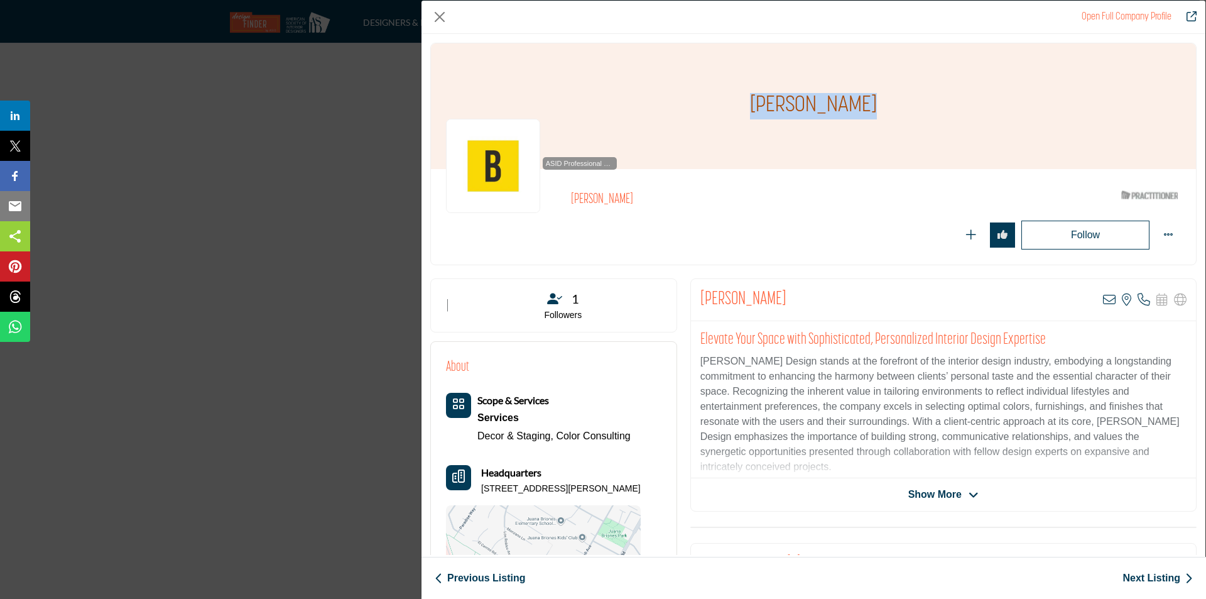
drag, startPoint x: 756, startPoint y: 104, endPoint x: 865, endPoint y: 102, distance: 109.3
click at [865, 102] on h1 "[PERSON_NAME]" at bounding box center [813, 106] width 127 height 126
copy h1 "[PERSON_NAME]"
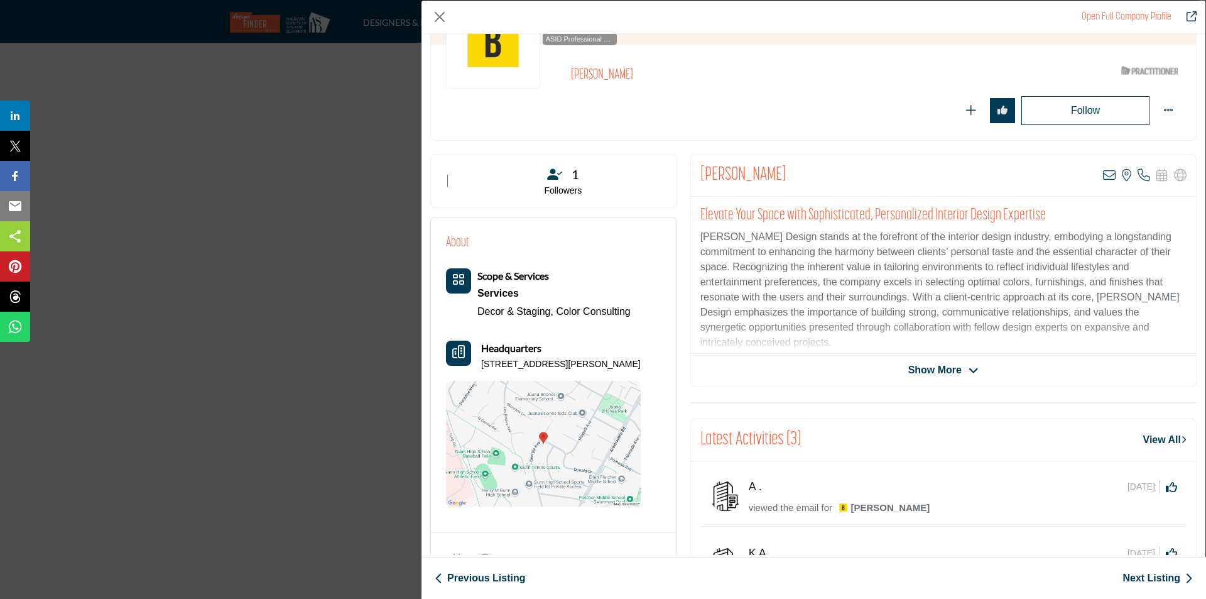
scroll to position [126, 0]
drag, startPoint x: 483, startPoint y: 362, endPoint x: 618, endPoint y: 364, distance: 135.1
click at [618, 364] on div "Headquarters [STREET_ADDRESS][PERSON_NAME]" at bounding box center [543, 354] width 195 height 30
copy p "[STREET_ADDRESS][PERSON_NAME]"
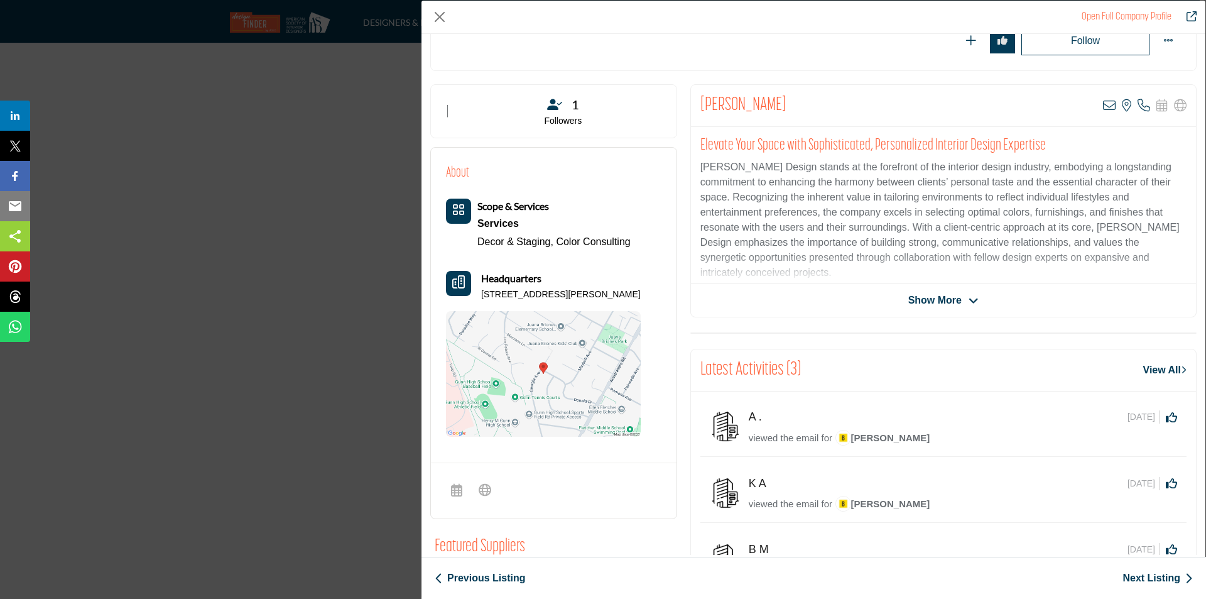
scroll to position [188, 0]
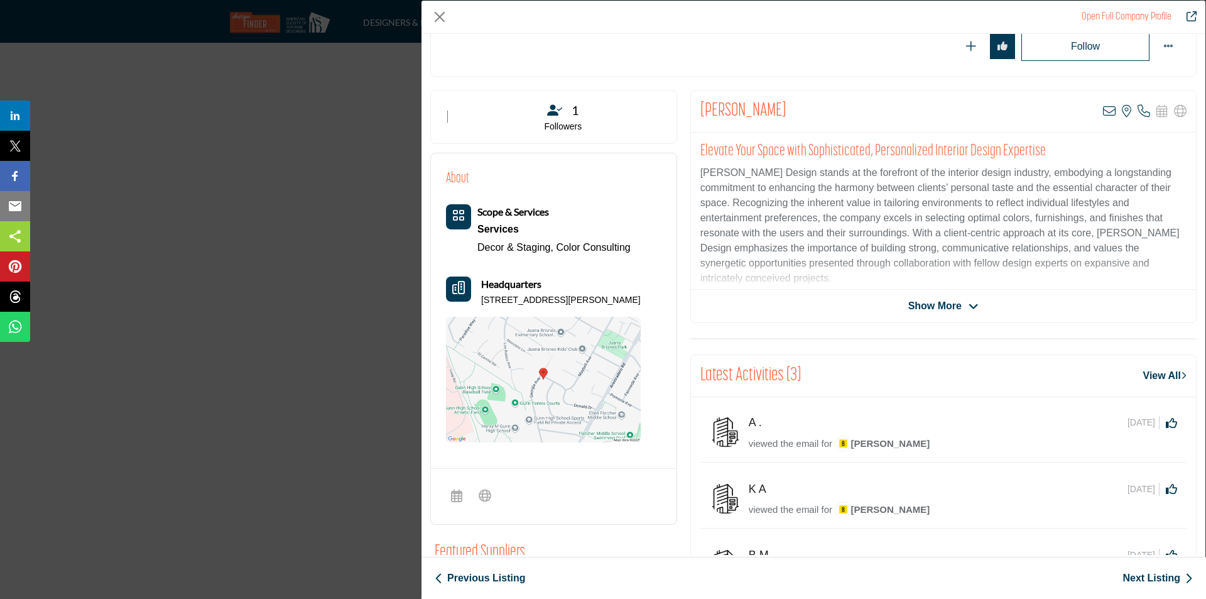
click at [951, 310] on span "Show More" at bounding box center [934, 305] width 53 height 15
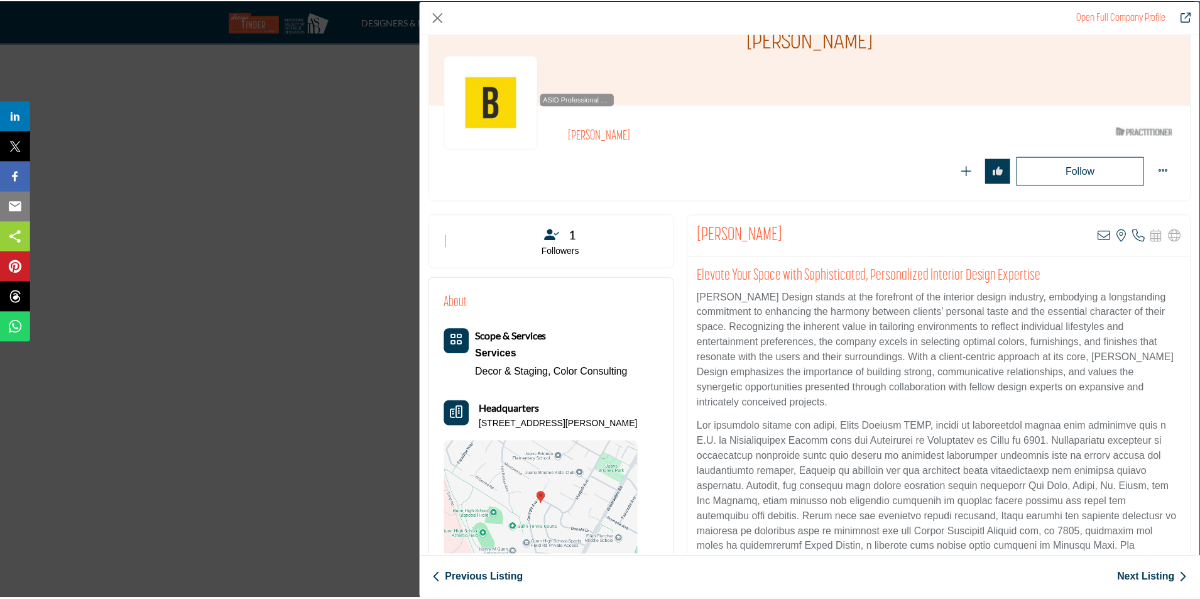
scroll to position [63, 0]
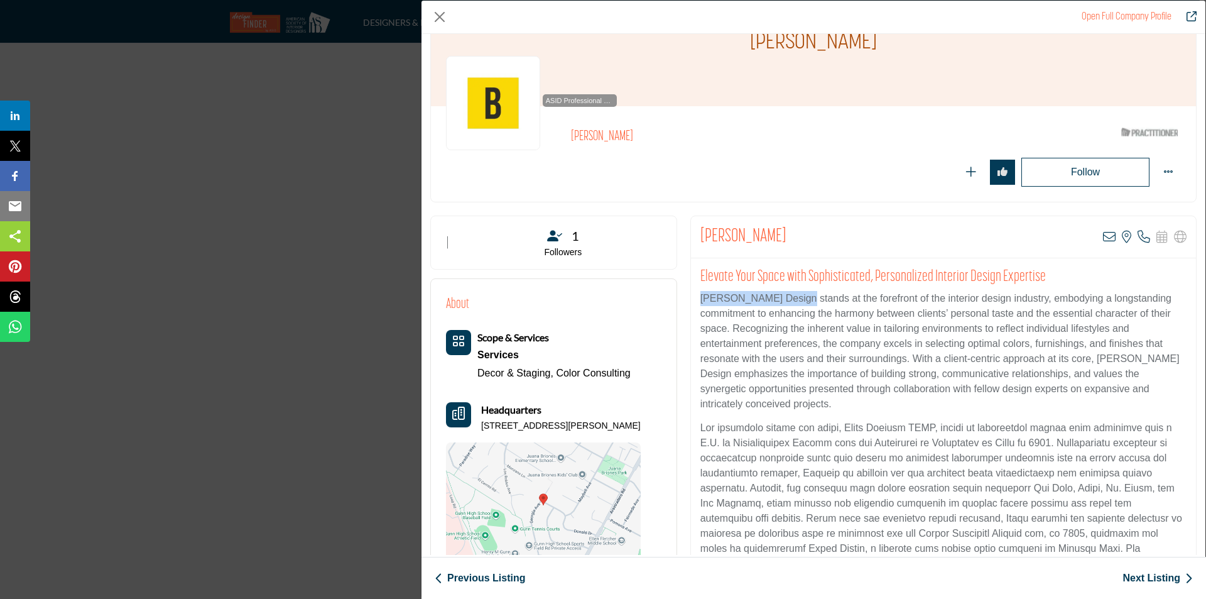
drag, startPoint x: 775, startPoint y: 296, endPoint x: 693, endPoint y: 293, distance: 81.7
click at [693, 293] on div "Elevate Your Space with Sophisticated, Personalized Interior Design Expertise […" at bounding box center [943, 439] width 505 height 362
copy p "[PERSON_NAME] Design"
click at [271, 296] on div "Open Full Company Profile [PERSON_NAME] ASID Qualified Practitioner who validat…" at bounding box center [603, 299] width 1206 height 599
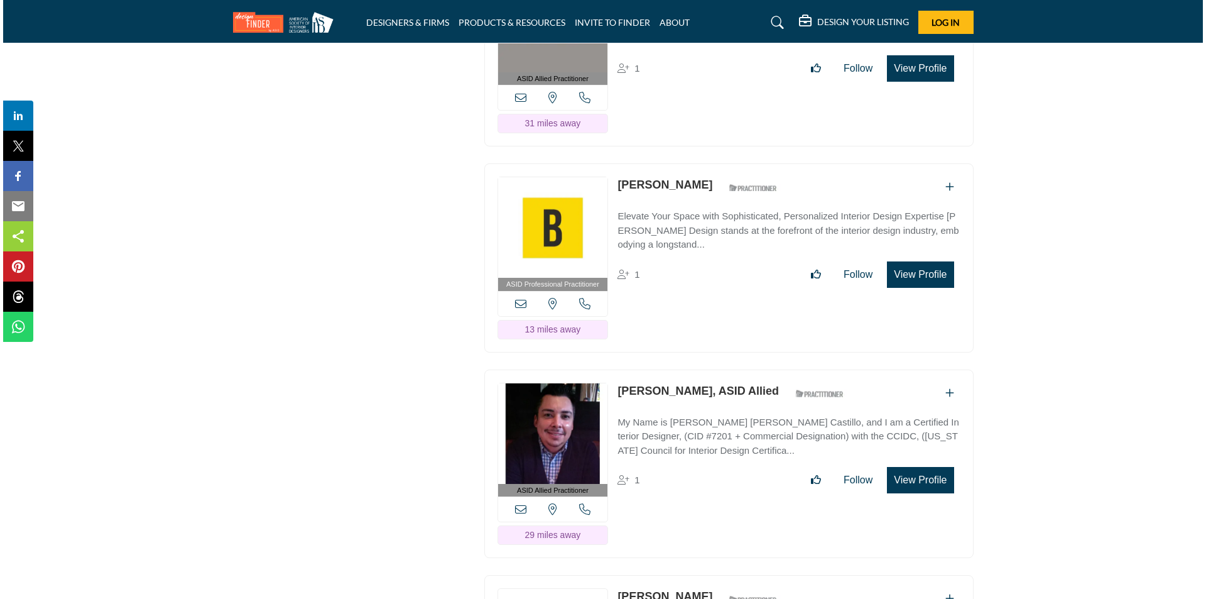
scroll to position [5717, 0]
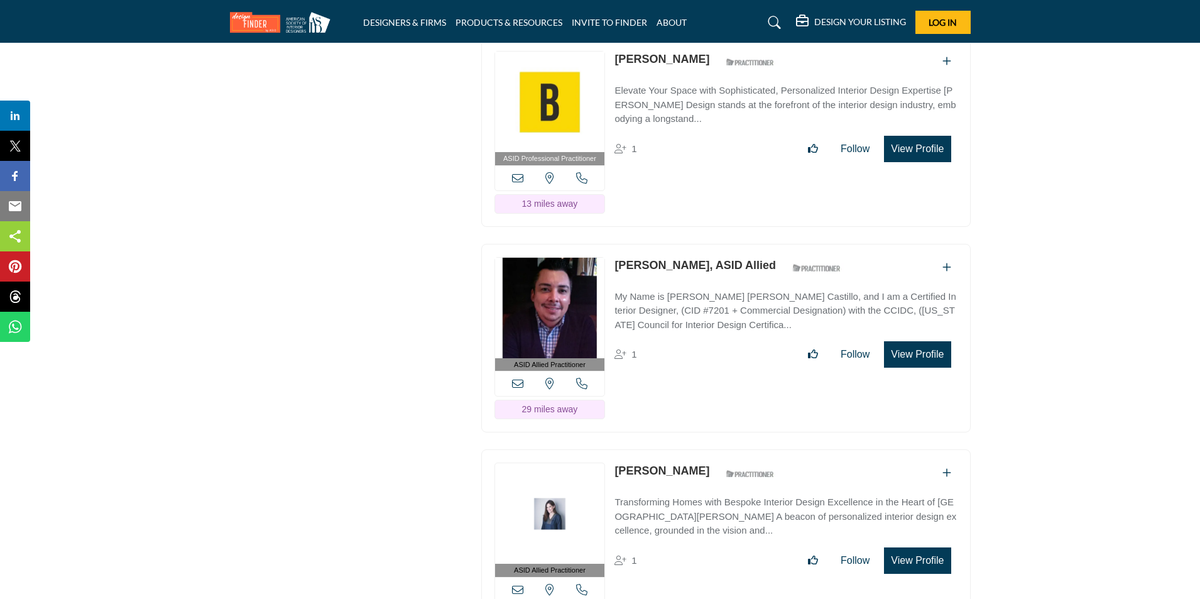
drag, startPoint x: 927, startPoint y: 371, endPoint x: 956, endPoint y: 592, distance: 223.0
click at [927, 368] on button "View Profile" at bounding box center [917, 354] width 67 height 26
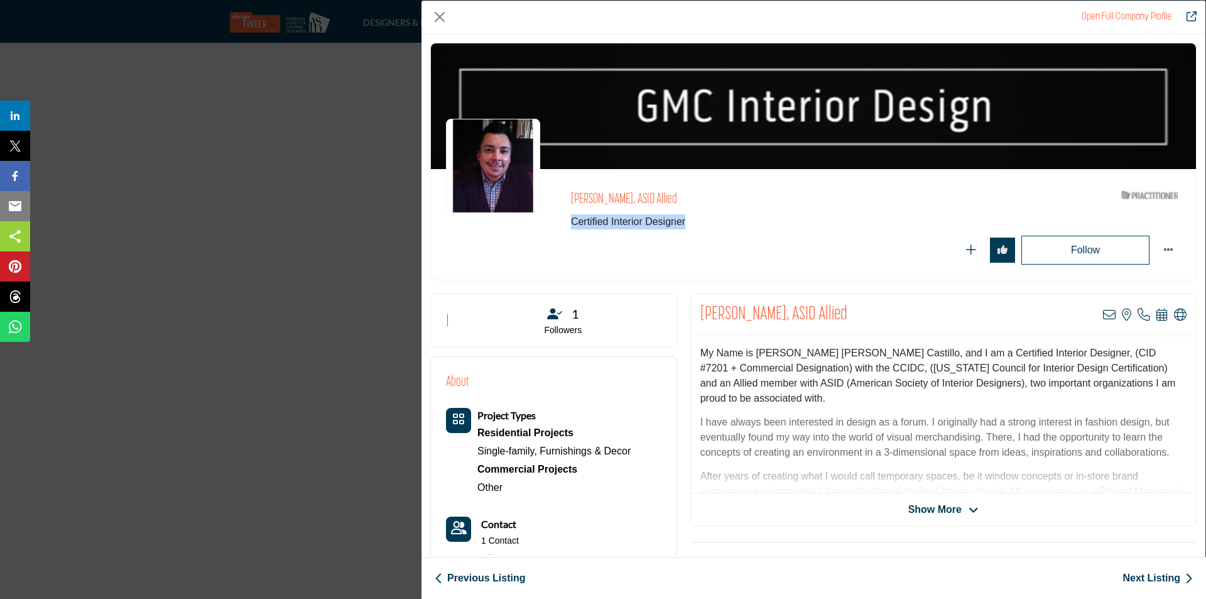
drag, startPoint x: 692, startPoint y: 223, endPoint x: 548, endPoint y: 227, distance: 143.9
click at [553, 226] on div "[PERSON_NAME], ASID Allied Certified Interior Designer ASID Qualified Practitio…" at bounding box center [813, 224] width 735 height 80
copy span "Certified Interior Designer"
drag, startPoint x: 732, startPoint y: 216, endPoint x: 712, endPoint y: 216, distance: 19.5
click at [732, 216] on span "Certified Interior Designer" at bounding box center [772, 221] width 402 height 15
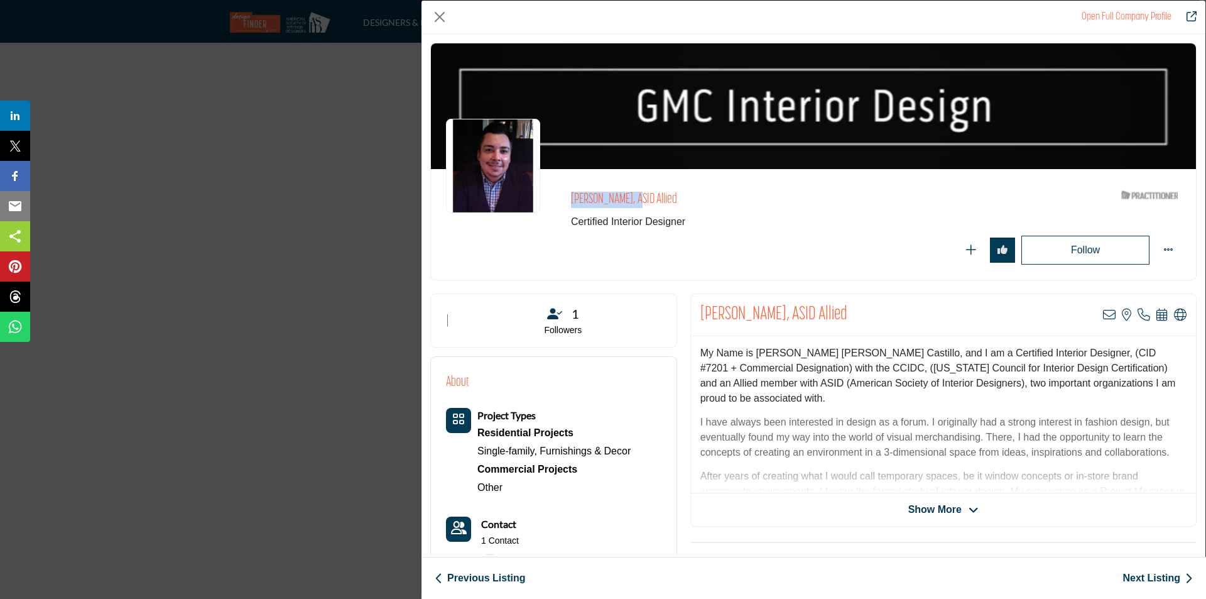
drag, startPoint x: 626, startPoint y: 202, endPoint x: 545, endPoint y: 204, distance: 81.1
click at [545, 204] on div "[PERSON_NAME], ASID Allied Certified Interior Designer ASID Qualified Practitio…" at bounding box center [813, 224] width 735 height 80
copy h2 "[PERSON_NAME]"
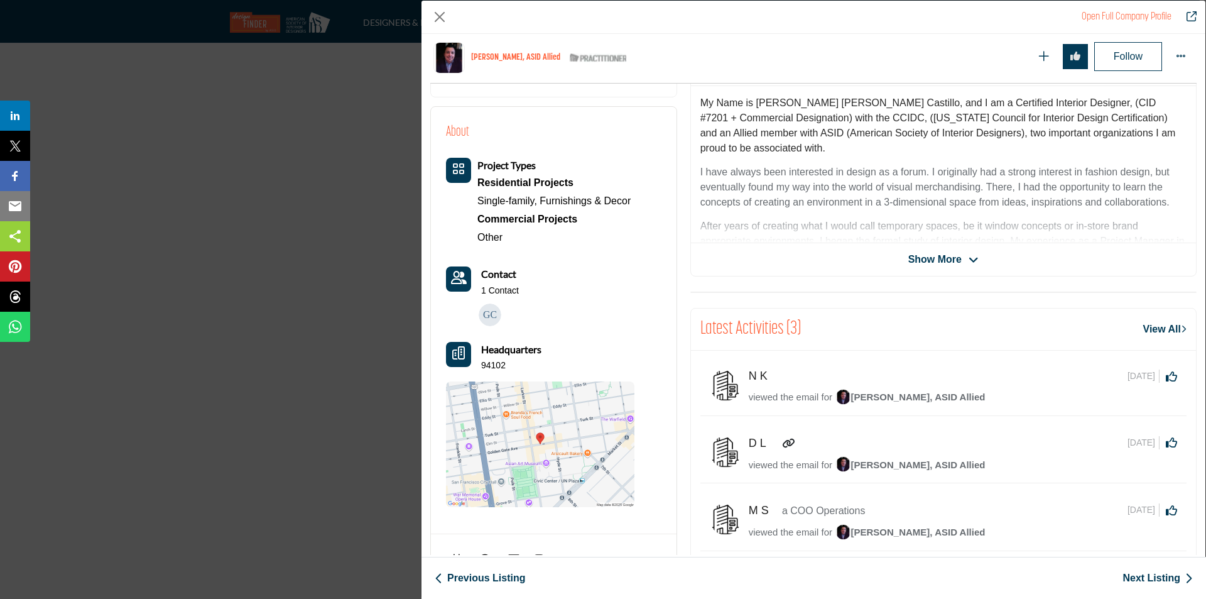
scroll to position [302, 0]
click at [508, 366] on div "Headquarters 94102" at bounding box center [511, 355] width 60 height 30
click at [508, 365] on div "Headquarters 94102" at bounding box center [511, 355] width 60 height 30
copy div "94102"
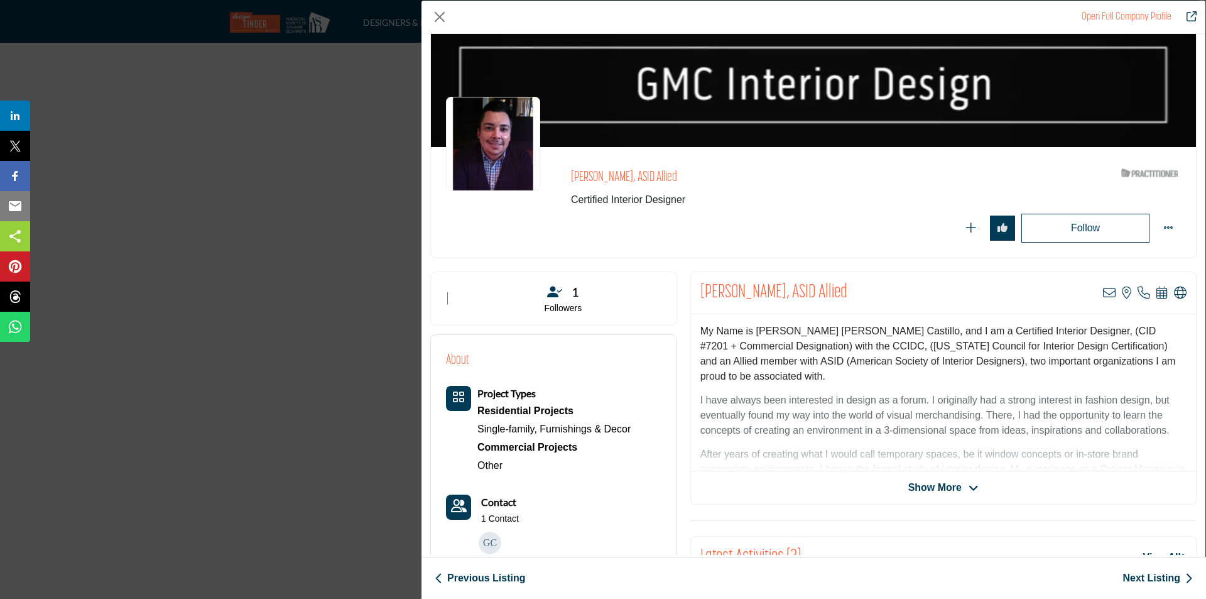
scroll to position [18, 0]
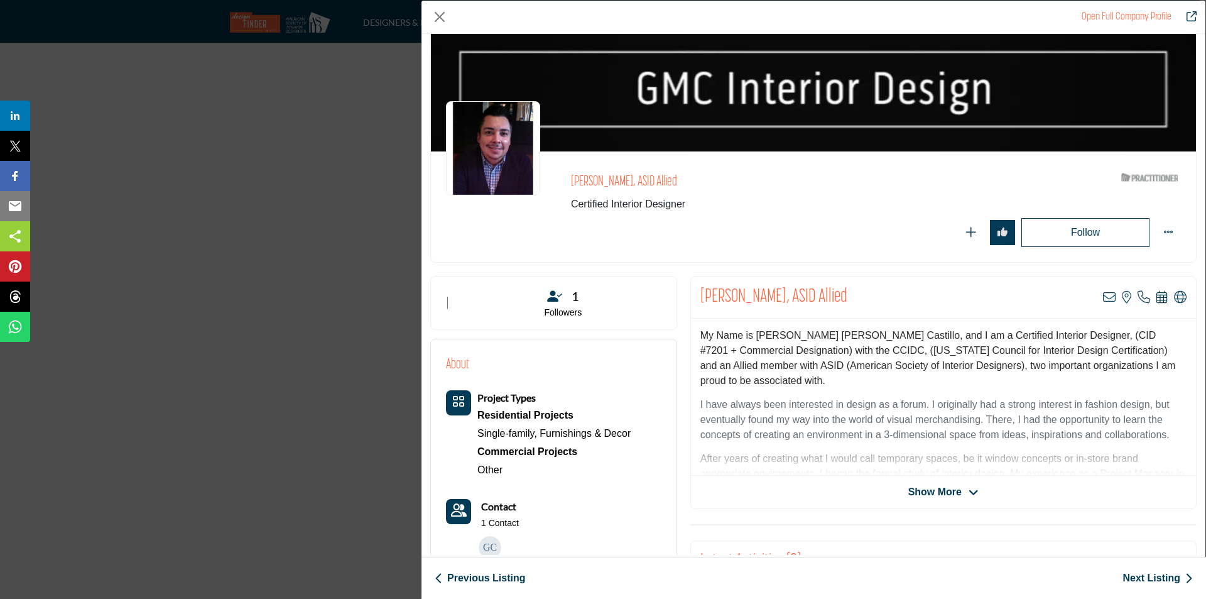
click at [969, 492] on icon "Company Data Modal" at bounding box center [974, 492] width 10 height 11
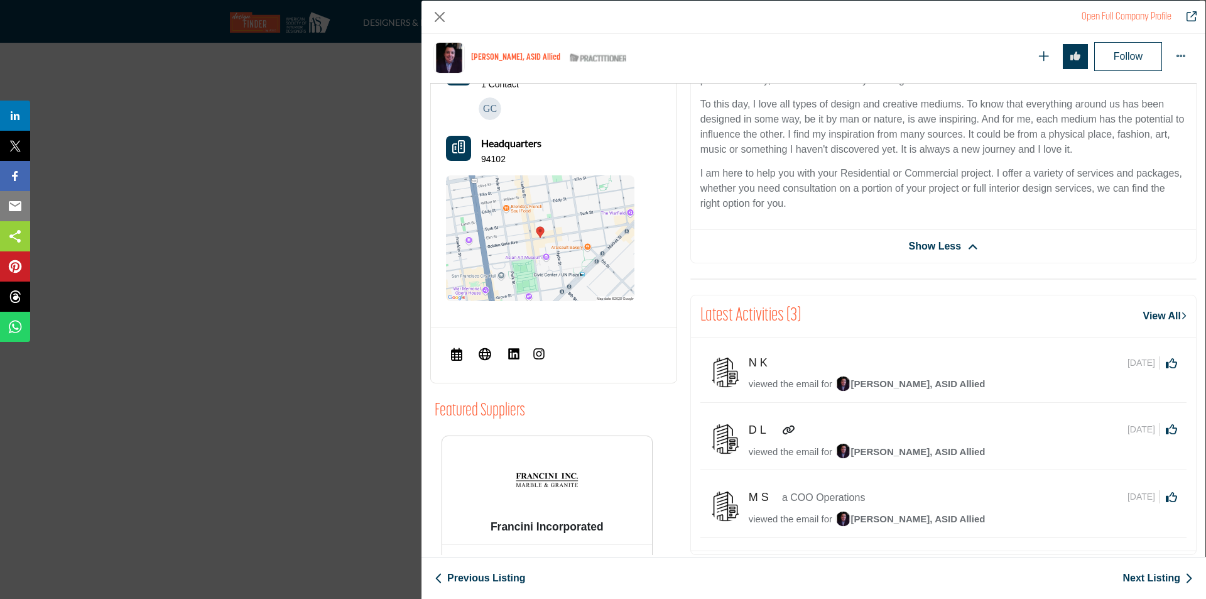
scroll to position [508, 0]
click at [488, 353] on icon "Company Data Modal" at bounding box center [485, 352] width 13 height 15
click at [515, 356] on img "Company Data Modal" at bounding box center [514, 352] width 13 height 13
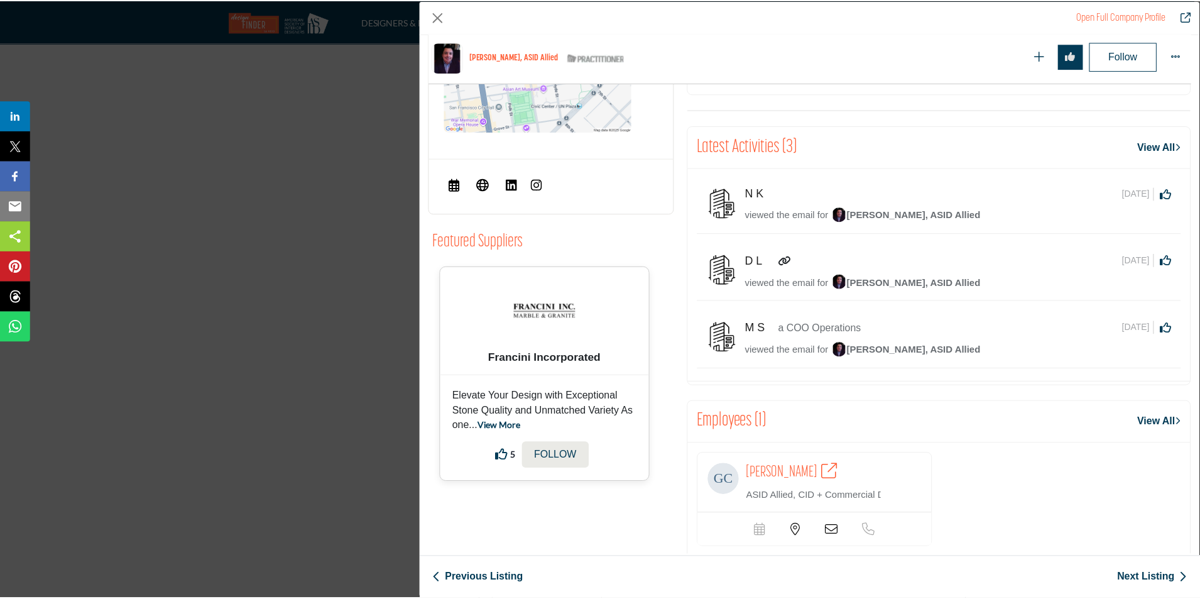
scroll to position [679, 0]
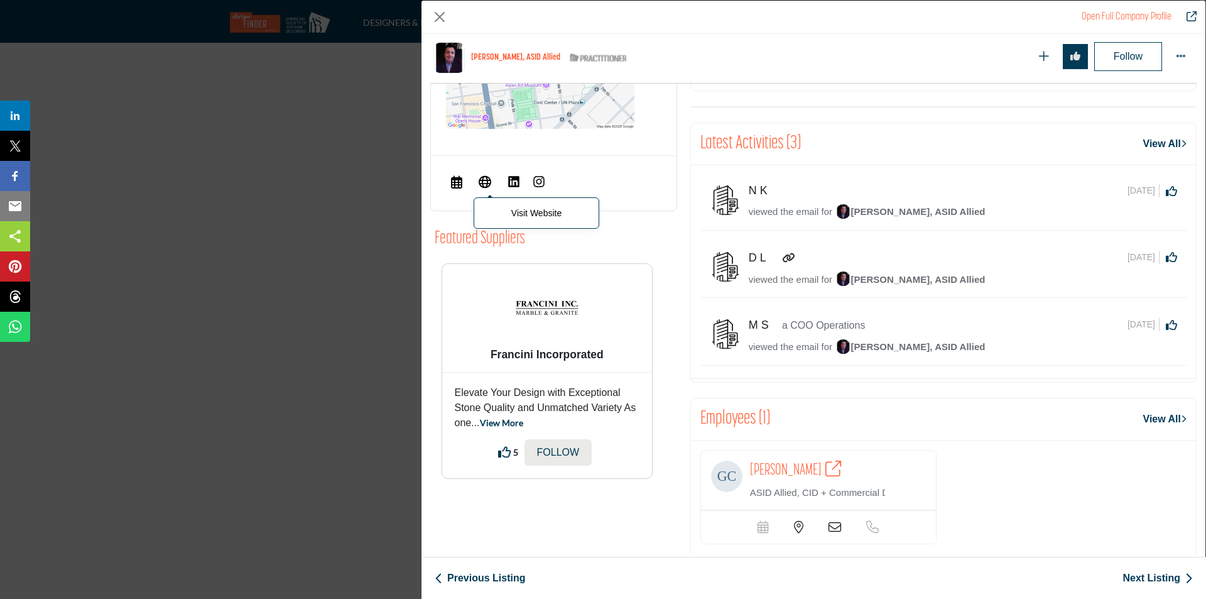
click at [483, 184] on icon "Company Data Modal" at bounding box center [485, 181] width 13 height 15
click at [321, 140] on div "Open Full Company Profile Gabriel Castillo, ASID Allied ASID Qualified Practiti…" at bounding box center [603, 299] width 1206 height 599
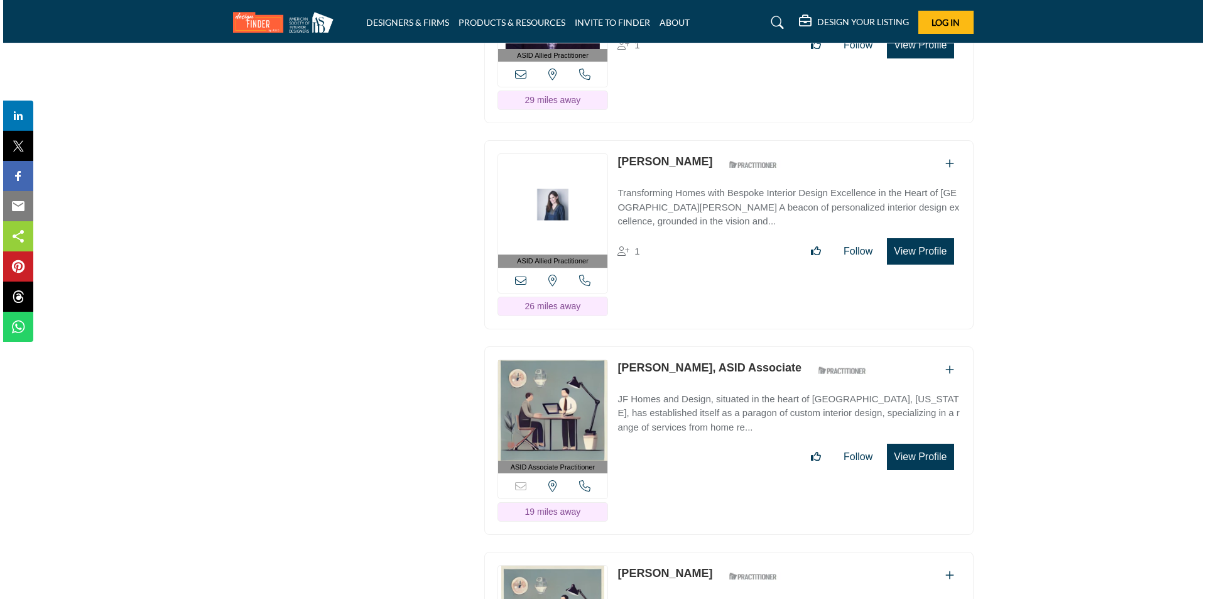
scroll to position [6031, 0]
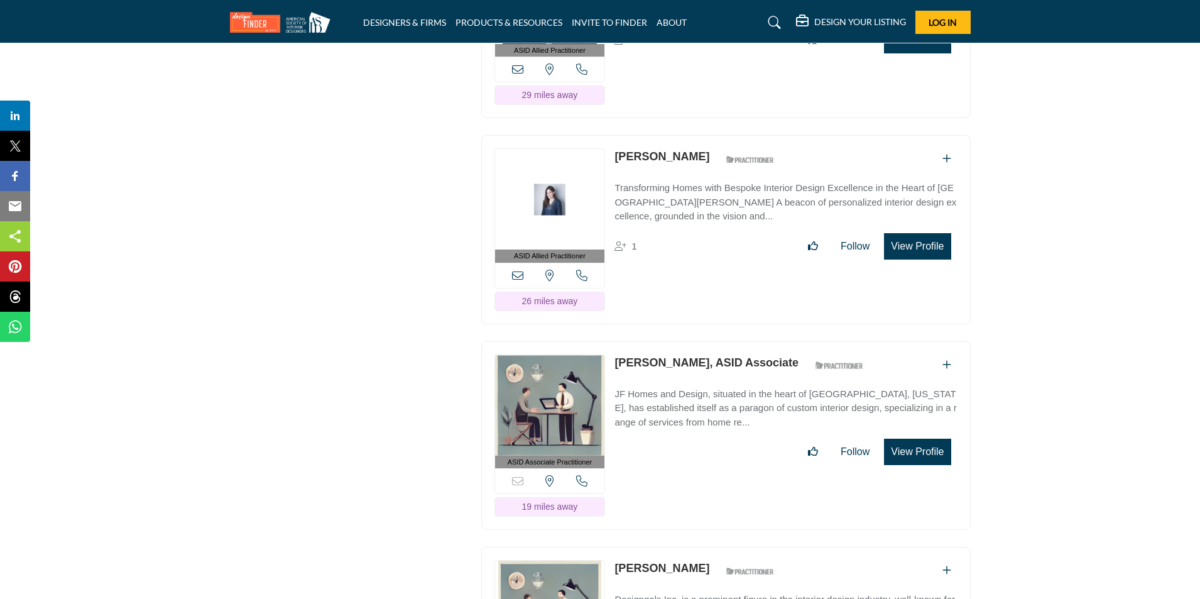
click at [918, 259] on button "View Profile" at bounding box center [917, 246] width 67 height 26
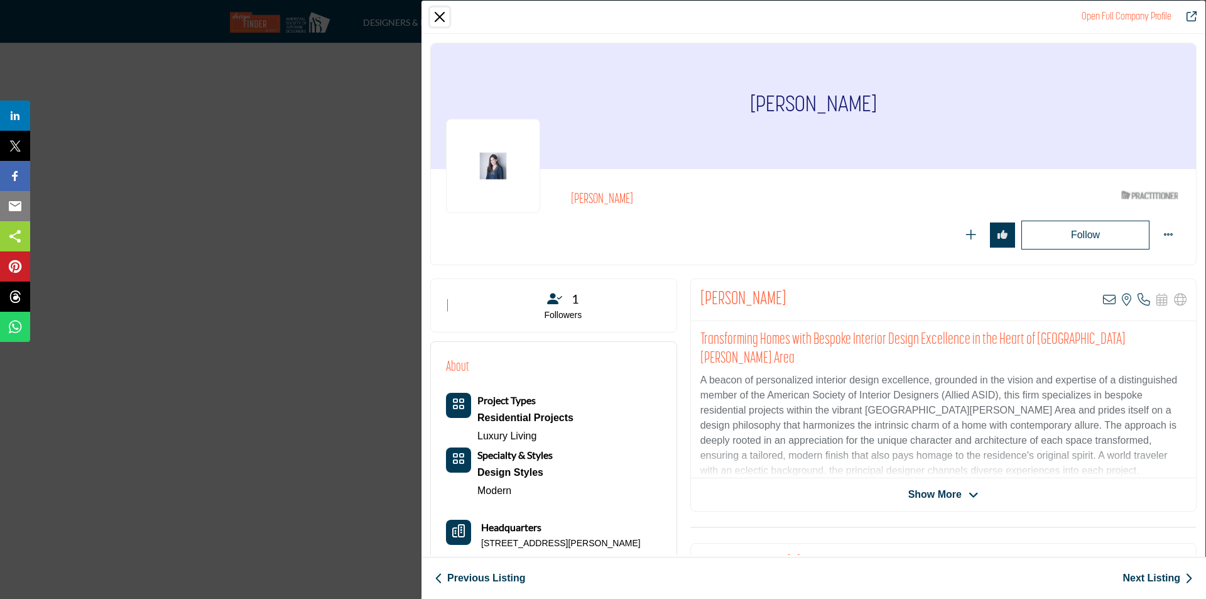
click at [437, 18] on button "Close" at bounding box center [439, 17] width 19 height 19
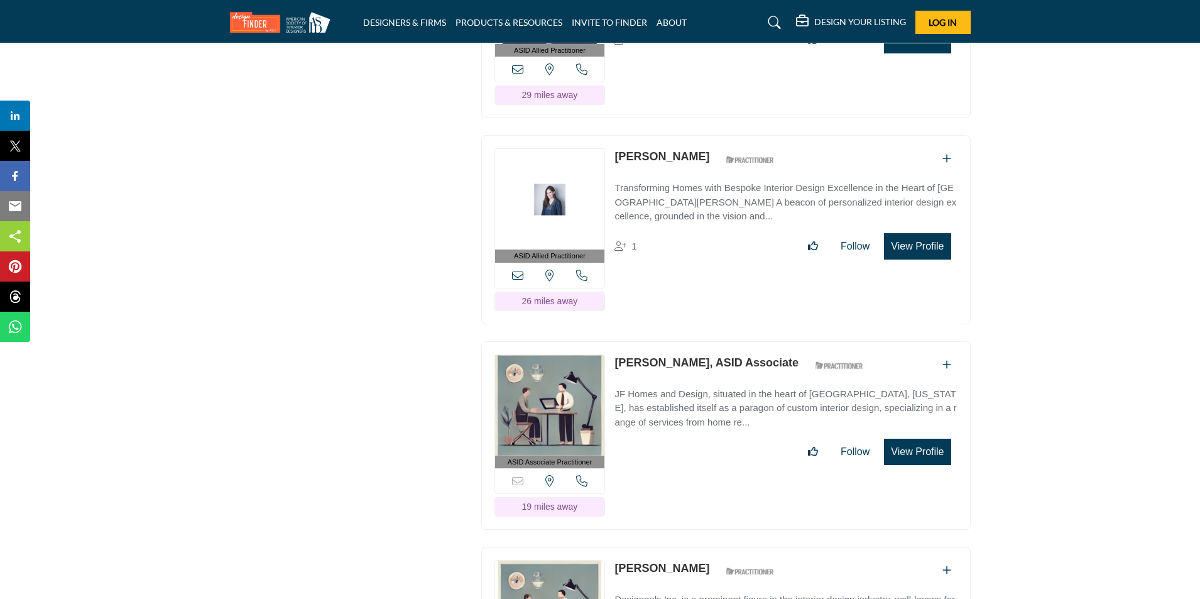
click at [927, 250] on button "View Profile" at bounding box center [917, 246] width 67 height 26
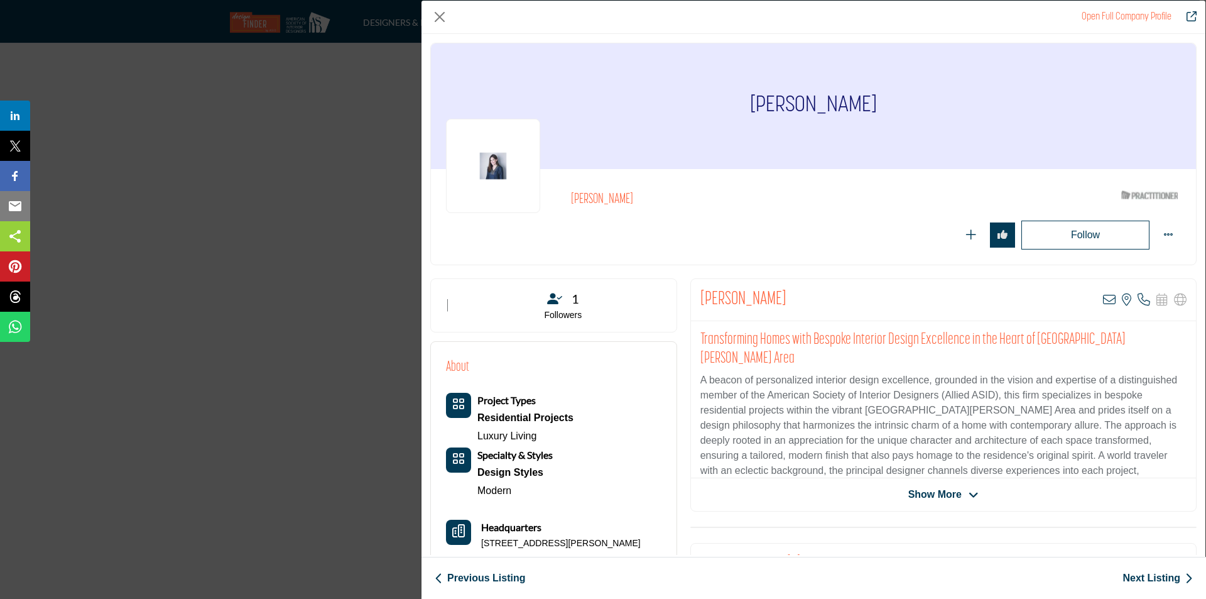
drag, startPoint x: 734, startPoint y: 105, endPoint x: 896, endPoint y: 103, distance: 162.1
click at [896, 103] on div "[PERSON_NAME]" at bounding box center [813, 106] width 765 height 126
copy h1 "[PERSON_NAME]"
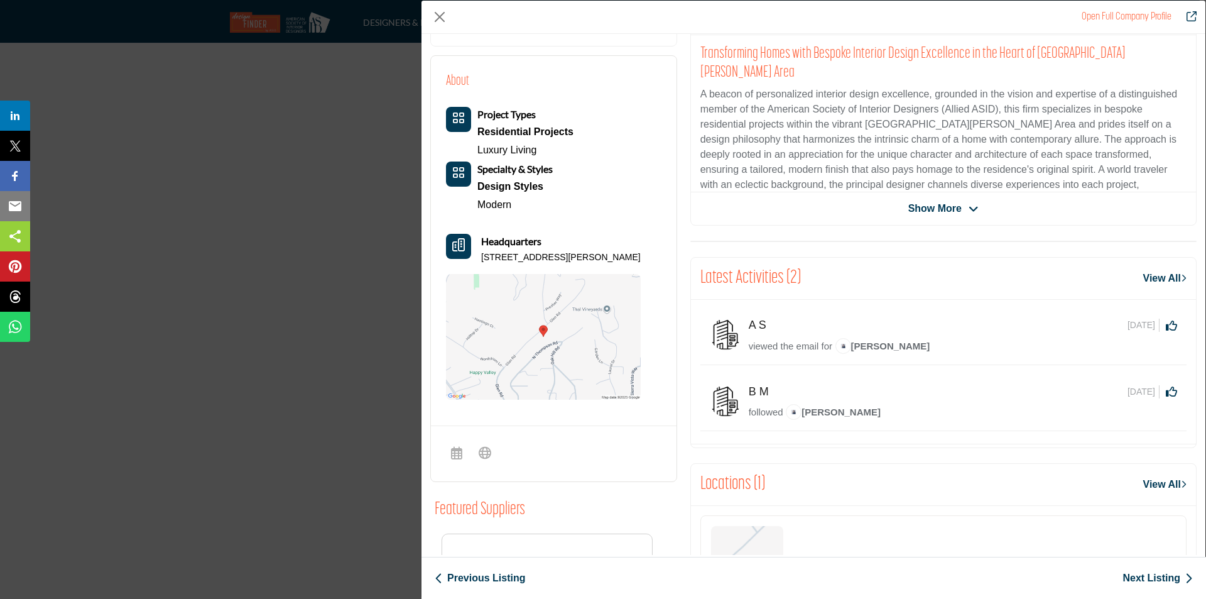
scroll to position [302, 0]
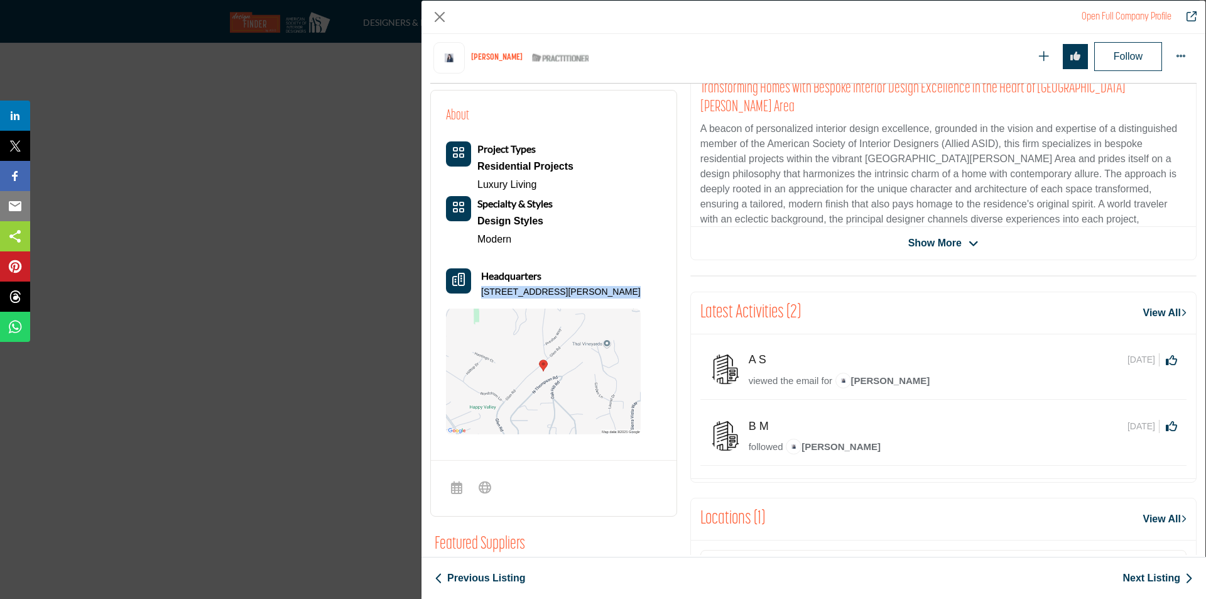
drag, startPoint x: 481, startPoint y: 292, endPoint x: 609, endPoint y: 292, distance: 128.8
click at [609, 292] on div "Headquarters [STREET_ADDRESS][PERSON_NAME]" at bounding box center [543, 283] width 195 height 30
copy p "[STREET_ADDRESS][PERSON_NAME]"
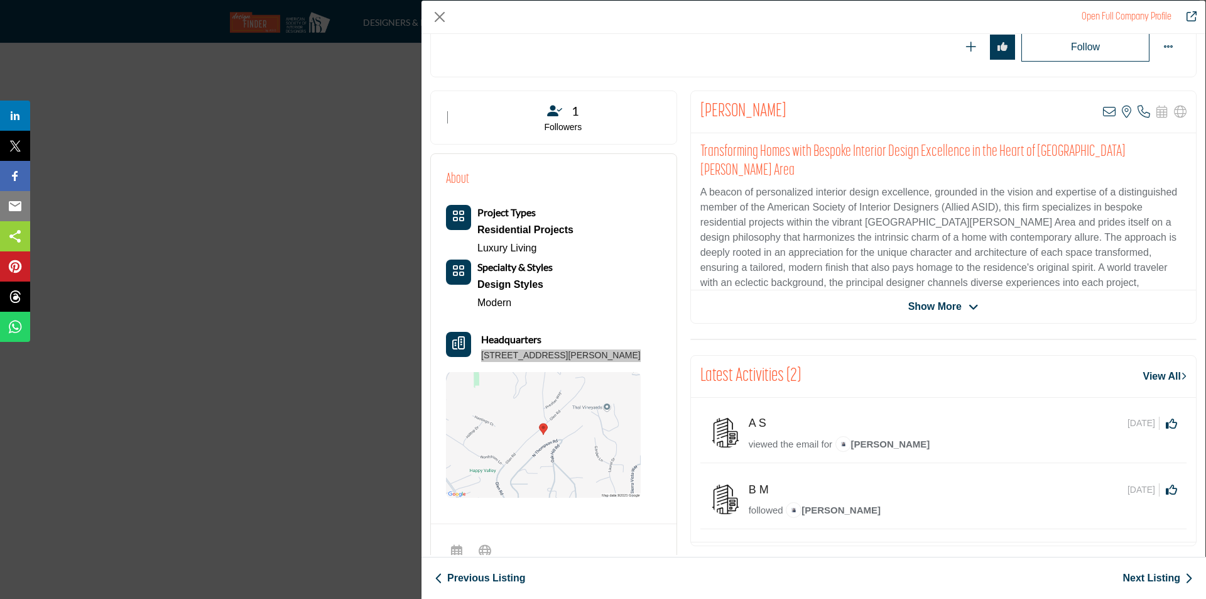
scroll to position [0, 0]
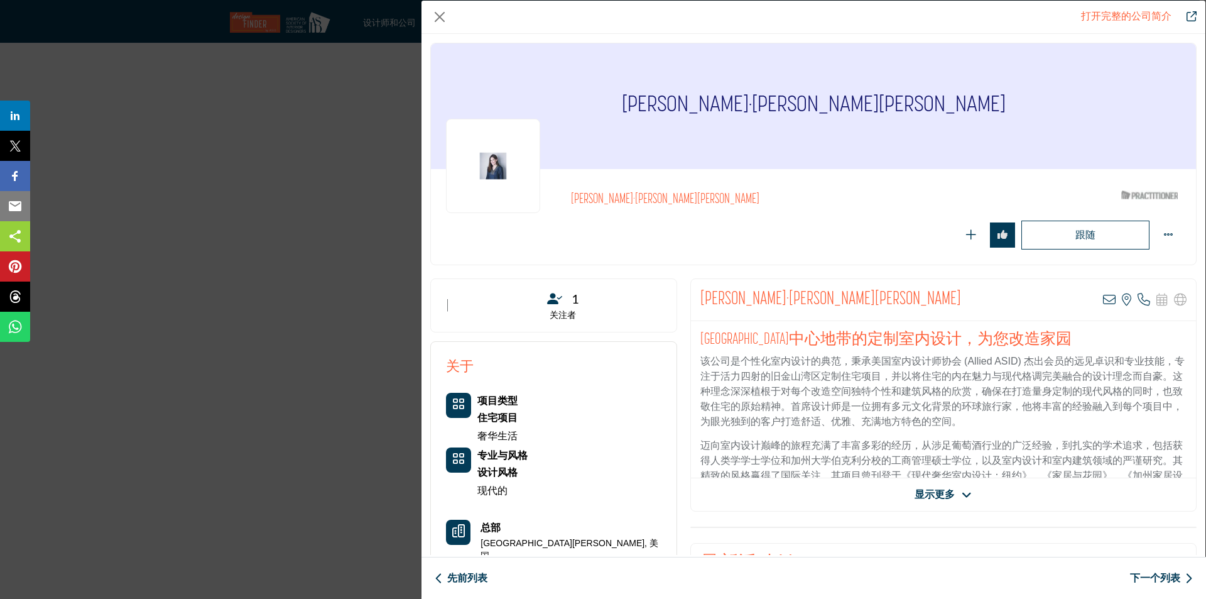
click at [962, 492] on icon "公司数据模型" at bounding box center [967, 494] width 10 height 11
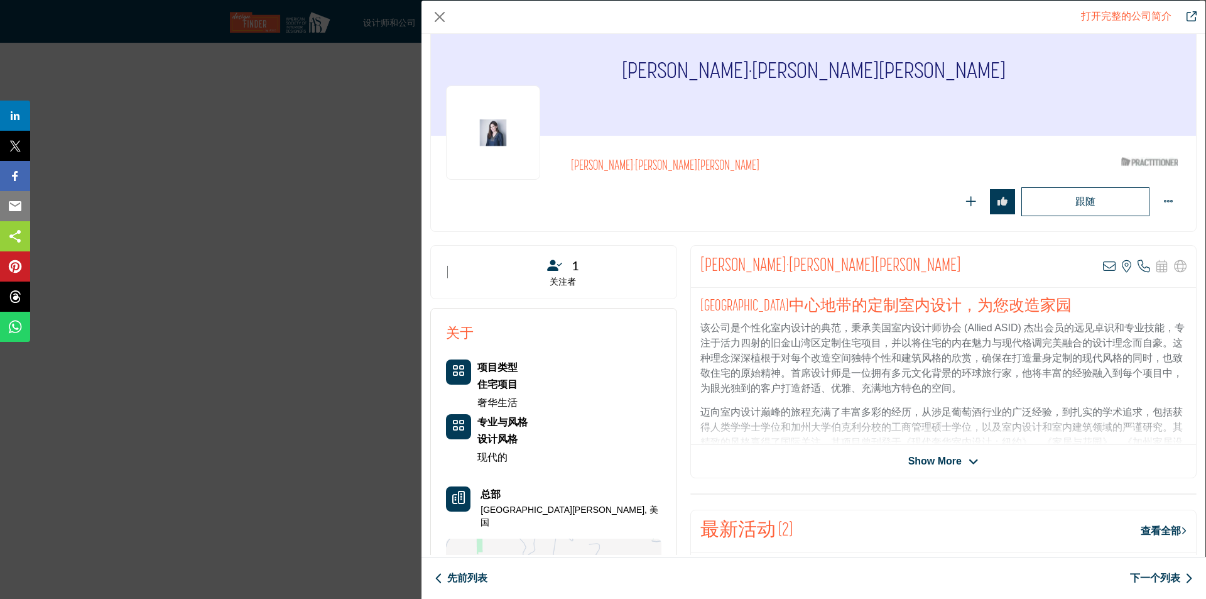
scroll to position [63, 0]
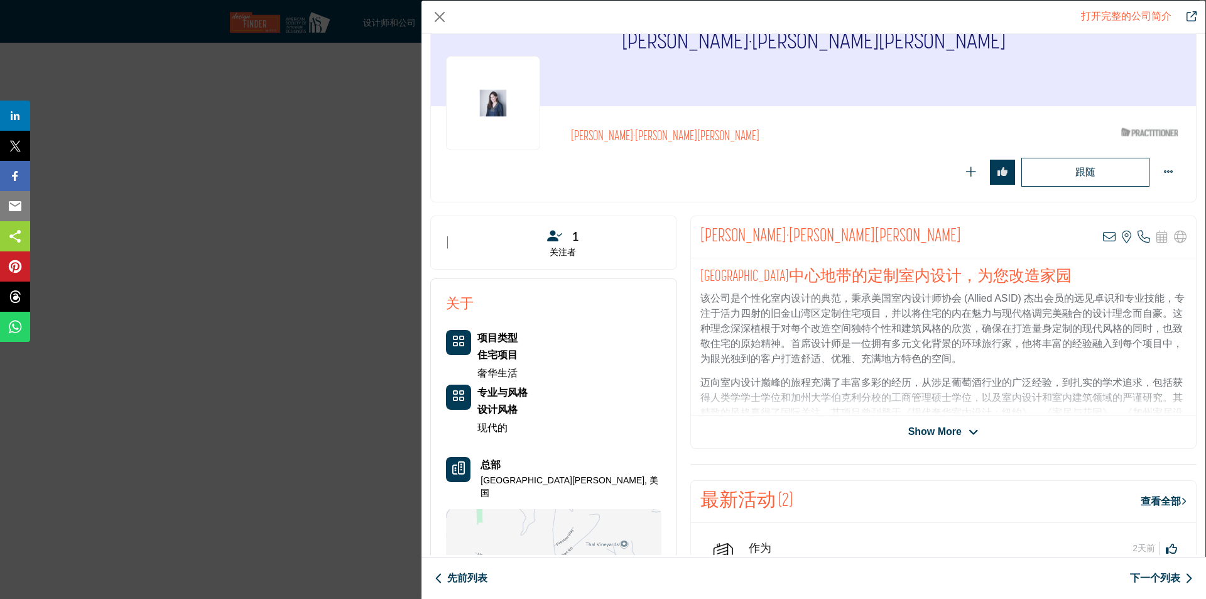
click at [972, 432] on icon "公司数据模型" at bounding box center [974, 432] width 10 height 11
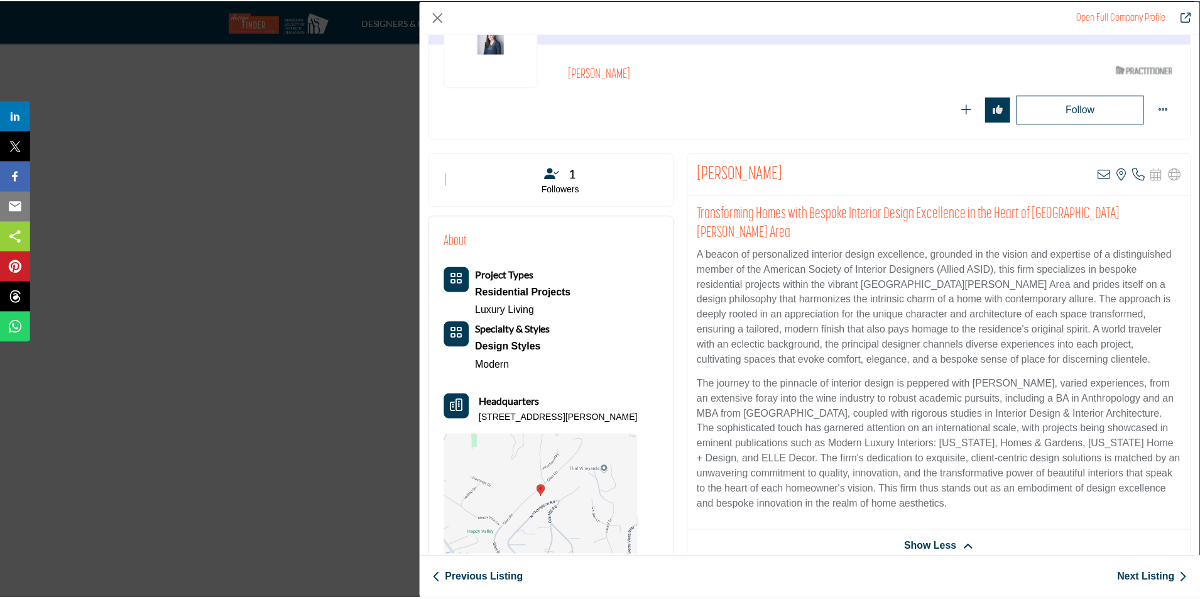
scroll to position [0, 0]
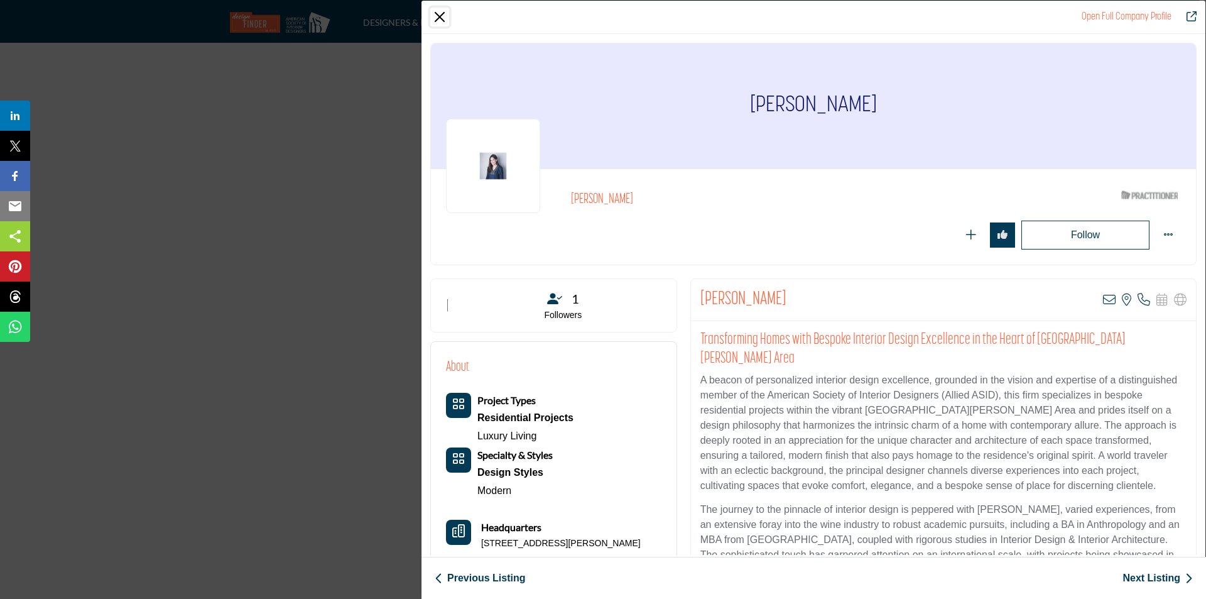
click at [438, 15] on button "Close" at bounding box center [439, 17] width 19 height 19
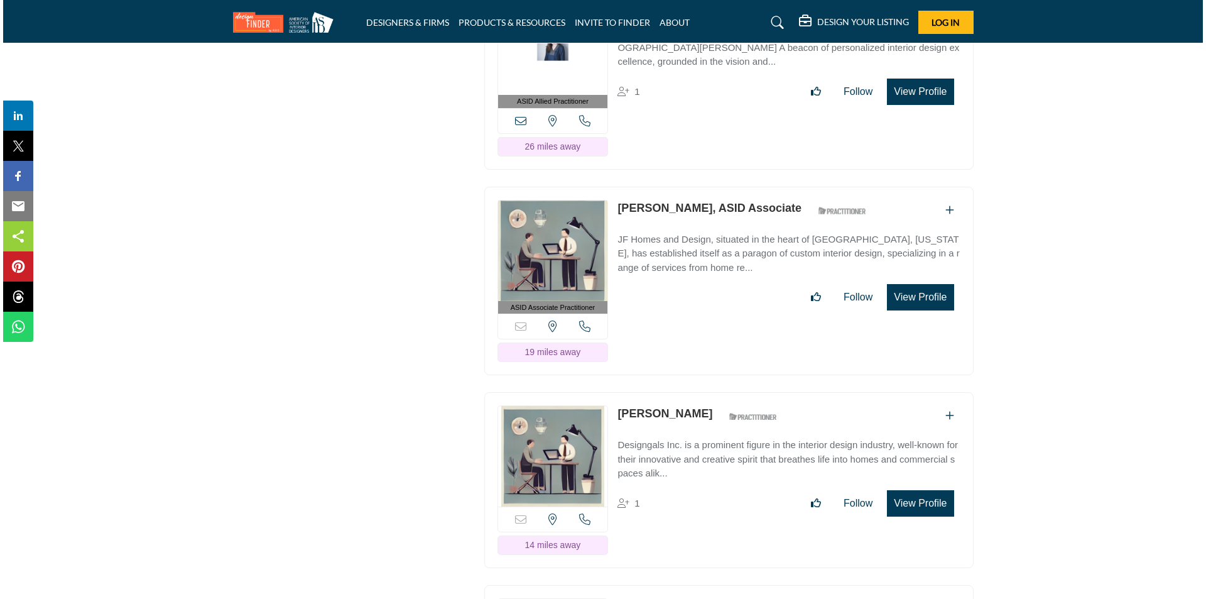
scroll to position [6219, 0]
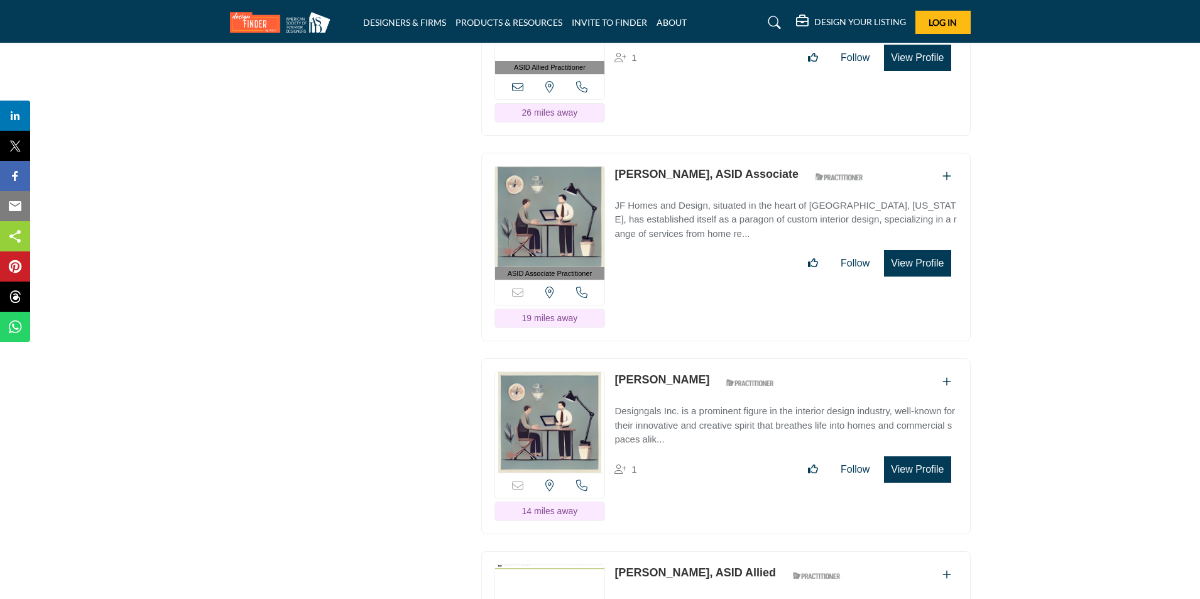
click at [905, 274] on button "View Profile" at bounding box center [917, 263] width 67 height 26
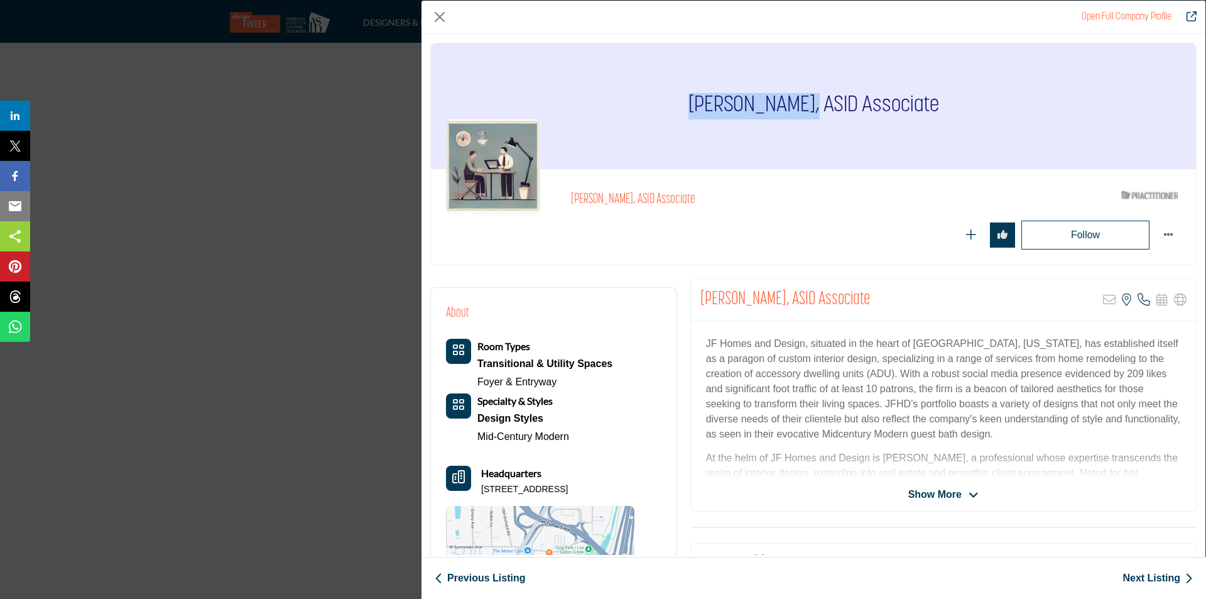
drag, startPoint x: 801, startPoint y: 110, endPoint x: 697, endPoint y: 109, distance: 103.7
click at [697, 109] on h1 "[PERSON_NAME], ASID Associate" at bounding box center [814, 106] width 251 height 126
copy h1 "[PERSON_NAME]"
click at [796, 165] on h1 "[PERSON_NAME], ASID Associate" at bounding box center [814, 106] width 251 height 126
drag, startPoint x: 583, startPoint y: 199, endPoint x: 555, endPoint y: 197, distance: 27.8
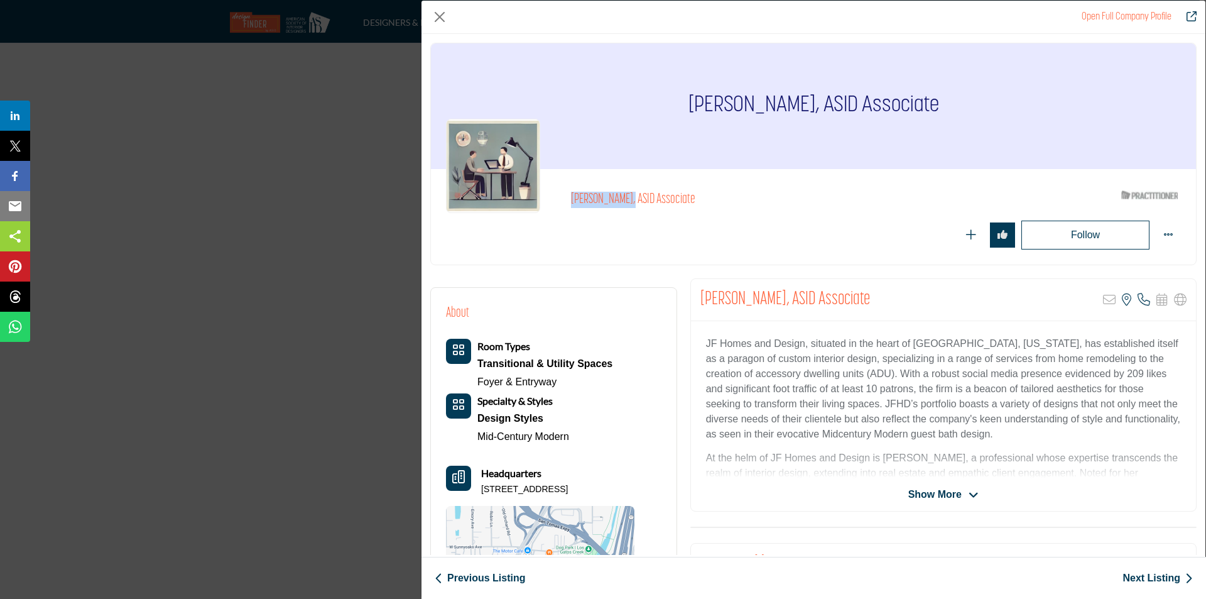
click at [556, 197] on div "Jennifer Foltz, ASID Associate ASID Qualified Practitioner who validates work a…" at bounding box center [813, 216] width 735 height 65
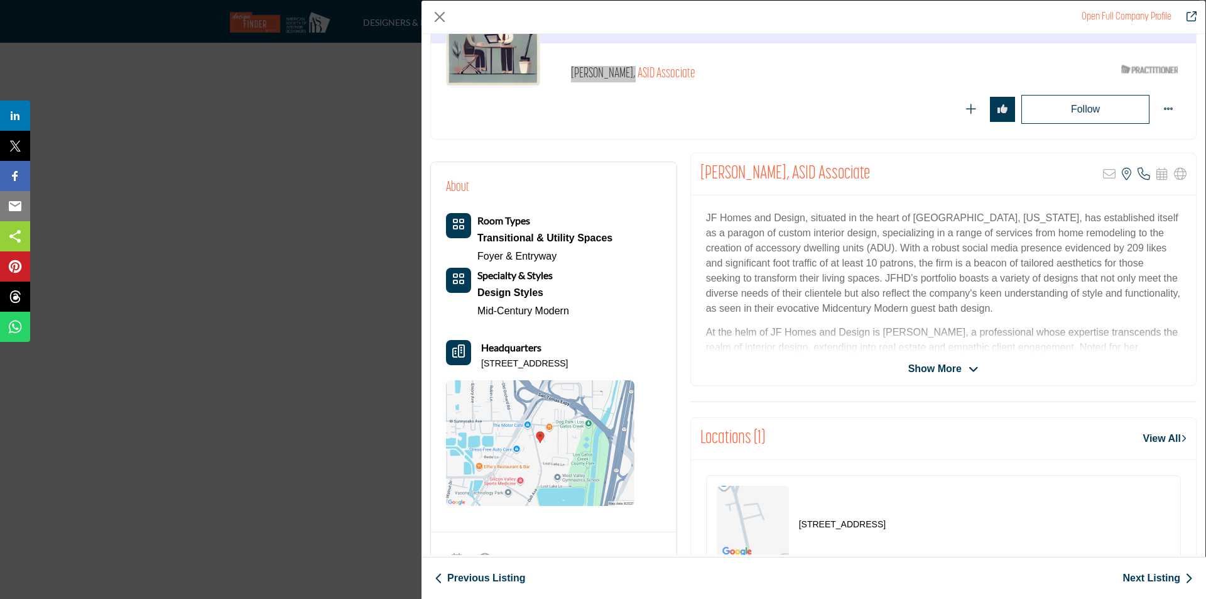
scroll to position [63, 0]
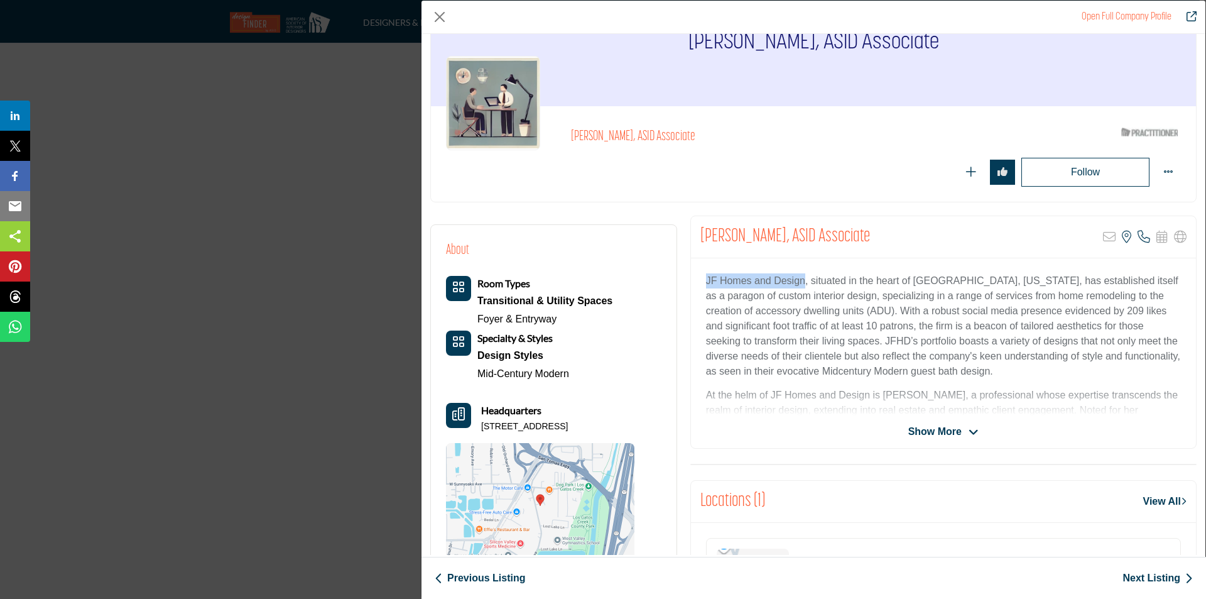
drag, startPoint x: 803, startPoint y: 282, endPoint x: 704, endPoint y: 272, distance: 99.8
click at [704, 272] on div "JF Homes and Design, situated in the heart of Campbell, California, has establi…" at bounding box center [943, 336] width 505 height 157
copy p "JF Homes and Design"
drag, startPoint x: 482, startPoint y: 427, endPoint x: 623, endPoint y: 420, distance: 141.5
click at [623, 420] on div "Headquarters 1080 Dell Ave, 95008-6602, USA" at bounding box center [540, 418] width 188 height 30
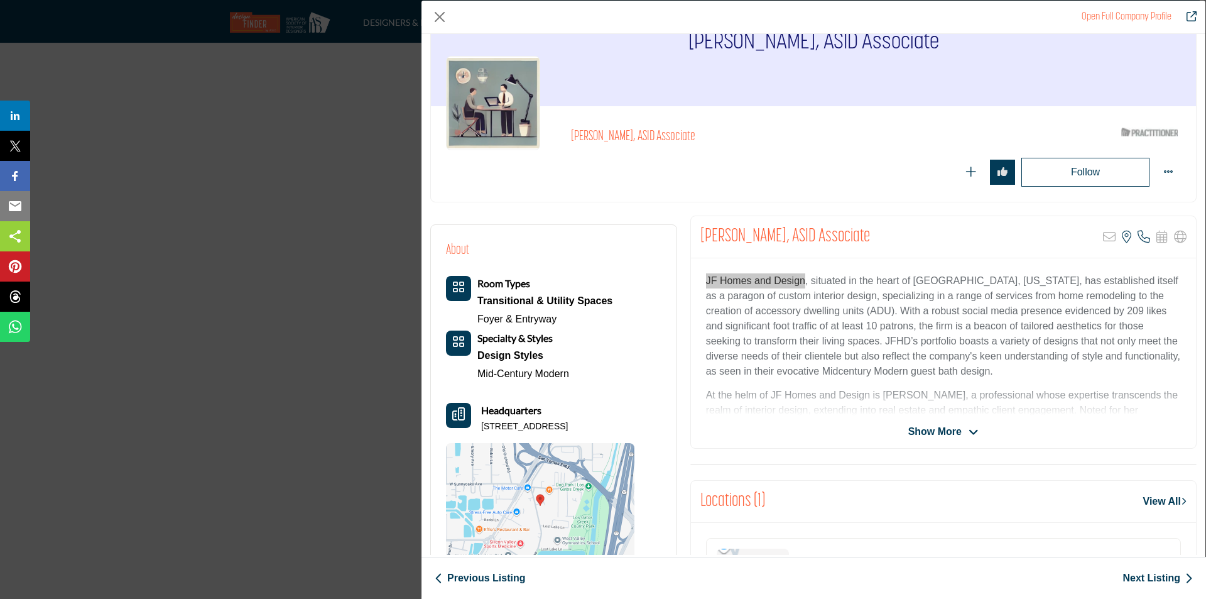
copy p "1080 Dell Ave, 95008-6602, USA"
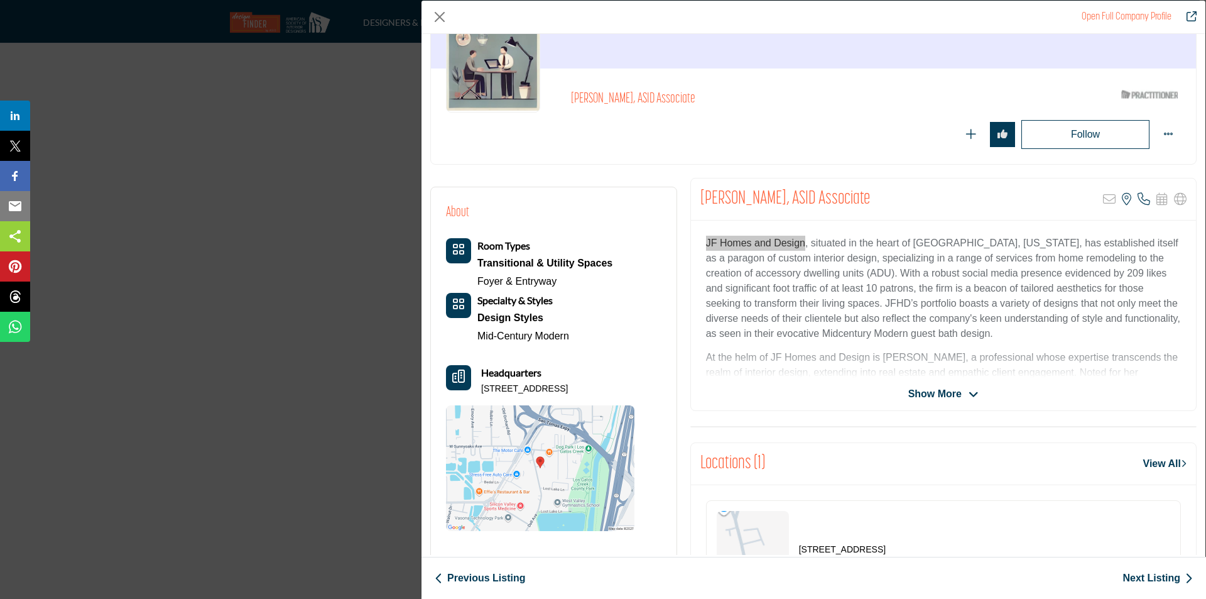
scroll to position [188, 0]
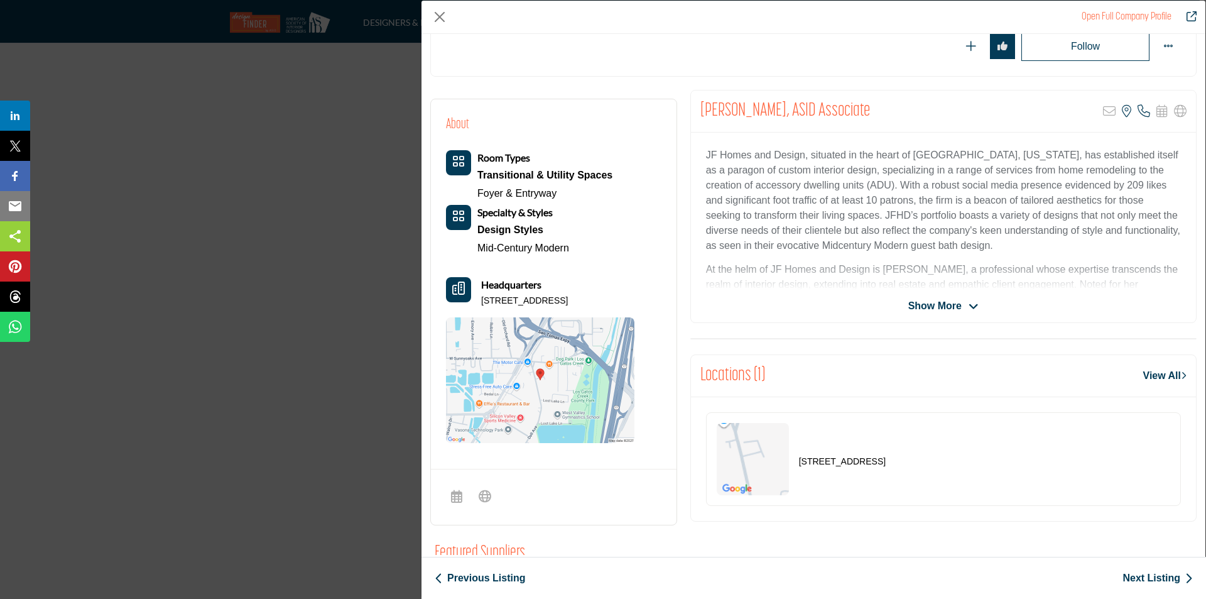
click at [923, 303] on span "Show More" at bounding box center [934, 305] width 53 height 15
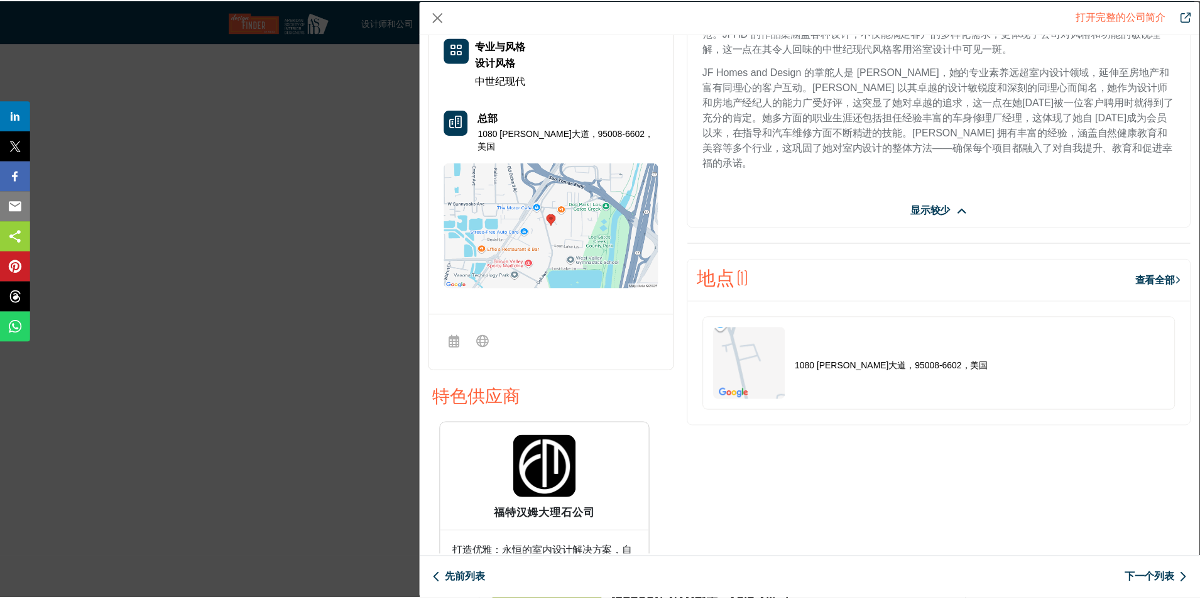
scroll to position [0, 0]
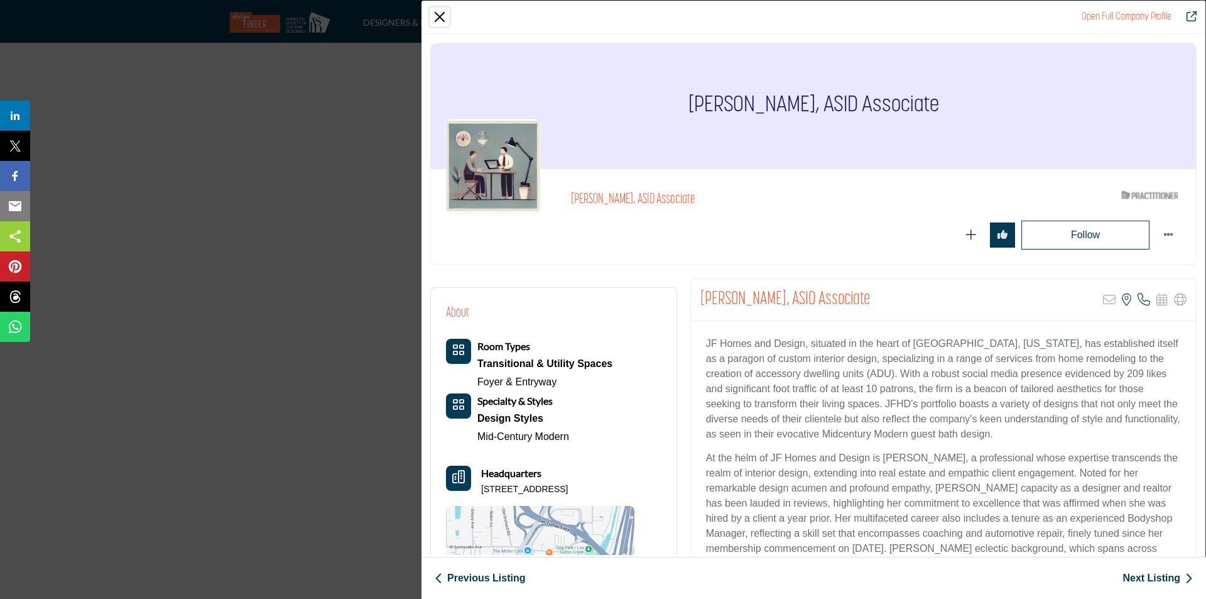
click at [437, 21] on button "Close" at bounding box center [439, 17] width 19 height 19
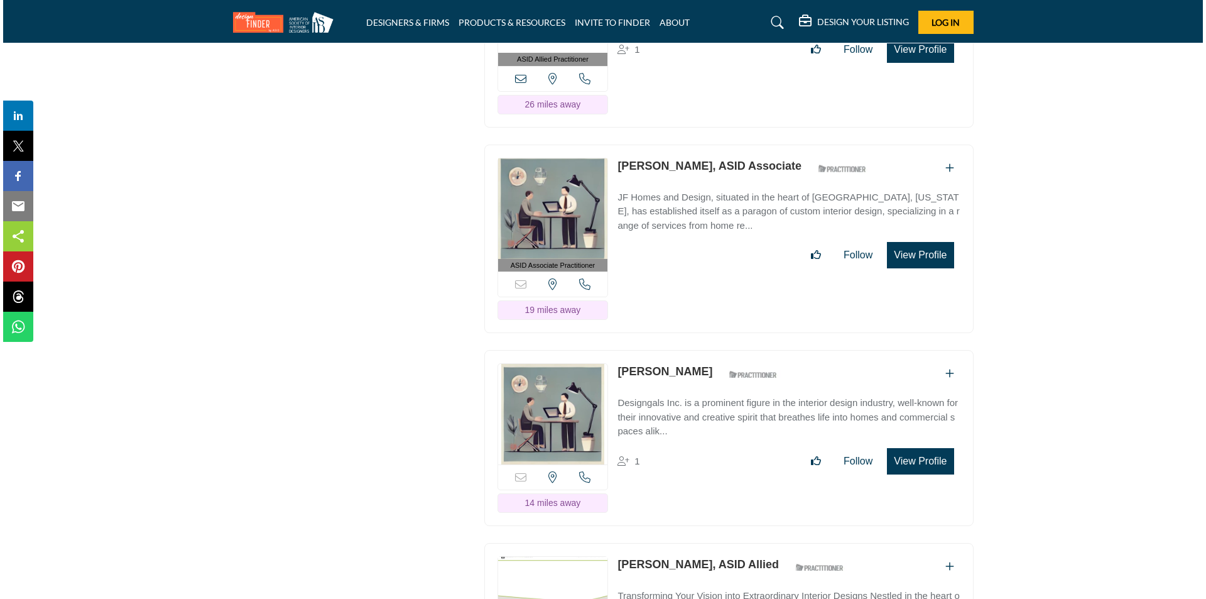
scroll to position [6219, 0]
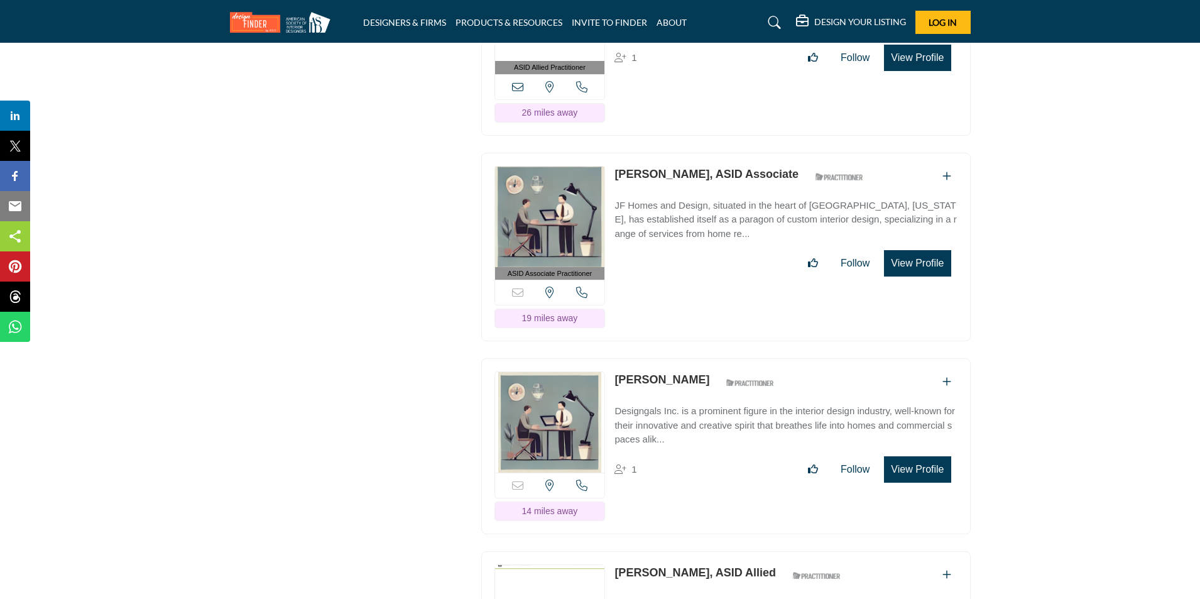
click at [910, 479] on button "View Profile" at bounding box center [917, 469] width 67 height 26
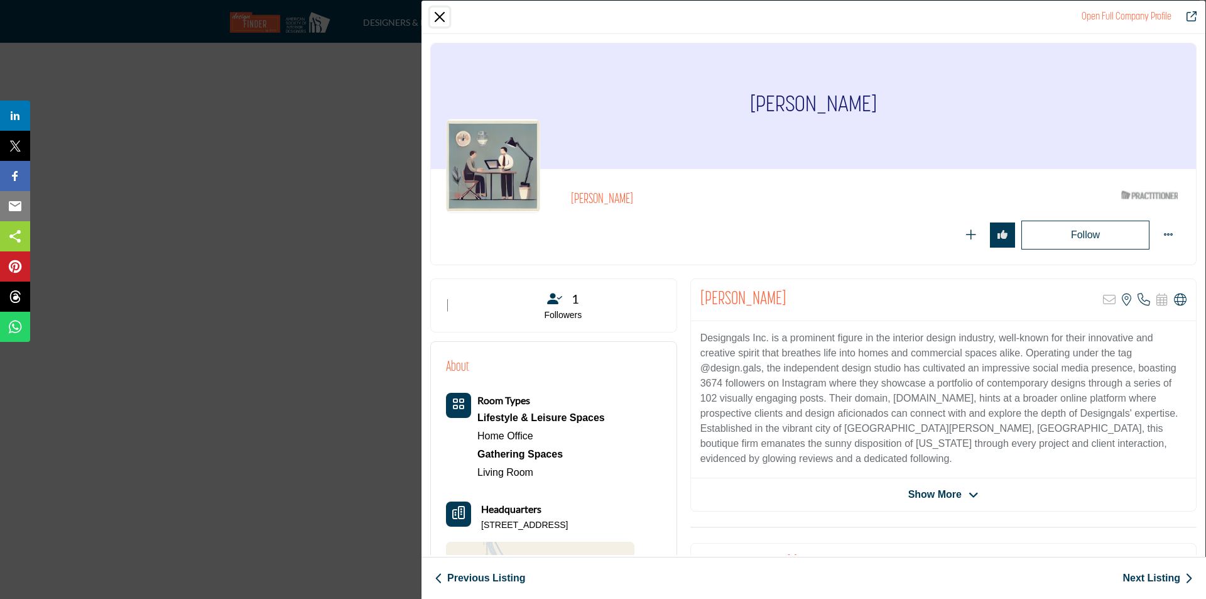
drag, startPoint x: 437, startPoint y: 15, endPoint x: 453, endPoint y: 26, distance: 19.0
click at [437, 15] on button "Close" at bounding box center [439, 17] width 19 height 19
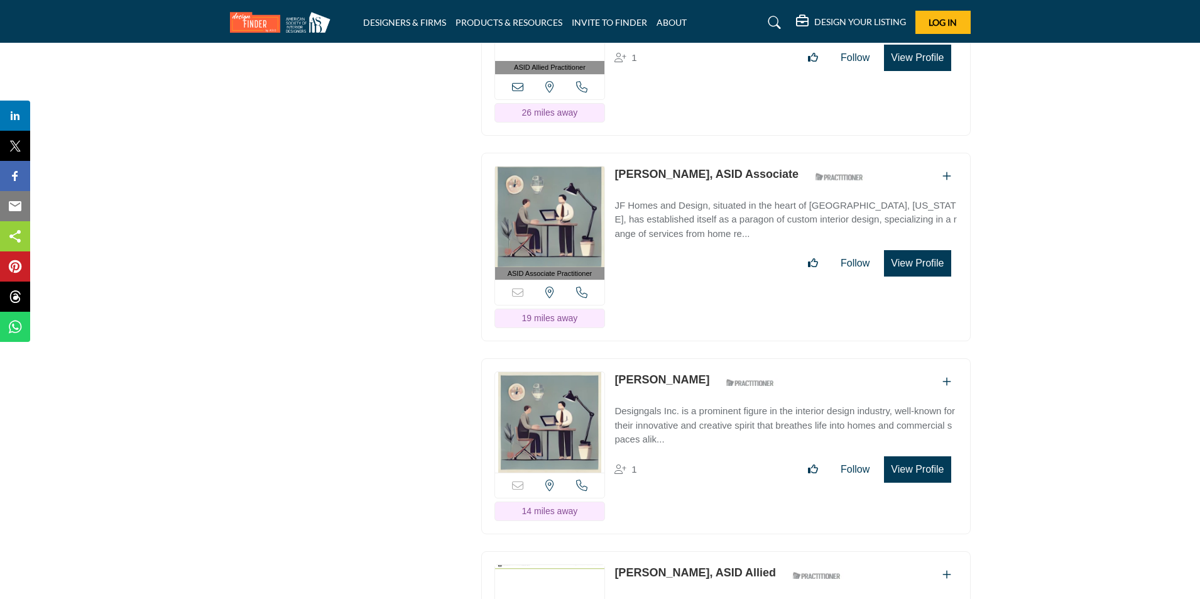
click at [924, 482] on button "View Profile" at bounding box center [917, 469] width 67 height 26
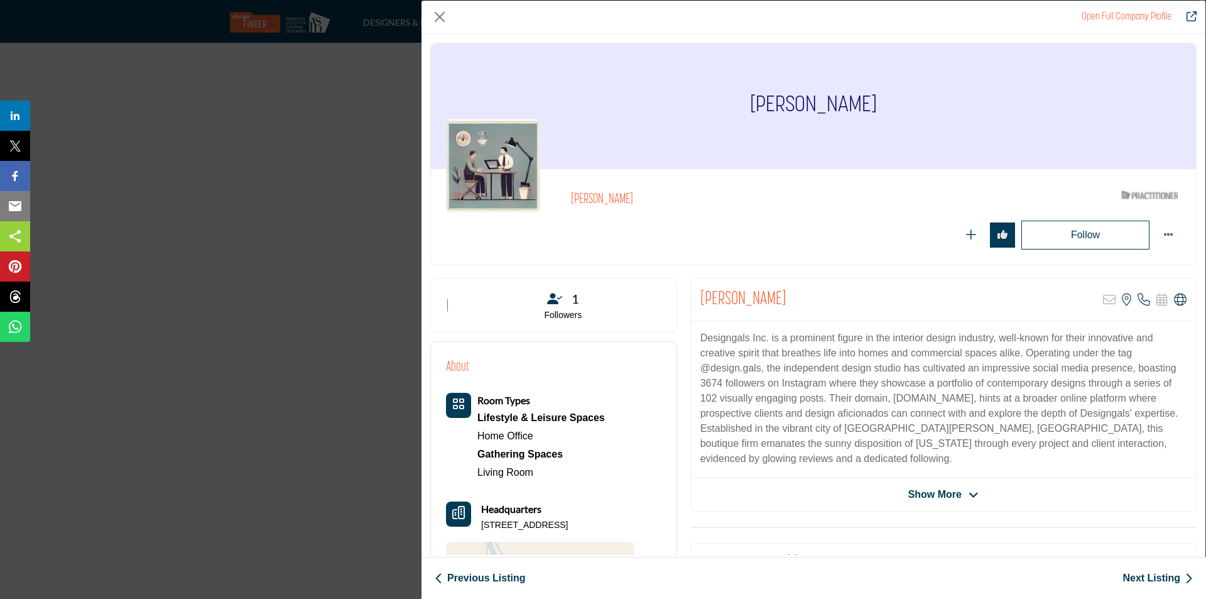
drag, startPoint x: 753, startPoint y: 106, endPoint x: 866, endPoint y: 110, distance: 113.2
click at [866, 111] on h1 "[PERSON_NAME]" at bounding box center [813, 106] width 127 height 126
copy h1 "[PERSON_NAME]"
click at [501, 531] on p "1755 E Bayshore Rd Ste 28A, 94063-4157, USA" at bounding box center [524, 525] width 87 height 13
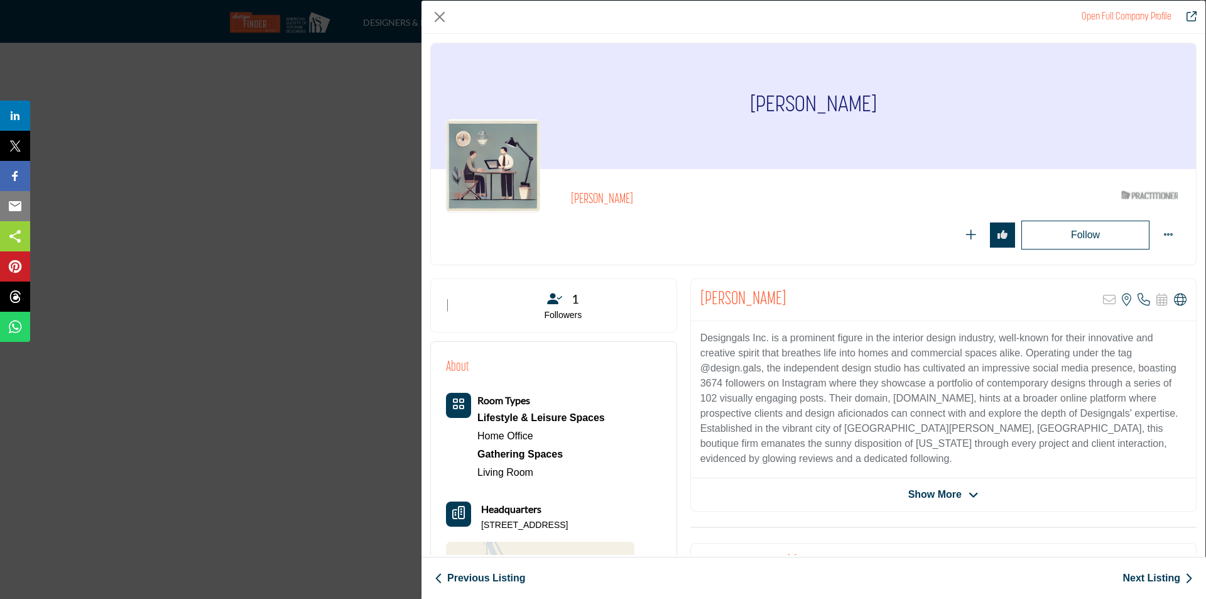
drag, startPoint x: 481, startPoint y: 524, endPoint x: 508, endPoint y: 542, distance: 32.6
click at [507, 531] on p "1755 E Bayshore Rd Ste 28A, 94063-4157, USA" at bounding box center [524, 525] width 87 height 13
copy p "1755 E Bayshore Rd Ste 28A, 94063-4157, USA"
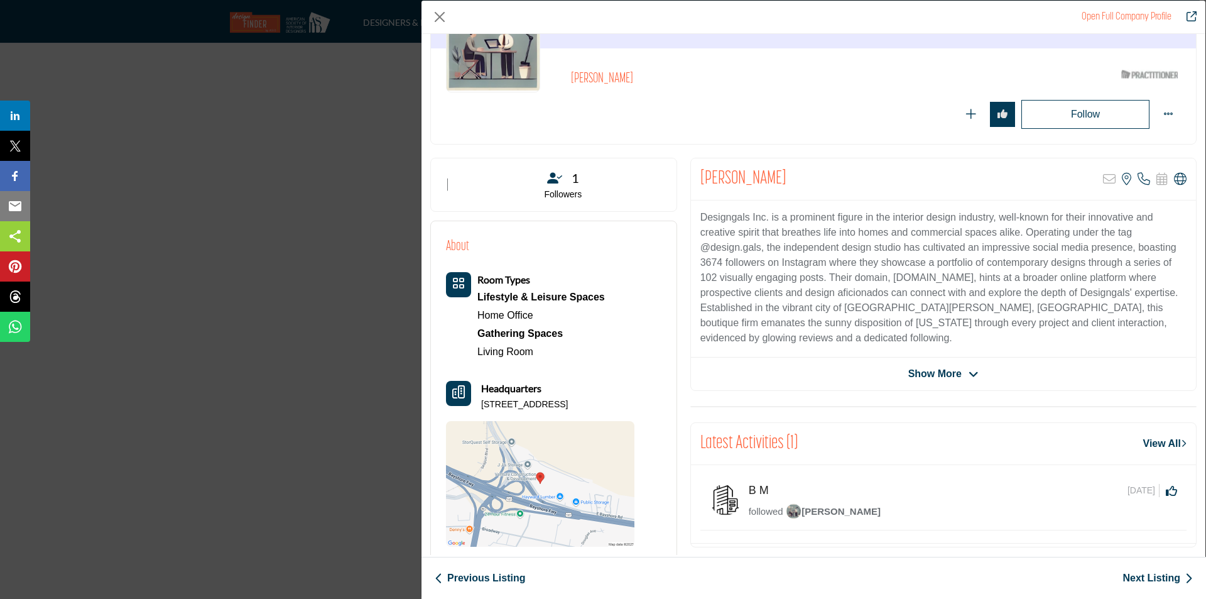
scroll to position [126, 0]
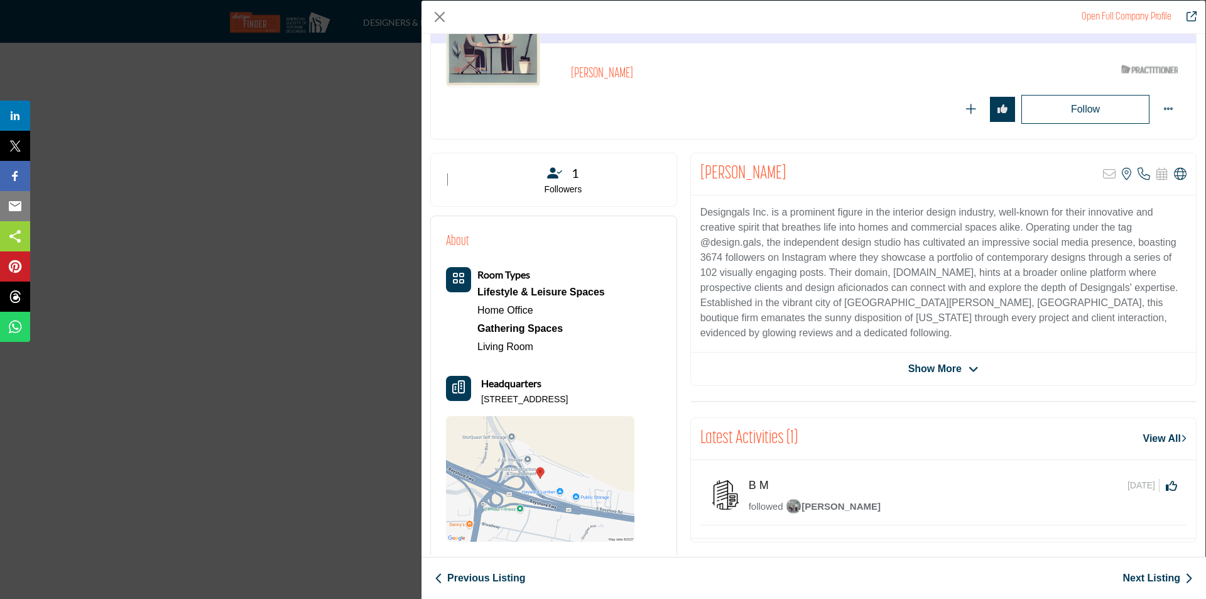
click at [940, 369] on span "Show More" at bounding box center [934, 368] width 53 height 15
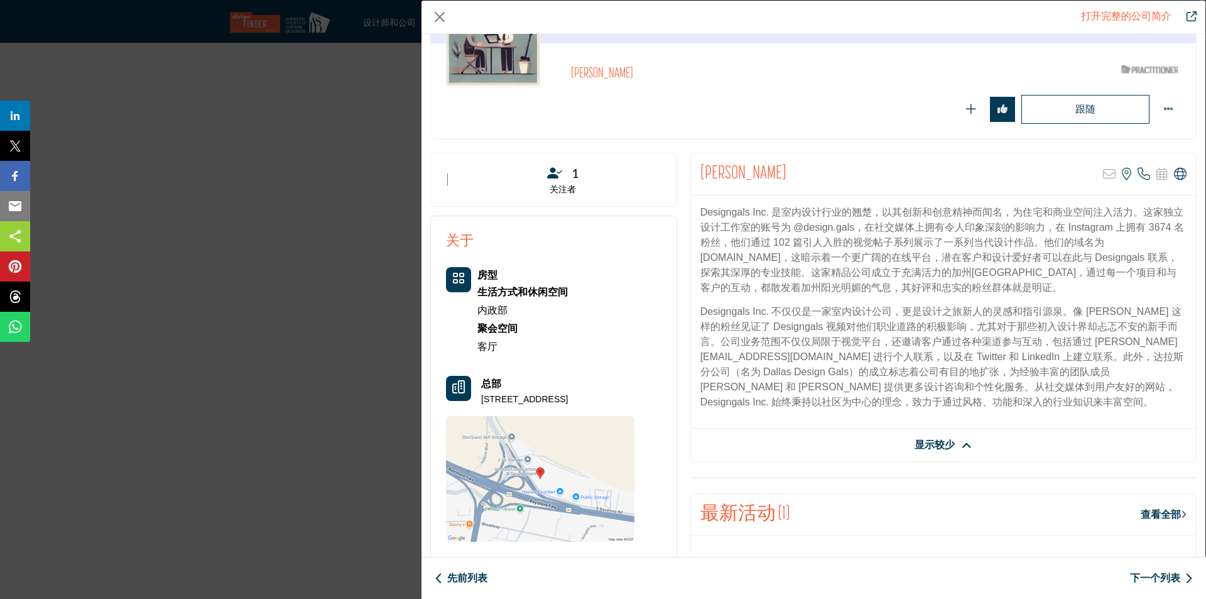
scroll to position [63, 0]
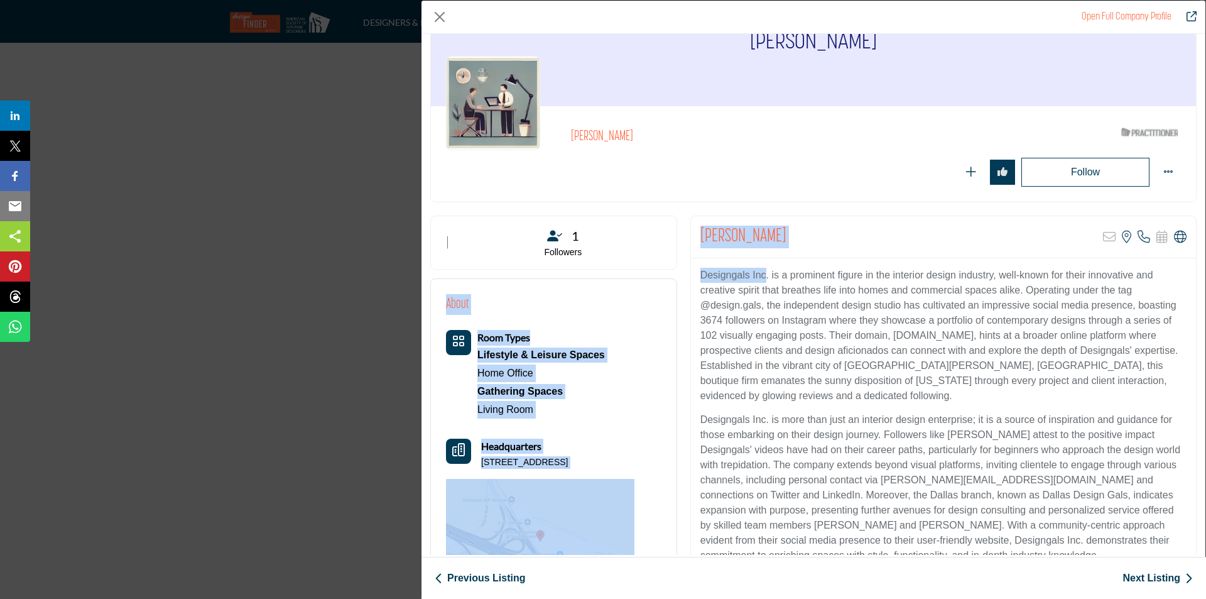
drag, startPoint x: 760, startPoint y: 273, endPoint x: 675, endPoint y: 267, distance: 85.6
click at [675, 267] on div "1 Followers About 1" at bounding box center [814, 591] width 780 height 752
drag, startPoint x: 903, startPoint y: 244, endPoint x: 846, endPoint y: 249, distance: 56.8
click at [903, 244] on div "Melissa Badger Sorry, but this listing is on a subscription plan which does not…" at bounding box center [943, 237] width 505 height 42
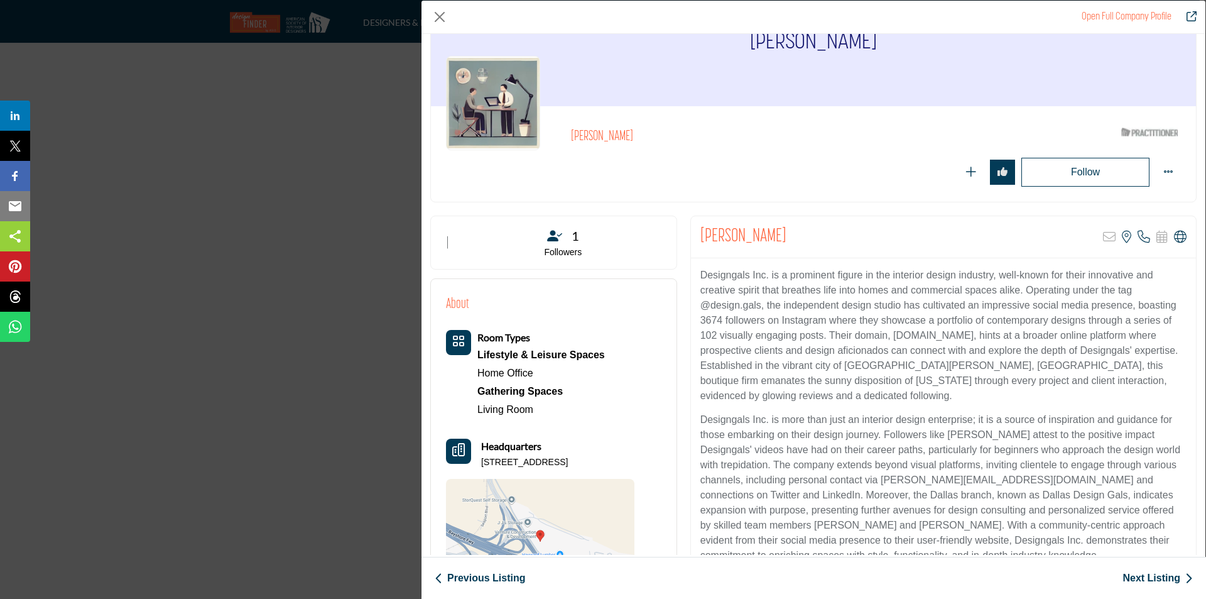
click at [760, 274] on p "Designgals Inc. is a prominent figure in the interior design industry, well-kno…" at bounding box center [943, 336] width 486 height 136
drag, startPoint x: 762, startPoint y: 274, endPoint x: 695, endPoint y: 266, distance: 67.0
click at [695, 266] on div "Designgals Inc. is a prominent figure in the interior design industry, well-kno…" at bounding box center [943, 420] width 505 height 324
copy p "Designgals Inc"
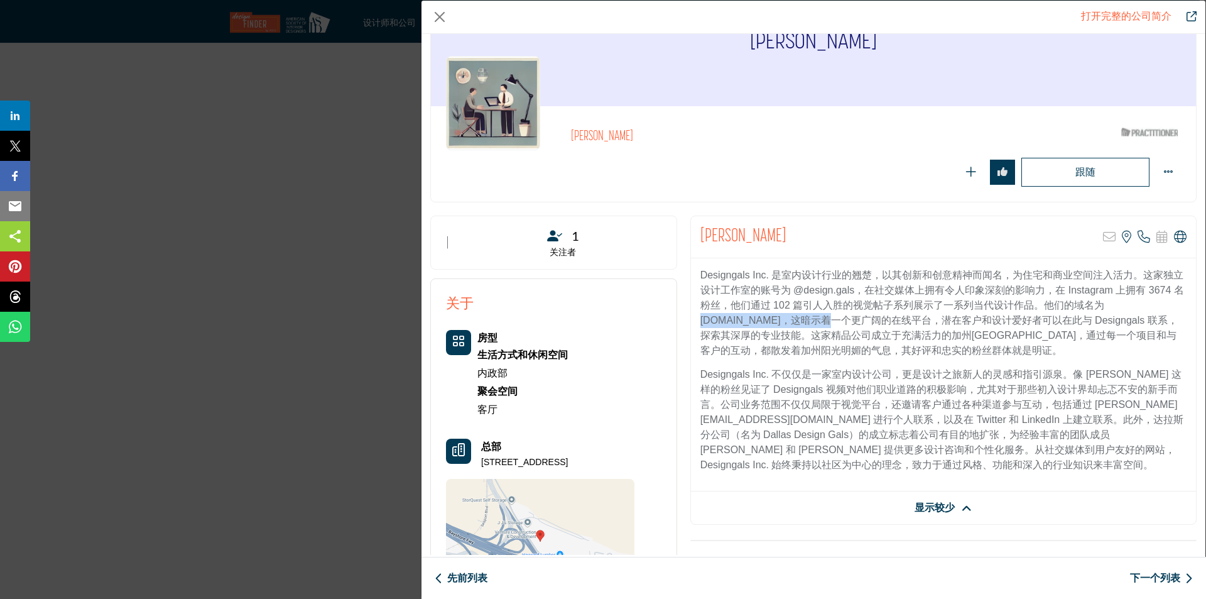
drag, startPoint x: 790, startPoint y: 321, endPoint x: 684, endPoint y: 323, distance: 106.8
click at [684, 323] on div "梅丽莎·巴杰 抱歉，但此列表属于订阅计划，不允许用户通过电子邮件联系他们 查看此房源的位置 索书号" at bounding box center [944, 591] width 520 height 752
copy font "www.designgals.com"
drag, startPoint x: 1042, startPoint y: 404, endPoint x: 1164, endPoint y: 403, distance: 121.9
click at [1164, 403] on font "Designgals Inc. 不仅仅是一家室内设计公司，更是设计之旅新人的灵感和指引源泉。像 Naikey 这样的粉丝见证了 Designgals 视频对他…" at bounding box center [941, 419] width 483 height 101
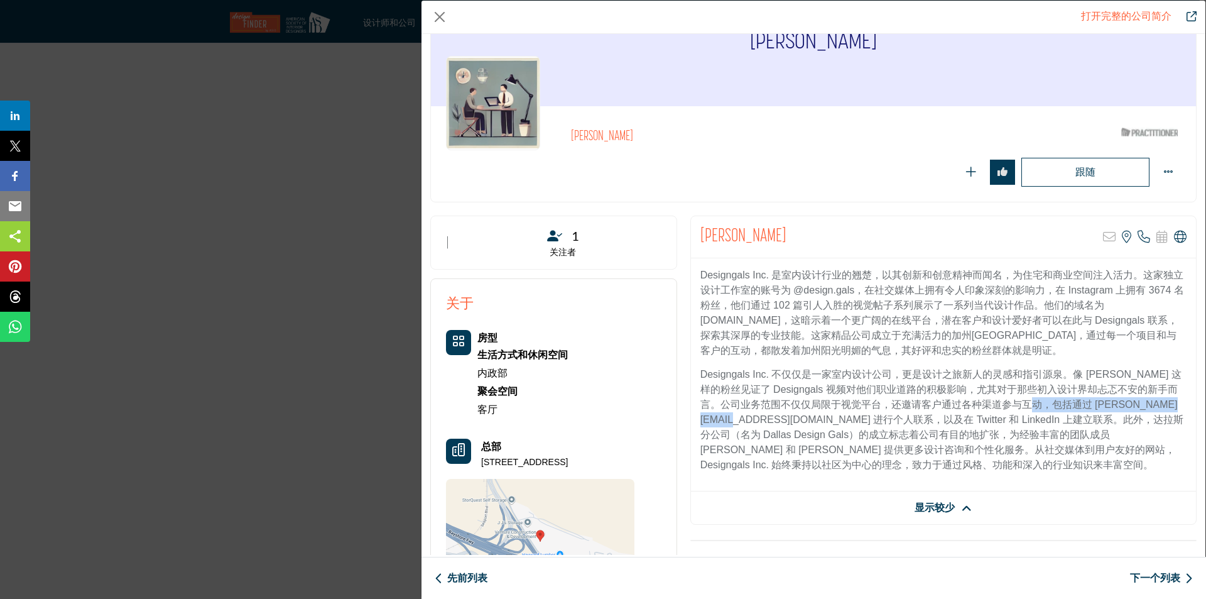
copy font "christine@designgal.studio"
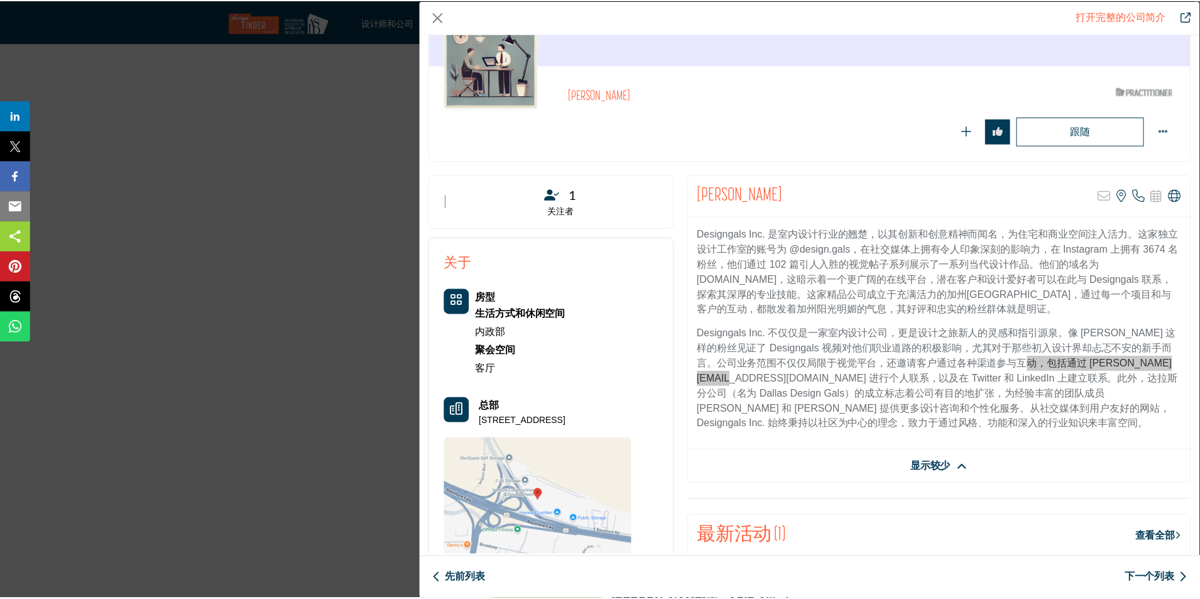
scroll to position [126, 0]
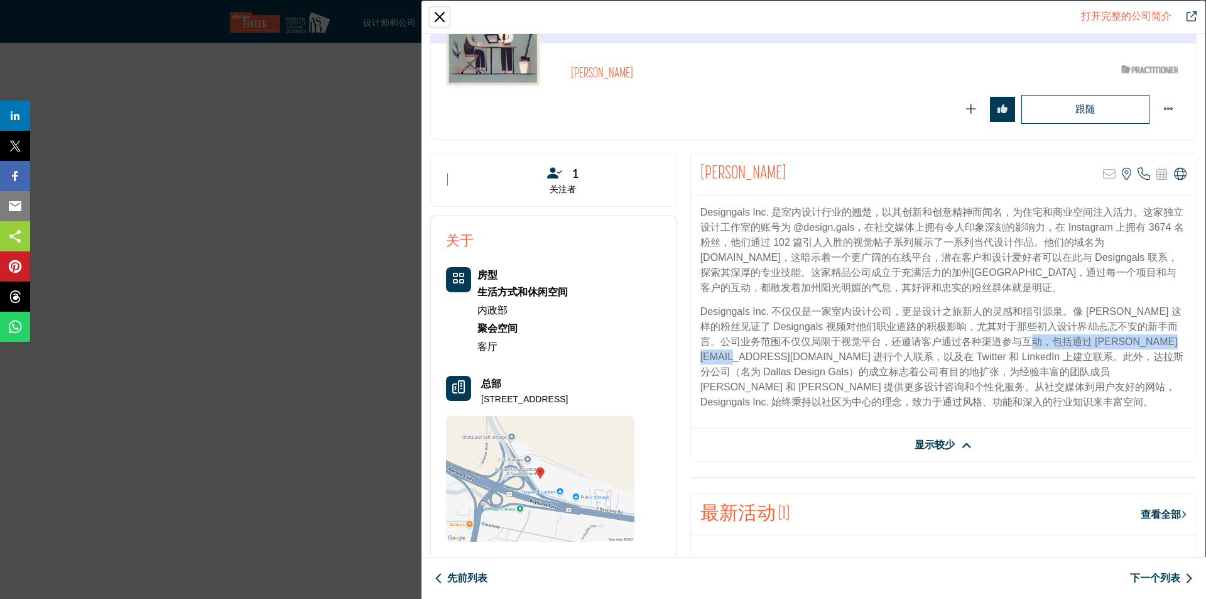
click at [442, 17] on button "关闭" at bounding box center [439, 17] width 19 height 19
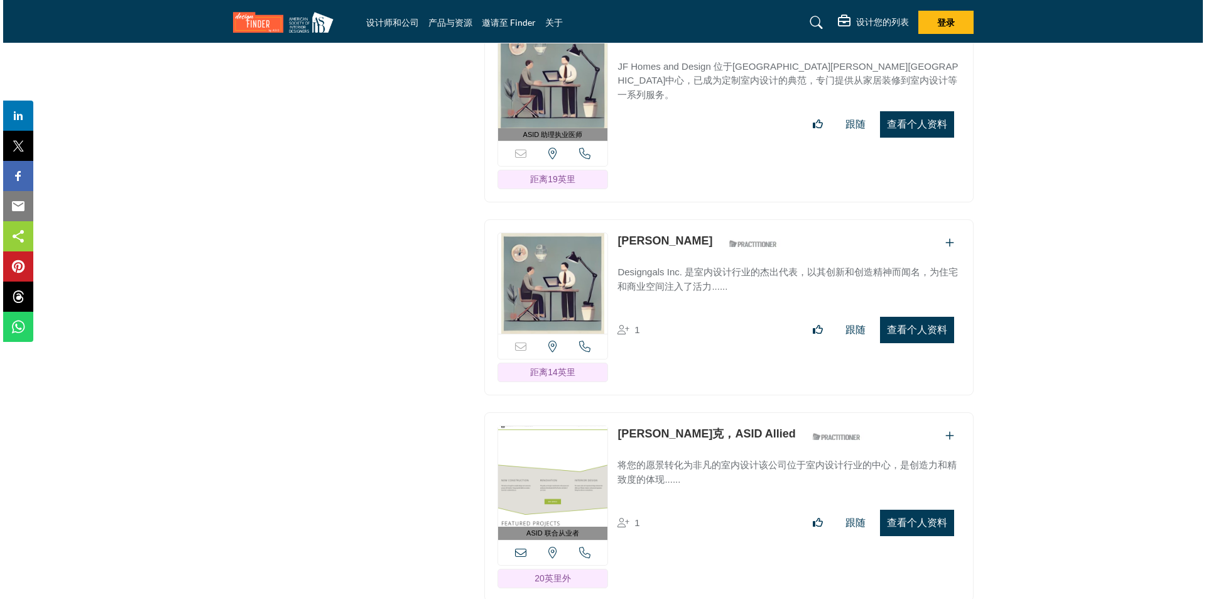
scroll to position [6471, 0]
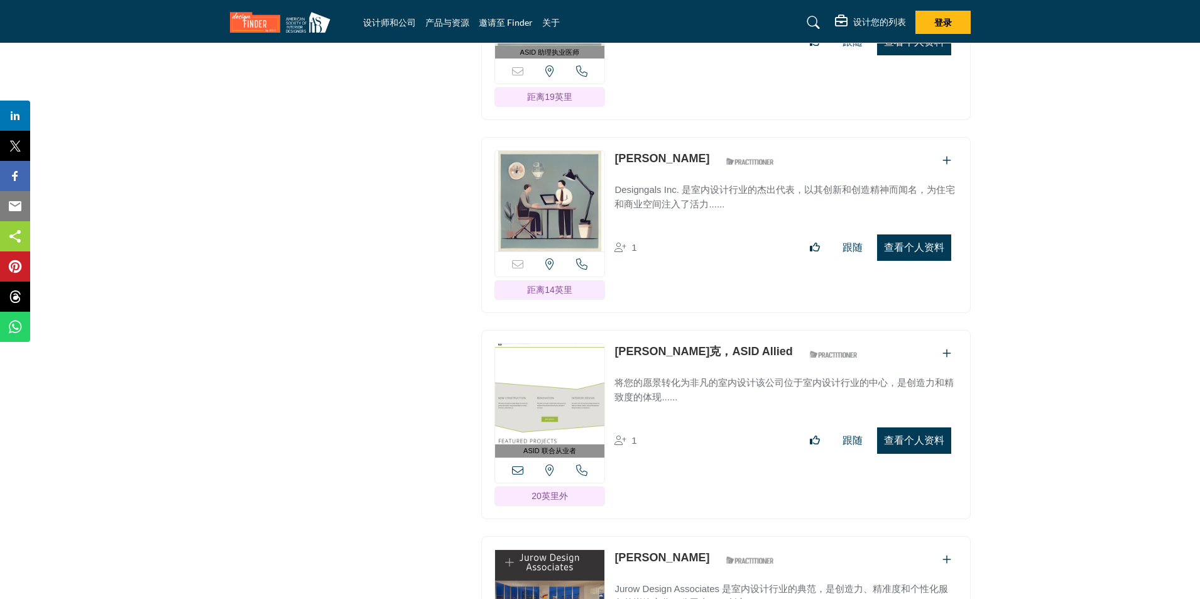
drag, startPoint x: 896, startPoint y: 423, endPoint x: 1185, endPoint y: 460, distance: 290.6
click at [896, 435] on font "查看个人资料" at bounding box center [914, 440] width 60 height 11
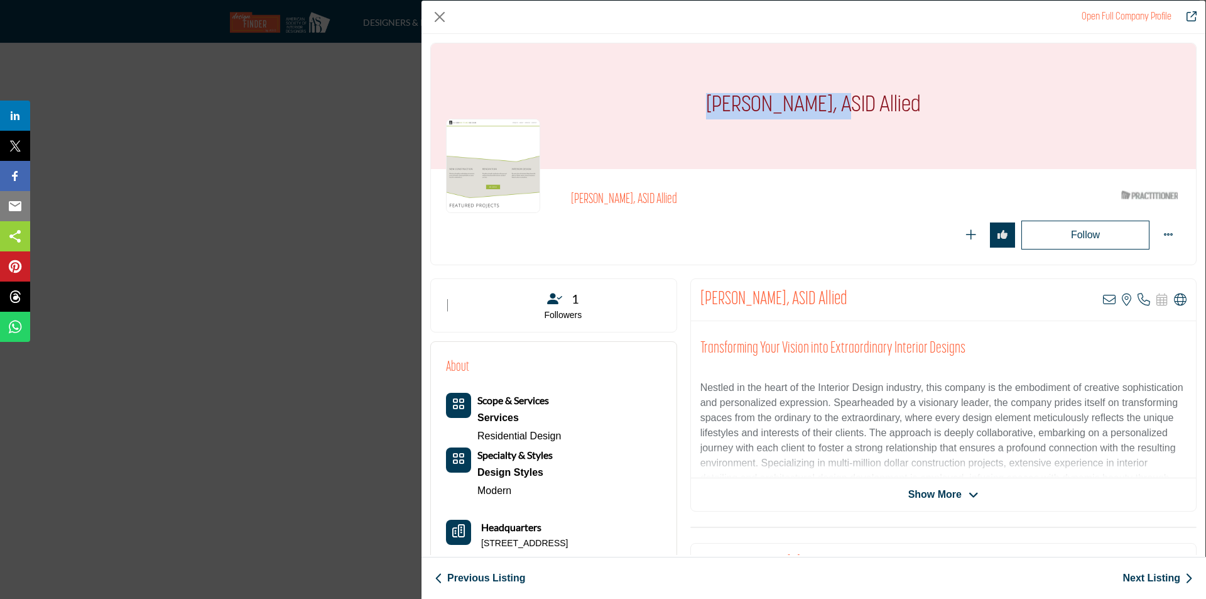
drag, startPoint x: 827, startPoint y: 102, endPoint x: 698, endPoint y: 99, distance: 129.5
click at [698, 99] on div "[PERSON_NAME], ASID Allied" at bounding box center [813, 106] width 765 height 126
copy h1 "Alison Whittaker"
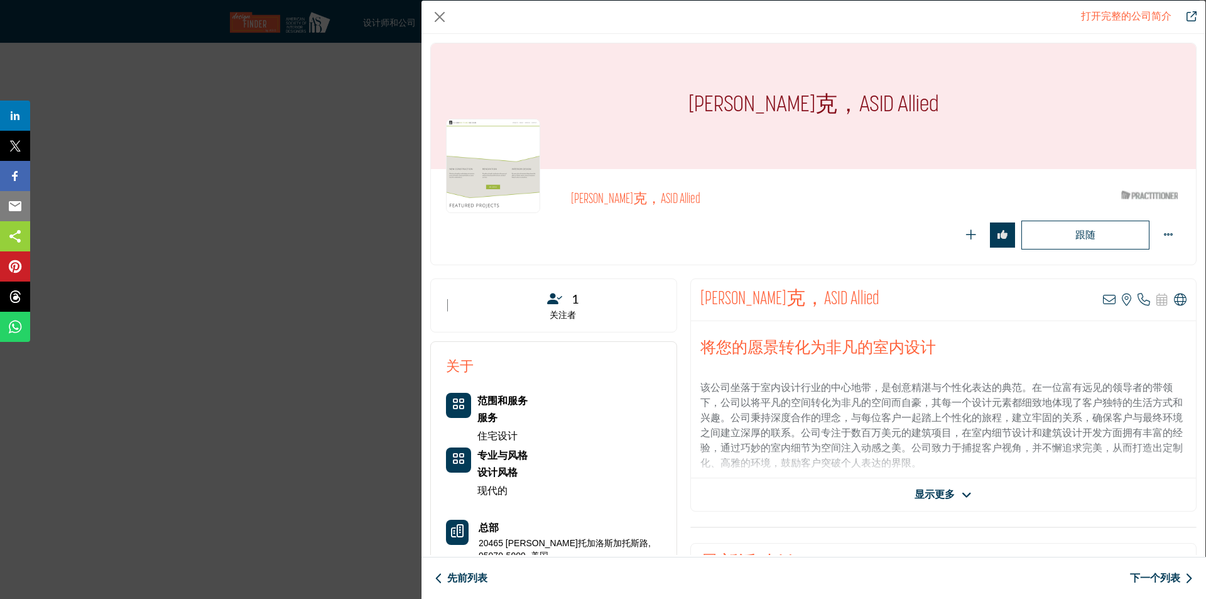
drag, startPoint x: 940, startPoint y: 493, endPoint x: 876, endPoint y: 447, distance: 78.9
click at [941, 493] on font "显示更多" at bounding box center [935, 494] width 40 height 11
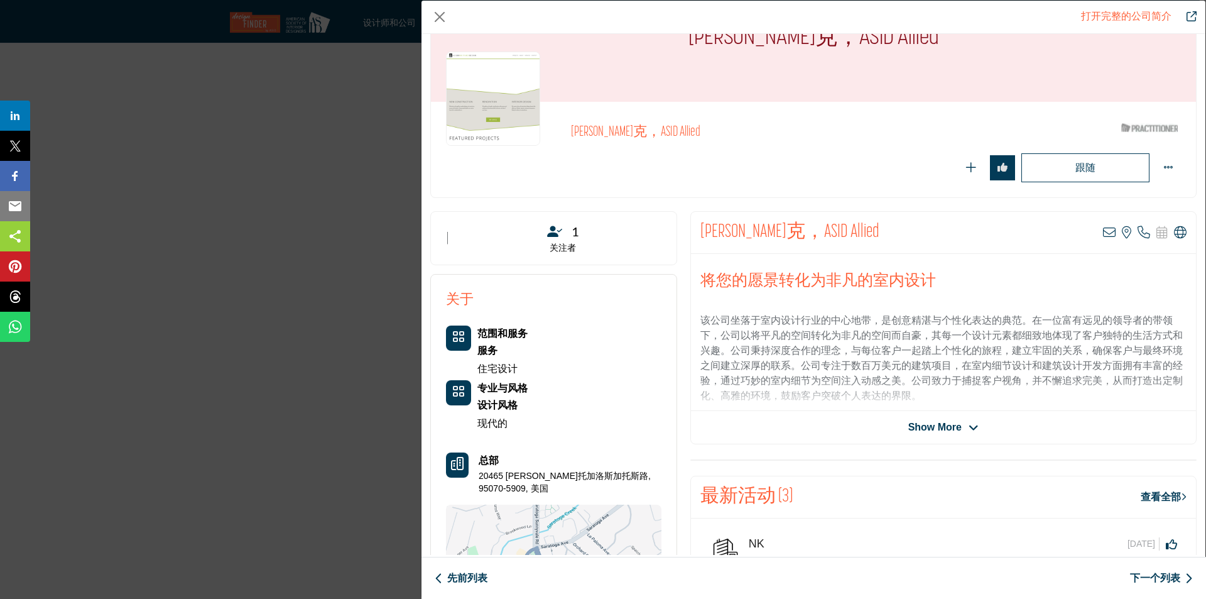
scroll to position [126, 0]
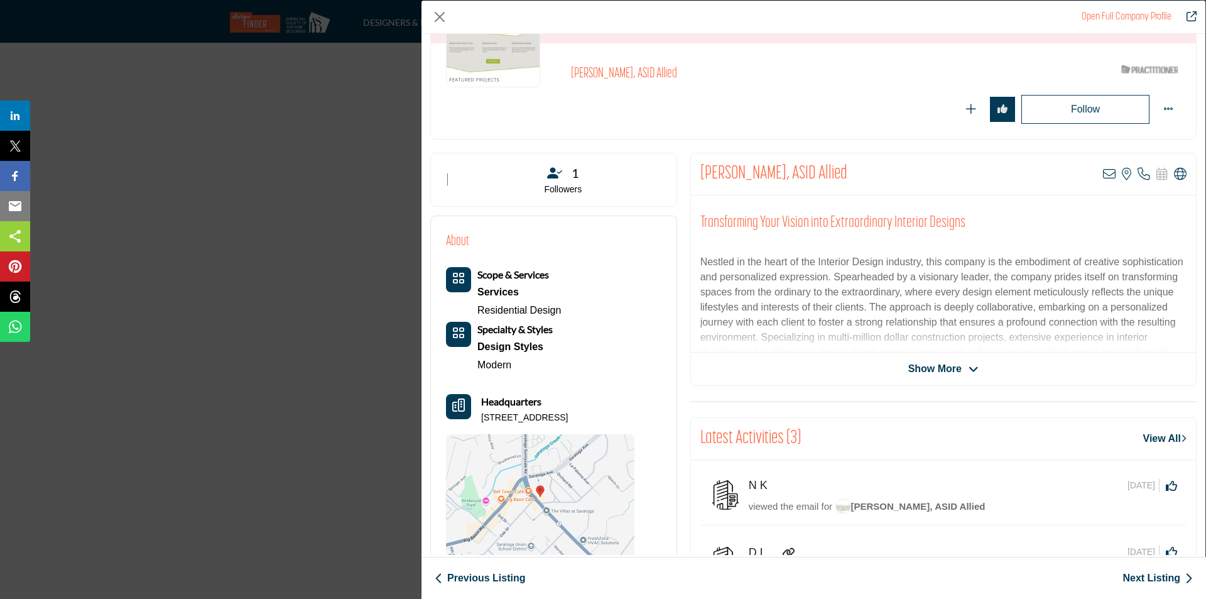
drag, startPoint x: 499, startPoint y: 432, endPoint x: 481, endPoint y: 416, distance: 24.5
click at [481, 416] on p "[STREET_ADDRESS]" at bounding box center [524, 417] width 87 height 13
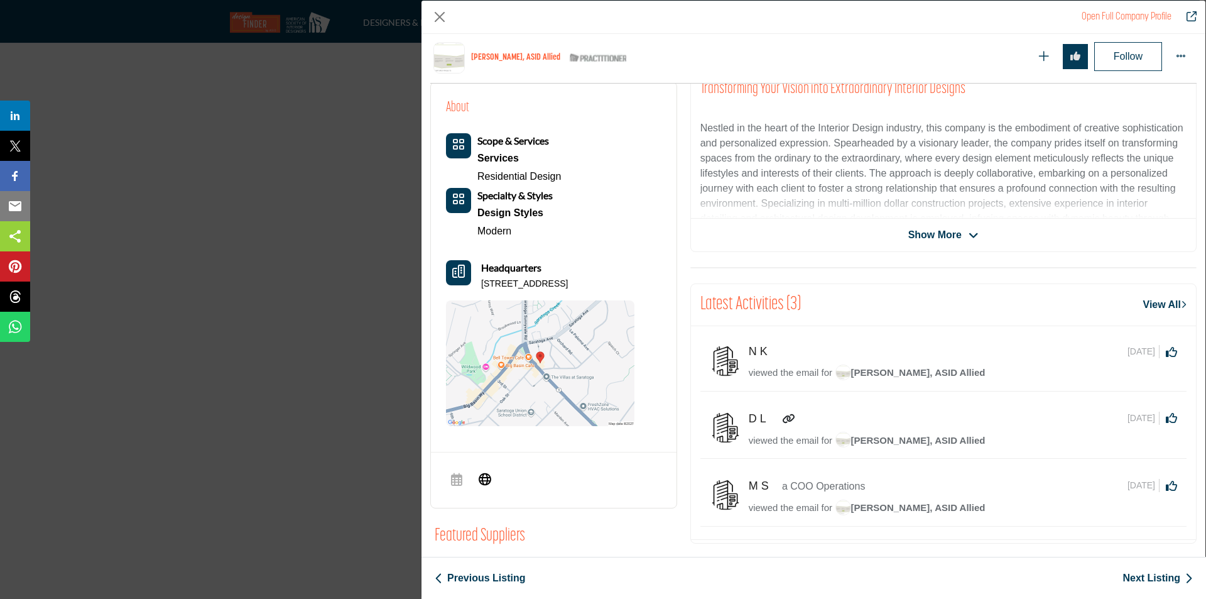
scroll to position [200, 0]
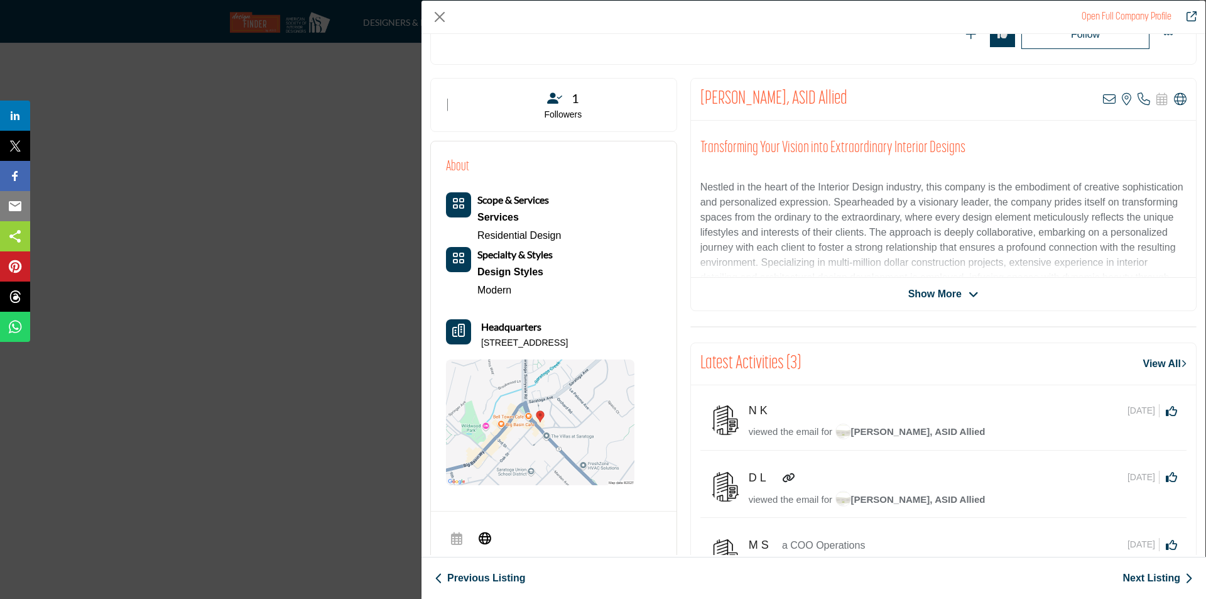
click at [918, 303] on div "Alison Whittaker, ASID Allied View email address of this listing View the locat…" at bounding box center [943, 194] width 506 height 233
click at [918, 300] on span "Show More" at bounding box center [934, 293] width 53 height 15
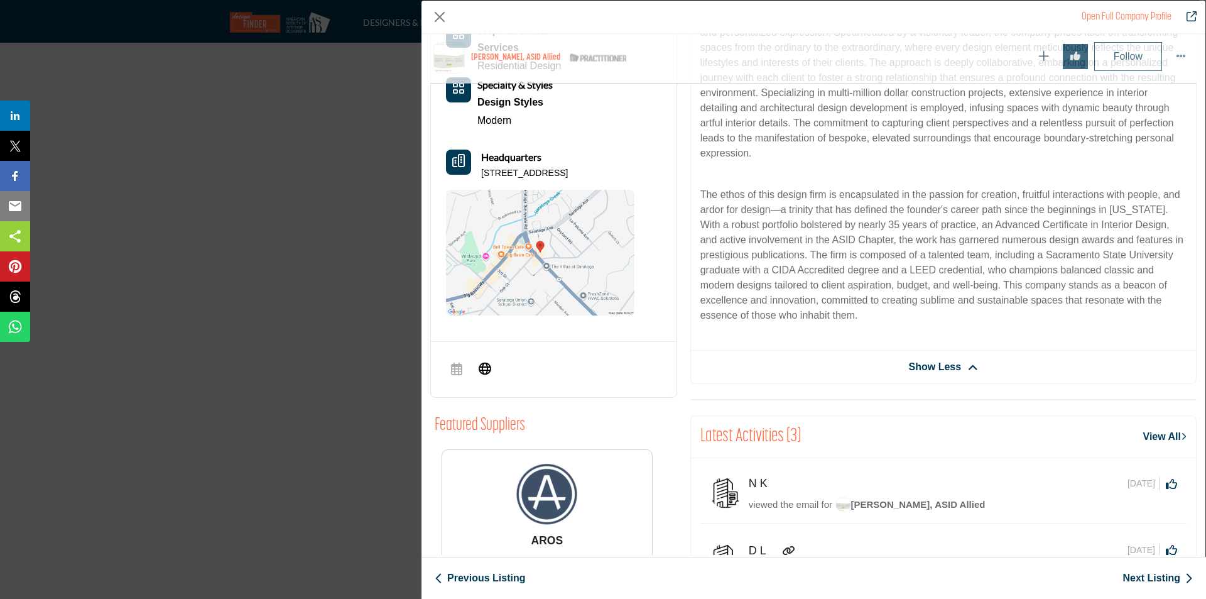
scroll to position [440, 0]
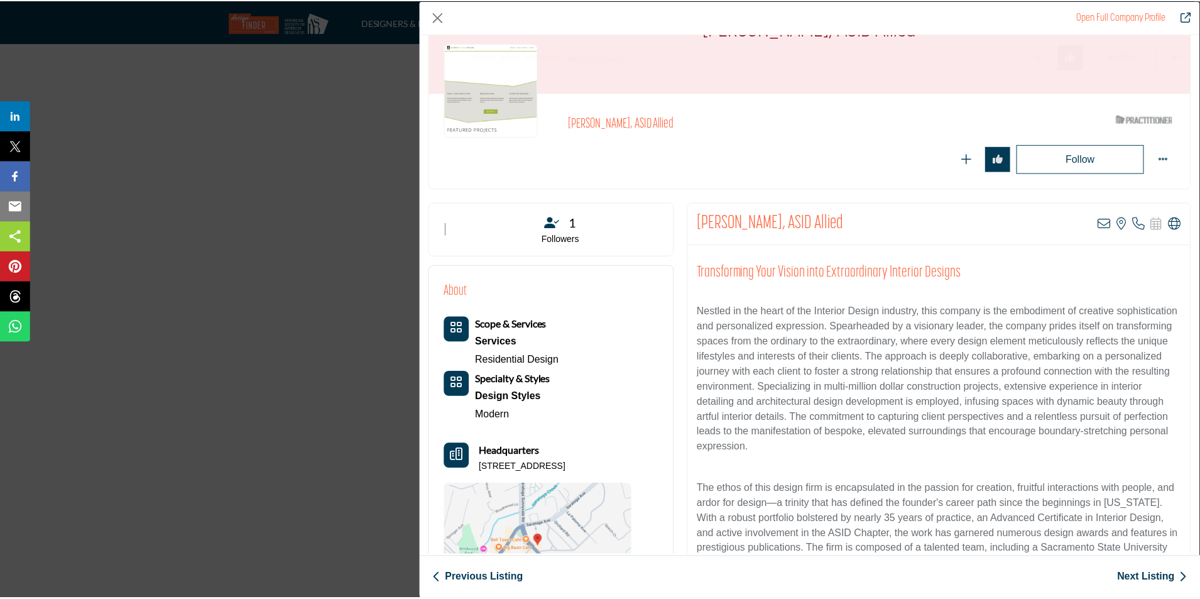
scroll to position [365, 0]
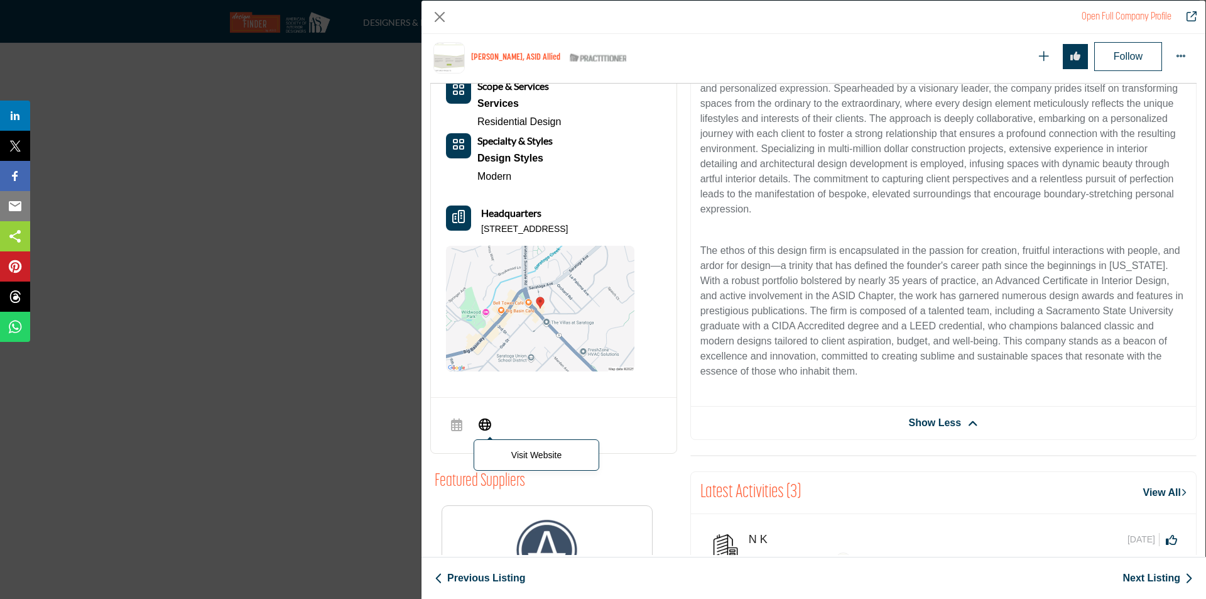
click at [486, 431] on icon "Company Data Modal" at bounding box center [485, 423] width 13 height 15
click at [313, 122] on div "Open Full Company Profile [PERSON_NAME], ASID Allied ASID Qualified Practitione…" at bounding box center [603, 299] width 1206 height 599
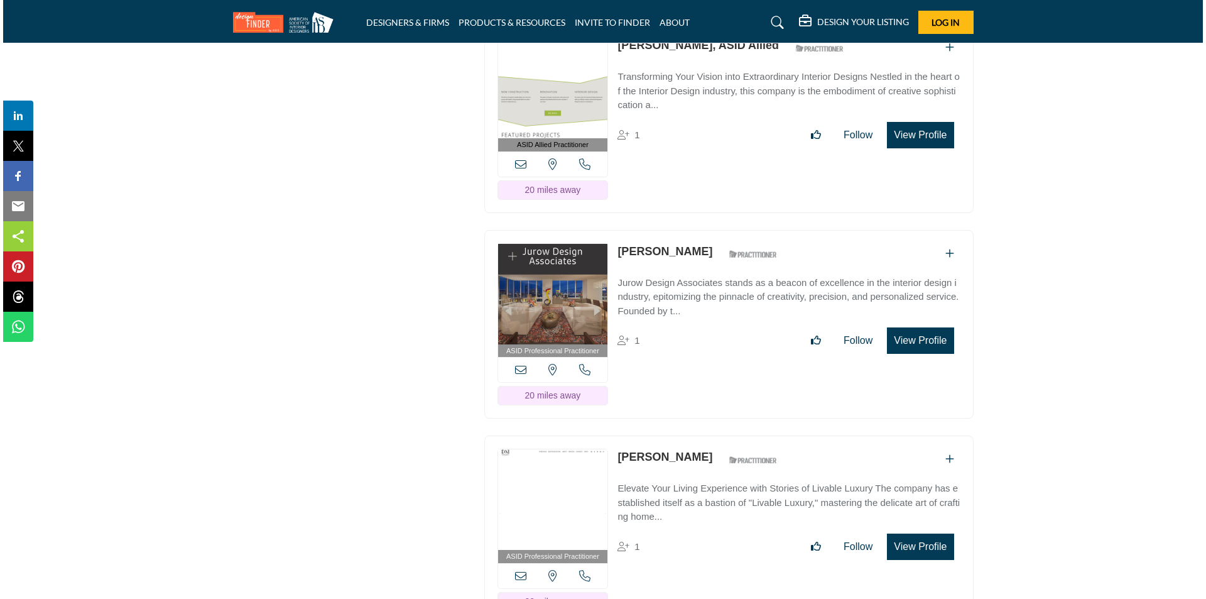
scroll to position [6848, 0]
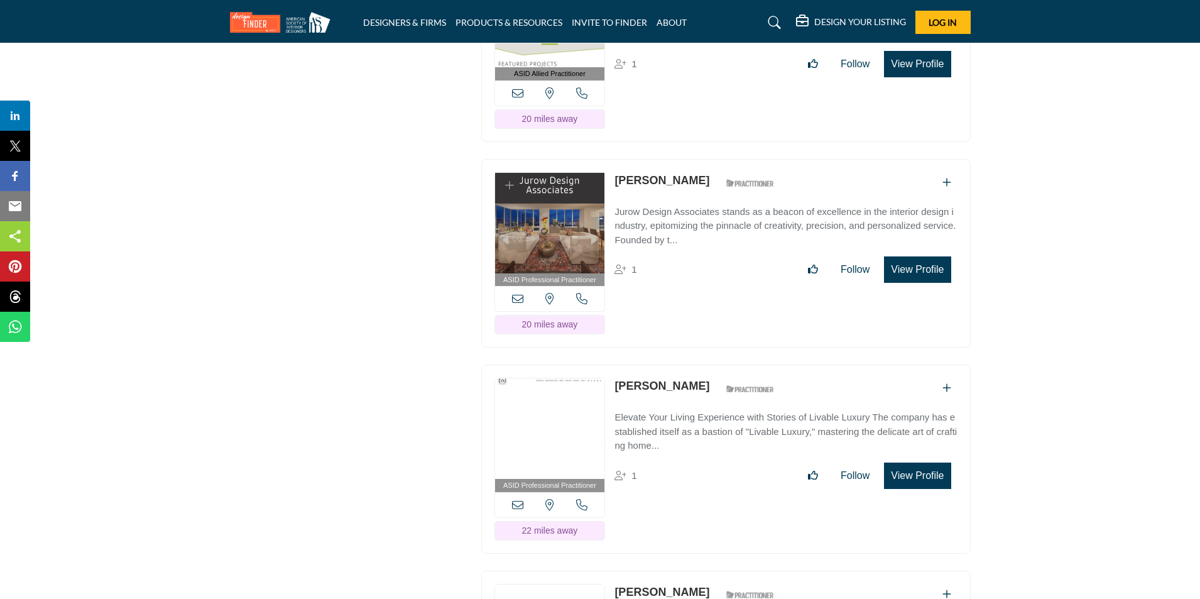
click at [929, 256] on button "View Profile" at bounding box center [917, 269] width 67 height 26
